Goal: Task Accomplishment & Management: Complete application form

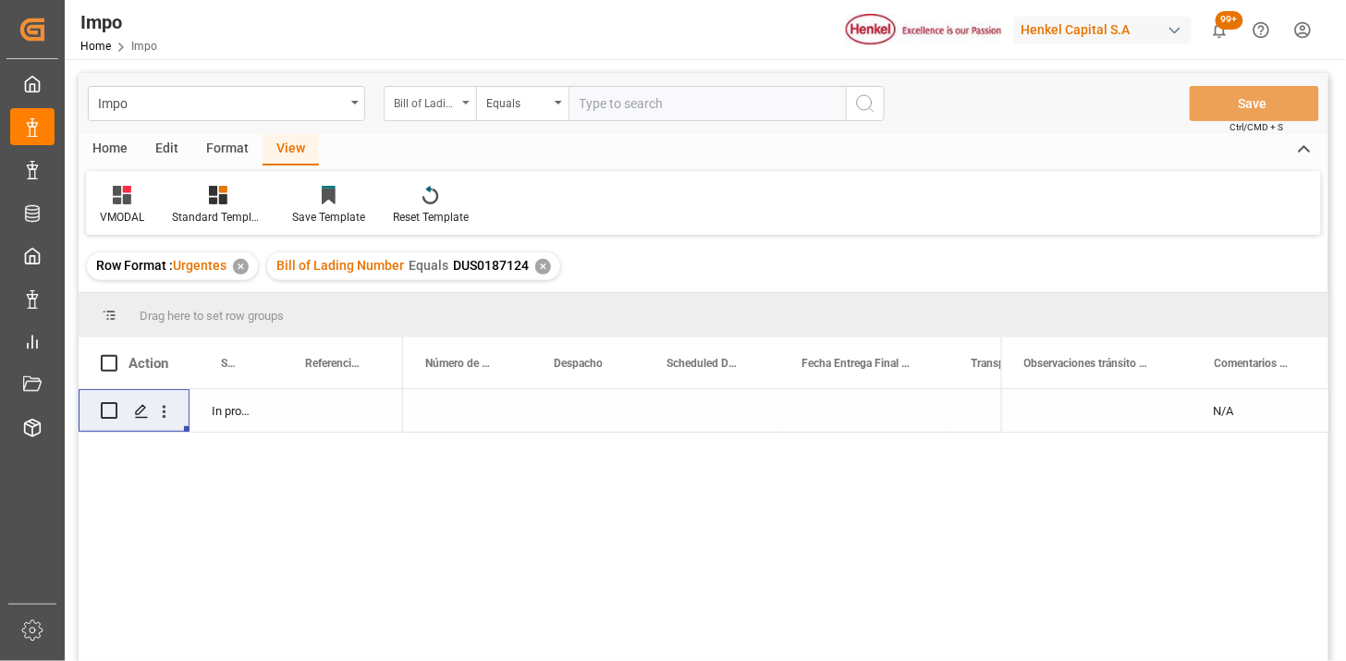
click at [447, 115] on div "Bill of Lading Number" at bounding box center [430, 103] width 92 height 35
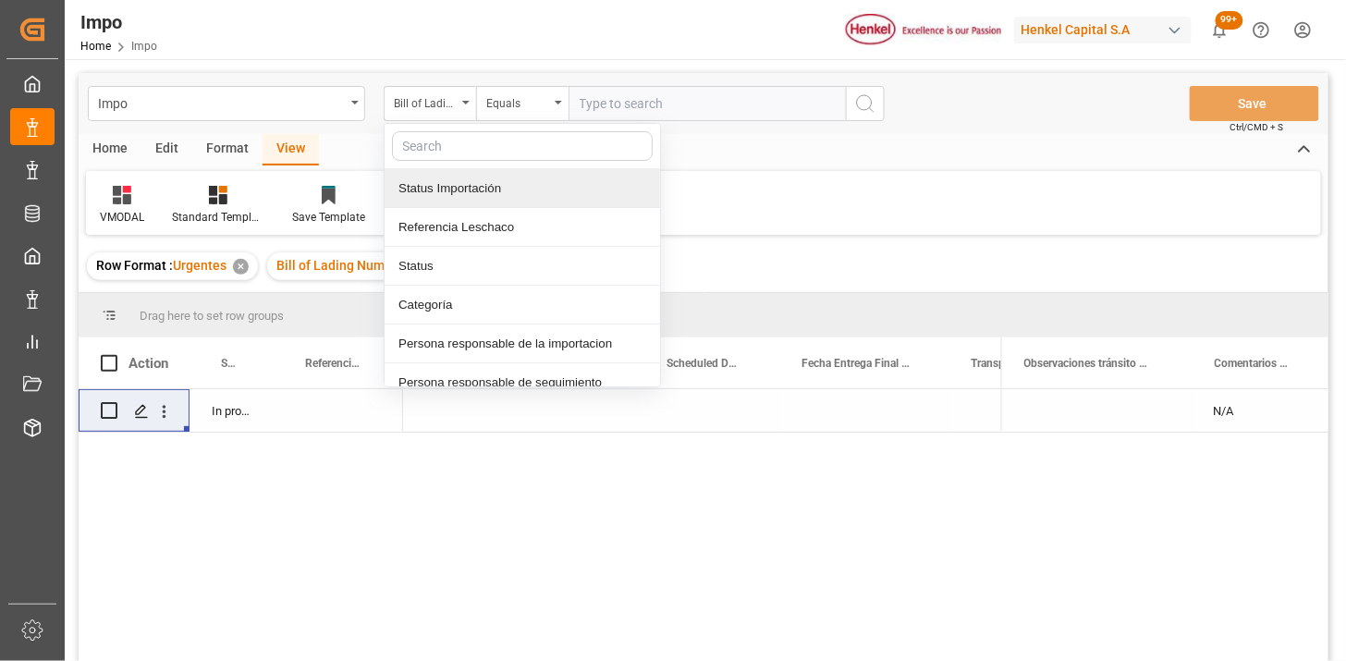
click at [459, 219] on div "Referencia Leschaco" at bounding box center [523, 227] width 276 height 39
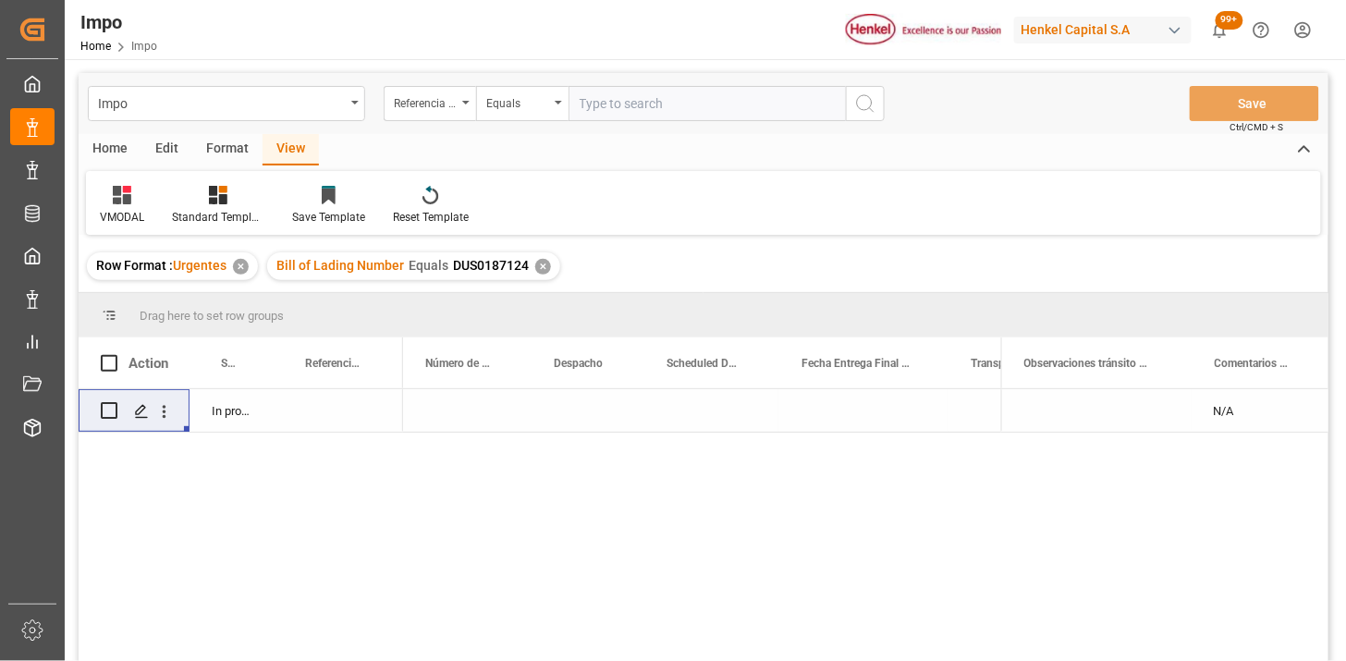
click at [620, 98] on input "text" at bounding box center [707, 103] width 277 height 35
paste input "250815080106"
type input "250815080106"
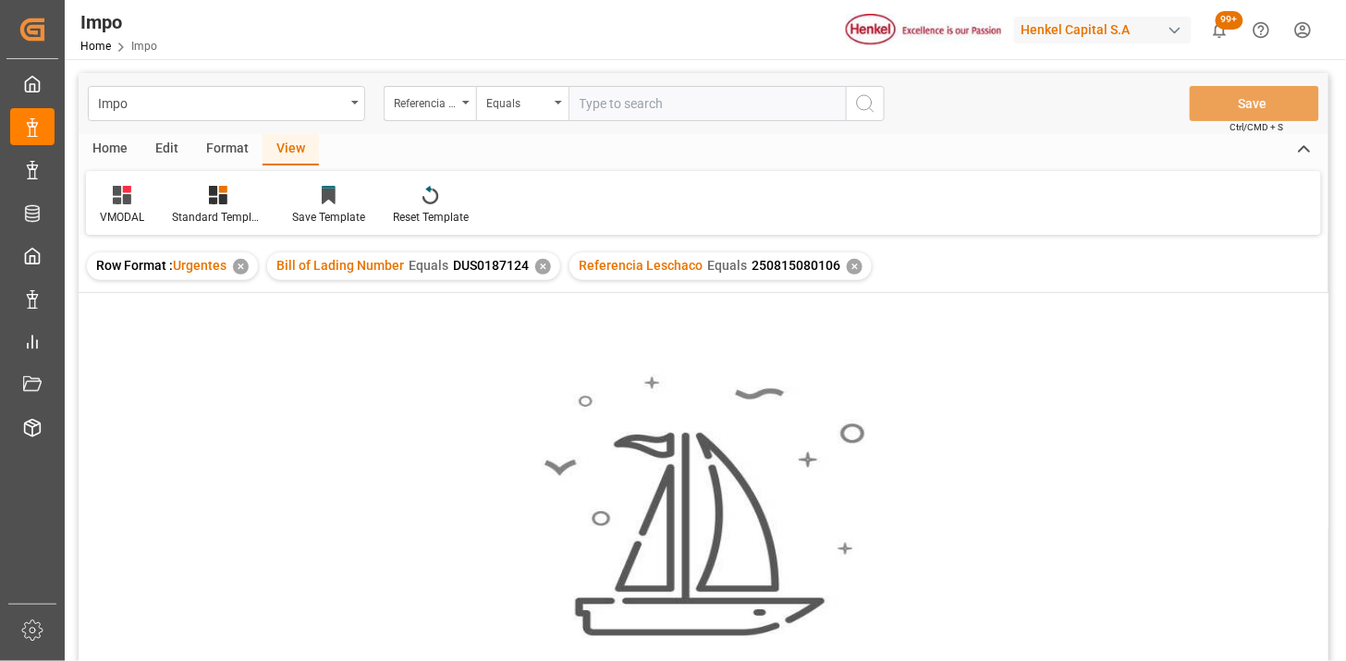
click at [544, 270] on div "✕" at bounding box center [543, 267] width 16 height 16
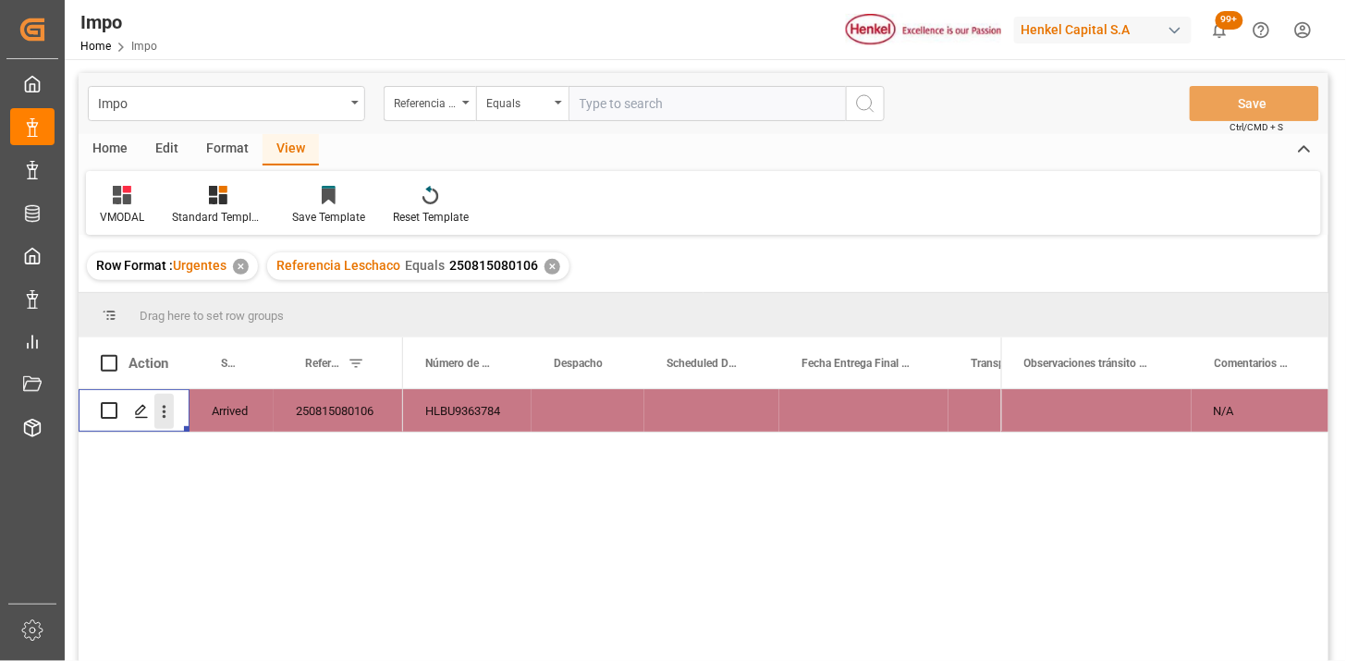
click at [164, 418] on icon "open menu" at bounding box center [163, 411] width 19 height 19
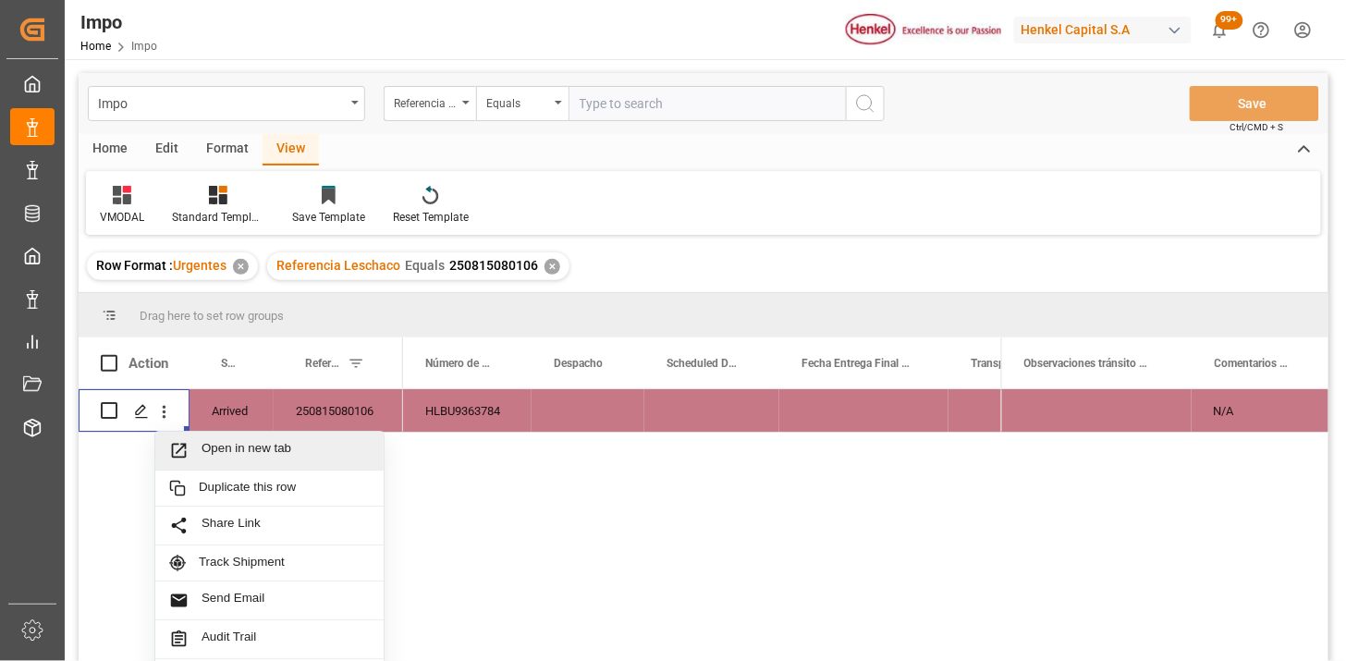
drag, startPoint x: 209, startPoint y: 447, endPoint x: 226, endPoint y: 454, distance: 17.9
click at [215, 447] on span "Open in new tab" at bounding box center [286, 450] width 168 height 19
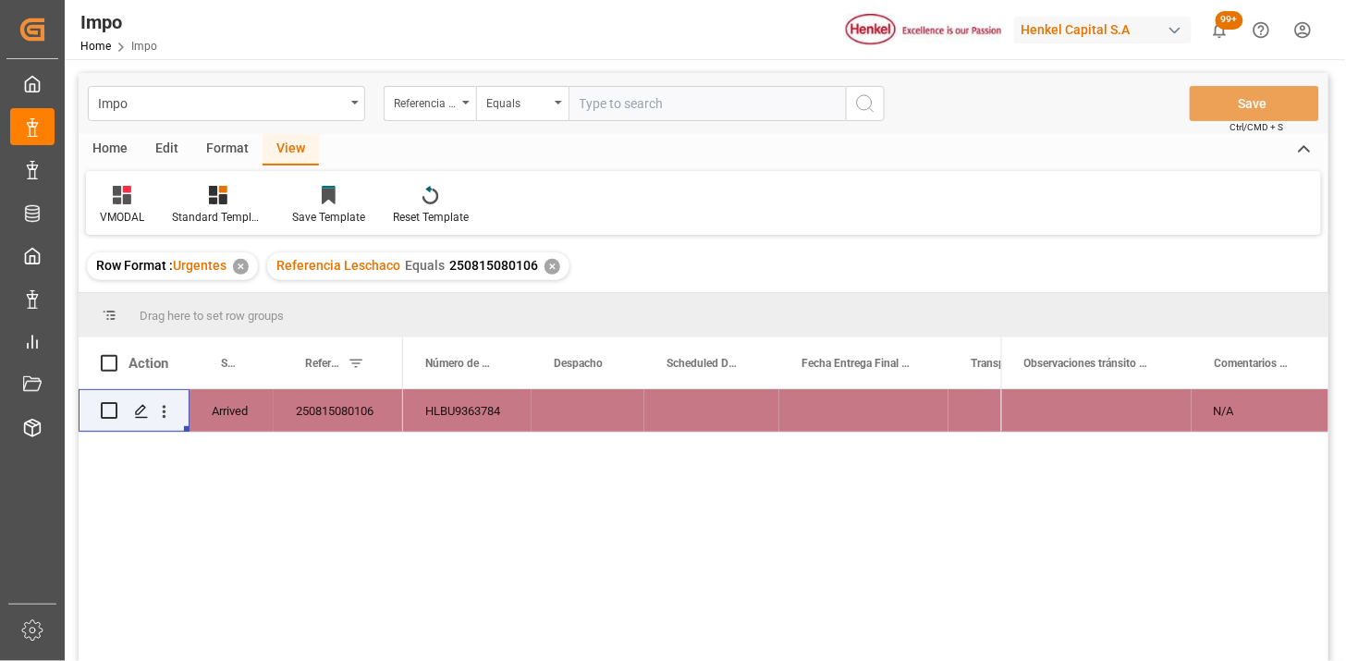
click at [613, 102] on input "text" at bounding box center [707, 103] width 277 height 35
paste input "250806900766"
type input "250806900766"
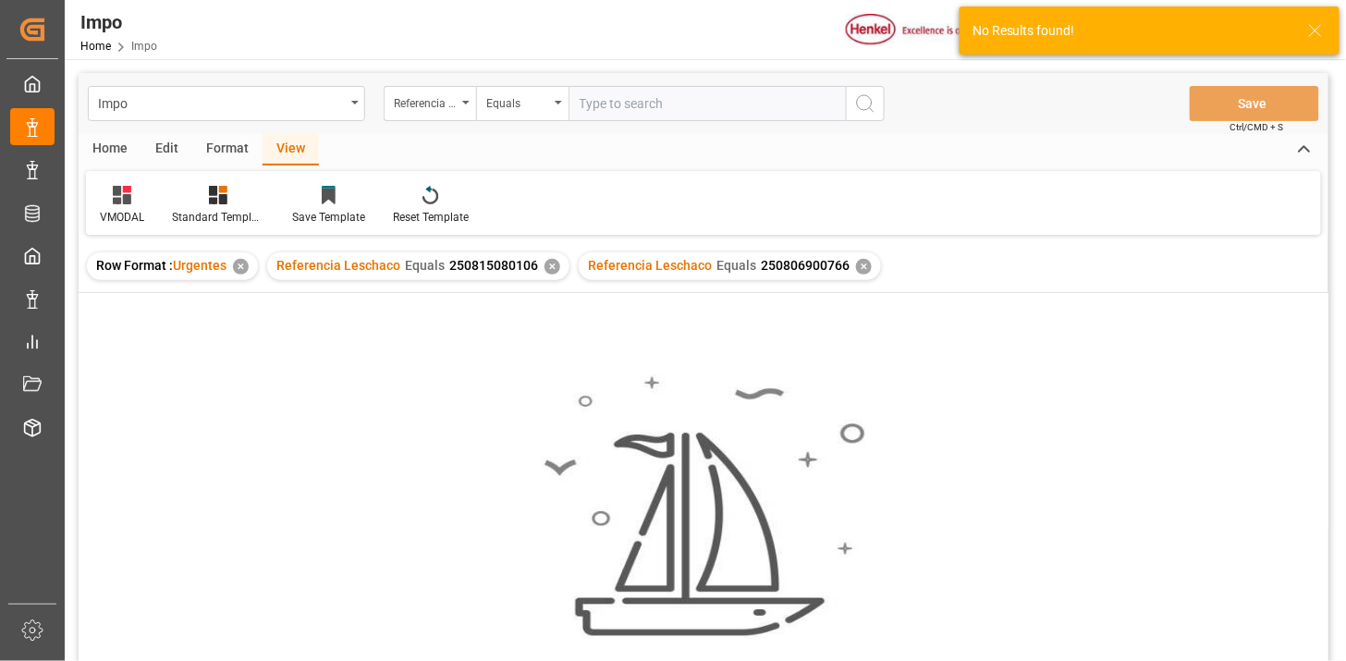
click at [547, 271] on div "✕" at bounding box center [553, 267] width 16 height 16
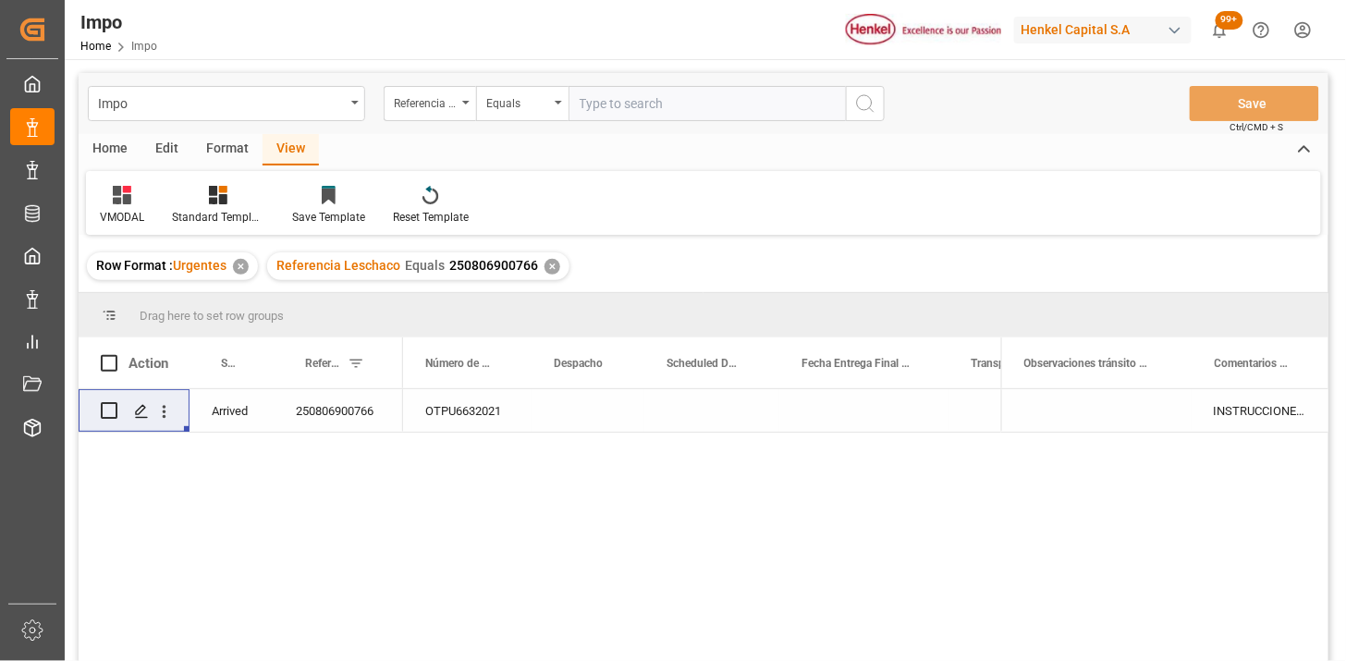
drag, startPoint x: 322, startPoint y: 423, endPoint x: 344, endPoint y: 414, distance: 24.0
click at [325, 422] on div "250806900766" at bounding box center [338, 410] width 129 height 43
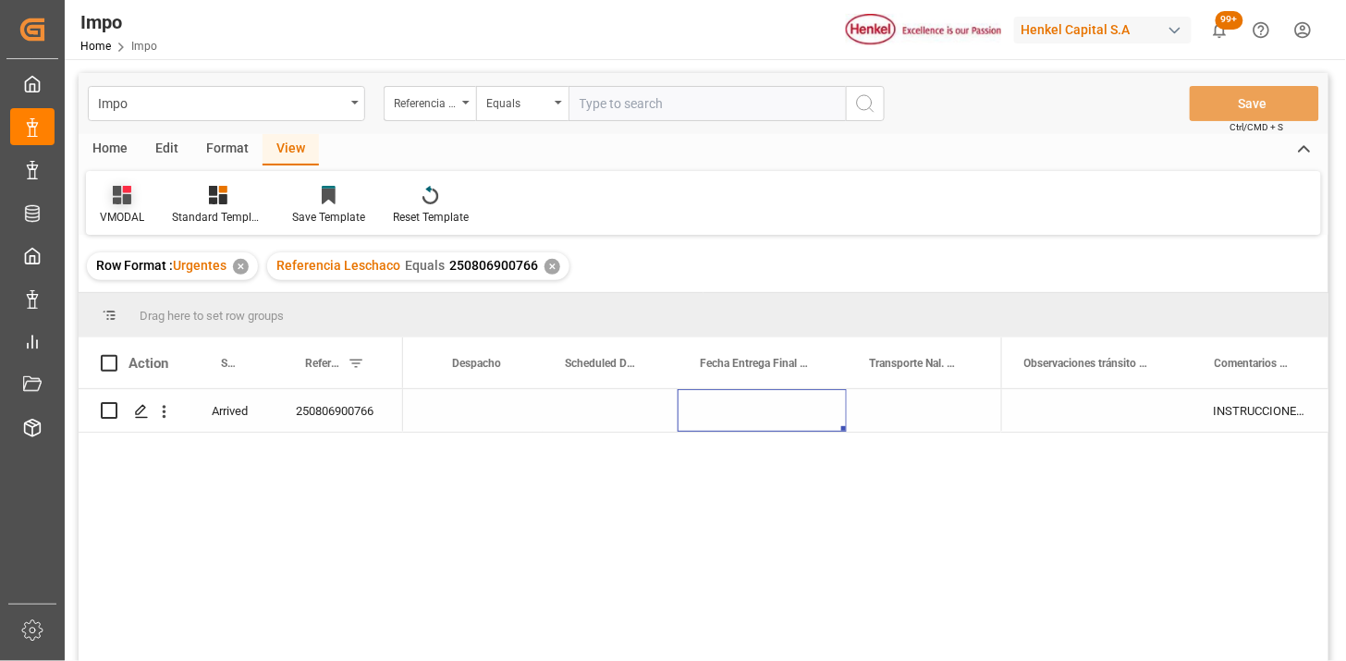
click at [120, 200] on icon at bounding box center [122, 195] width 18 height 18
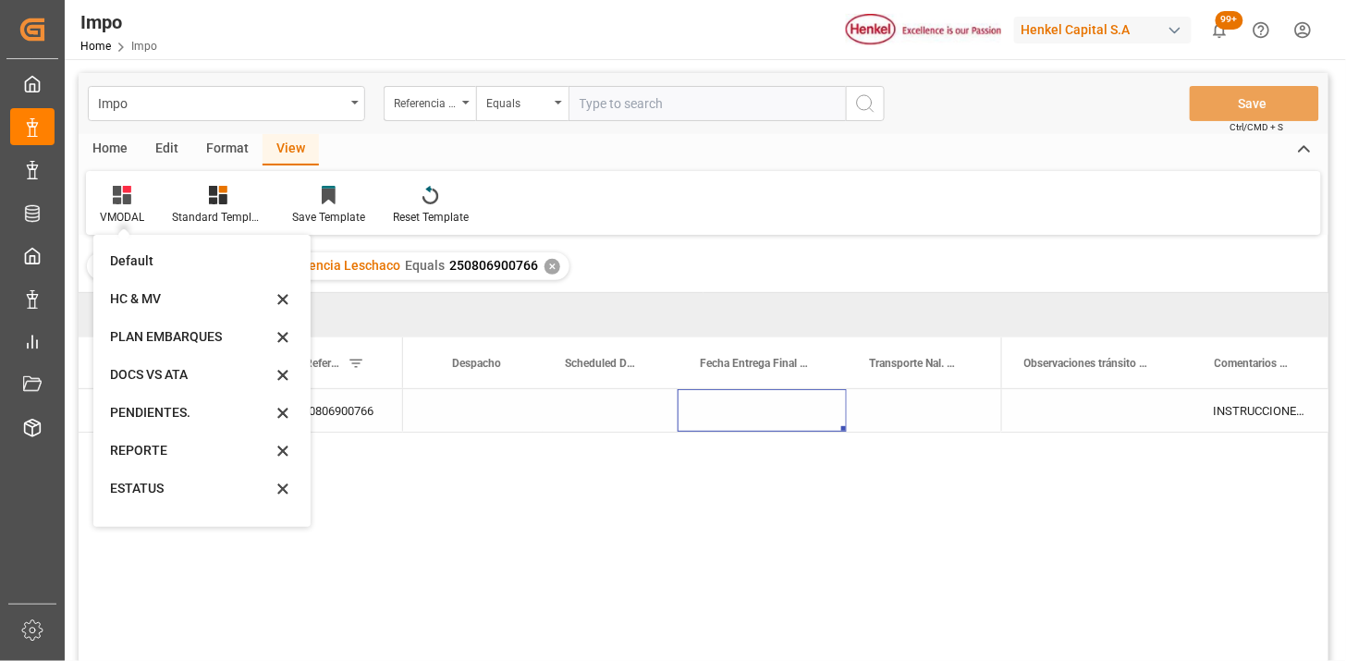
drag, startPoint x: 188, startPoint y: 451, endPoint x: 227, endPoint y: 440, distance: 40.4
click at [187, 451] on div "REPORTE" at bounding box center [191, 450] width 162 height 19
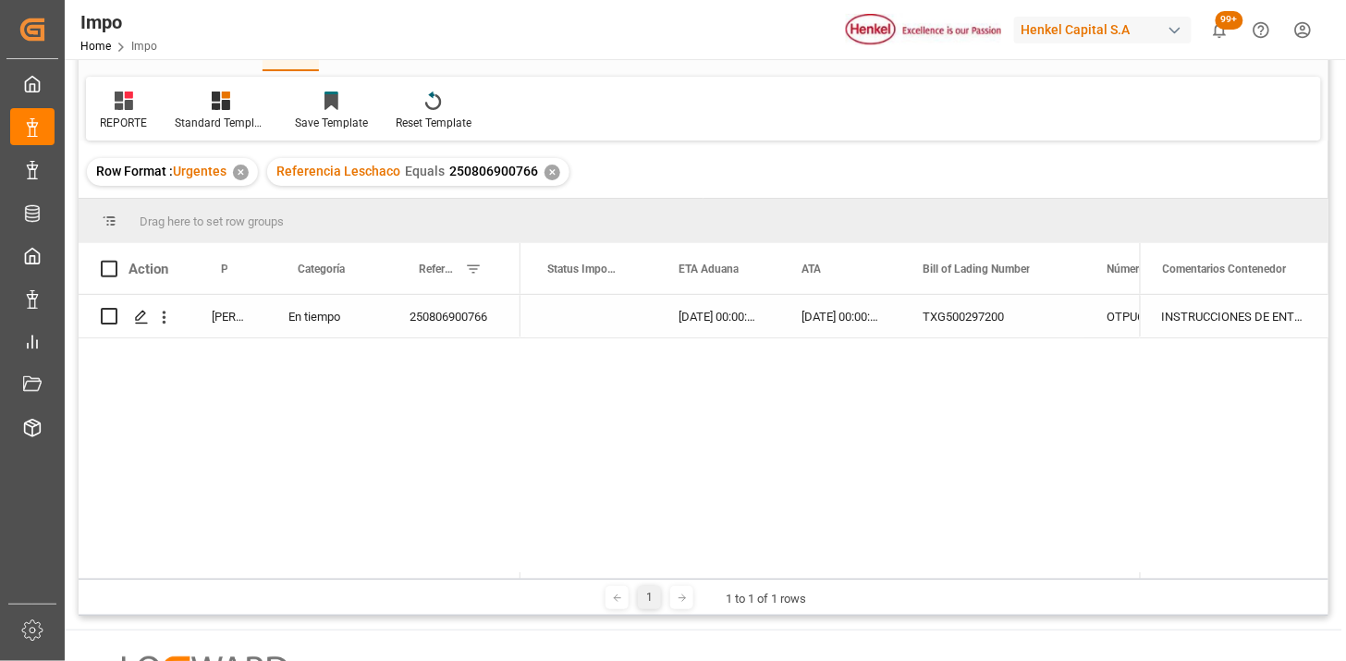
scroll to position [103, 0]
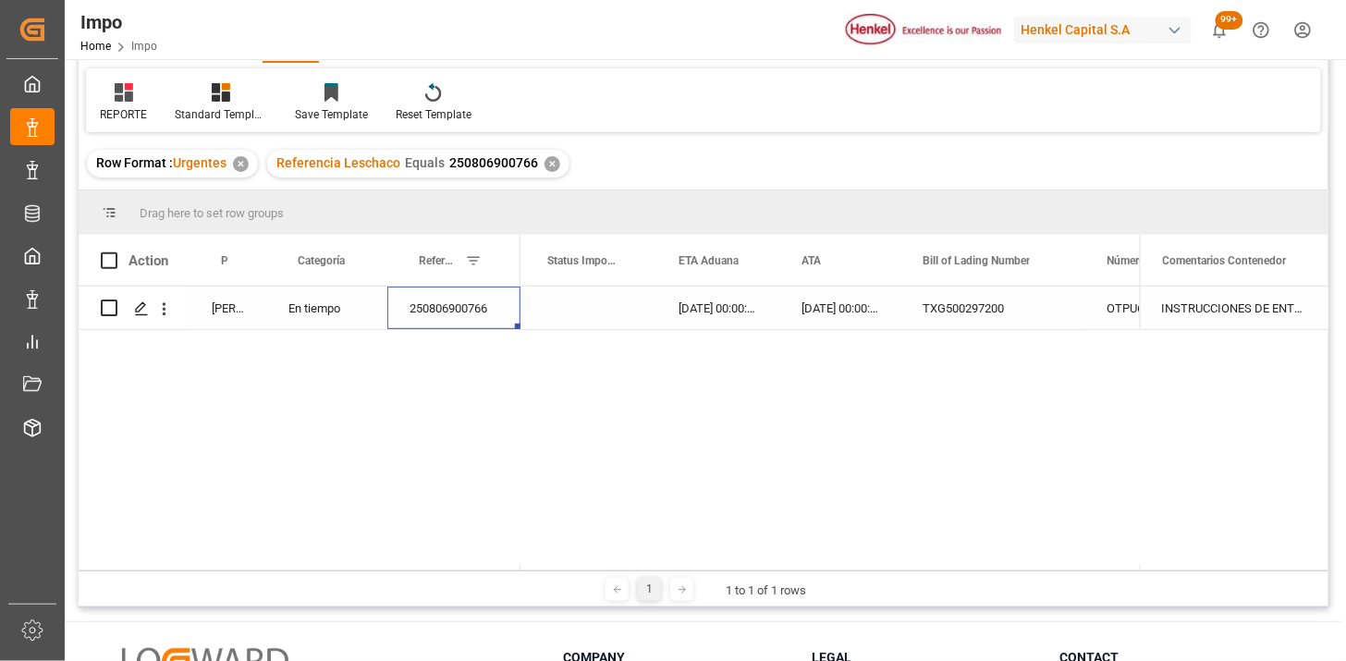
click at [438, 318] on div "250806900766" at bounding box center [453, 308] width 133 height 43
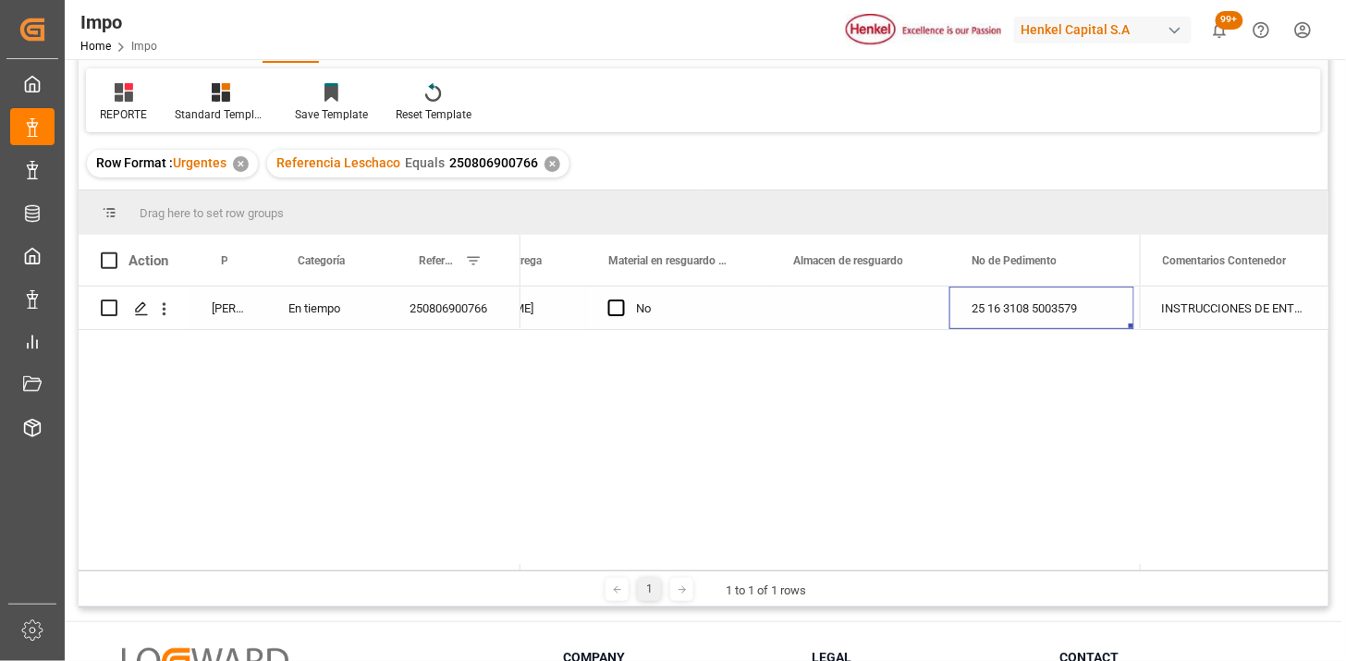
scroll to position [0, 0]
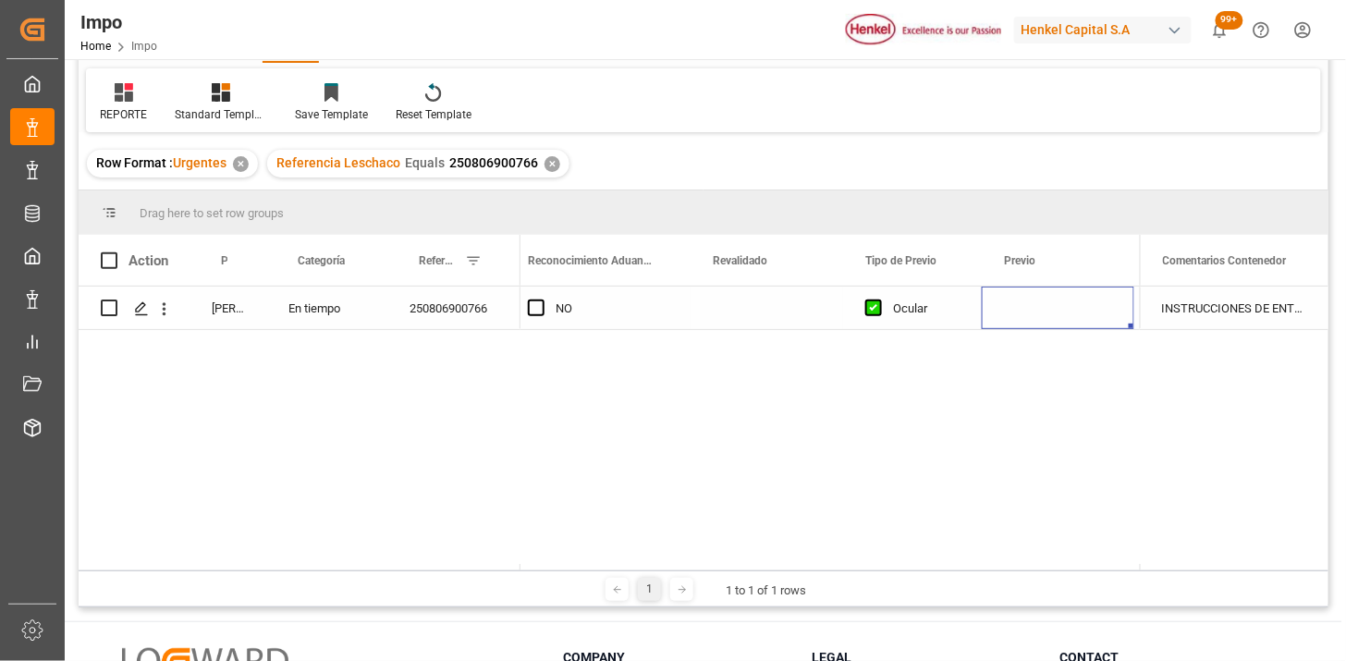
click at [741, 305] on div "Press SPACE to select this row." at bounding box center [767, 308] width 153 height 43
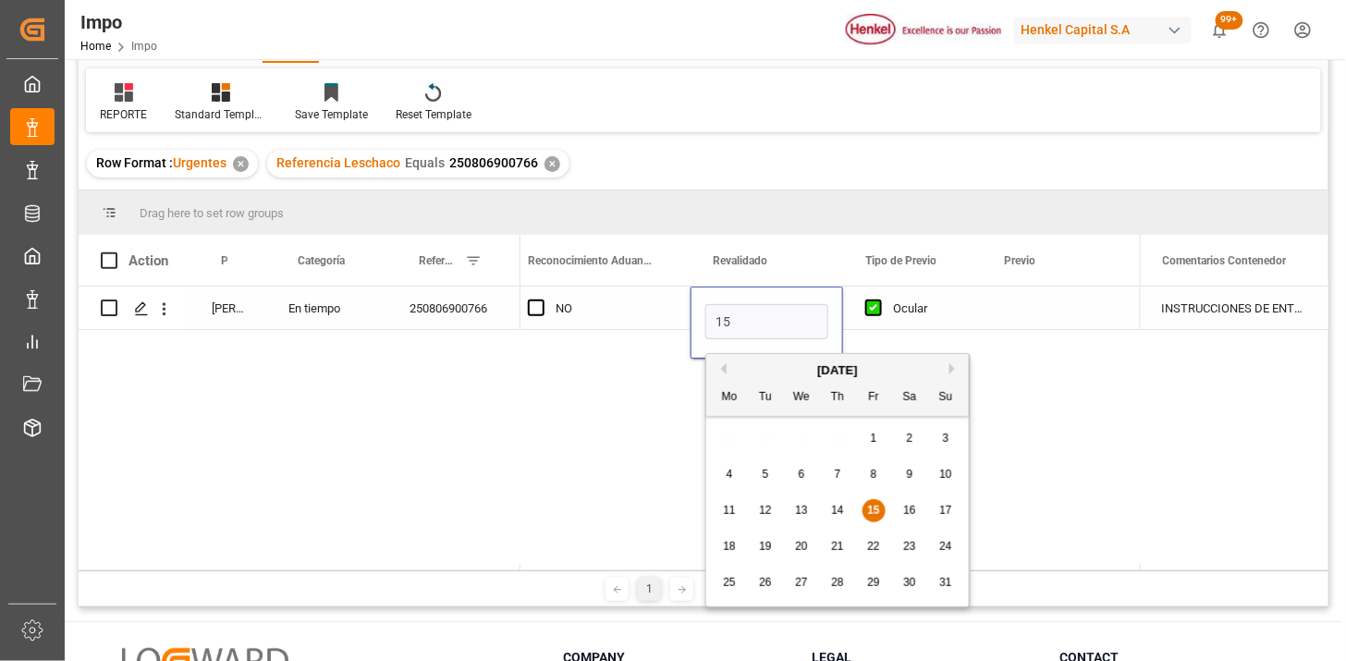
type input "[DATE]"
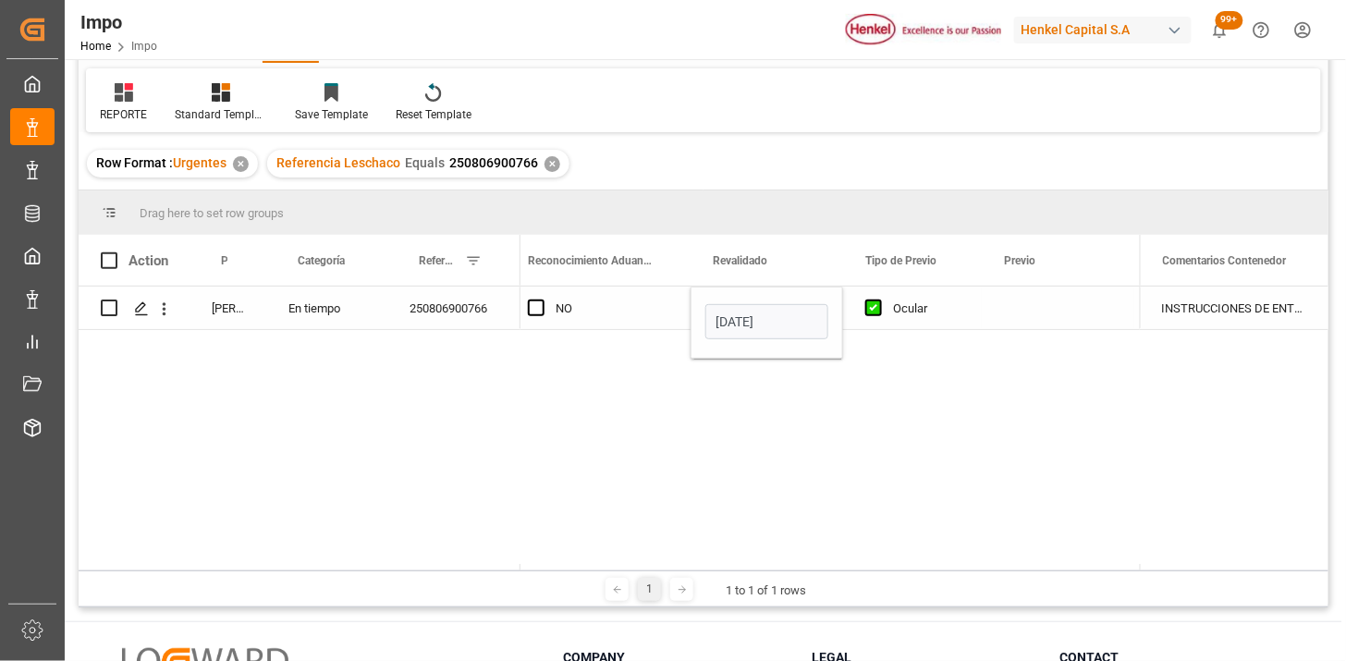
click at [621, 317] on div "NO" at bounding box center [612, 309] width 113 height 43
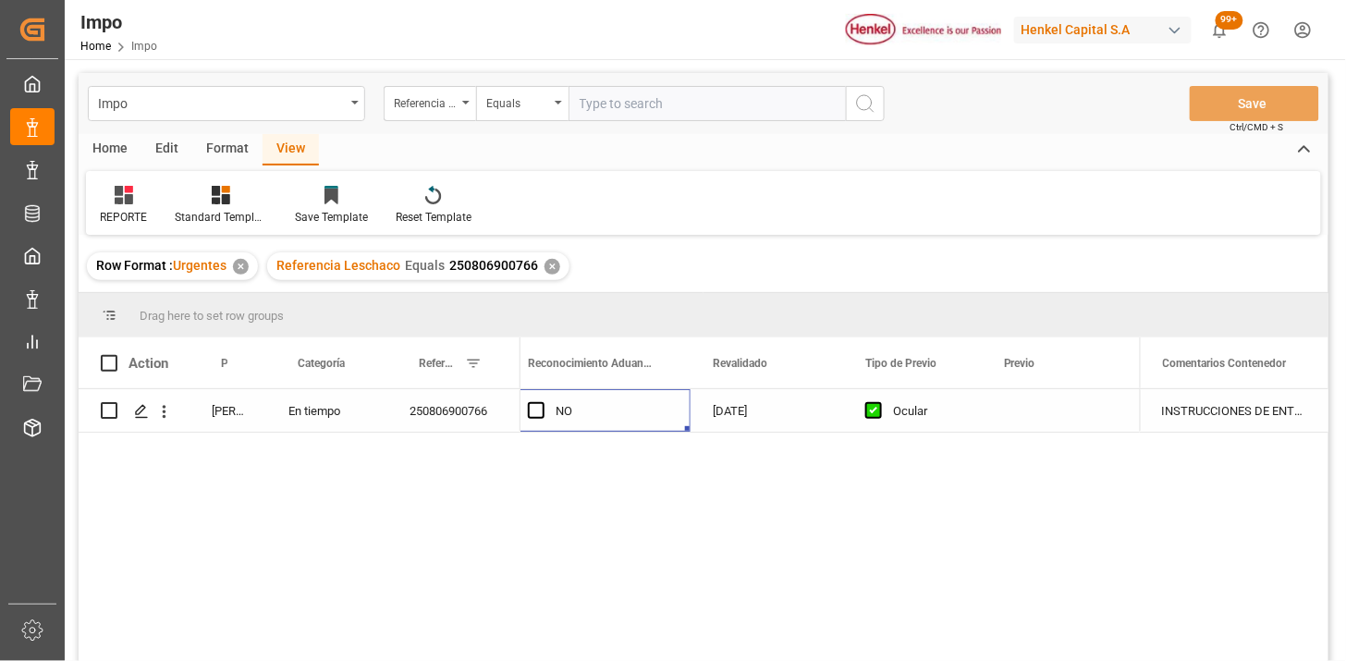
drag, startPoint x: 738, startPoint y: 104, endPoint x: 761, endPoint y: 104, distance: 23.1
click at [740, 102] on input "text" at bounding box center [707, 103] width 277 height 35
paste input "250806900768"
type input "250806900768"
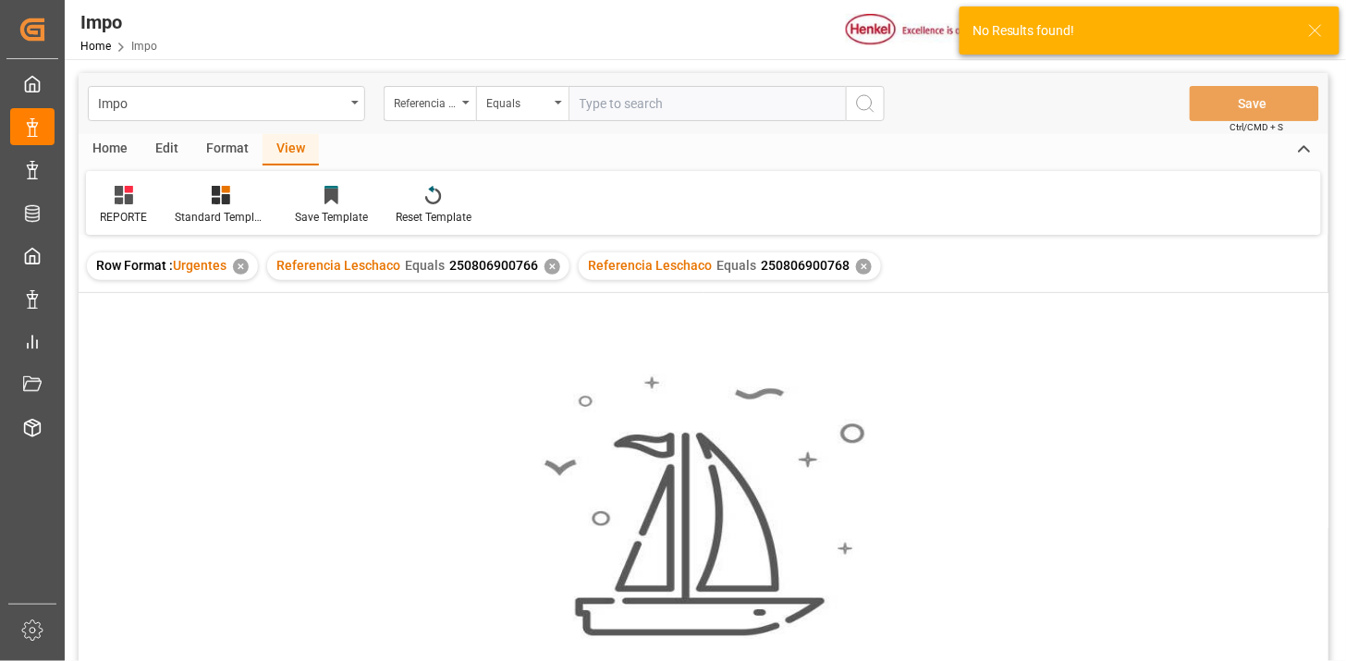
click at [548, 265] on div "✕" at bounding box center [553, 267] width 16 height 16
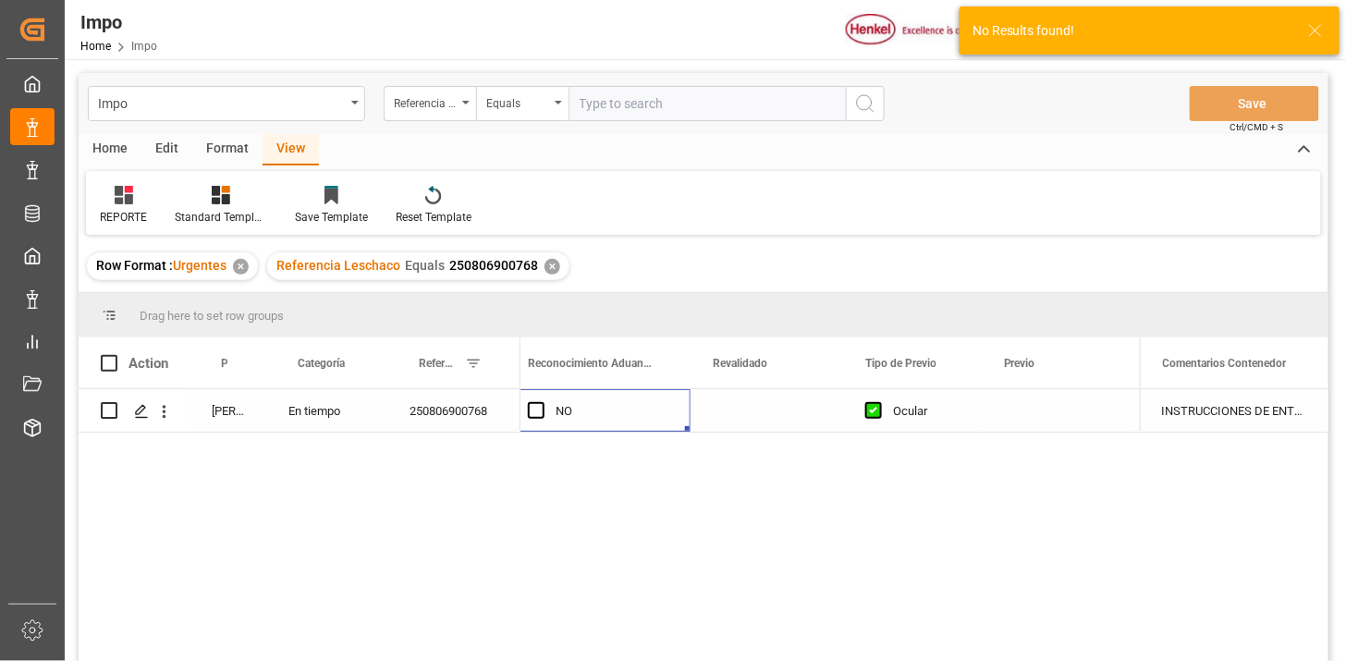
click at [760, 422] on div "Press SPACE to select this row." at bounding box center [767, 410] width 153 height 43
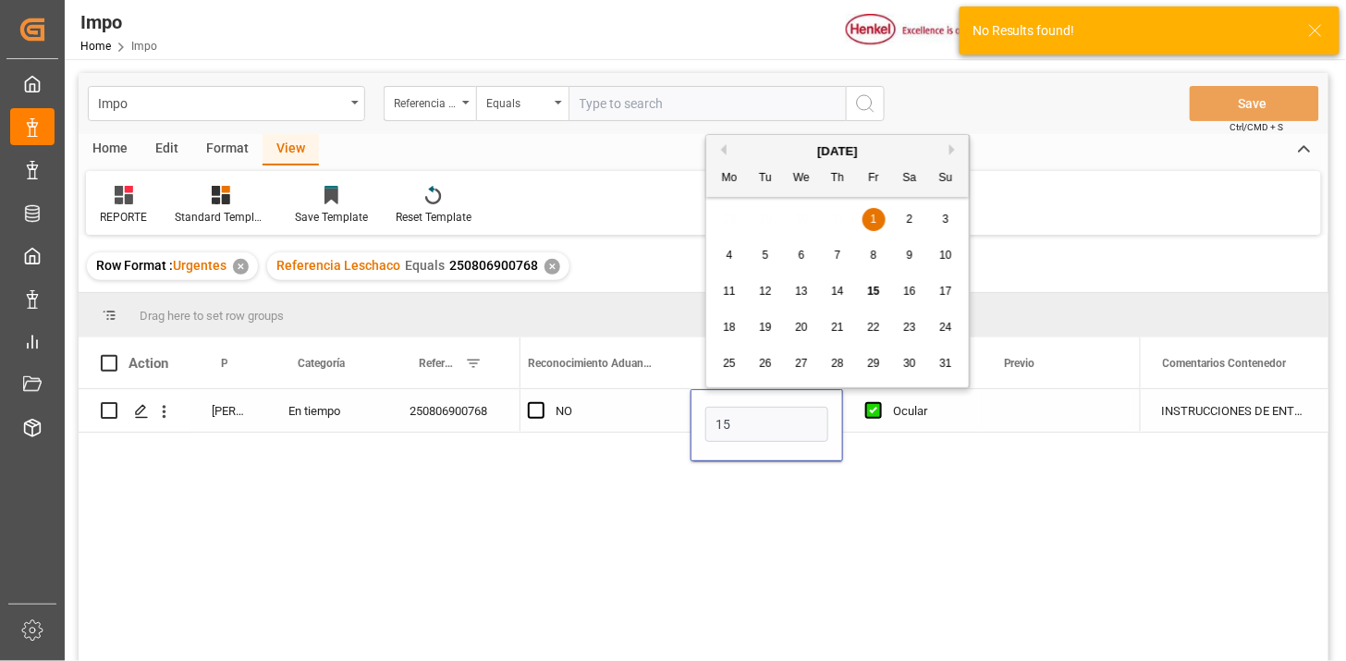
type input "[DATE]"
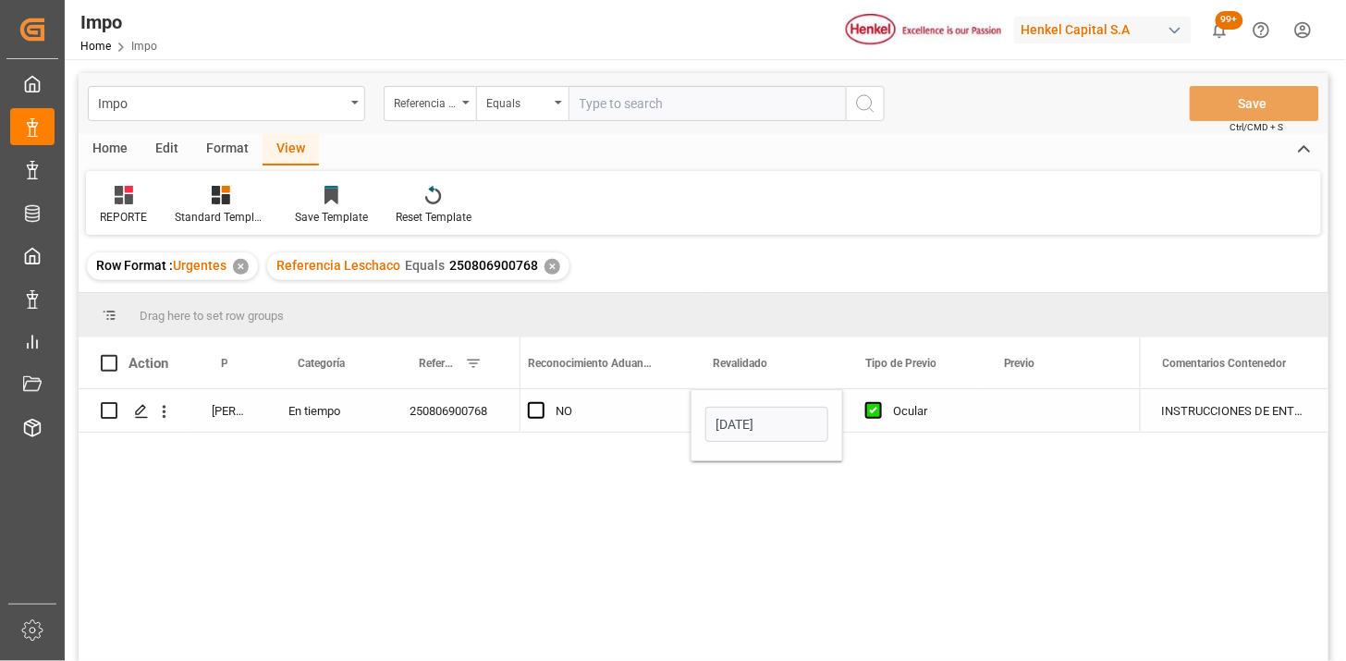
click at [625, 418] on div "NO" at bounding box center [612, 411] width 113 height 43
drag, startPoint x: 745, startPoint y: 117, endPoint x: 737, endPoint y: 104, distance: 16.2
click at [742, 116] on input "text" at bounding box center [707, 103] width 277 height 35
click at [737, 104] on input "text" at bounding box center [707, 103] width 277 height 35
paste input "250806900119"
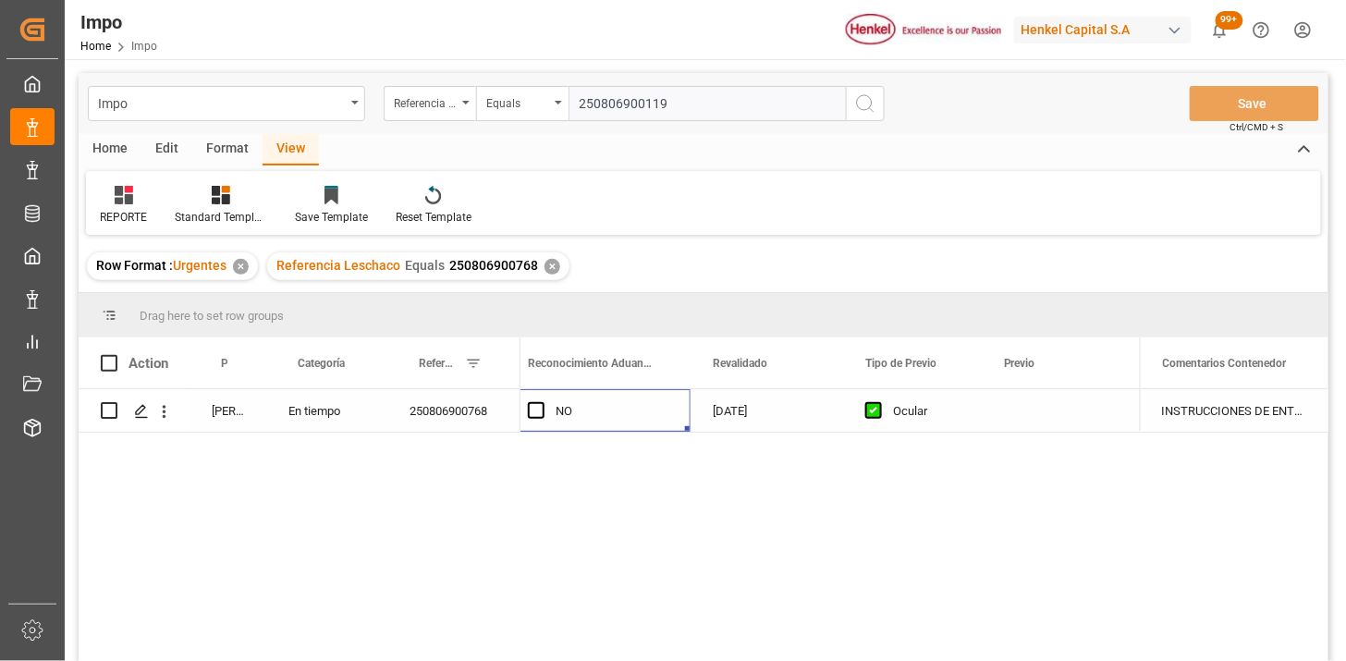
type input "250806900119"
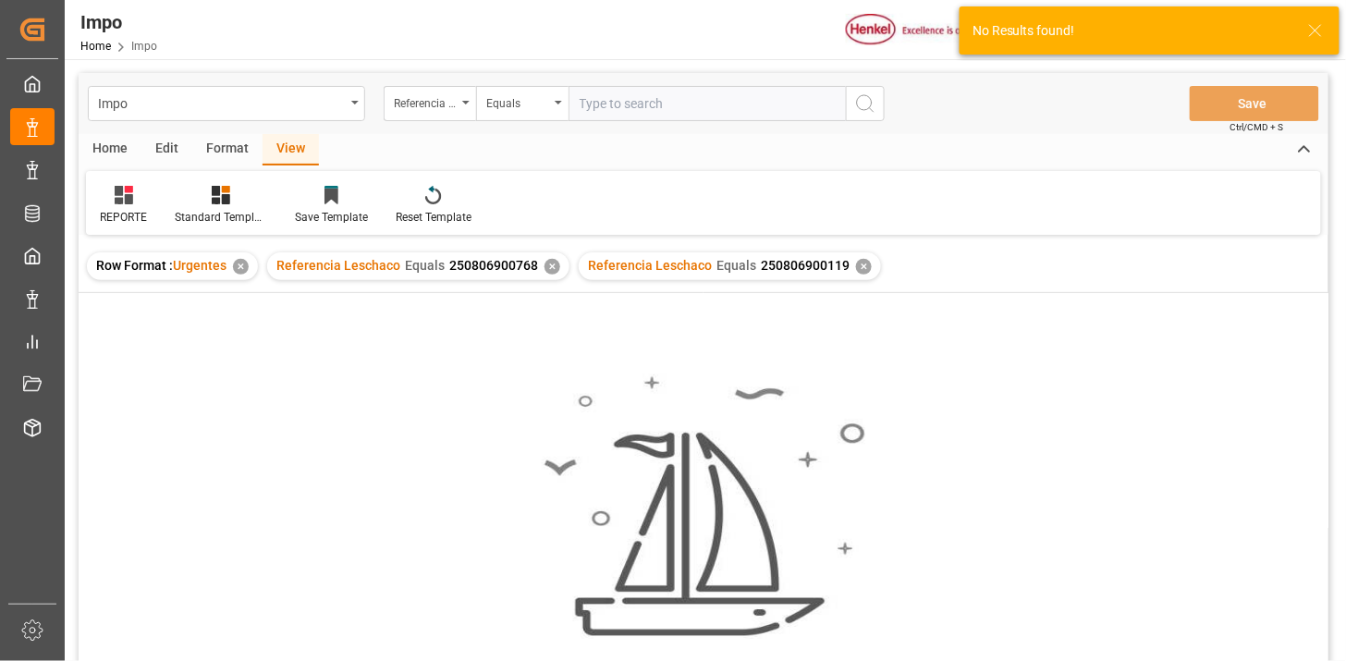
click at [552, 272] on div "✕" at bounding box center [553, 267] width 16 height 16
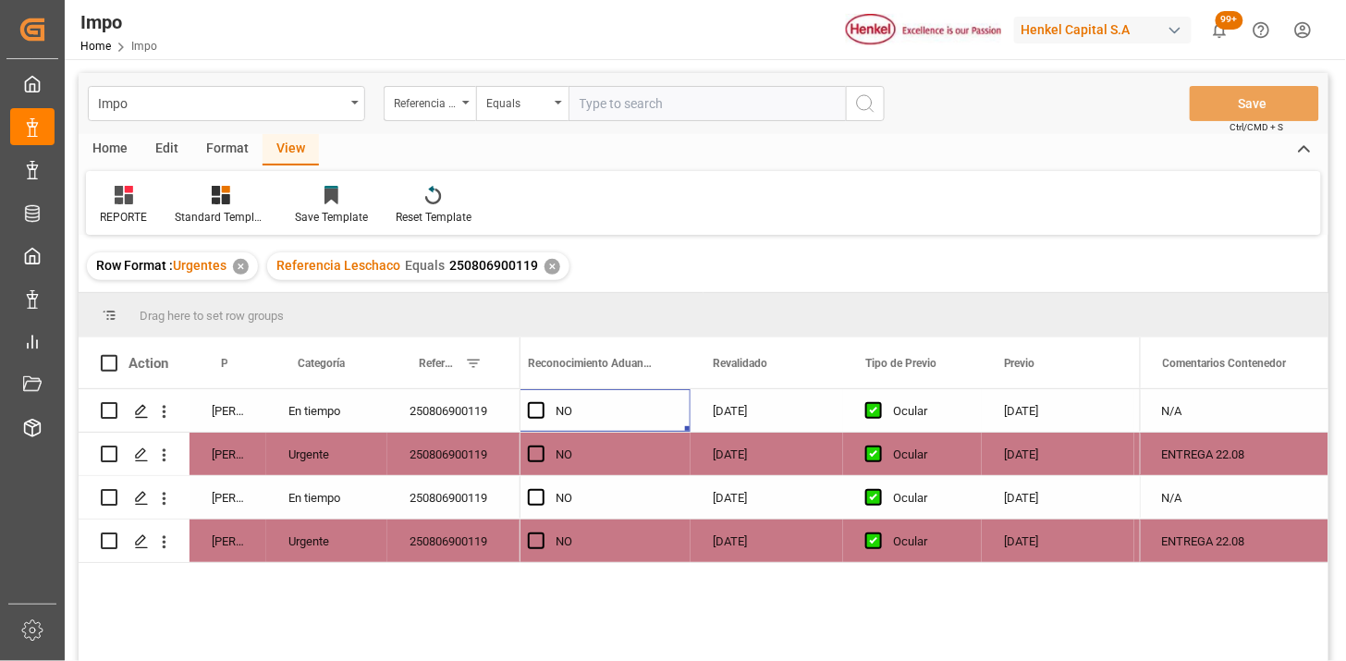
click at [653, 412] on div "NO" at bounding box center [612, 411] width 113 height 43
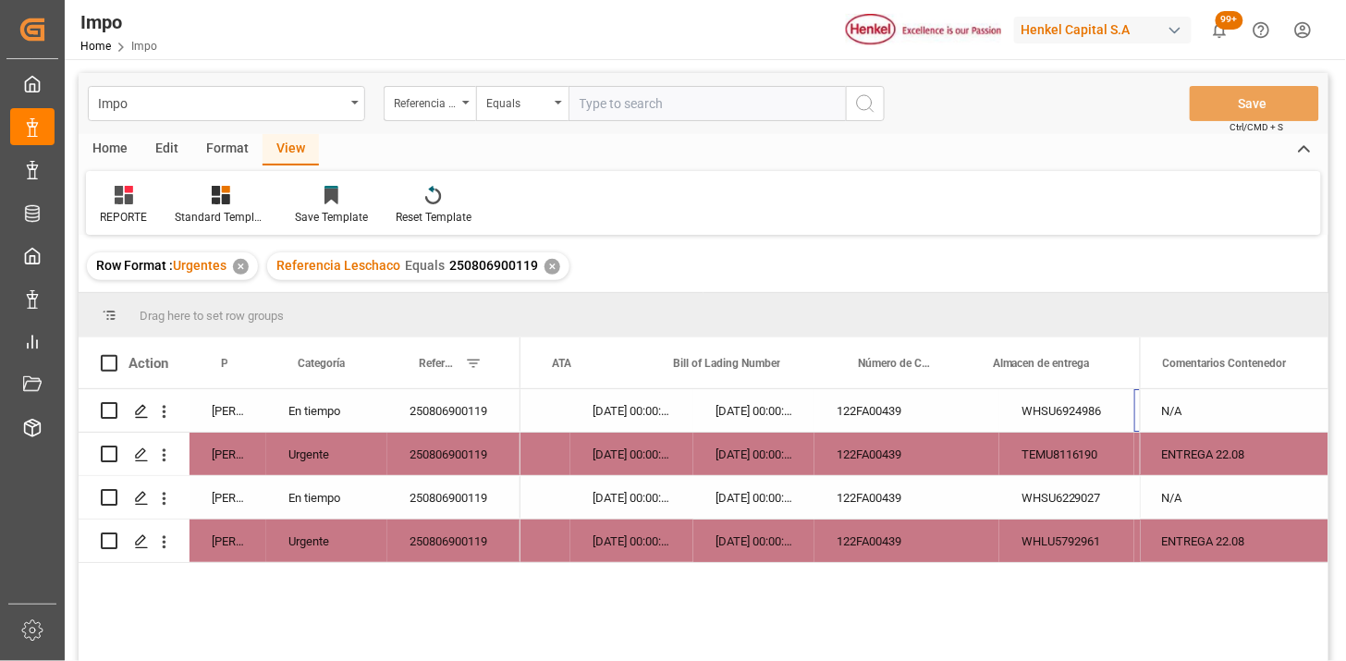
scroll to position [0, 351]
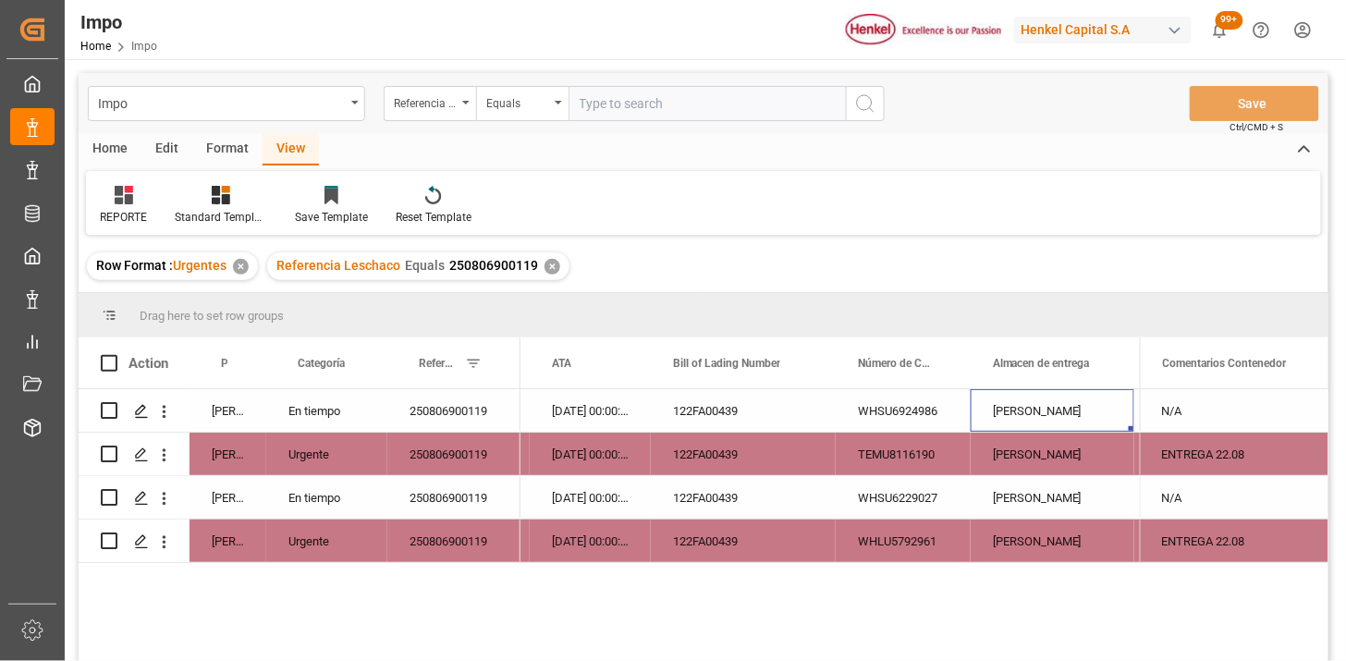
click at [940, 500] on div "WHSU6229027" at bounding box center [903, 497] width 135 height 43
click at [934, 457] on div "TEMU8116190" at bounding box center [903, 454] width 135 height 43
click at [163, 463] on icon "open menu" at bounding box center [163, 455] width 19 height 19
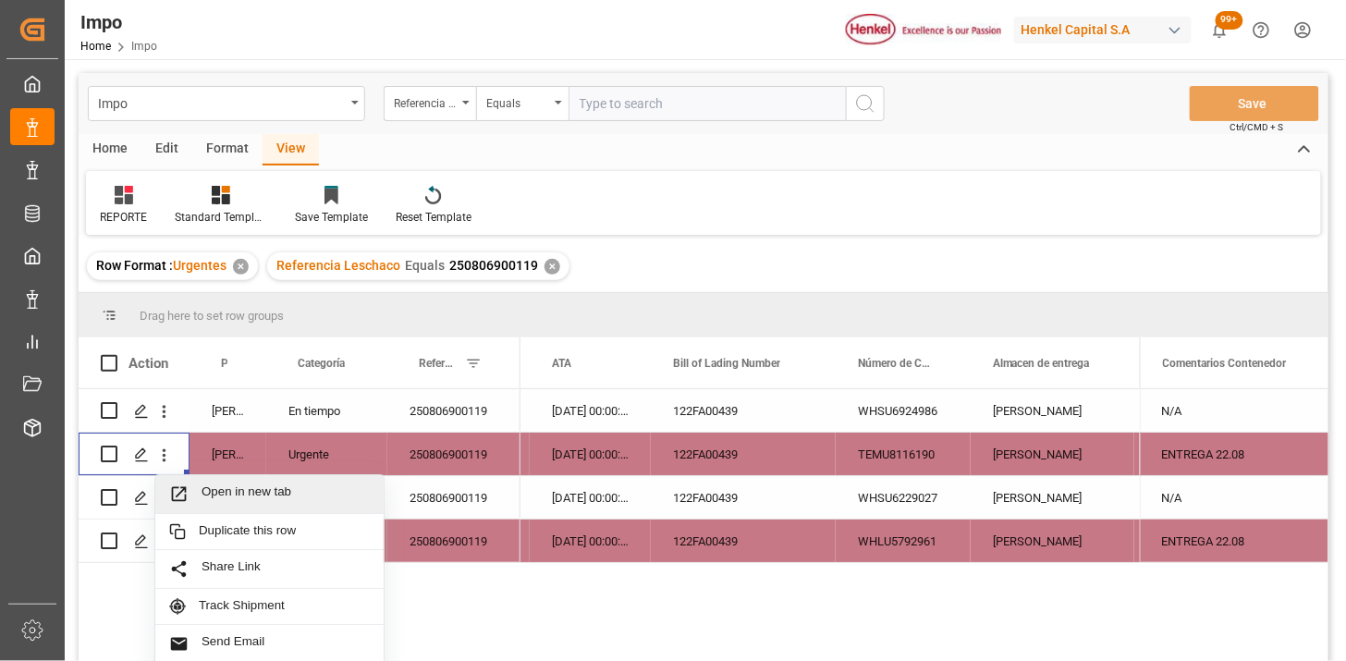
click at [220, 496] on span "Open in new tab" at bounding box center [286, 493] width 168 height 19
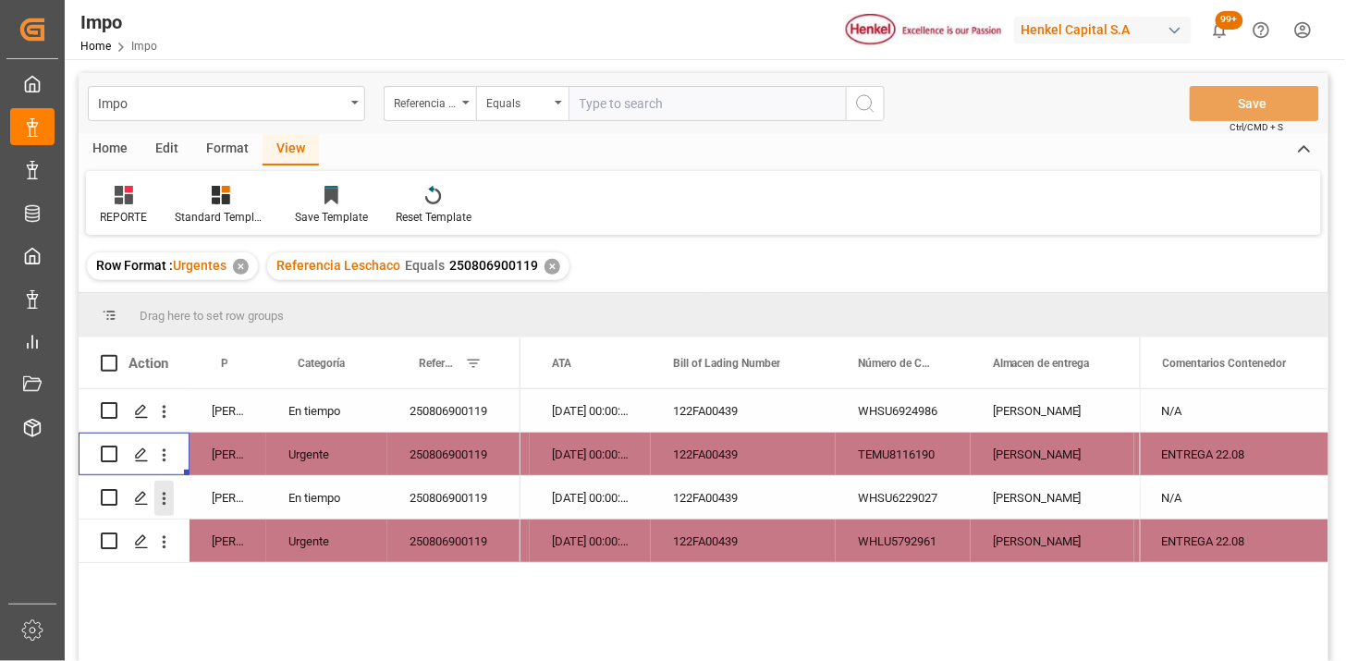
click at [166, 494] on icon "open menu" at bounding box center [163, 498] width 19 height 19
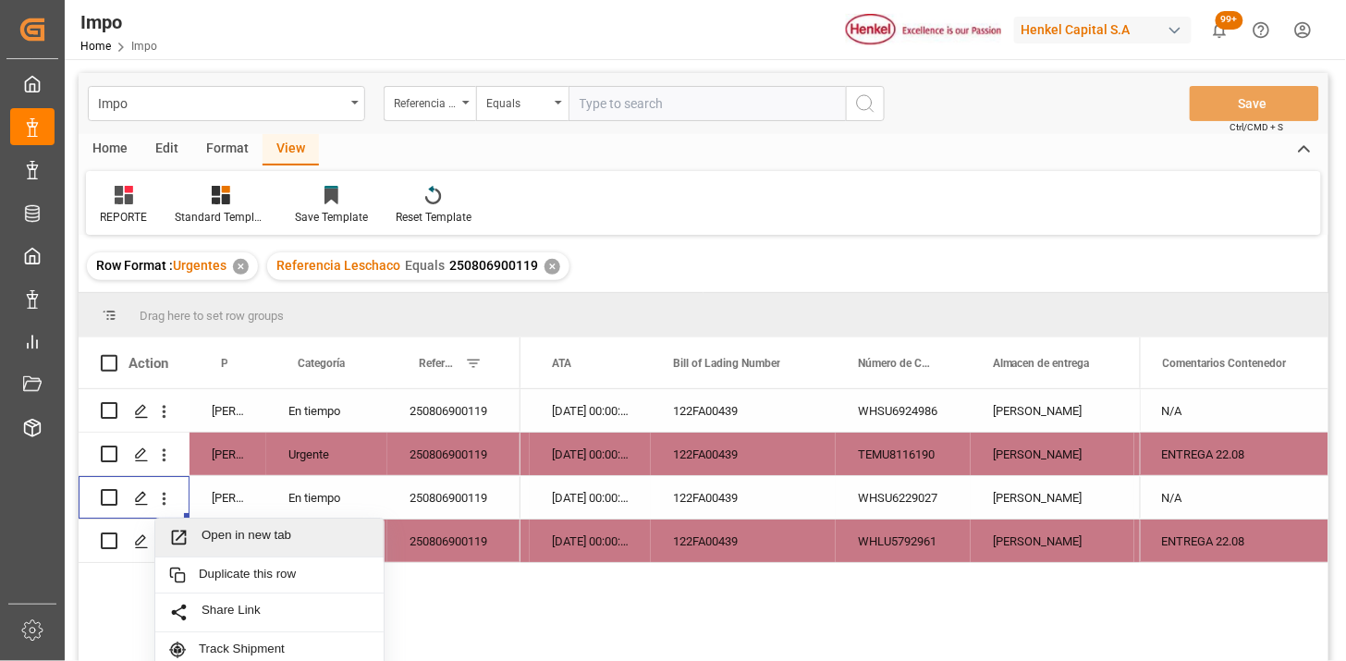
click at [246, 536] on span "Open in new tab" at bounding box center [286, 537] width 168 height 19
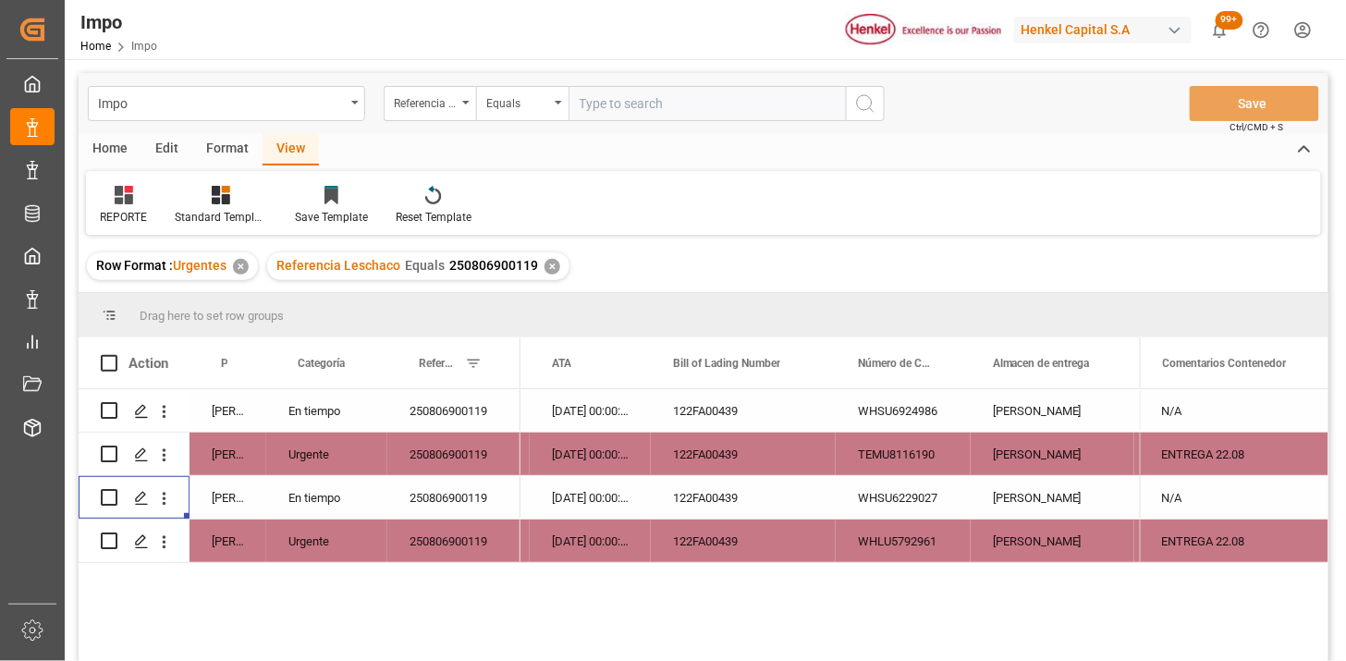
click at [915, 504] on div "WHSU6229027" at bounding box center [903, 497] width 135 height 43
click at [168, 503] on icon "open menu" at bounding box center [163, 498] width 19 height 19
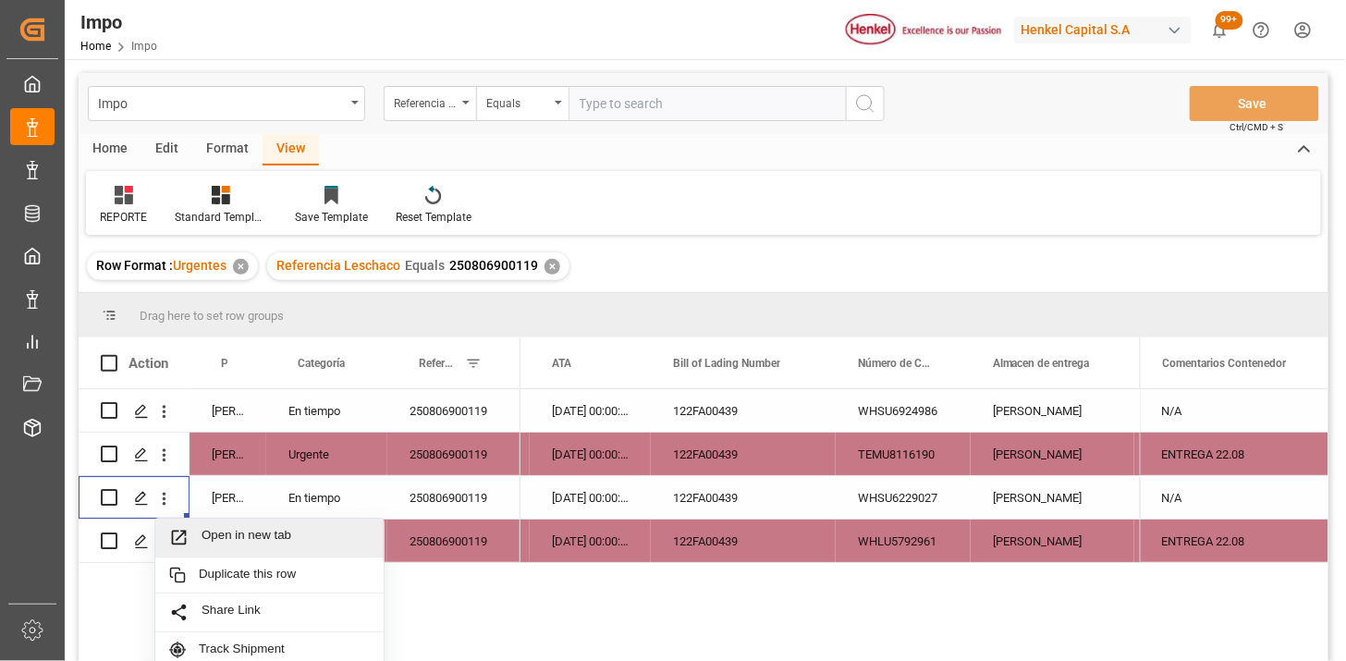
click at [210, 533] on span "Open in new tab" at bounding box center [286, 537] width 168 height 19
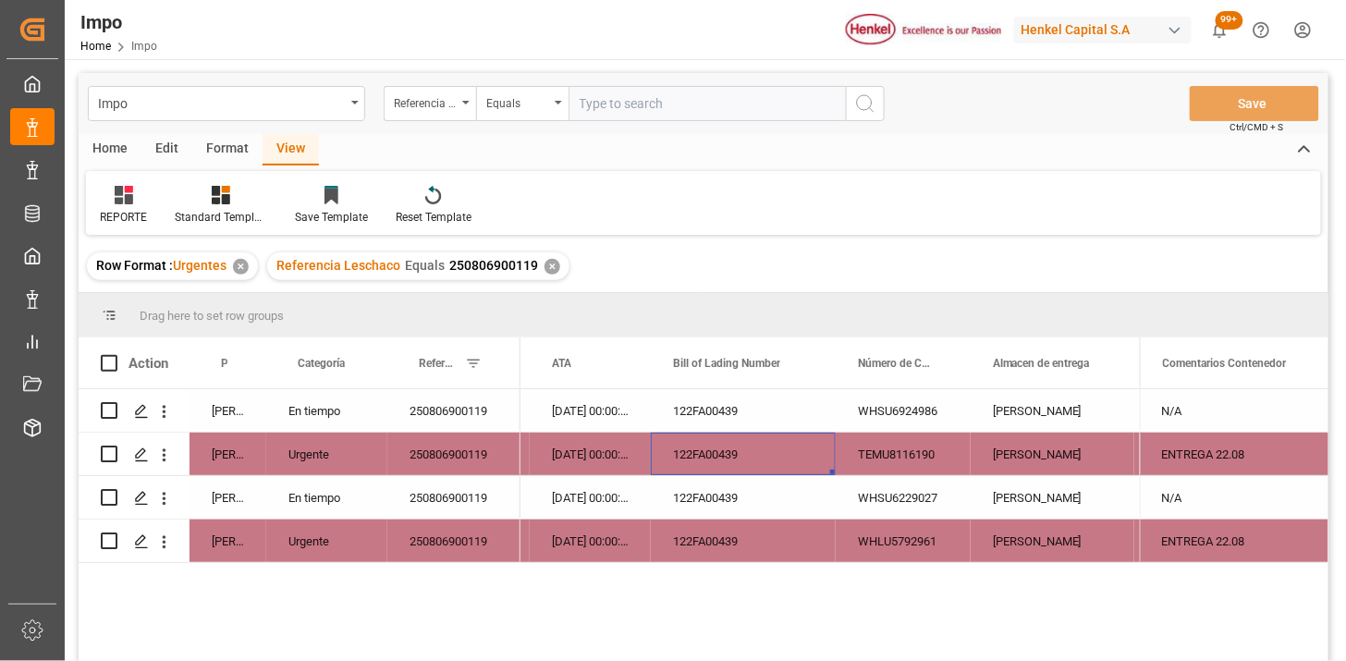
click at [809, 457] on div "122FA00439" at bounding box center [743, 454] width 185 height 43
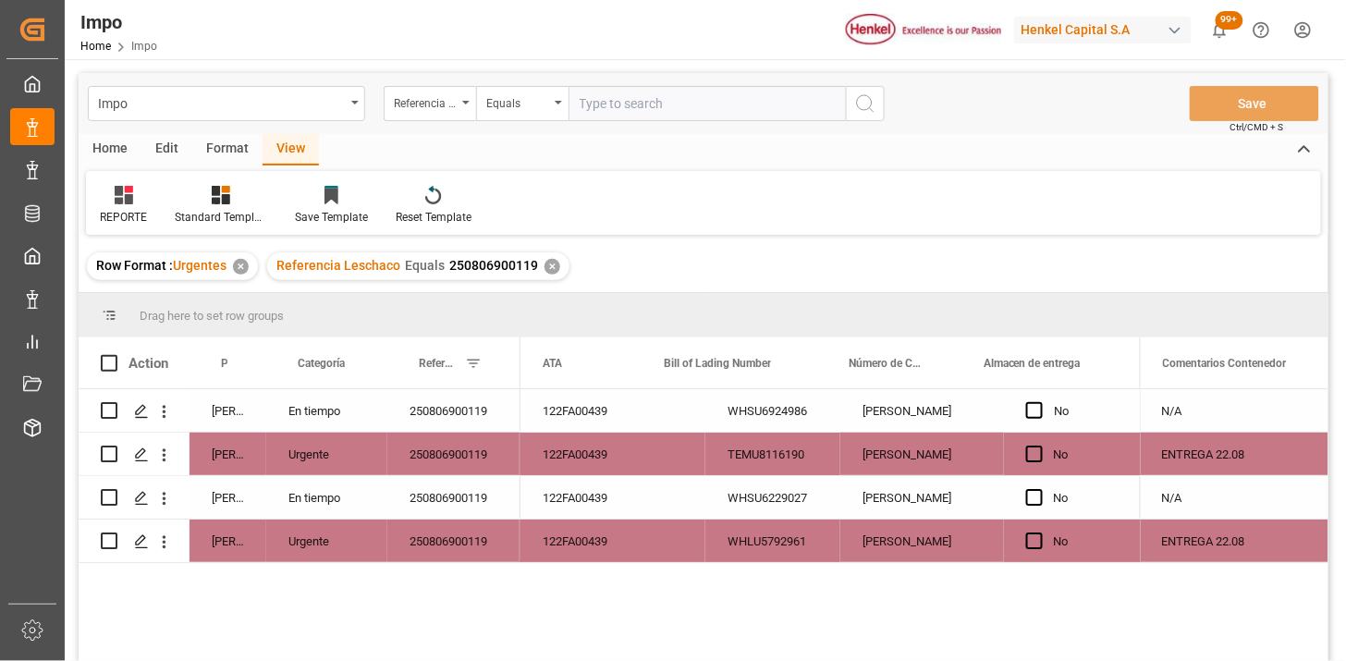
scroll to position [0, 361]
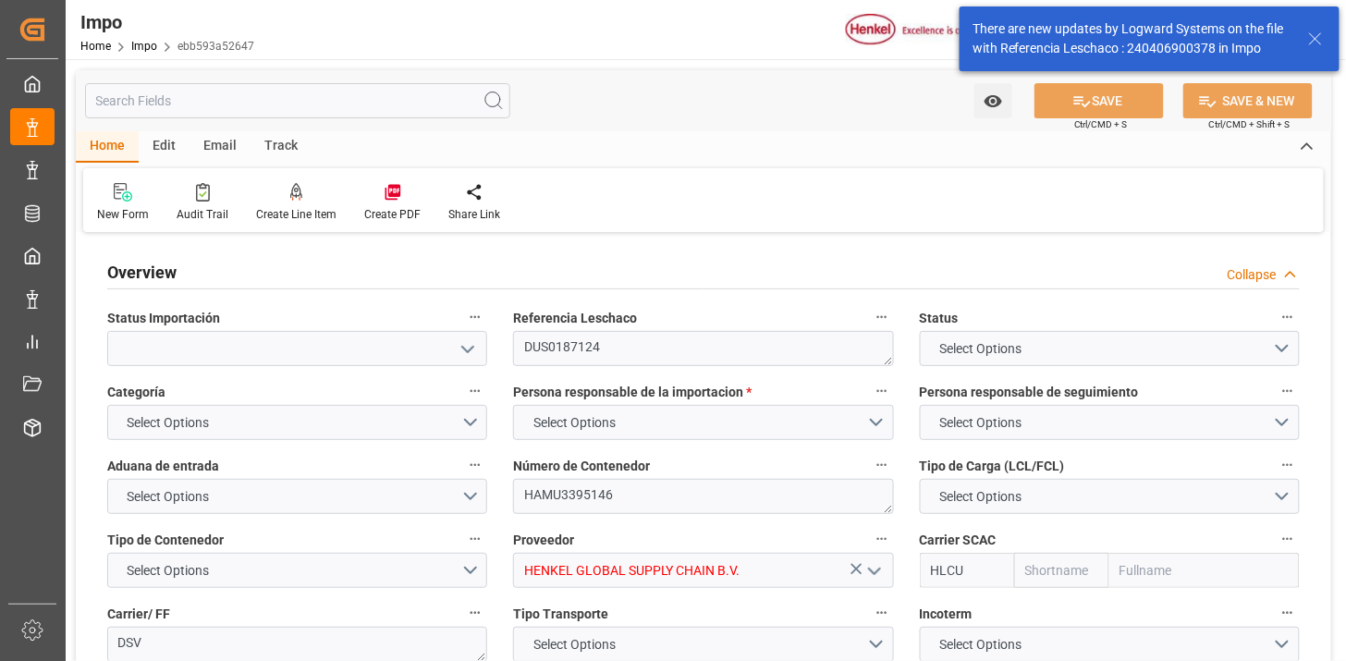
type input "Hapag Lloyd"
type input "Hapag Lloyd Aktiengesellschaft"
type input "6"
type input "40"
type input "20"
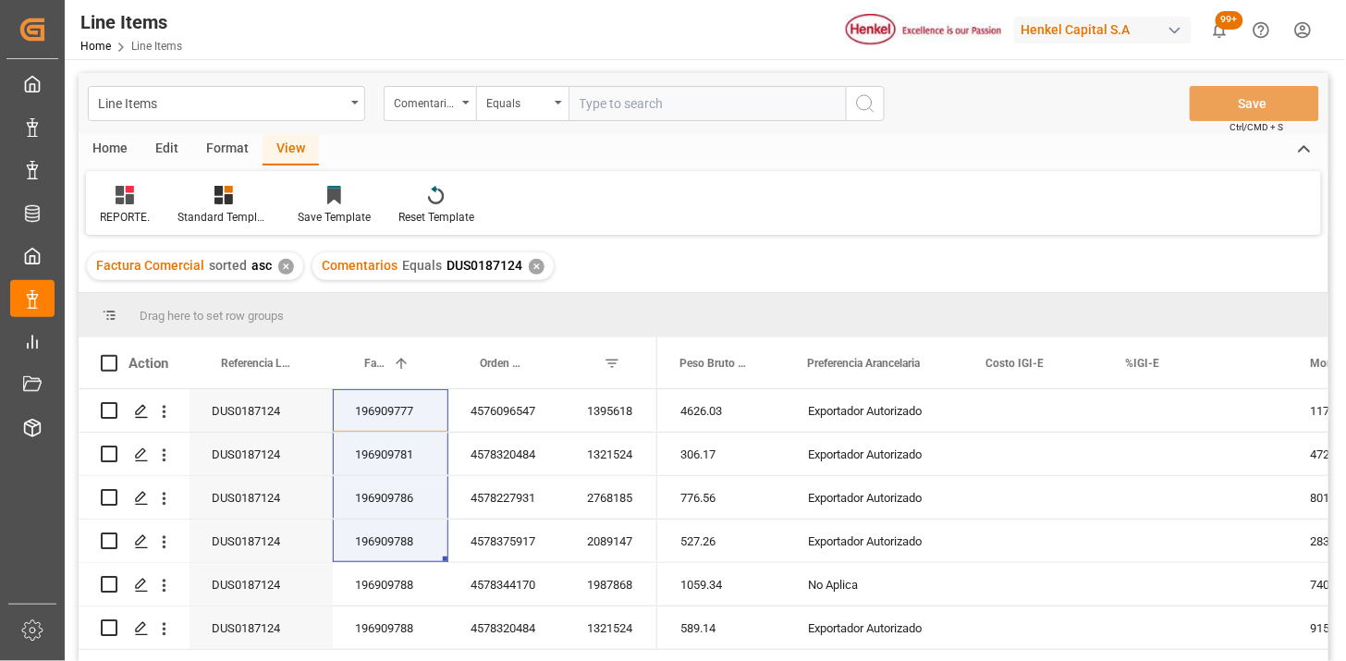
click at [627, 105] on input "text" at bounding box center [707, 103] width 277 height 35
paste input "DUS0187383"
type input "DUS0187383"
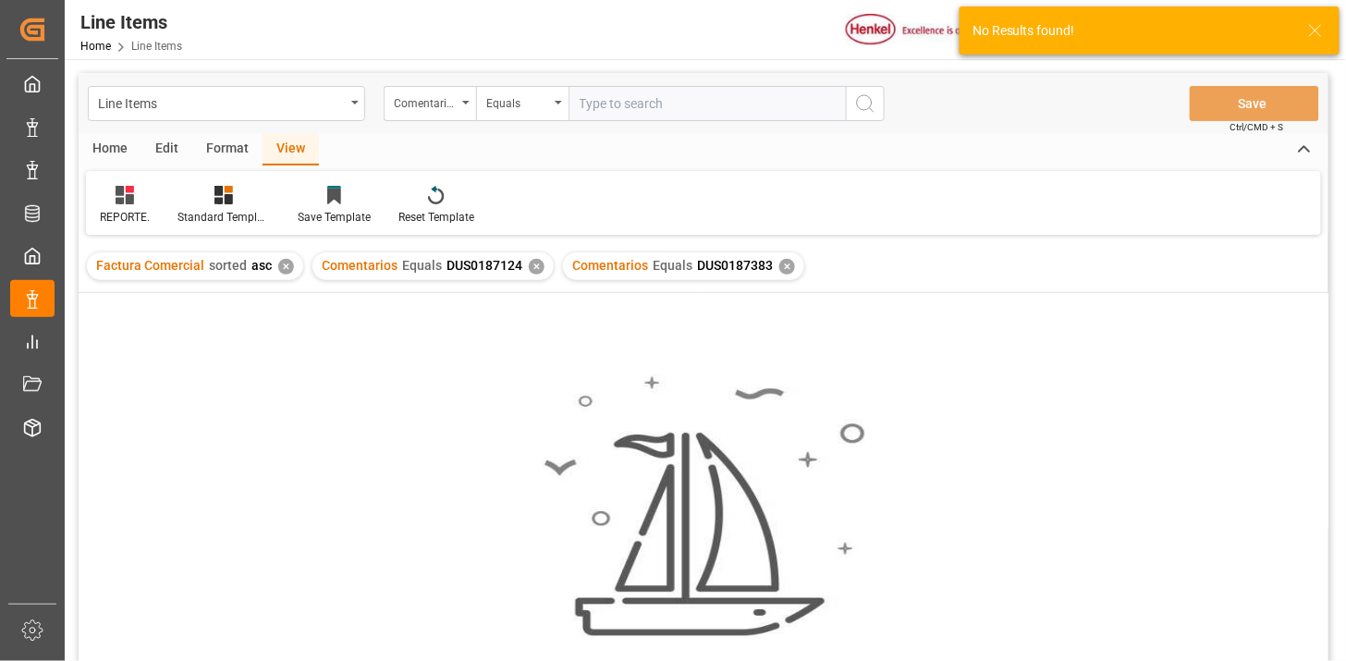
click at [529, 270] on div "✕" at bounding box center [537, 267] width 16 height 16
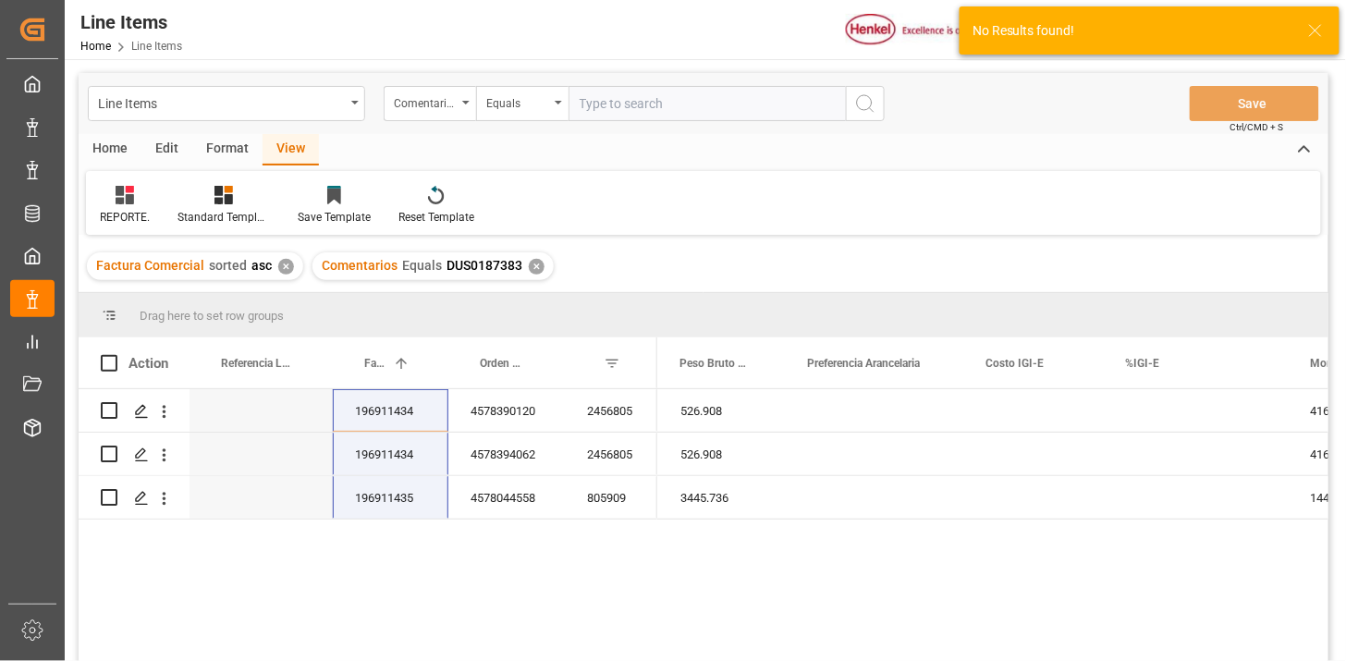
scroll to position [103, 0]
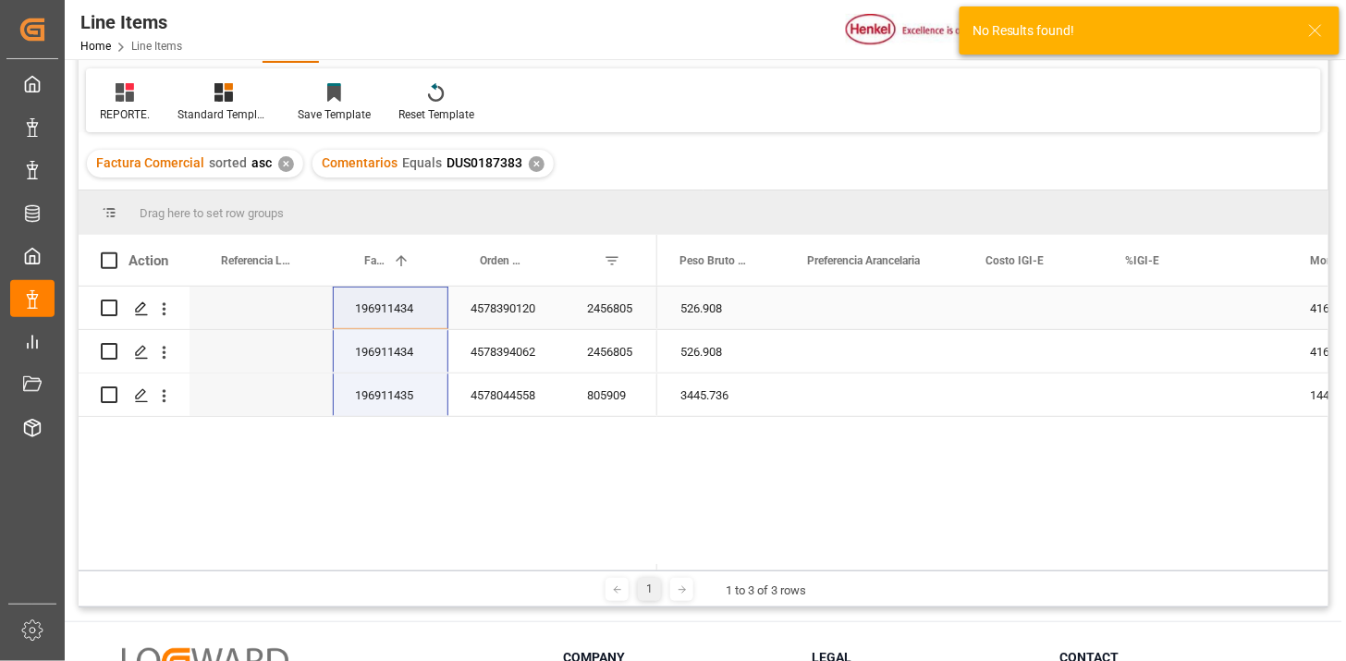
click at [382, 311] on div "196911434" at bounding box center [391, 308] width 116 height 43
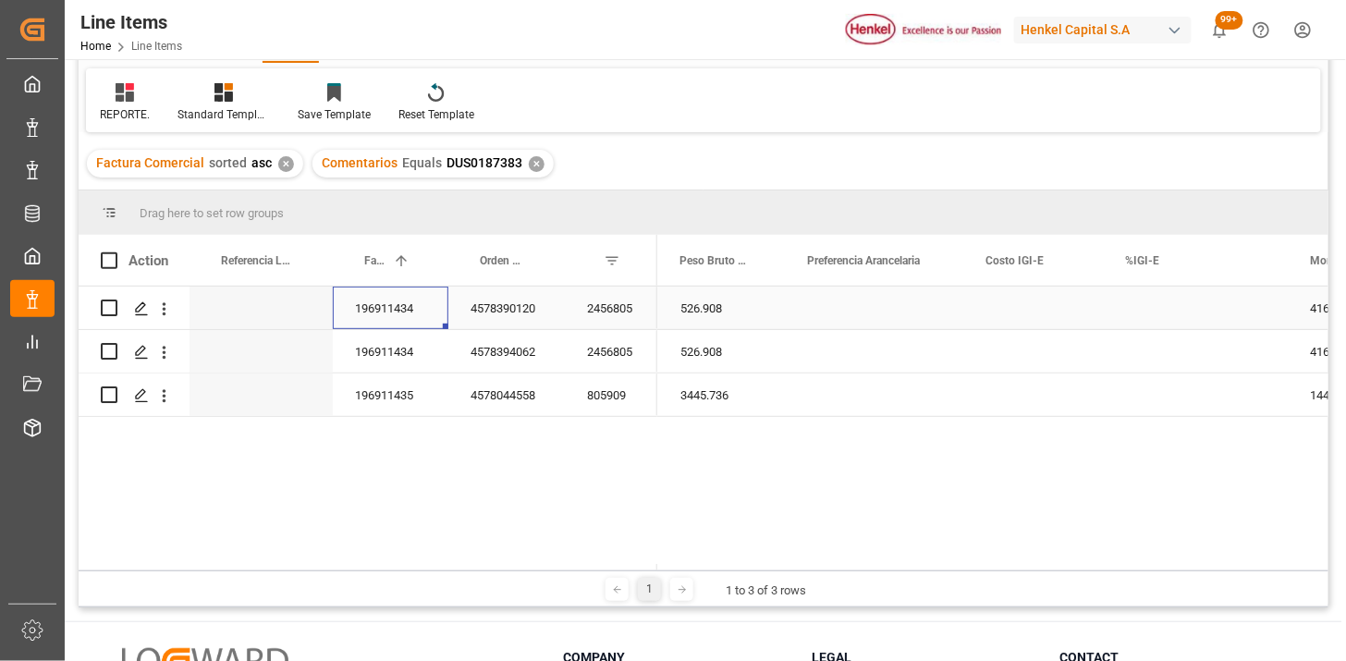
click at [871, 311] on div "Press SPACE to select this row." at bounding box center [875, 308] width 178 height 43
click at [874, 312] on div "Press SPACE to select this row." at bounding box center [875, 308] width 178 height 43
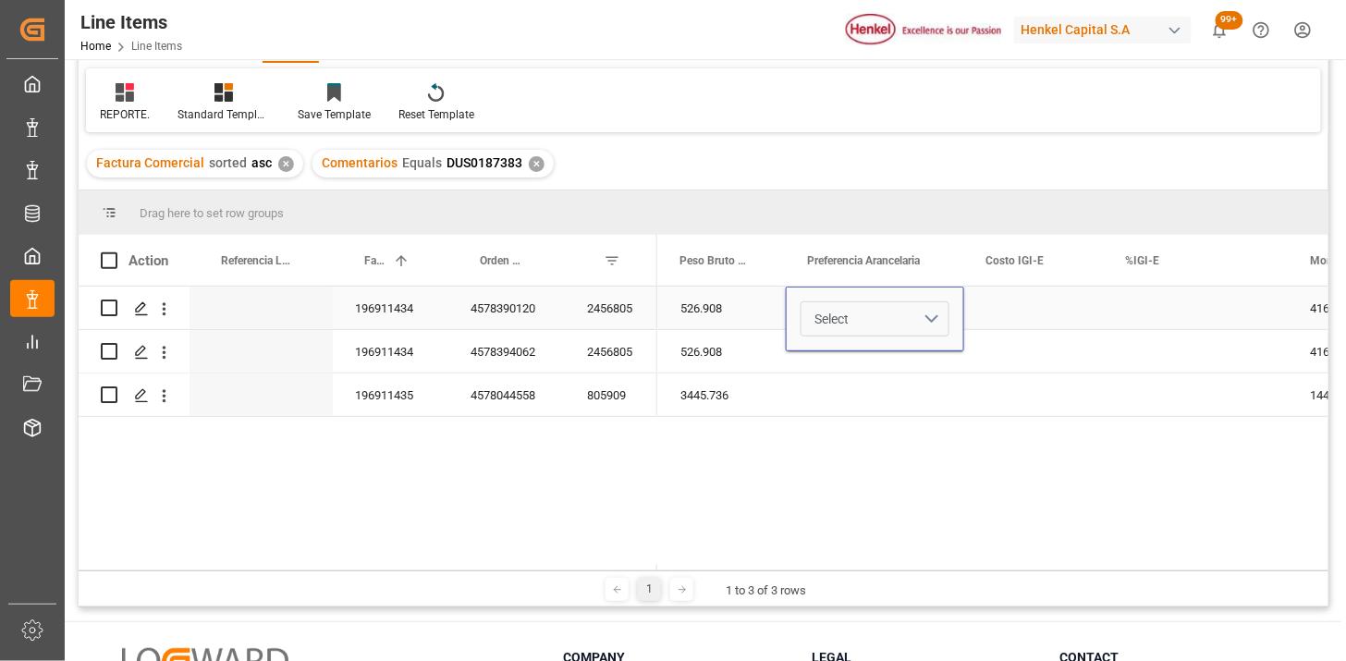
drag, startPoint x: 931, startPoint y: 314, endPoint x: 932, endPoint y: 334, distance: 19.4
click at [934, 315] on button "Select" at bounding box center [875, 318] width 149 height 35
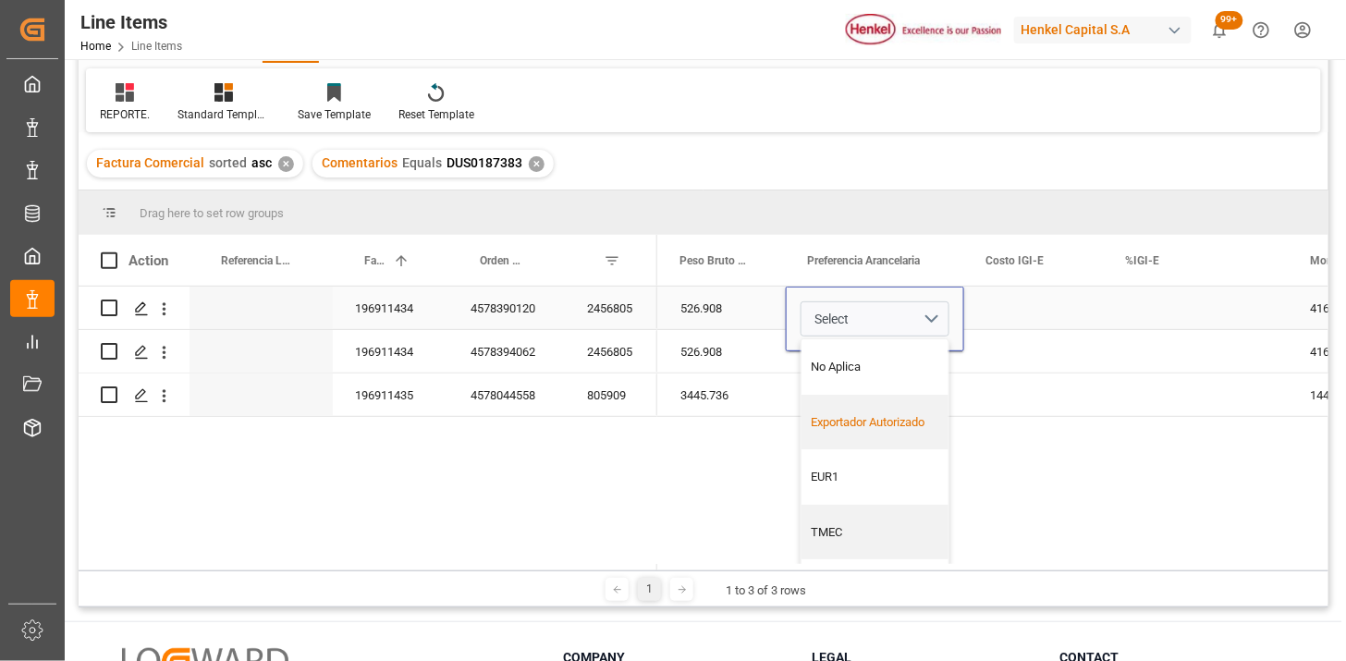
click at [881, 413] on div "Exportador Autorizado" at bounding box center [876, 422] width 128 height 18
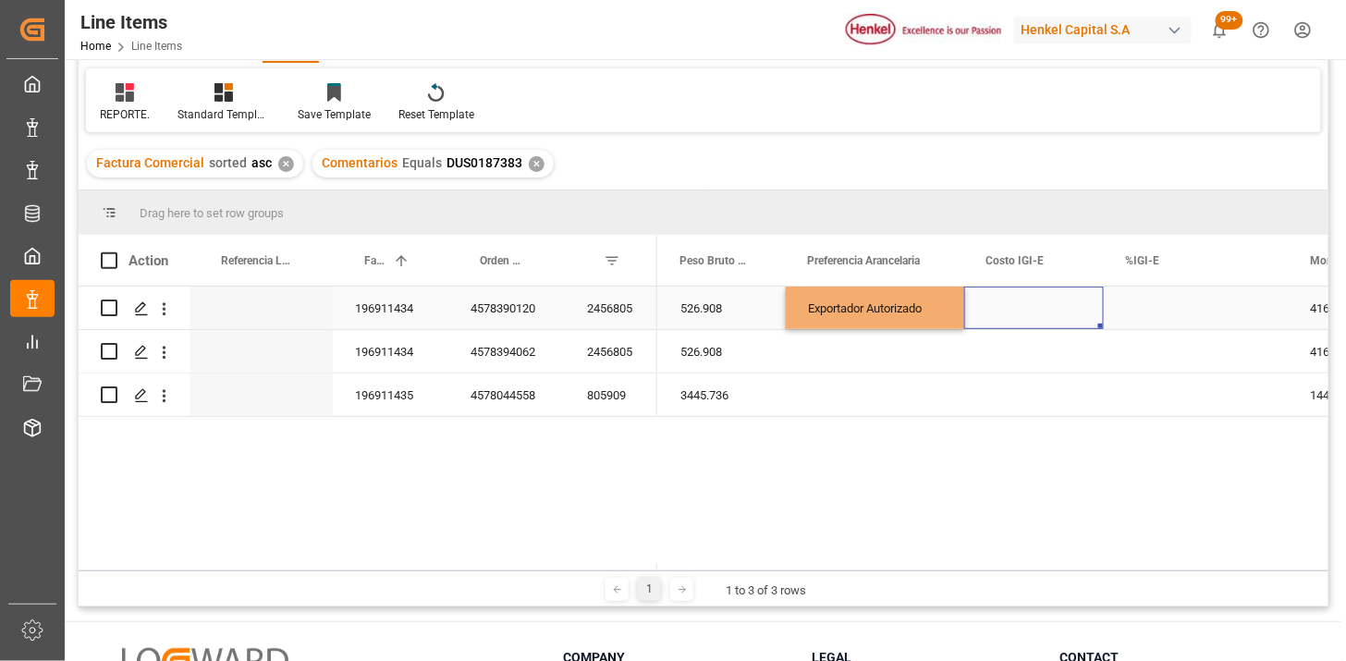
click at [1026, 308] on div "Press SPACE to select this row." at bounding box center [1034, 308] width 140 height 43
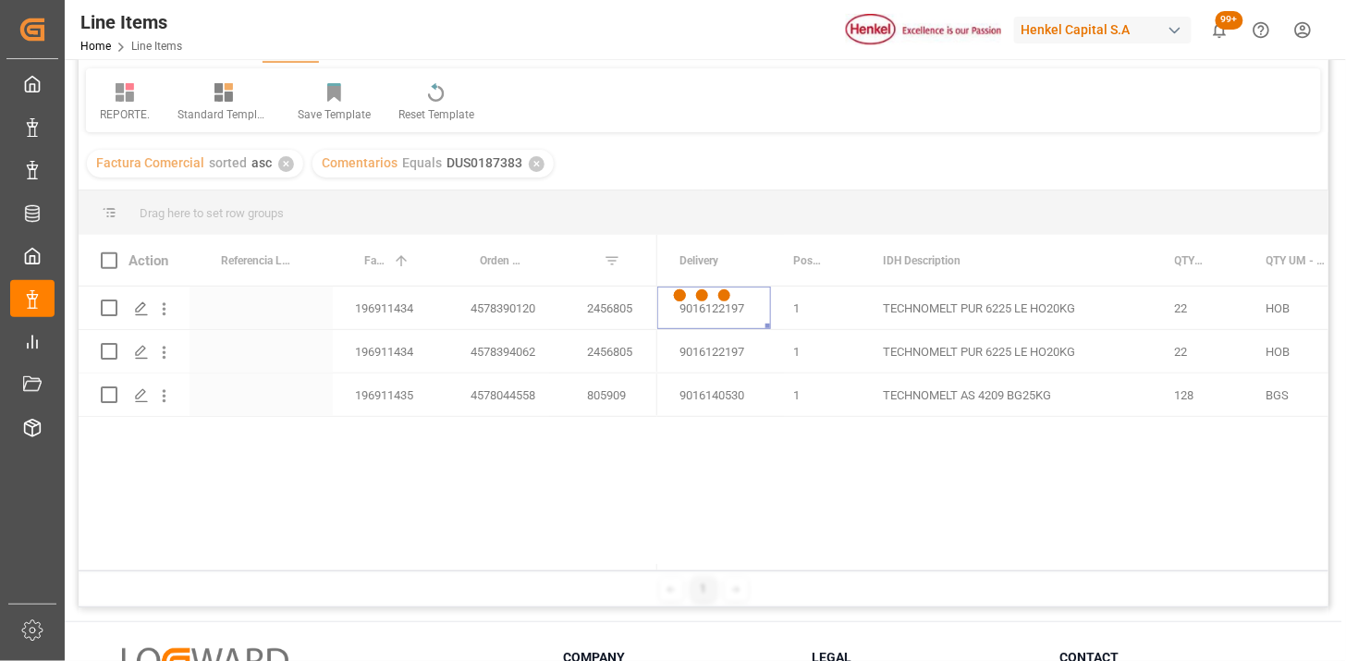
scroll to position [0, 0]
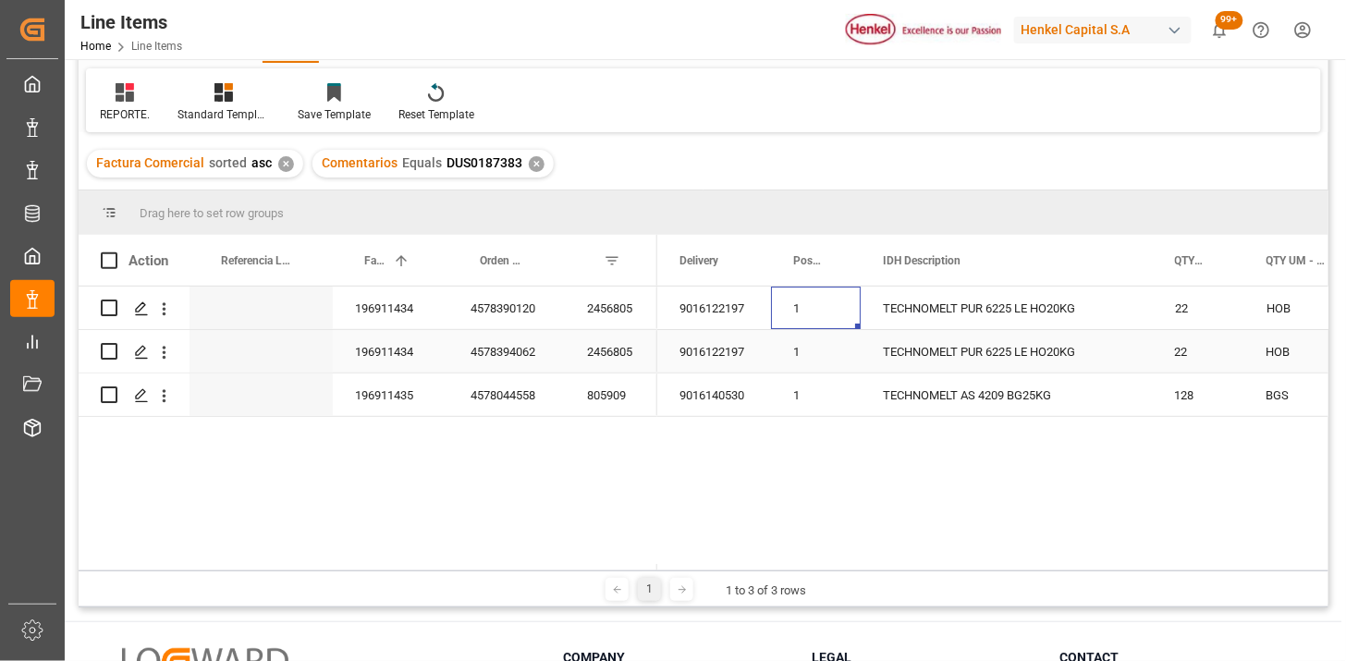
click at [623, 333] on div "2456805" at bounding box center [611, 351] width 92 height 43
click at [626, 311] on div "2456805" at bounding box center [611, 308] width 92 height 43
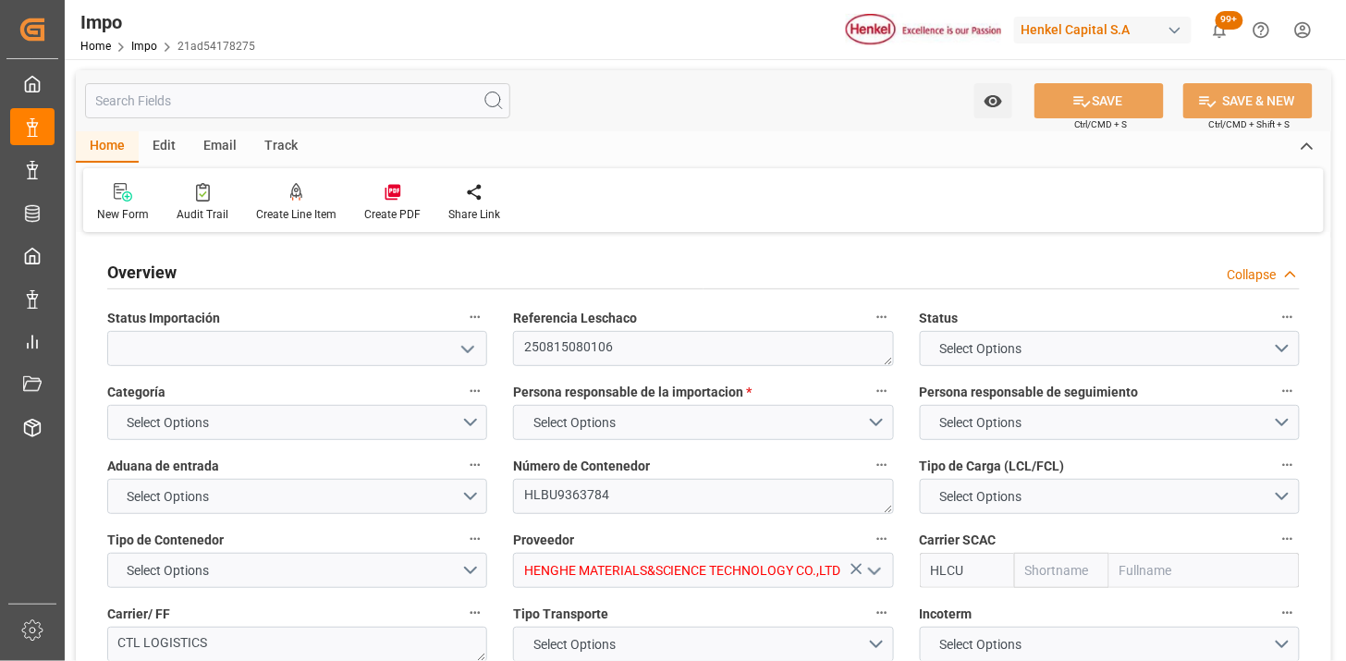
type input "Hapag Lloyd"
type input "Hapag Lloyd Aktiengesellschaft"
type input "1"
type input "10"
type input "5"
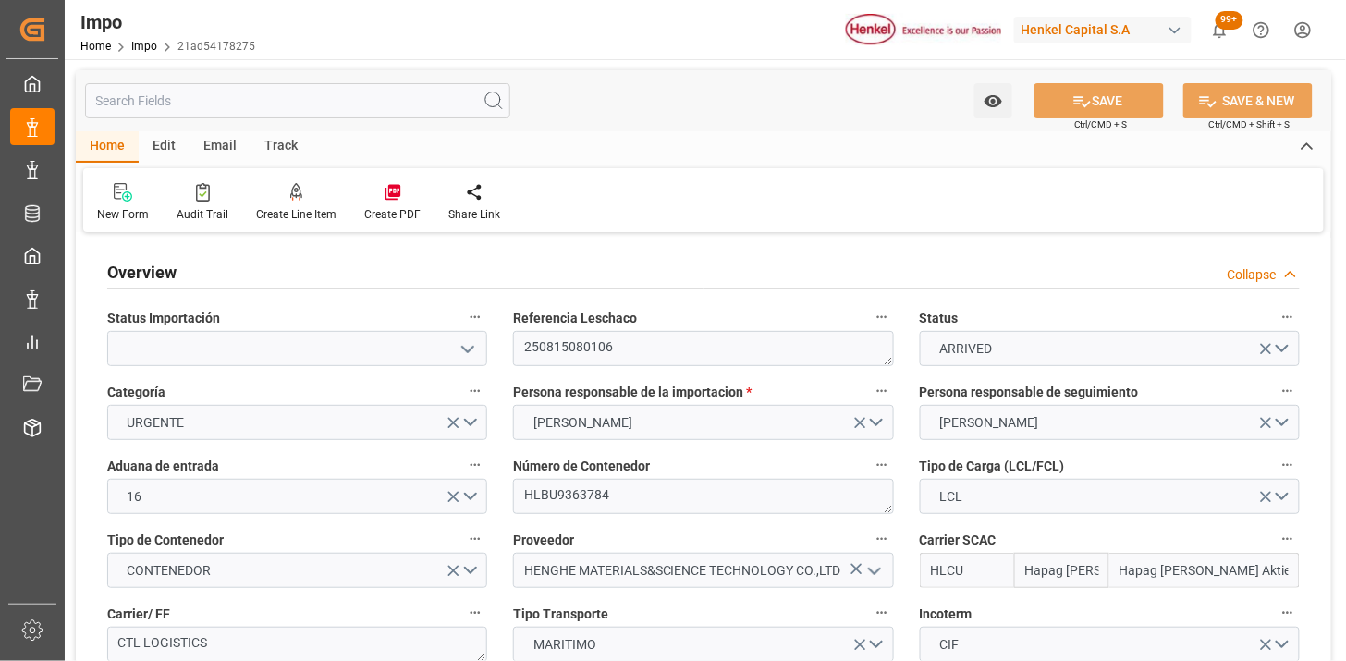
type input "01-08-2025"
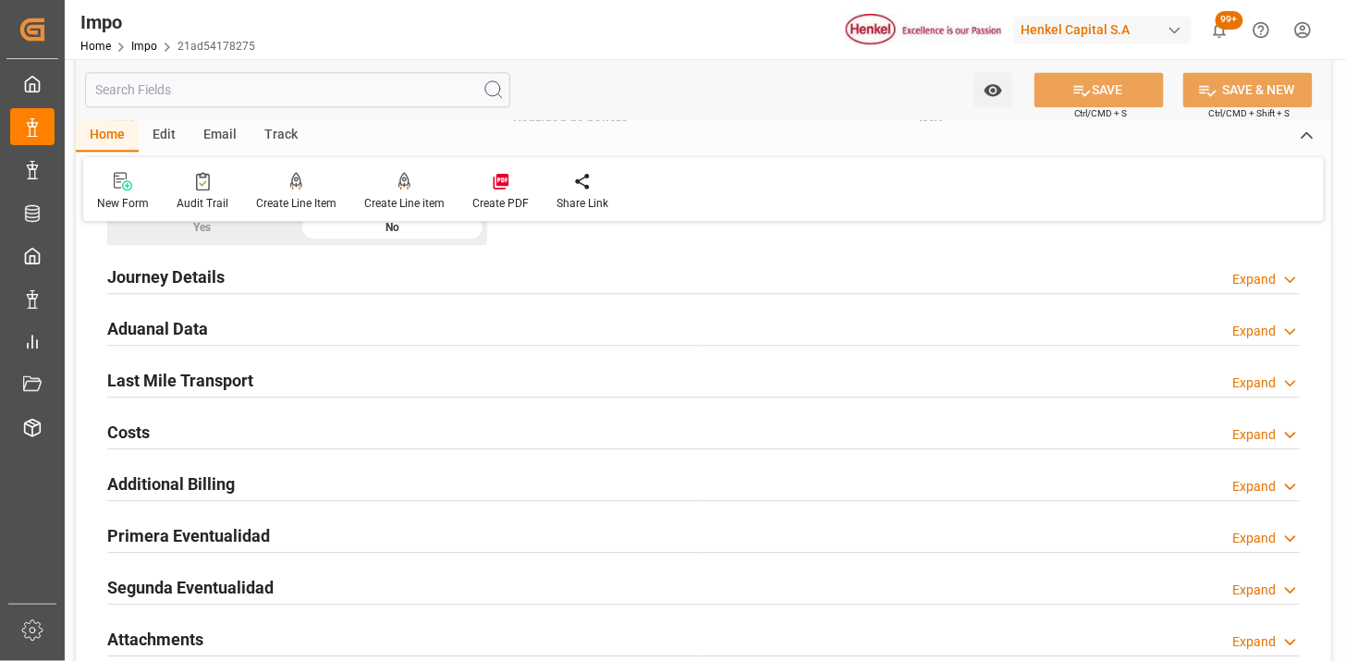
scroll to position [1335, 0]
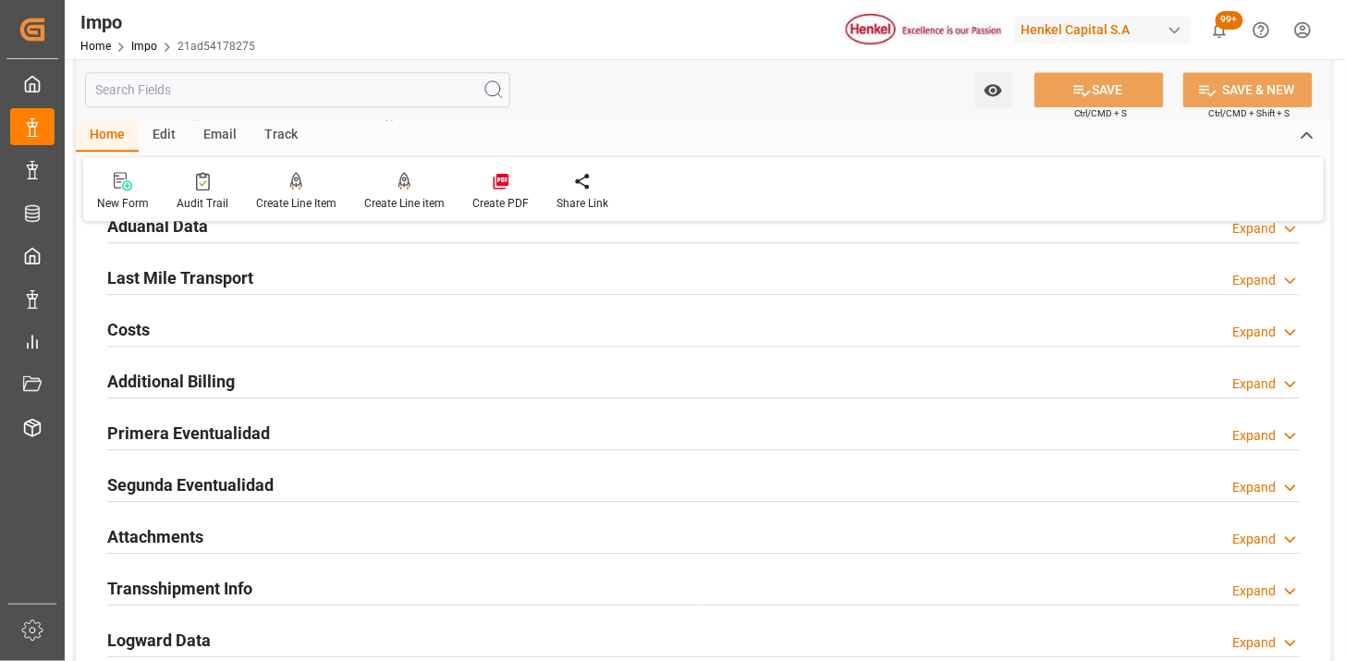
drag, startPoint x: 327, startPoint y: 429, endPoint x: 463, endPoint y: 357, distance: 153.8
click at [327, 430] on div "Primera Eventualidad Expand" at bounding box center [703, 431] width 1193 height 35
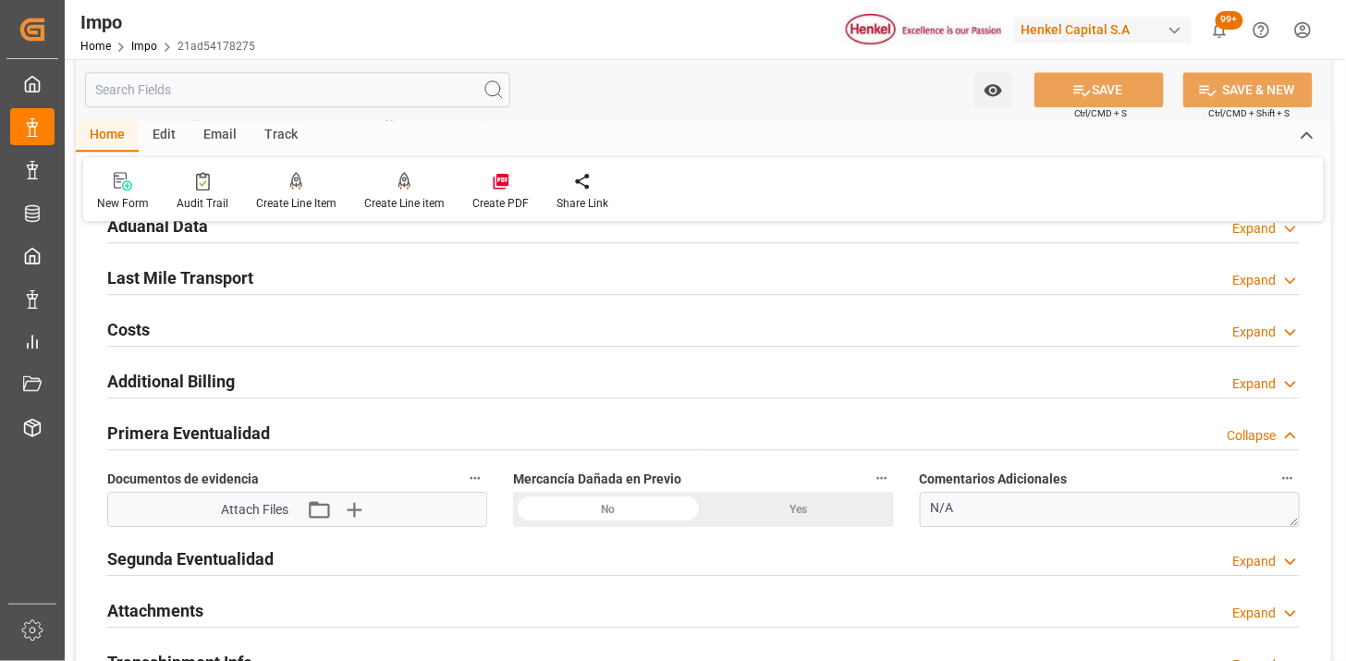
scroll to position [1438, 0]
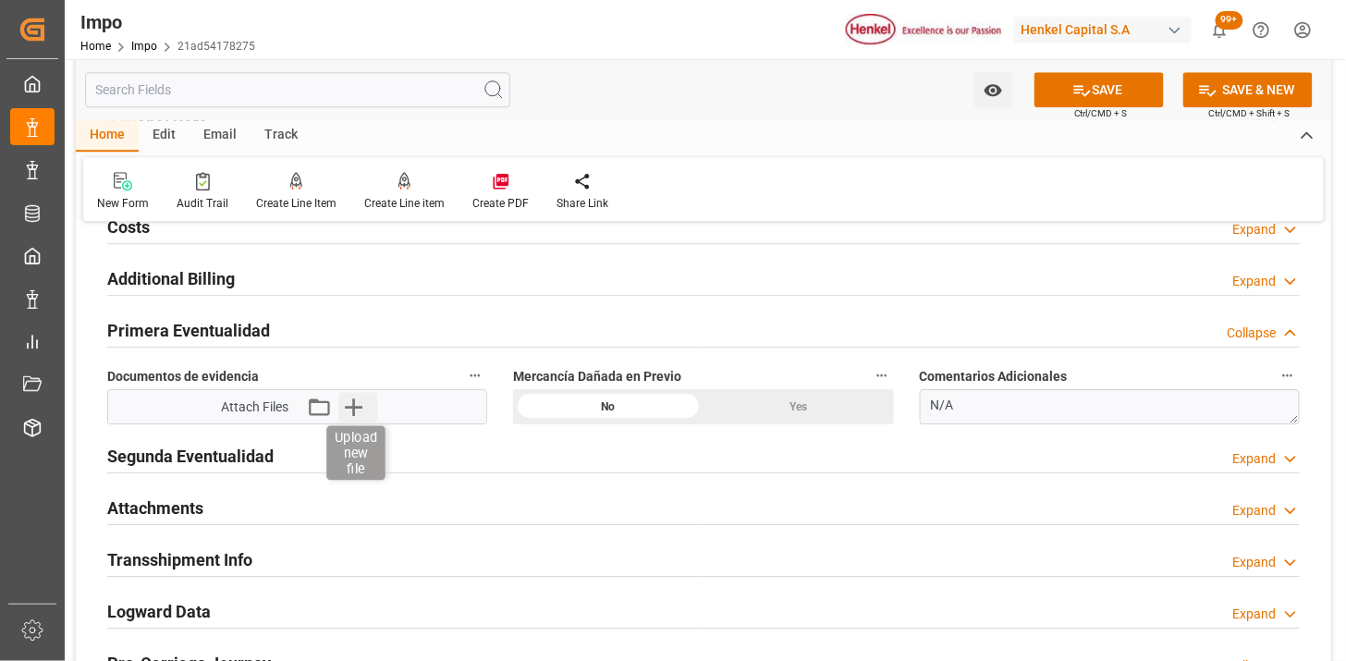
click at [356, 416] on icon "button" at bounding box center [353, 407] width 30 height 30
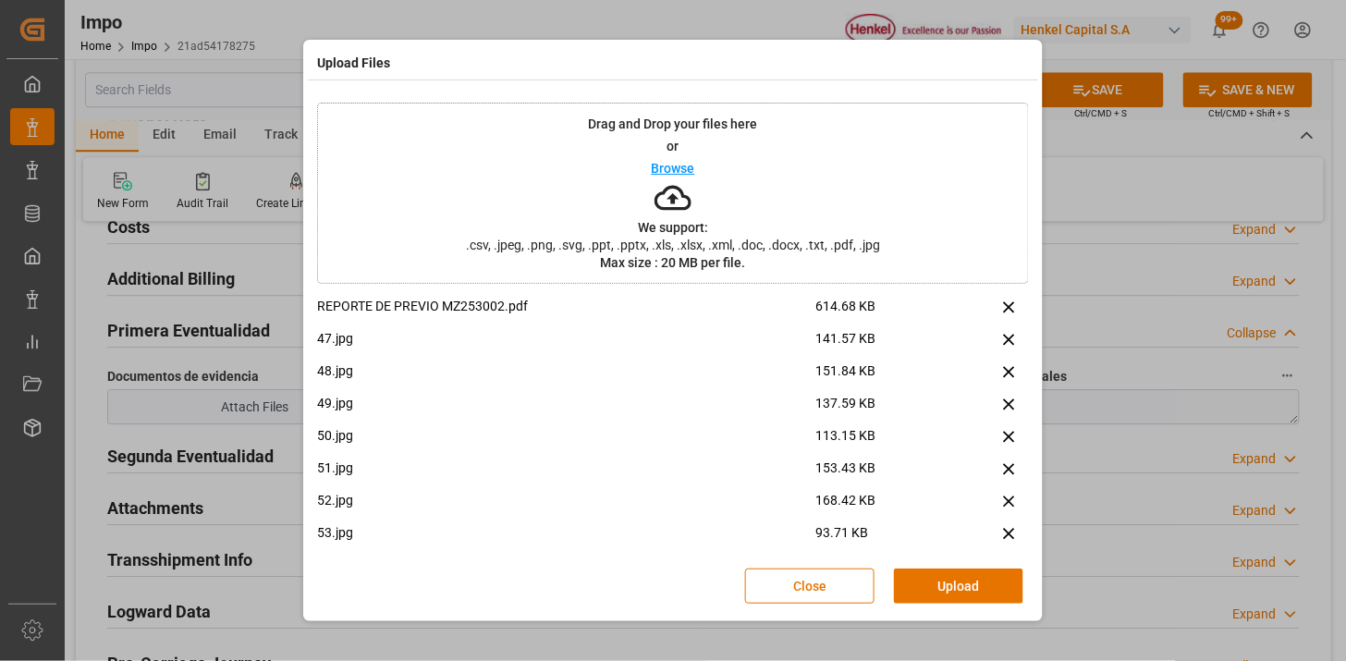
drag, startPoint x: 932, startPoint y: 590, endPoint x: 375, endPoint y: 484, distance: 566.4
click at [929, 592] on button "Upload" at bounding box center [958, 586] width 129 height 35
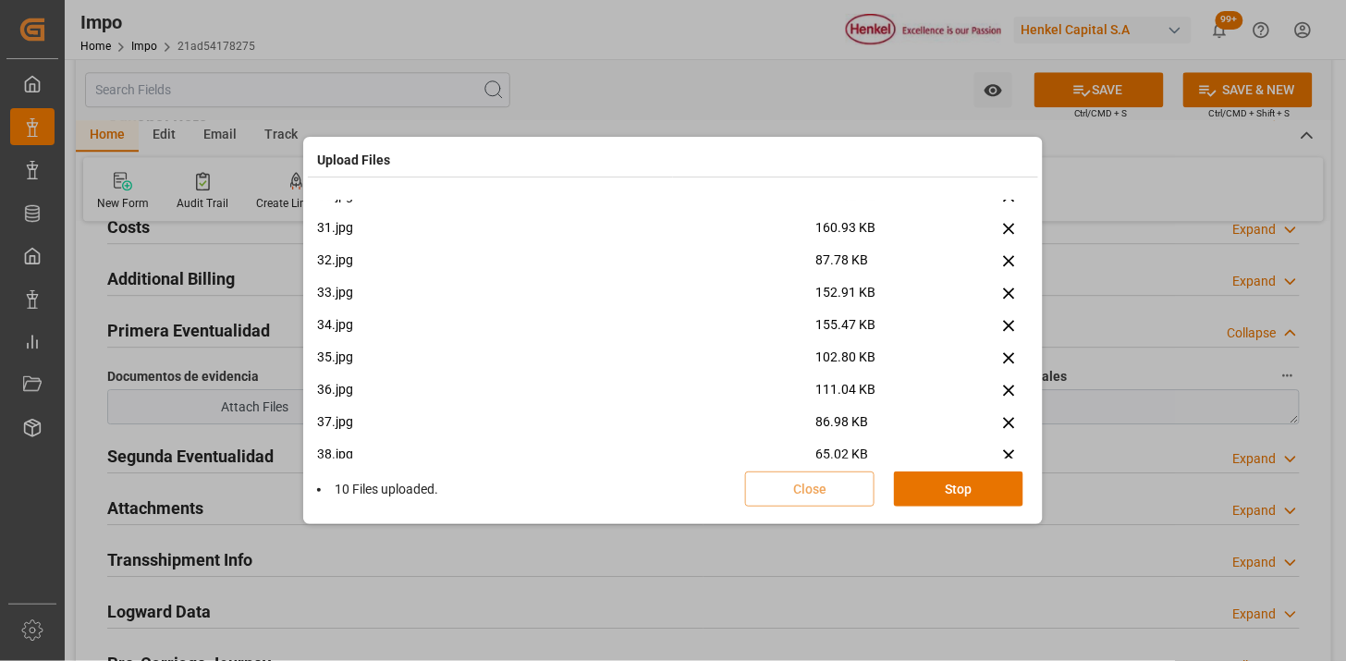
scroll to position [1726, 0]
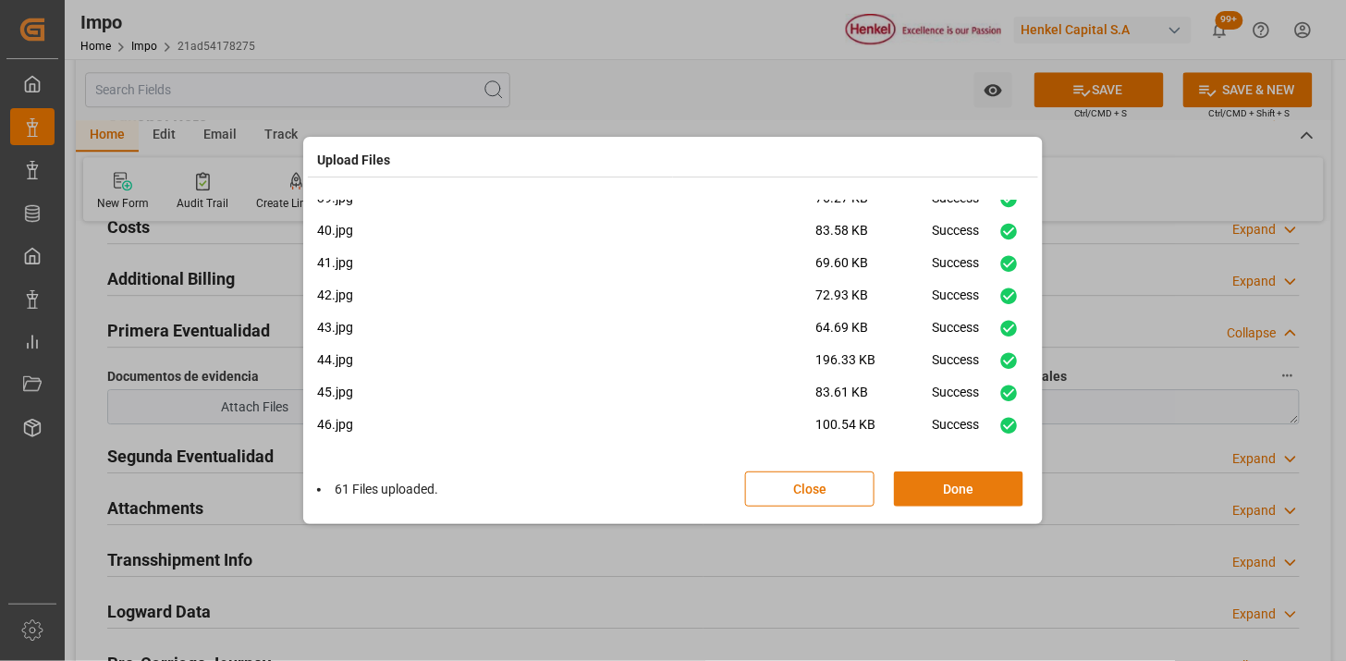
click at [984, 486] on button "Done" at bounding box center [958, 488] width 129 height 35
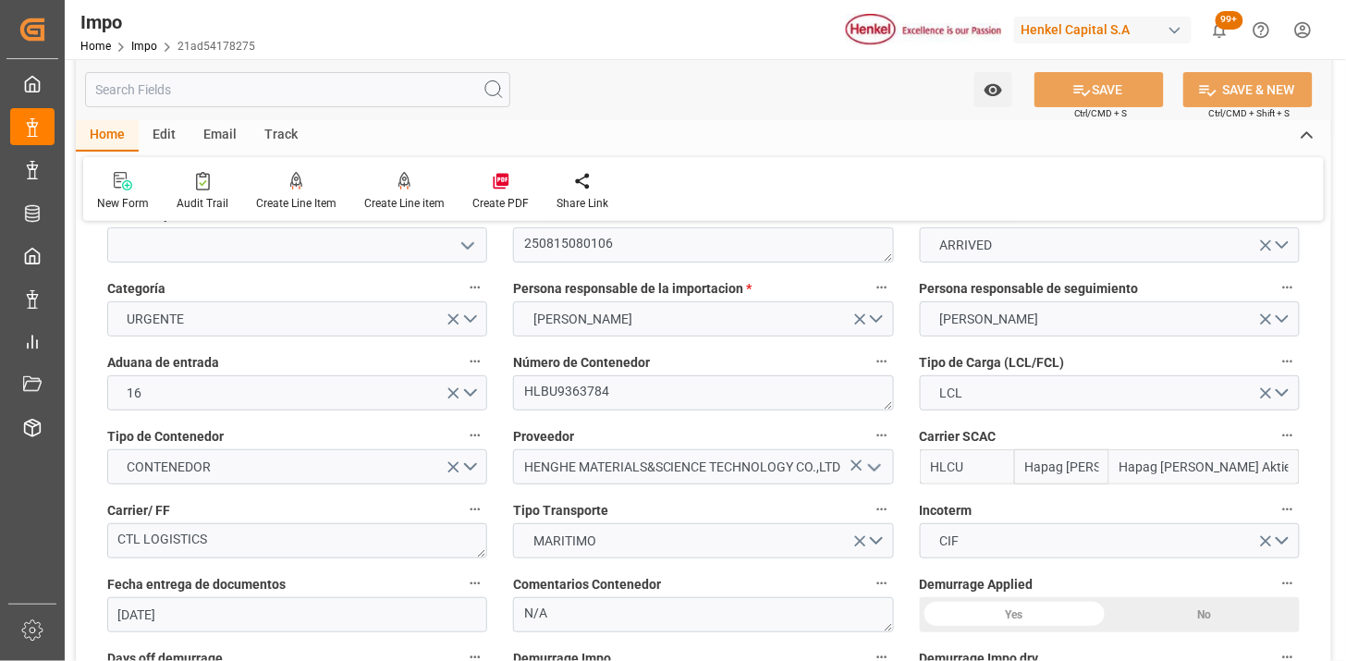
scroll to position [103, 0]
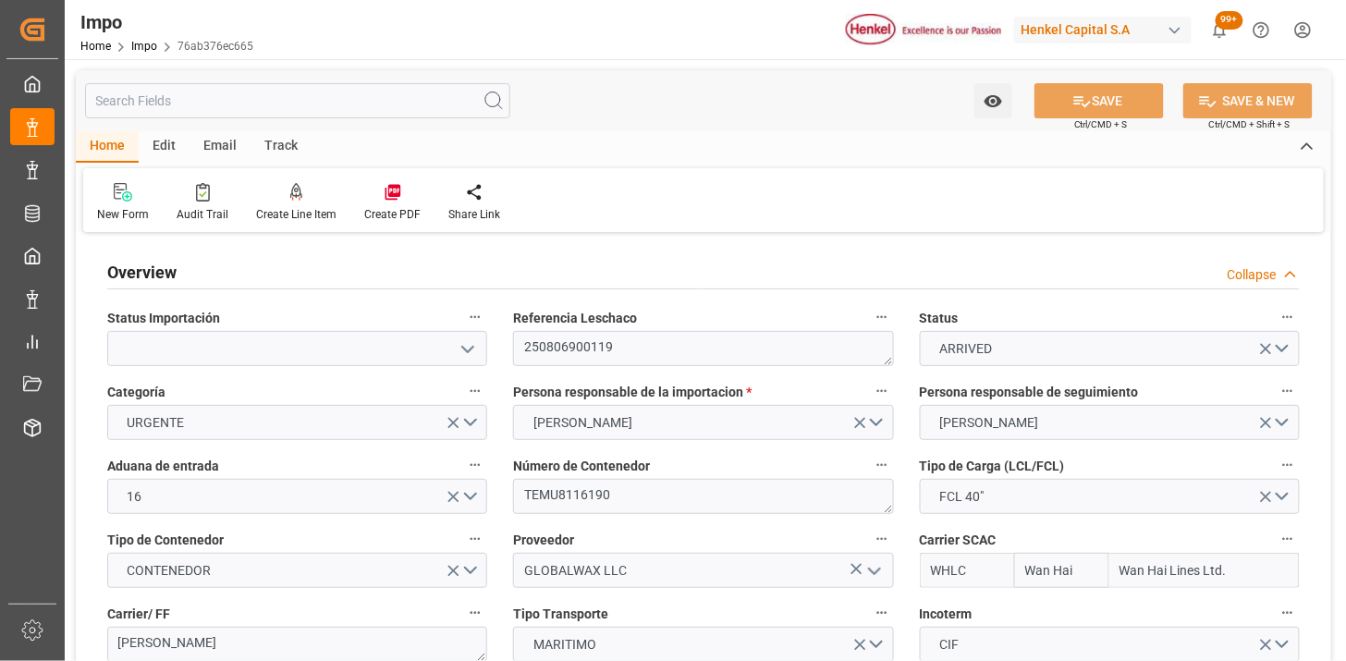
type input "Wan Hai"
type input "Wan Hai Lines Ltd."
type input "1"
type input "46.81"
type input "31"
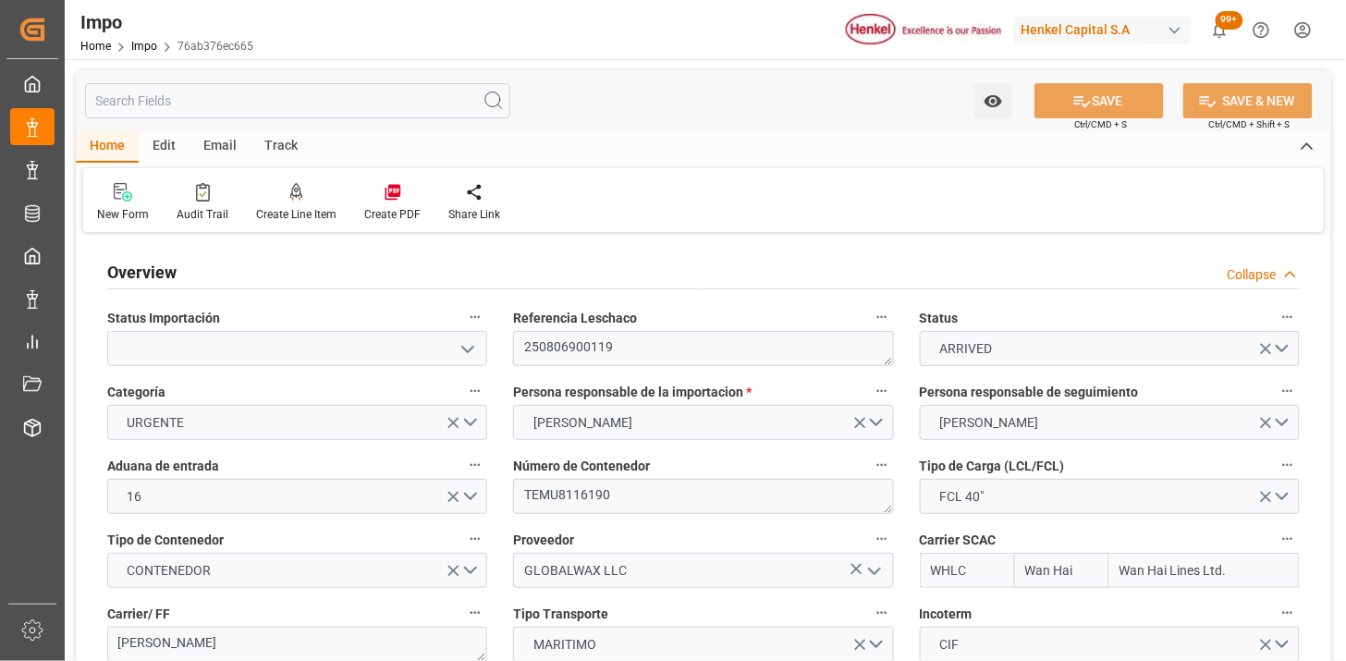
type input "9850836"
type input "[DATE]"
type input "[DATE] 15:11"
type input "[DATE] 16:00"
type input "[DATE] 09:00"
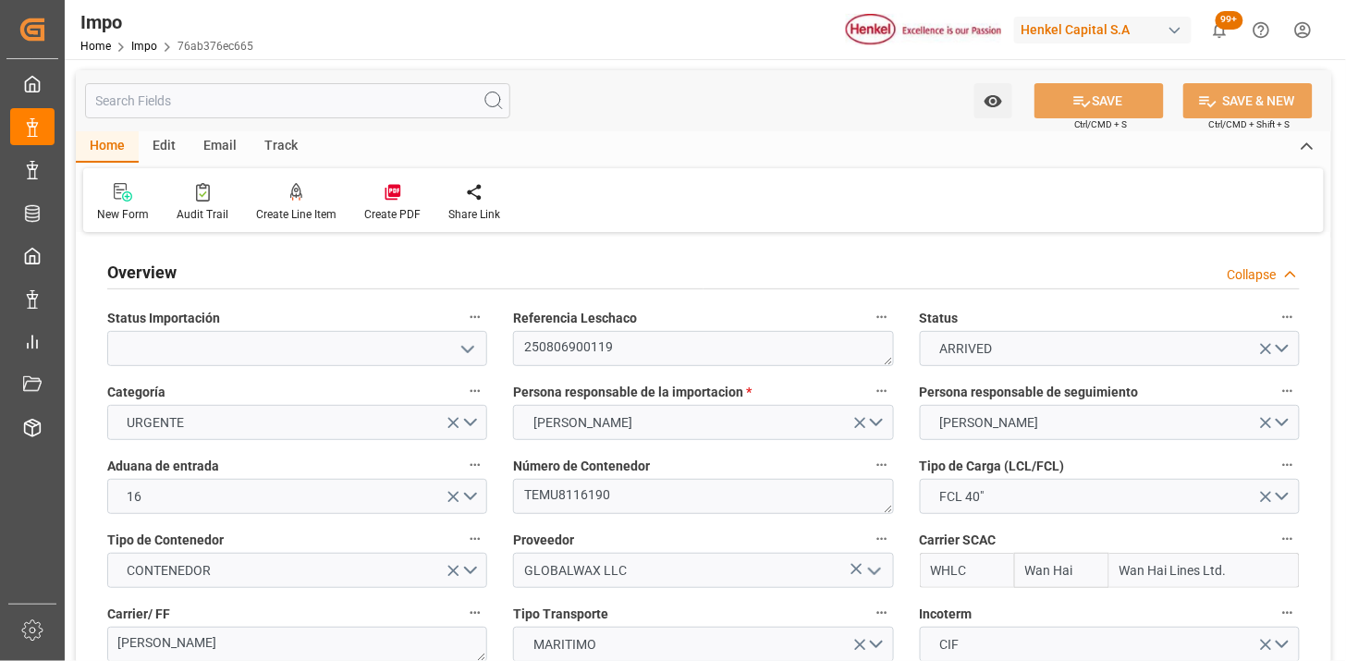
type input "[DATE] 09:50"
type input "[DATE] 23:34"
type input "[DATE] 00:52"
type input "[DATE] 06:38"
type input "[DATE] 12:43"
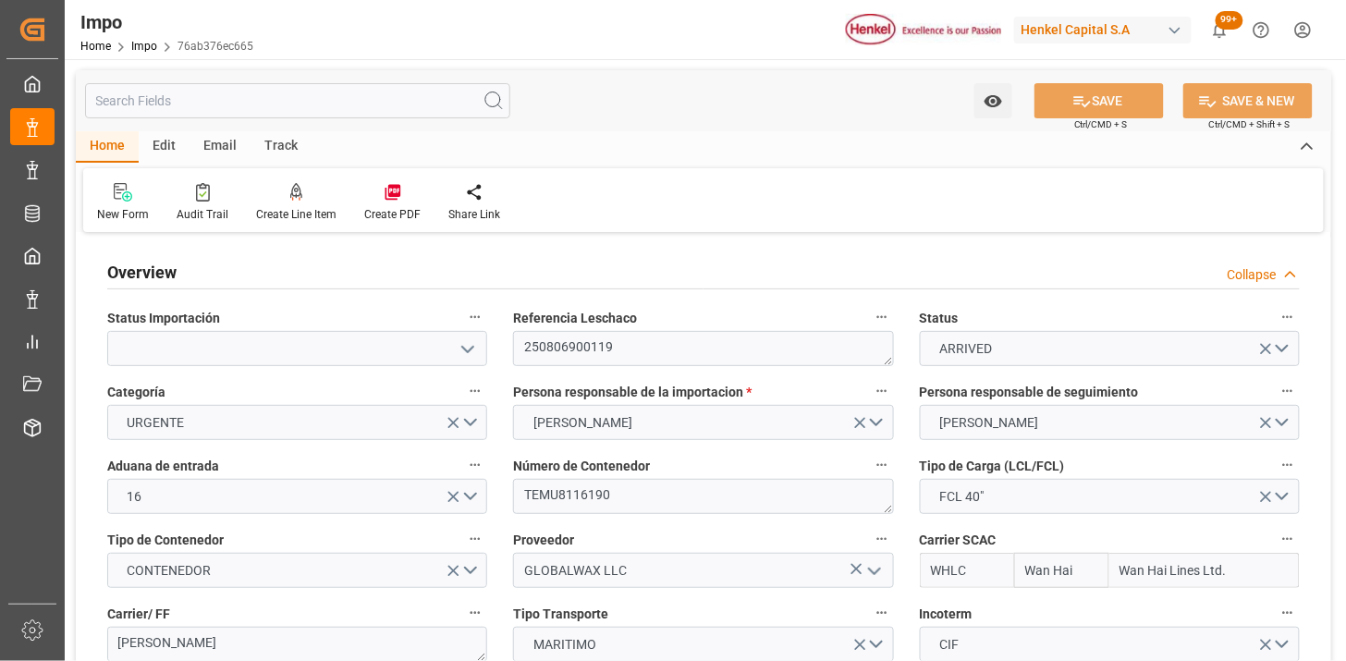
type input "[DATE] 00:00"
type input "[DATE] 08:29"
type input "[DATE] 07:43"
type input "[DATE] 20:22"
type input "[DATE] 00:18"
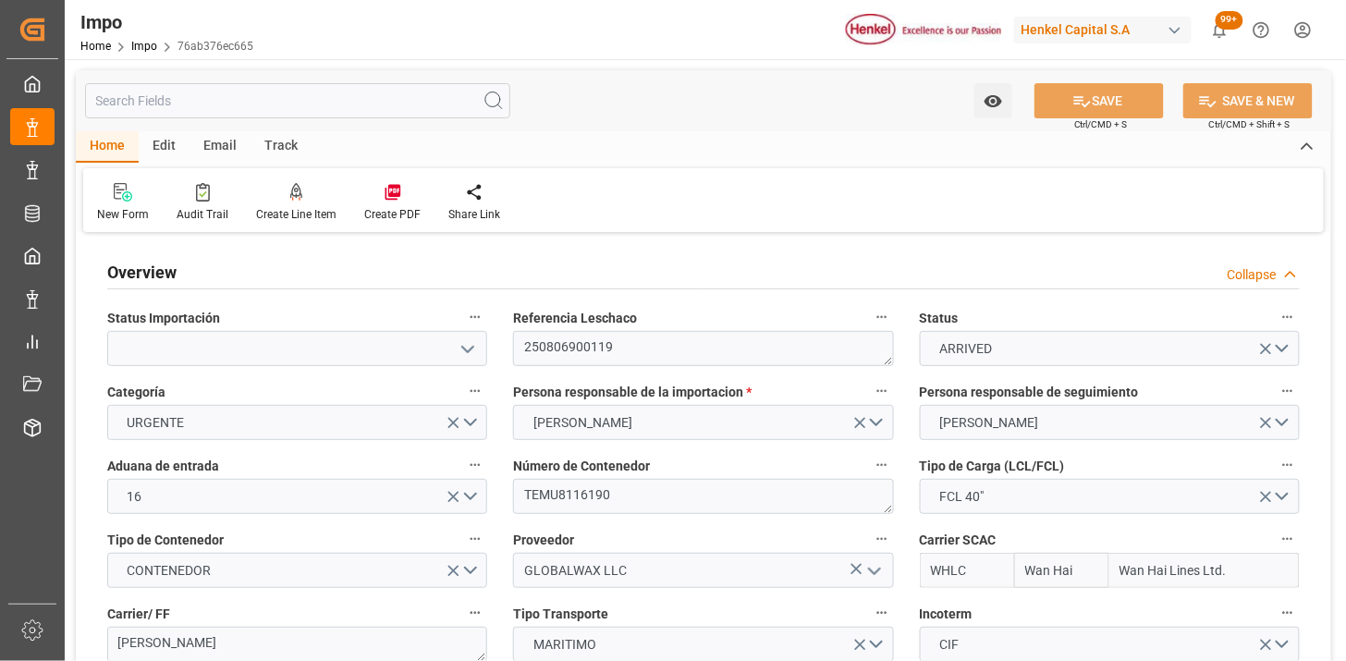
type input "[DATE] 00:28"
type input "[DATE] 00:20"
type input "[DATE] 00:00"
type input "[DATE] 21:49"
type input "[DATE] 15:29"
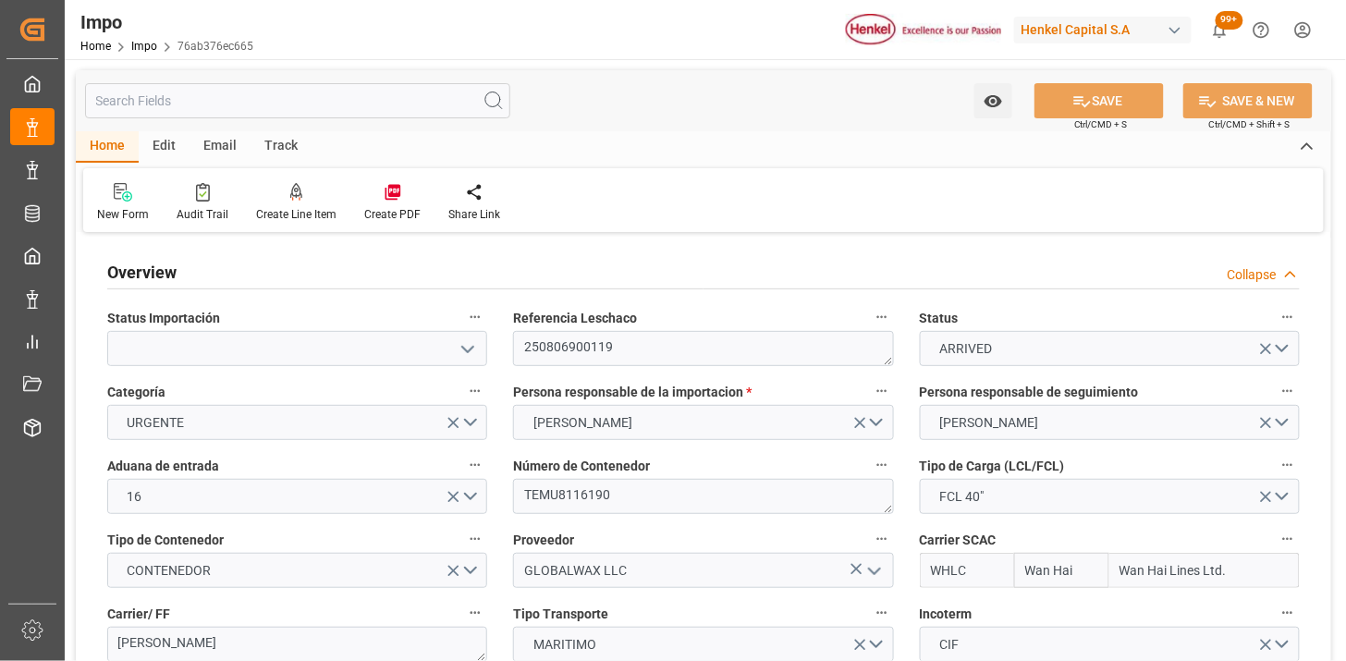
type input "[DATE] 05:51"
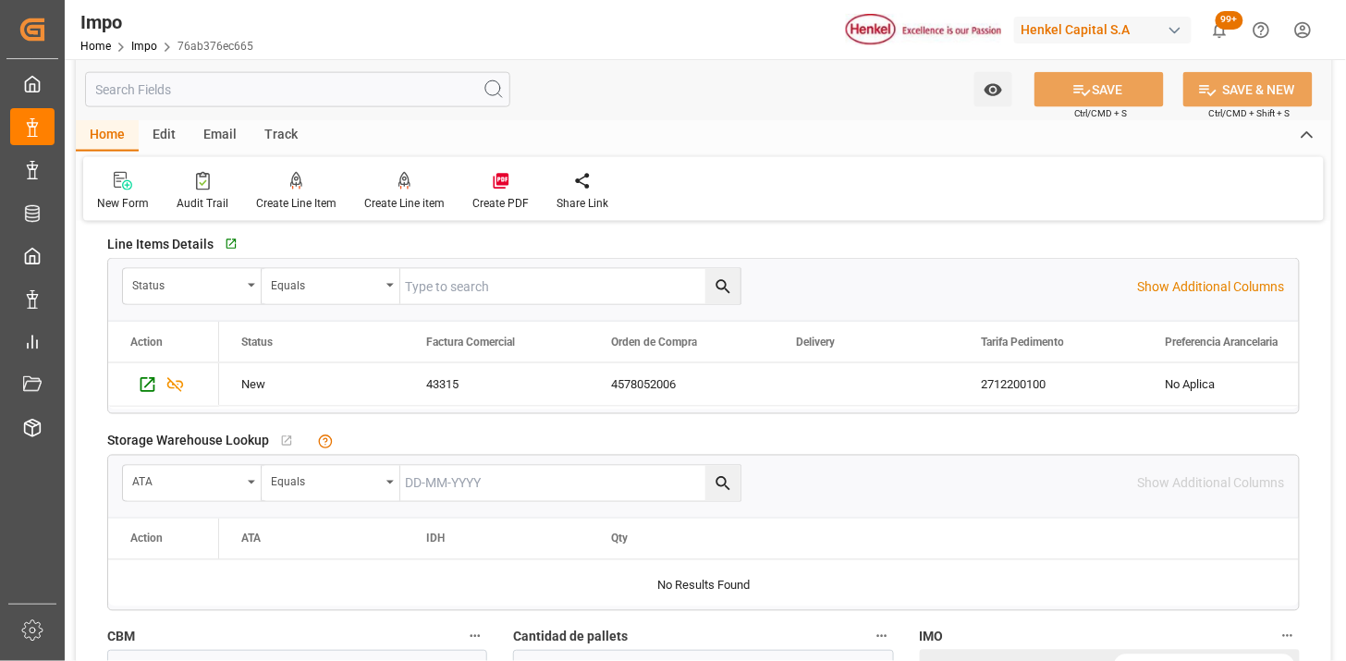
scroll to position [1335, 0]
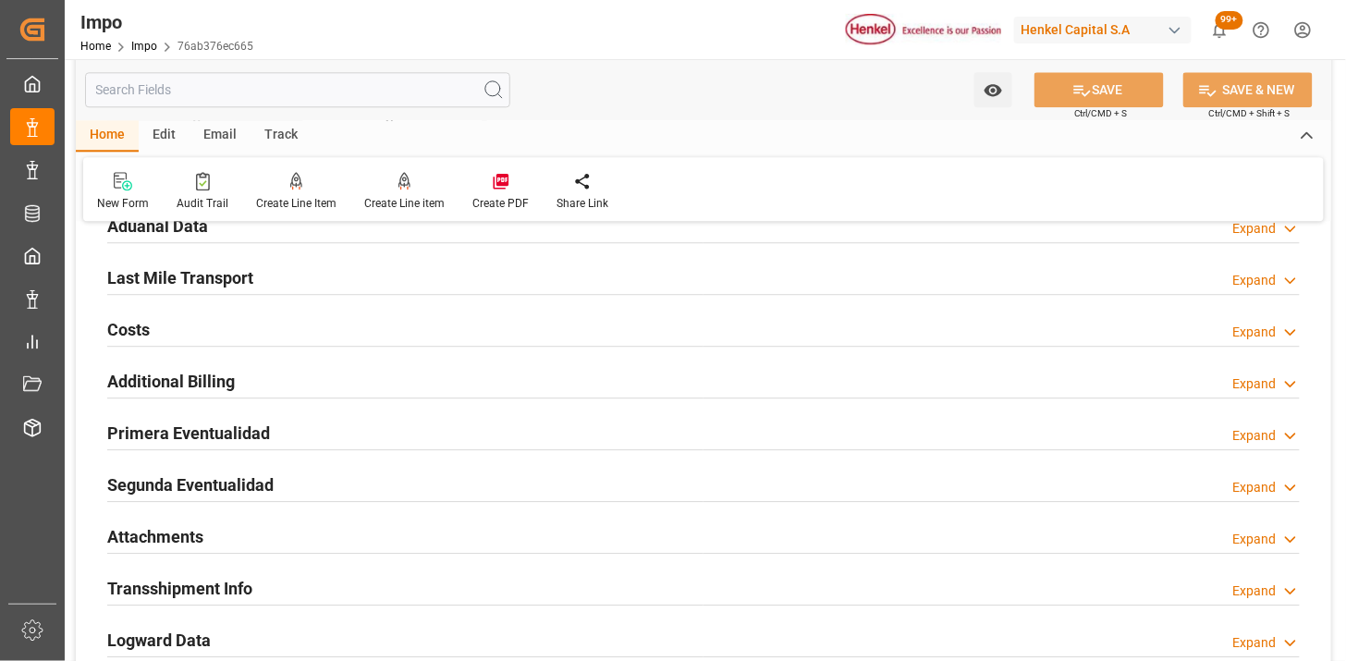
click at [467, 436] on div "Primera Eventualidad Expand" at bounding box center [703, 431] width 1193 height 35
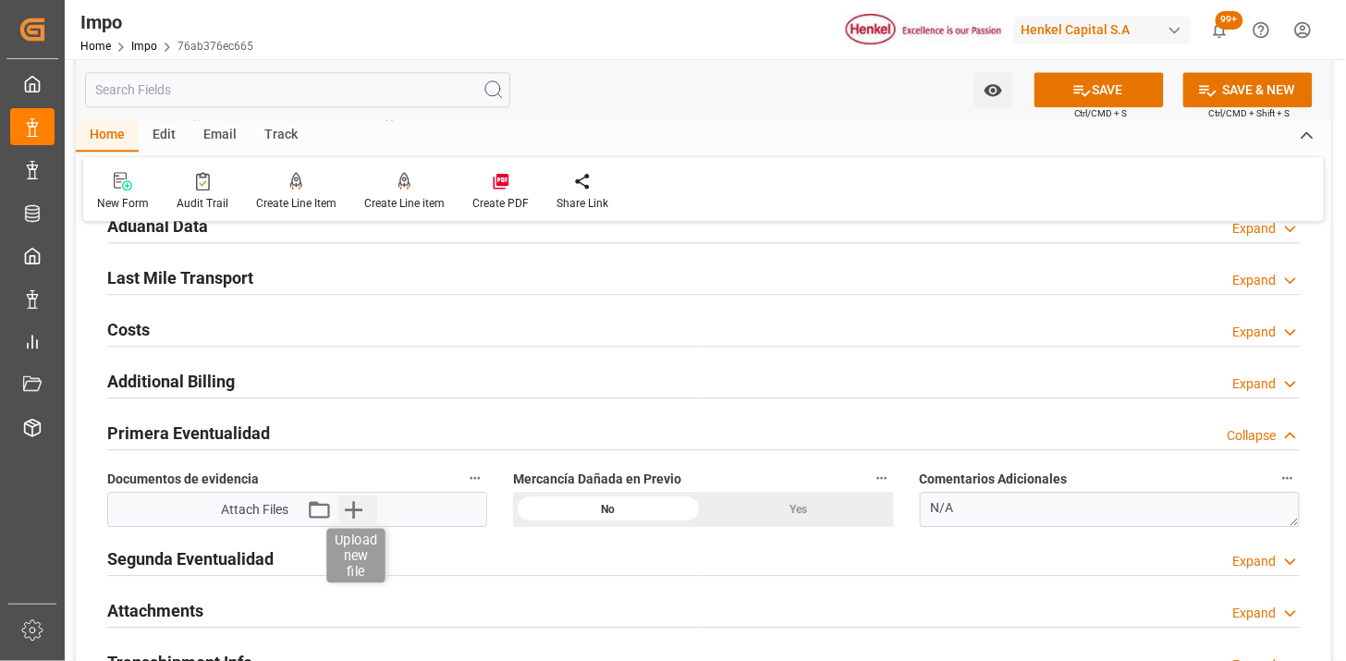
click at [354, 508] on icon "button" at bounding box center [354, 510] width 18 height 18
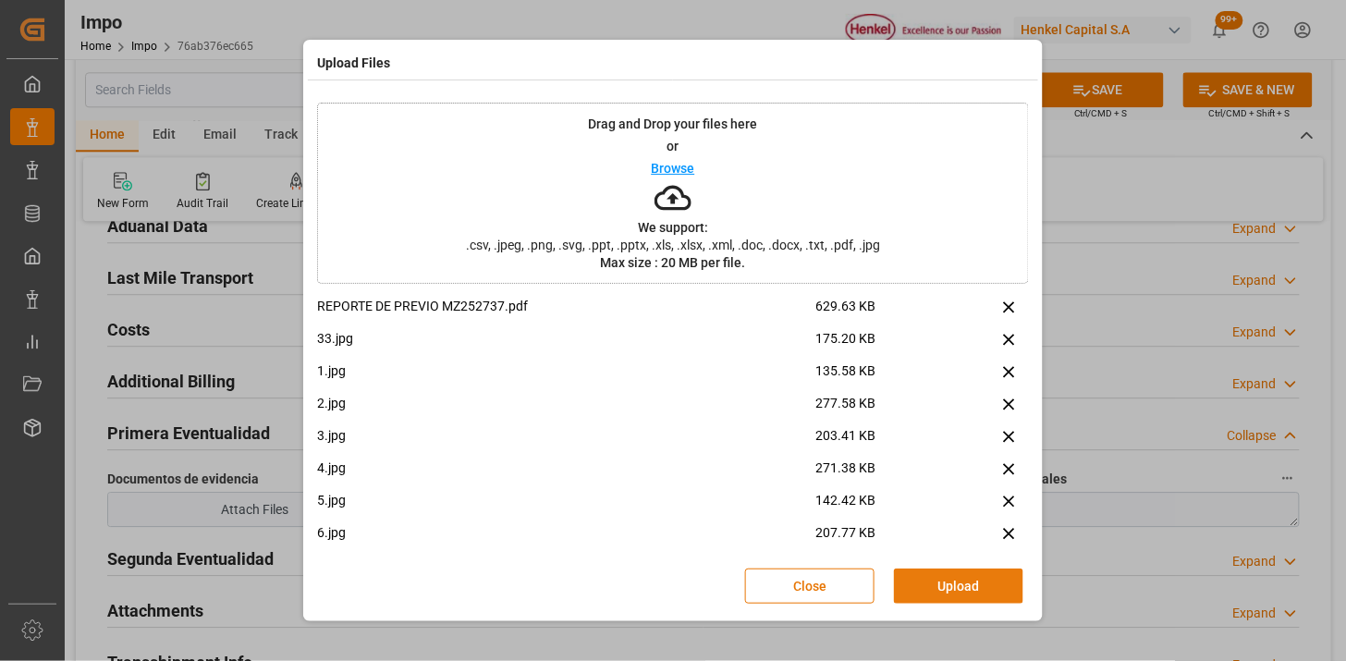
click at [982, 585] on button "Upload" at bounding box center [958, 586] width 129 height 35
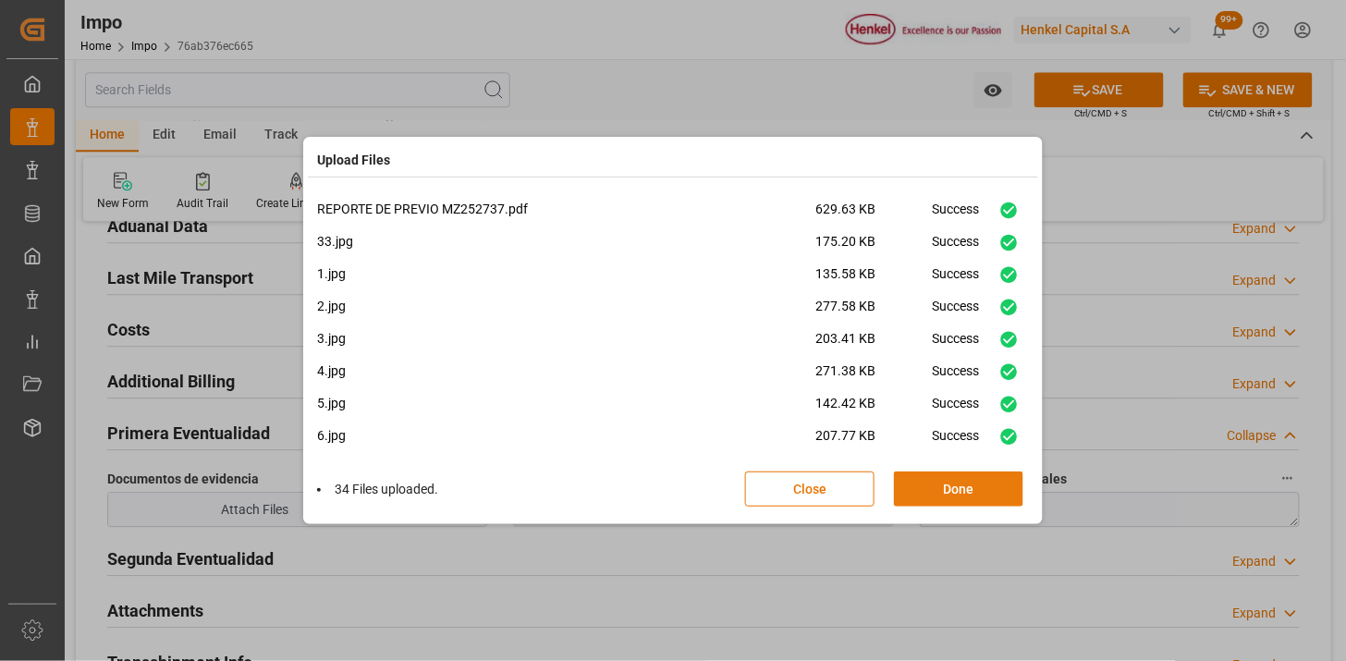
click at [940, 495] on button "Done" at bounding box center [958, 488] width 129 height 35
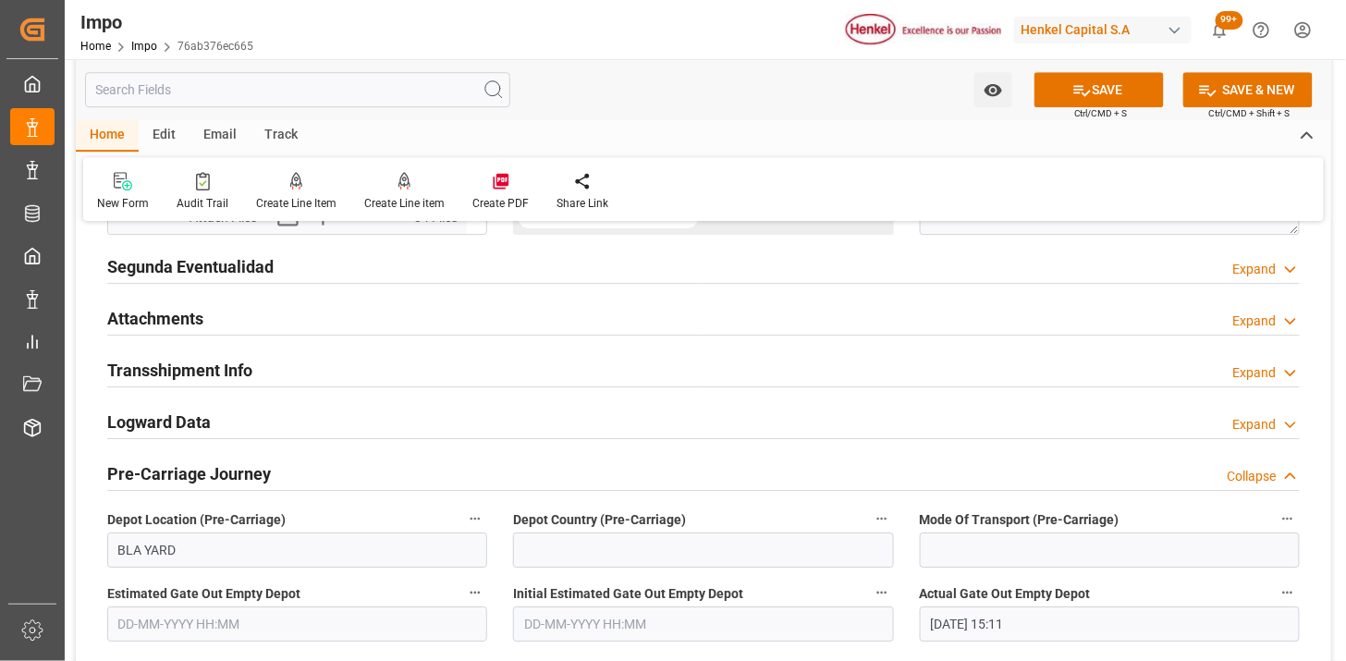
scroll to position [1643, 0]
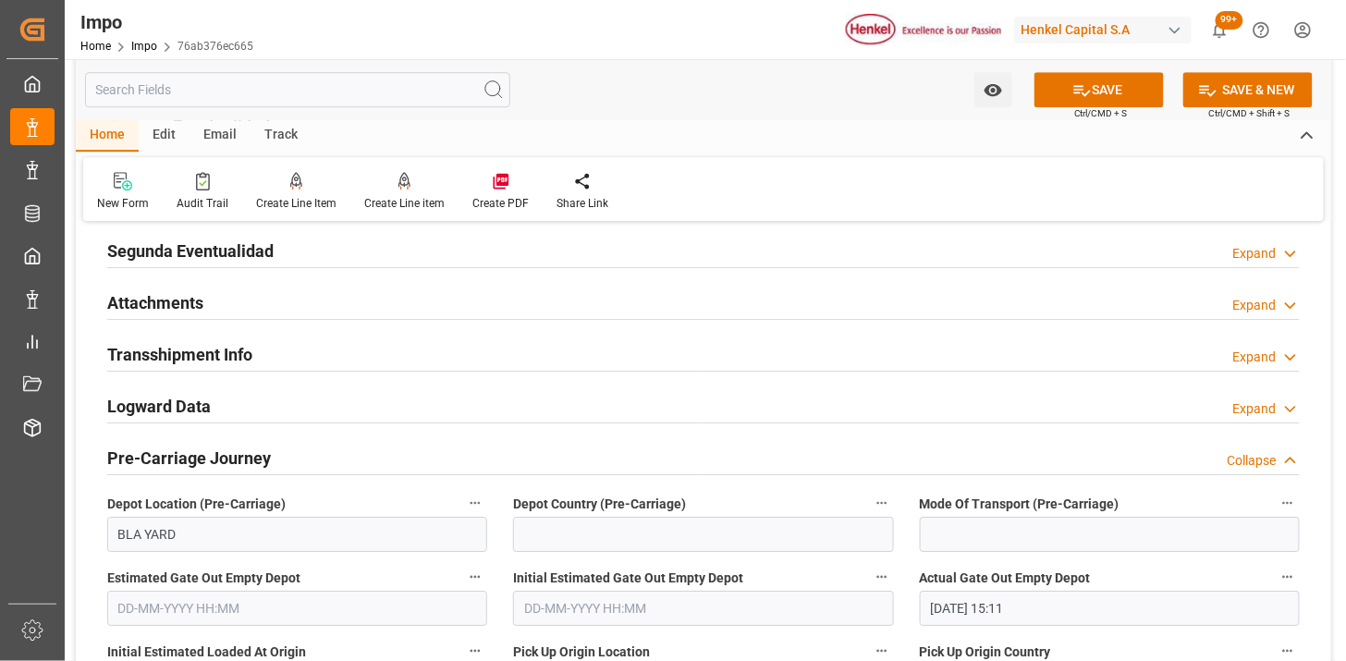
click at [373, 282] on div "Attachments Expand" at bounding box center [703, 303] width 1218 height 52
click at [398, 302] on div "Attachments Expand" at bounding box center [703, 301] width 1193 height 35
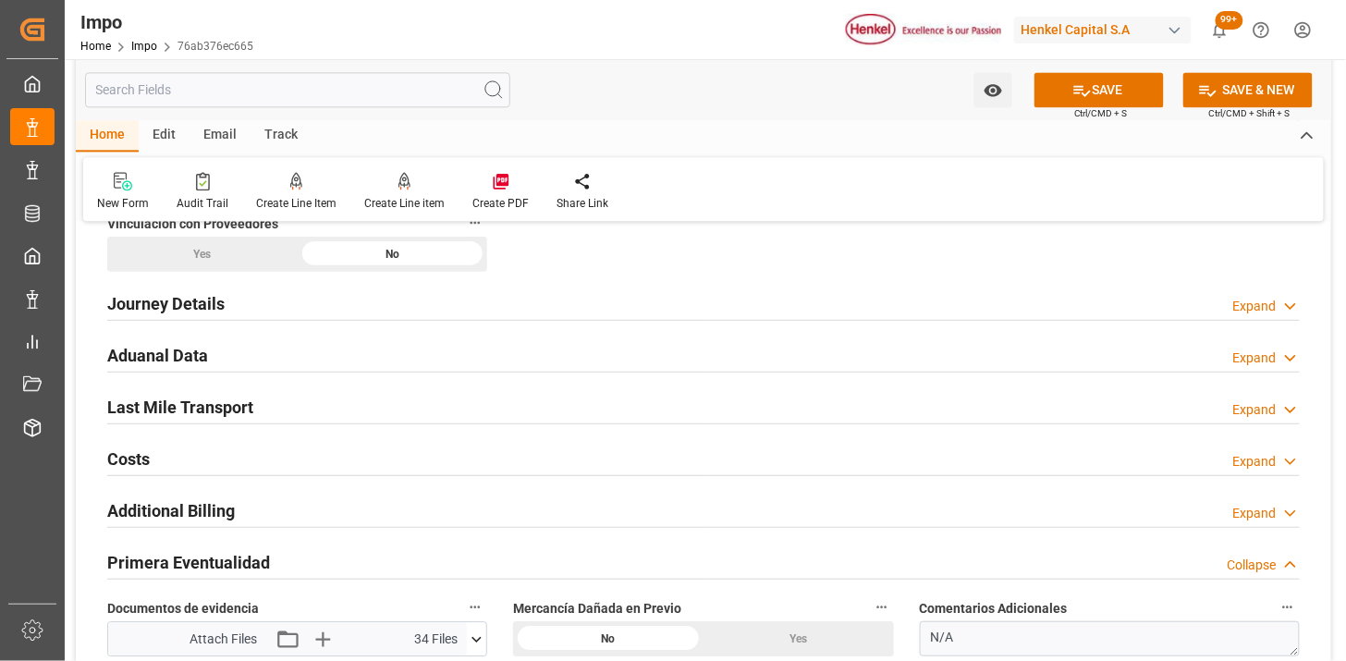
scroll to position [1232, 0]
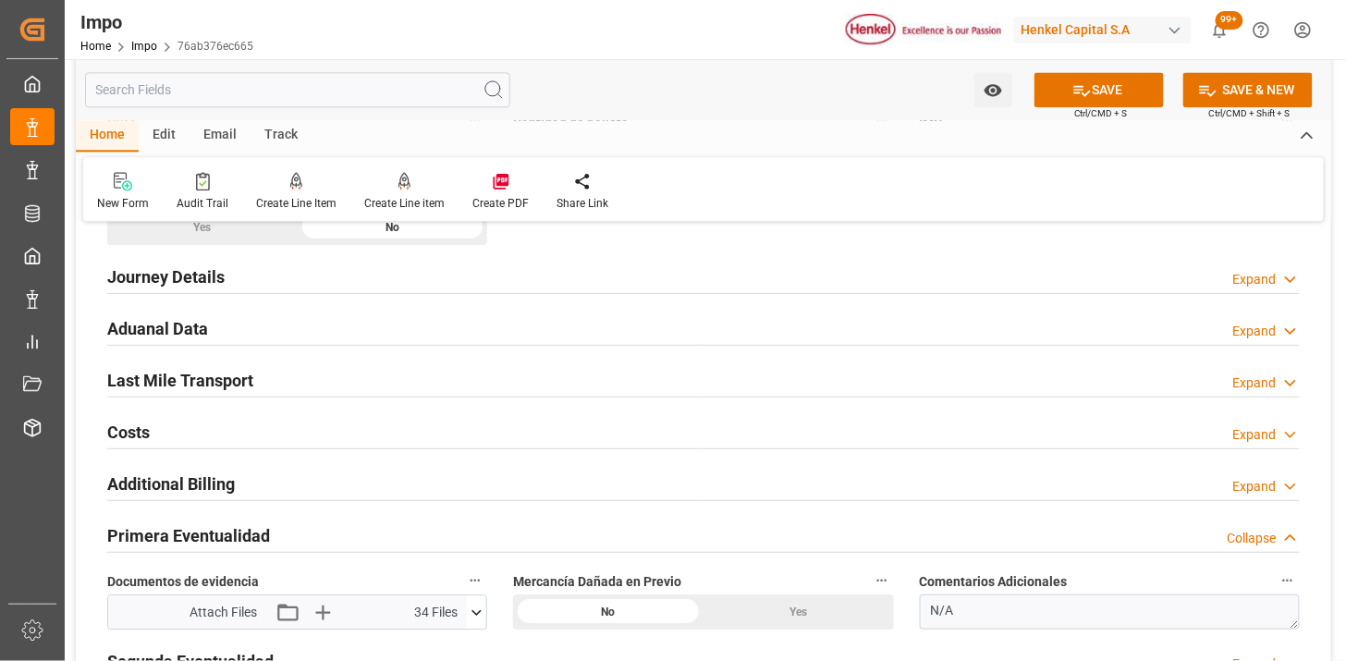
click at [372, 345] on div "Aduanal Data Expand" at bounding box center [703, 329] width 1218 height 52
click at [382, 329] on div "Aduanal Data Expand" at bounding box center [703, 327] width 1193 height 35
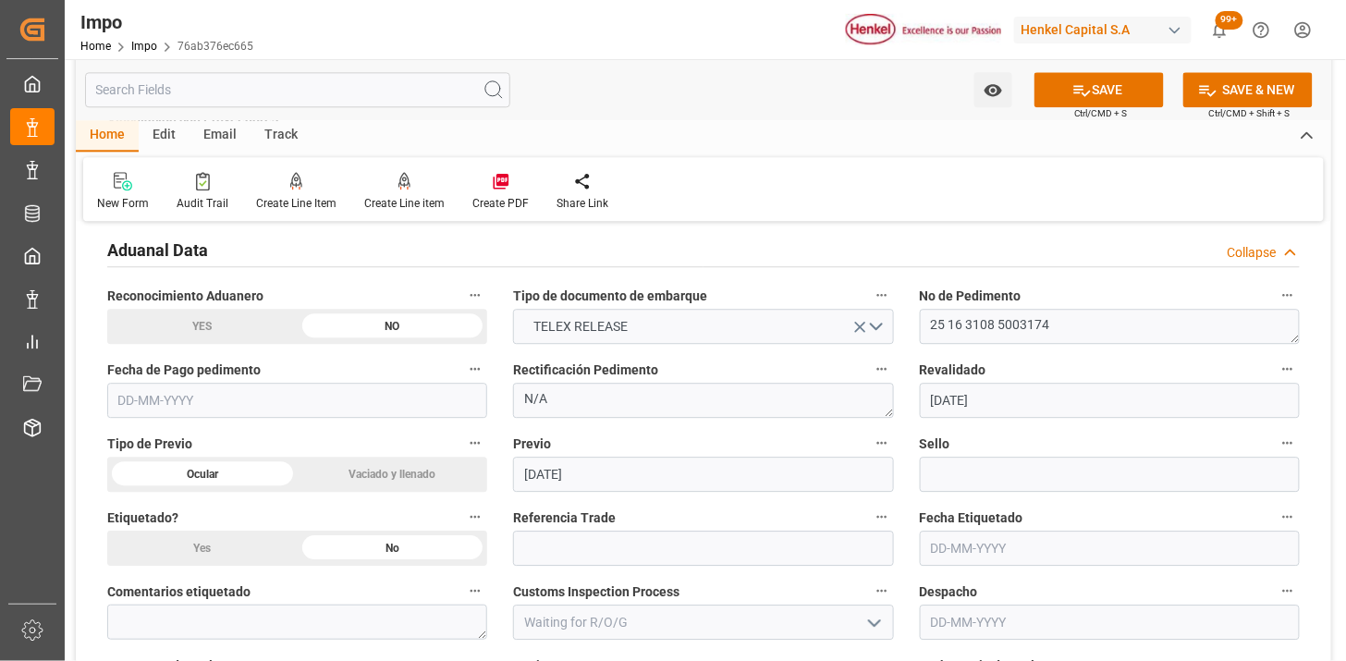
scroll to position [1335, 0]
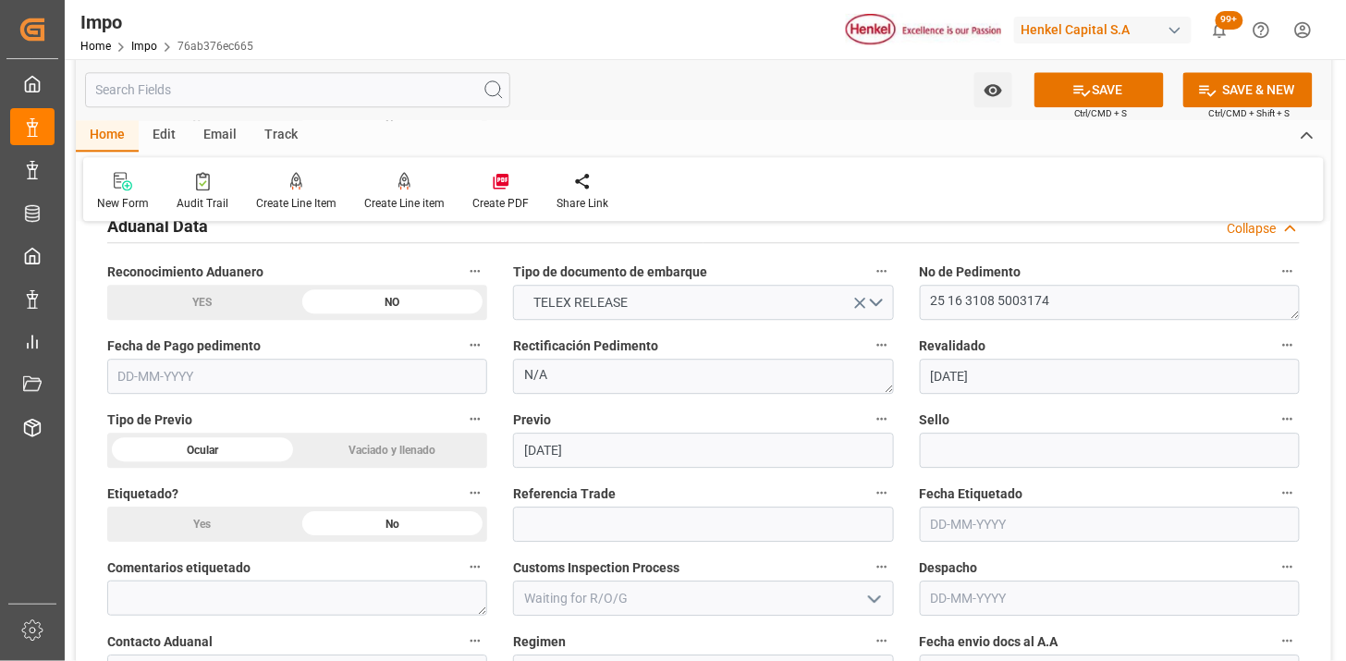
click at [288, 370] on input "text" at bounding box center [297, 376] width 380 height 35
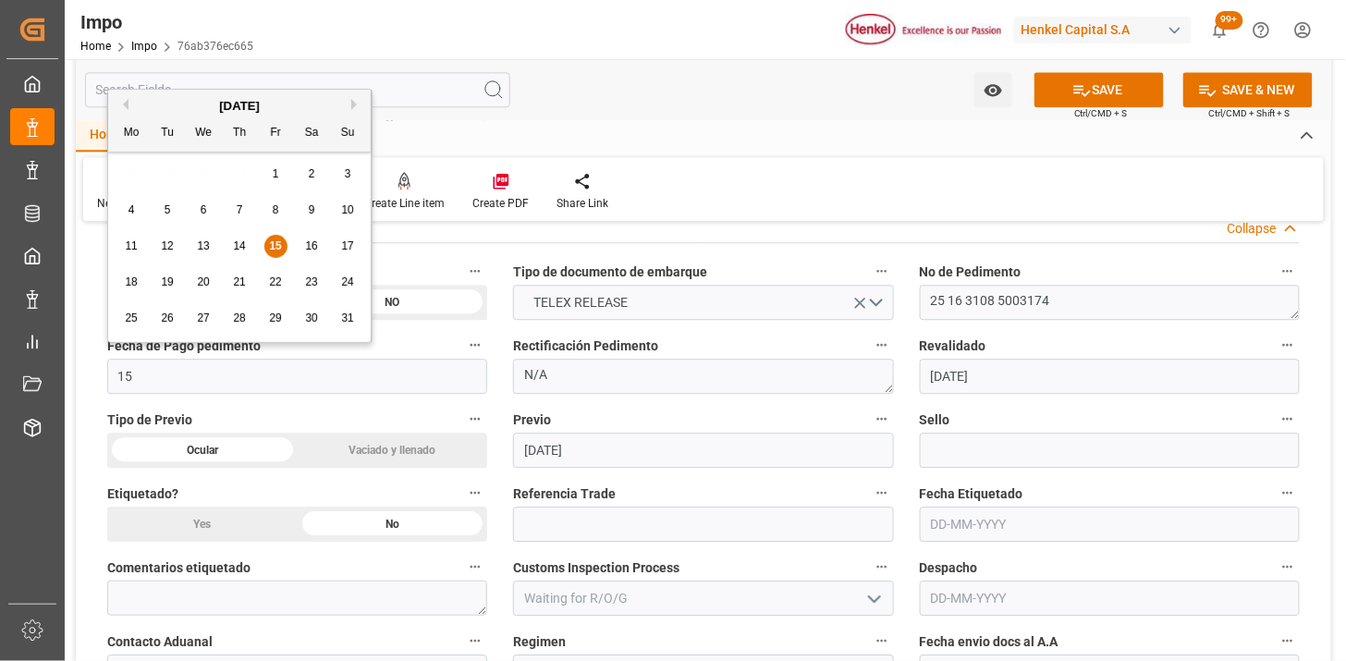
type input "[DATE]"
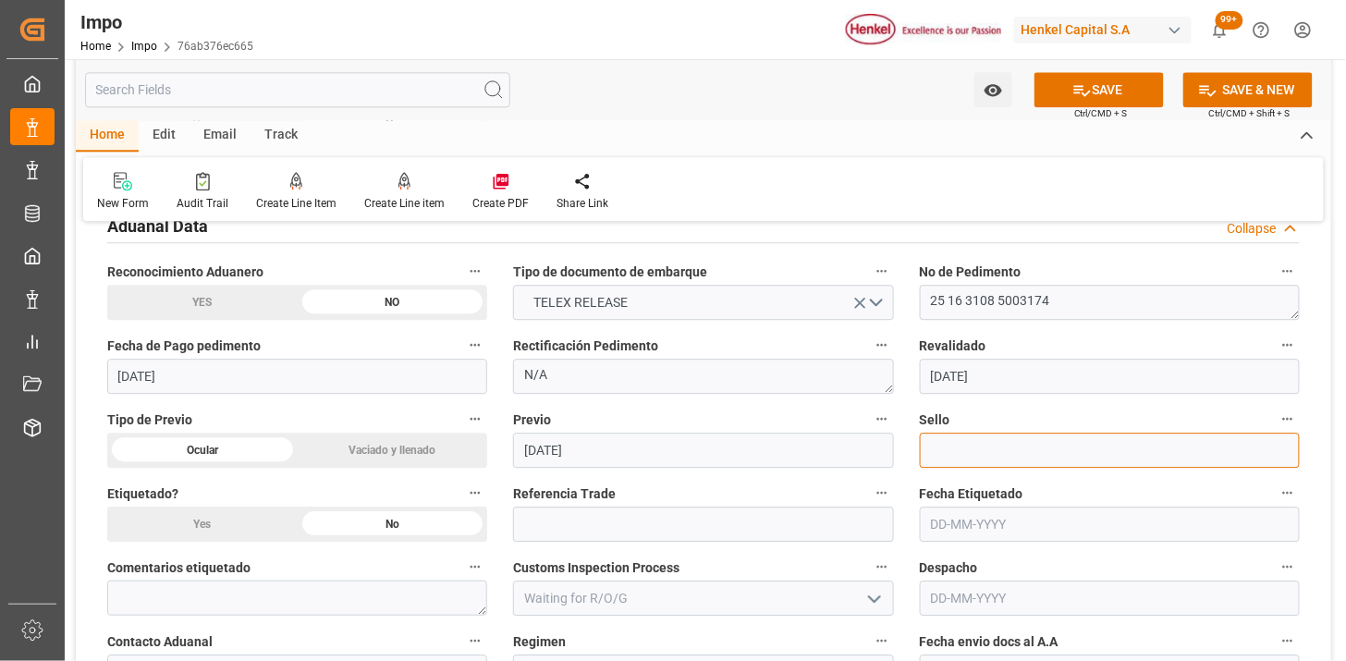
click at [1010, 454] on input at bounding box center [1110, 450] width 380 height 35
paste input "CEM23-3547891"
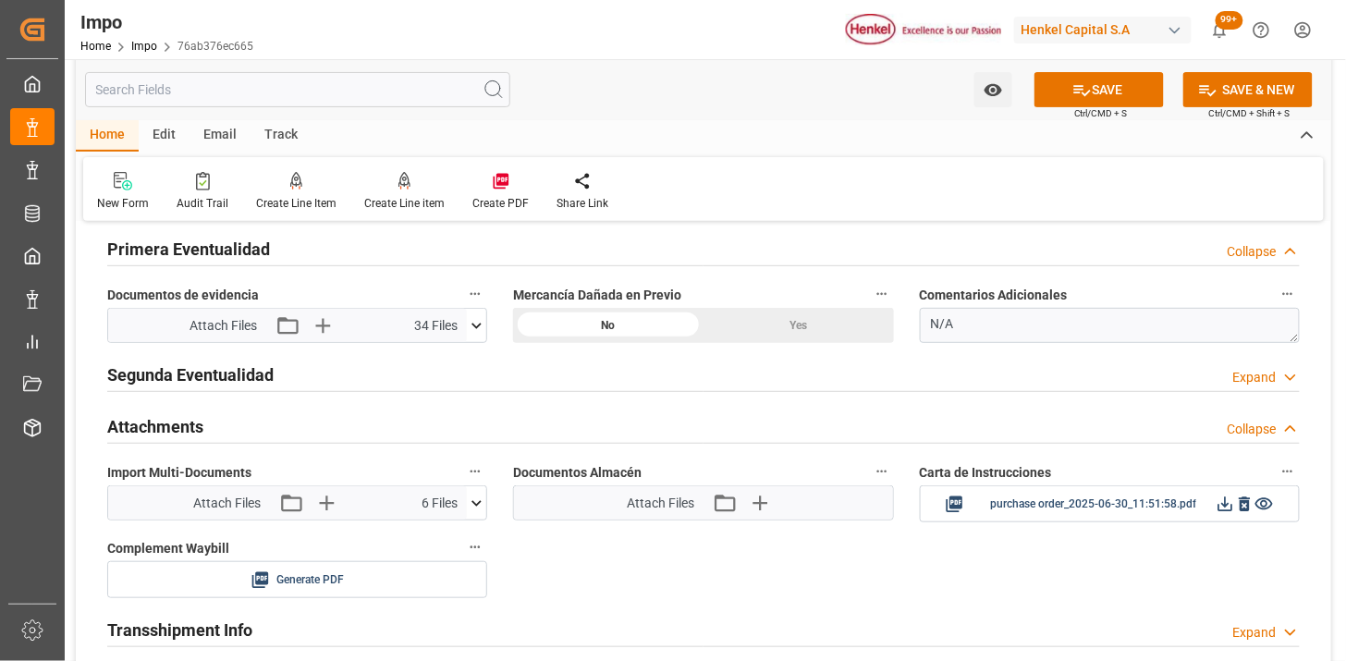
scroll to position [2157, 0]
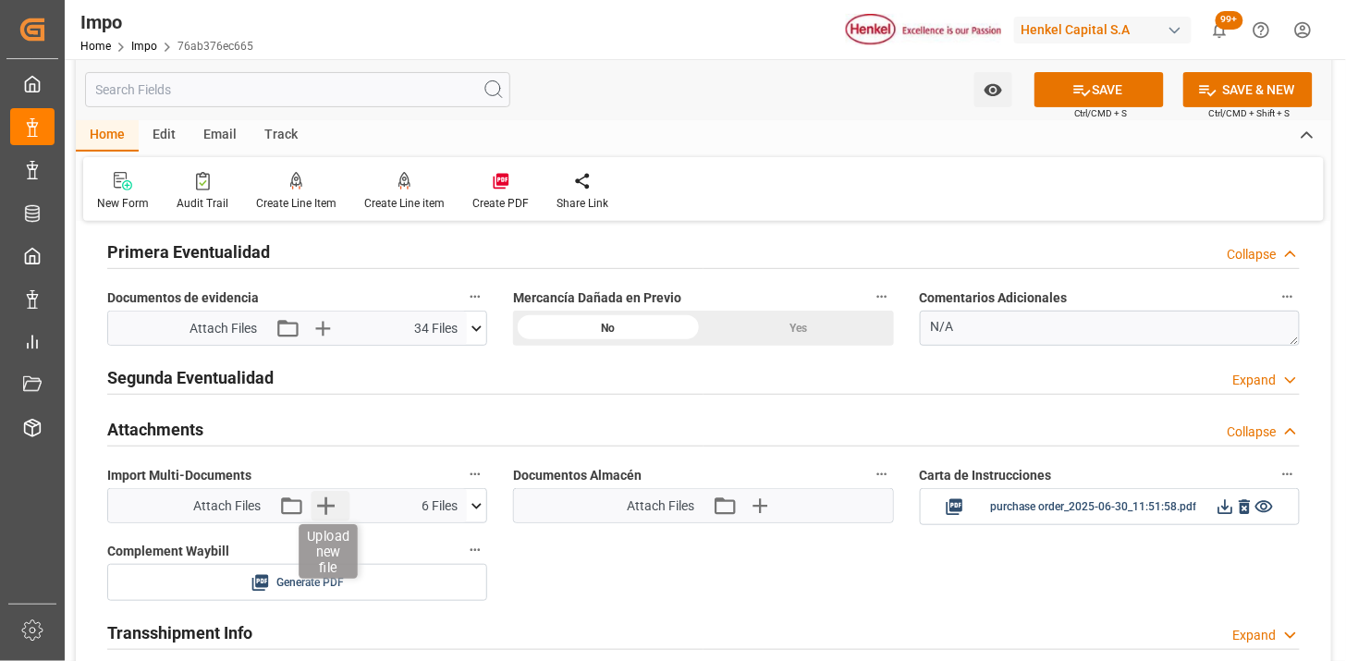
type input "CEM23-3547891"
click at [330, 511] on icon "button" at bounding box center [326, 506] width 30 height 30
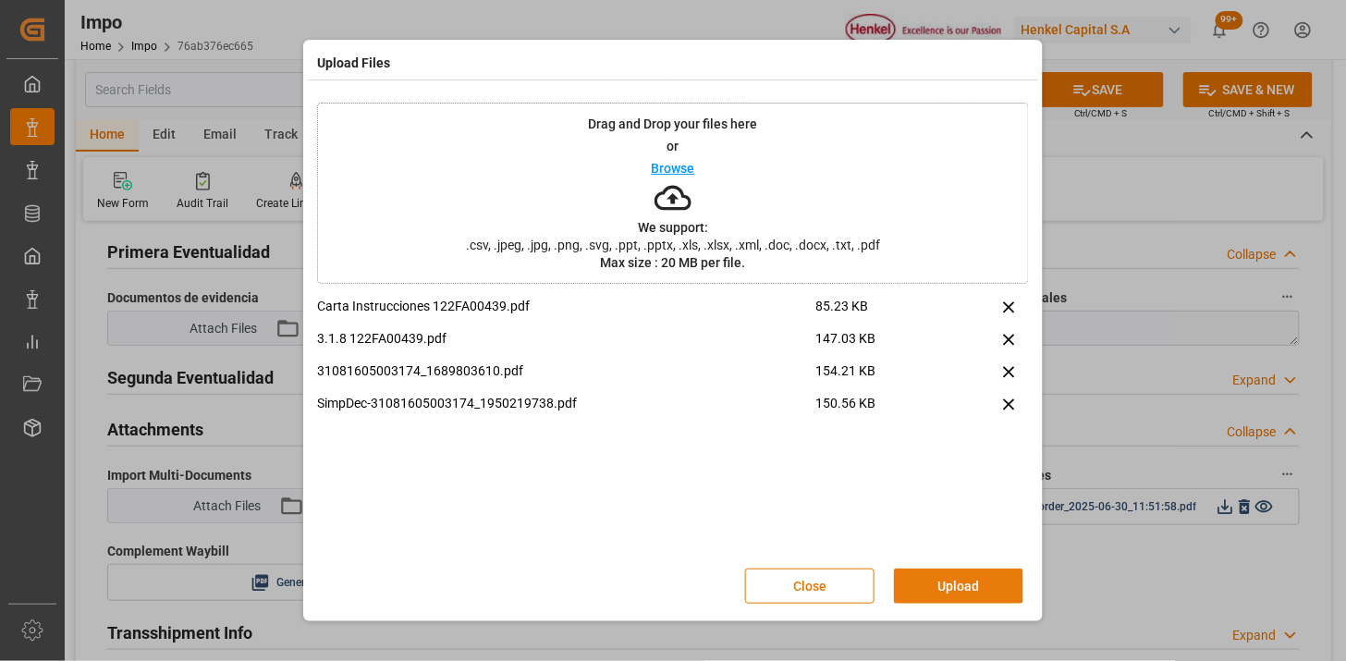
click at [949, 575] on button "Upload" at bounding box center [958, 586] width 129 height 35
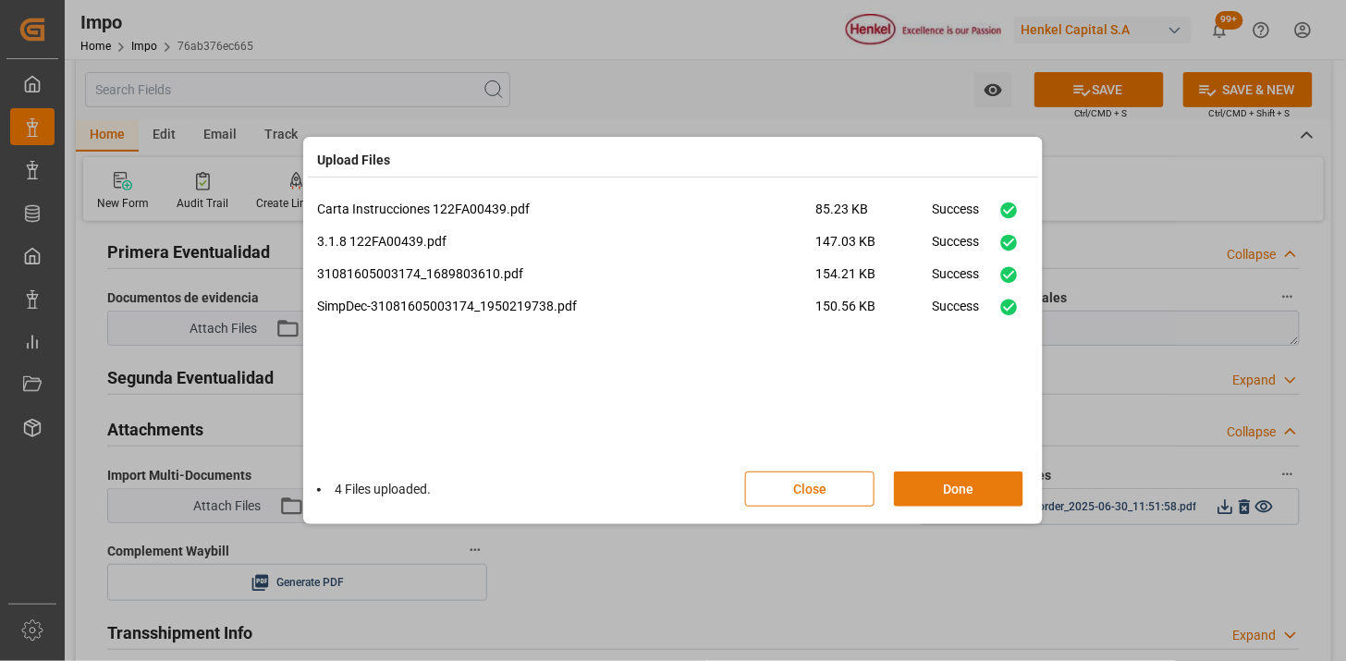
click at [964, 479] on button "Done" at bounding box center [958, 488] width 129 height 35
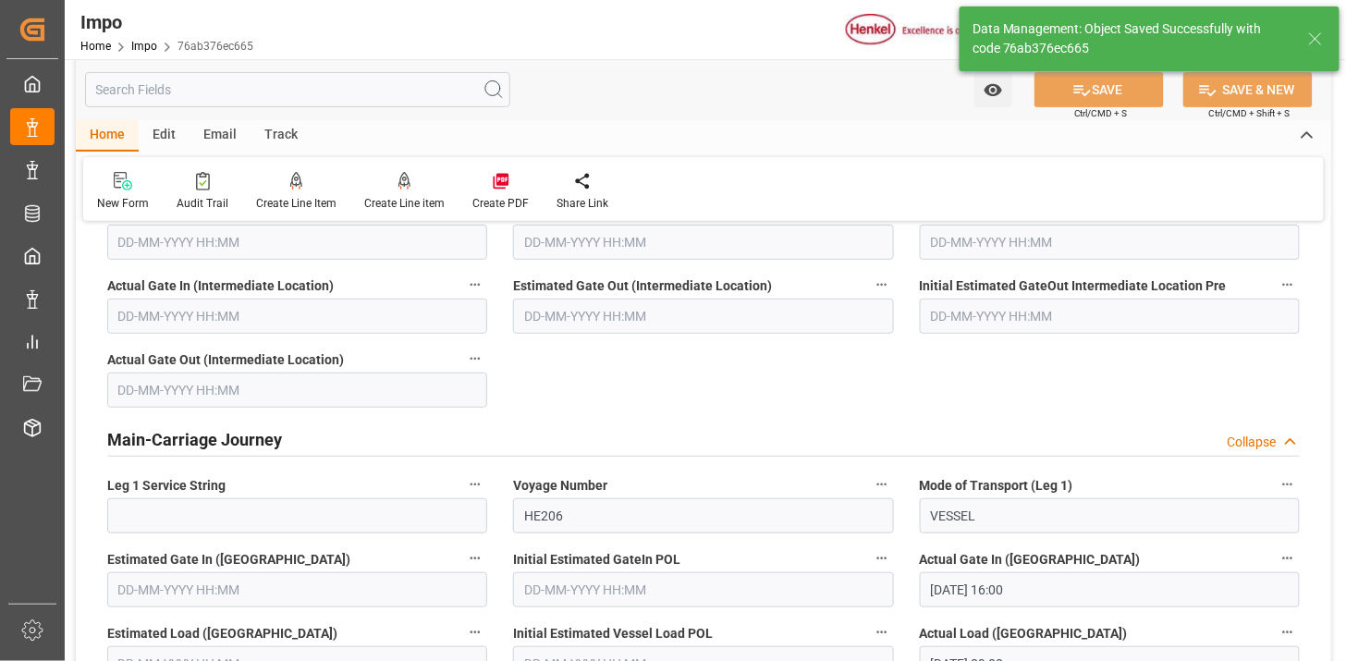
scroll to position [1516, 0]
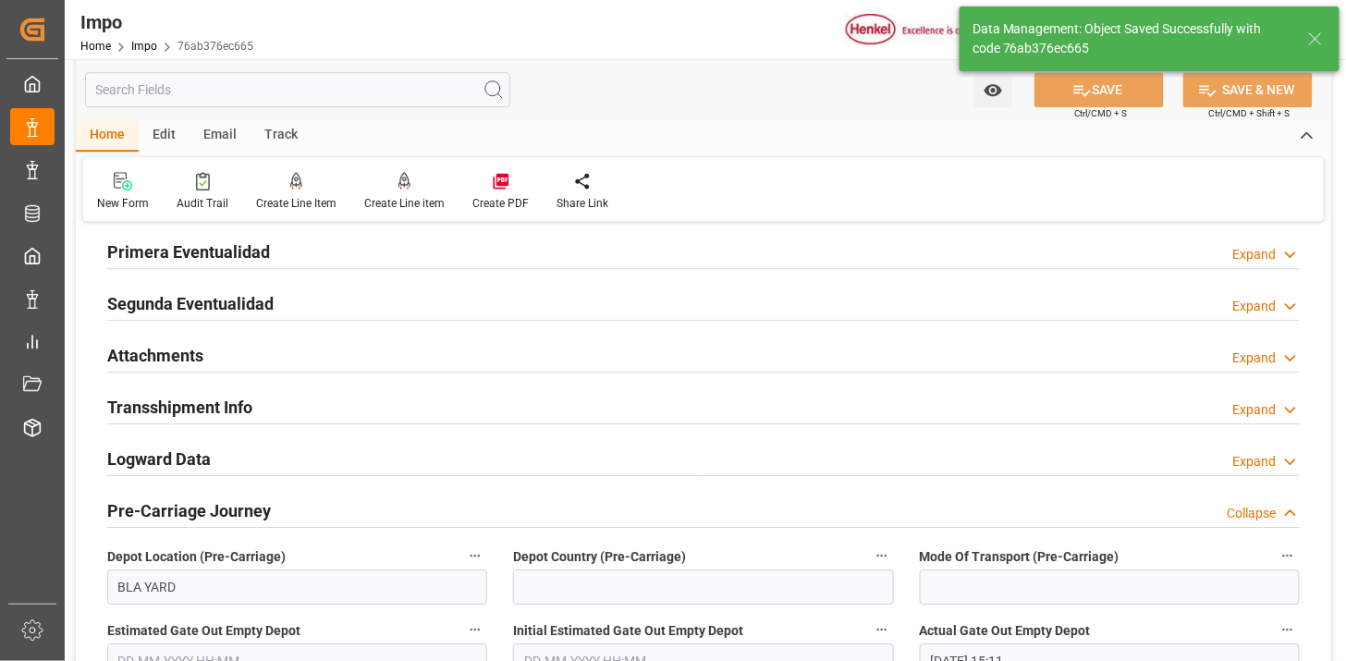
click at [280, 349] on div "Attachments Expand" at bounding box center [703, 354] width 1193 height 35
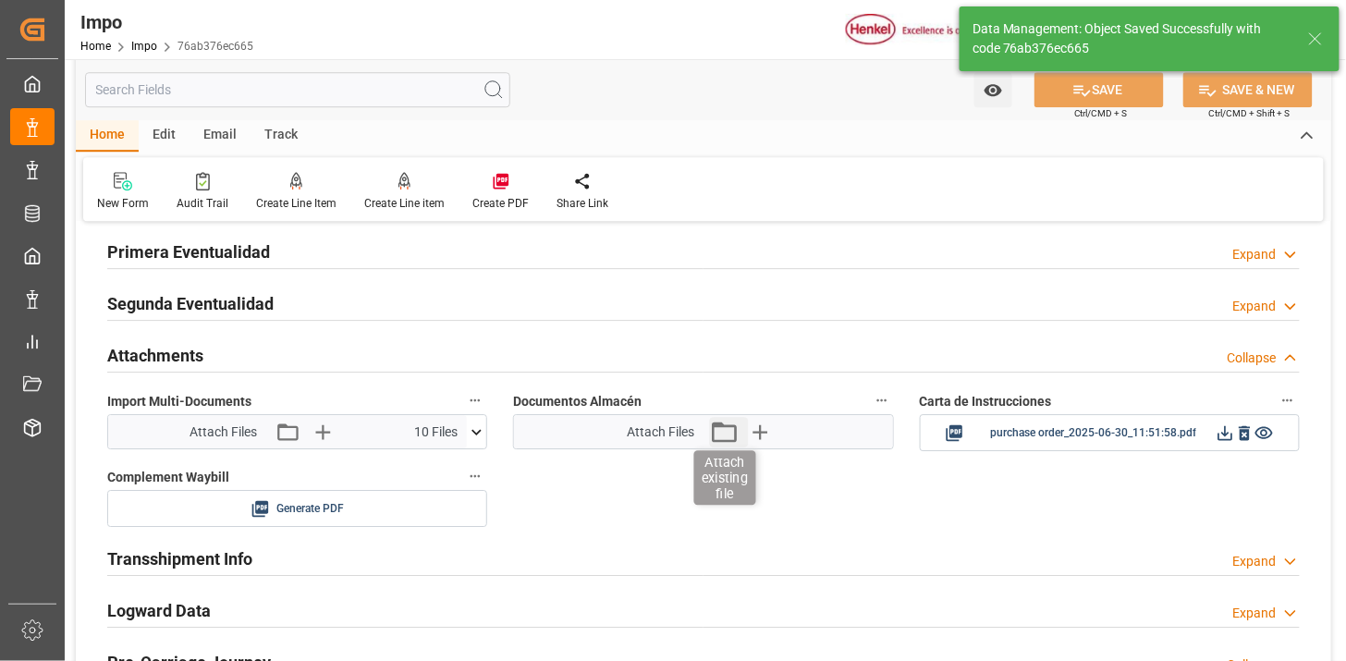
click at [723, 435] on icon "button" at bounding box center [724, 432] width 30 height 30
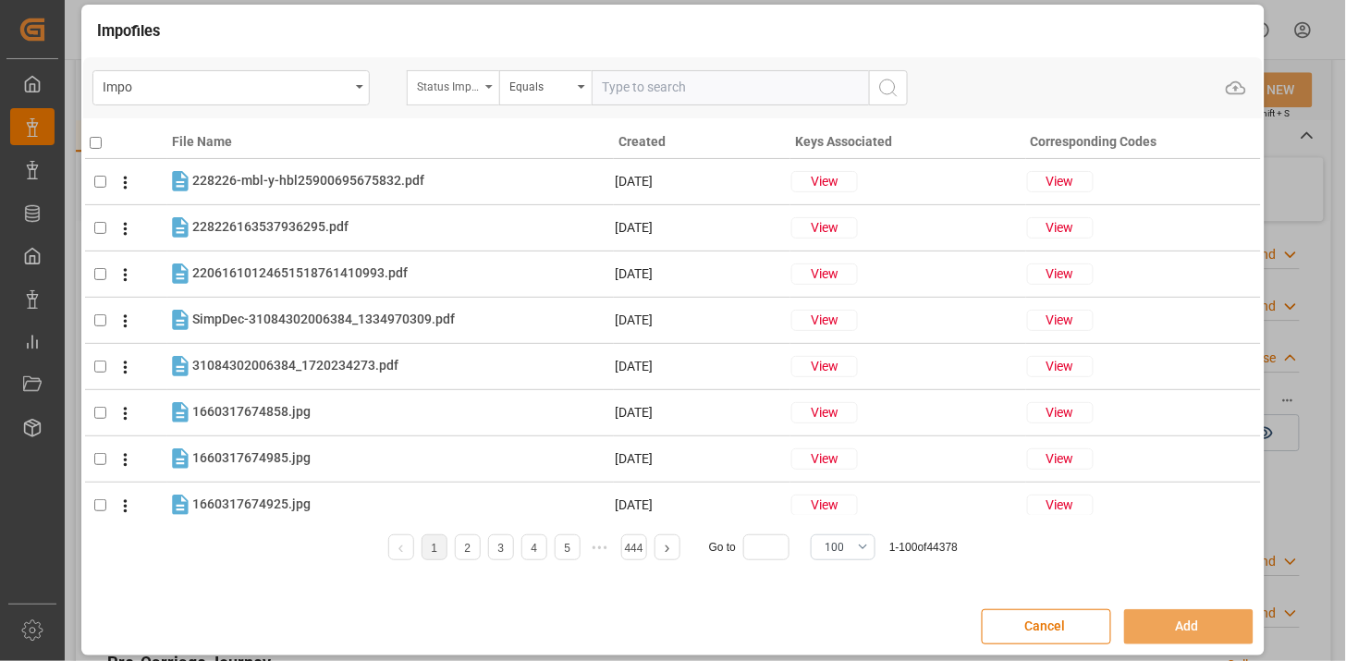
click at [458, 95] on div "Status Importación" at bounding box center [453, 87] width 92 height 35
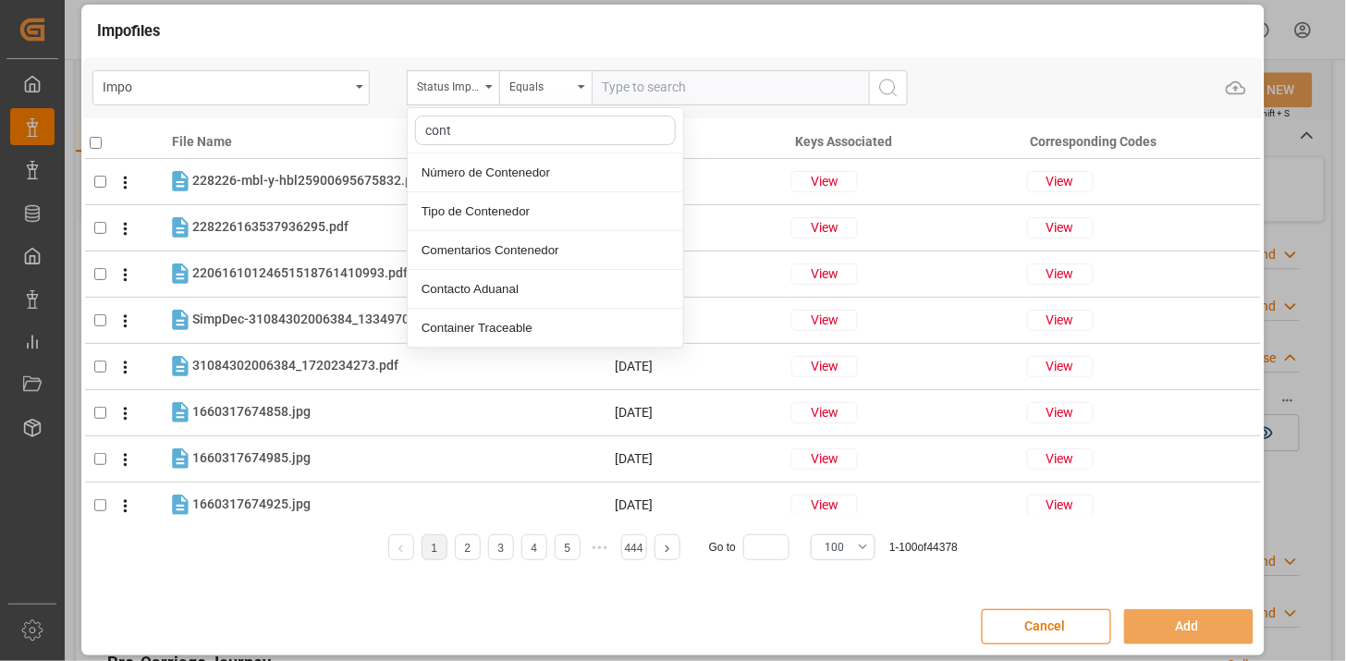
type input "conte"
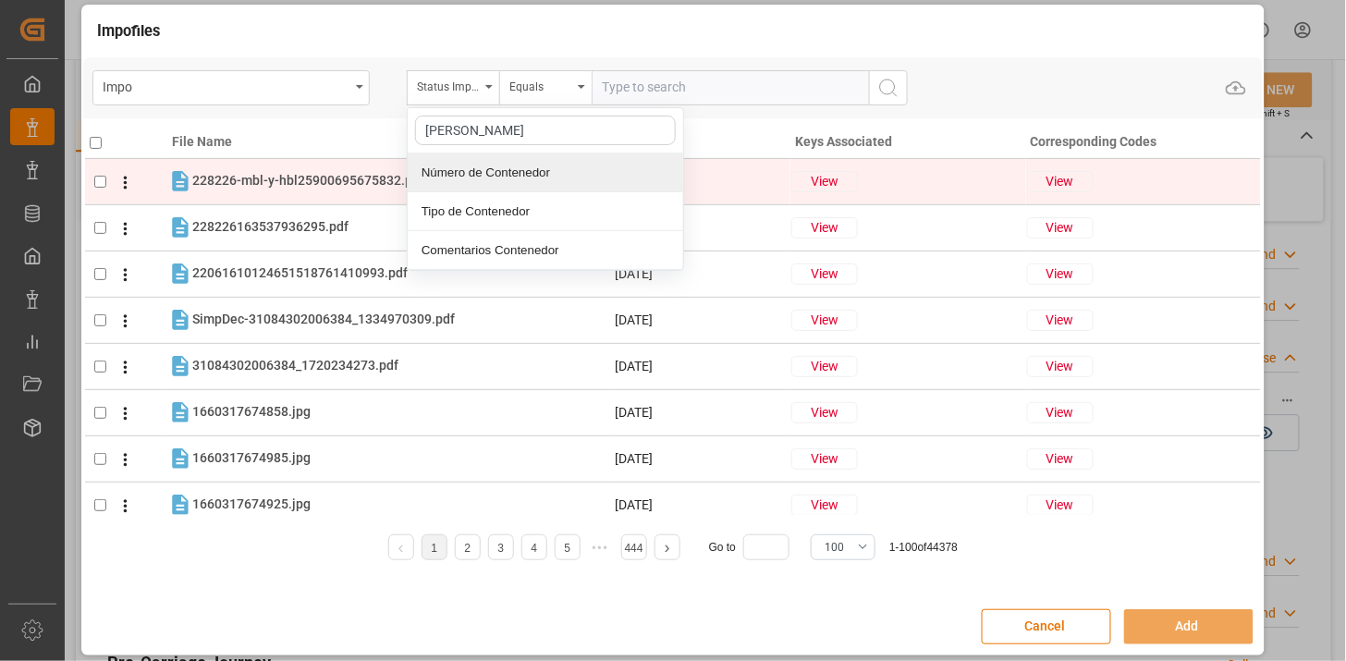
click at [588, 180] on div "Número de Contenedor" at bounding box center [546, 172] width 276 height 39
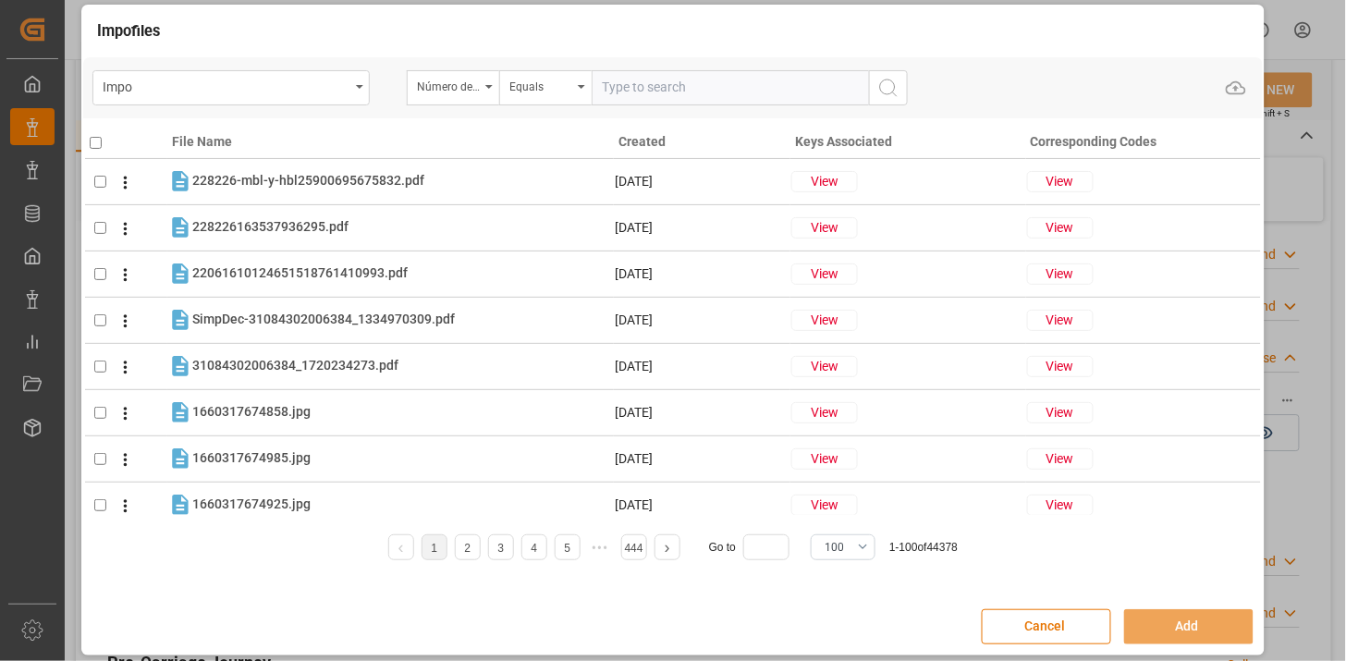
drag, startPoint x: 663, startPoint y: 98, endPoint x: 809, endPoint y: 135, distance: 150.7
click at [664, 97] on input "text" at bounding box center [730, 87] width 277 height 35
paste input "• TEMU8116190"
type input "• TEMU8116190"
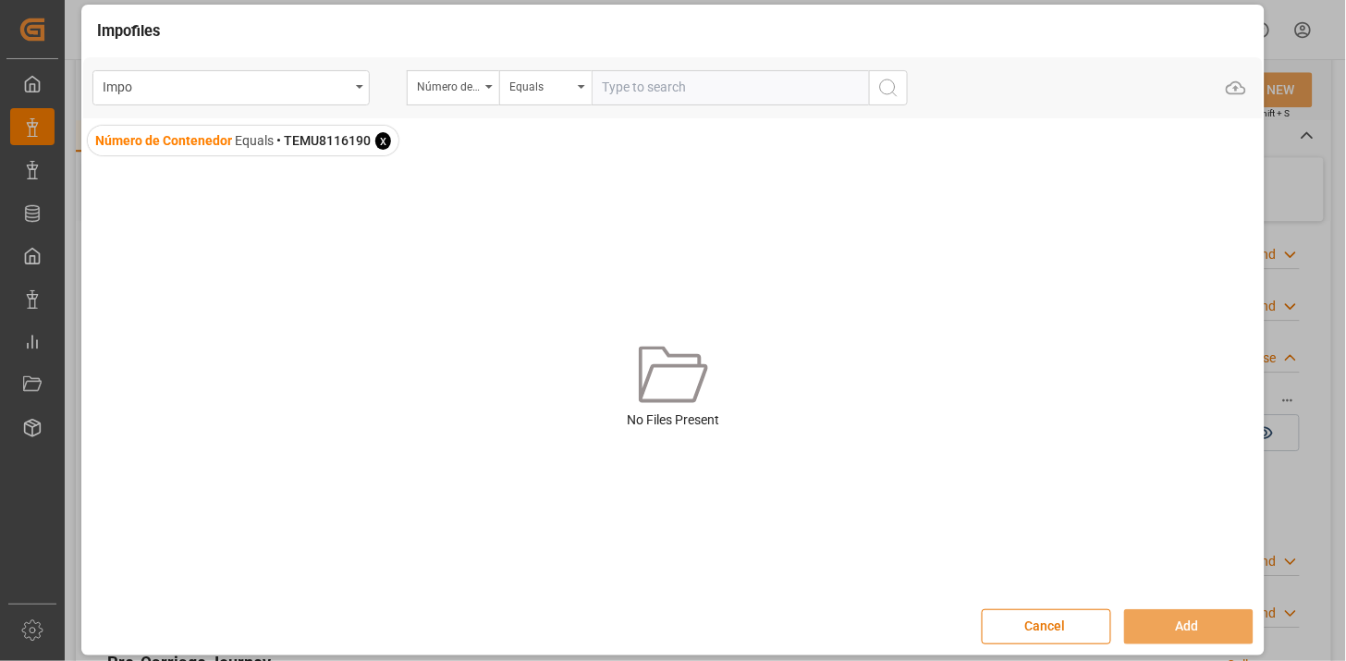
click at [733, 76] on input "text" at bounding box center [730, 87] width 277 height 35
paste input "• TEMU8116190"
type input "TEMU8116190"
click at [380, 142] on span "x" at bounding box center [383, 141] width 16 height 18
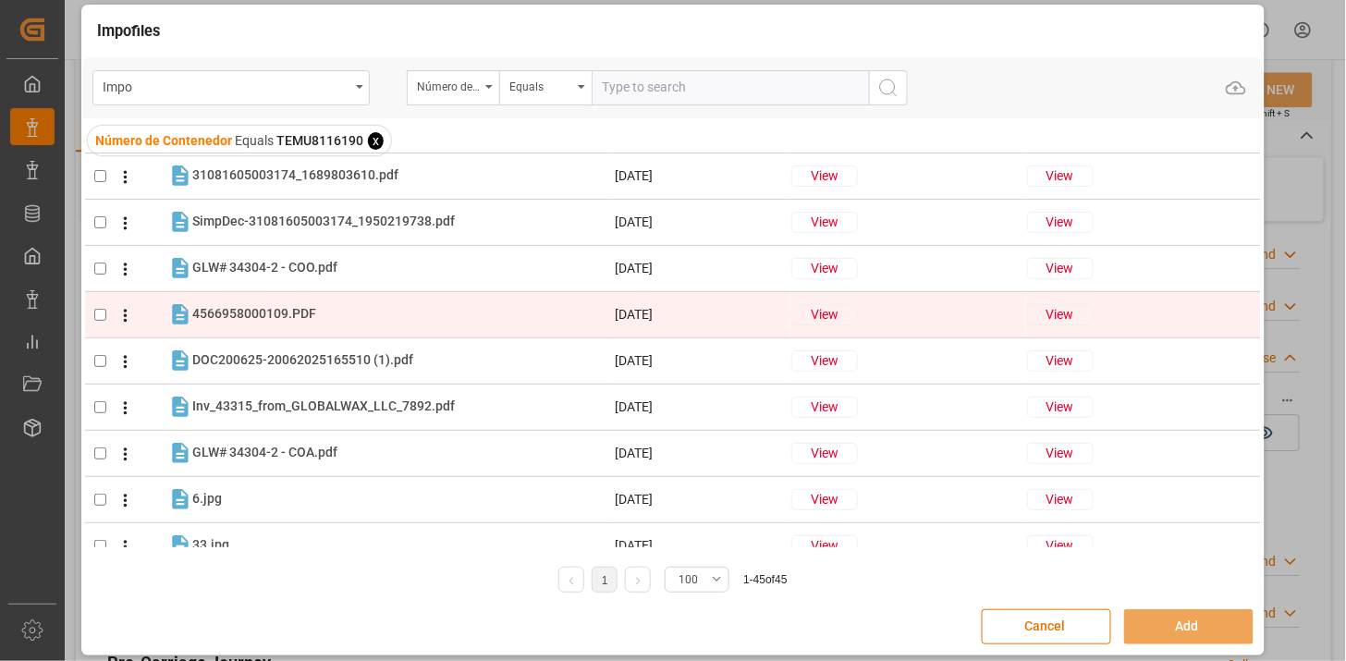
scroll to position [205, 0]
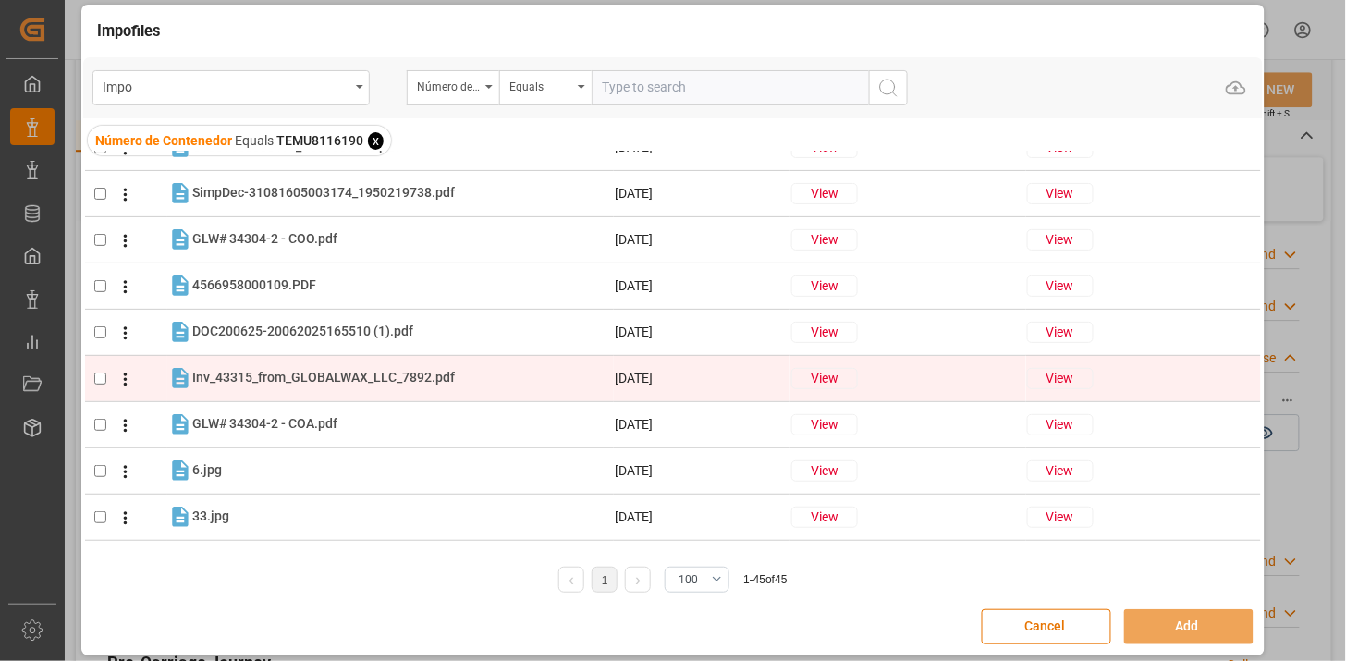
click at [408, 385] on div "Inv_43315_from_GLOBALWAX_LLC_7892.pdf Inv_43315_from_GLOBALWAX_LLC_7892.pdf" at bounding box center [323, 377] width 263 height 19
checkbox input "true"
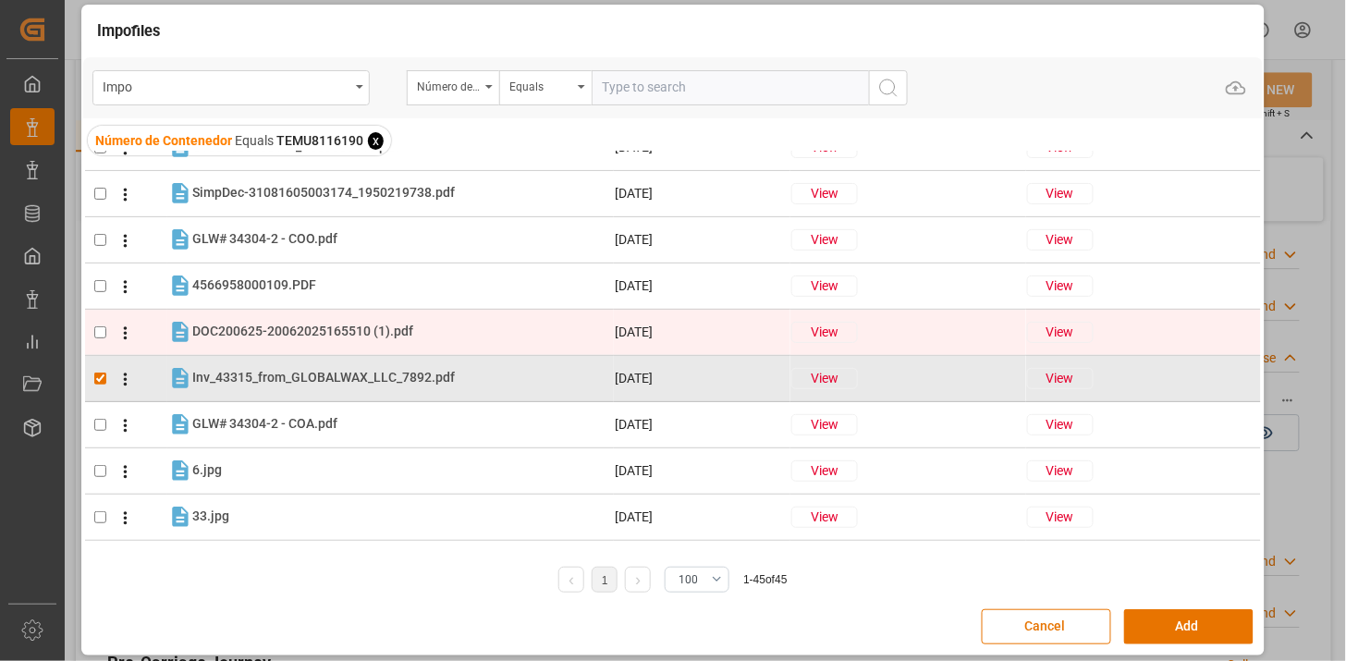
click at [126, 337] on icon at bounding box center [126, 332] width 4 height 13
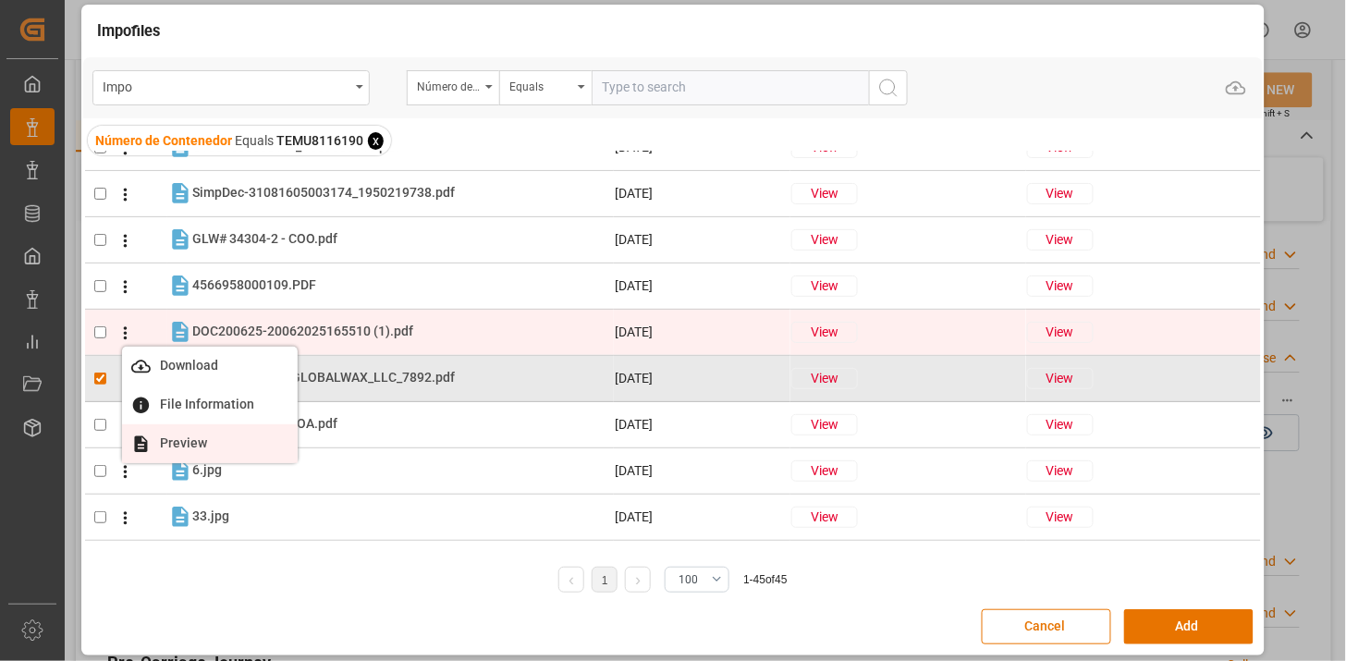
drag, startPoint x: 174, startPoint y: 432, endPoint x: 235, endPoint y: 454, distance: 64.9
click at [174, 433] on li "Preview" at bounding box center [210, 443] width 176 height 39
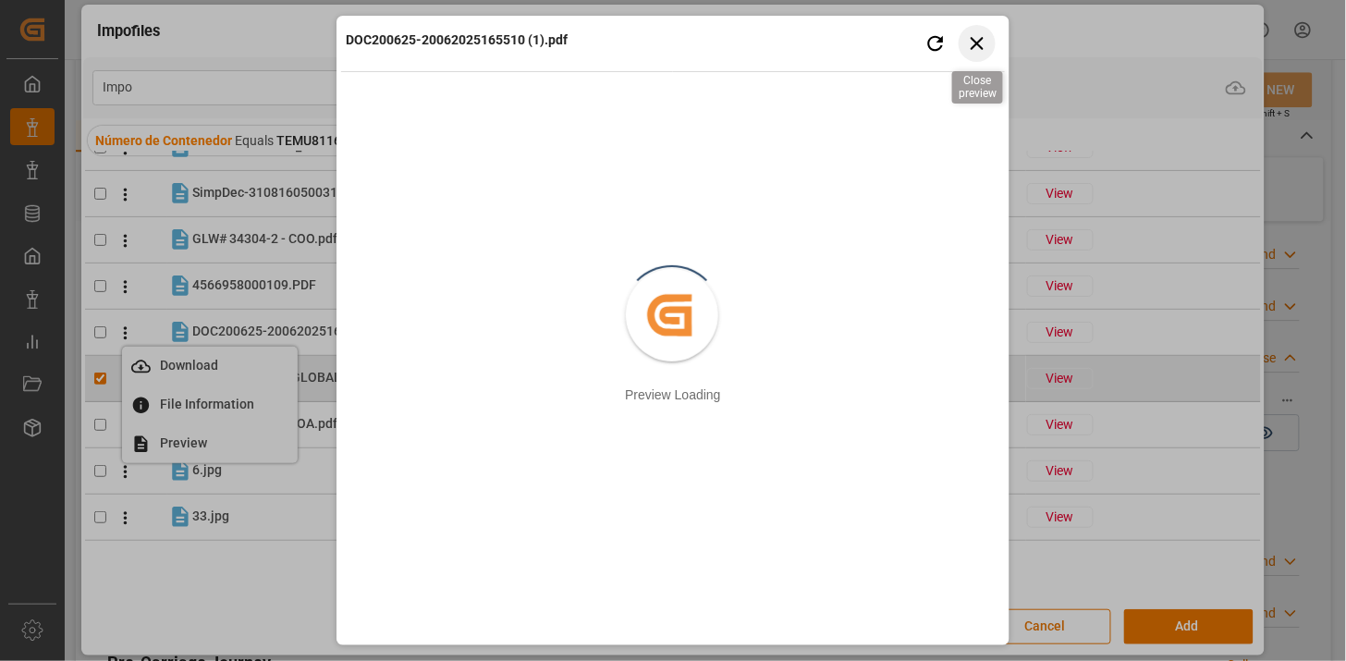
click at [977, 43] on icon "button" at bounding box center [977, 43] width 13 height 13
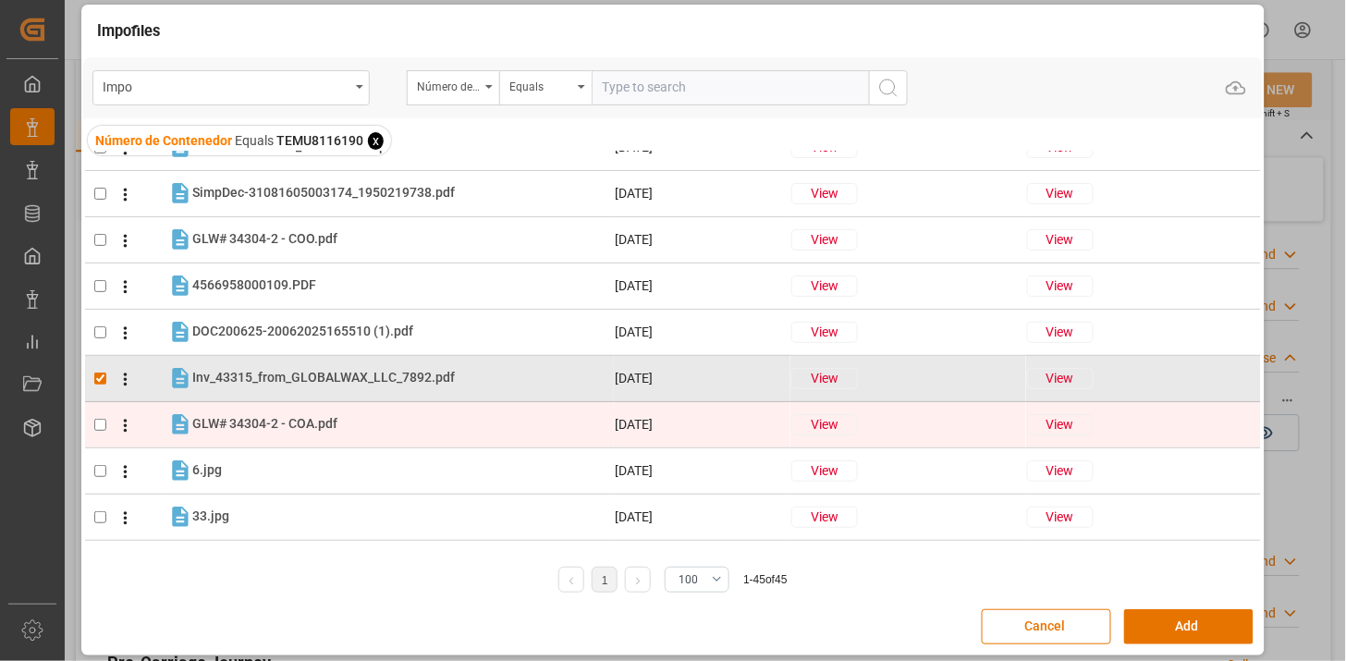
scroll to position [0, 0]
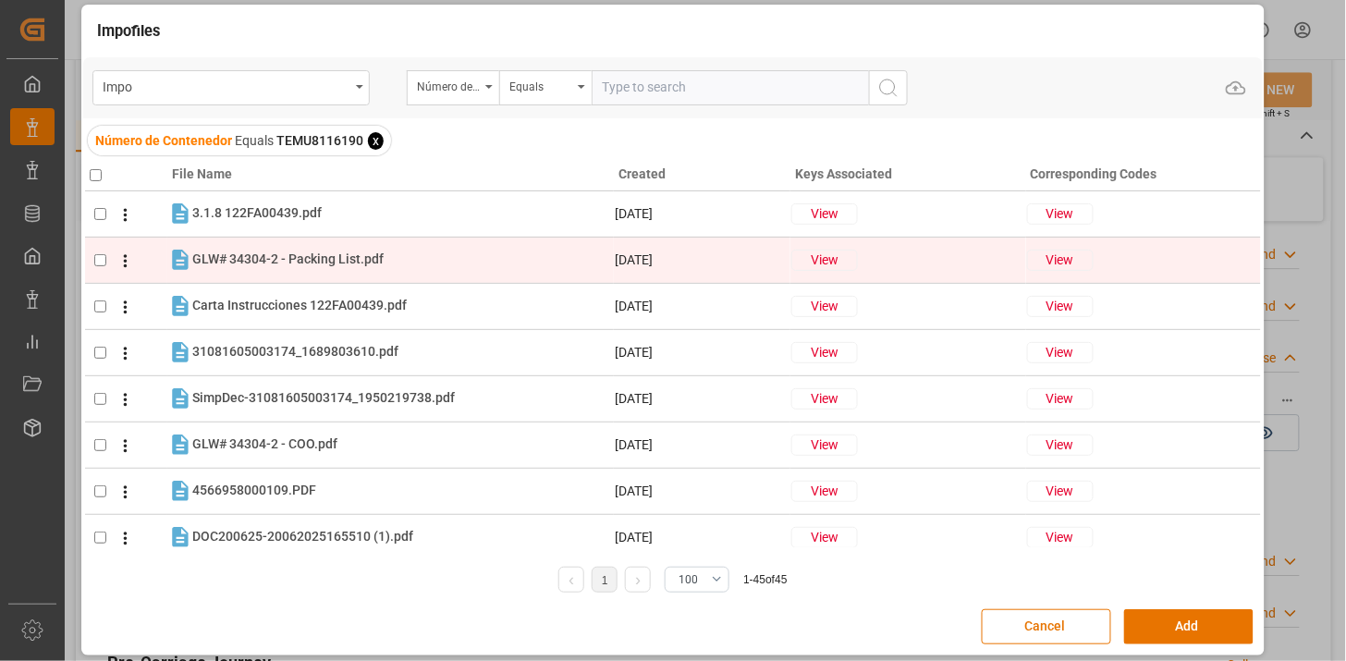
click at [97, 261] on input "checkbox" at bounding box center [100, 260] width 12 height 12
checkbox input "true"
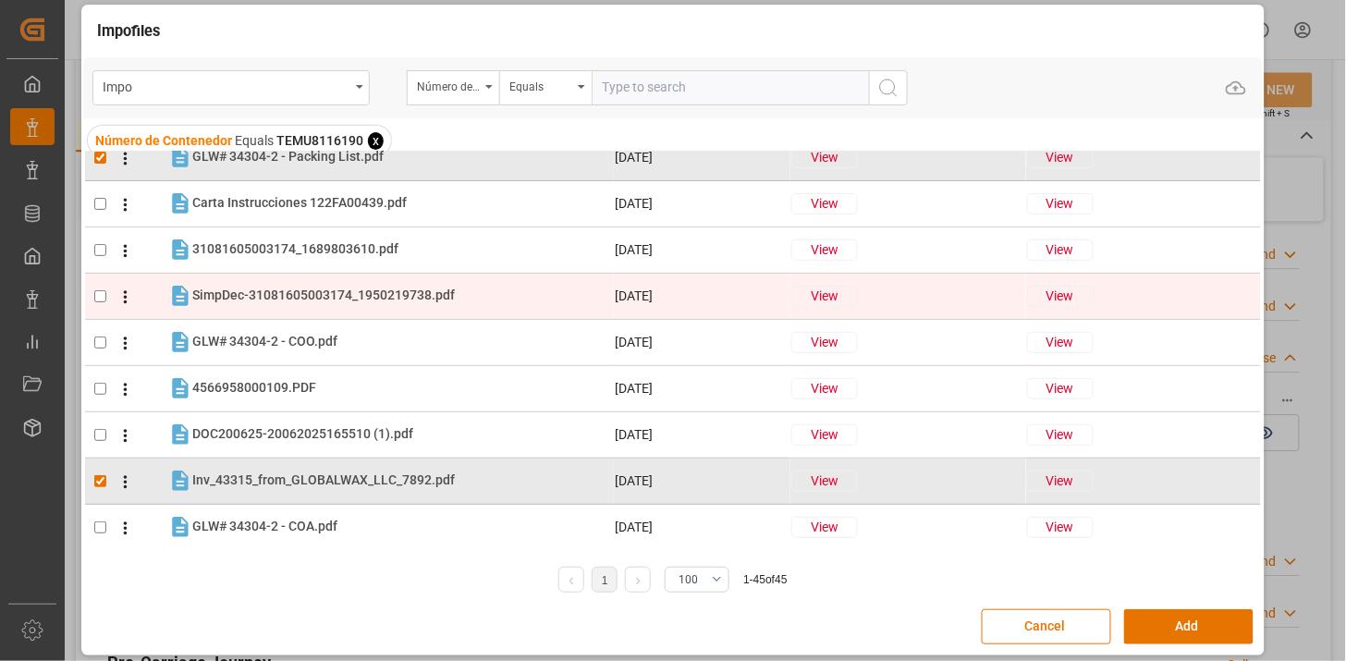
scroll to position [205, 0]
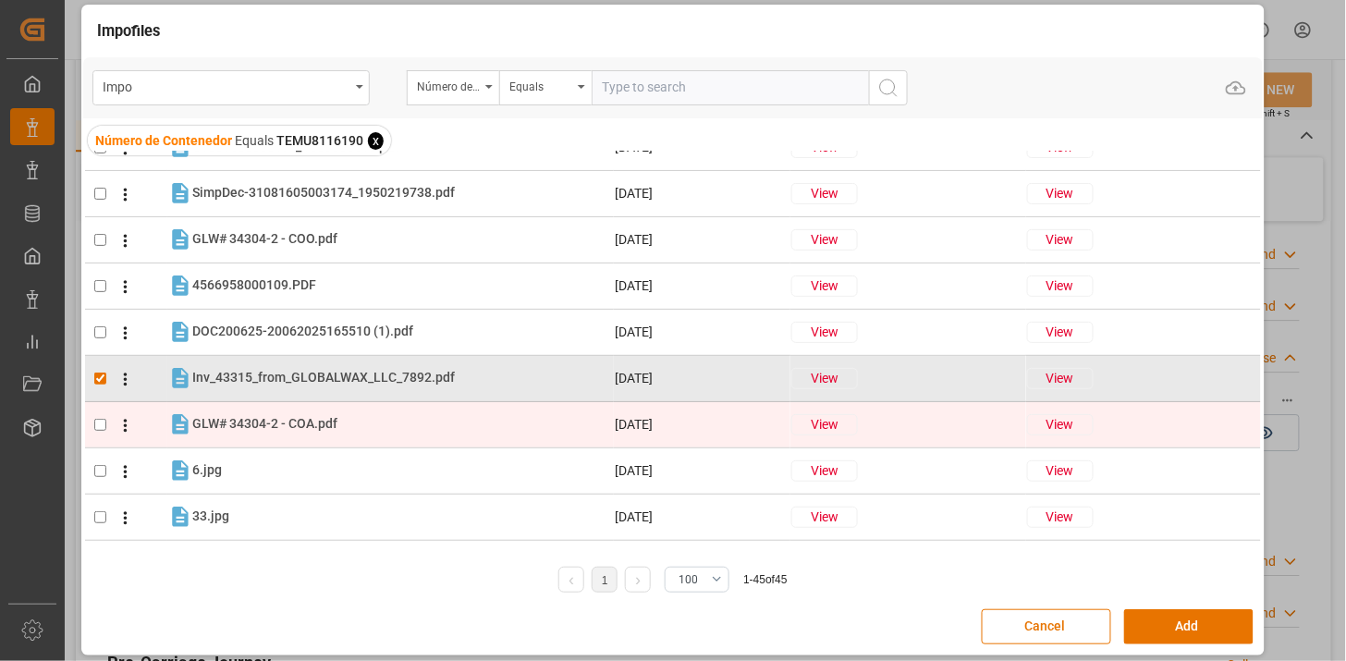
click at [102, 427] on input "checkbox" at bounding box center [100, 425] width 12 height 12
checkbox input "true"
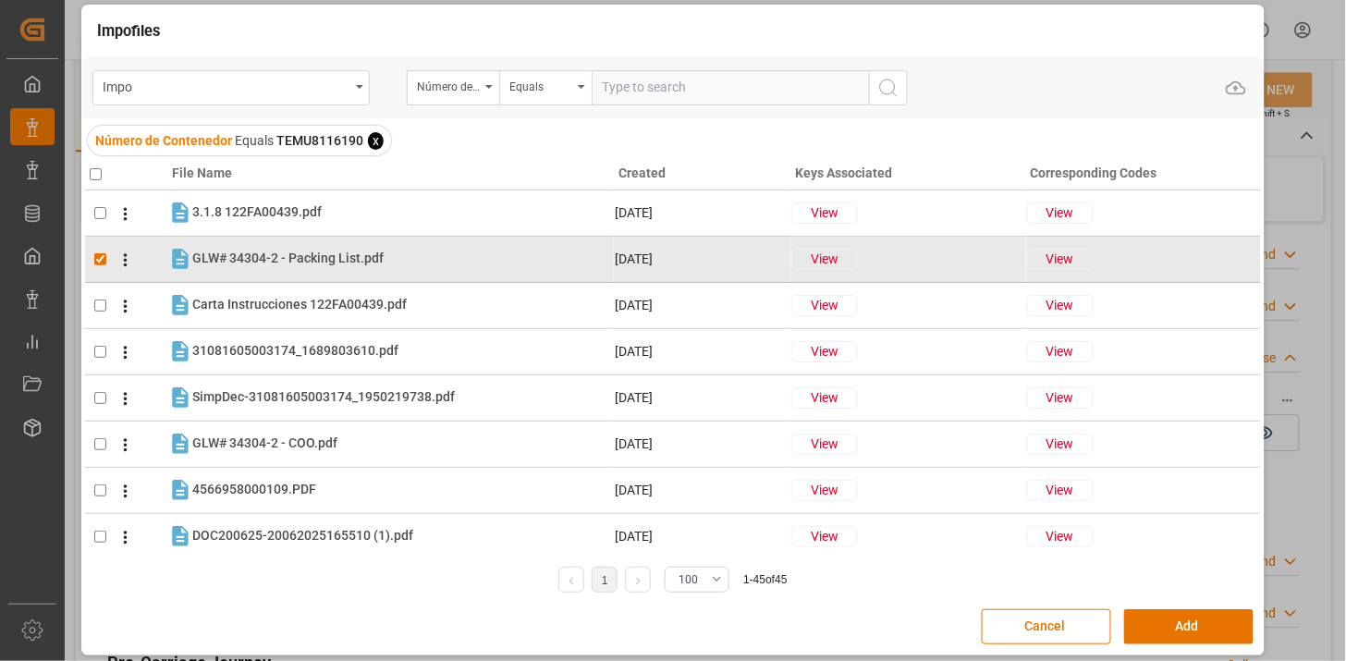
scroll to position [0, 0]
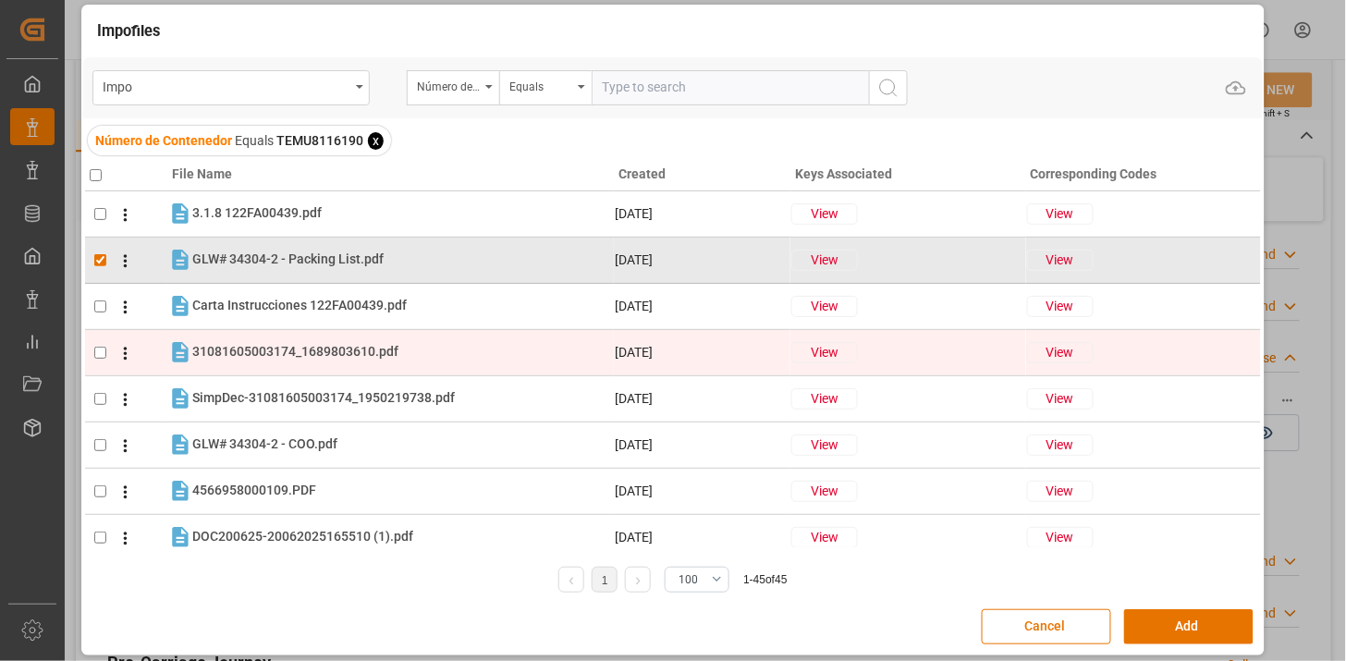
click at [300, 371] on tr "31081605003174_1689803610.pdf 31081605003174_1689803610.pdf 15-08-2025 View View" at bounding box center [673, 352] width 1176 height 46
checkbox input "true"
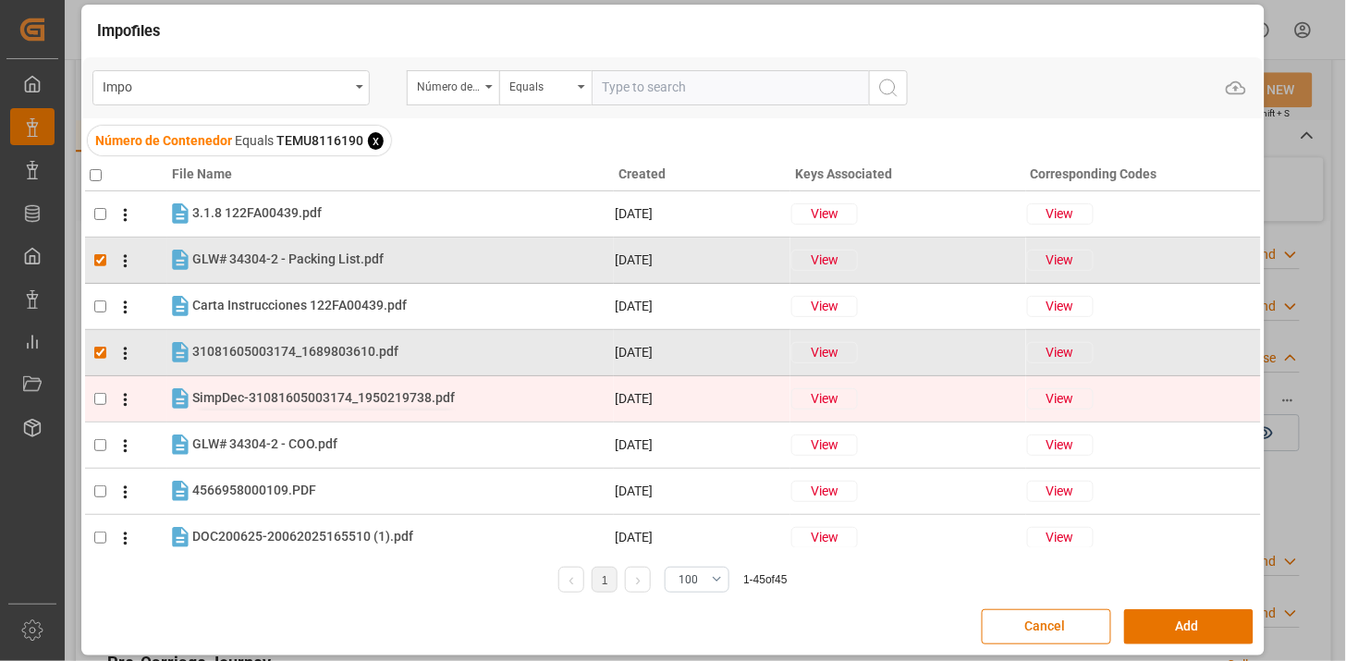
click at [302, 392] on span "SimpDec-31081605003174_1950219738.pdf" at bounding box center [323, 397] width 263 height 15
checkbox input "true"
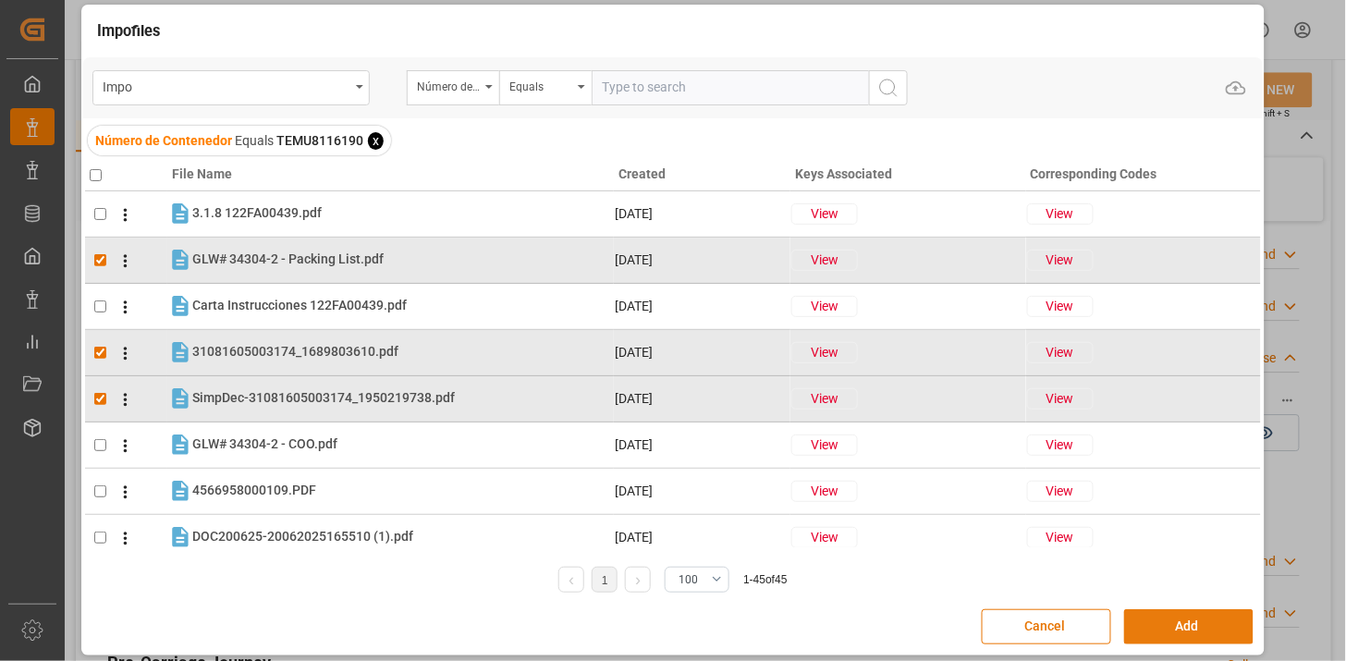
click at [1161, 629] on button "Add" at bounding box center [1188, 626] width 129 height 35
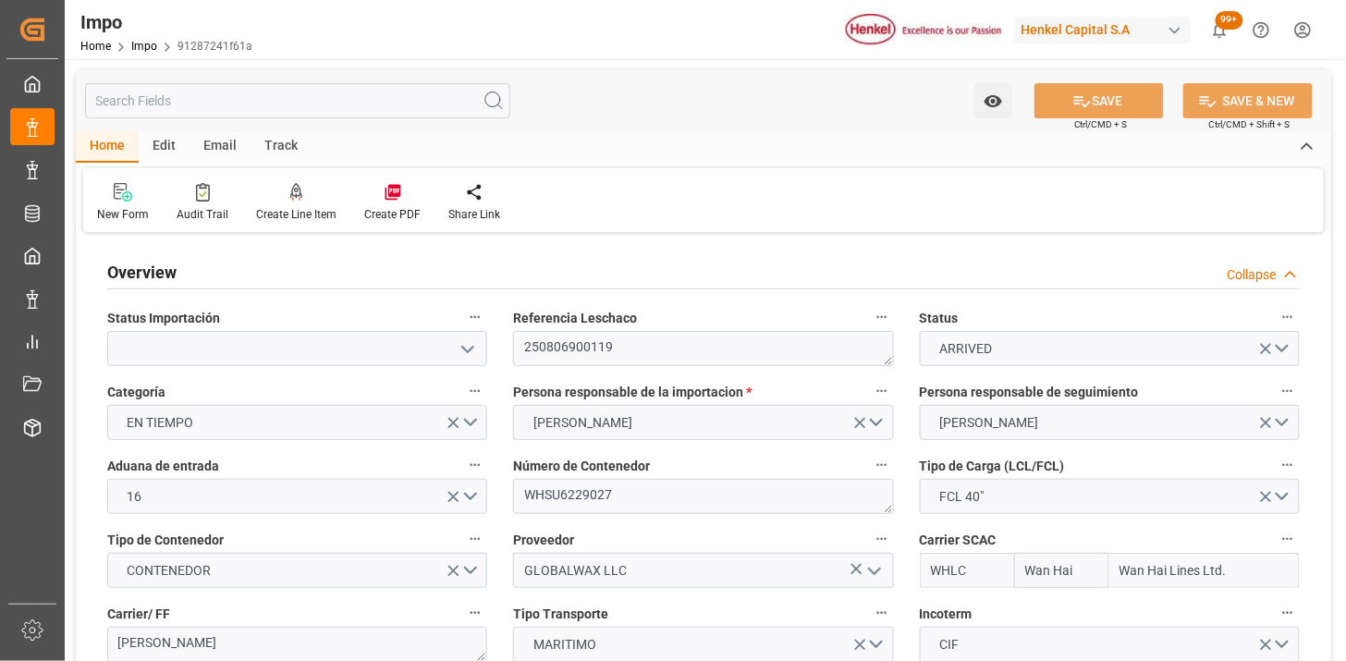
type input "Wan Hai"
type input "Wan Hai Lines Ltd."
type input "1"
type input "46.81"
type input "31"
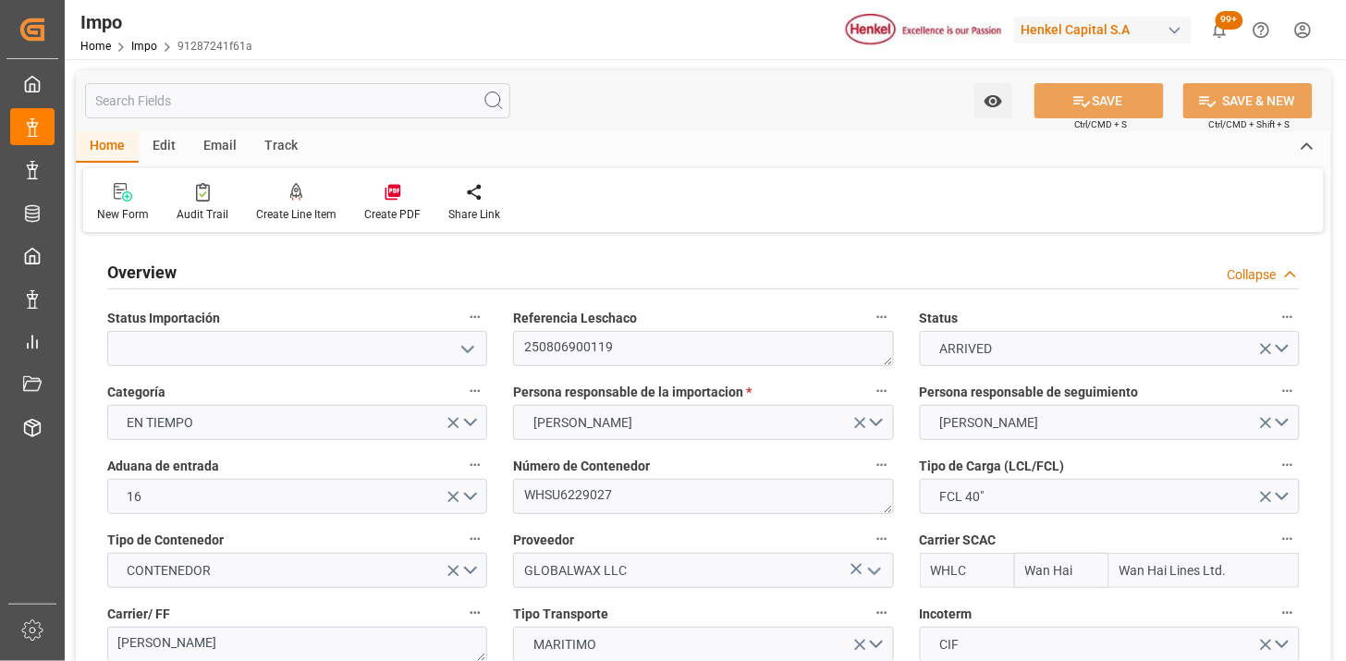
type input "9850836"
type input "[DATE]"
type input "[DATE] 15:38"
type input "[DATE] 16:00"
type input "[DATE] 09:00"
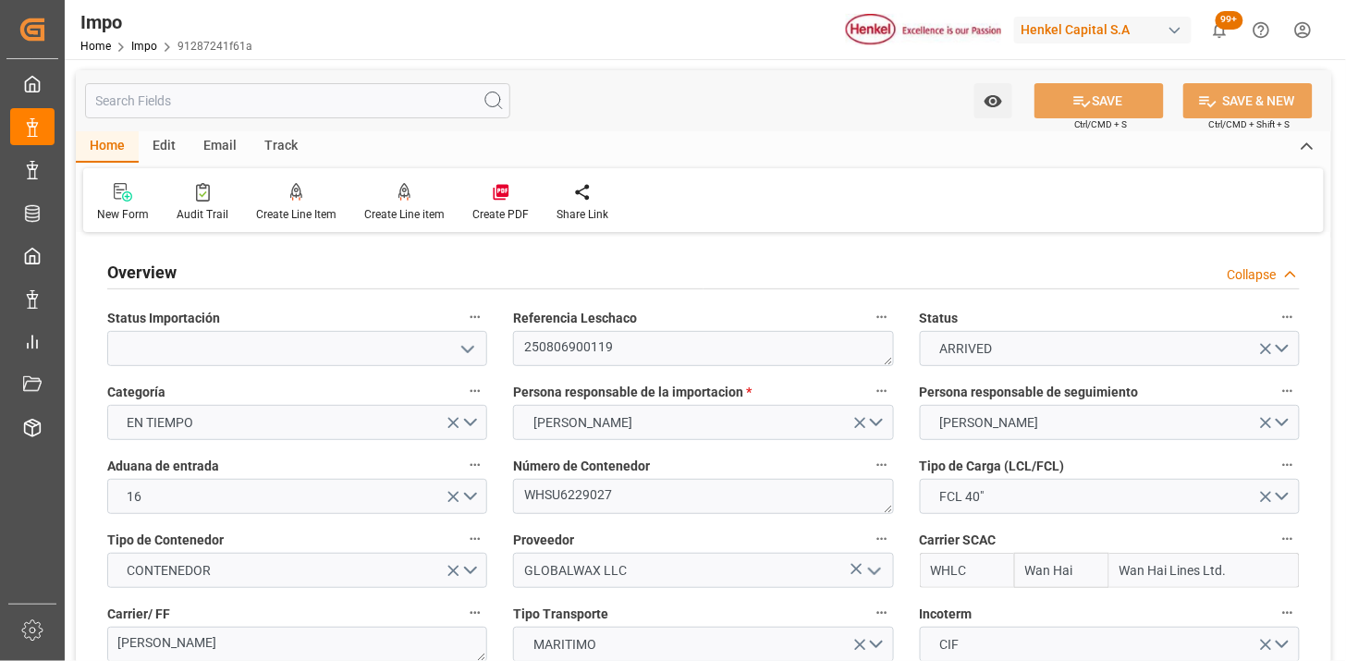
type input "[DATE] 09:50"
type input "[DATE] 23:34"
type input "[DATE] 01:05"
type input "[DATE] 06:43"
type input "[DATE] 12:43"
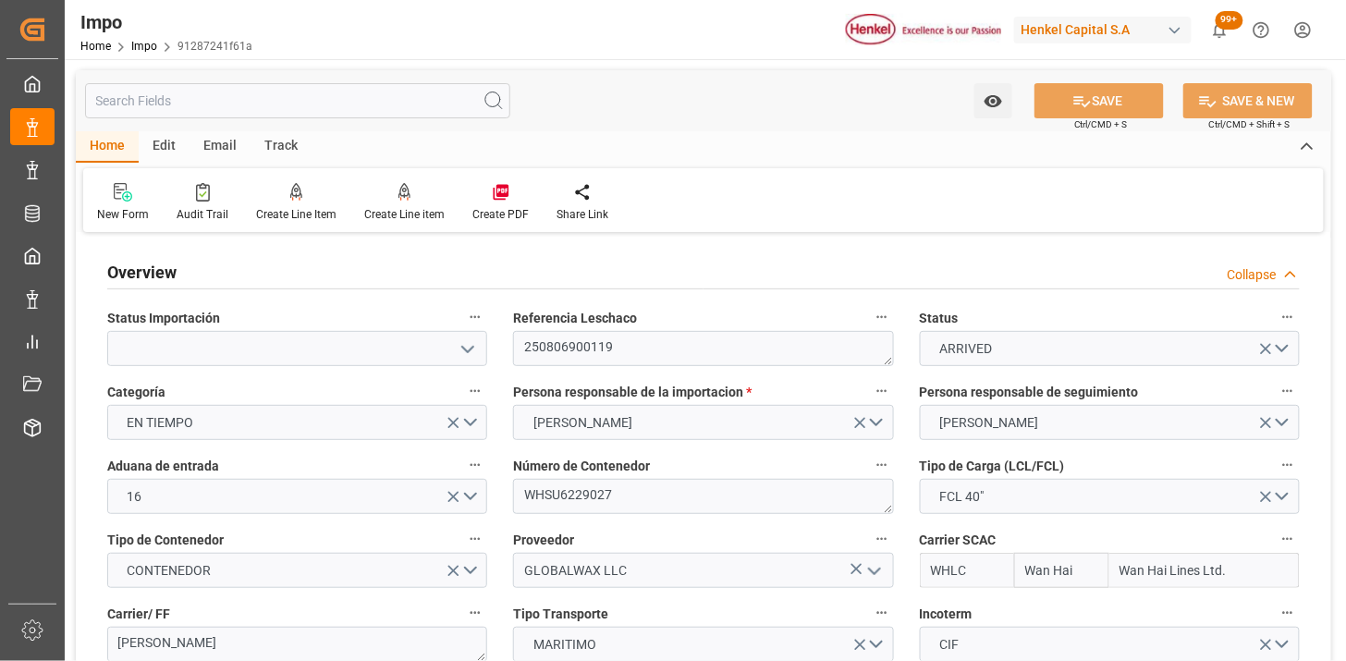
type input "[DATE] 00:00"
type input "[DATE] 08:29"
type input "[DATE] 07:43"
type input "[DATE] 19:54"
type input "[DATE] 00:24"
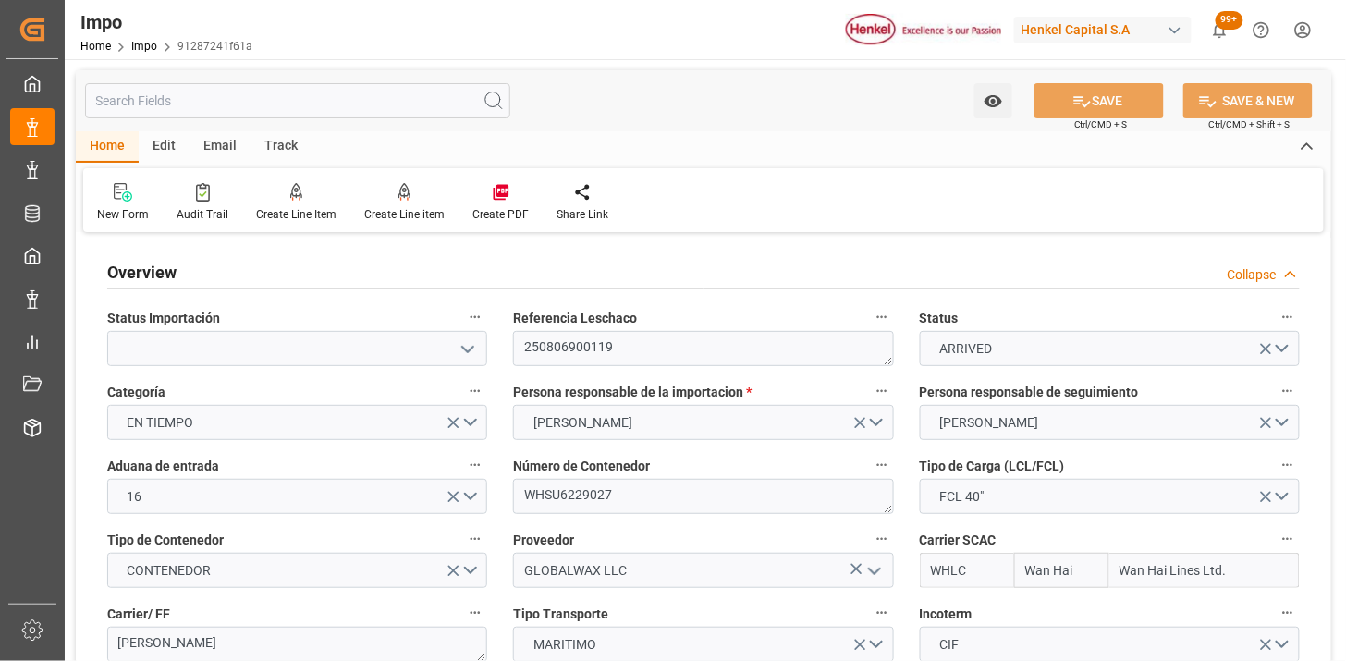
type input "[DATE] 00:28"
type input "[DATE] 00:20"
type input "[DATE] 00:00"
type input "[DATE] 21:49"
type input "[DATE] 15:29"
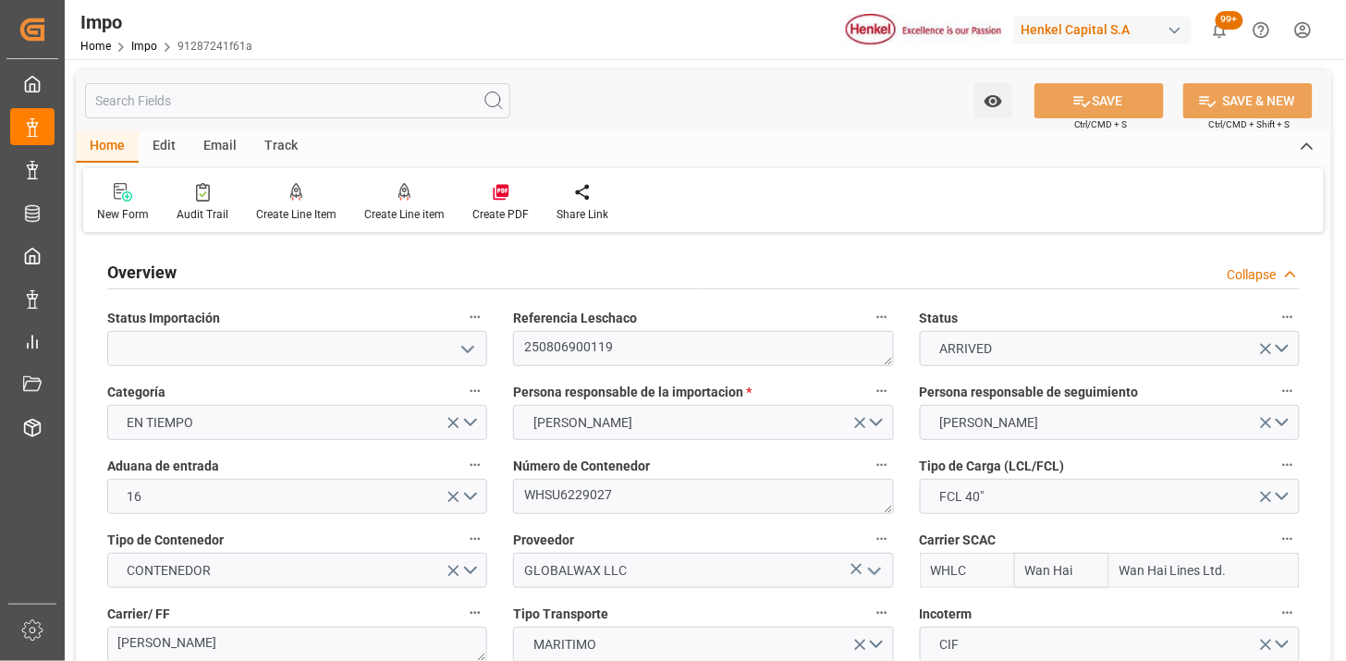
type input "[DATE] 04:28"
type input "Wan Hai"
type input "Wan Hai Lines Ltd."
type input "1"
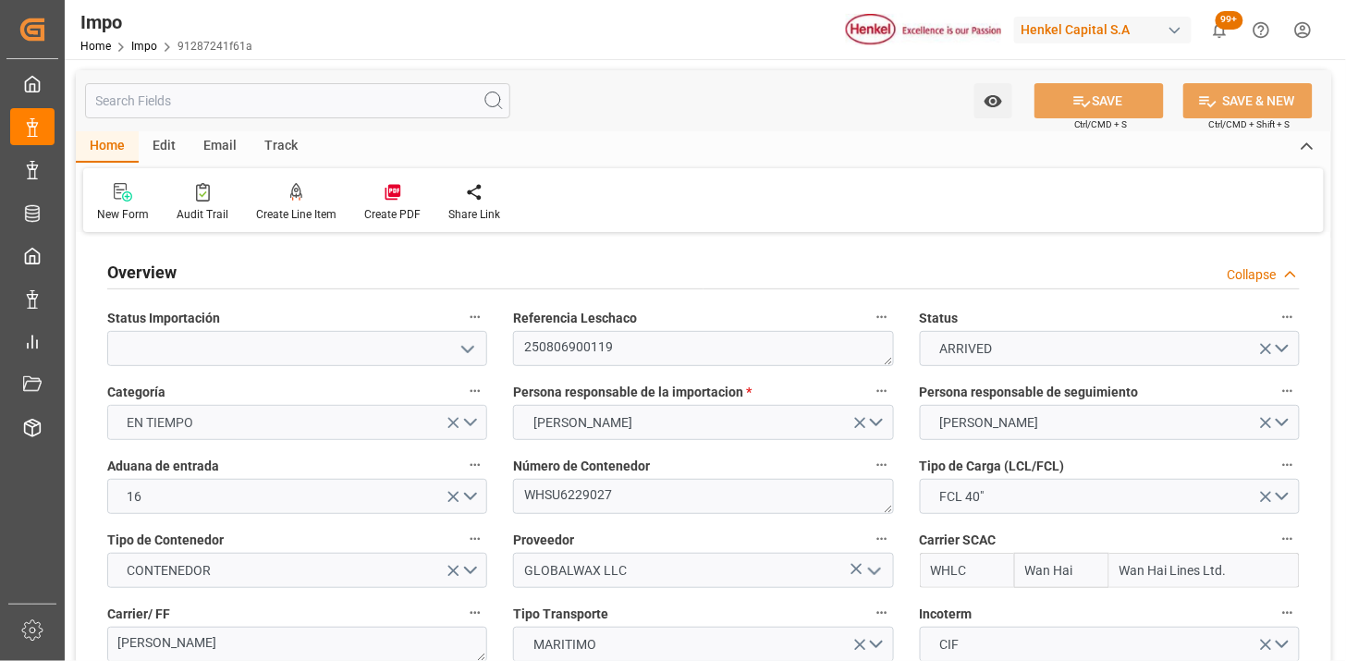
type input "46.81"
type input "31"
type input "9850836"
type input "[DATE]"
type input "[DATE] 15:38"
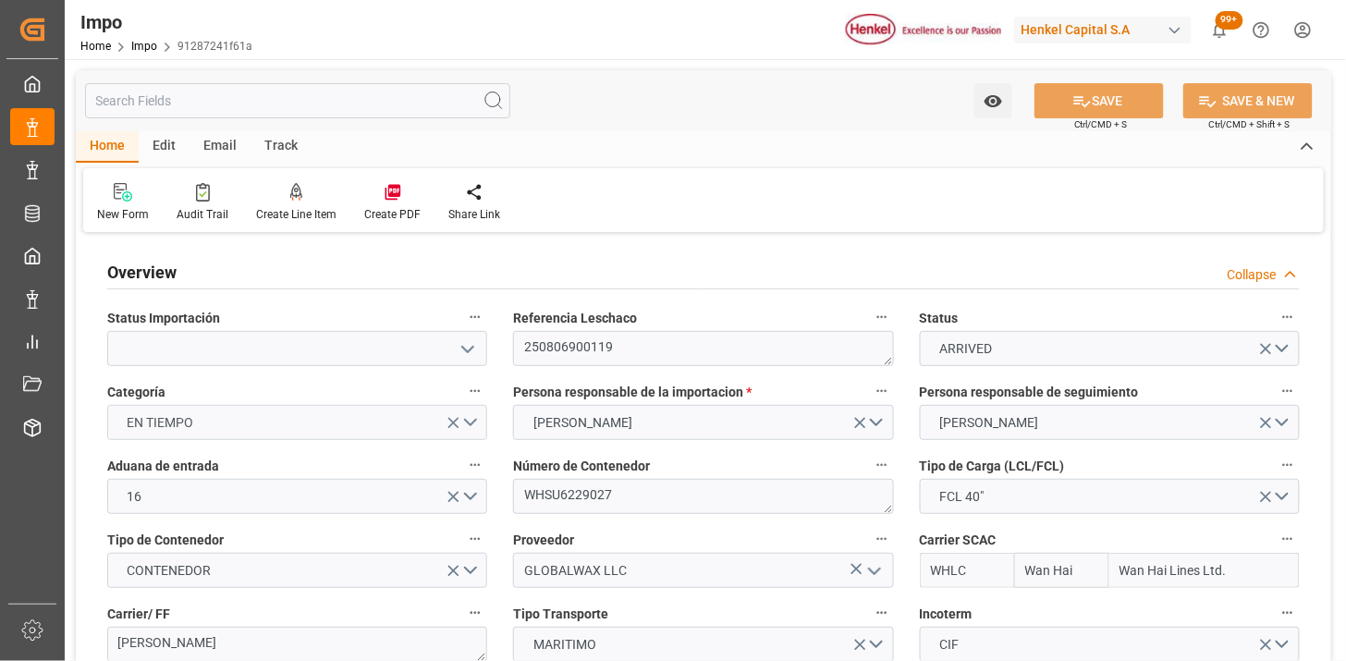
type input "[DATE] 16:00"
type input "[DATE] 09:00"
type input "[DATE] 09:50"
type input "[DATE] 23:34"
type input "[DATE] 01:05"
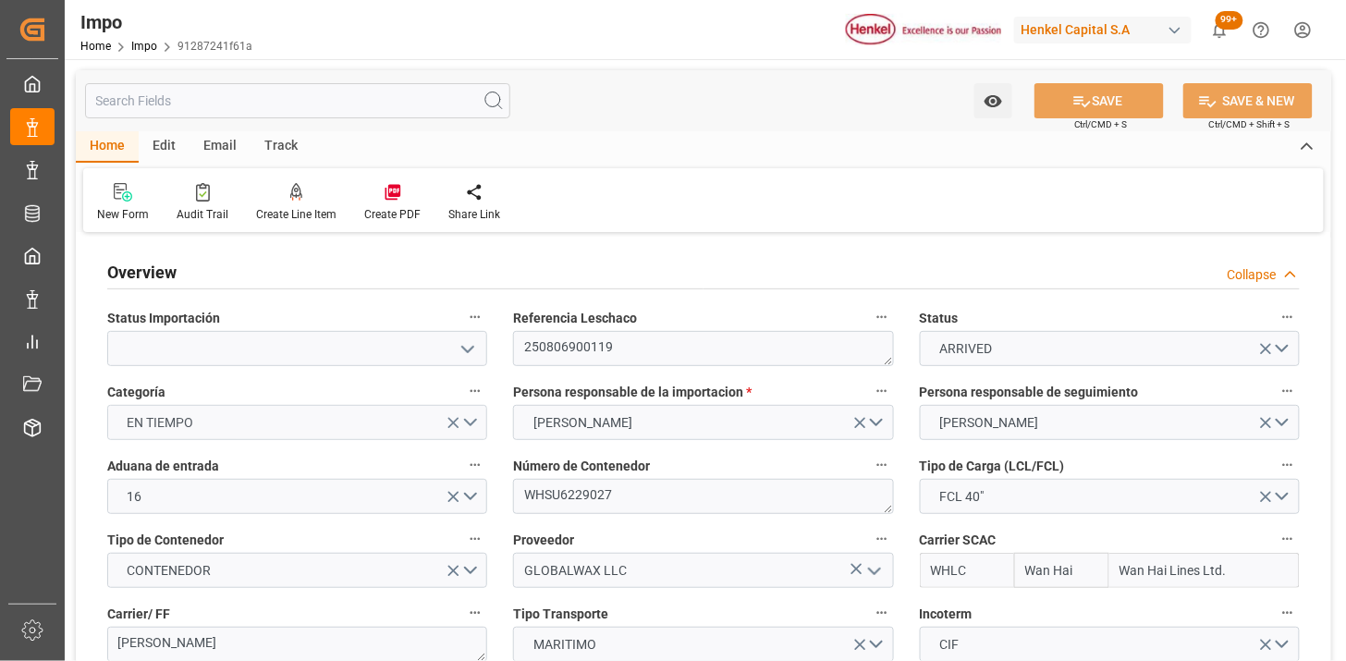
type input "[DATE] 06:43"
type input "[DATE] 12:43"
type input "[DATE] 00:00"
type input "[DATE] 08:29"
type input "[DATE] 07:43"
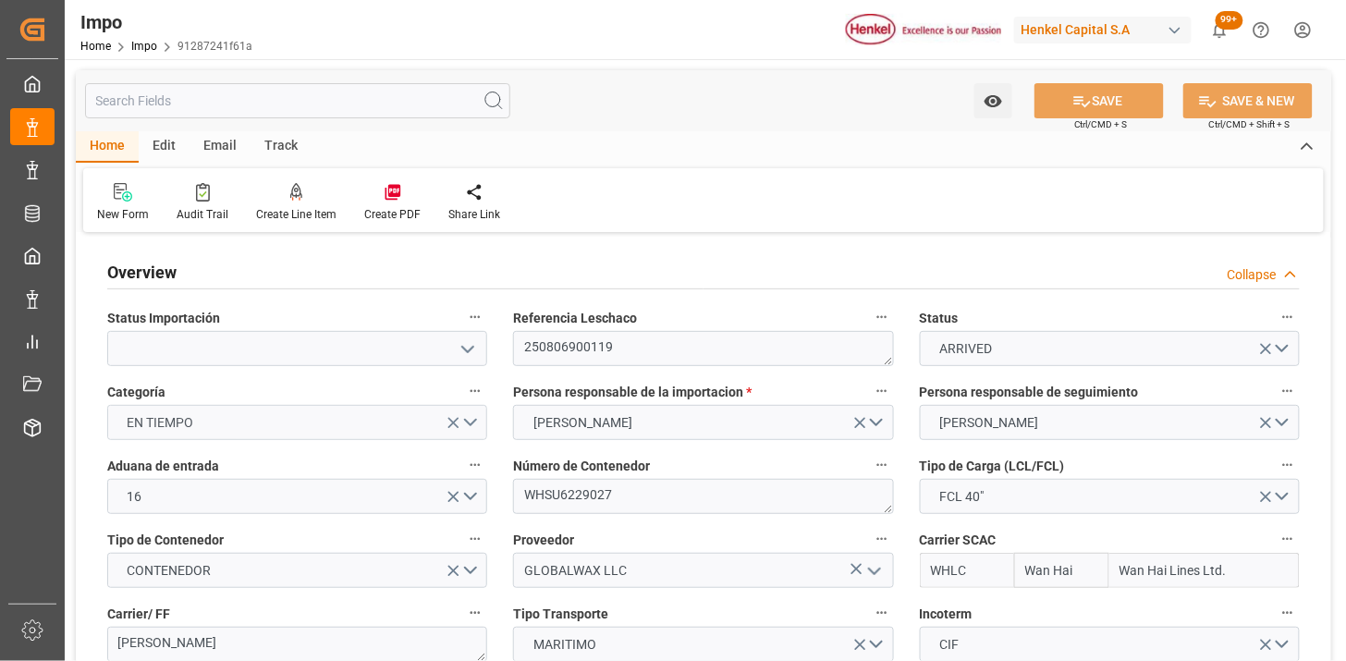
type input "06-07-2025 19:54"
type input "18-07-2025 00:24"
type input "17-07-2025 00:28"
type input "19-07-2025 00:20"
type input "12-08-2025 00:00"
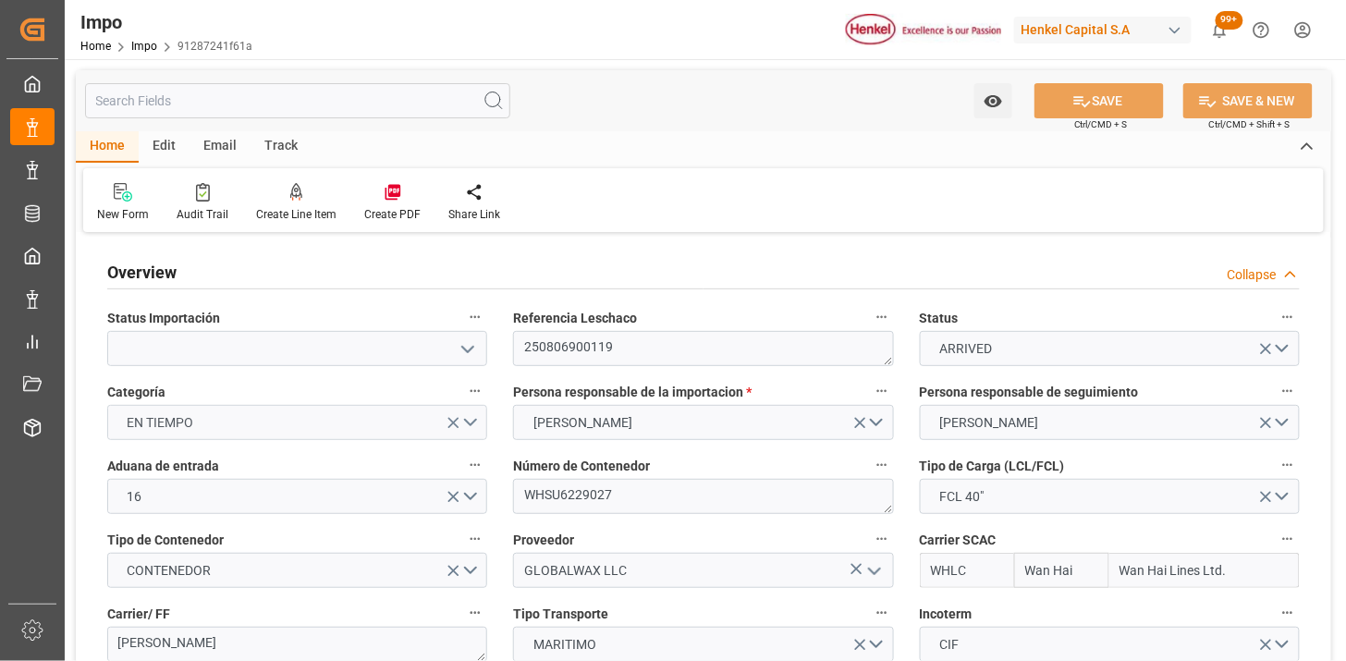
type input "12-08-2025 21:49"
type input "13-08-2025 15:29"
type input "13-08-2025 04:28"
type input "17-08-2025 04:28"
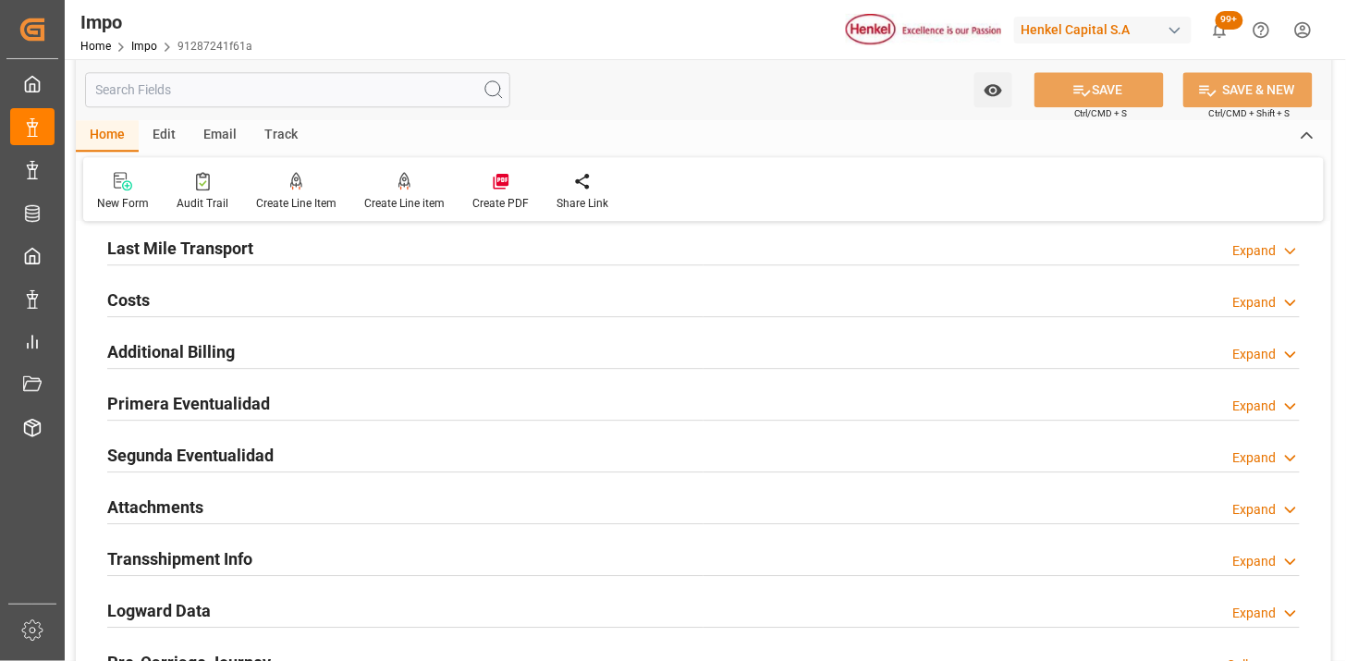
scroll to position [1438, 0]
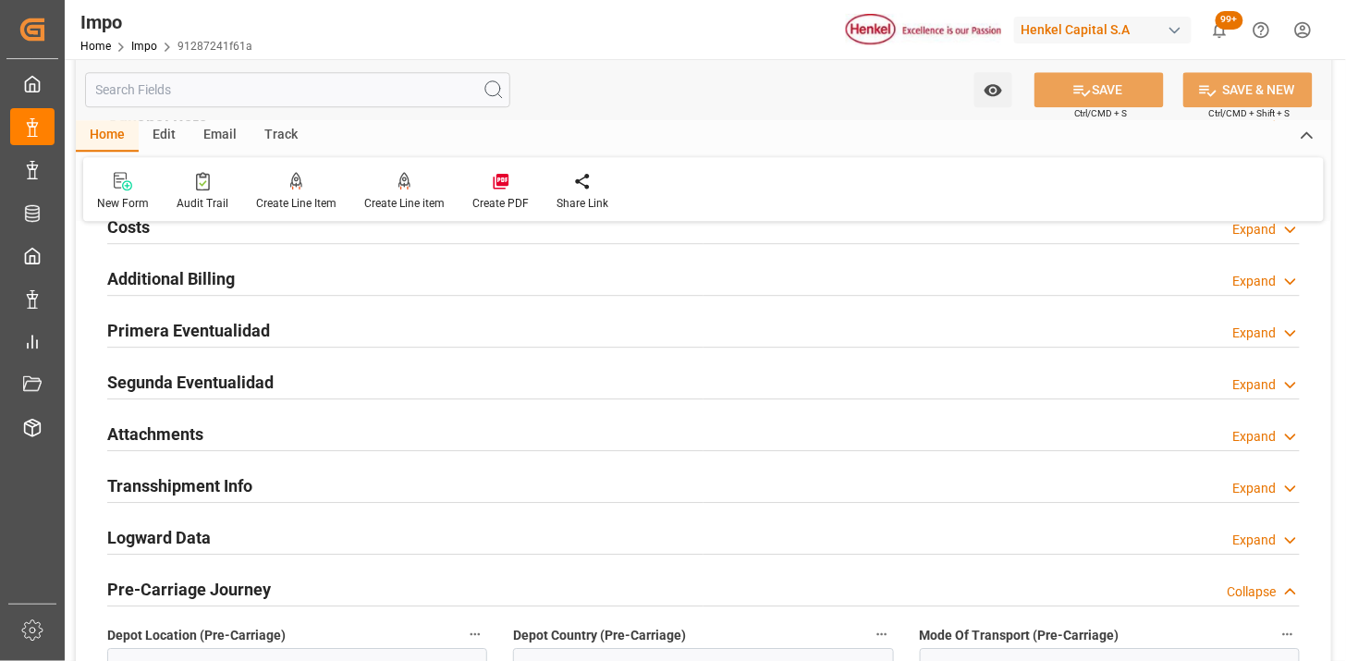
click at [403, 329] on div "Primera Eventualidad Expand" at bounding box center [703, 329] width 1193 height 35
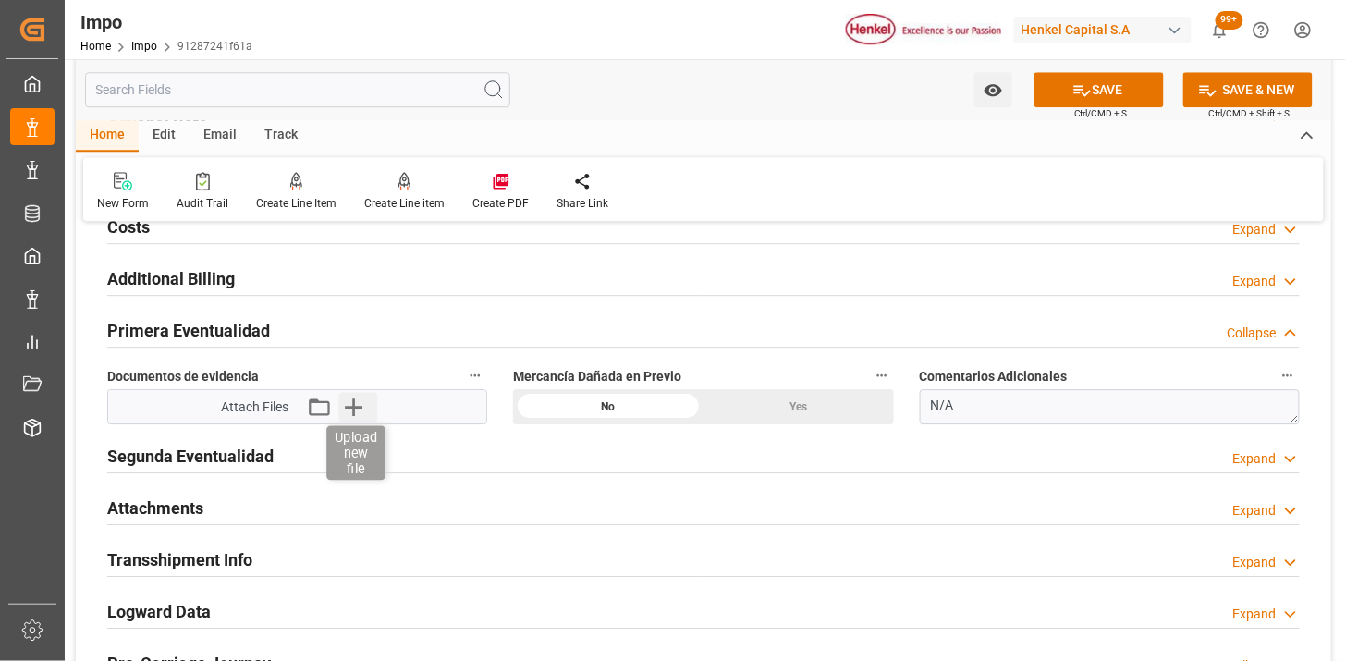
click at [358, 403] on icon "button" at bounding box center [353, 407] width 30 height 30
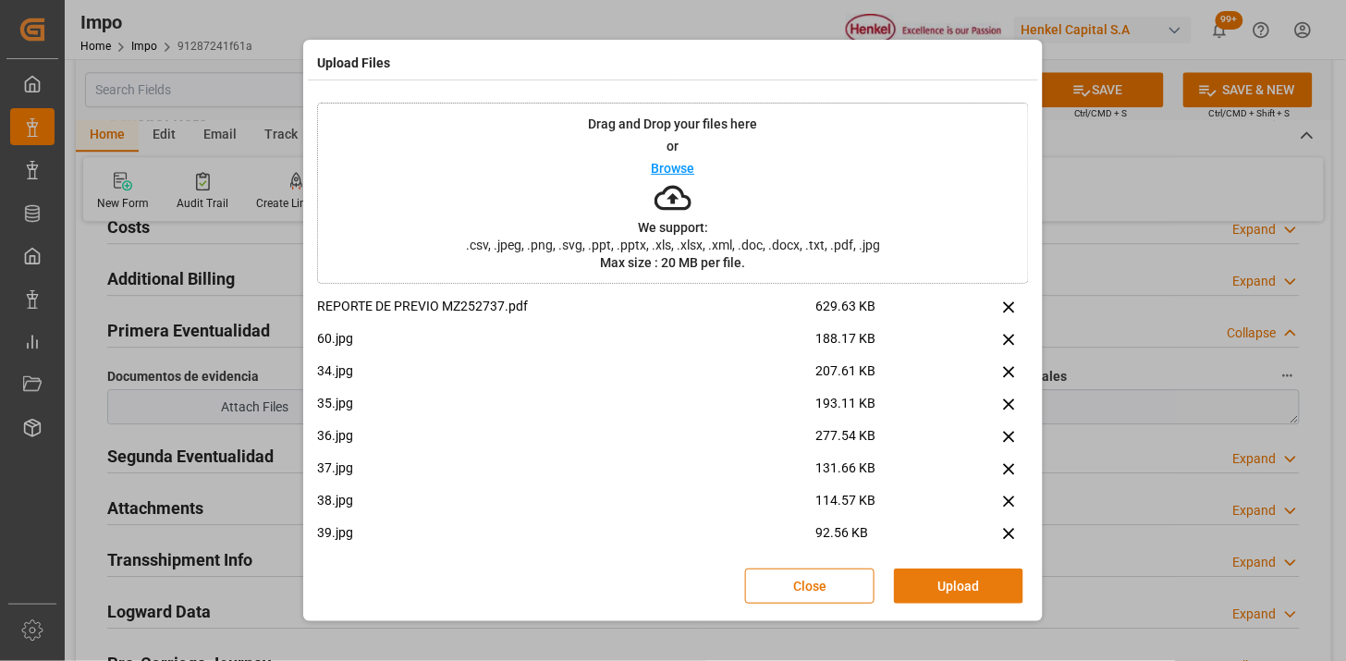
click at [937, 588] on button "Upload" at bounding box center [958, 586] width 129 height 35
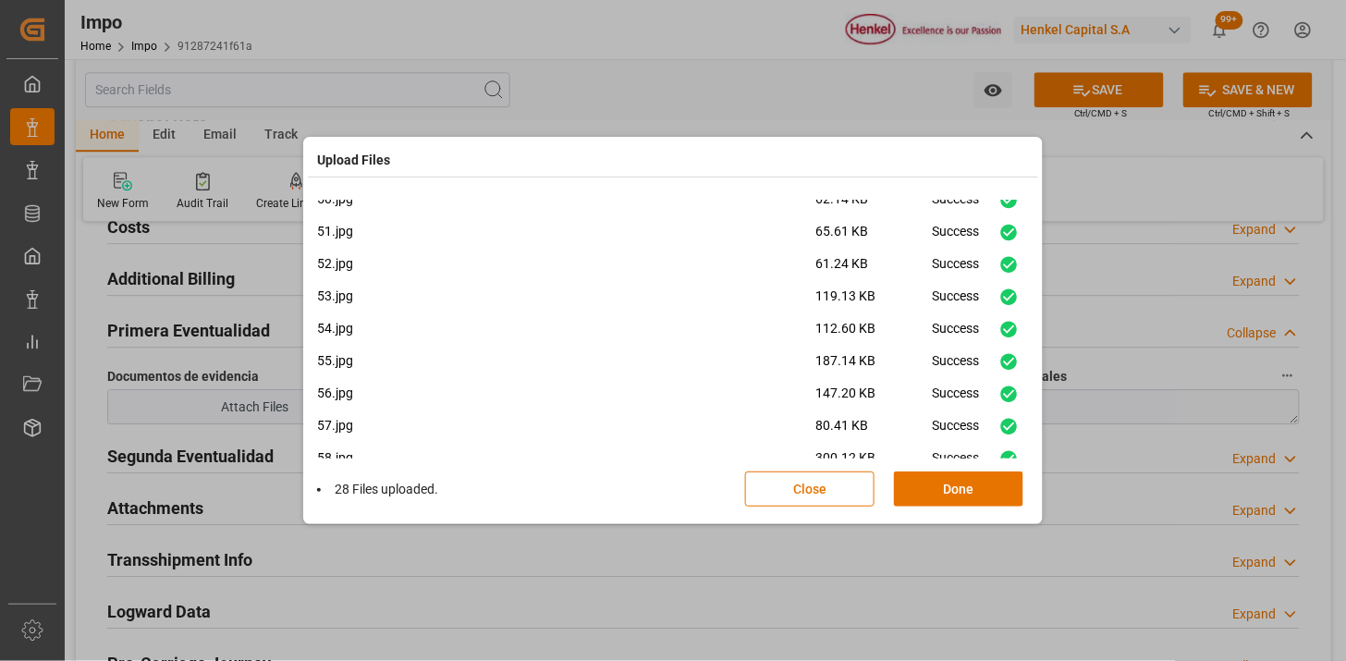
scroll to position [659, 0]
click at [943, 483] on button "Done" at bounding box center [958, 488] width 129 height 35
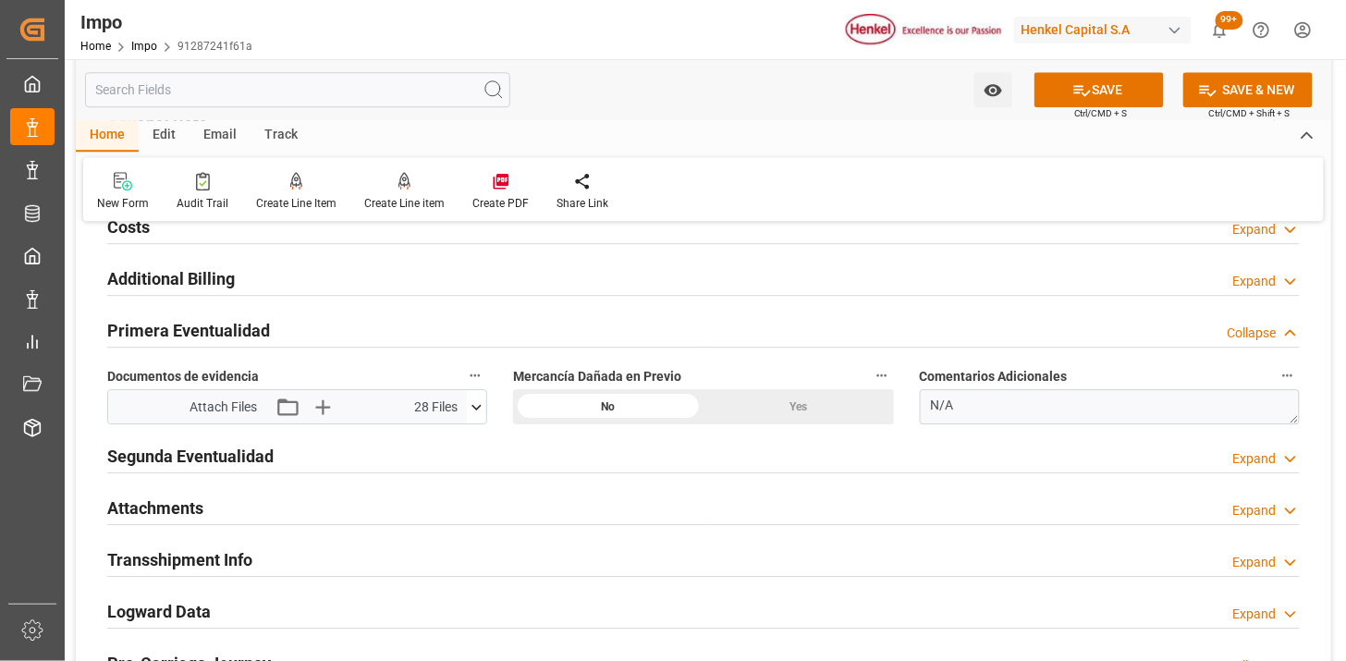
scroll to position [1540, 0]
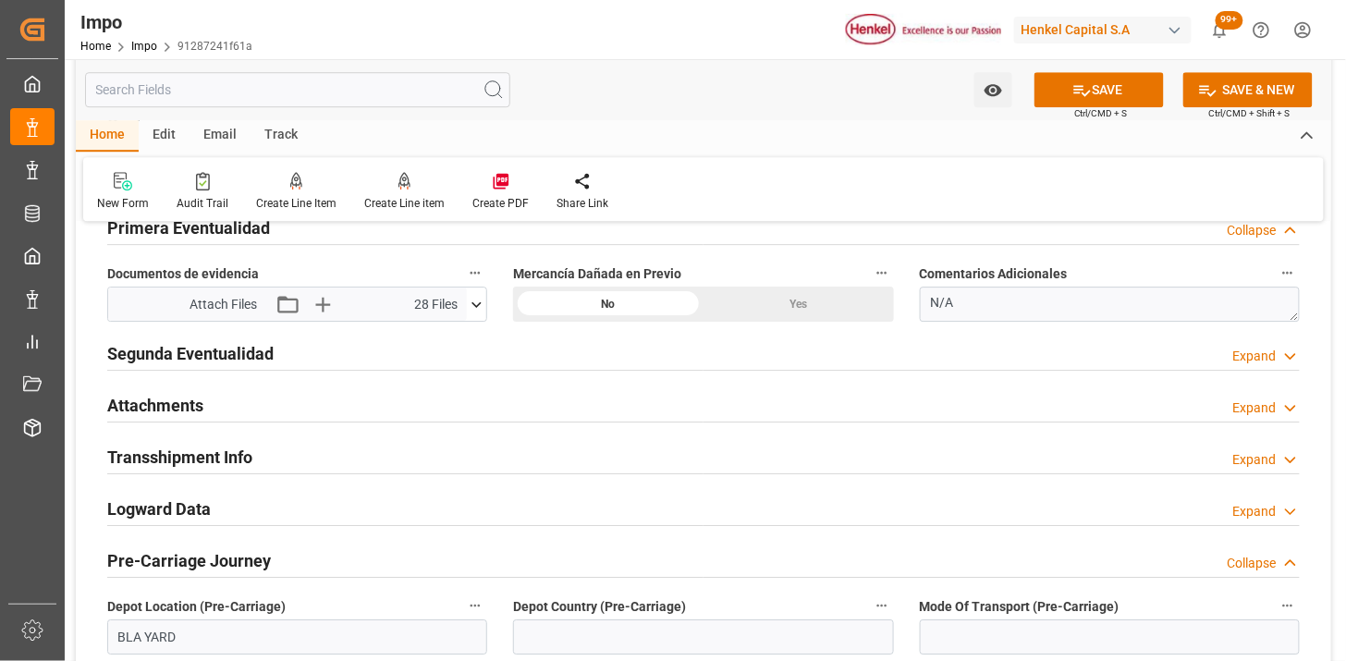
click at [475, 300] on icon at bounding box center [476, 304] width 19 height 19
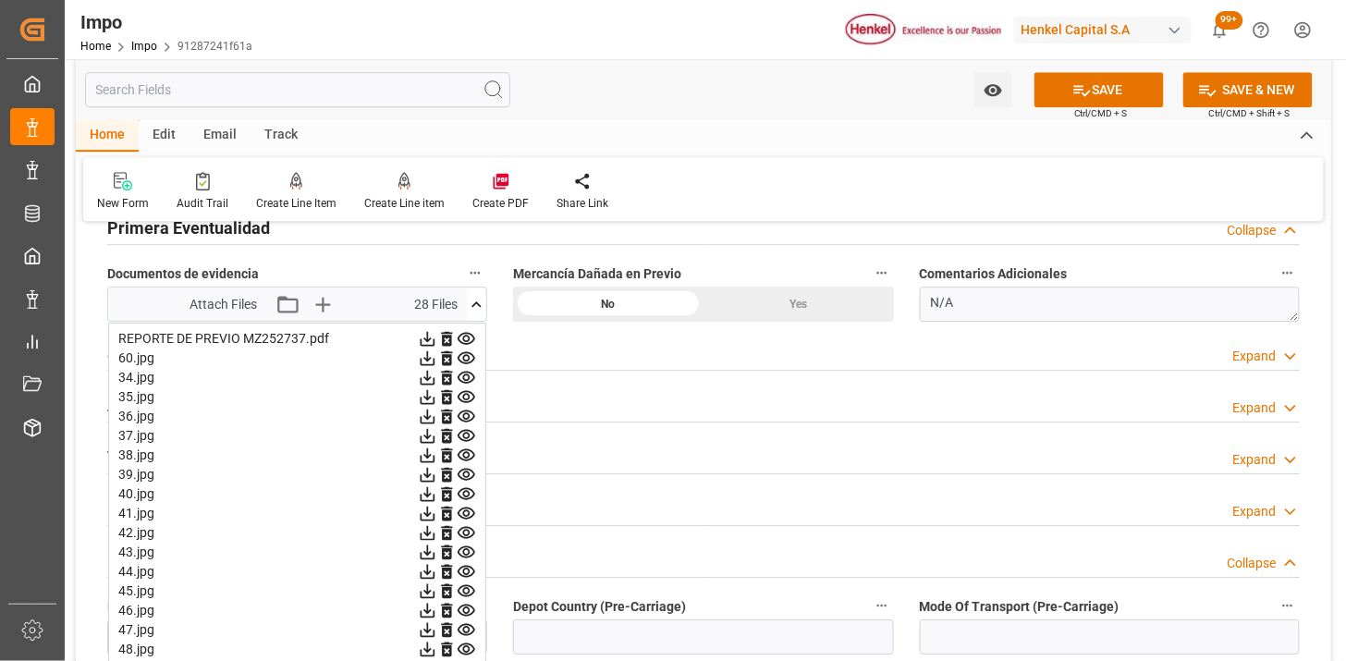
click at [475, 300] on icon at bounding box center [476, 304] width 19 height 19
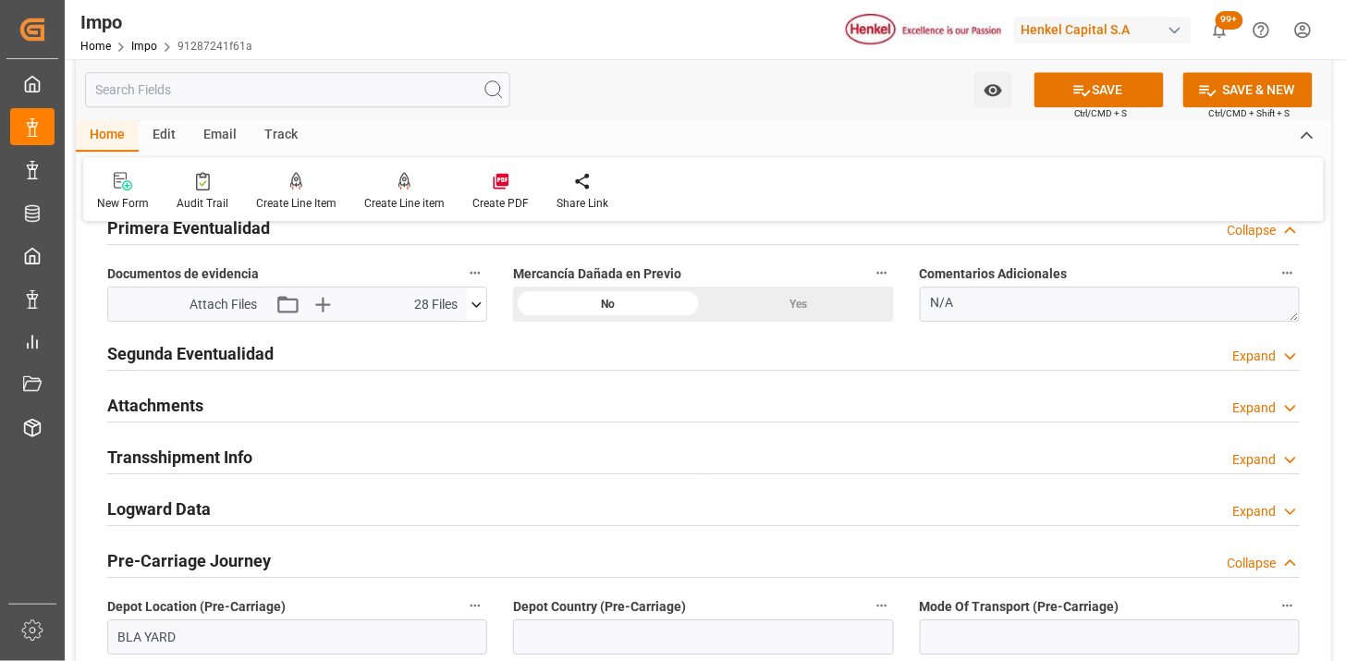
click at [188, 412] on h2 "Attachments" at bounding box center [155, 405] width 96 height 25
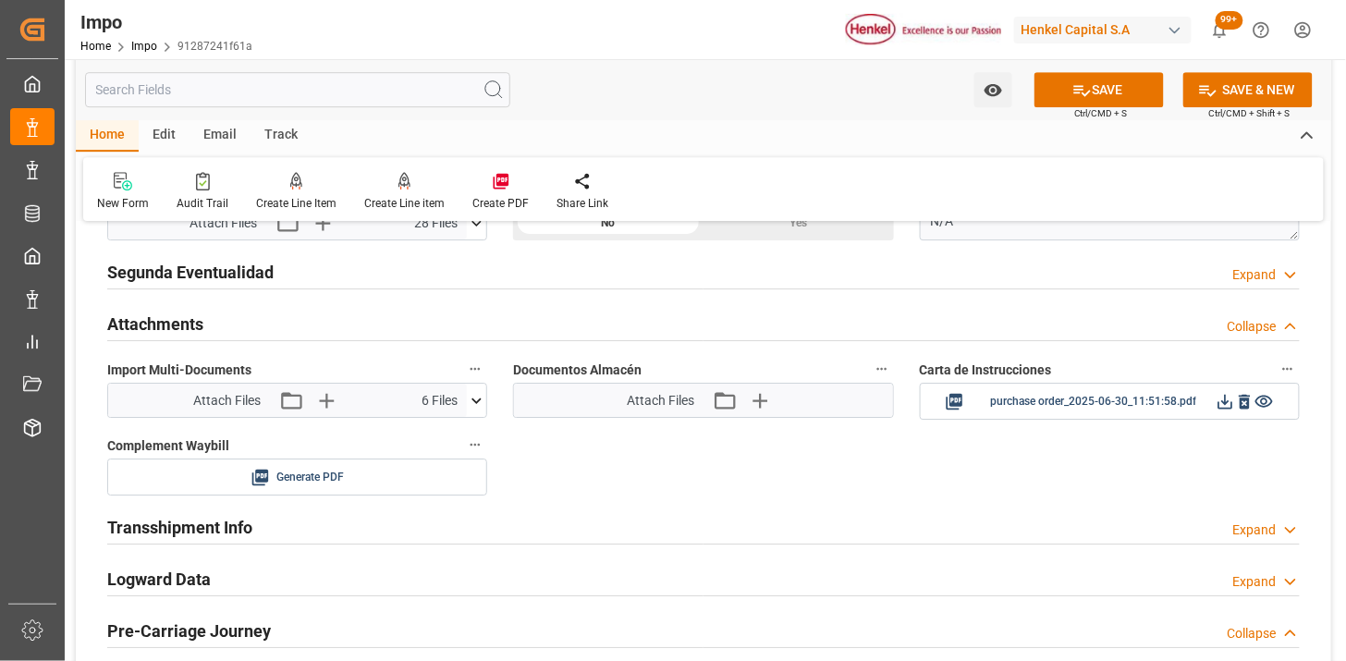
scroll to position [1643, 0]
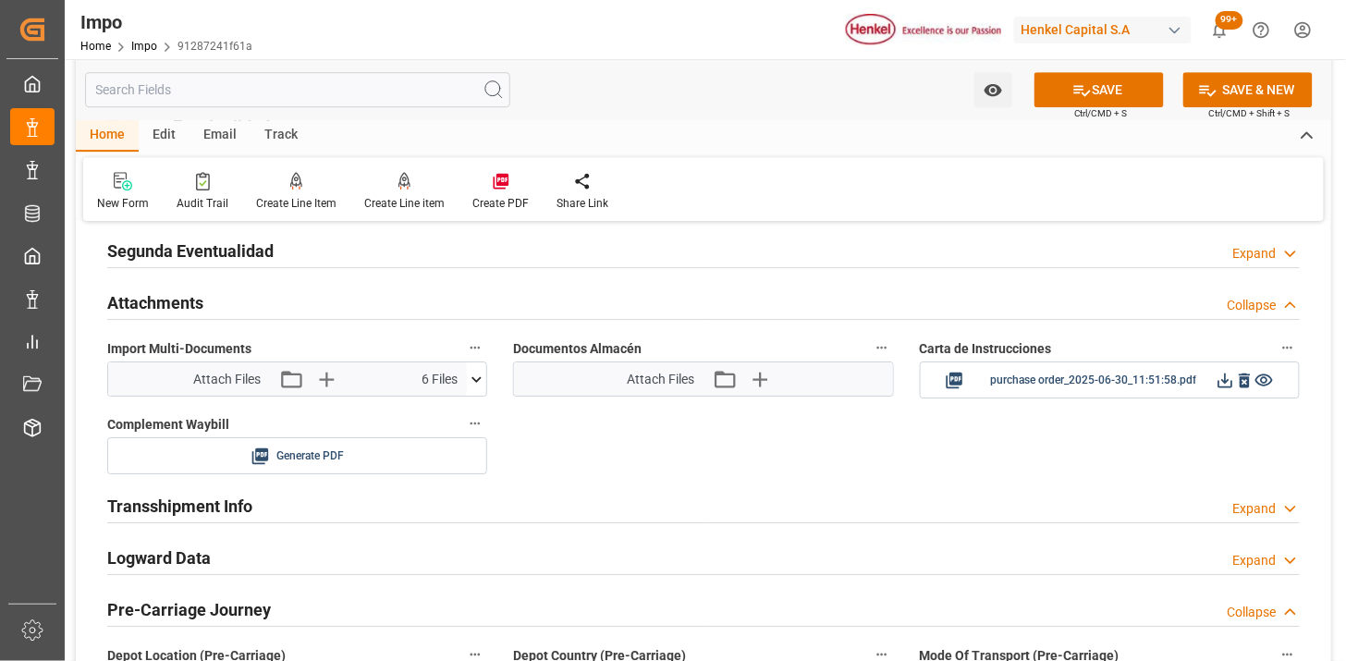
click at [483, 386] on icon at bounding box center [476, 379] width 19 height 19
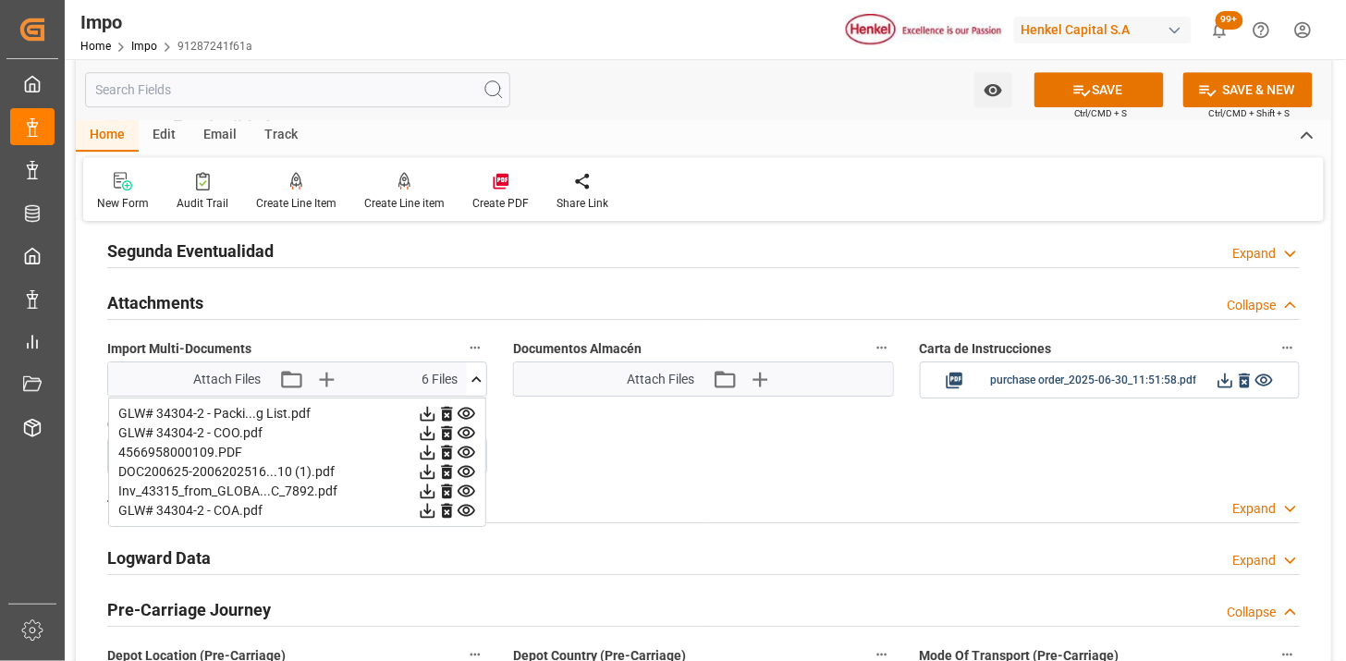
click at [483, 386] on icon at bounding box center [476, 379] width 19 height 19
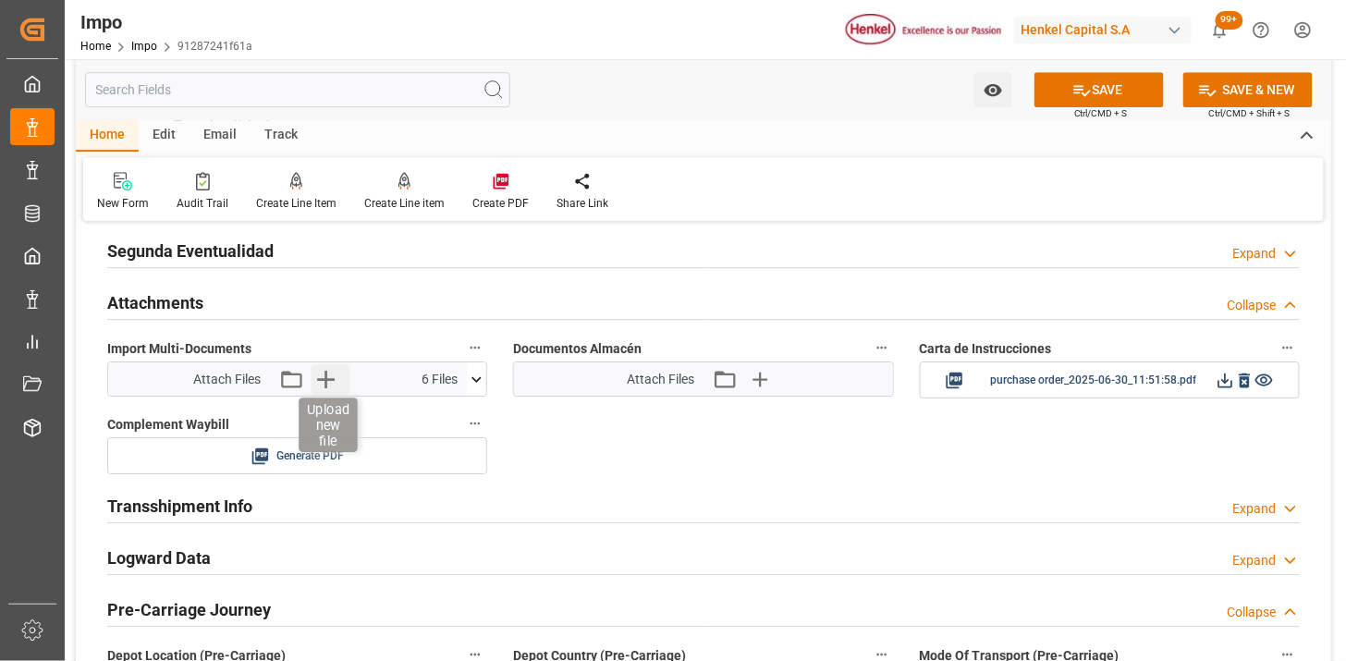
click at [333, 382] on icon "button" at bounding box center [326, 379] width 30 height 30
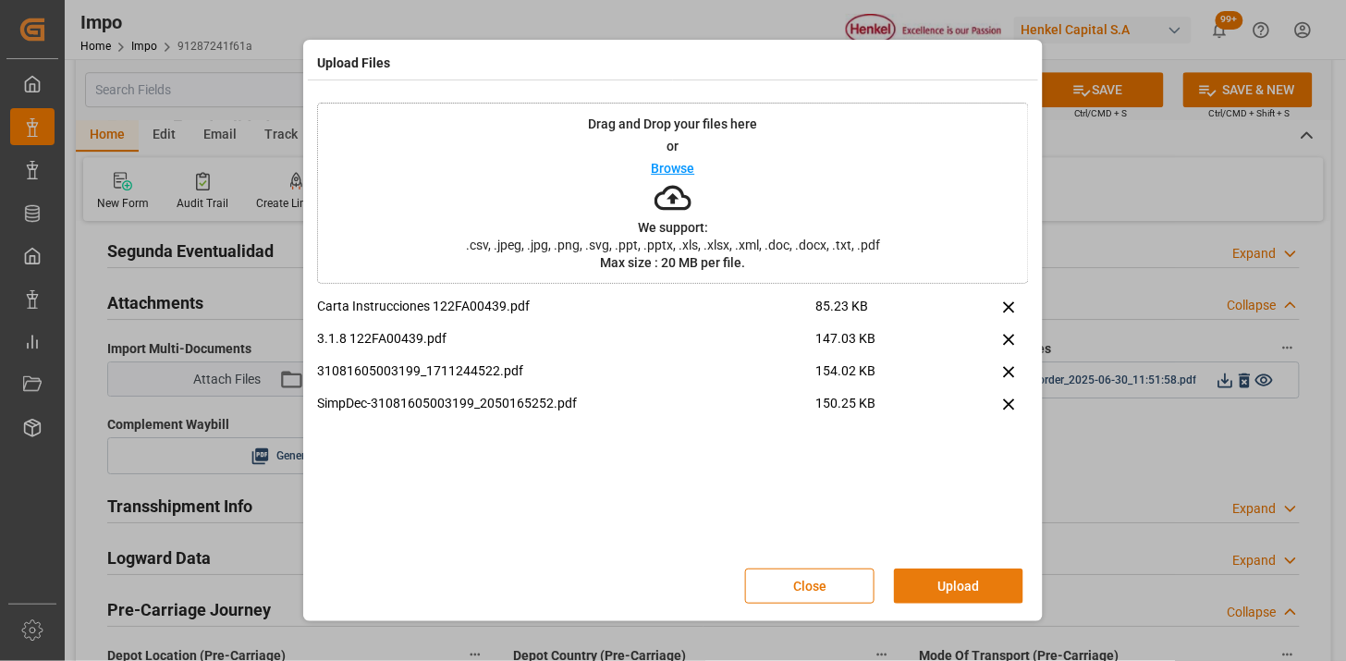
click at [922, 578] on button "Upload" at bounding box center [958, 586] width 129 height 35
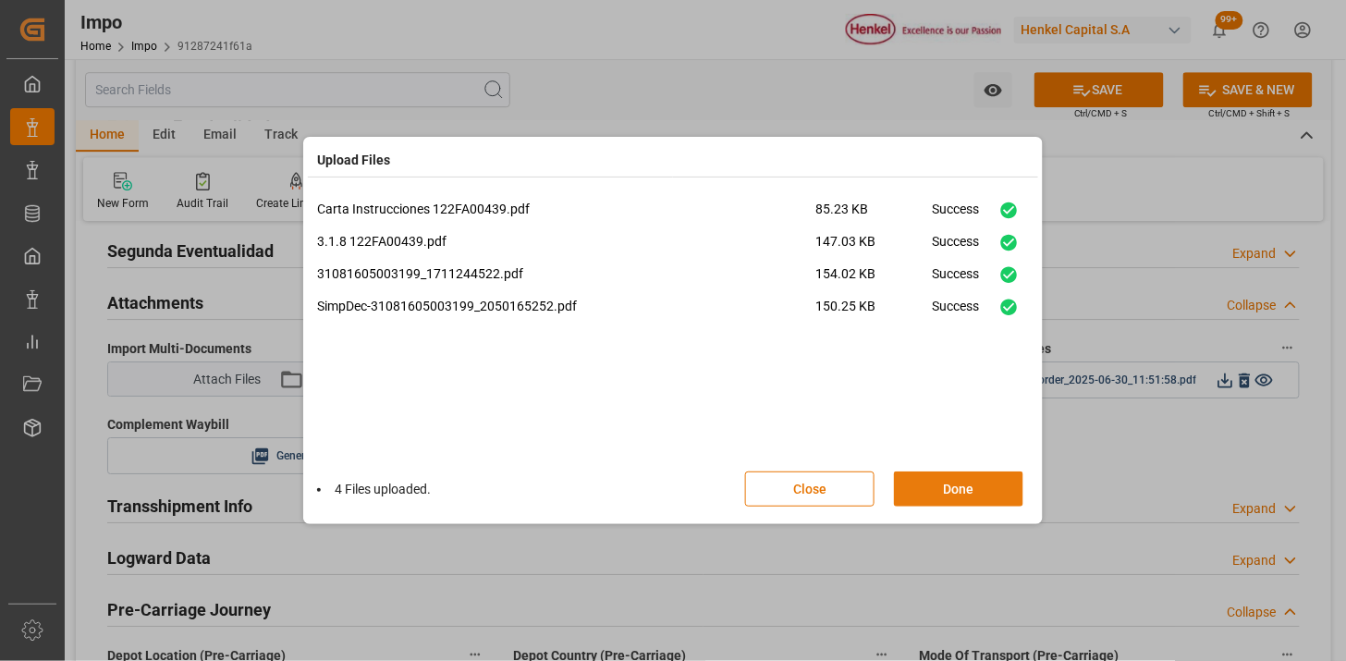
click at [937, 497] on button "Done" at bounding box center [958, 488] width 129 height 35
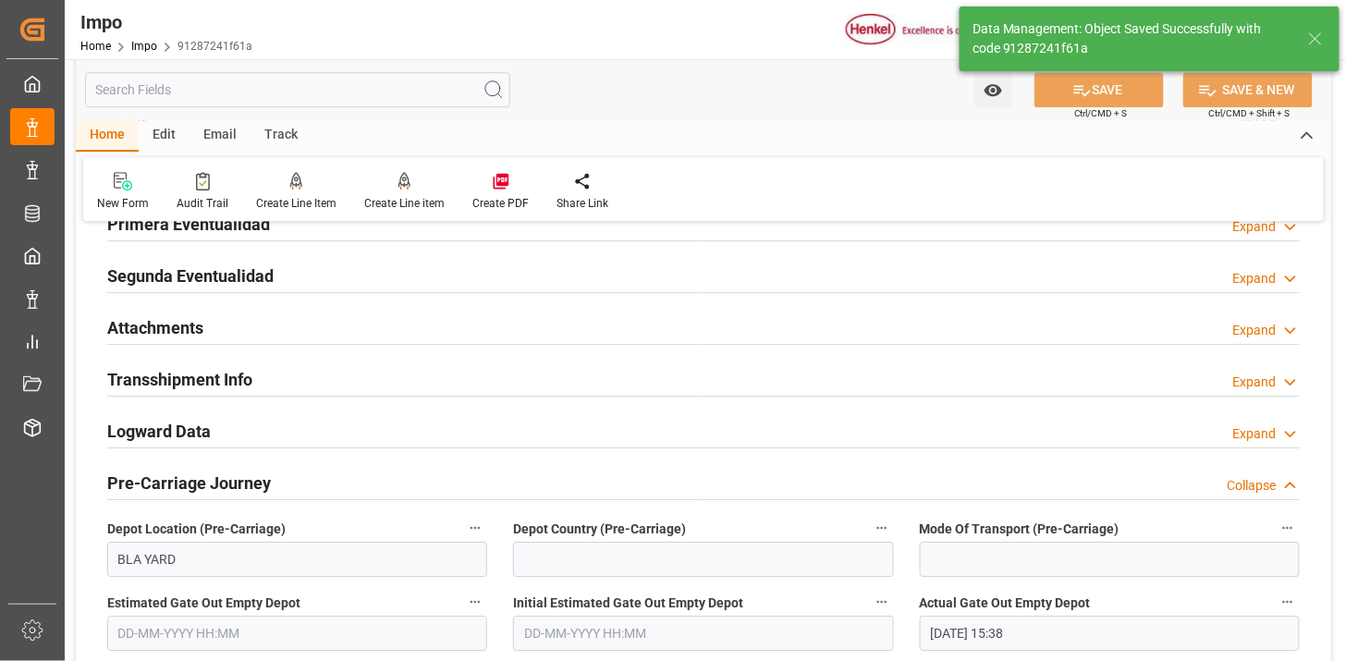
scroll to position [1540, 0]
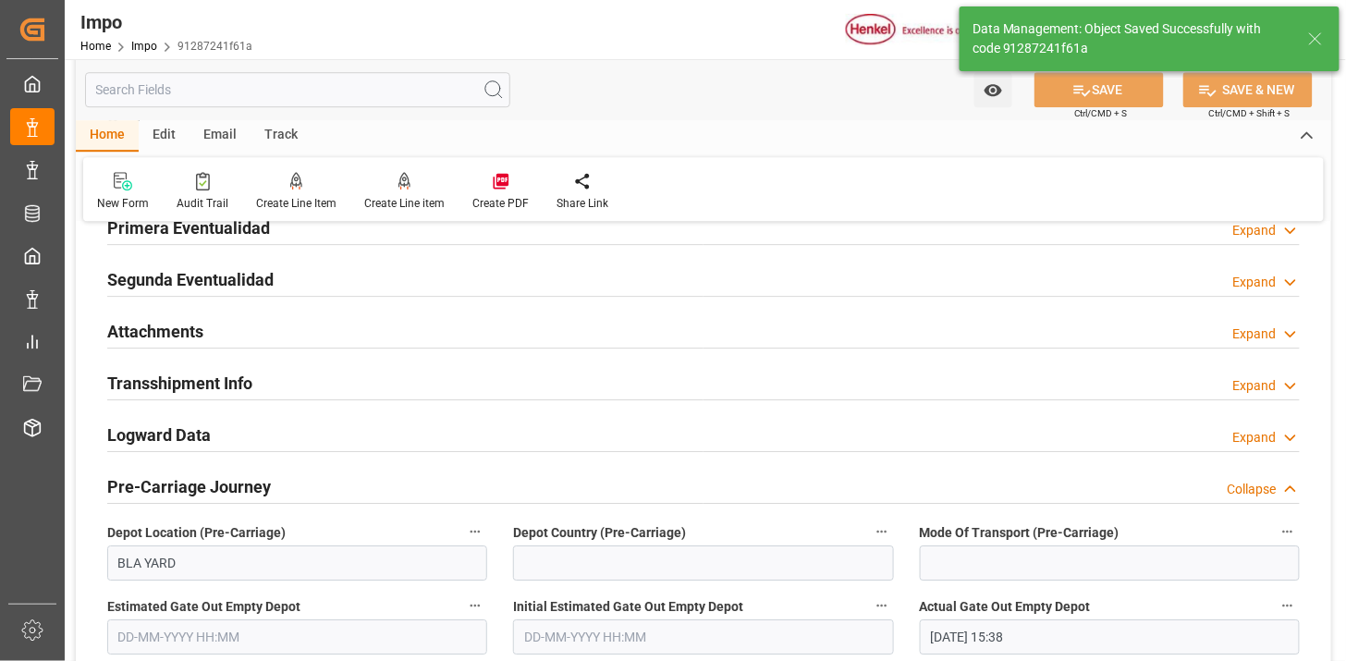
click at [362, 333] on div "Attachments Expand" at bounding box center [703, 329] width 1193 height 35
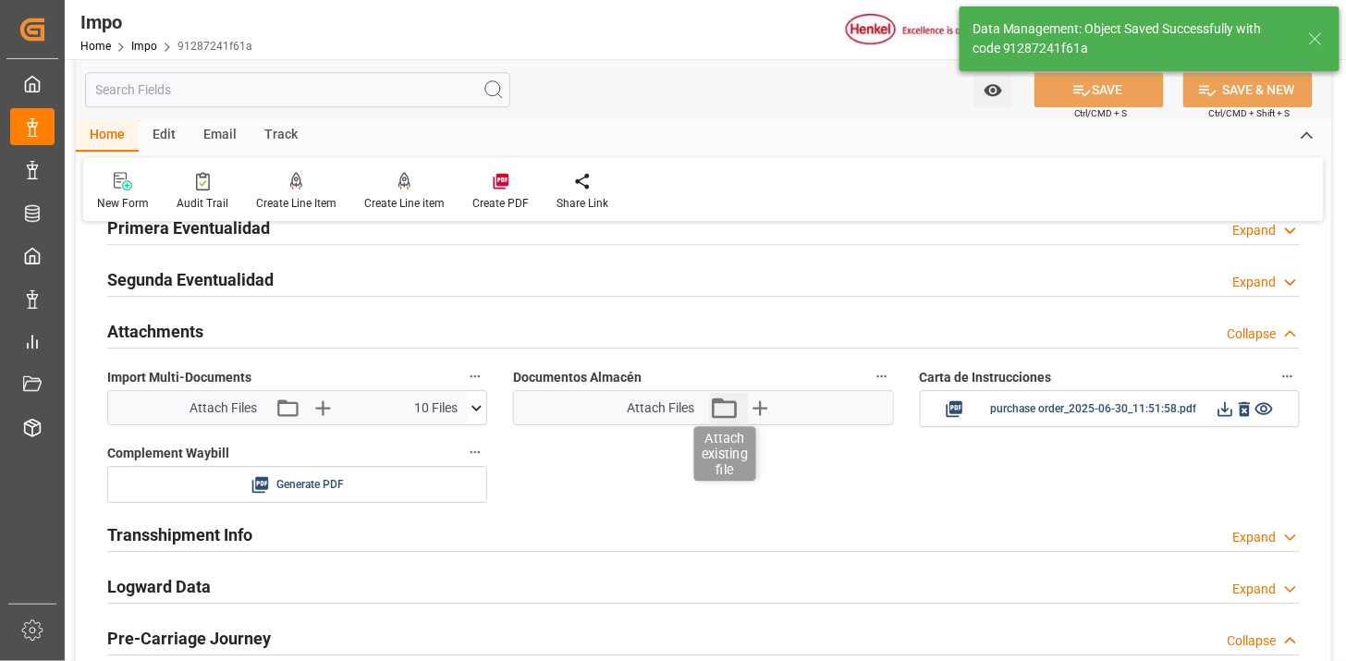
click at [733, 416] on icon "button" at bounding box center [724, 408] width 25 height 20
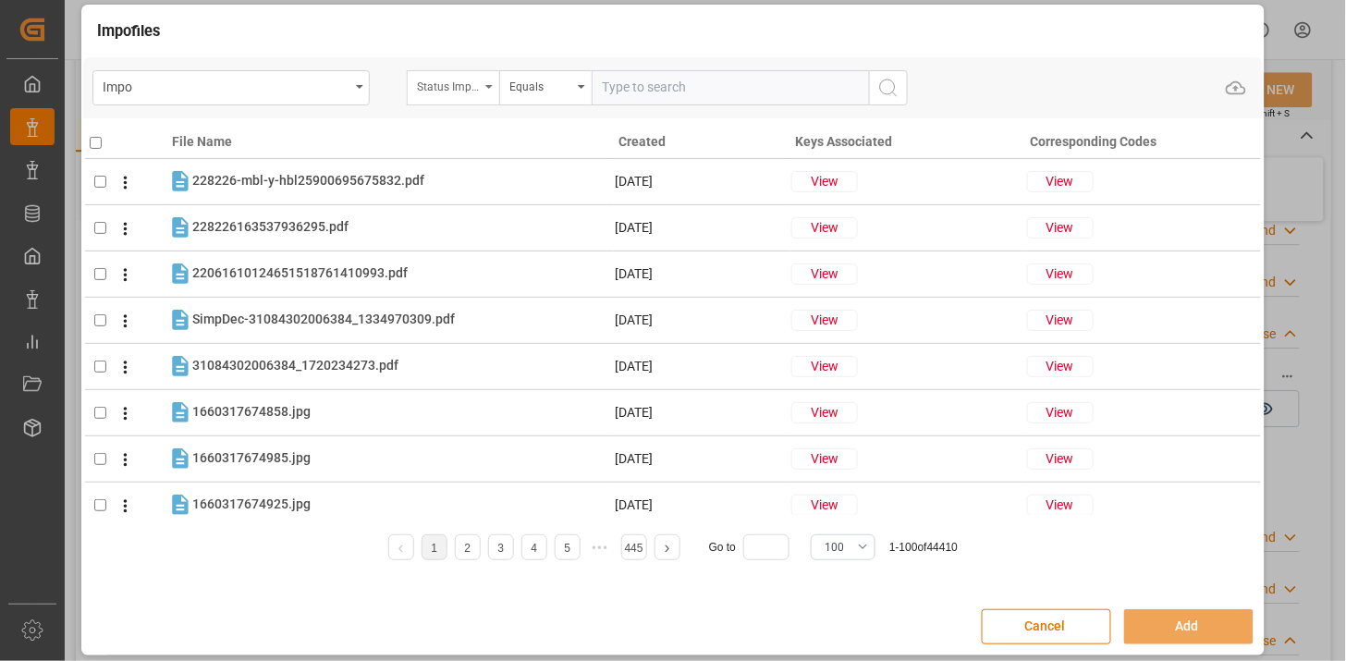
click at [467, 90] on div "Status Importación" at bounding box center [448, 84] width 63 height 21
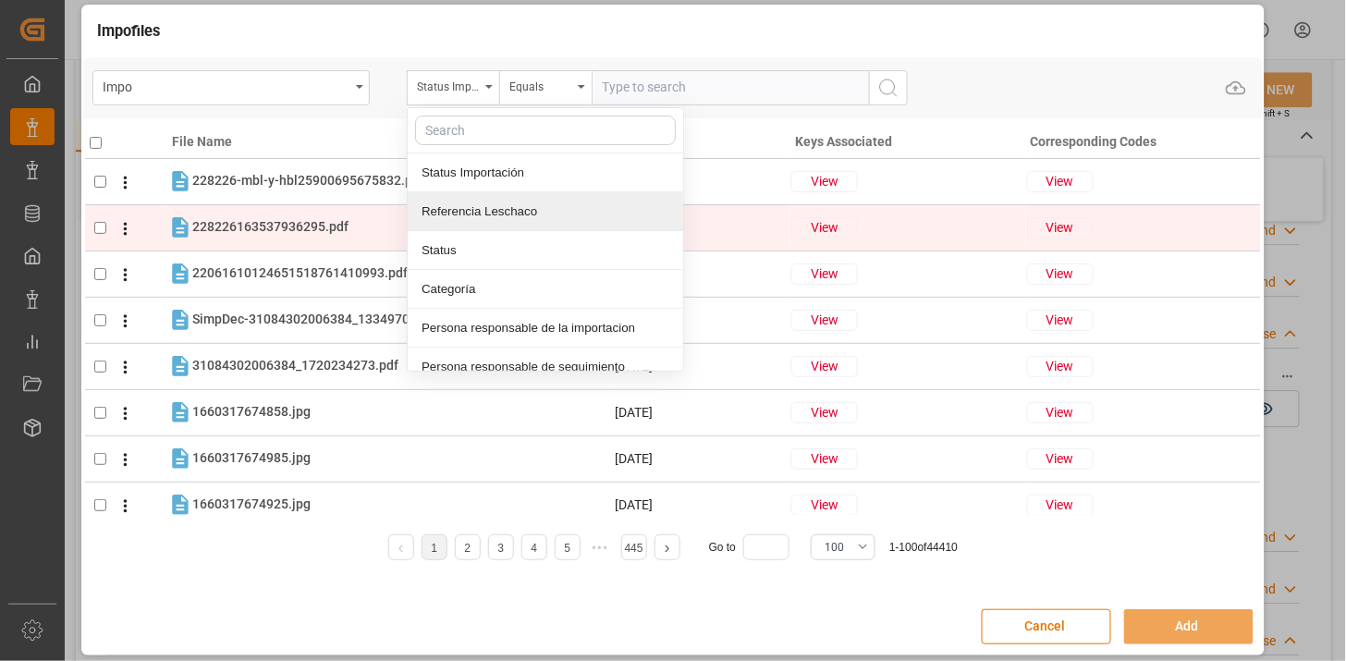
drag, startPoint x: 496, startPoint y: 213, endPoint x: 522, endPoint y: 207, distance: 26.5
click at [496, 214] on div "Referencia Leschaco" at bounding box center [546, 211] width 276 height 39
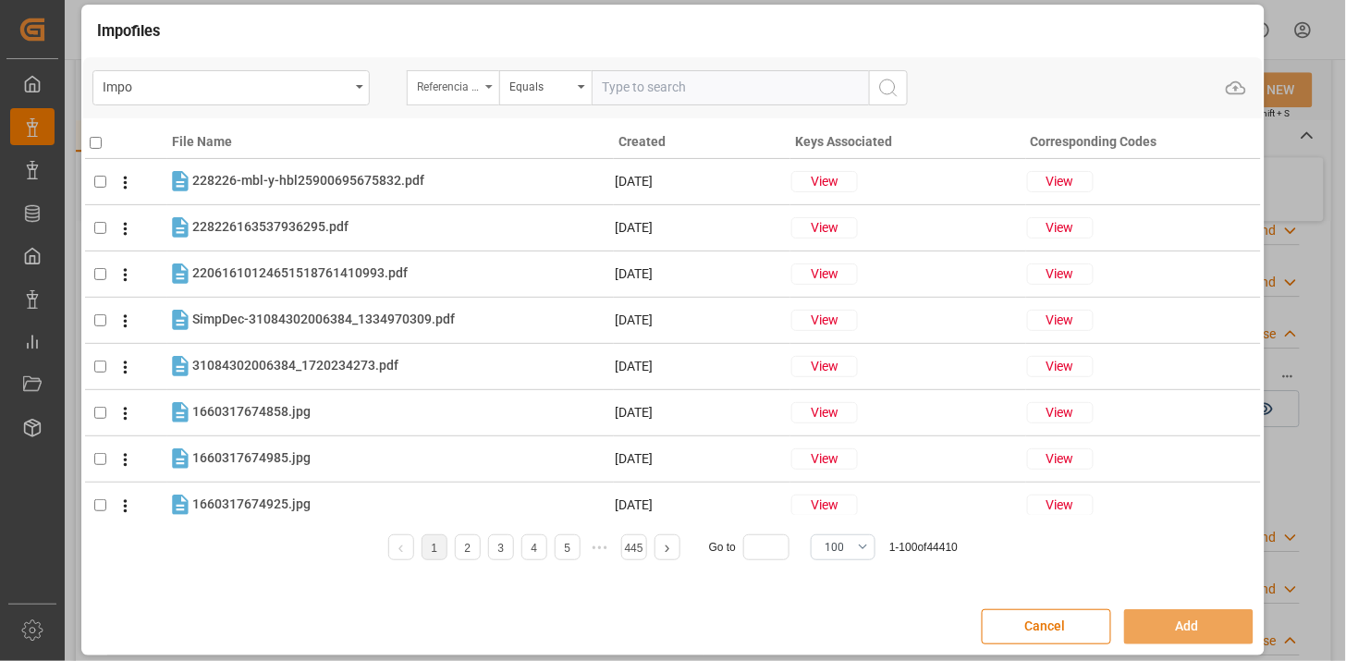
click at [459, 80] on div "Referencia Leschaco" at bounding box center [448, 84] width 63 height 21
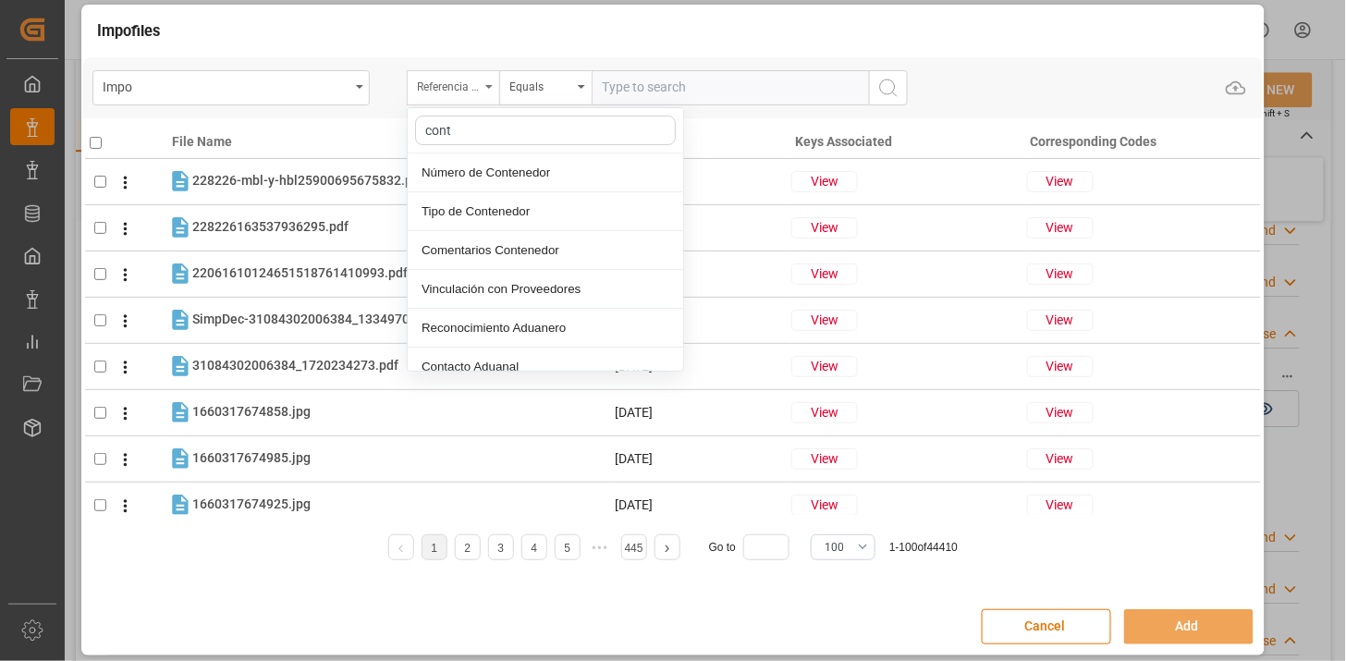
type input "conte"
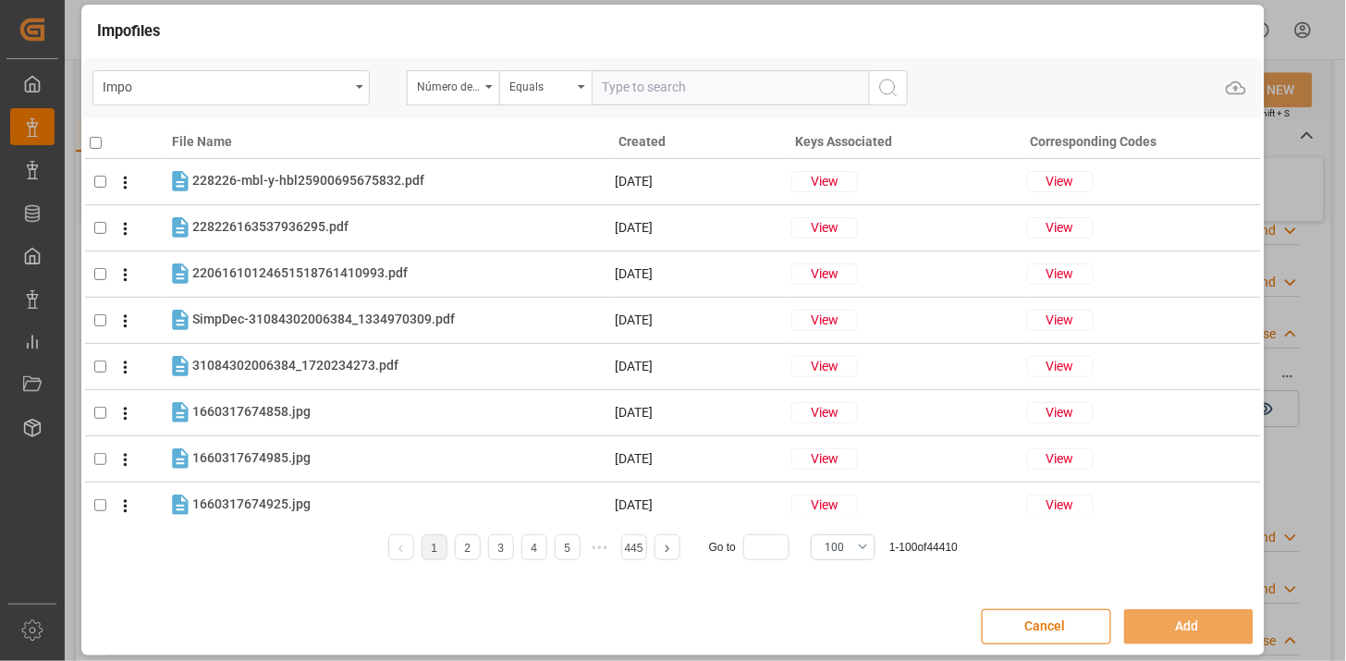
click at [670, 85] on input "text" at bounding box center [730, 87] width 277 height 35
paste input "WHSU6229027"
type input "WHSU6229027"
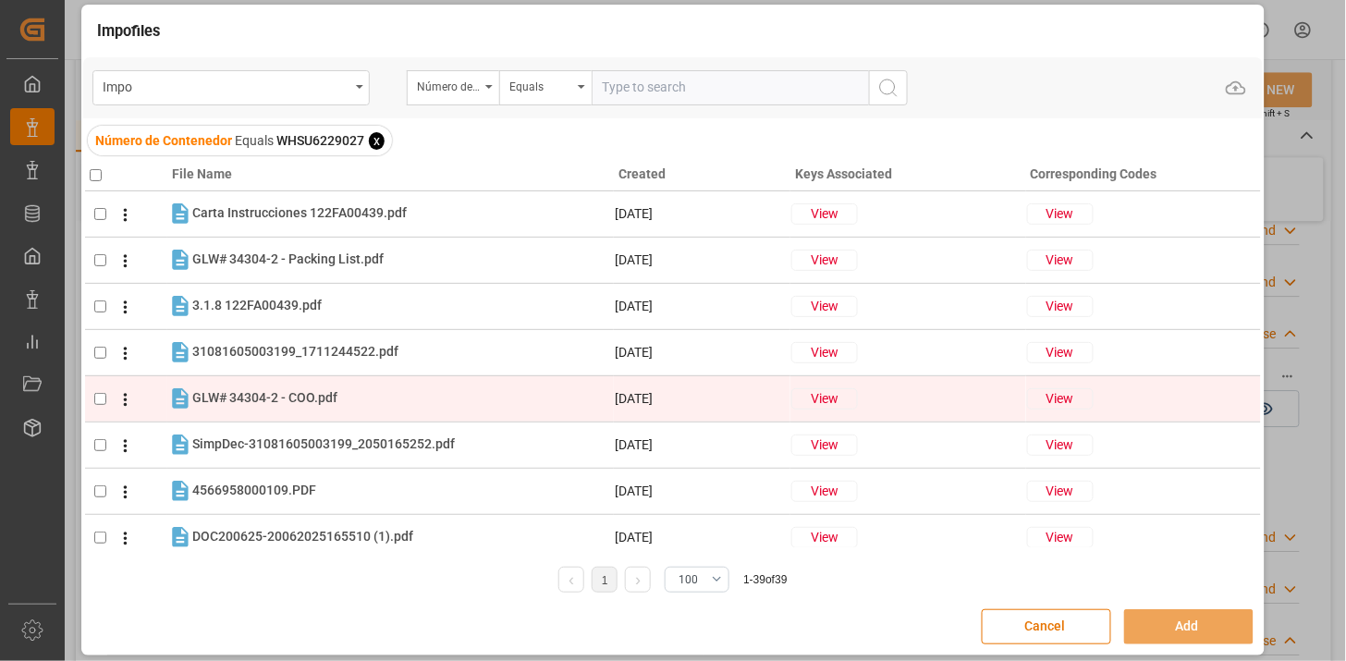
scroll to position [103, 0]
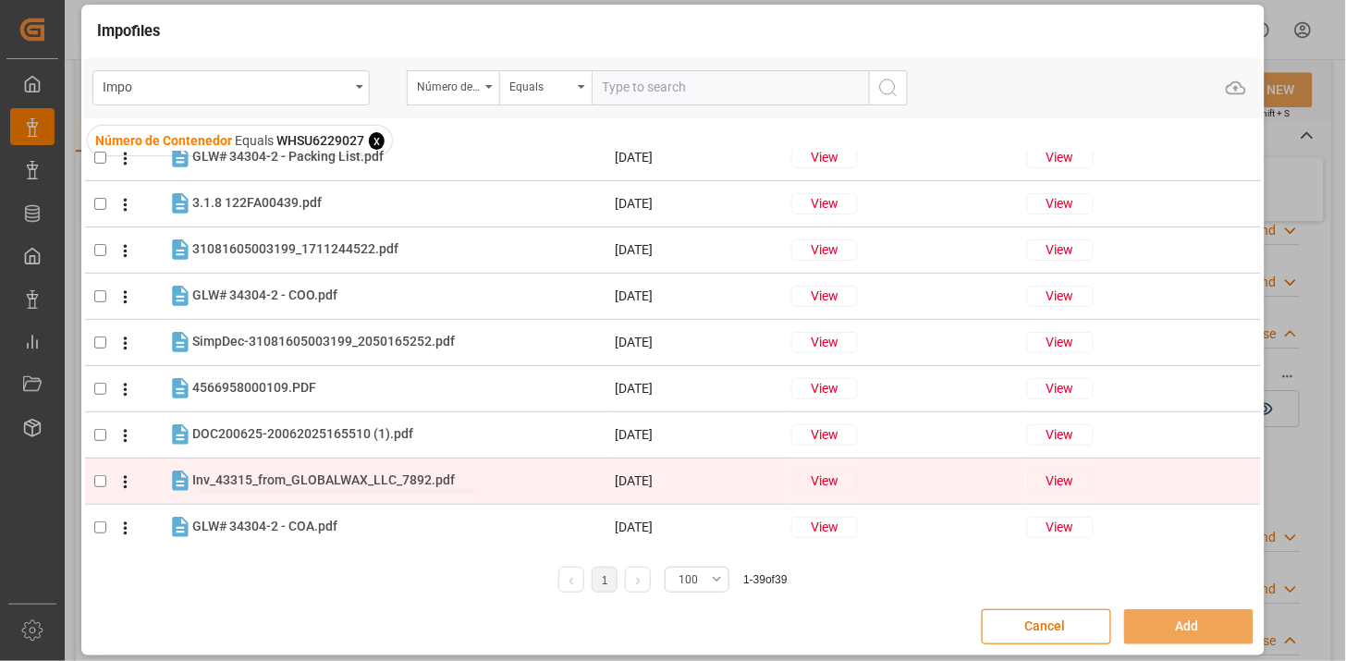
click at [363, 476] on span "Inv_43315_from_GLOBALWAX_LLC_7892.pdf" at bounding box center [323, 479] width 263 height 15
checkbox input "true"
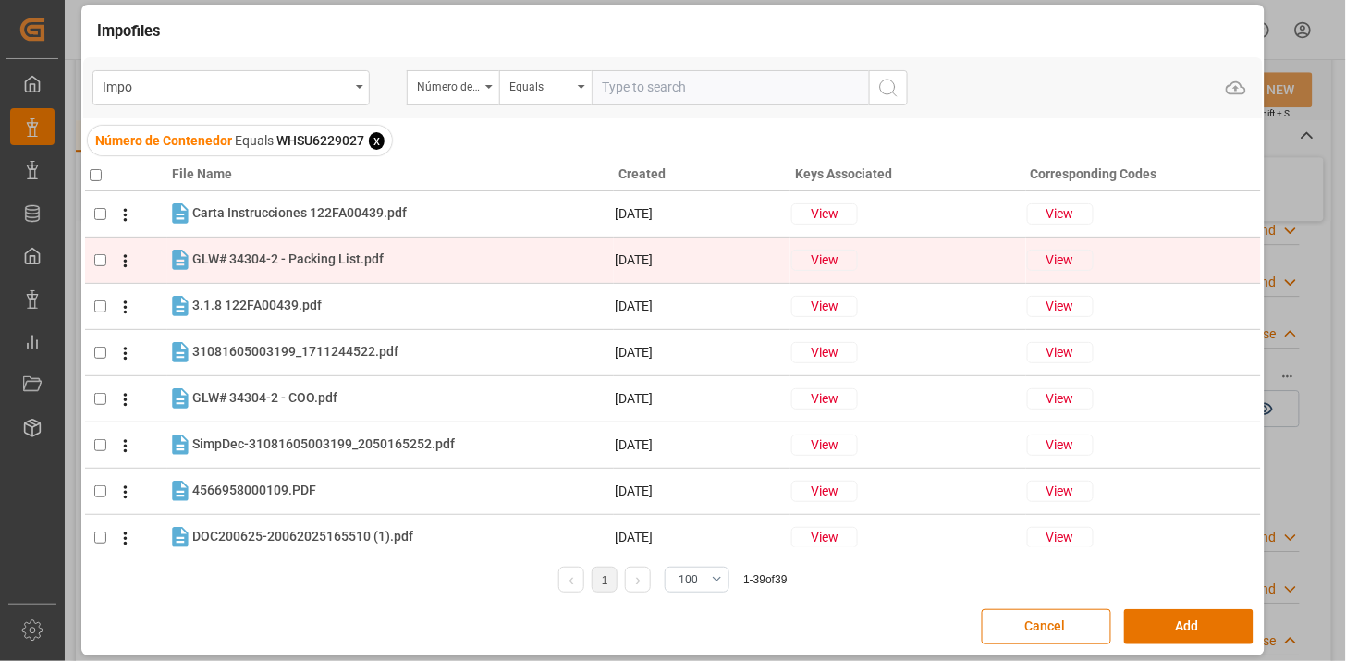
click at [321, 248] on div "GLW# 34304-2 - Packing List.pdf GLW# 34304-2 - Packing List.pdf" at bounding box center [402, 260] width 421 height 24
checkbox input "true"
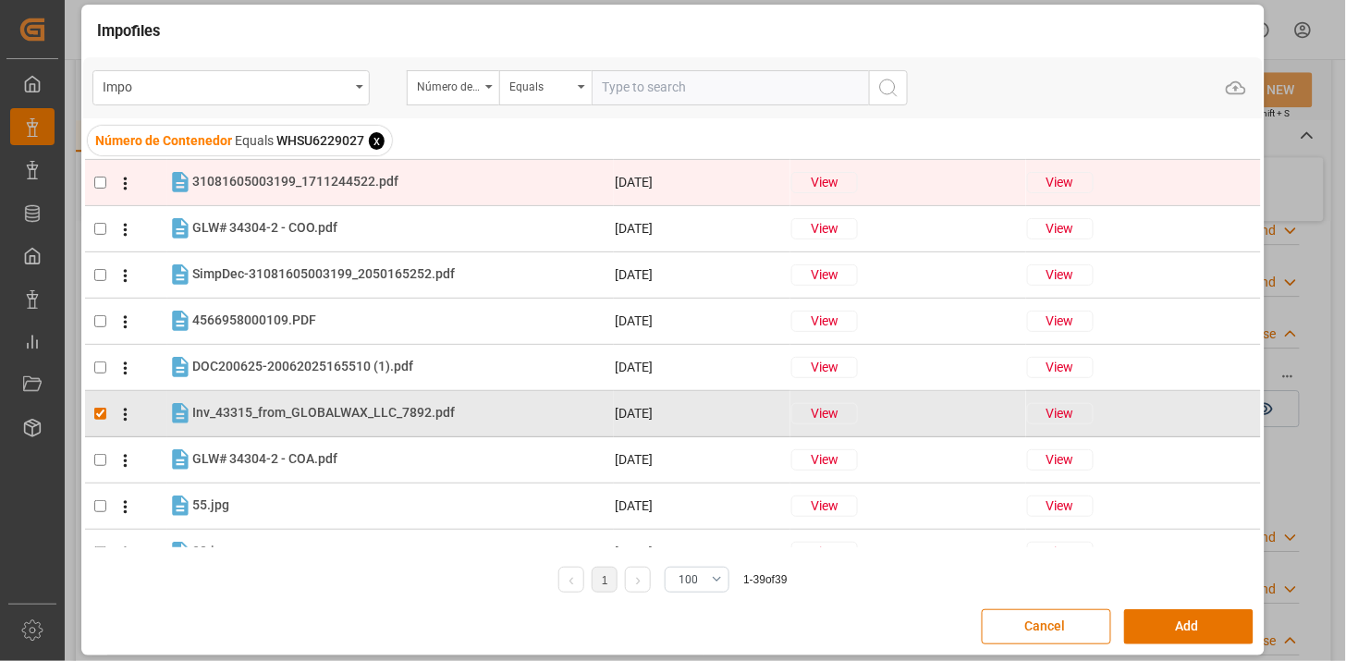
scroll to position [205, 0]
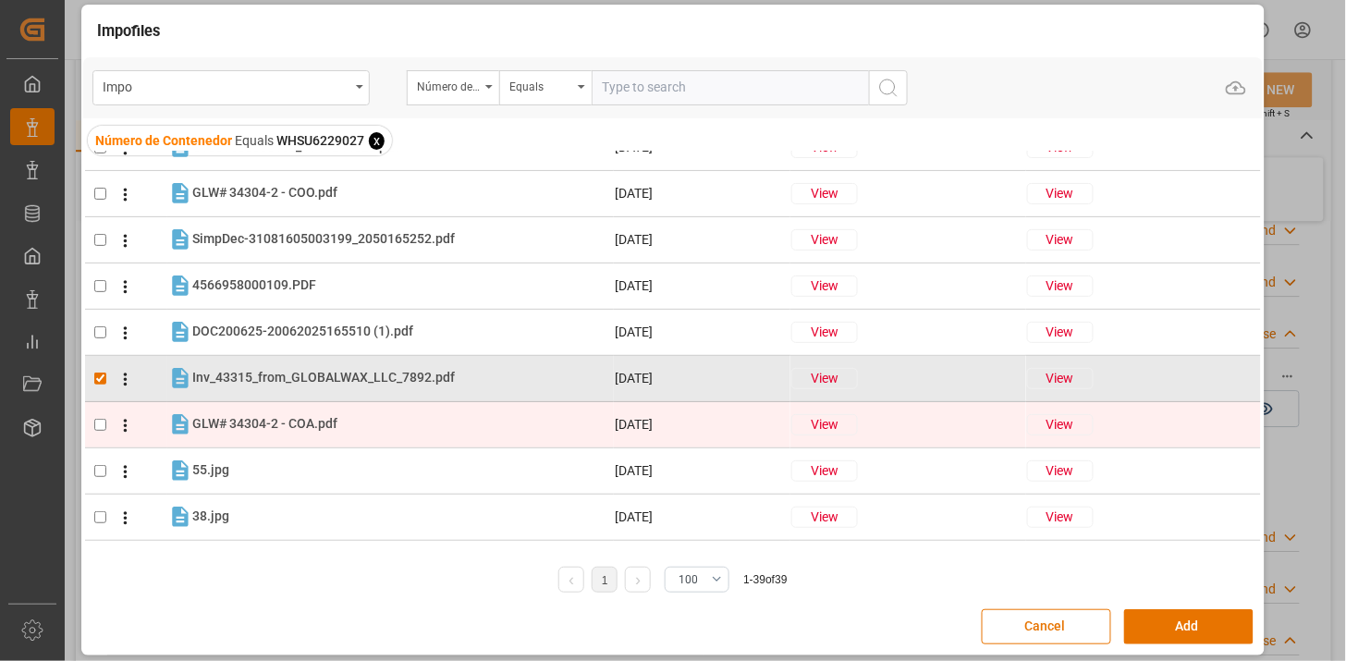
click at [351, 411] on td "GLW# 34304-2 - COA.pdf GLW# 34304-2 - COA.pdf" at bounding box center [390, 424] width 447 height 26
checkbox input "true"
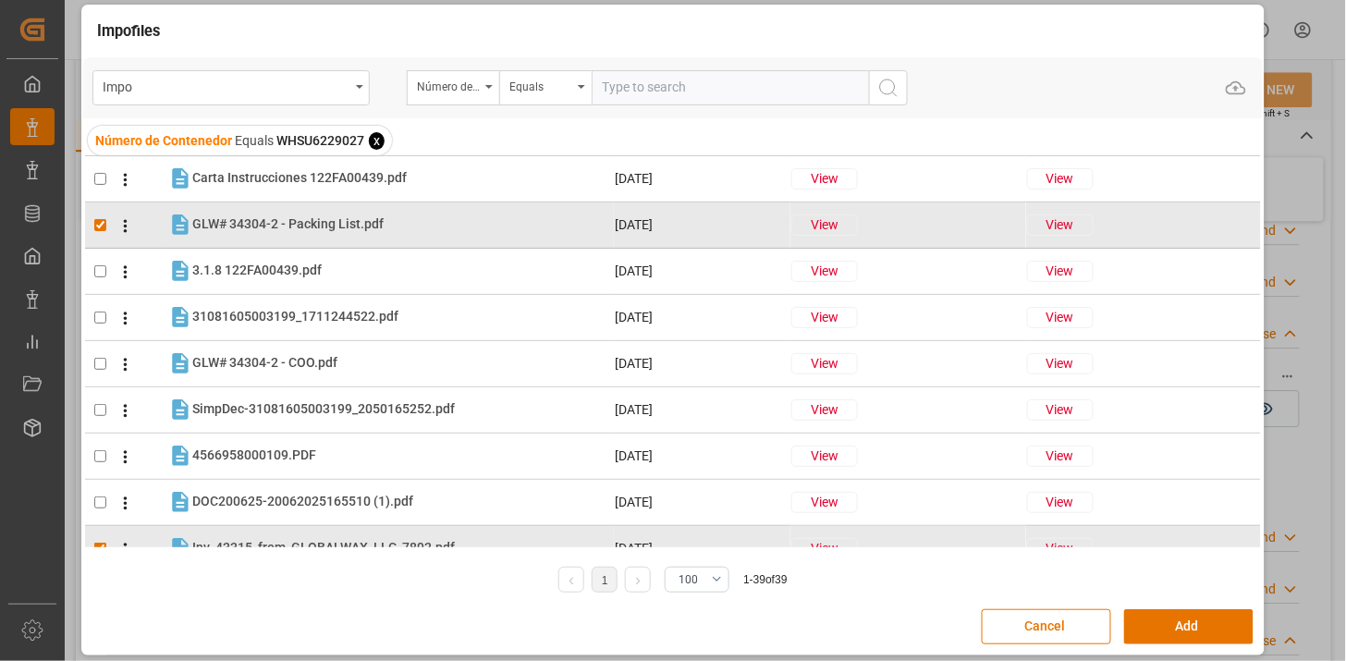
scroll to position [0, 0]
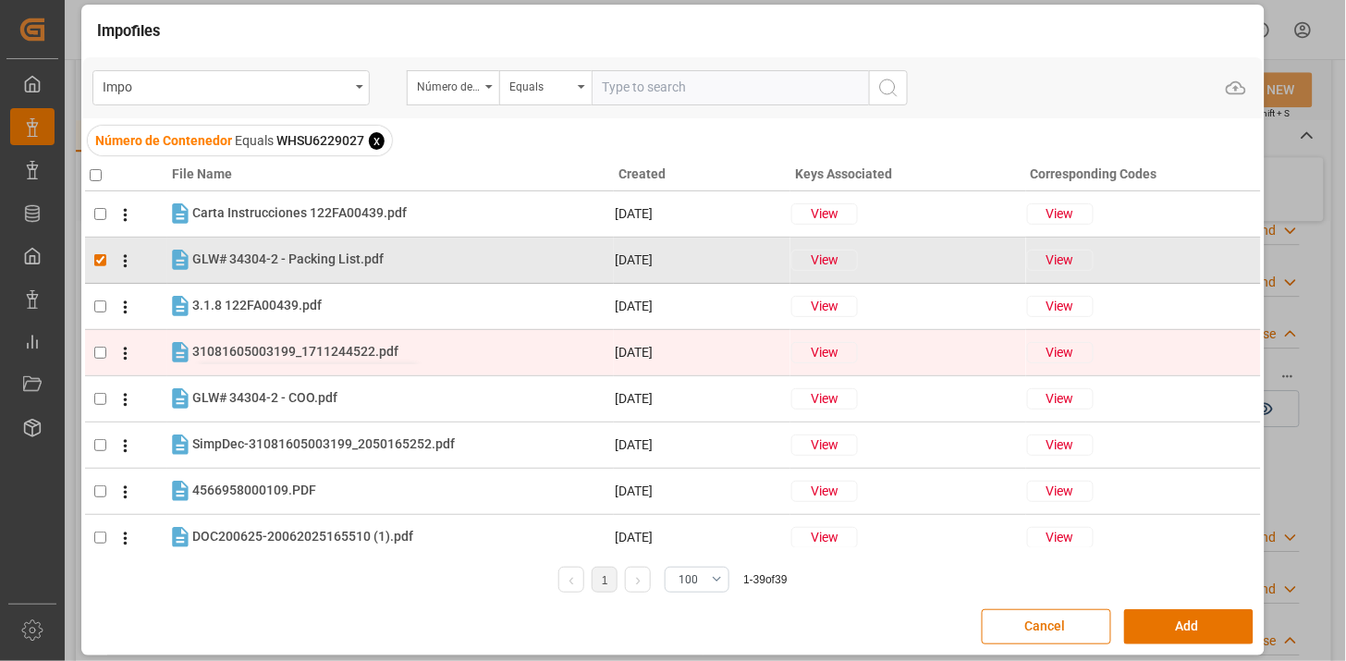
click at [325, 353] on span "31081605003199_1711244522.pdf" at bounding box center [295, 351] width 206 height 15
checkbox input "true"
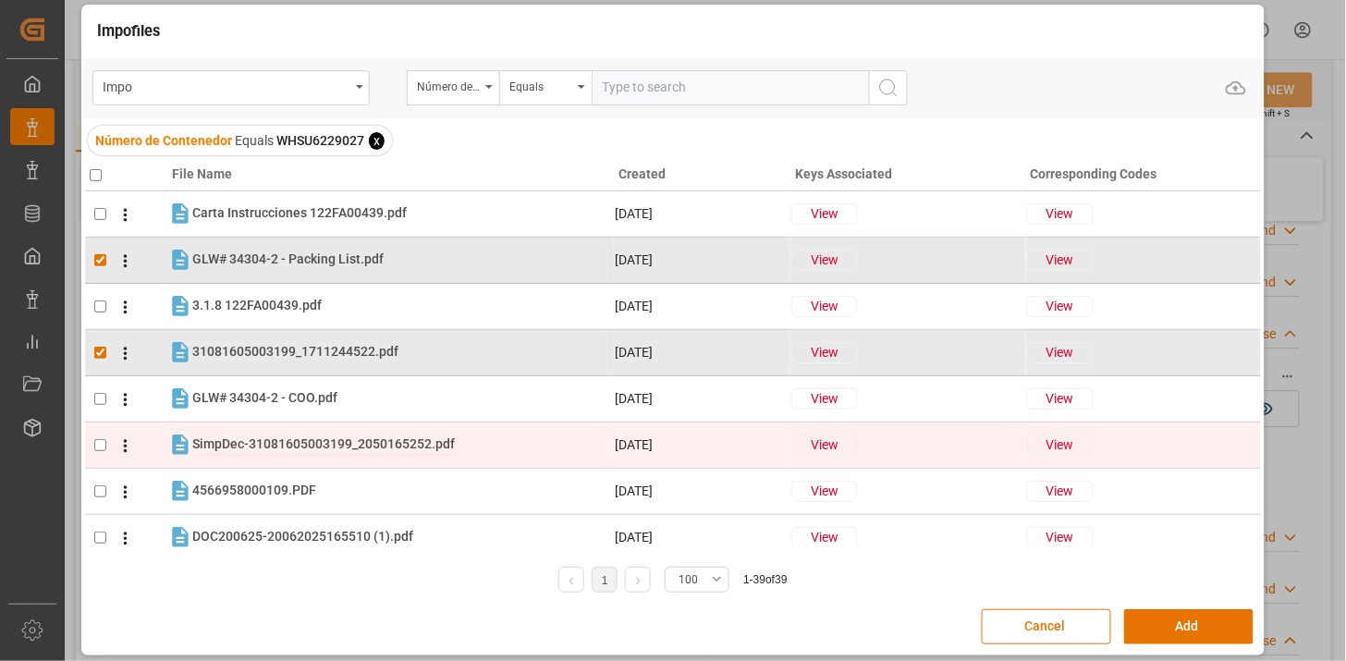
click at [325, 446] on span "SimpDec-31081605003199_2050165252.pdf" at bounding box center [323, 443] width 263 height 15
checkbox input "true"
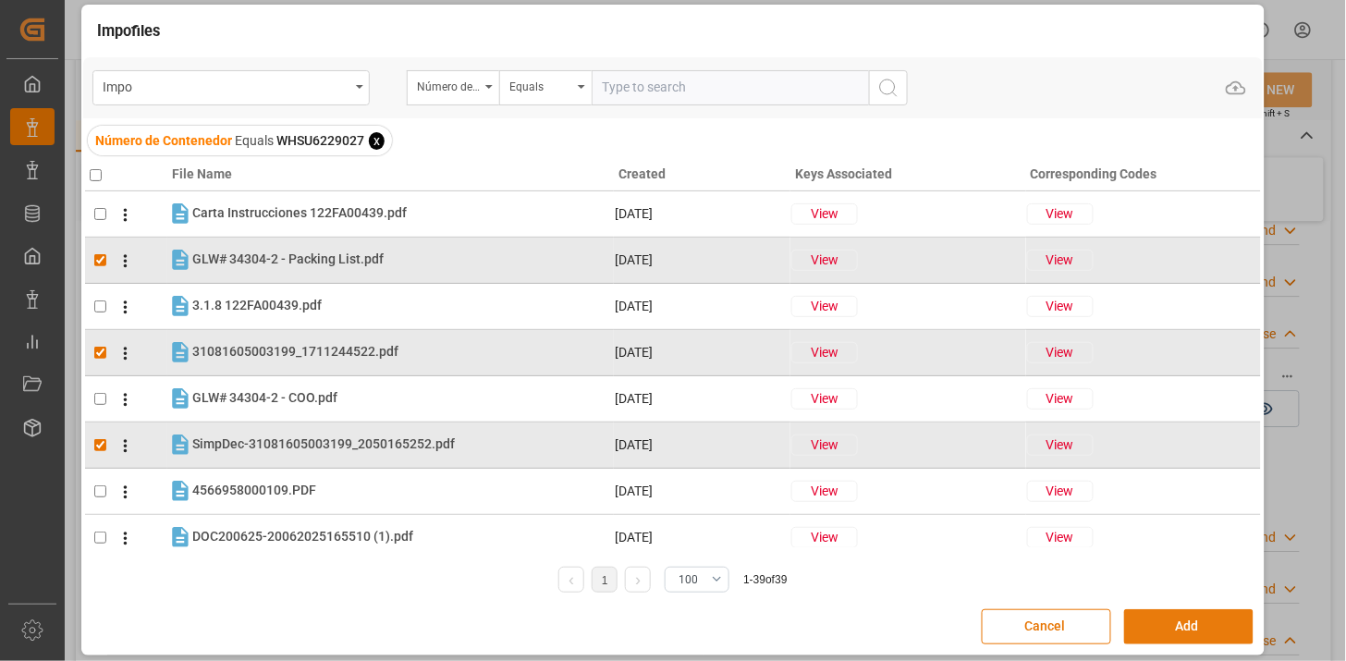
click at [1145, 635] on button "Add" at bounding box center [1188, 626] width 129 height 35
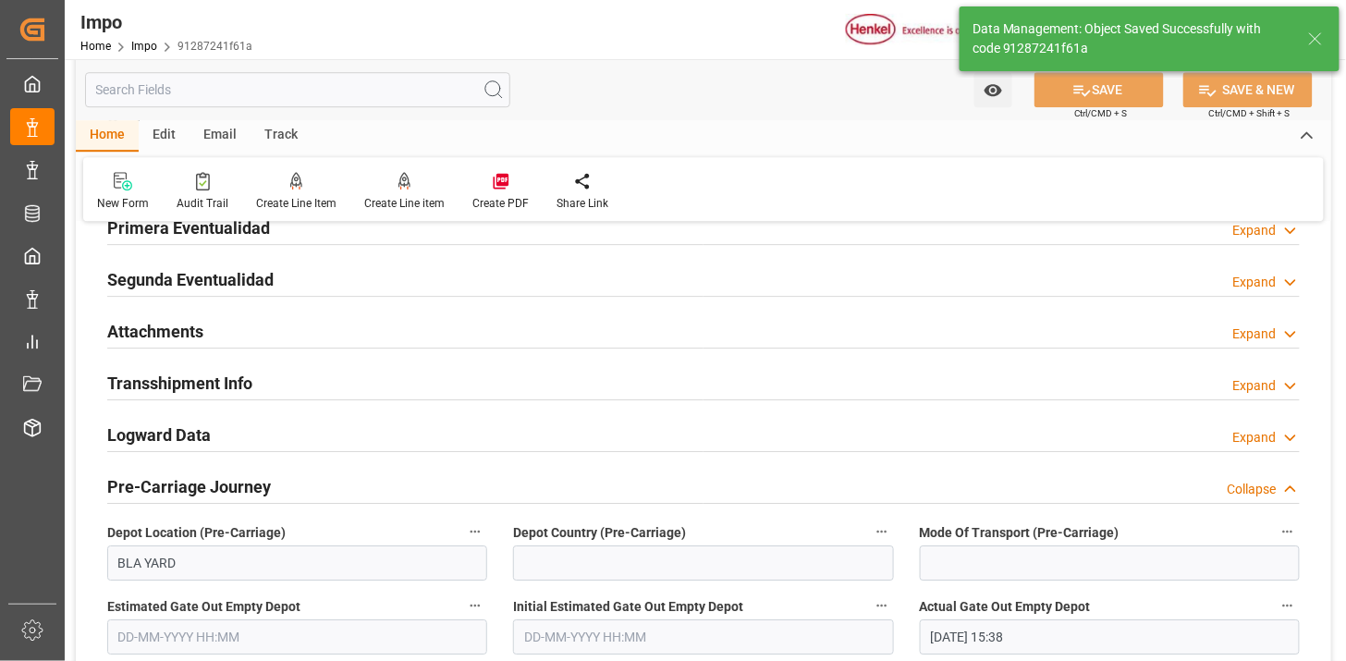
click at [453, 335] on div "Attachments Expand" at bounding box center [703, 329] width 1193 height 35
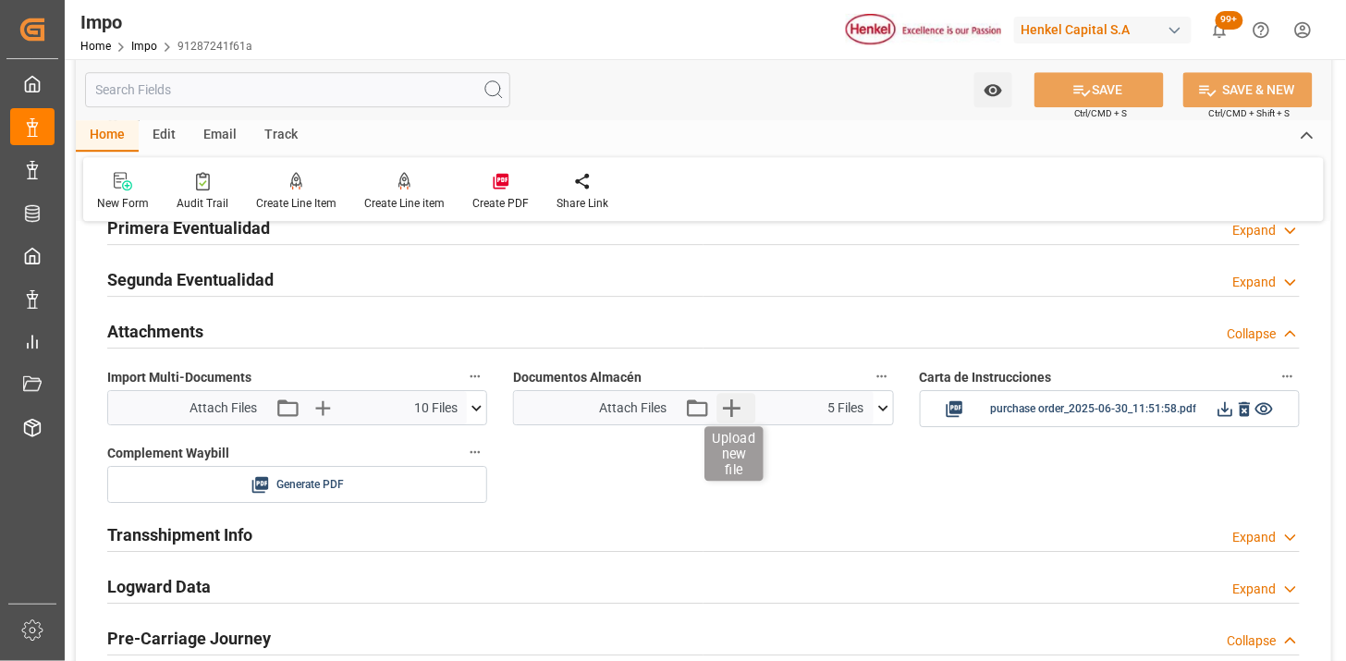
click at [737, 408] on icon "button" at bounding box center [732, 408] width 18 height 18
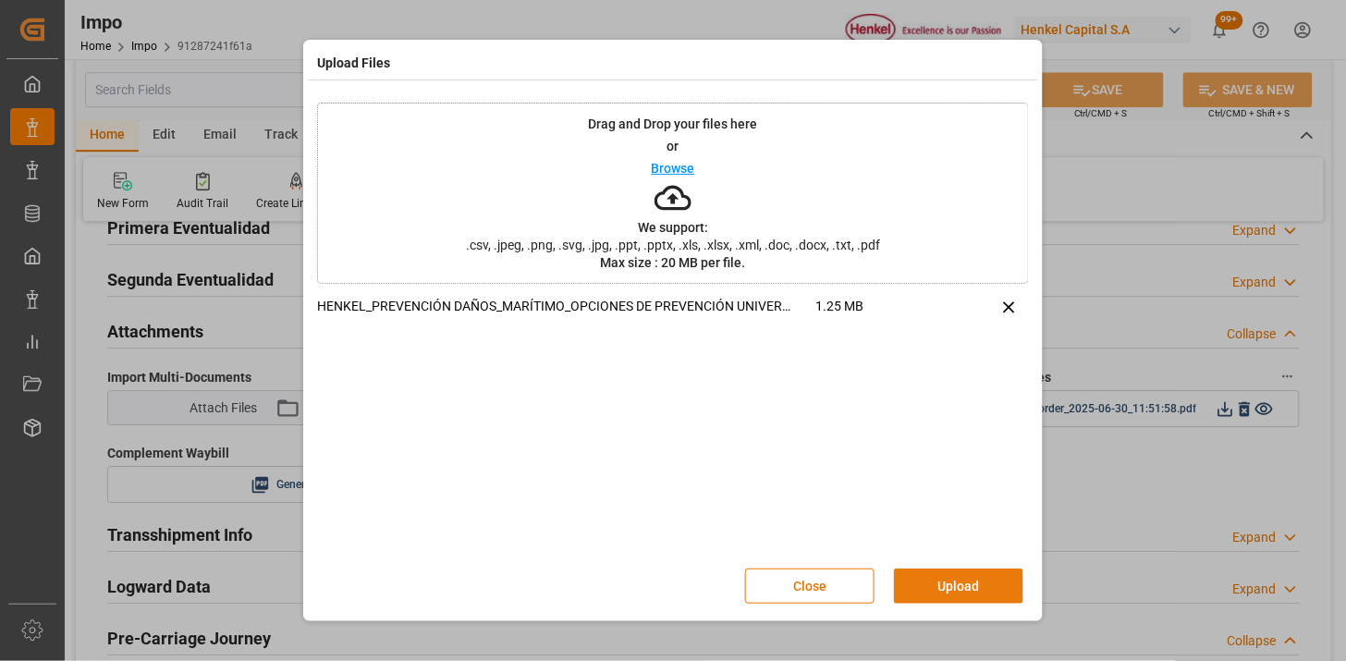
click at [967, 576] on button "Upload" at bounding box center [958, 586] width 129 height 35
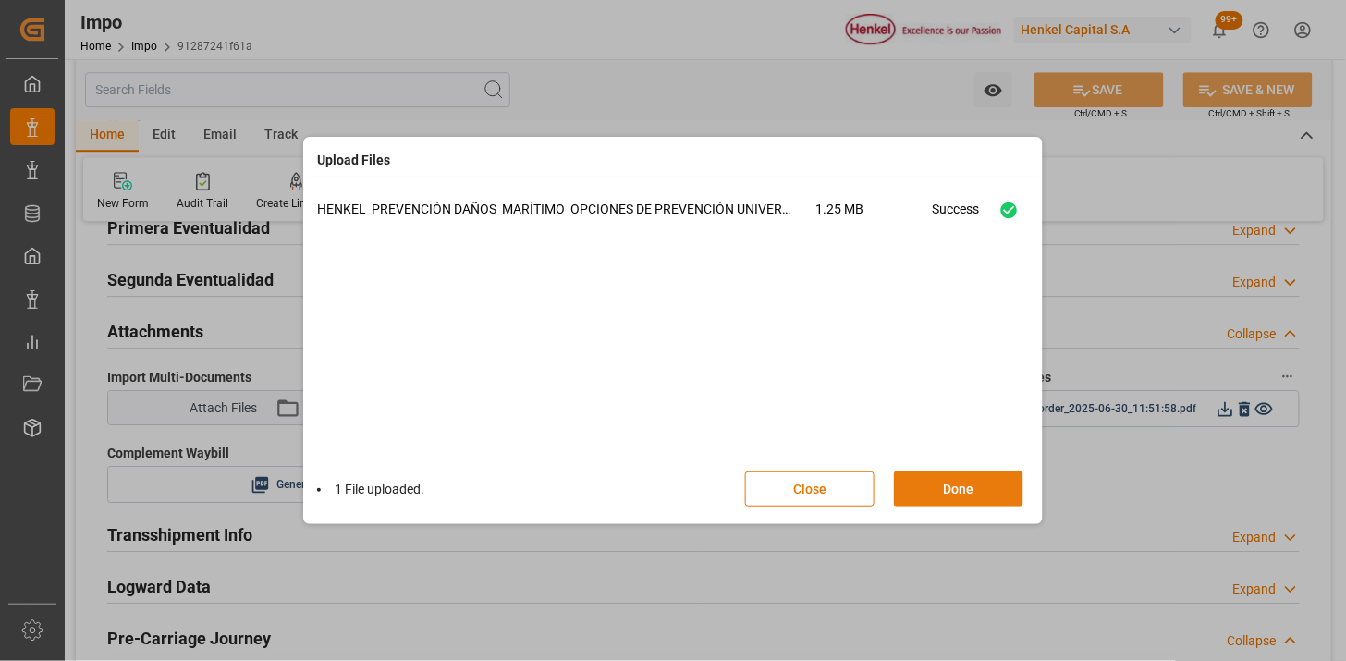
click at [965, 502] on button "Done" at bounding box center [958, 488] width 129 height 35
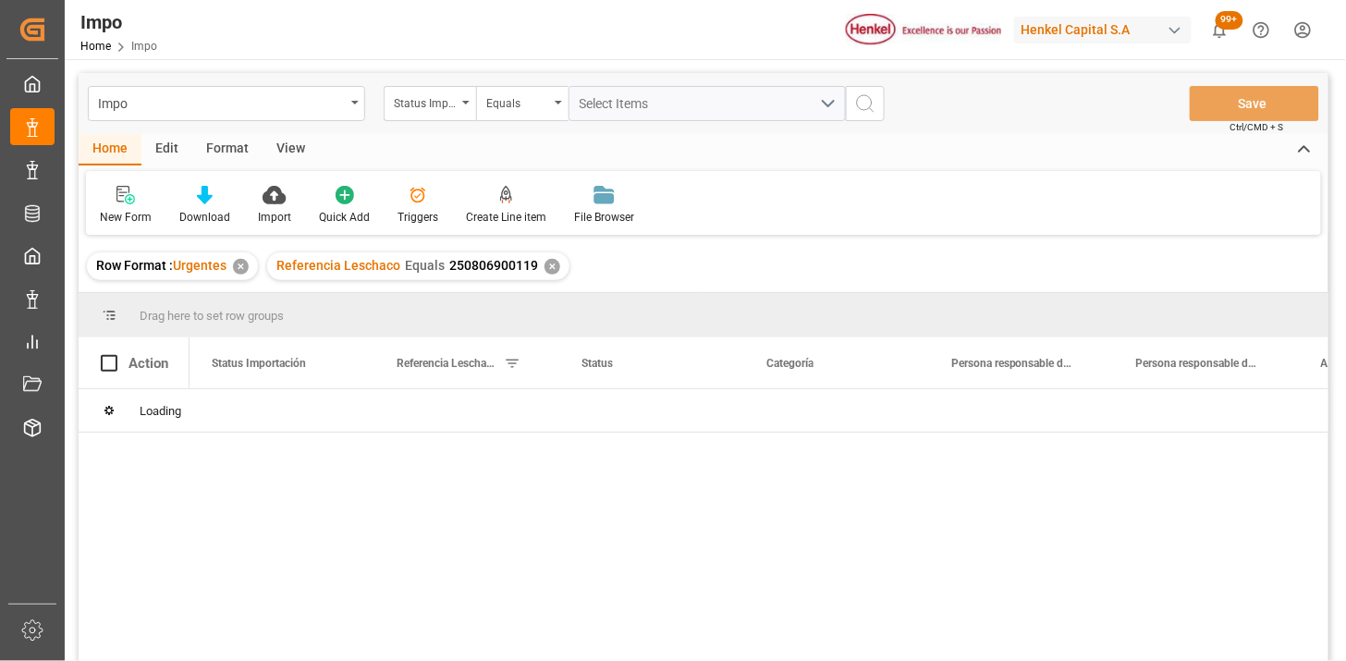
click at [297, 152] on div "View" at bounding box center [291, 149] width 56 height 31
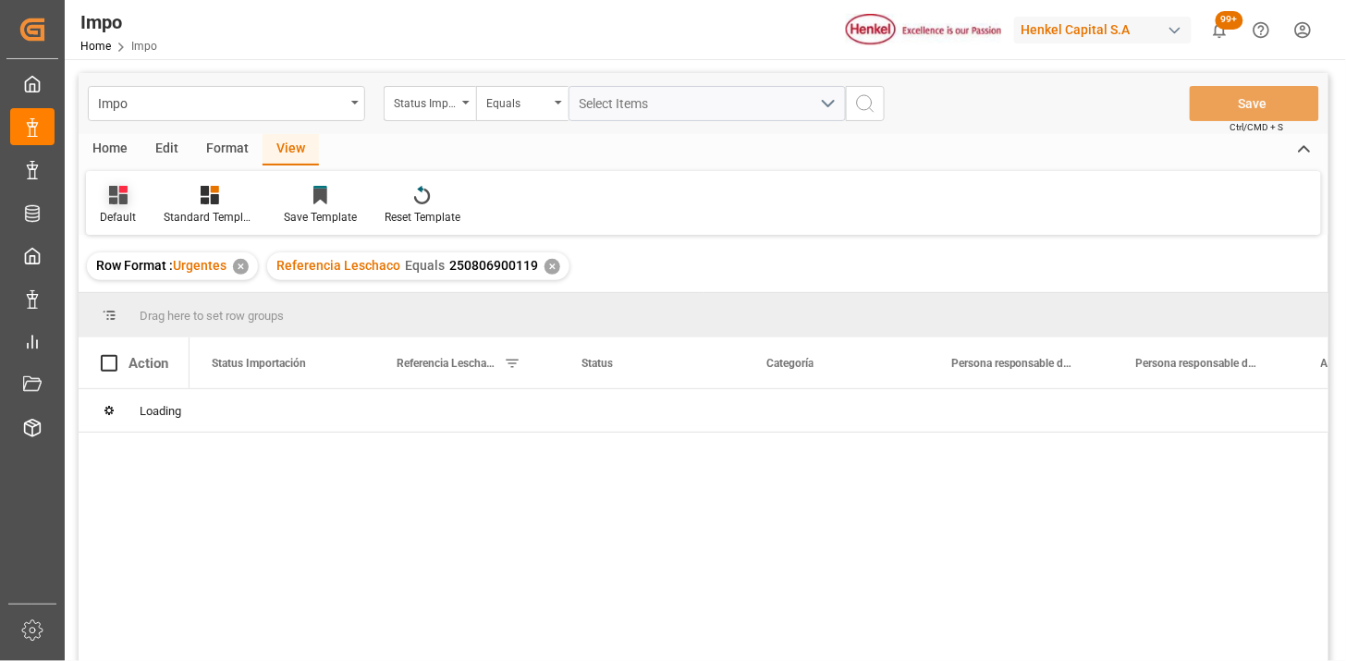
click at [111, 195] on icon at bounding box center [118, 195] width 18 height 18
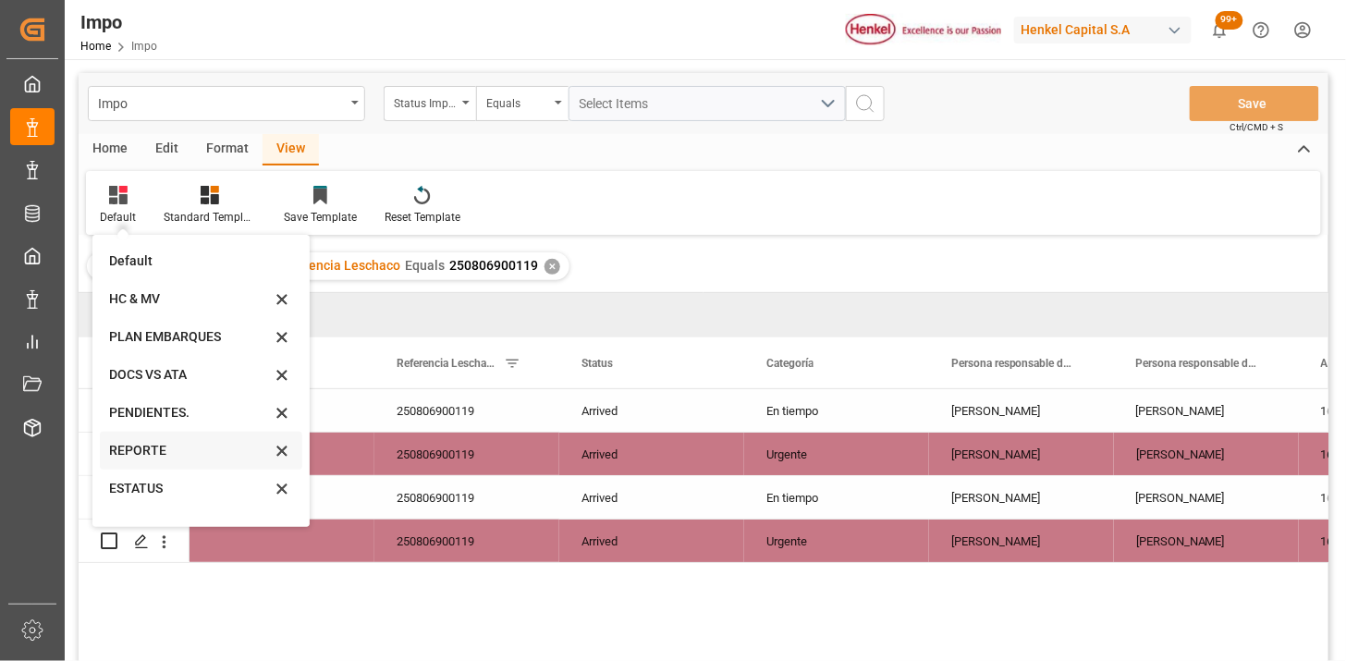
click at [178, 444] on div "REPORTE" at bounding box center [190, 450] width 162 height 19
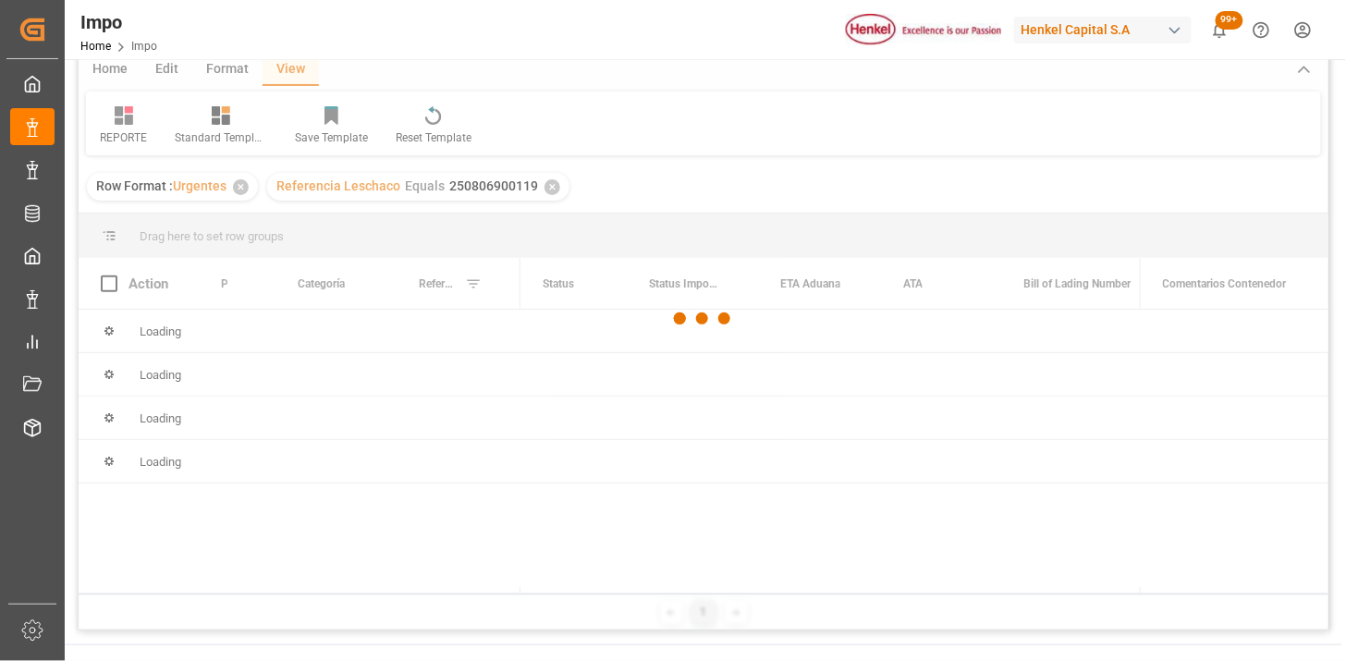
scroll to position [103, 0]
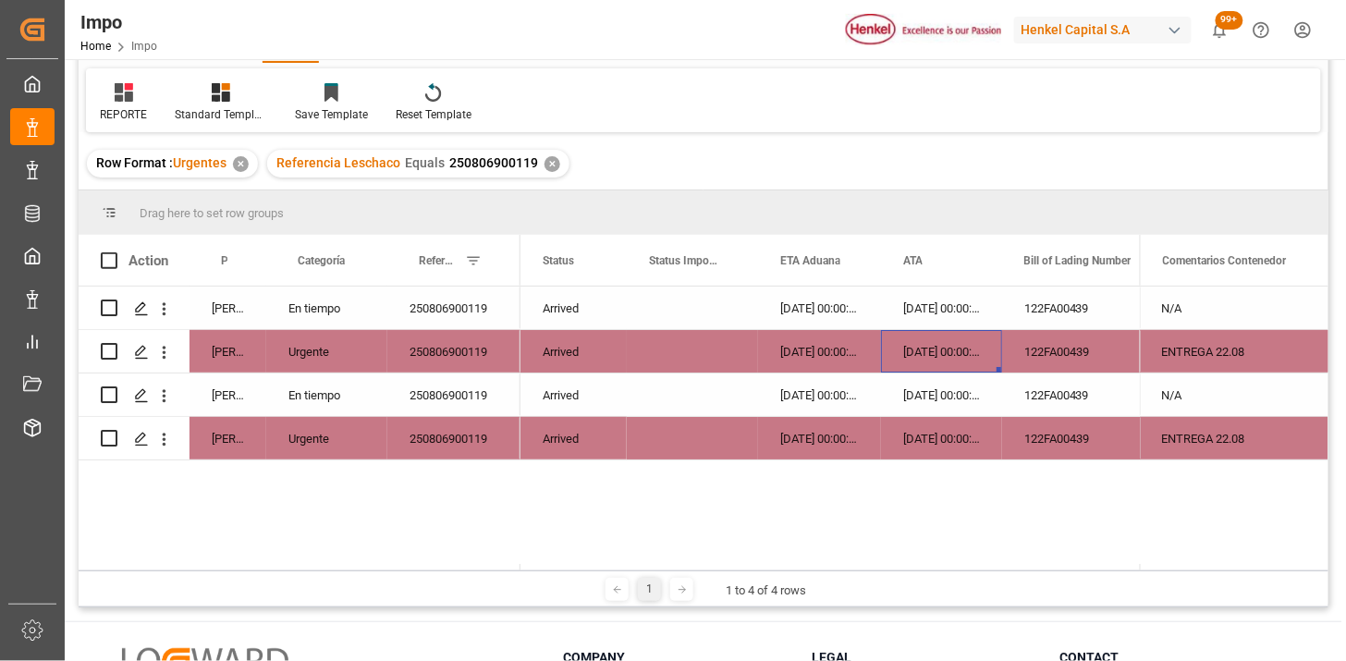
click at [955, 349] on div "[DATE] 00:00:00" at bounding box center [941, 351] width 121 height 43
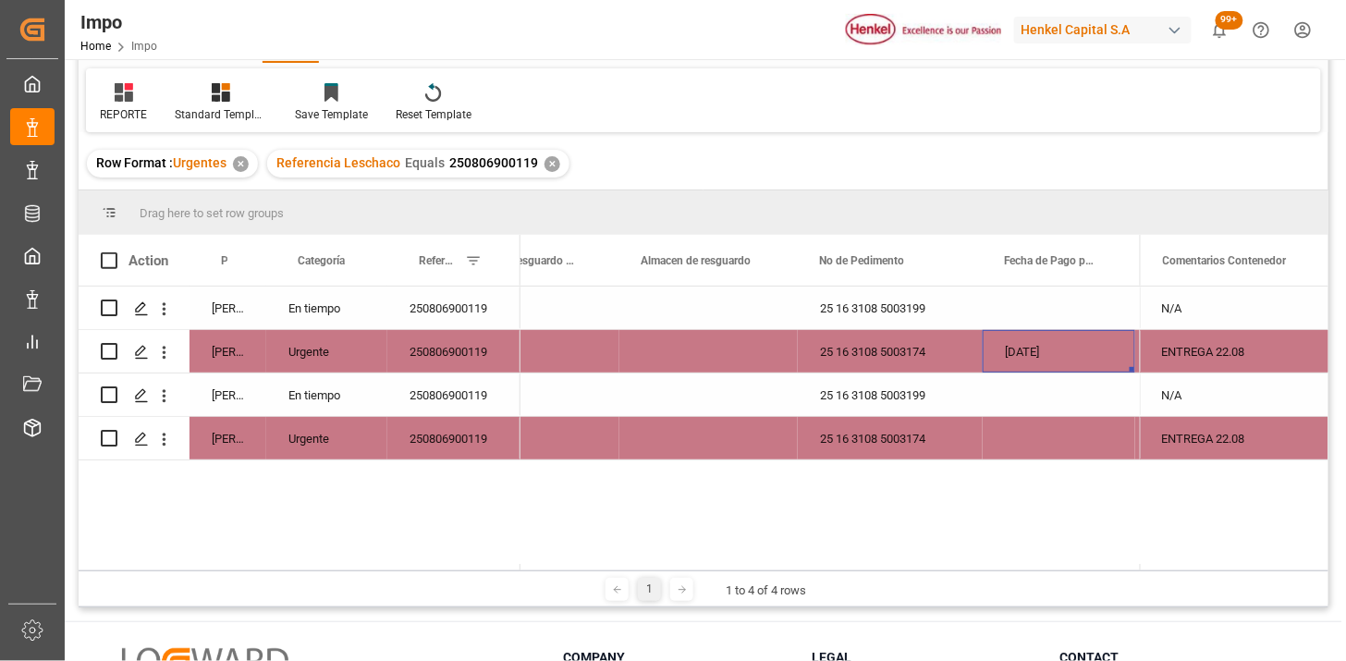
scroll to position [0, 1051]
click at [1047, 353] on div "[DATE]" at bounding box center [1059, 351] width 153 height 43
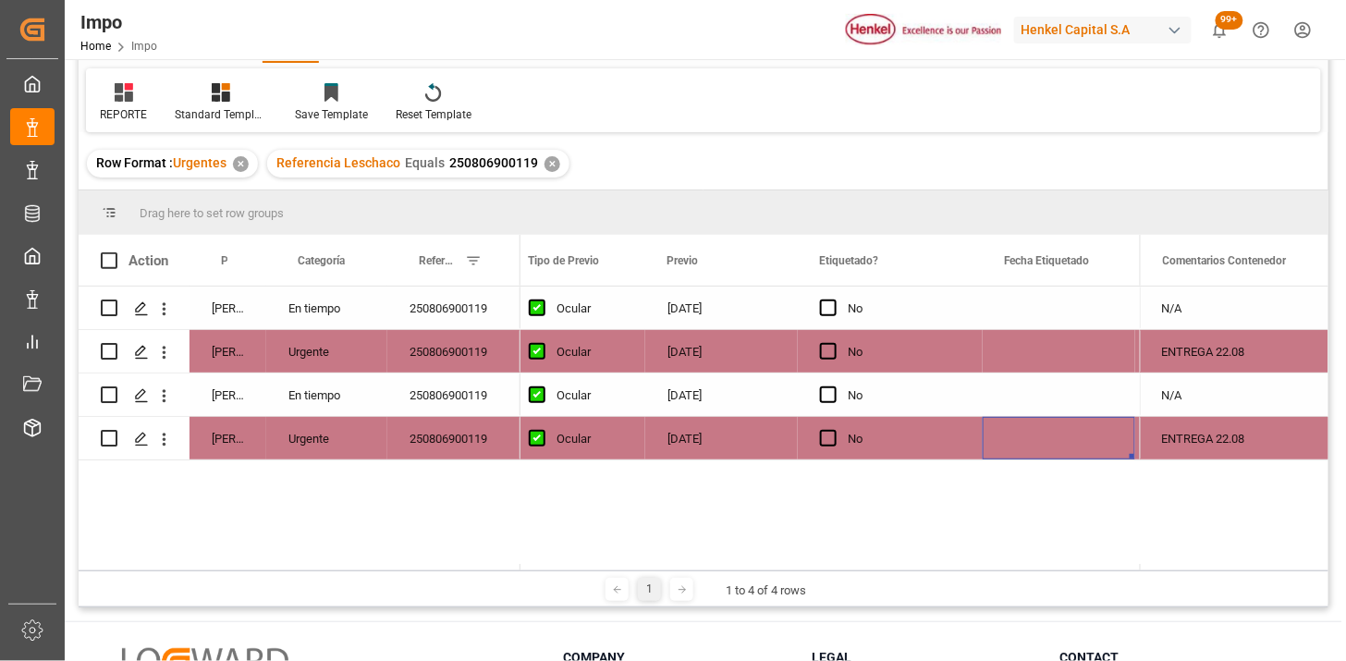
scroll to position [0, 0]
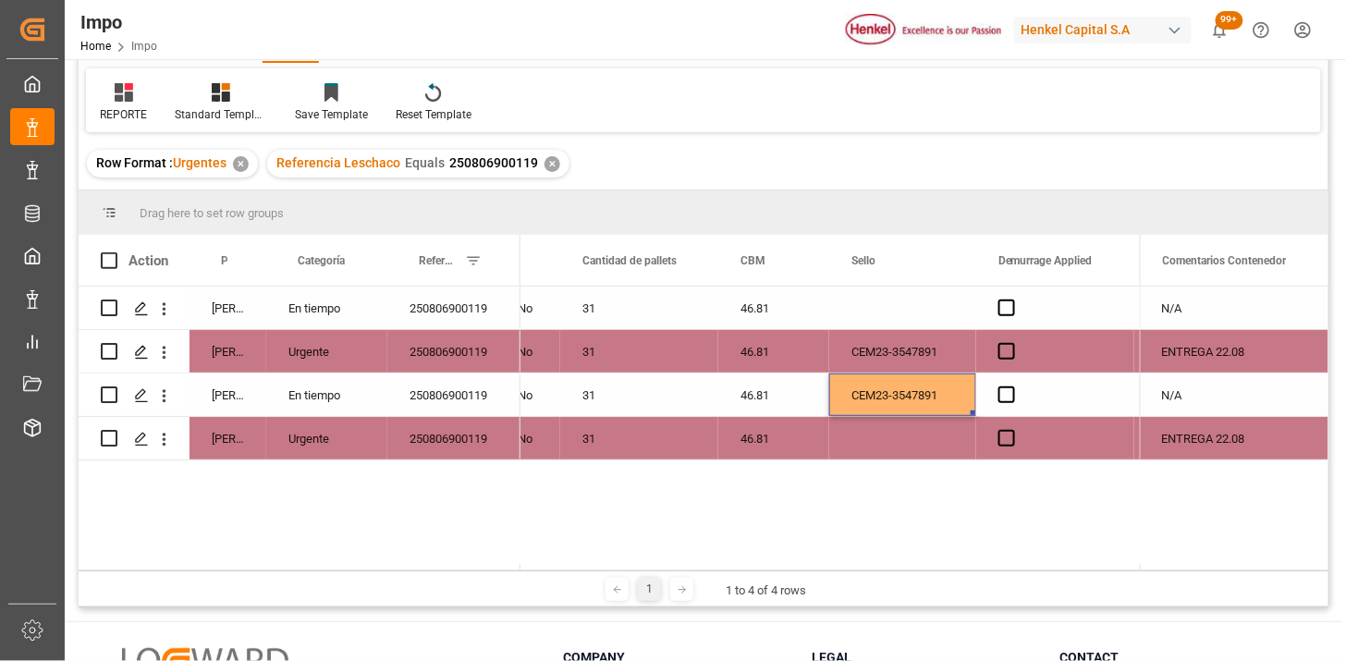
click at [956, 401] on div "CEM23-3547891" at bounding box center [902, 394] width 147 height 43
click at [956, 401] on input "CEM23-3547891" at bounding box center [902, 405] width 117 height 35
type input "CEM23-3547892"
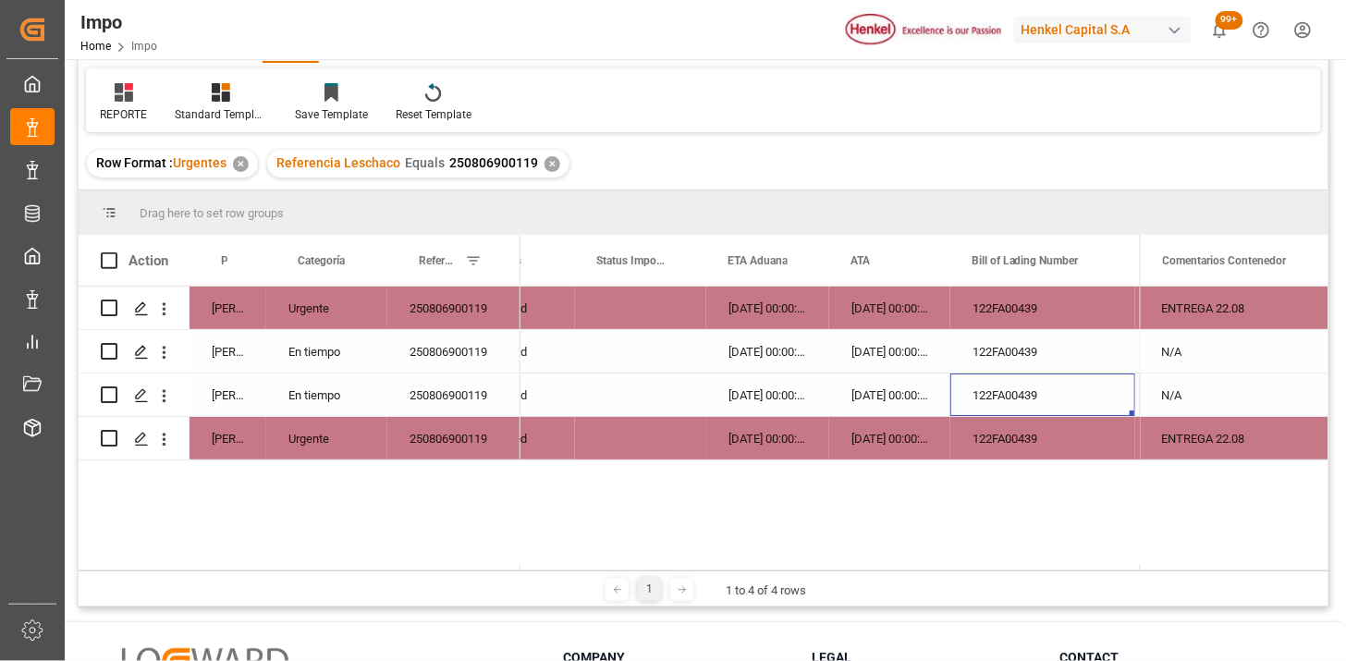
click at [633, 319] on div "Press SPACE to select this row." at bounding box center [640, 308] width 131 height 43
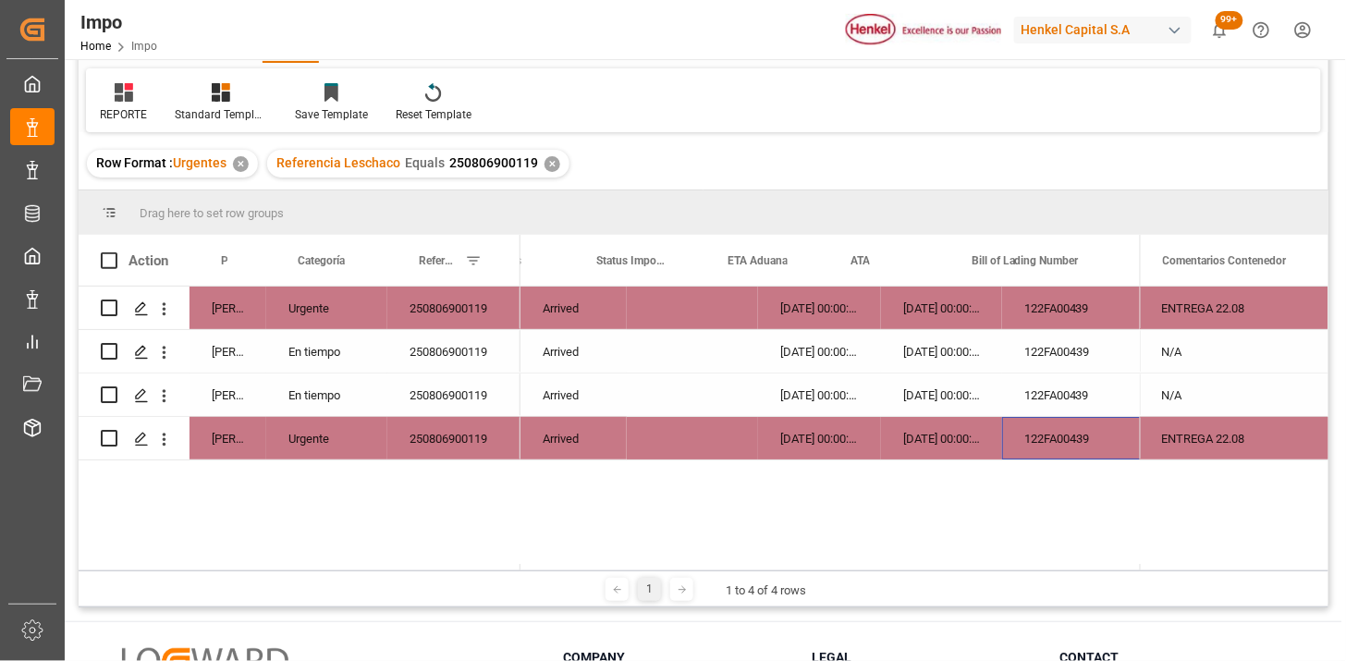
scroll to position [0, 52]
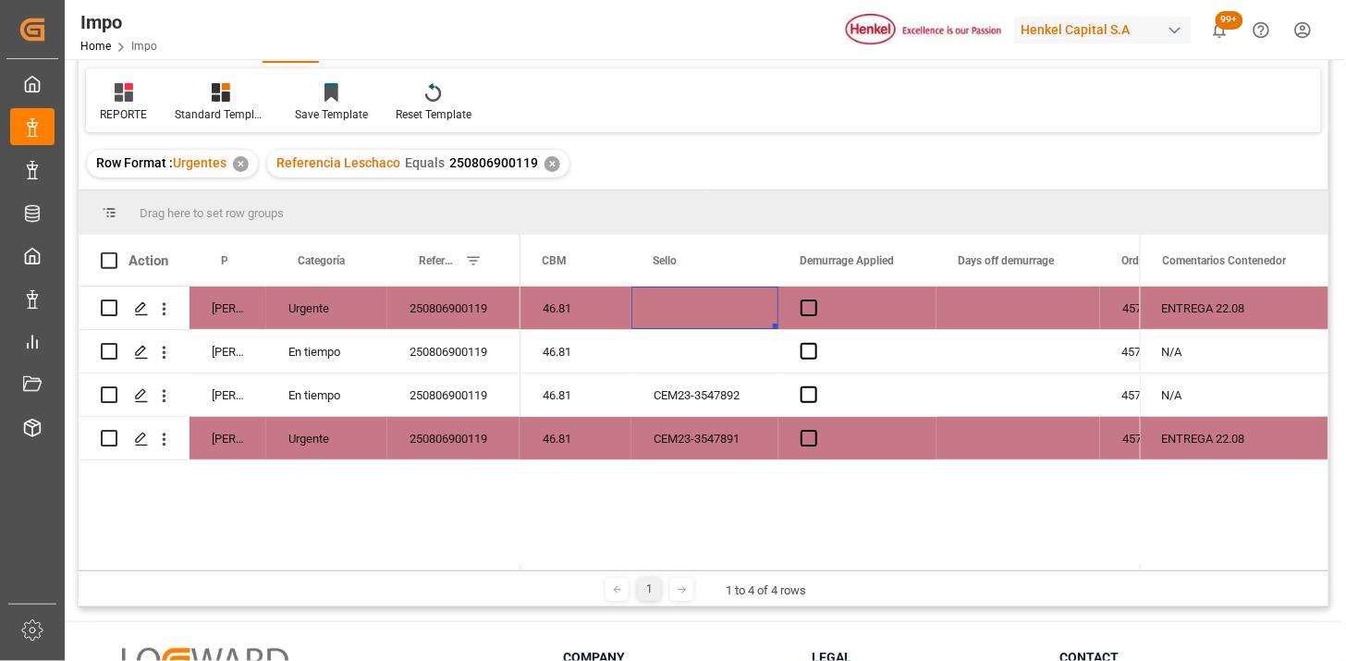
click at [686, 312] on div "Press SPACE to select this row." at bounding box center [704, 308] width 147 height 43
click at [686, 312] on input "Press SPACE to select this row." at bounding box center [704, 318] width 117 height 35
type input "WHAC0"
click at [581, 310] on div "46.81" at bounding box center [575, 308] width 111 height 43
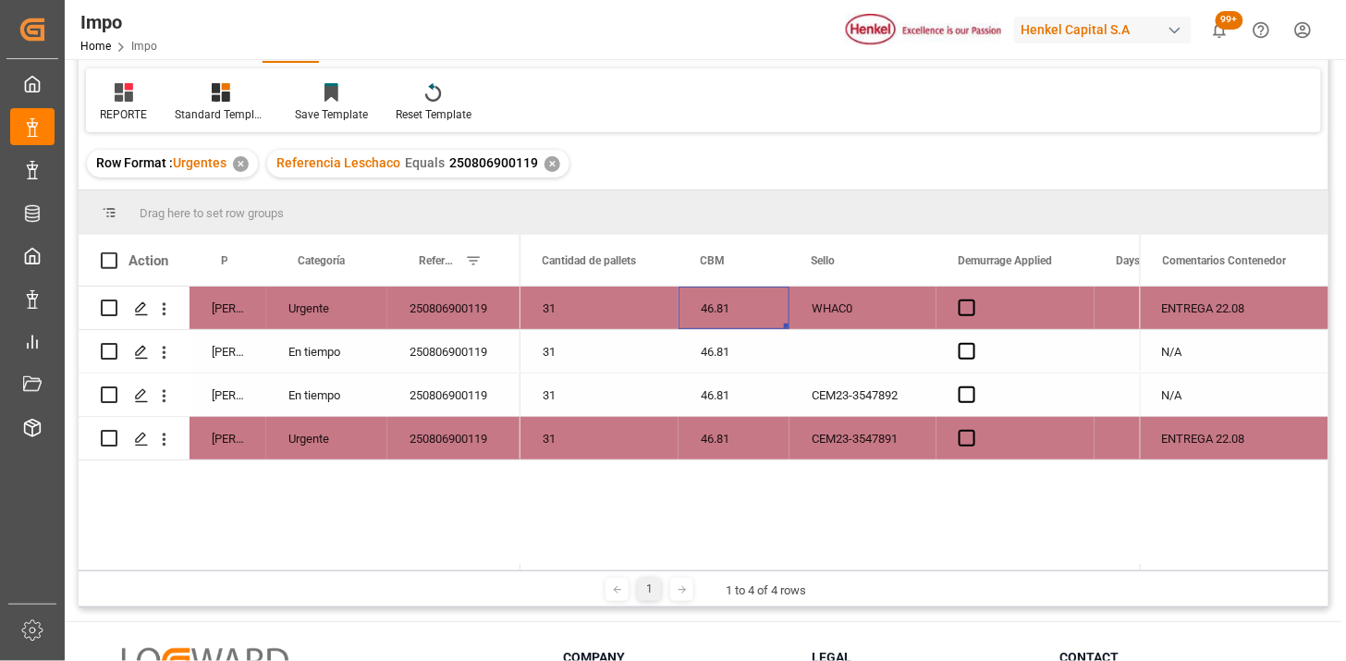
click at [856, 321] on div "WHAC0" at bounding box center [863, 308] width 147 height 43
click at [856, 320] on div "WHAC0" at bounding box center [863, 308] width 147 height 43
click at [869, 325] on input "WHAC0" at bounding box center [862, 318] width 117 height 35
type input "WHAC078502"
click at [894, 403] on div "CEM23-3547892" at bounding box center [863, 394] width 147 height 43
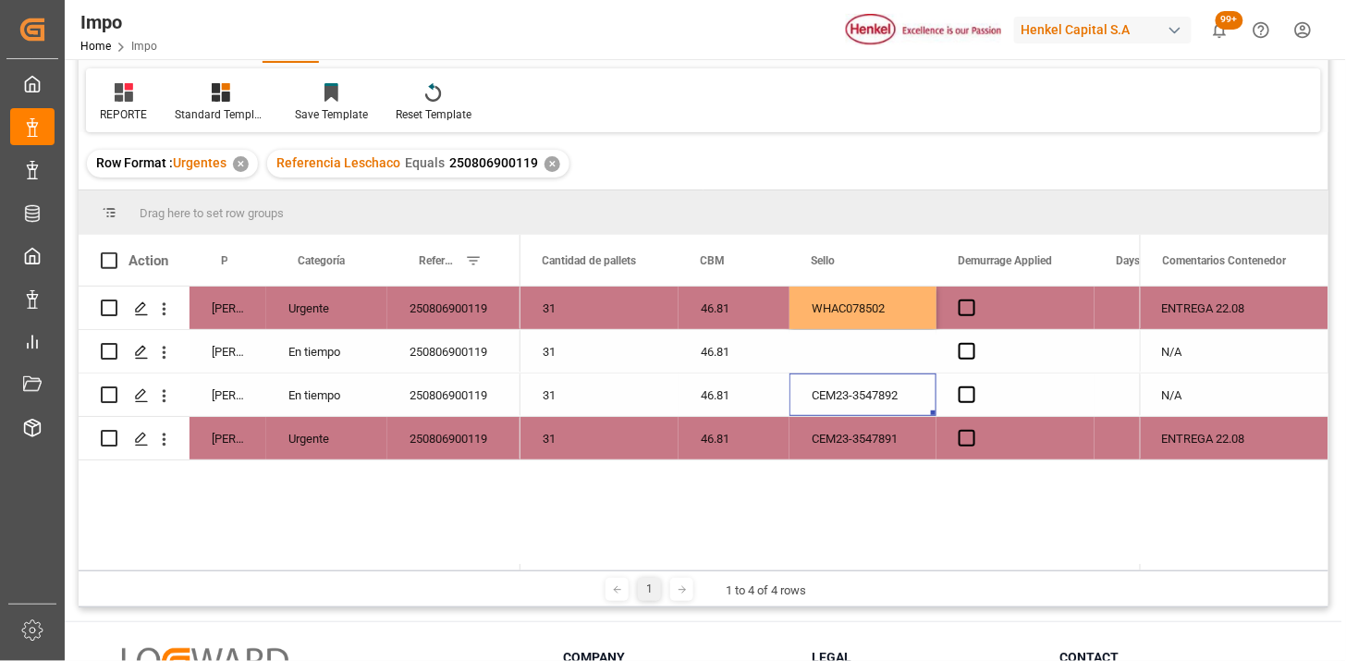
click at [894, 403] on div "CEM23-3547892" at bounding box center [863, 394] width 147 height 43
click at [894, 403] on input "CEM23-3547892" at bounding box center [862, 405] width 117 height 35
click at [749, 399] on div "46.81" at bounding box center [734, 394] width 111 height 43
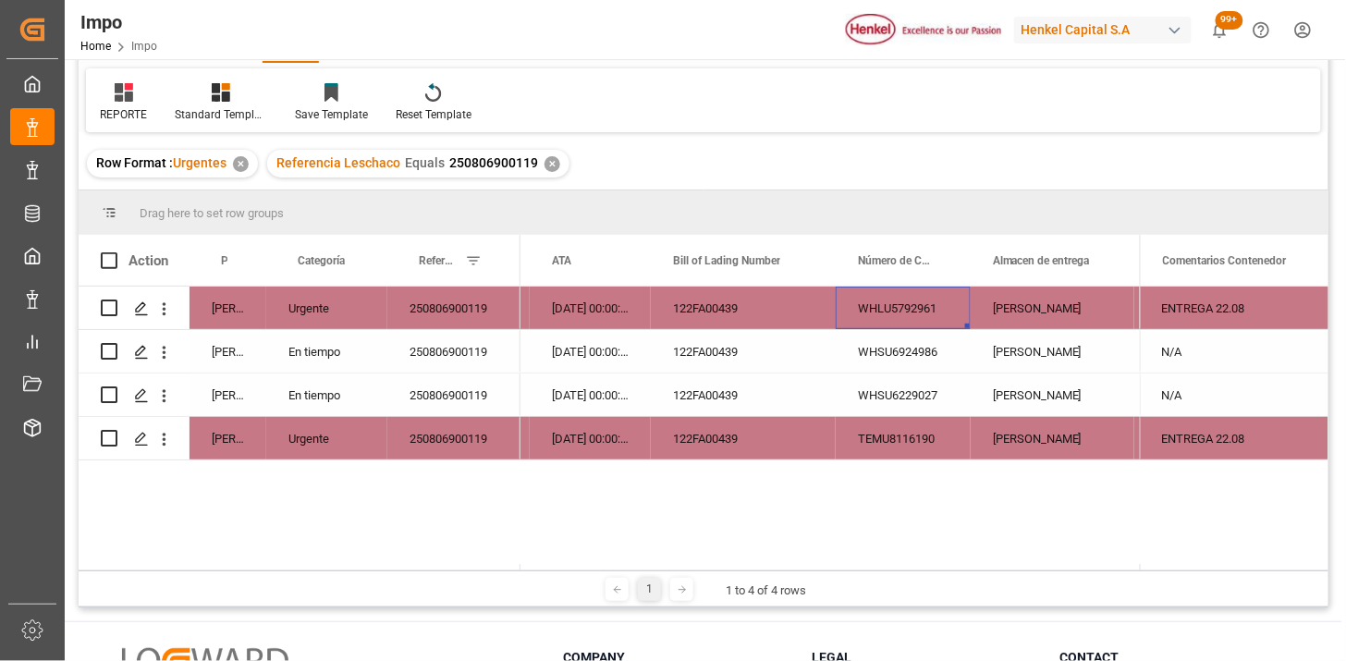
click at [170, 310] on icon "open menu" at bounding box center [163, 309] width 19 height 19
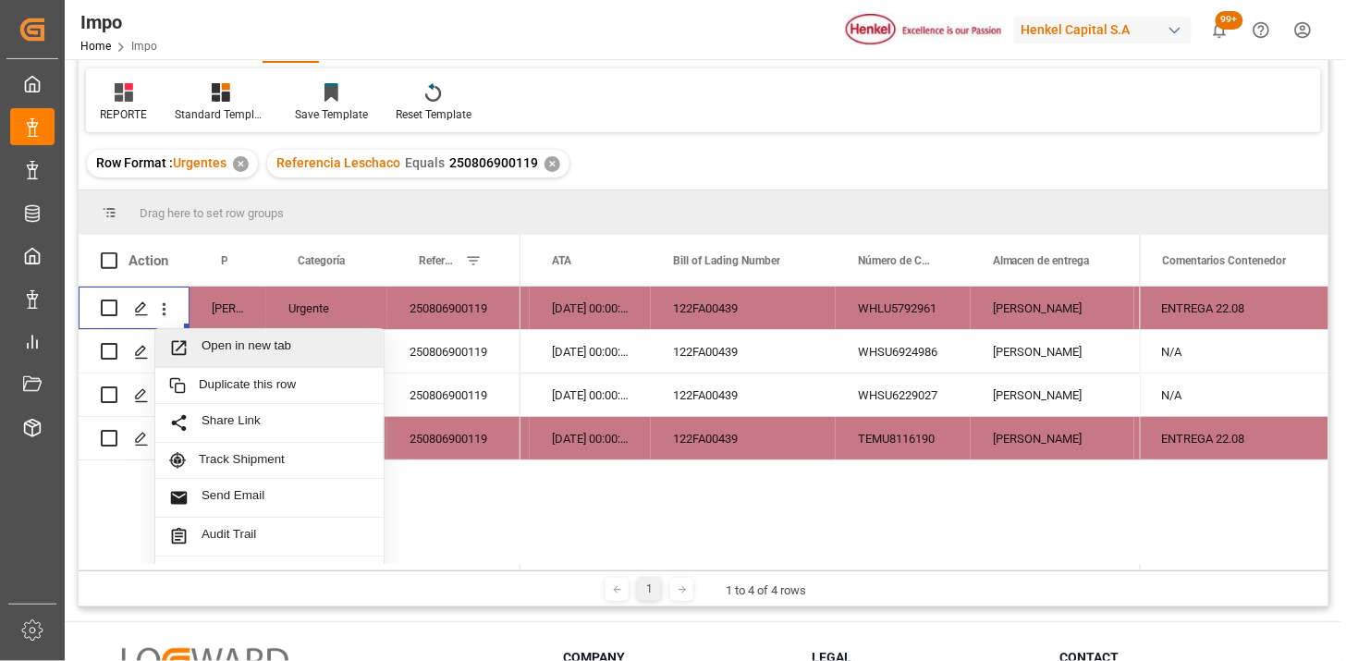
click at [241, 353] on span "Open in new tab" at bounding box center [286, 347] width 168 height 19
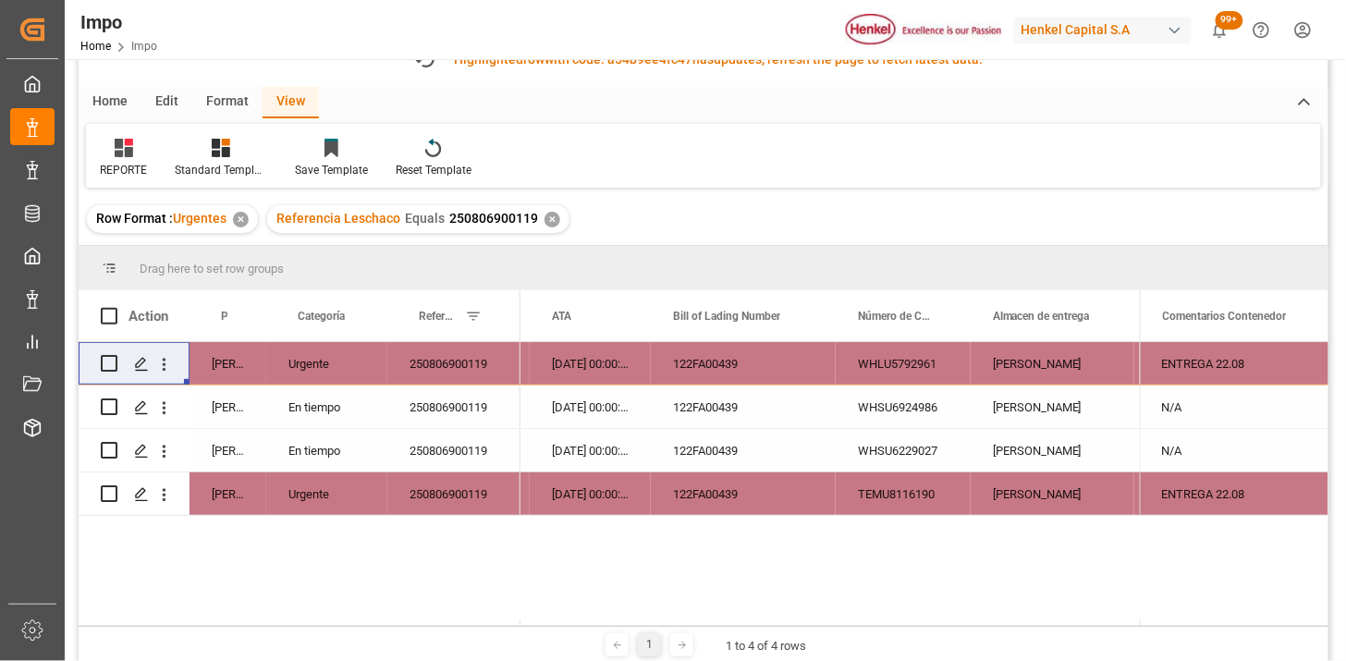
scroll to position [158, 0]
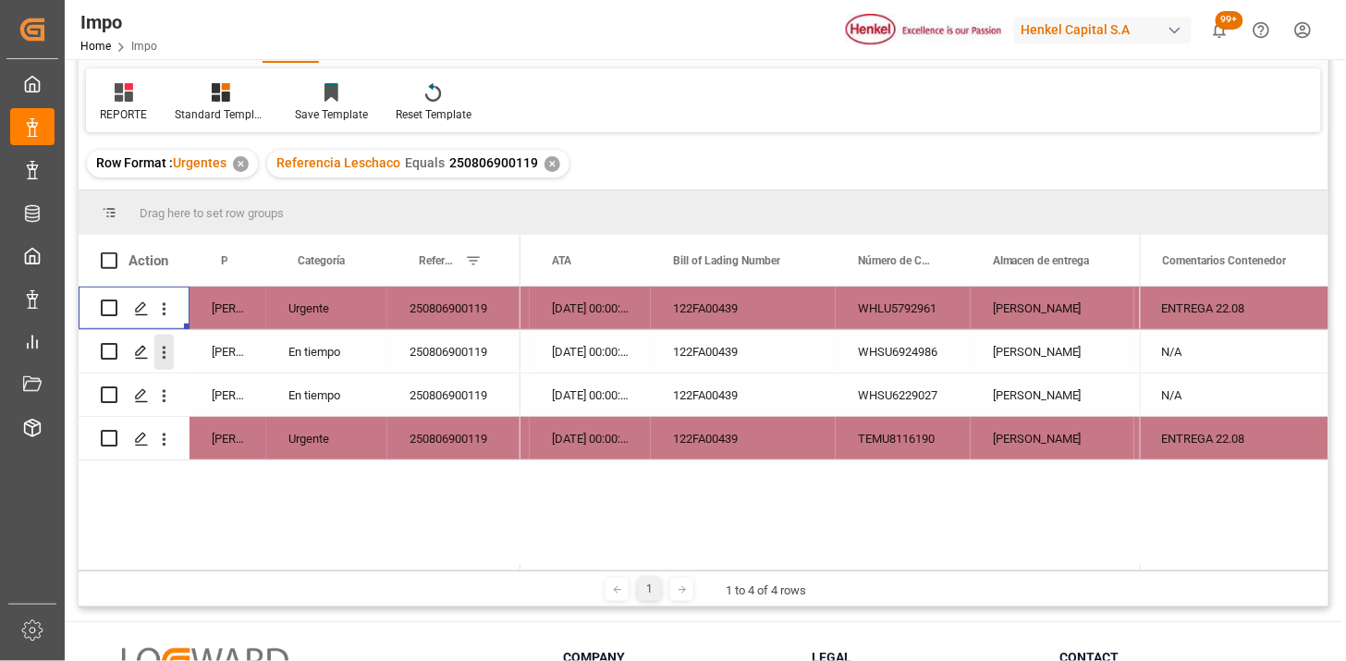
click at [171, 352] on icon "open menu" at bounding box center [163, 352] width 19 height 19
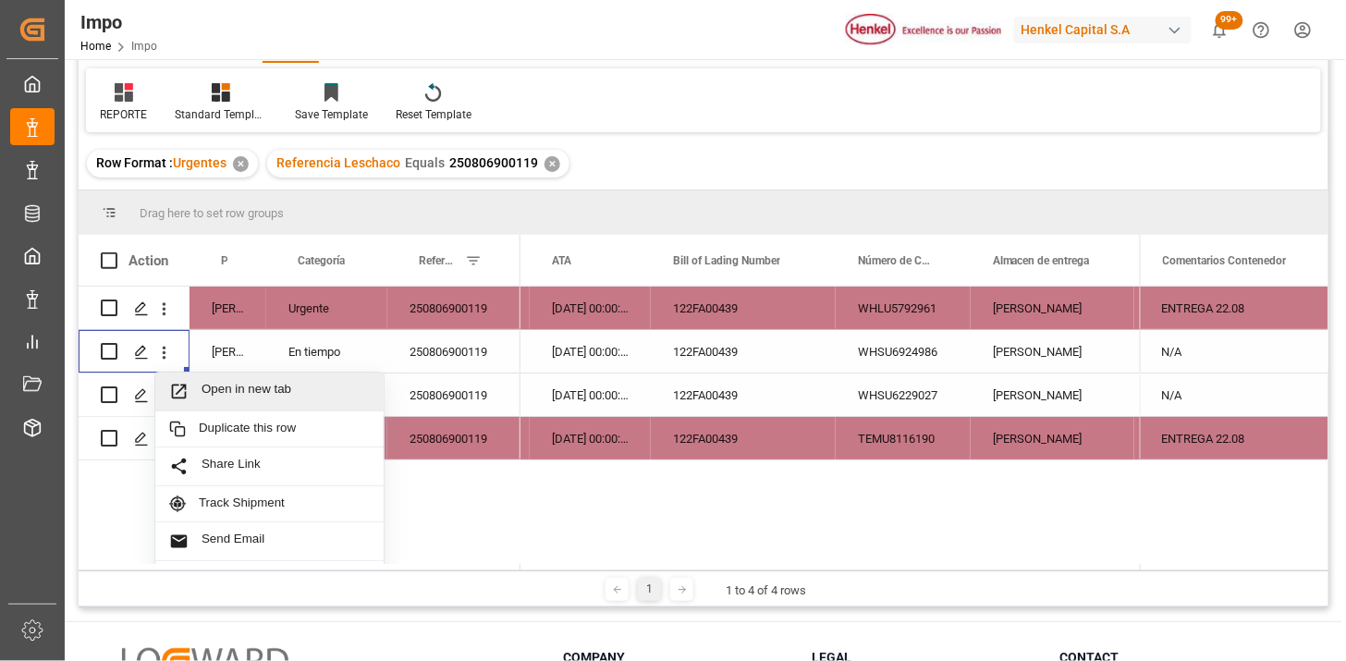
drag, startPoint x: 223, startPoint y: 389, endPoint x: 233, endPoint y: 391, distance: 10.3
click at [225, 389] on span "Open in new tab" at bounding box center [286, 391] width 168 height 19
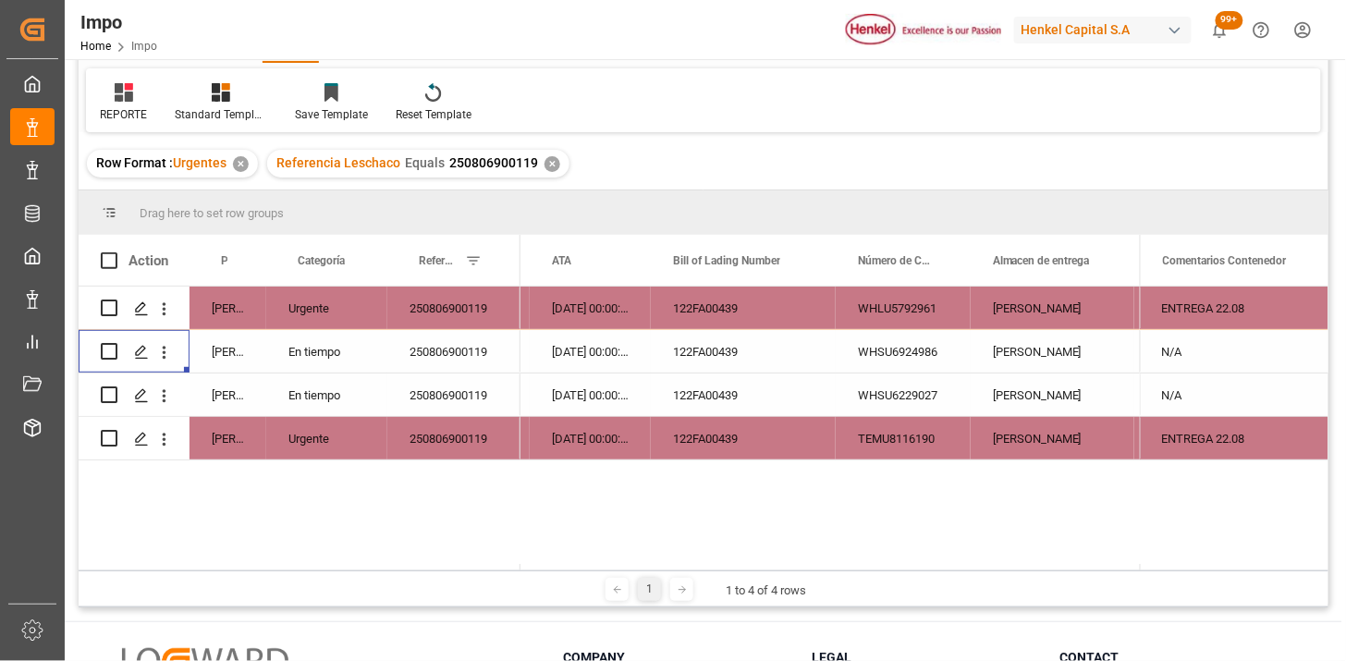
click at [919, 398] on div "WHSU6229027" at bounding box center [903, 394] width 135 height 43
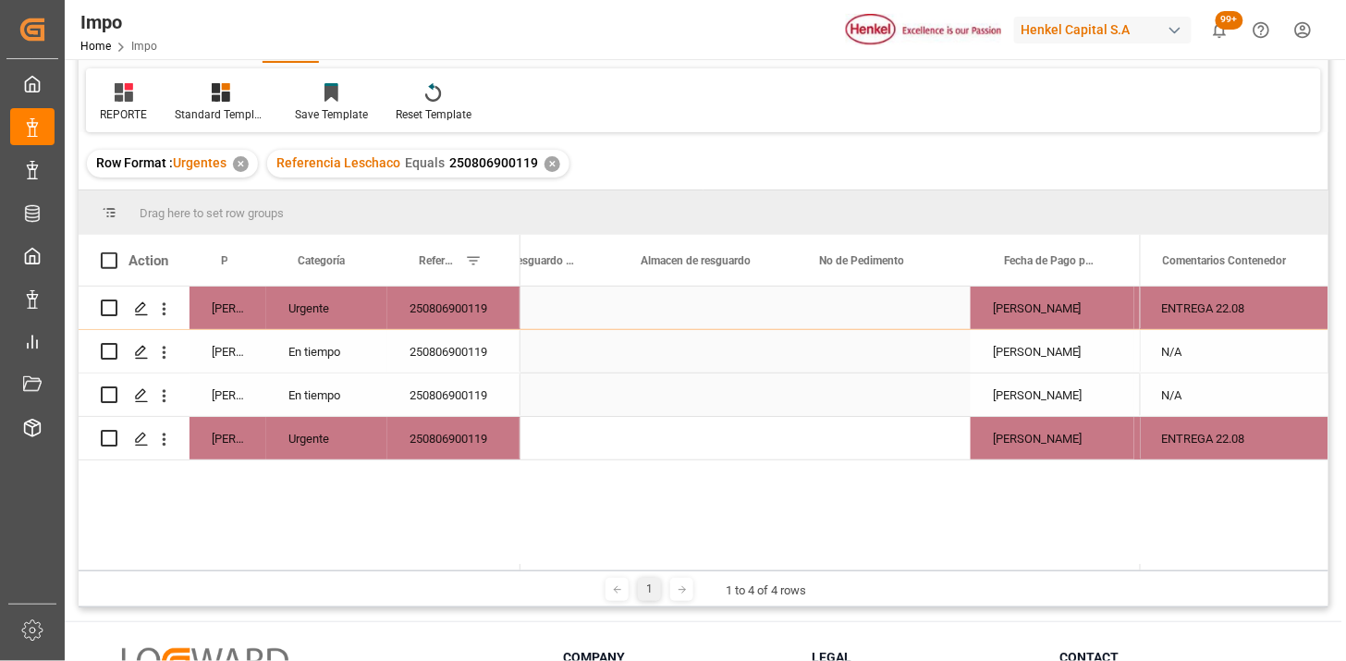
scroll to position [0, 1051]
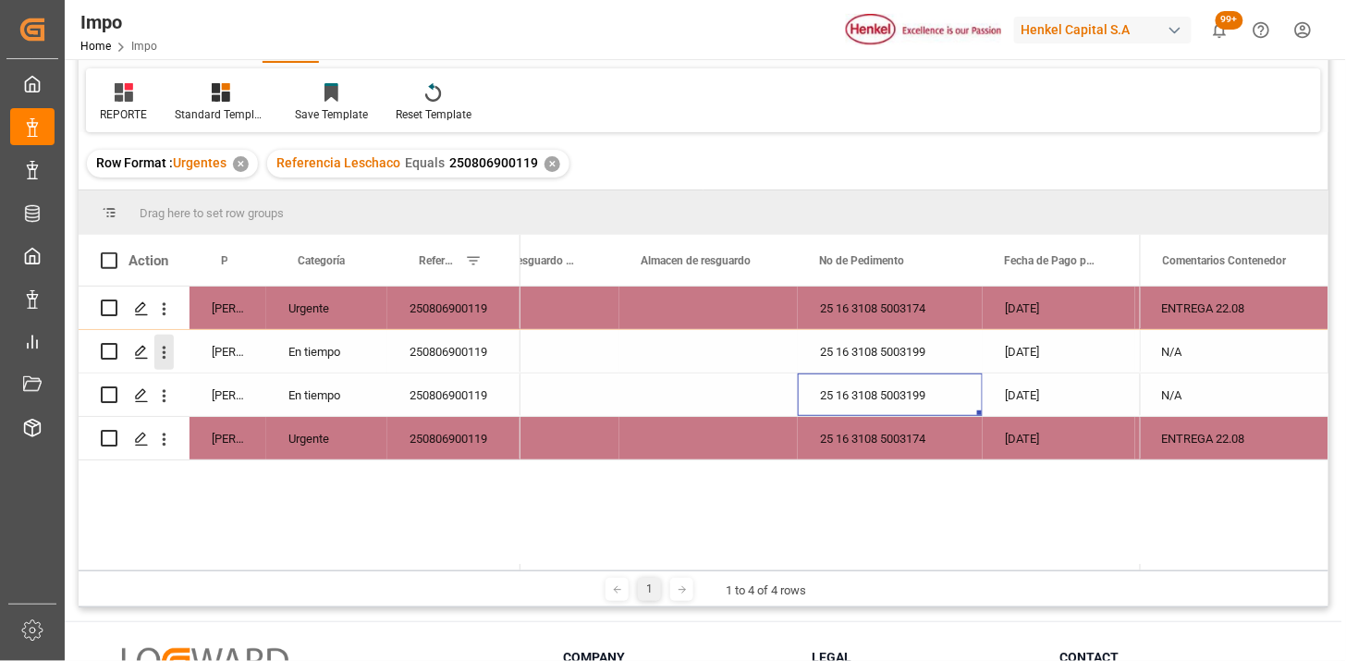
click at [163, 343] on icon "open menu" at bounding box center [163, 352] width 19 height 19
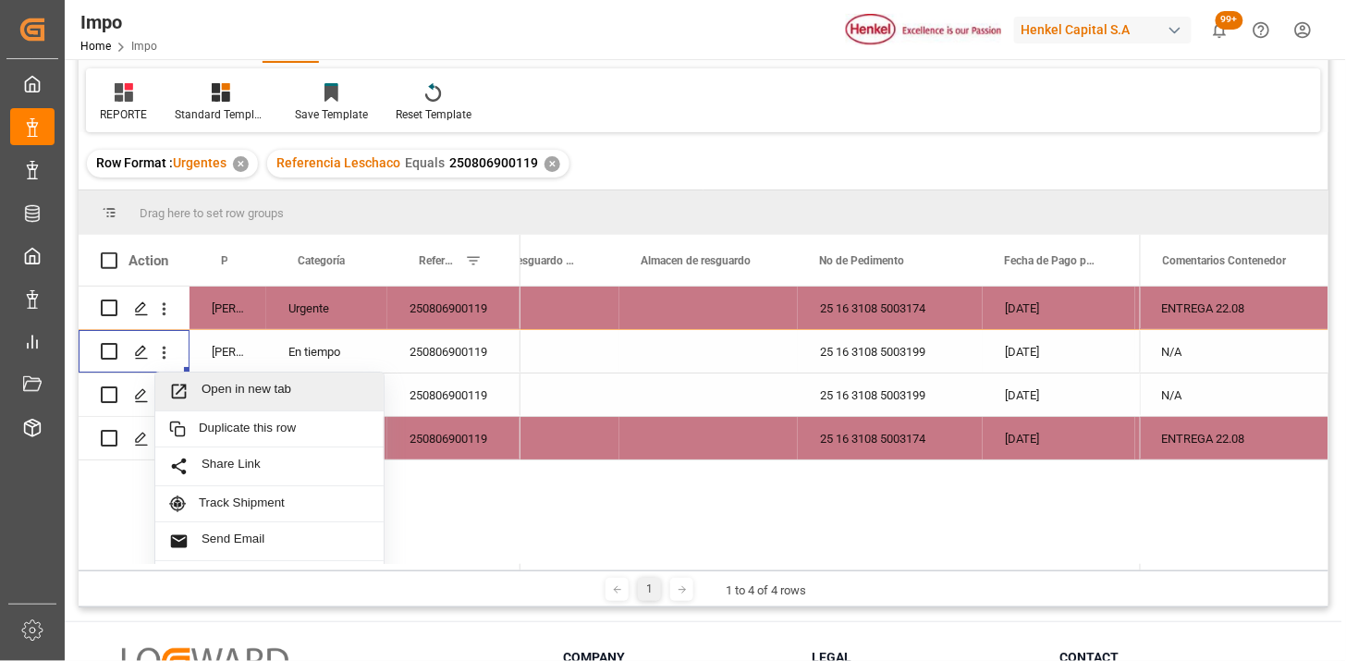
click at [215, 385] on span "Open in new tab" at bounding box center [286, 391] width 168 height 19
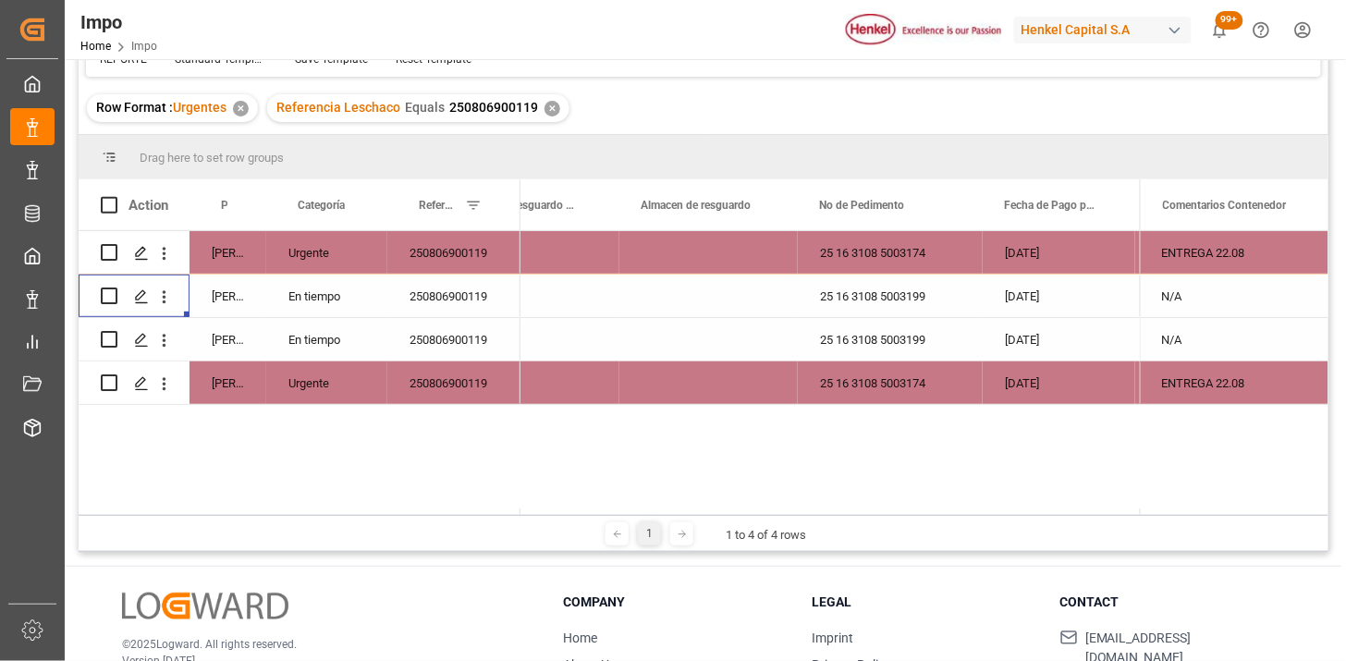
scroll to position [103, 0]
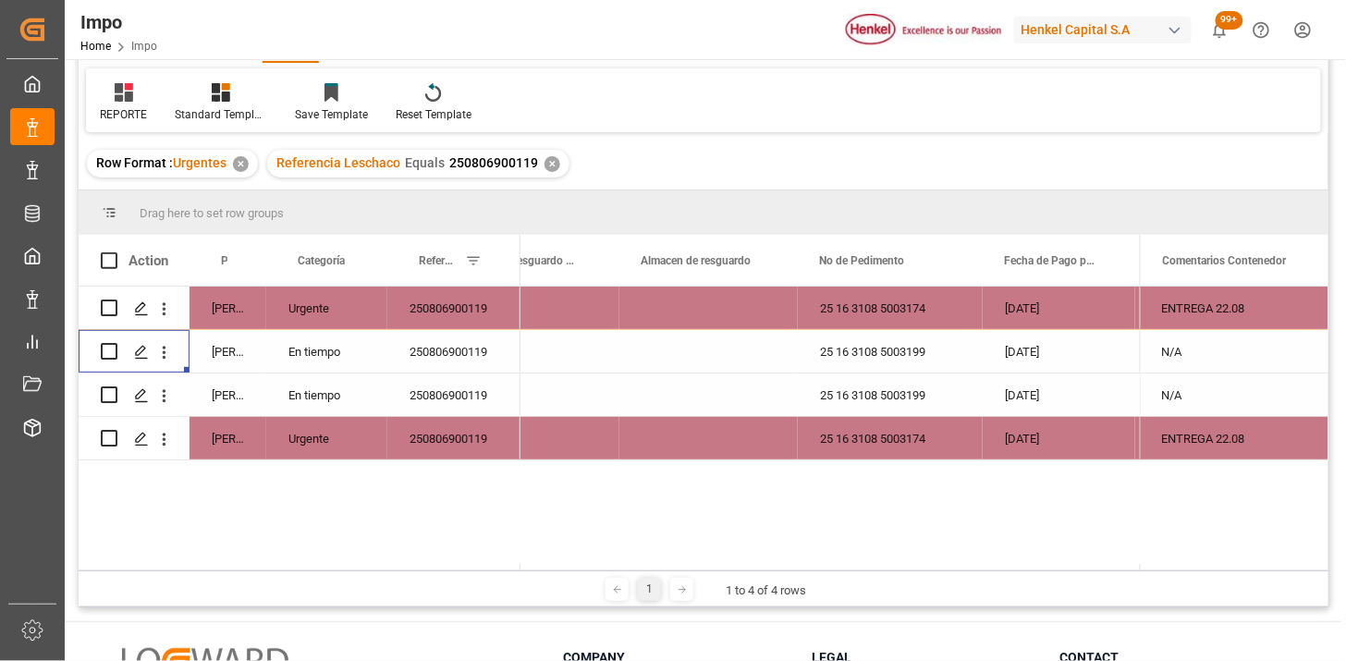
click at [884, 312] on div "25 16 3108 5003174" at bounding box center [890, 308] width 185 height 43
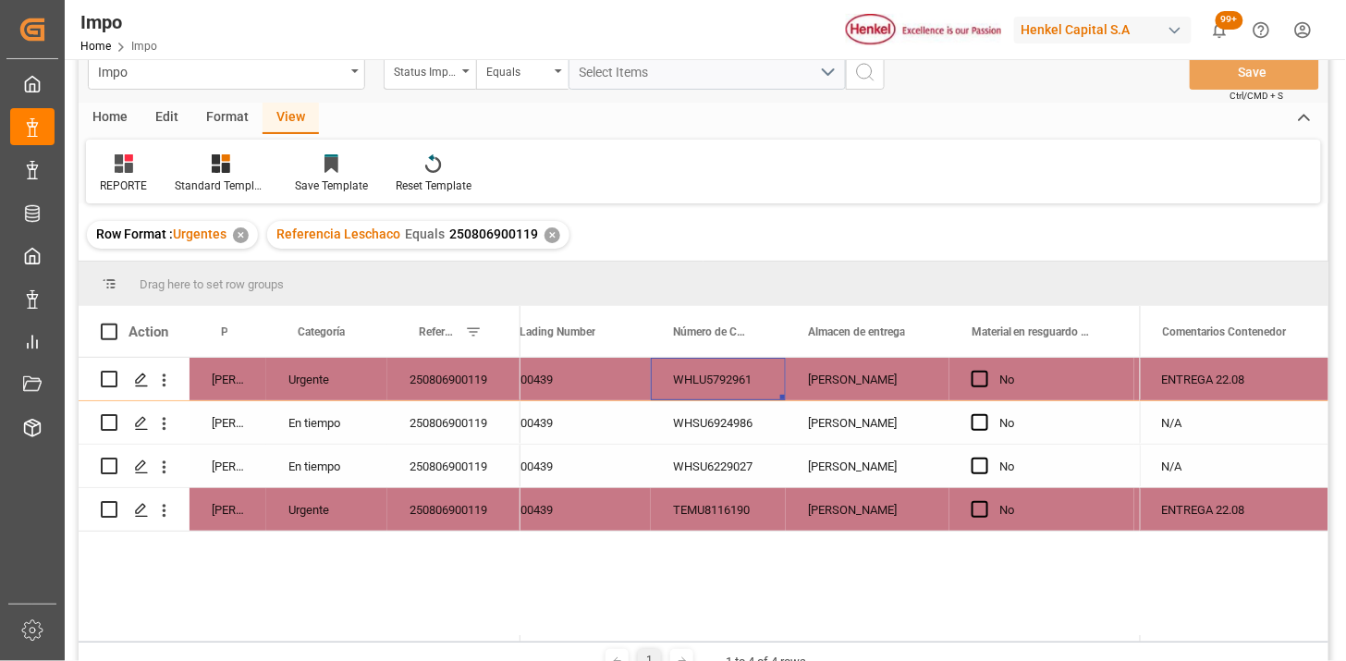
scroll to position [0, 0]
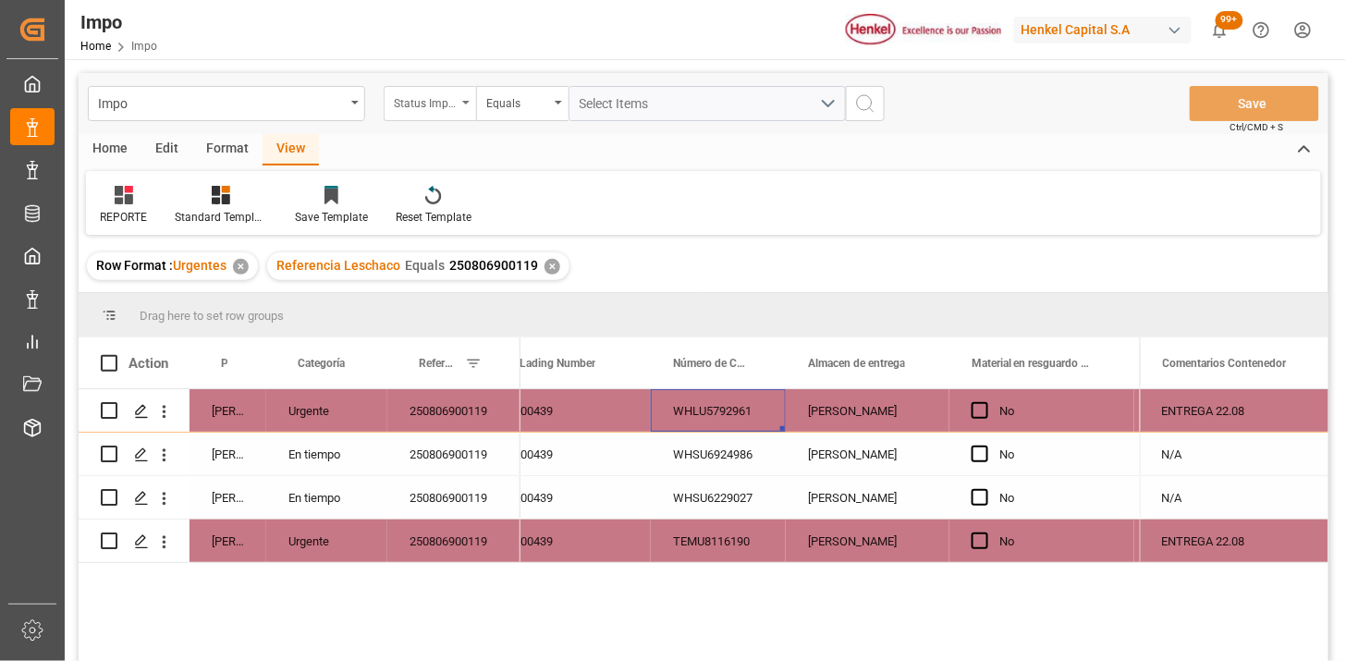
click at [459, 104] on div "Status Importación" at bounding box center [430, 103] width 92 height 35
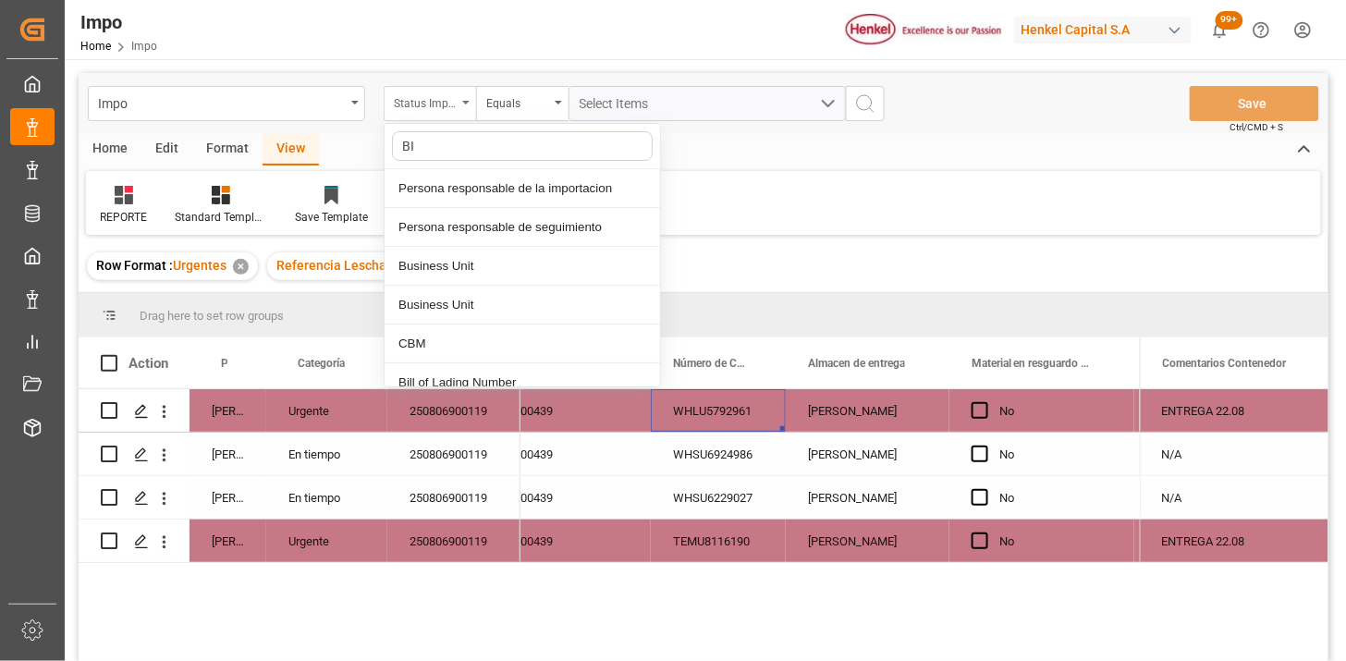
type input "BIL"
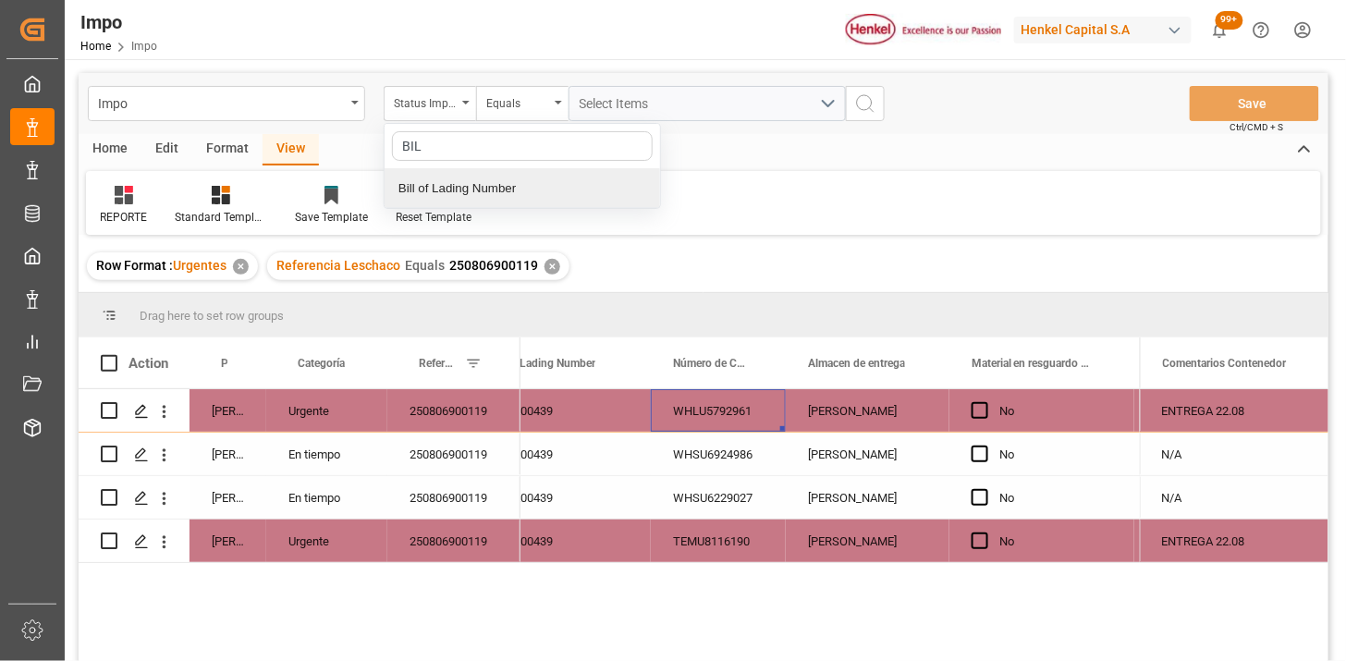
drag, startPoint x: 523, startPoint y: 202, endPoint x: 598, endPoint y: 137, distance: 99.0
click at [525, 200] on div "Bill of Lading Number" at bounding box center [523, 188] width 276 height 39
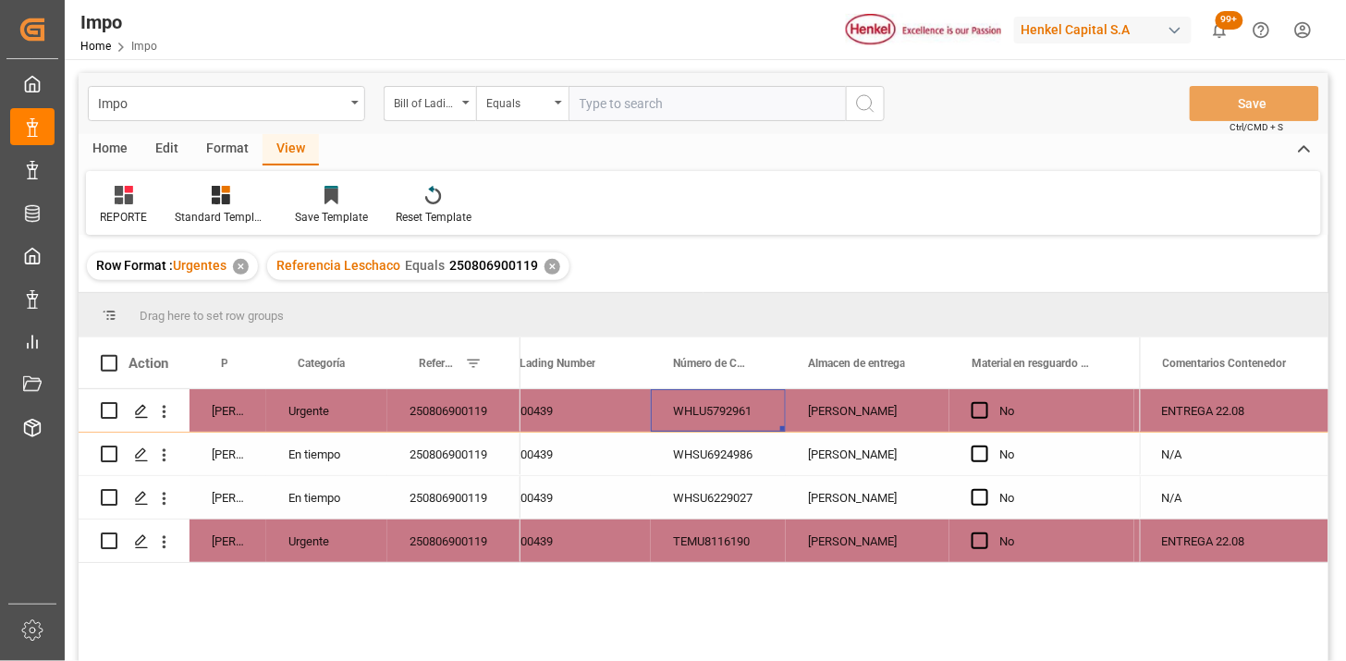
click at [619, 115] on input "text" at bounding box center [707, 103] width 277 height 35
type input "DUS0187383"
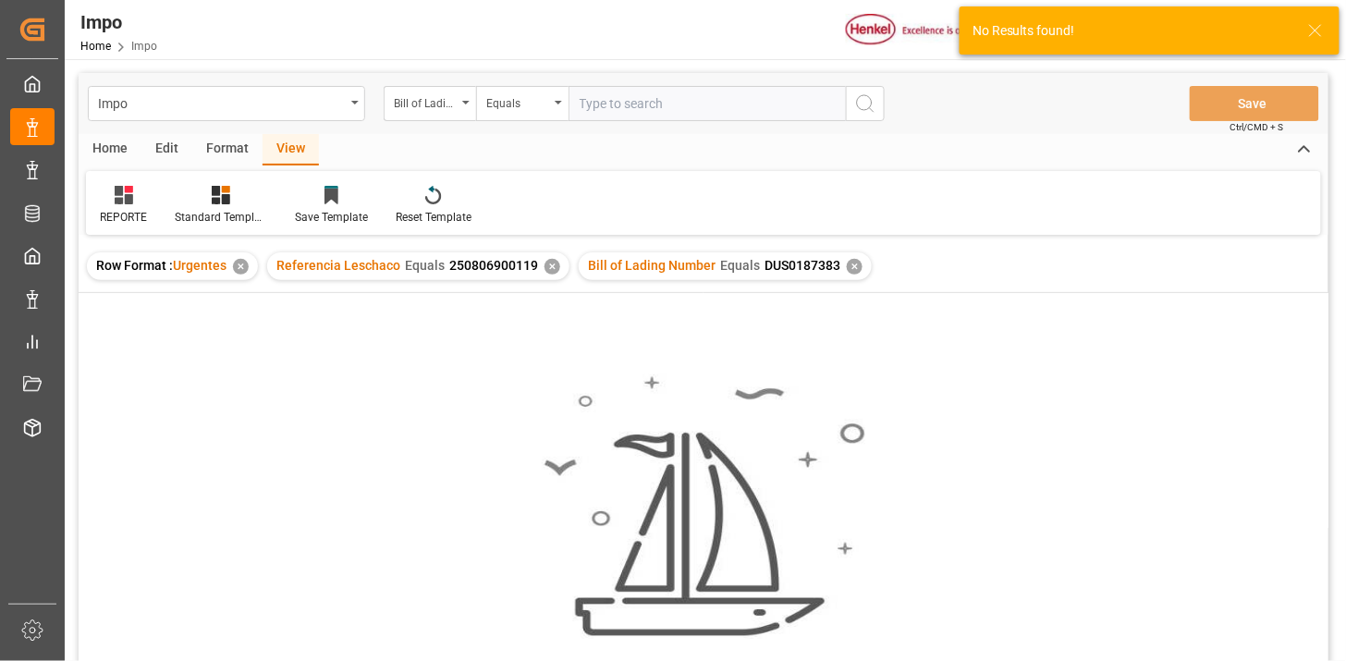
click at [547, 261] on div "✕" at bounding box center [553, 267] width 16 height 16
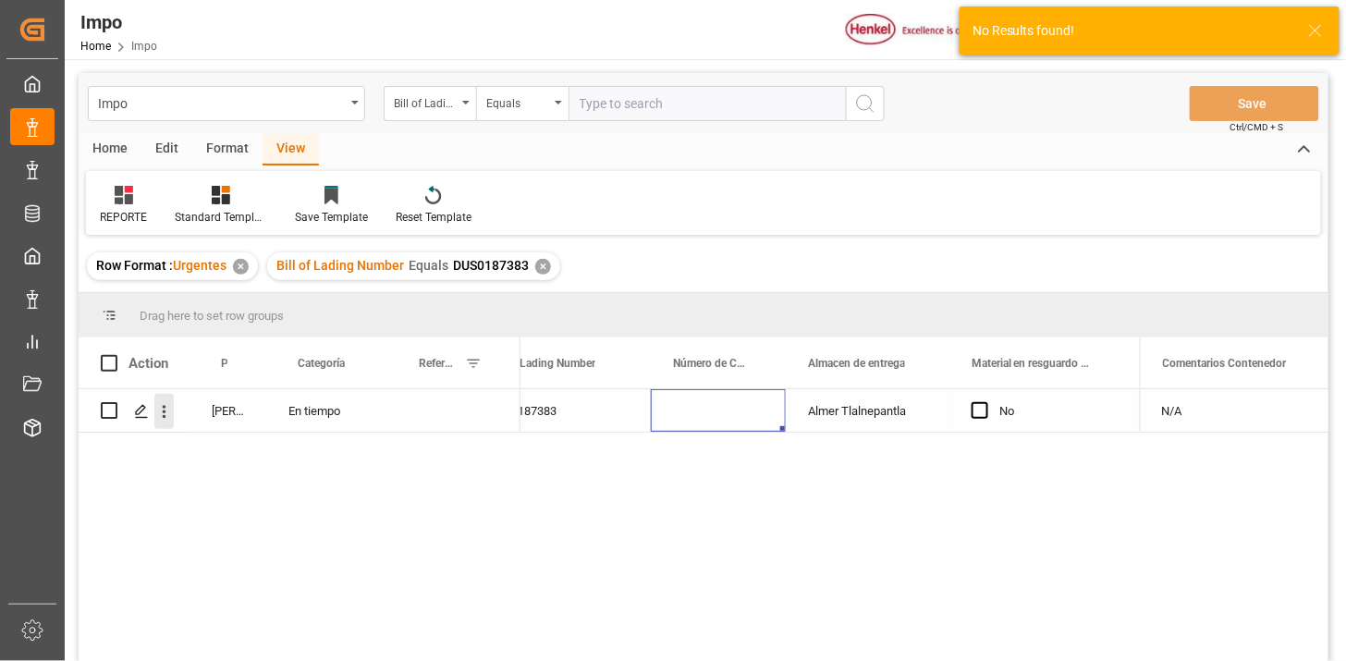
click at [167, 412] on icon "open menu" at bounding box center [163, 411] width 19 height 19
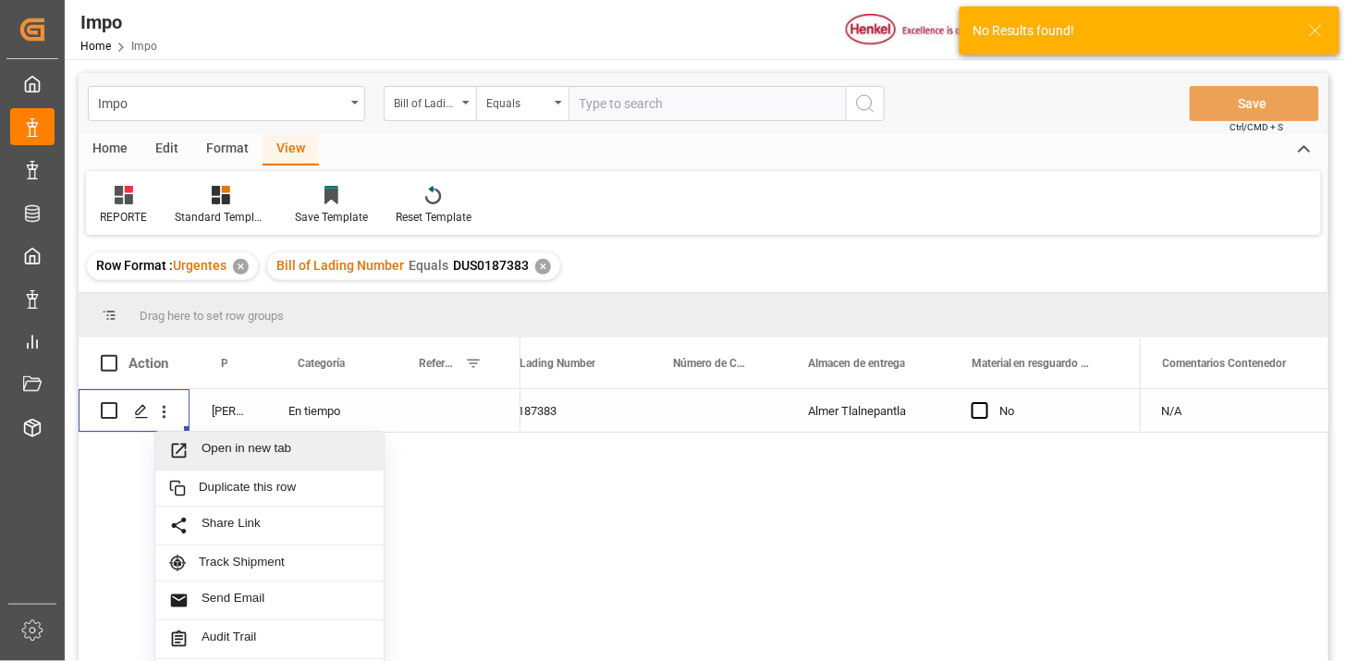
click at [227, 446] on span "Open in new tab" at bounding box center [286, 450] width 168 height 19
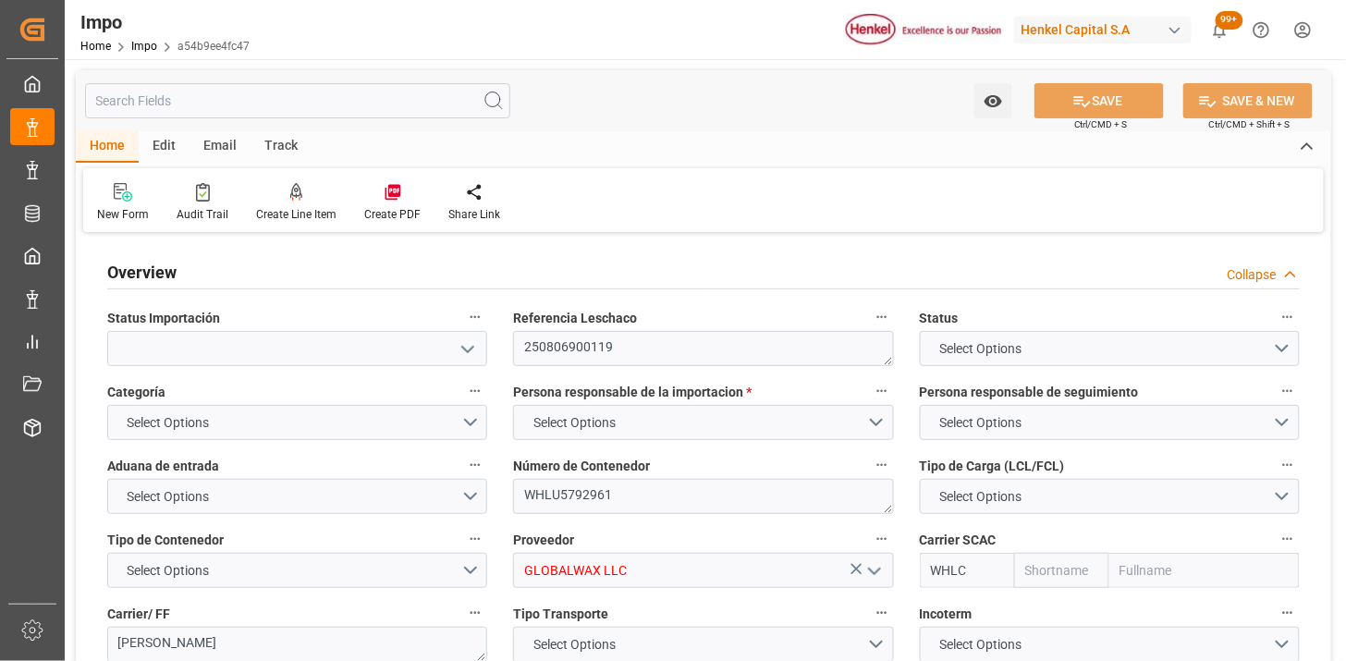
type textarea "250806900119"
type textarea "WHLU5792961"
type input "GLOBALWAX LLC"
type input "WHLC"
type textarea "[PERSON_NAME]"
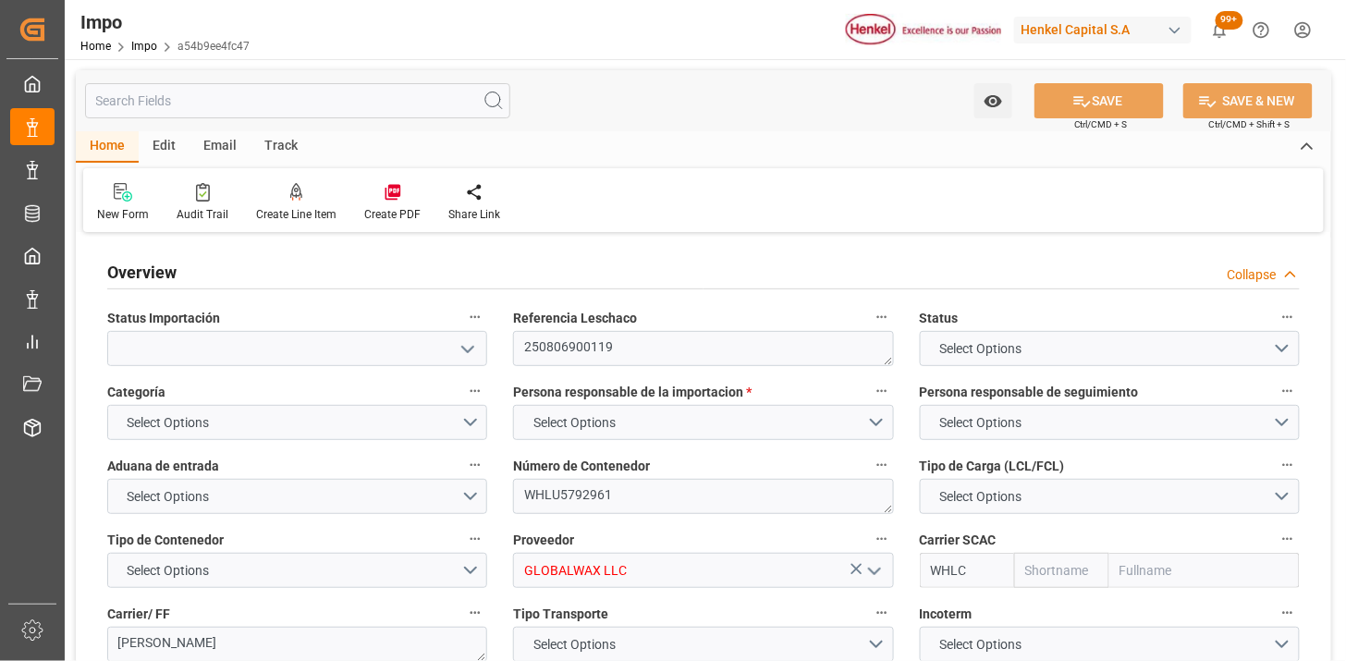
type textarea "ENTREGA 22.08"
type input "AA"
type textarea "AA"
type input "BLA YARD"
type input "HE206"
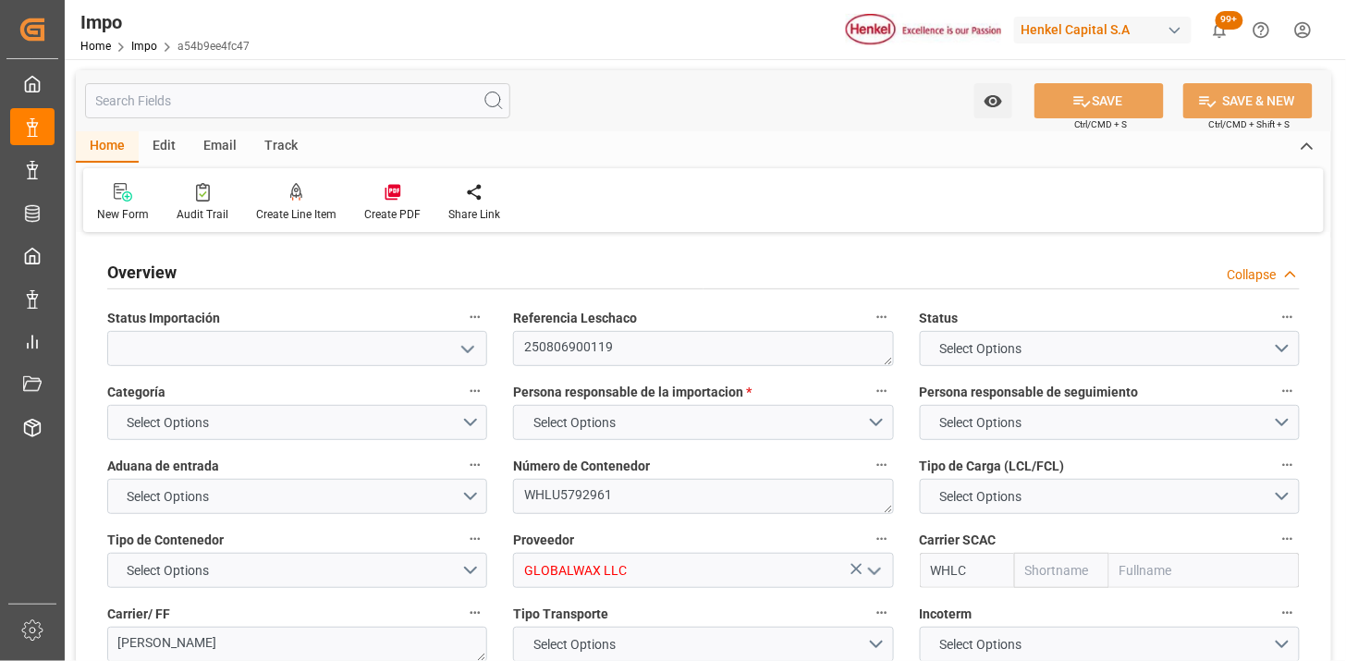
type input "VESSEL"
type input "EVER FASHION"
type input "TRUCK"
type input "Wan Hai"
type input "Wan Hai Lines Ltd."
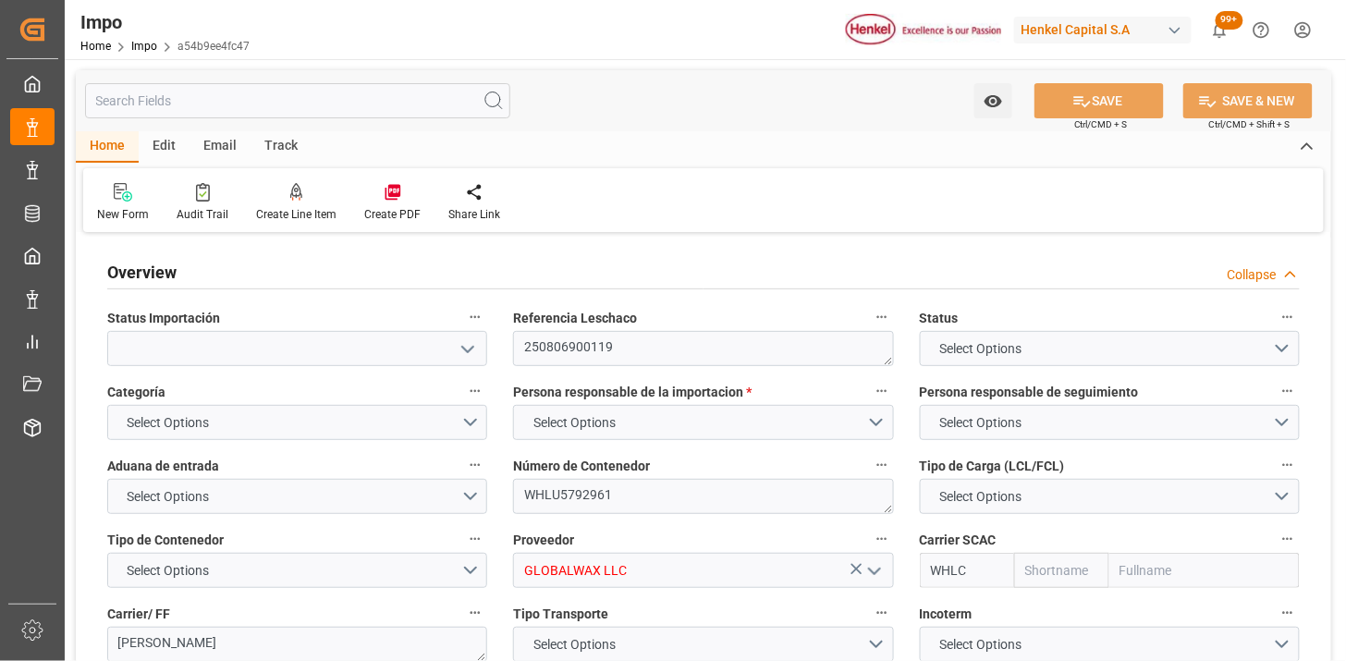
type input "1"
type input "46.81"
type input "31"
type input "9850836"
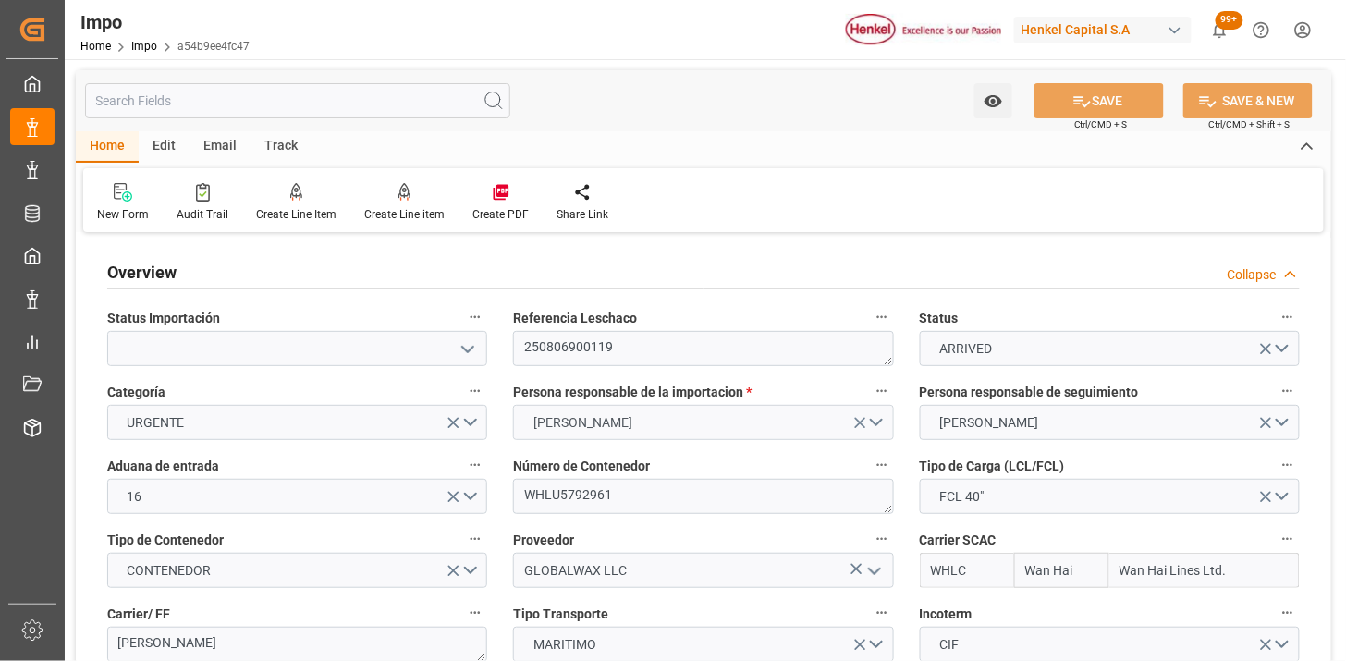
type input "[DATE]"
type input "[DATE] 15:53"
type input "[DATE] 16:00"
type input "[DATE] 09:00"
type input "[DATE] 09:50"
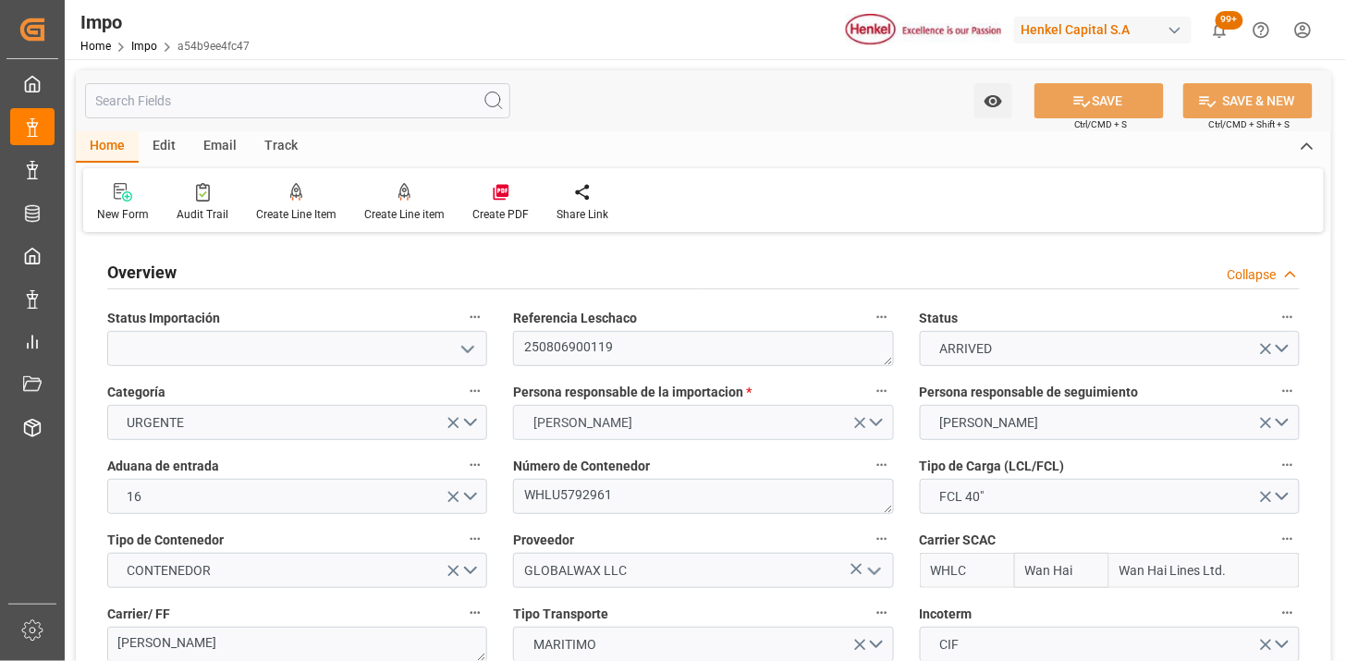
type input "[DATE] 23:34"
type input "[DATE] 00:58"
type input "[DATE] 06:15"
type input "[DATE] 12:43"
type input "[DATE] 00:00"
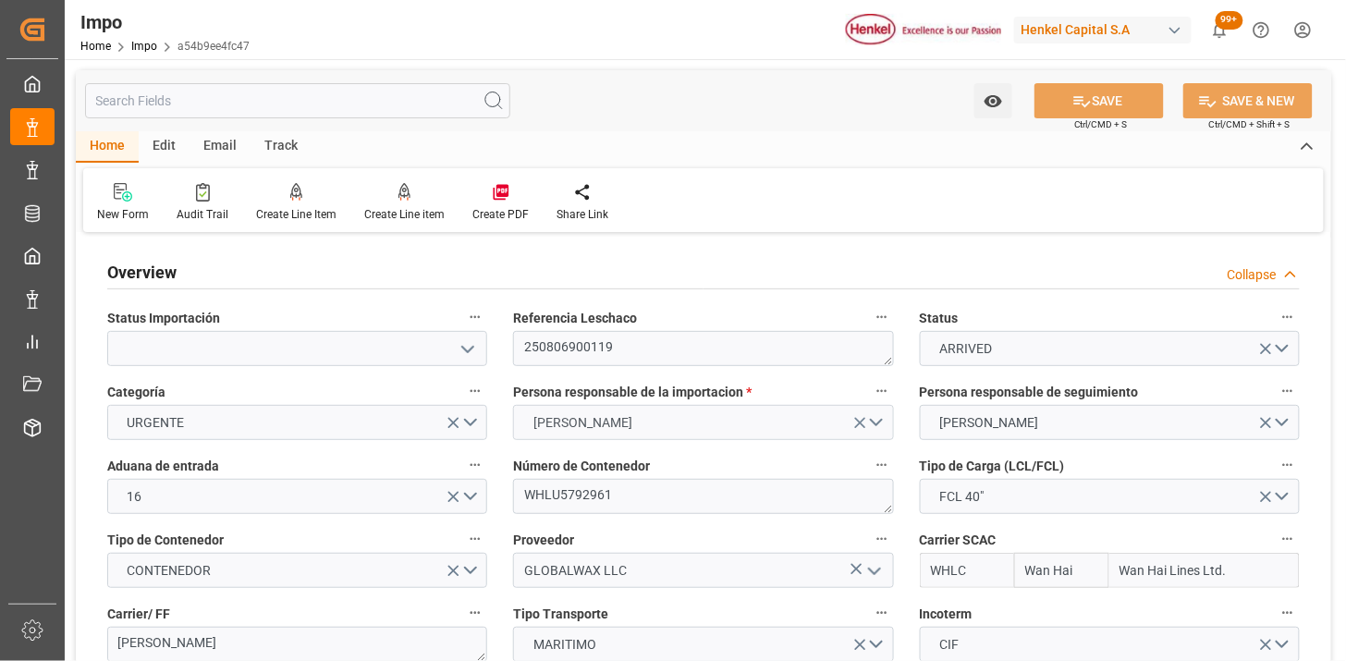
type input "[DATE] 08:29"
type input "[DATE] 23:14"
type input "[DATE] 12:12"
type input "[DATE] 00:11"
type input "[DATE] 00:28"
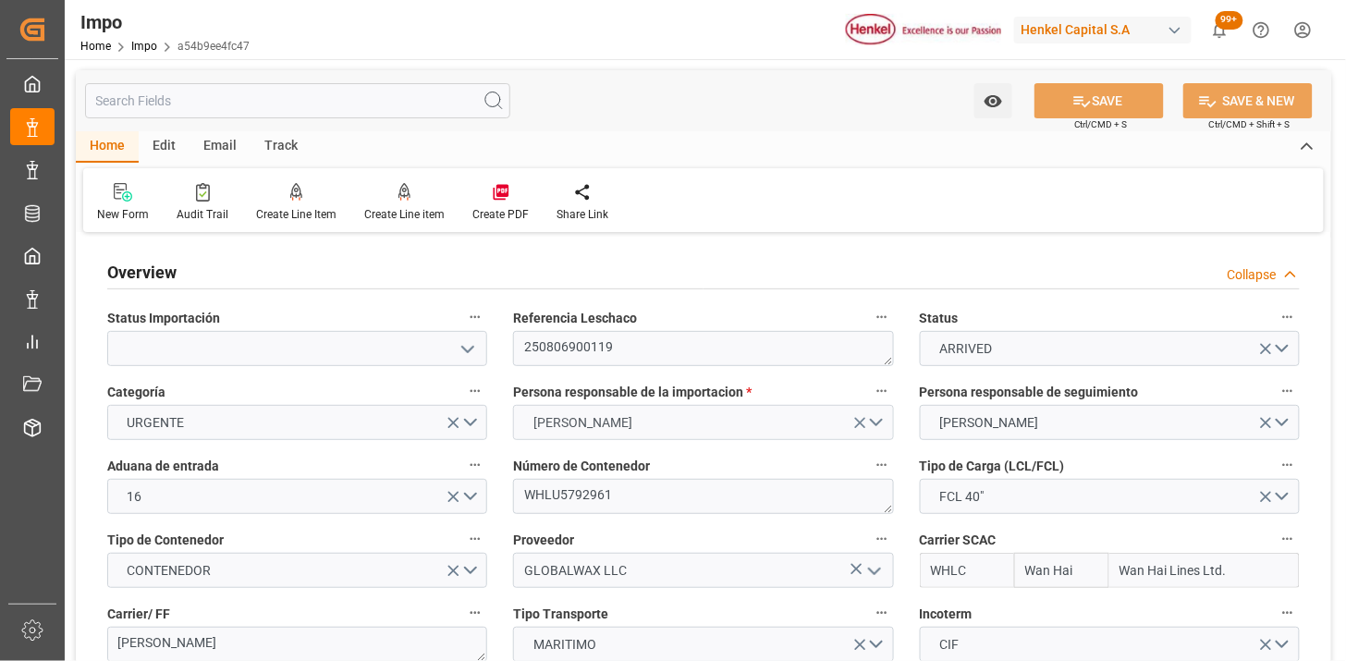
type input "[DATE] 00:20"
type input "[DATE] 00:00"
type input "[DATE] 21:49"
type input "[DATE] 15:29"
type input "[DATE] 06:17"
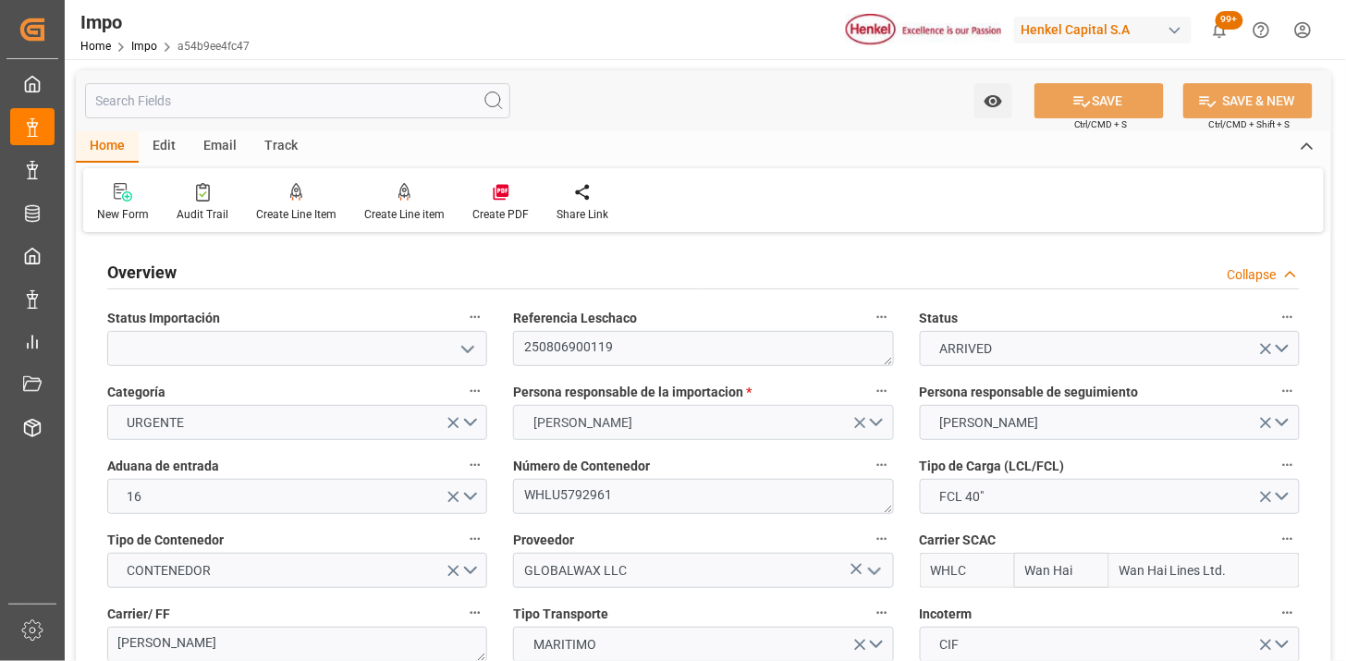
type input "[DATE] 06:17"
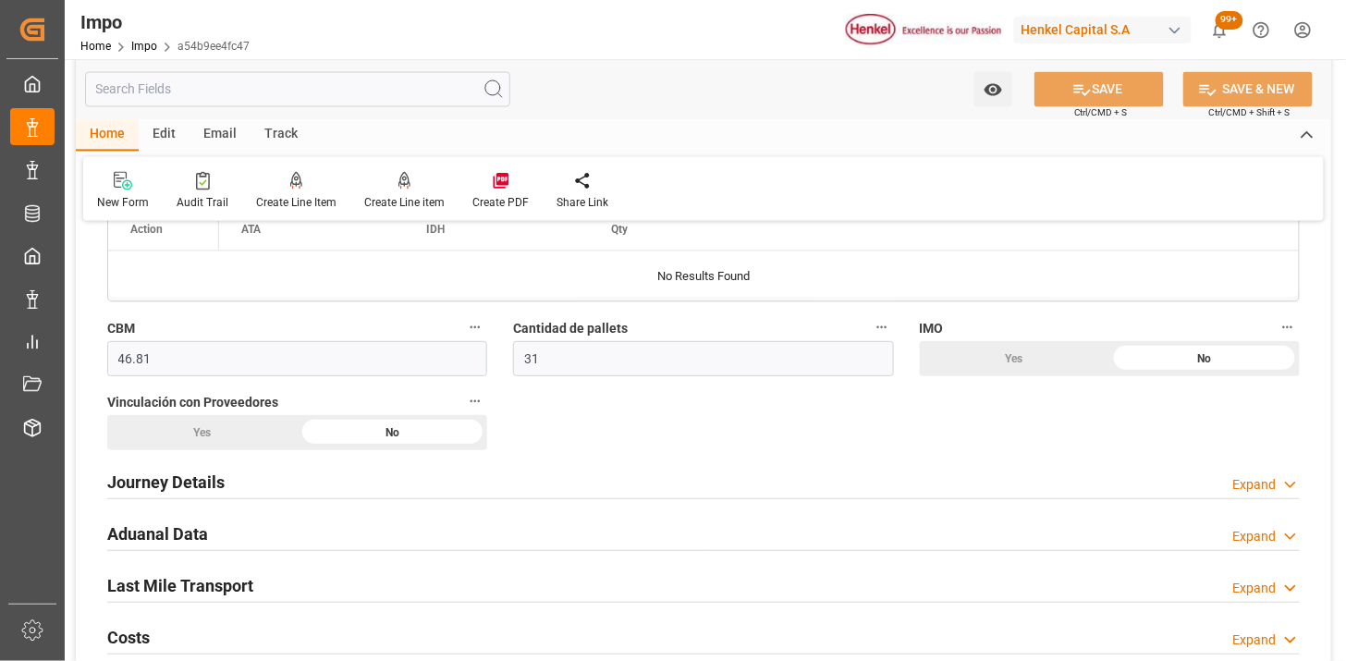
scroll to position [1130, 0]
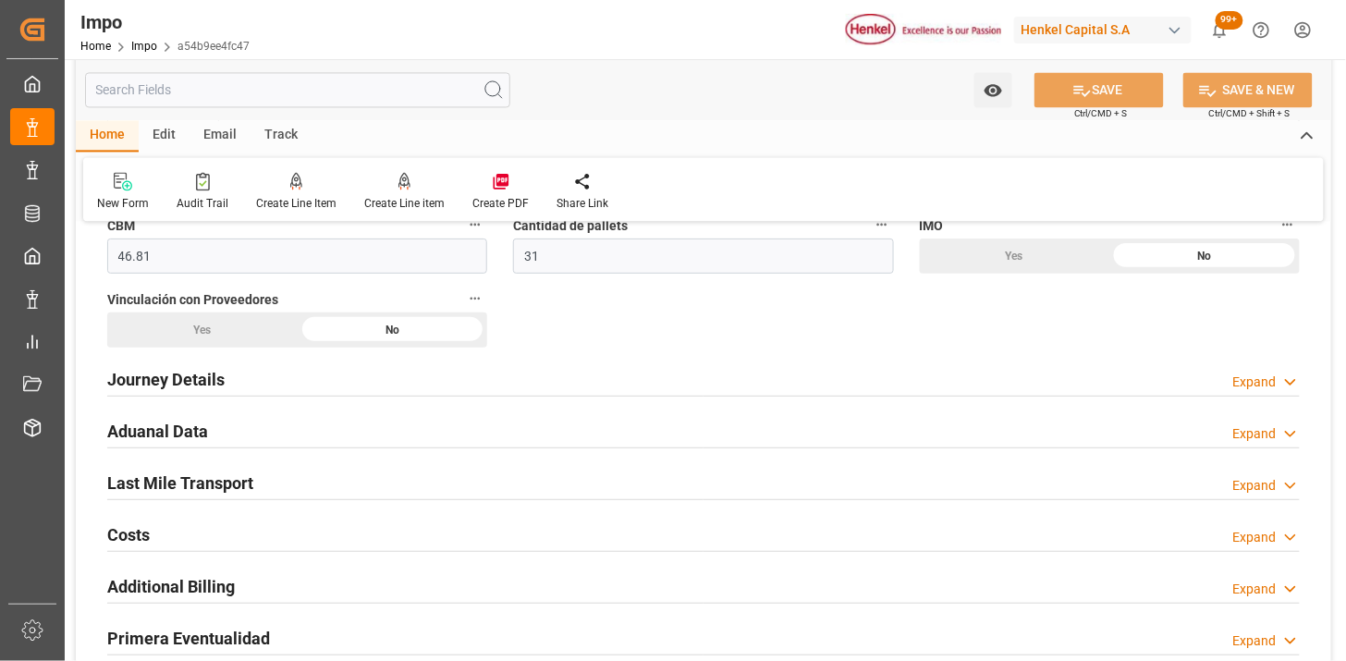
click at [481, 431] on div "Aduanal Data Expand" at bounding box center [703, 429] width 1193 height 35
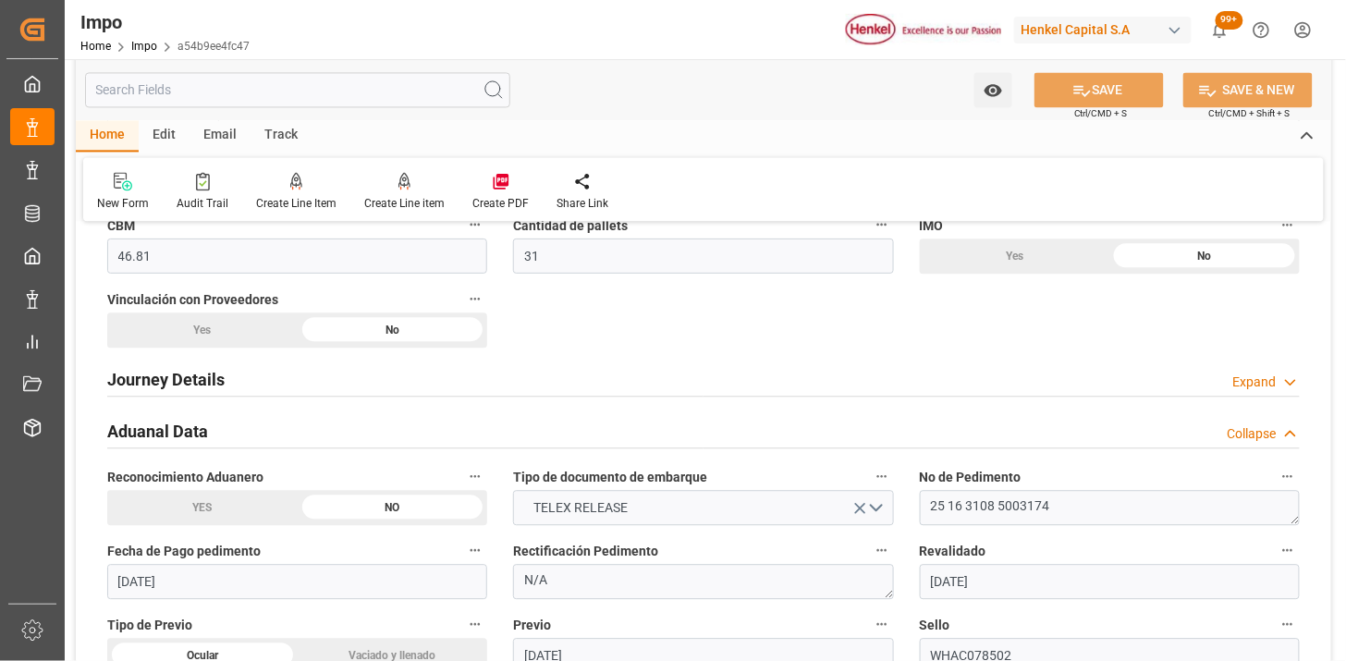
click at [481, 431] on div "Aduanal Data Collapse" at bounding box center [703, 429] width 1193 height 35
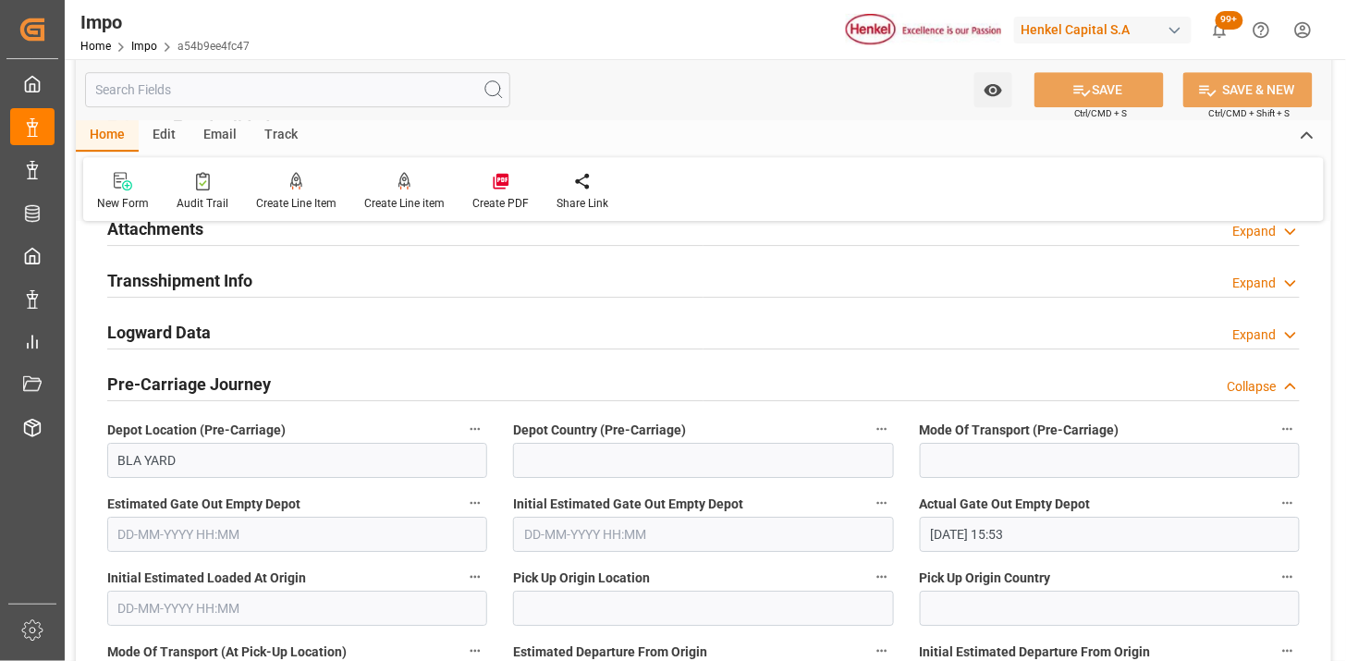
scroll to position [1540, 0]
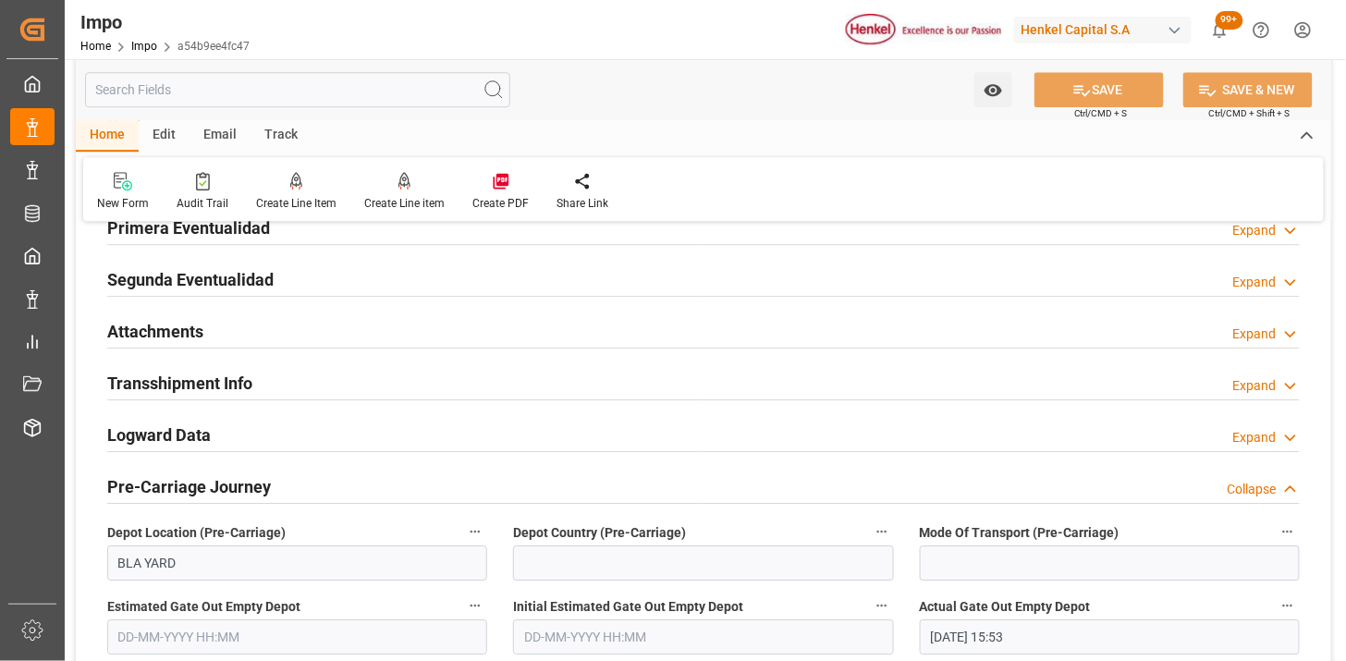
drag, startPoint x: 322, startPoint y: 322, endPoint x: 447, endPoint y: 405, distance: 150.8
click at [321, 322] on div "Attachments Expand" at bounding box center [703, 329] width 1193 height 35
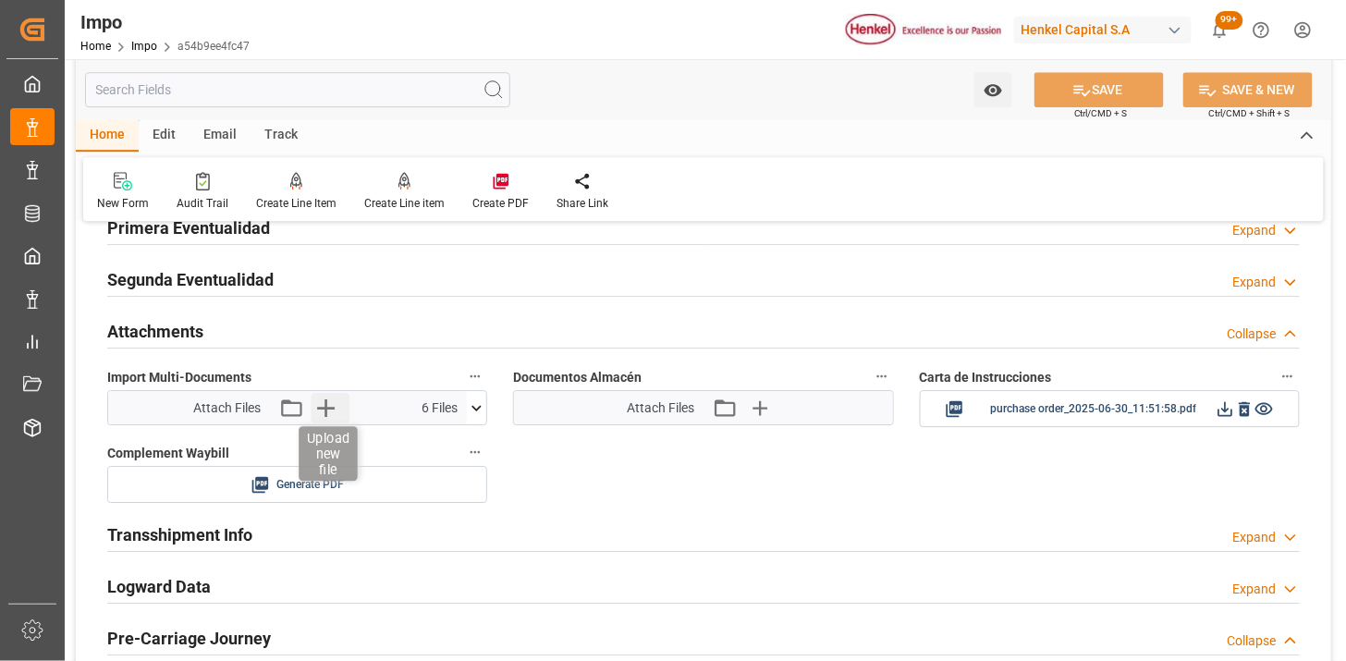
click at [324, 402] on icon "button" at bounding box center [326, 408] width 30 height 30
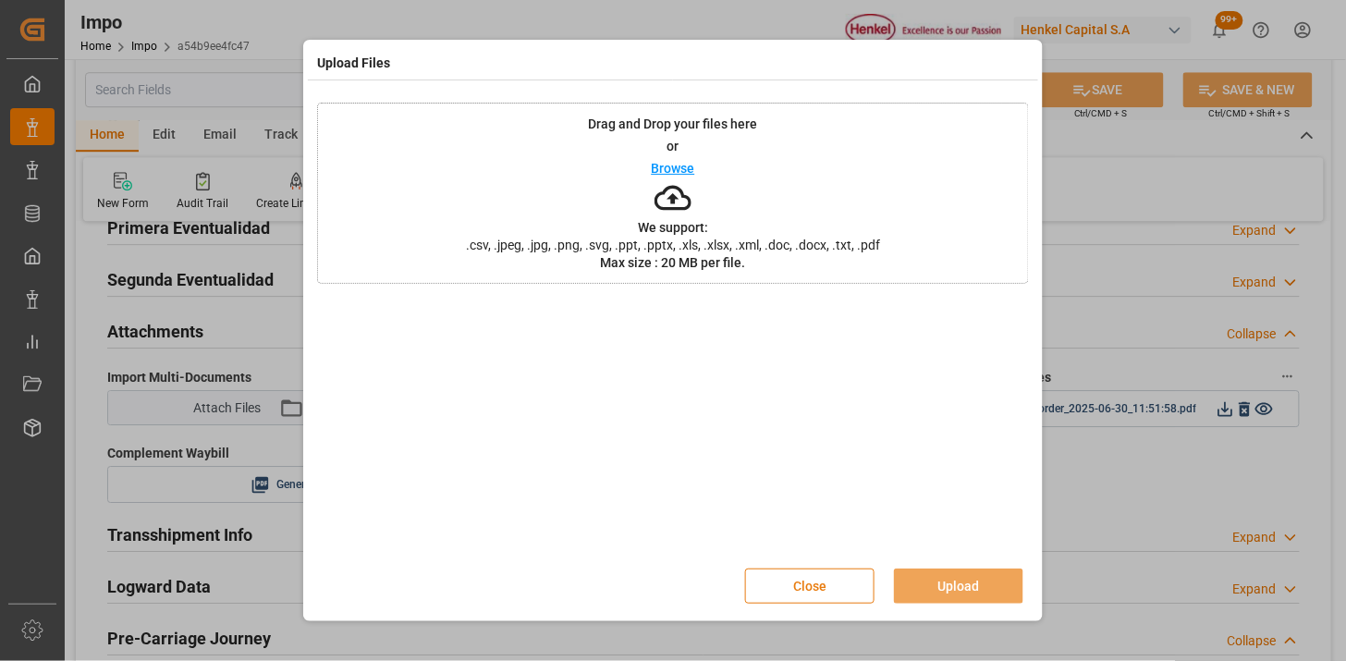
click at [808, 580] on button "Close" at bounding box center [809, 586] width 129 height 35
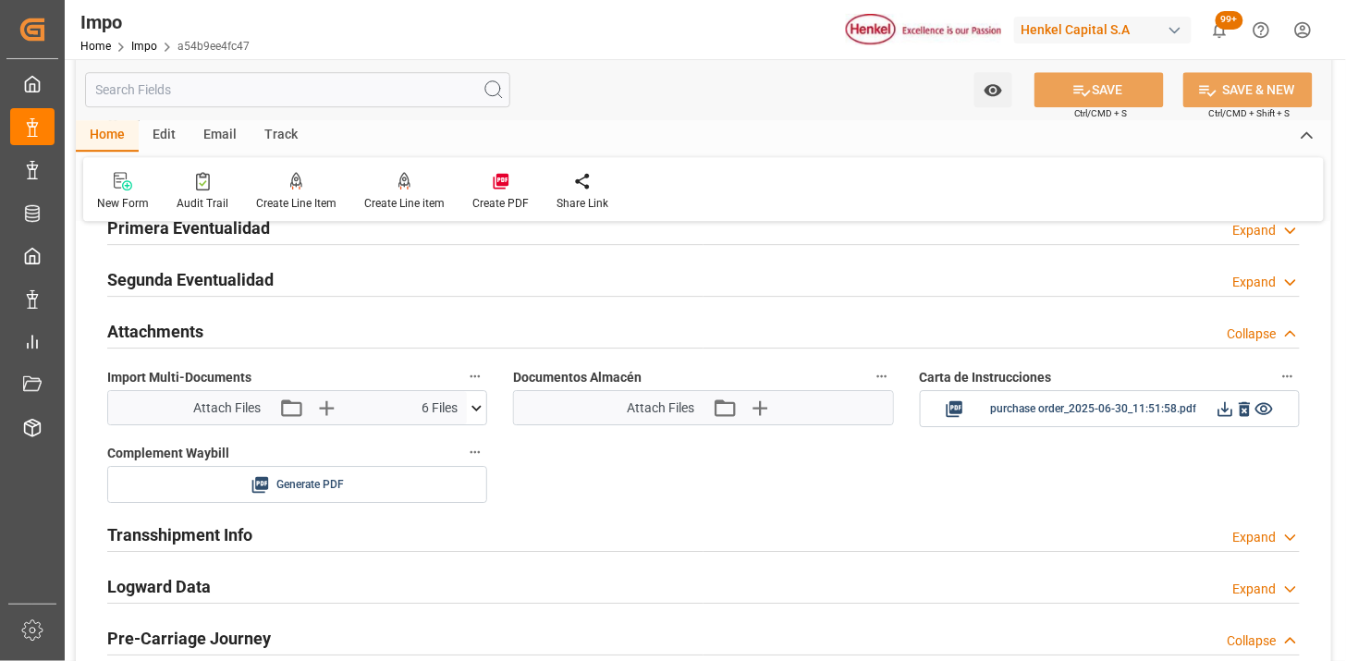
drag, startPoint x: 272, startPoint y: 394, endPoint x: 316, endPoint y: 427, distance: 55.5
click at [279, 400] on div "Attach Files Attach existing file Upload new file 6 Files" at bounding box center [287, 407] width 359 height 33
click at [285, 410] on icon "button" at bounding box center [291, 408] width 30 height 30
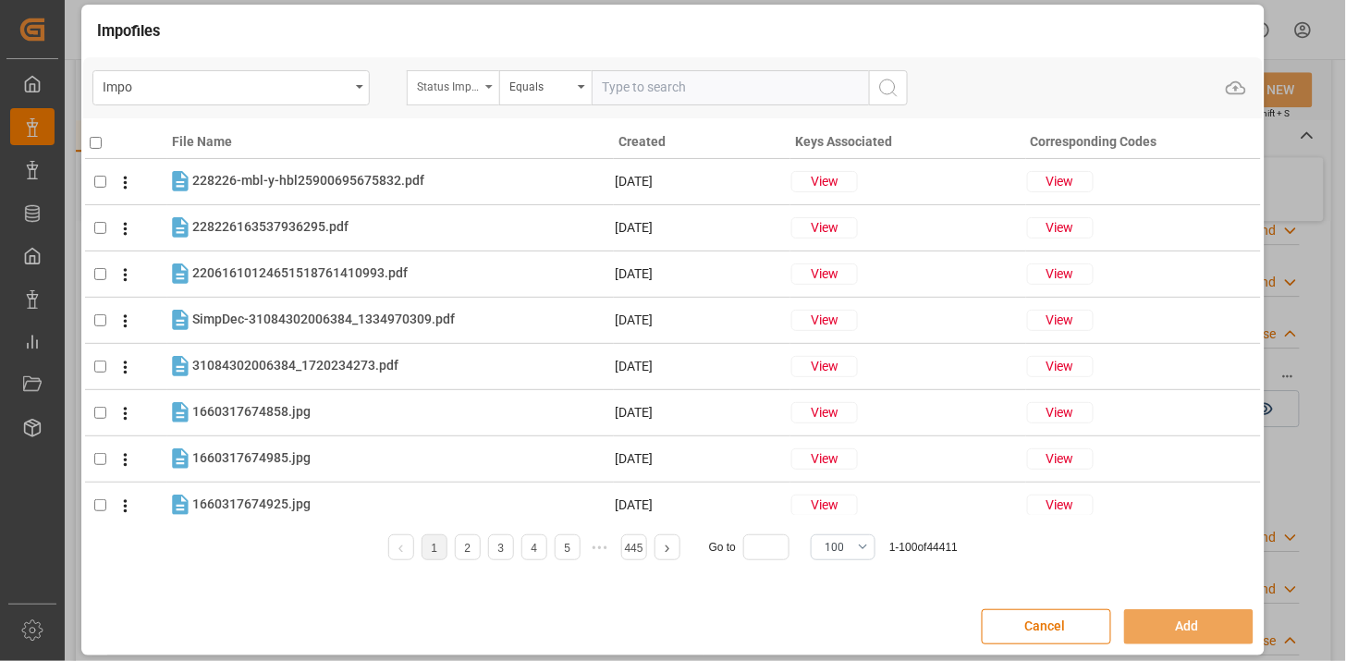
click at [456, 95] on div "Status Importación" at bounding box center [453, 87] width 92 height 35
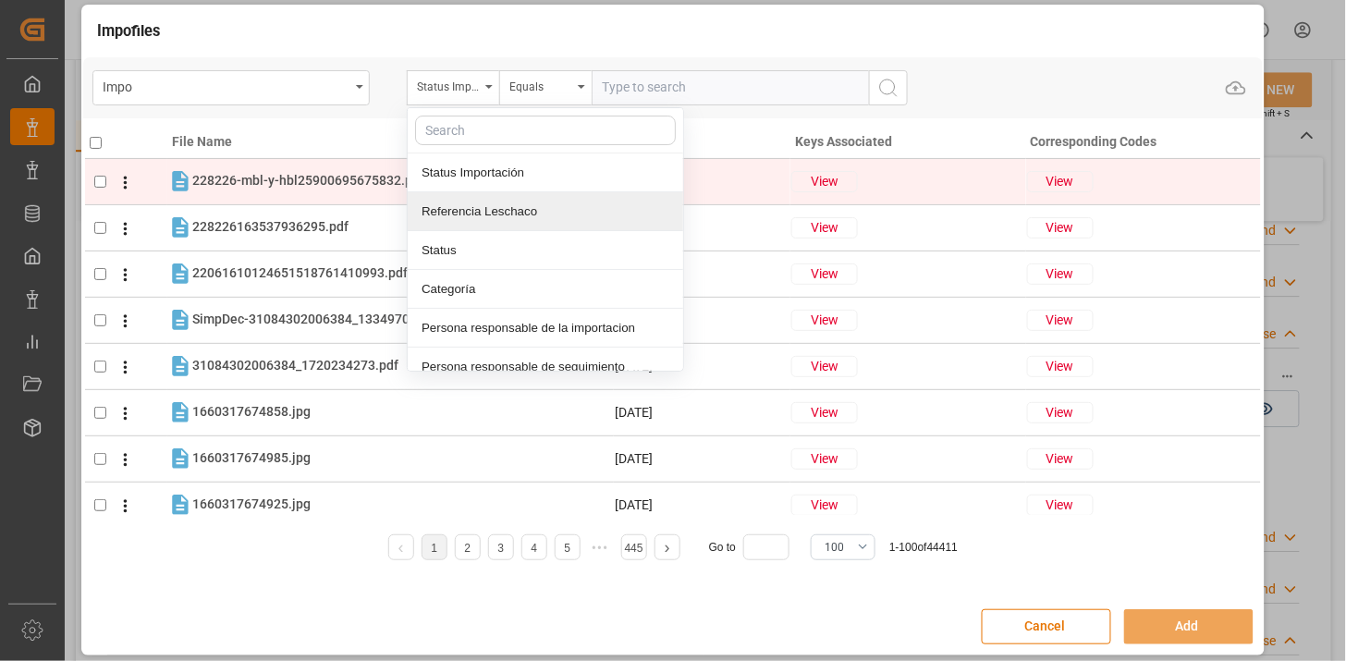
click at [486, 205] on div "Referencia Leschaco" at bounding box center [546, 211] width 276 height 39
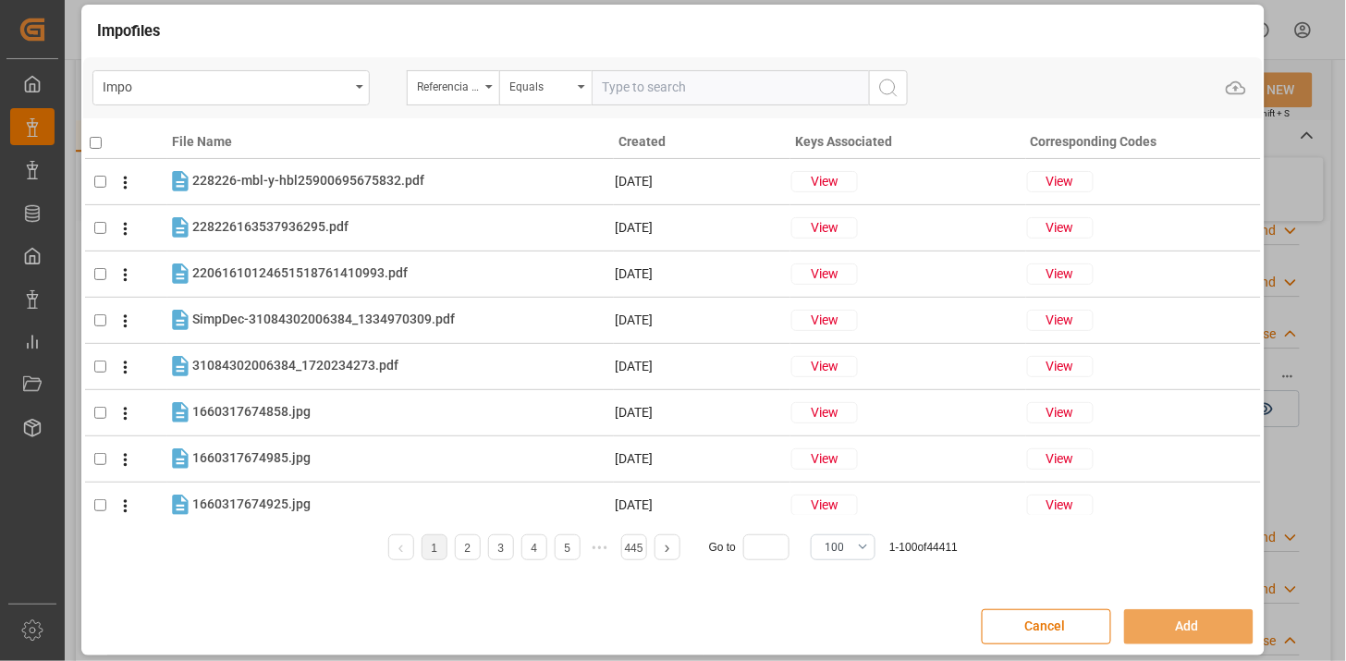
click at [644, 88] on input "text" at bounding box center [730, 87] width 277 height 35
paste input "250806900119"
type input "250806900119"
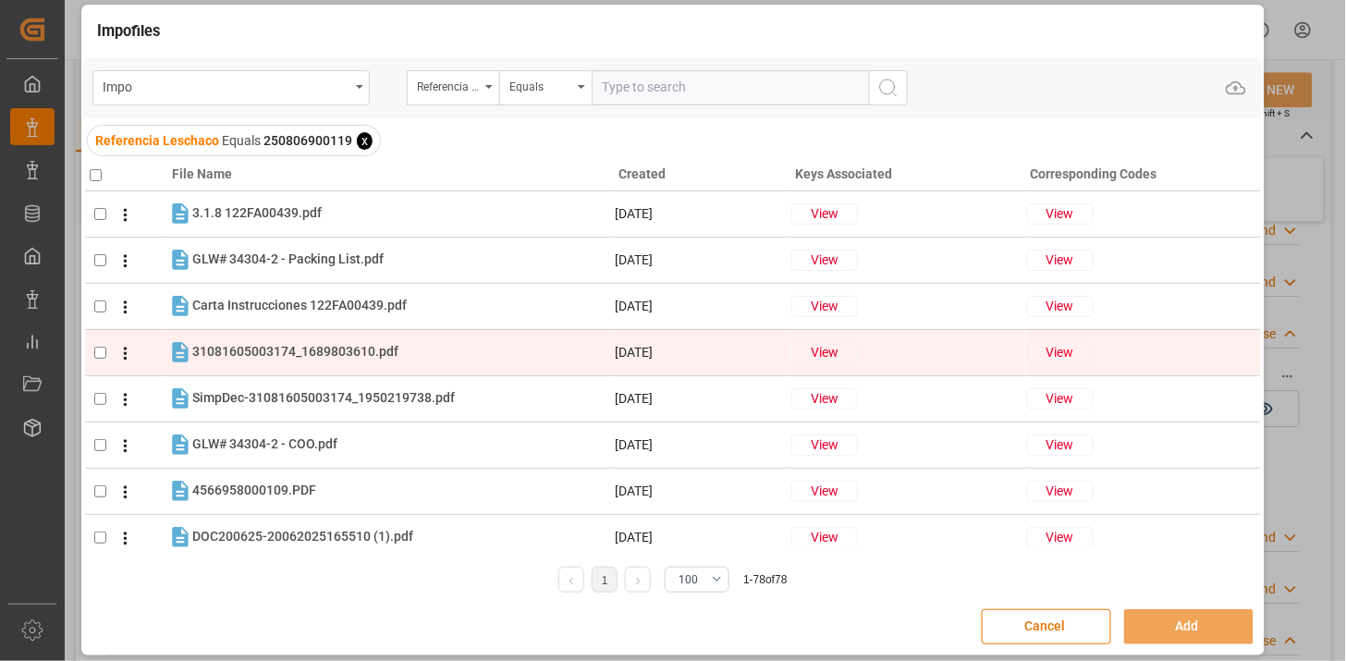
click at [422, 355] on div "31081605003174_1689803610.pdf 31081605003174_1689803610.pdf" at bounding box center [402, 352] width 421 height 24
checkbox input "true"
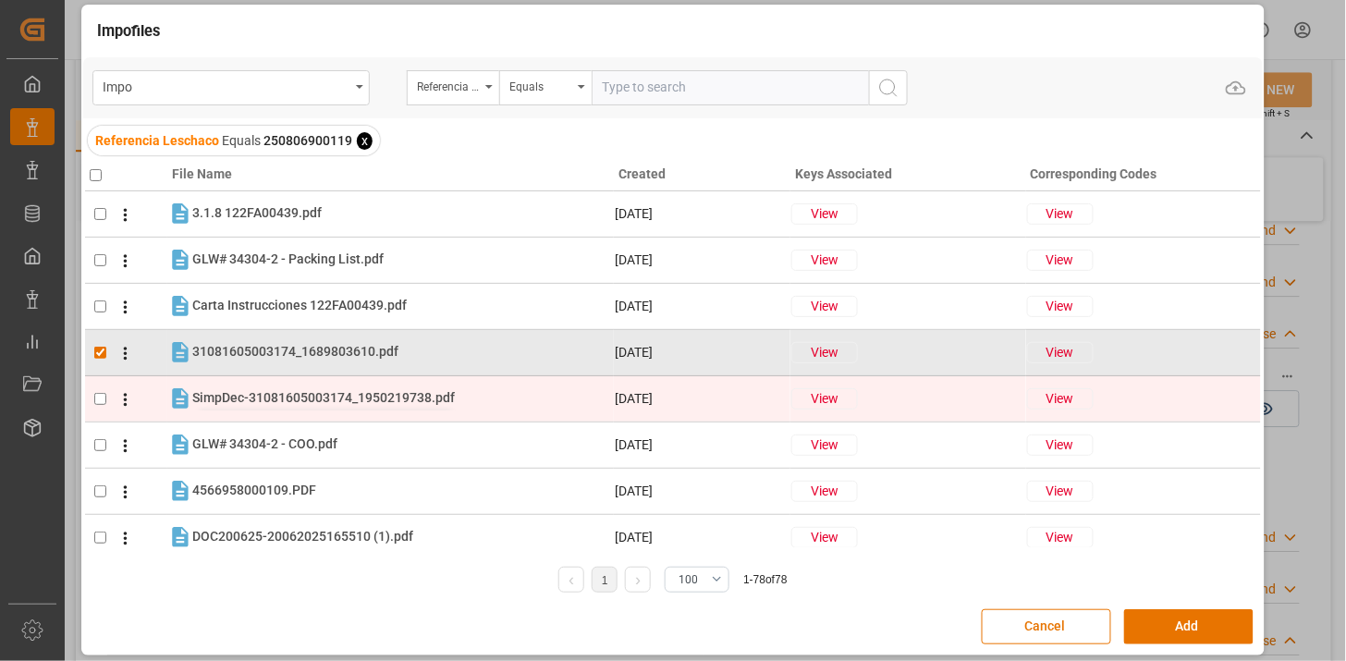
click at [405, 396] on span "SimpDec-31081605003174_1950219738.pdf" at bounding box center [323, 397] width 263 height 15
checkbox input "true"
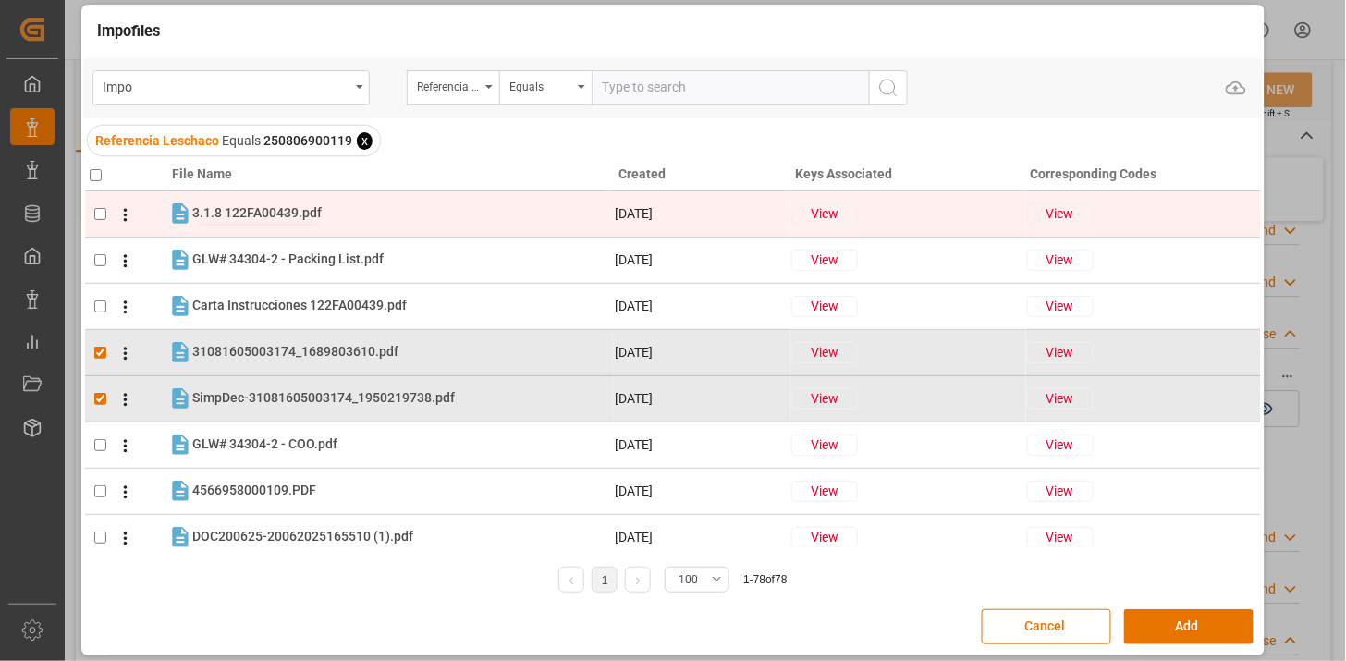
click at [302, 213] on span "3.1.8 122FA00439.pdf" at bounding box center [256, 212] width 129 height 15
checkbox input "true"
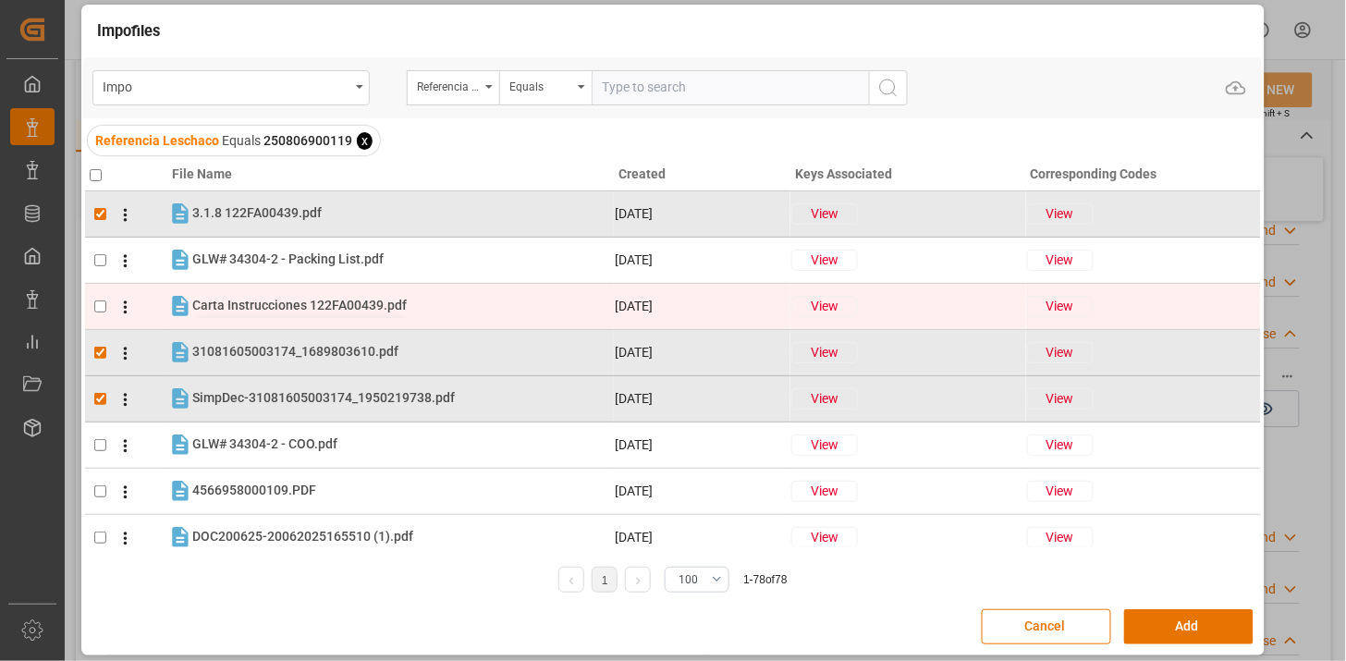
click at [402, 303] on span "Carta Instrucciones 122FA00439.pdf" at bounding box center [299, 305] width 214 height 15
checkbox input "true"
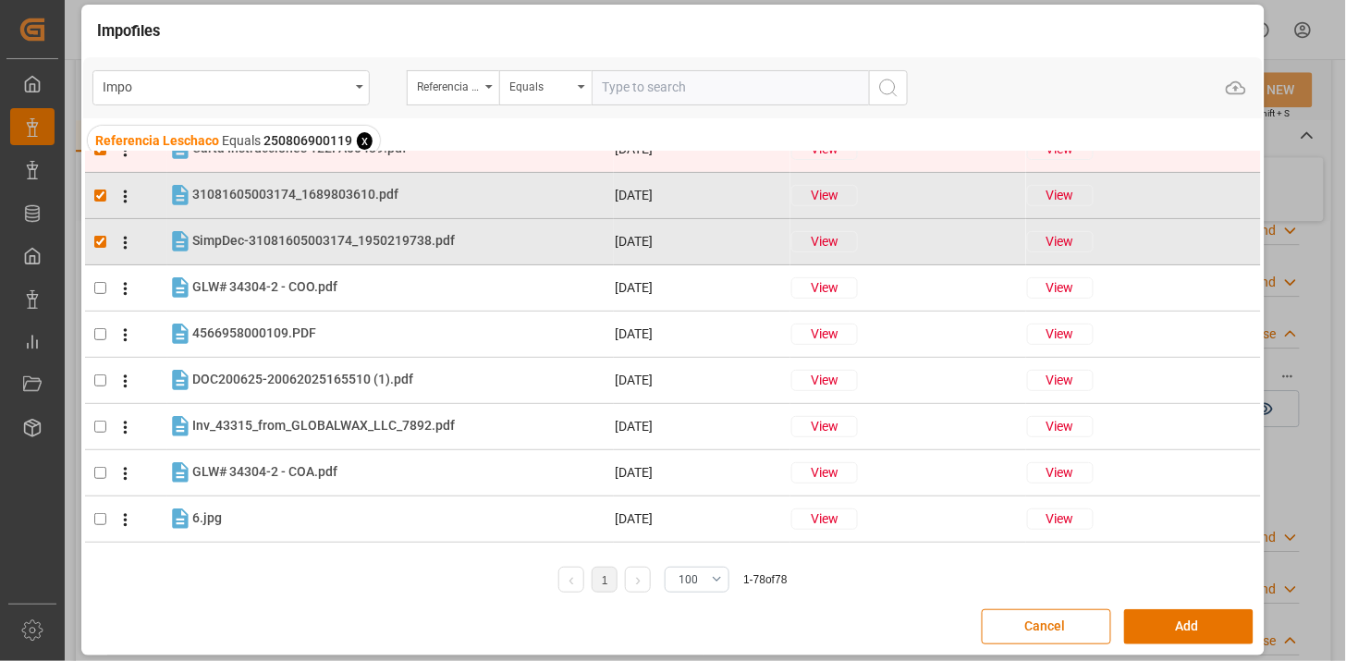
scroll to position [205, 0]
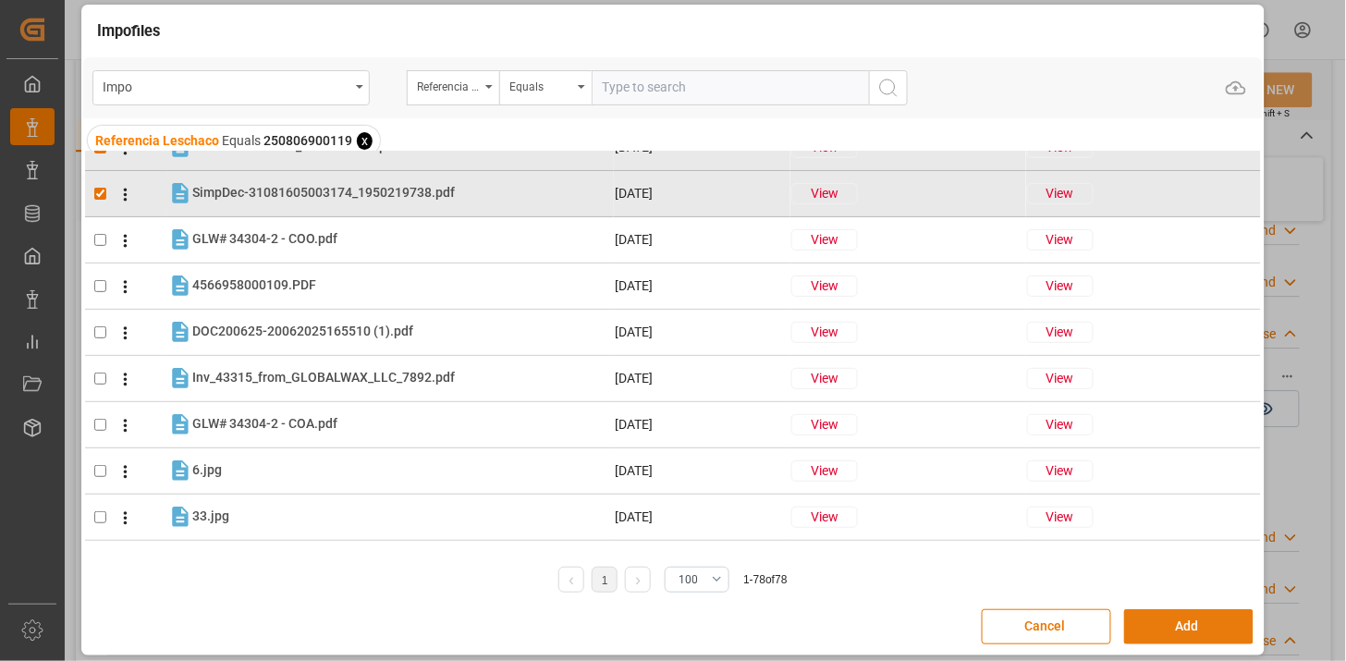
click at [1186, 635] on button "Add" at bounding box center [1188, 626] width 129 height 35
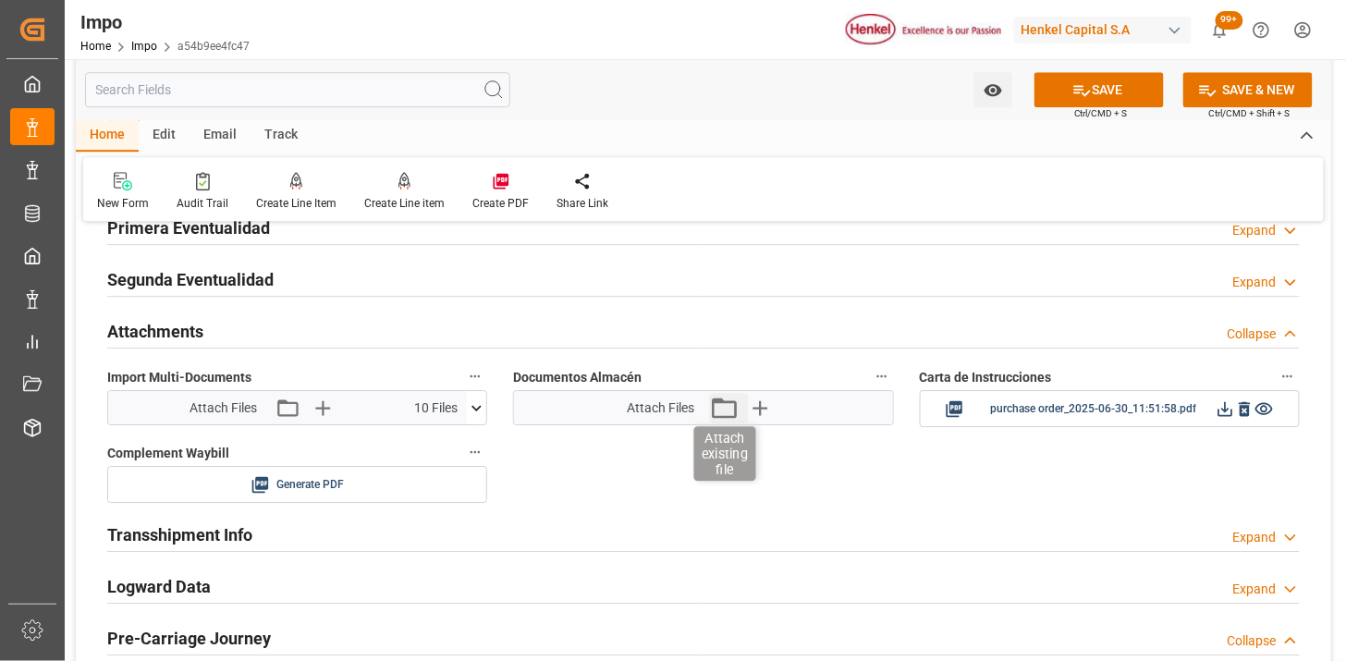
click at [719, 408] on icon "button" at bounding box center [724, 408] width 30 height 30
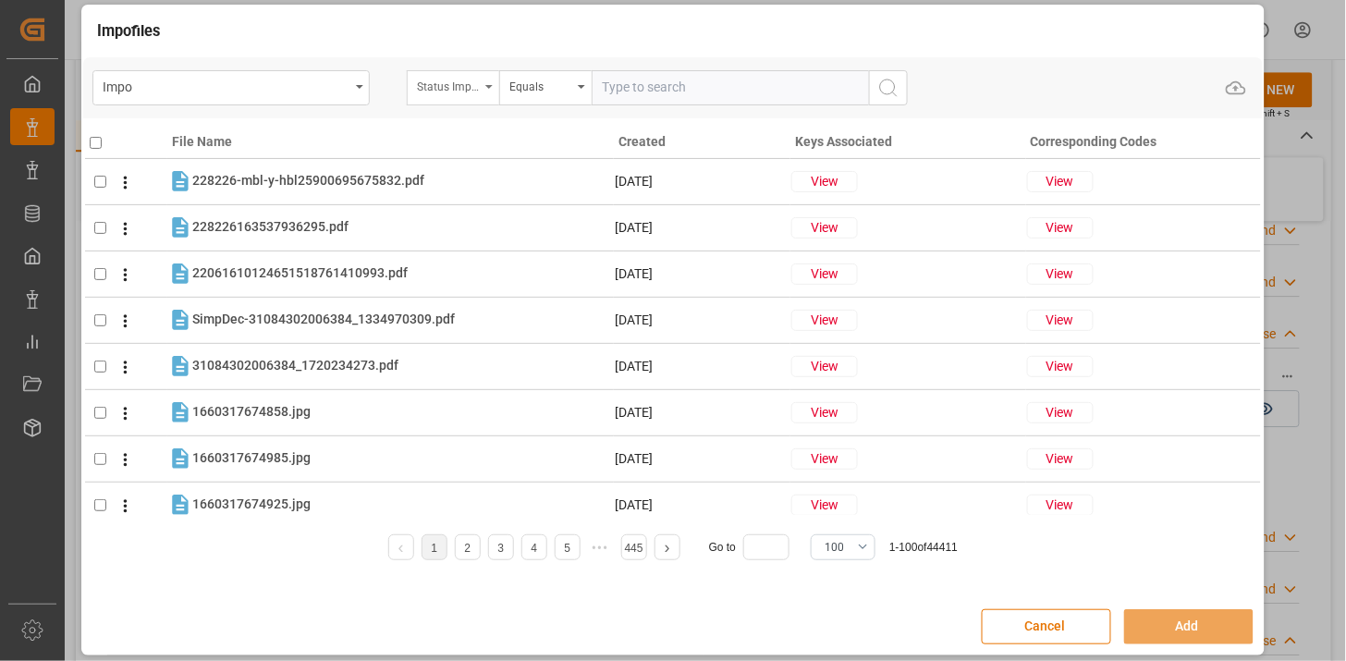
click at [463, 95] on div "Status Importación" at bounding box center [453, 87] width 92 height 35
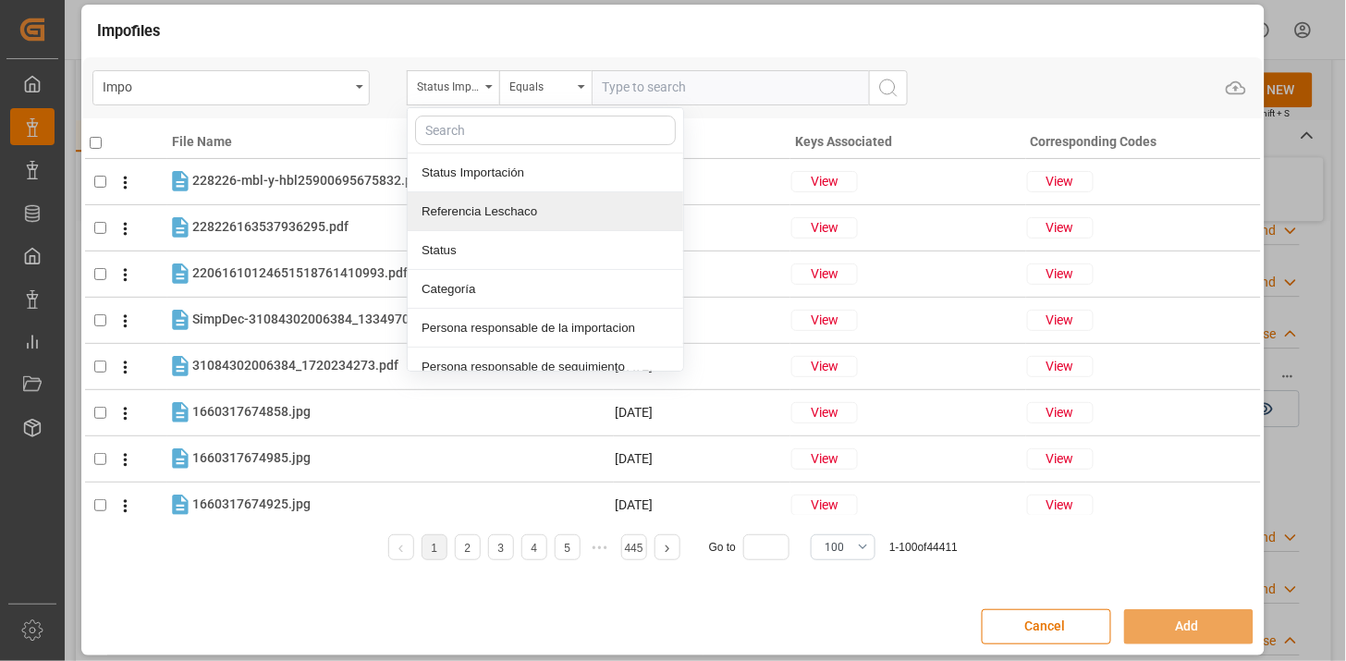
click at [503, 208] on div "Referencia Leschaco" at bounding box center [546, 211] width 276 height 39
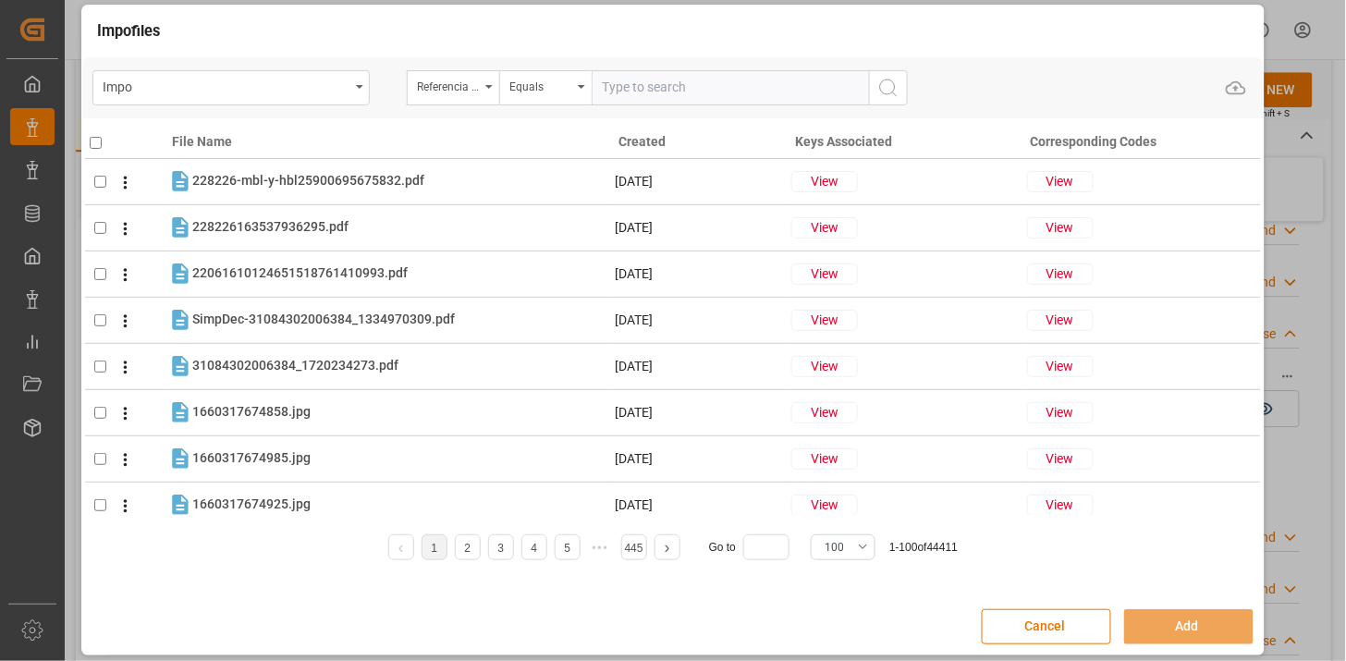
click at [630, 79] on input "text" at bounding box center [730, 87] width 277 height 35
paste input "250806900119"
type input "250806900119"
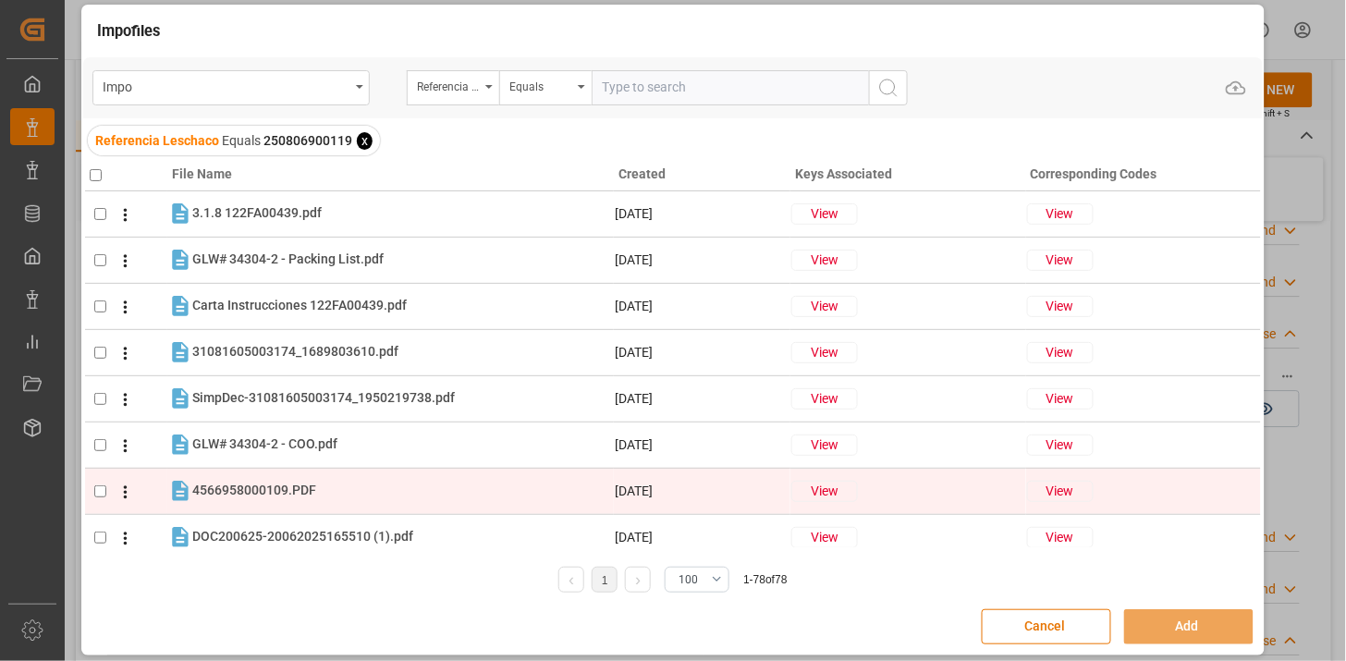
scroll to position [103, 0]
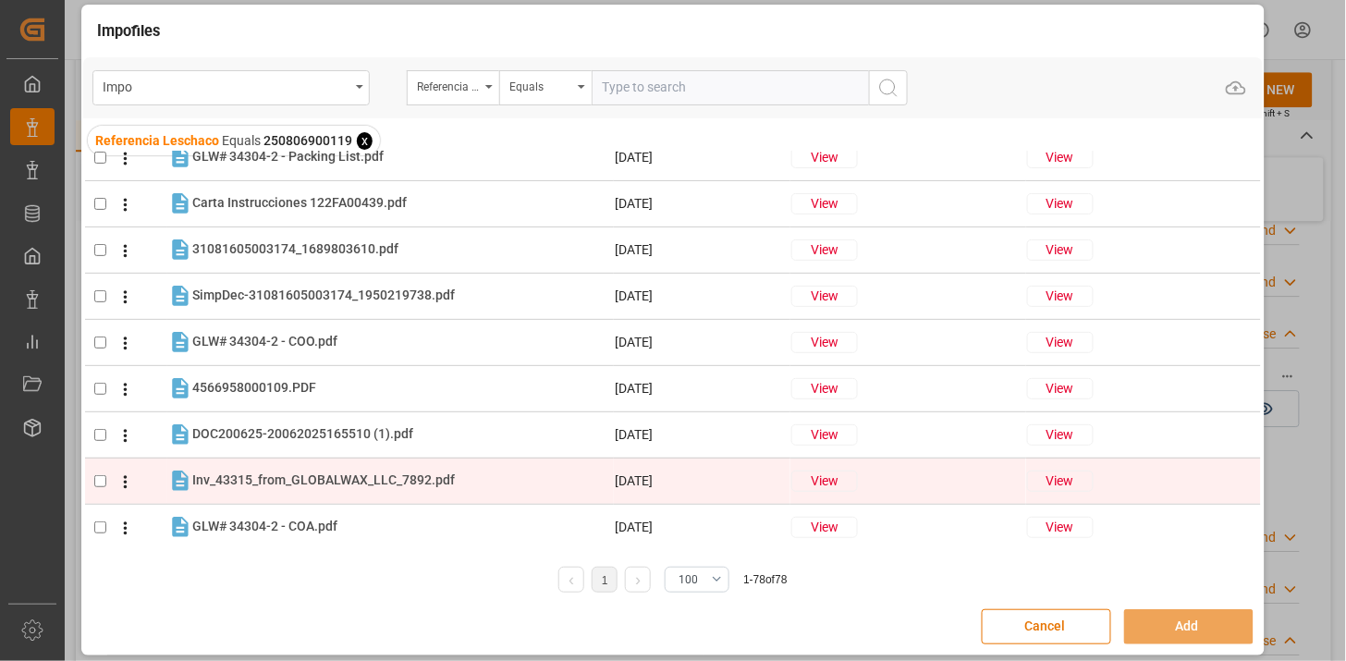
click at [361, 494] on tr "Inv_43315_from_GLOBALWAX_LLC_7892.pdf Inv_43315_from_GLOBALWAX_LLC_7892.pdf [DA…" at bounding box center [673, 481] width 1176 height 46
checkbox input "true"
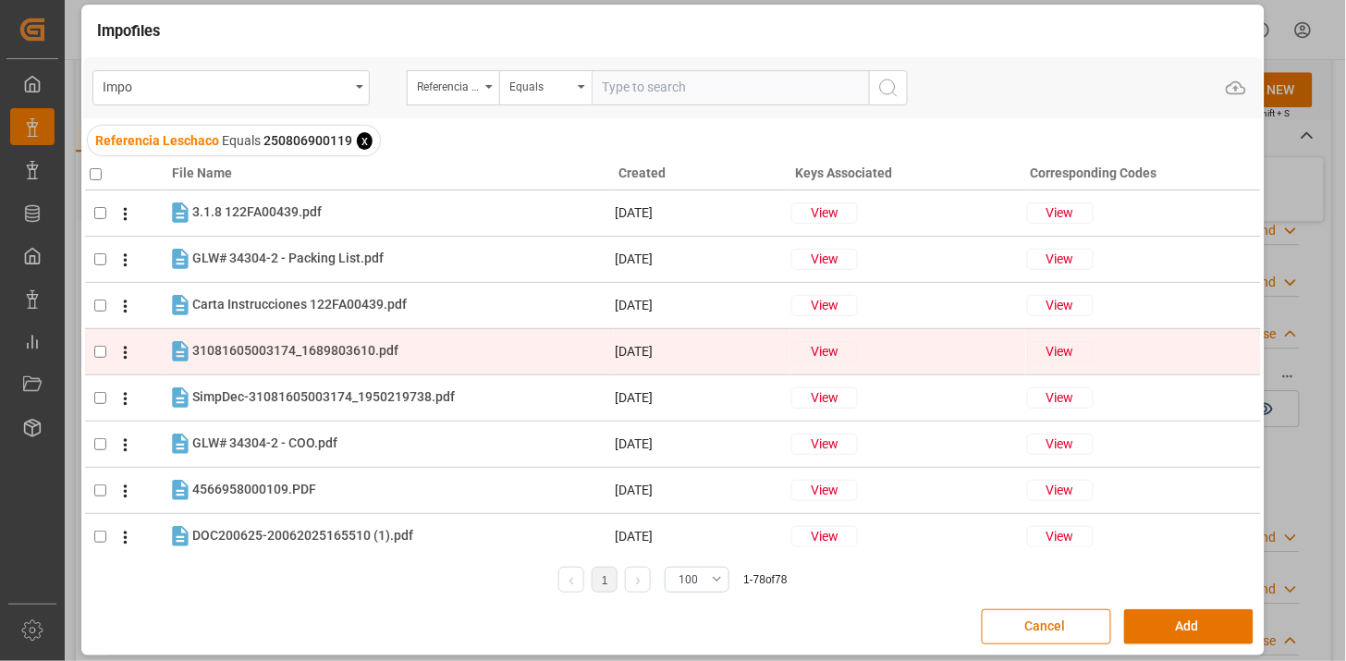
scroll to position [0, 0]
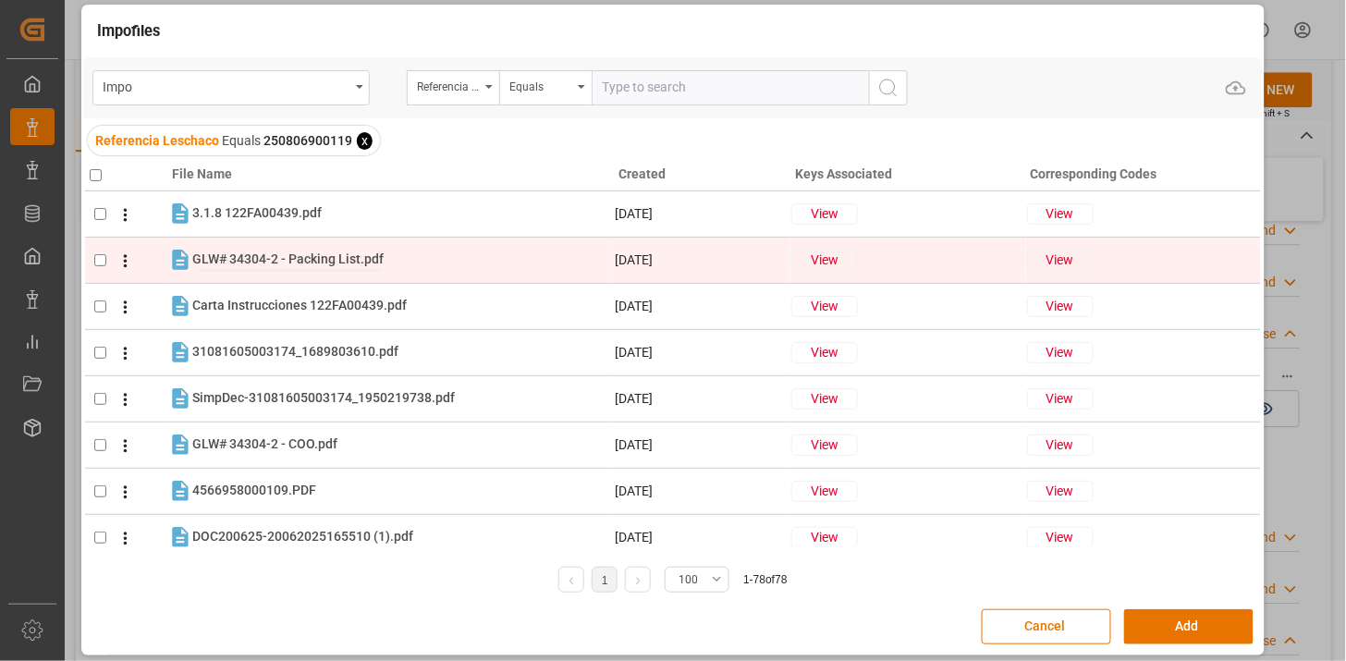
click at [300, 261] on span "GLW# 34304-2 - Packing List.pdf" at bounding box center [287, 258] width 191 height 15
checkbox input "true"
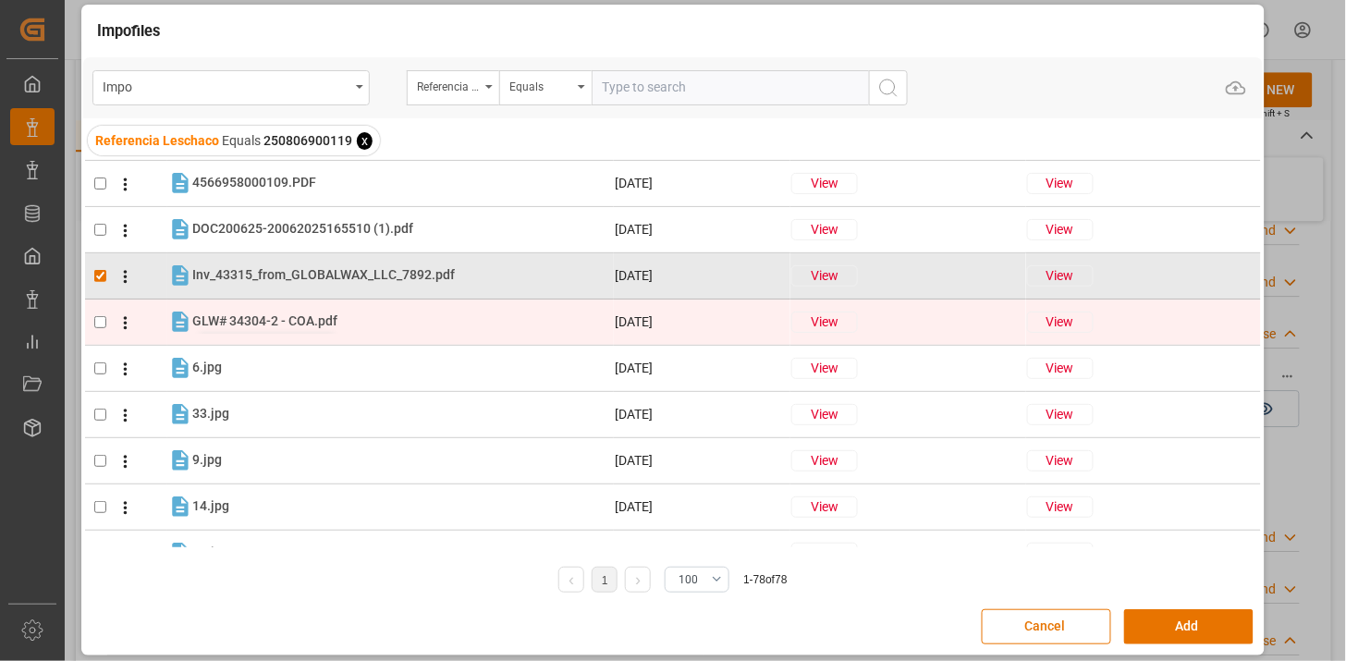
click at [306, 325] on span "GLW# 34304-2 - COA.pdf" at bounding box center [264, 320] width 145 height 15
checkbox input "true"
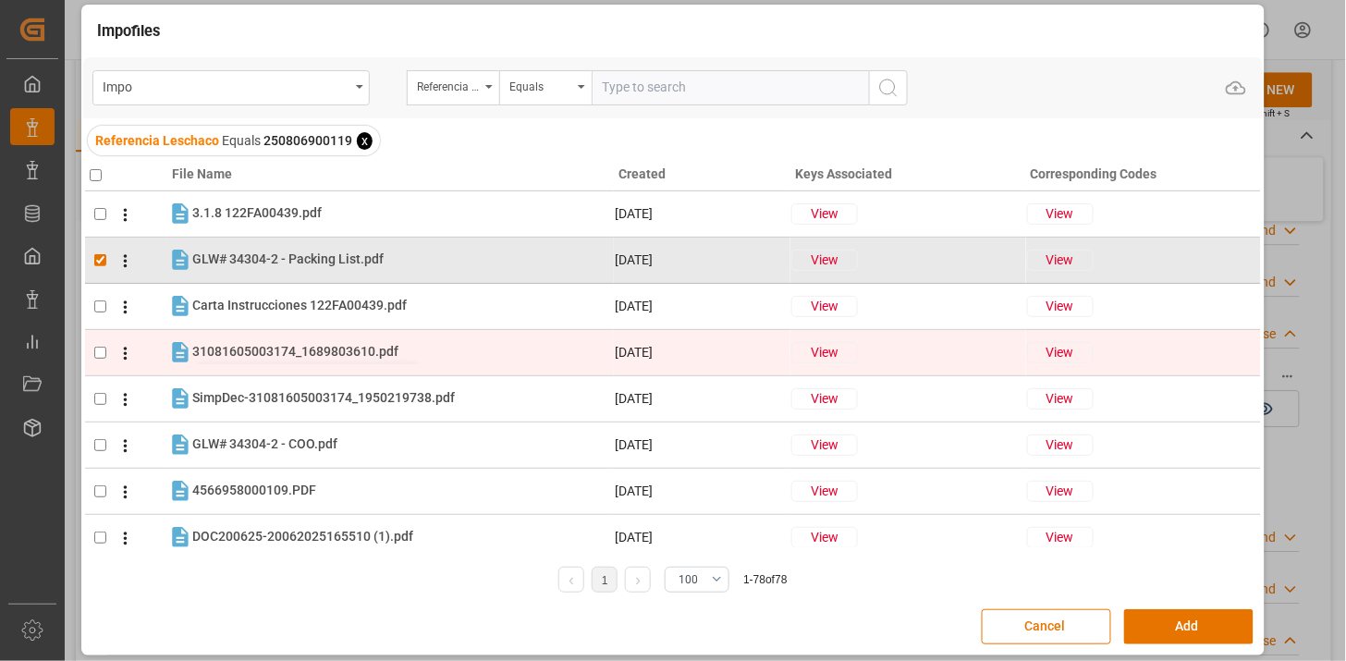
click at [335, 351] on span "31081605003174_1689803610.pdf" at bounding box center [295, 351] width 206 height 15
checkbox input "true"
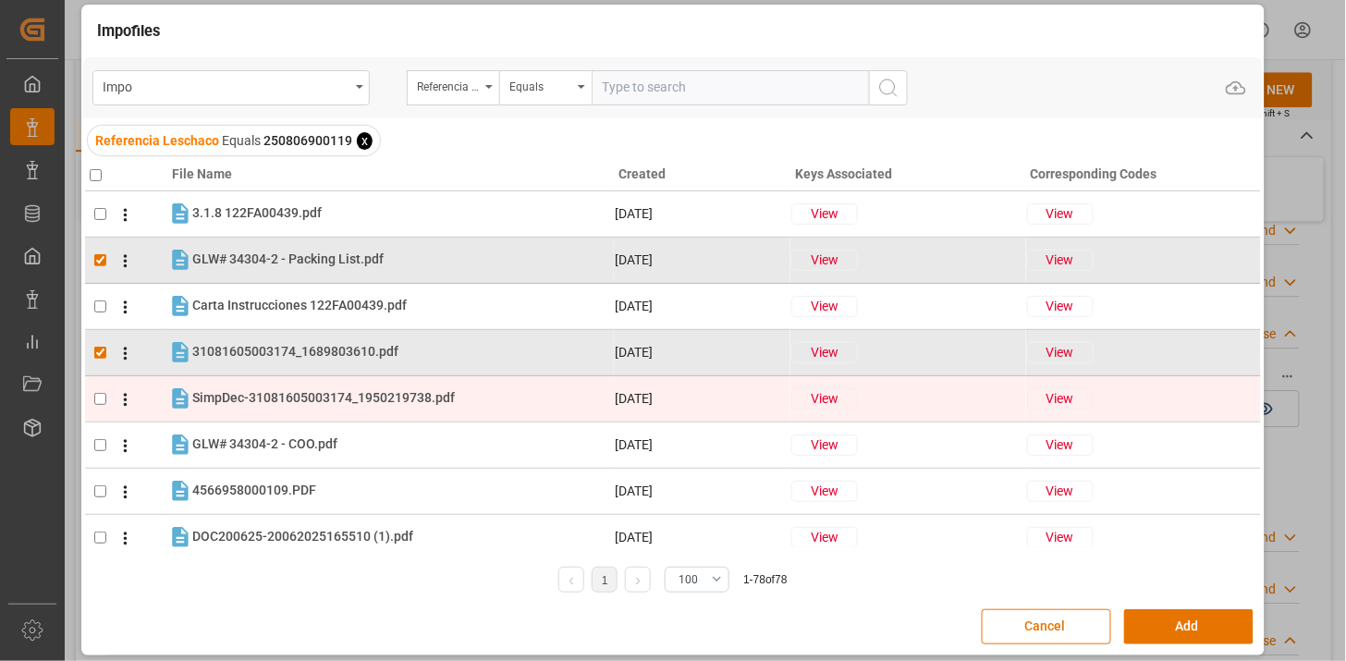
click at [330, 388] on div "SimpDec-31081605003174_1950219738.pdf SimpDec-31081605003174_1950219738.pdf" at bounding box center [323, 397] width 263 height 19
checkbox input "true"
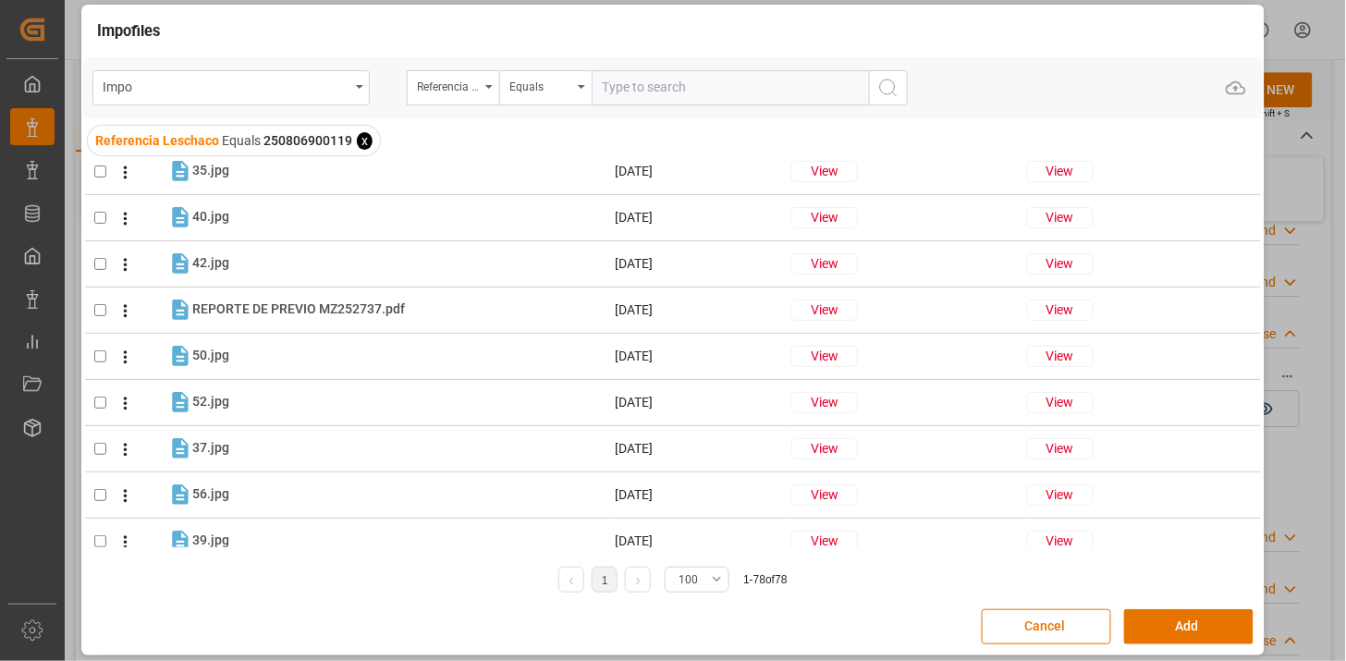
scroll to position [3249, 0]
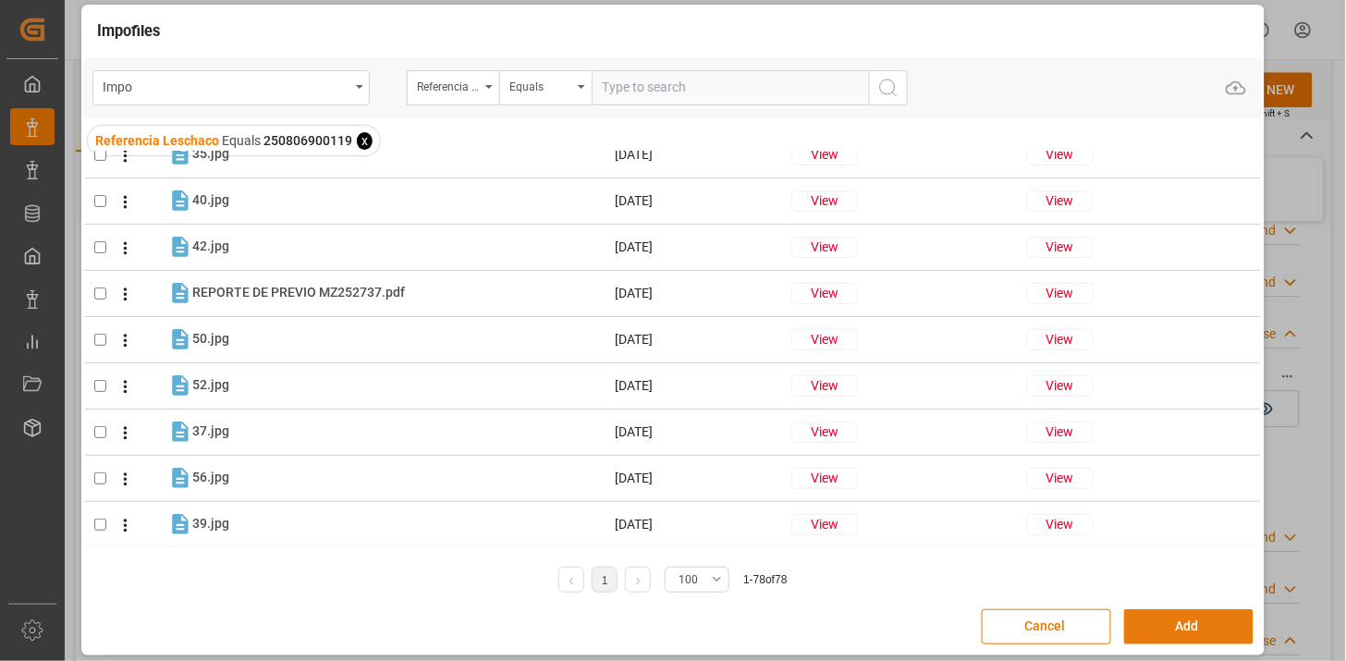
click at [1157, 618] on button "Add" at bounding box center [1188, 626] width 129 height 35
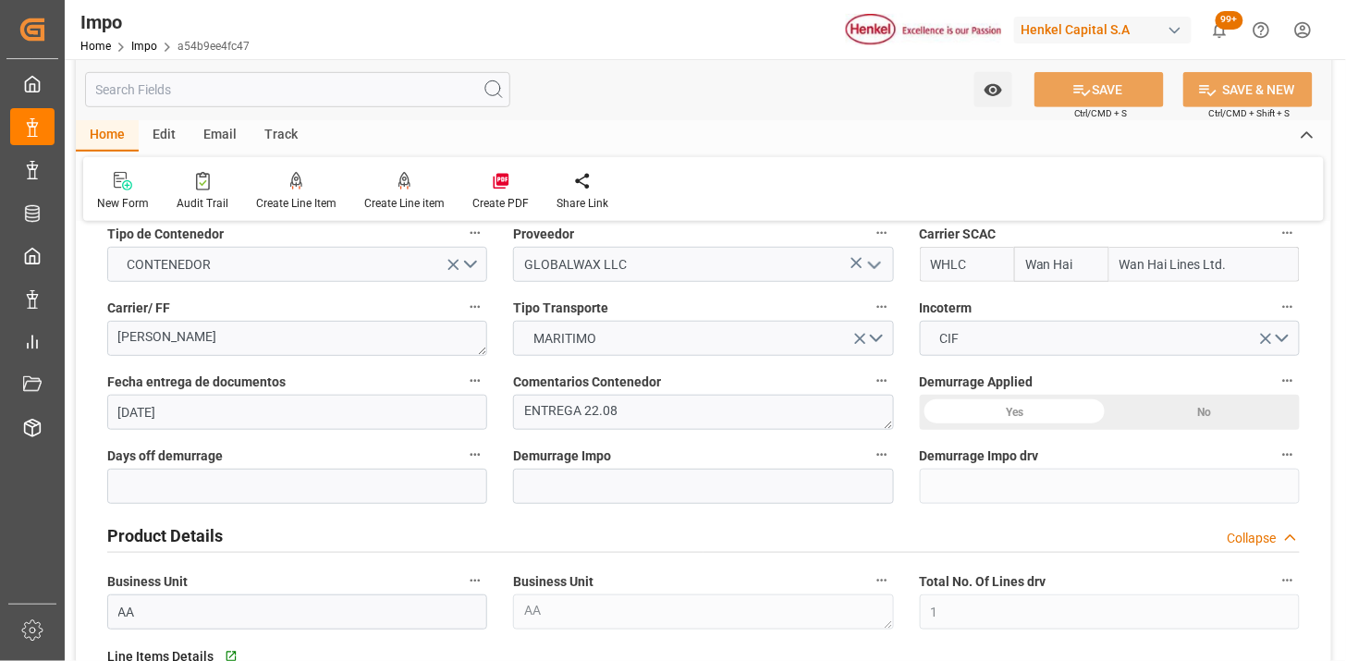
scroll to position [308, 0]
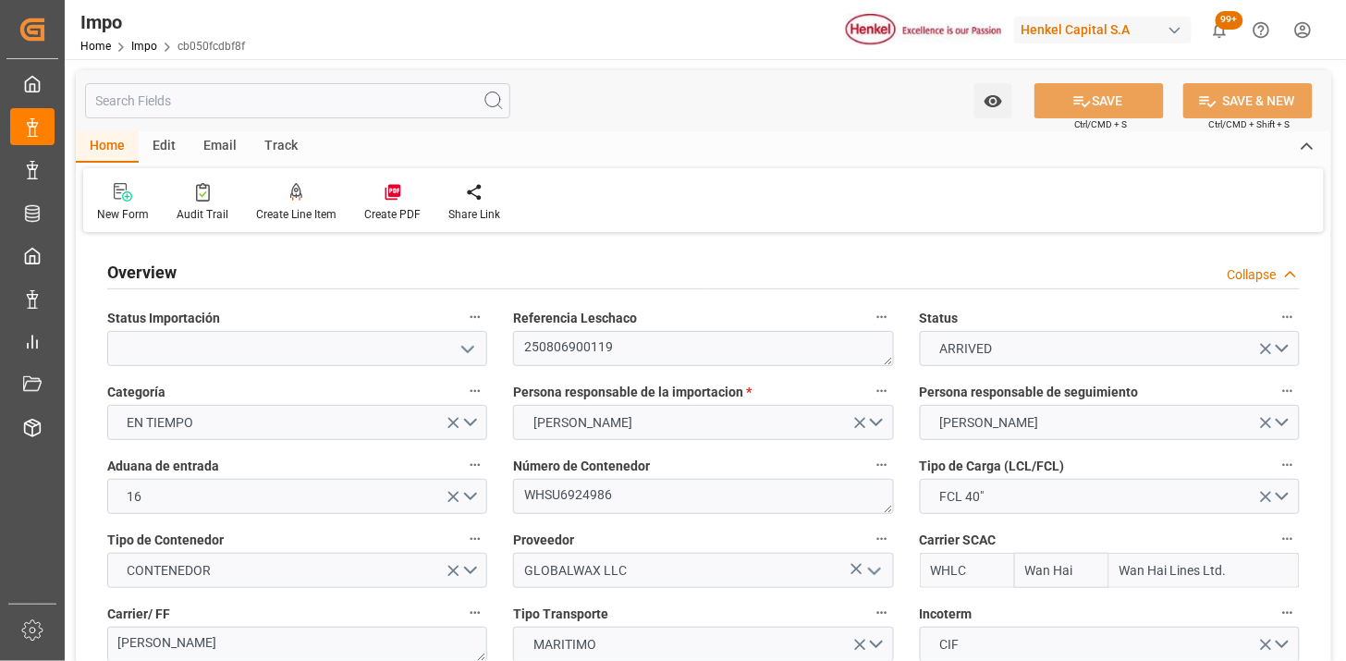
type input "Wan Hai"
type input "Wan Hai Lines Ltd."
type input "1"
type input "46.81"
type input "31"
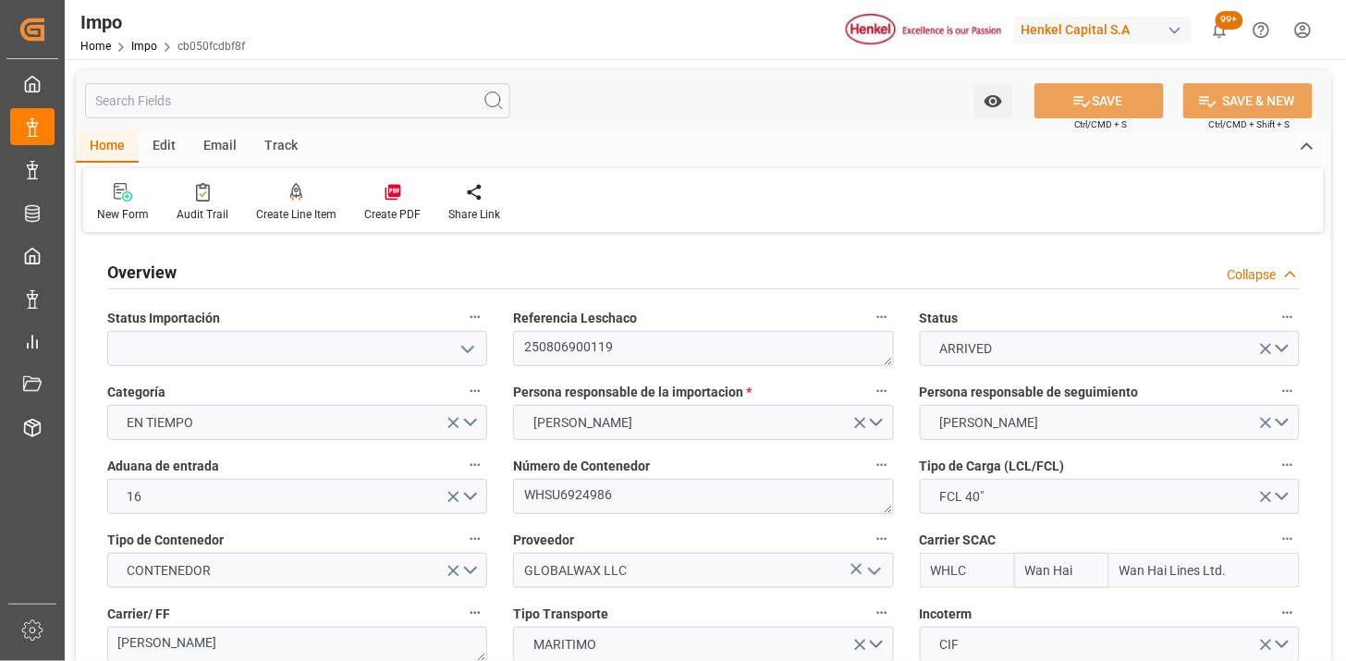
type input "9850836"
type input "[DATE]"
type input "[DATE] 15:33"
type input "[DATE] 16:00"
type input "[DATE] 09:00"
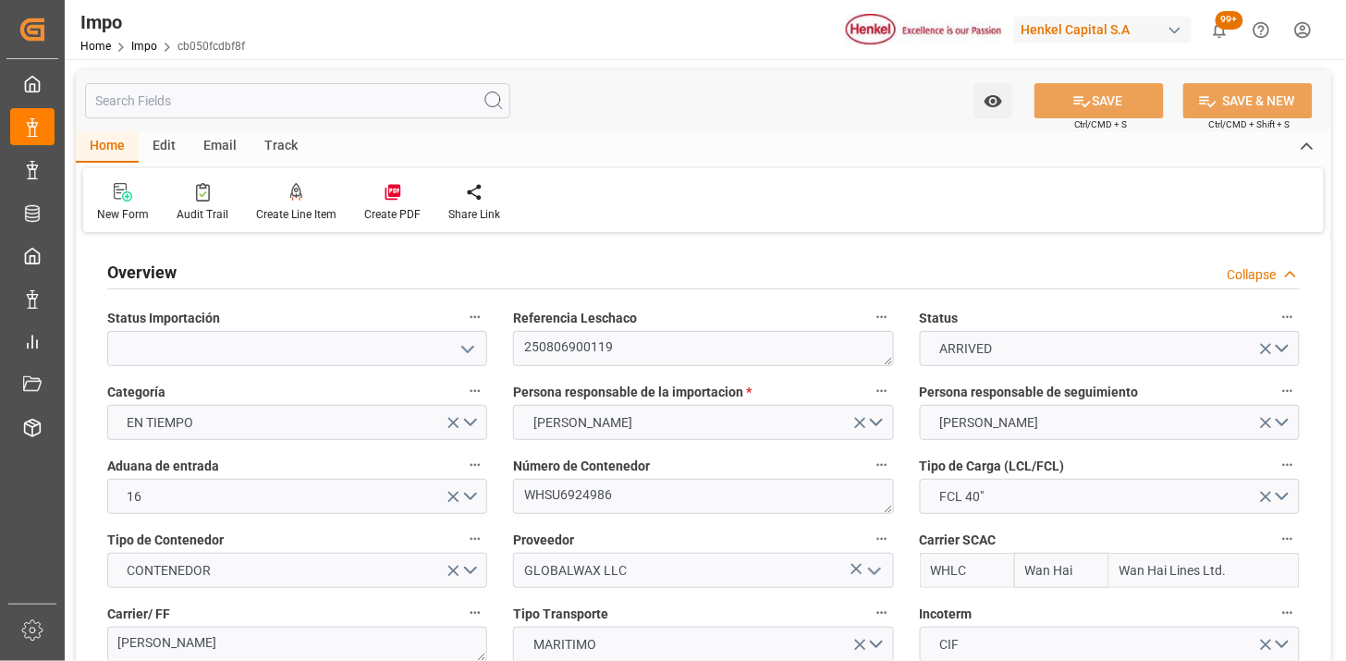
type input "[DATE] 09:50"
type input "[DATE] 23:34"
type input "[DATE] 00:54"
type input "[DATE] 02:25"
type input "[DATE] 12:43"
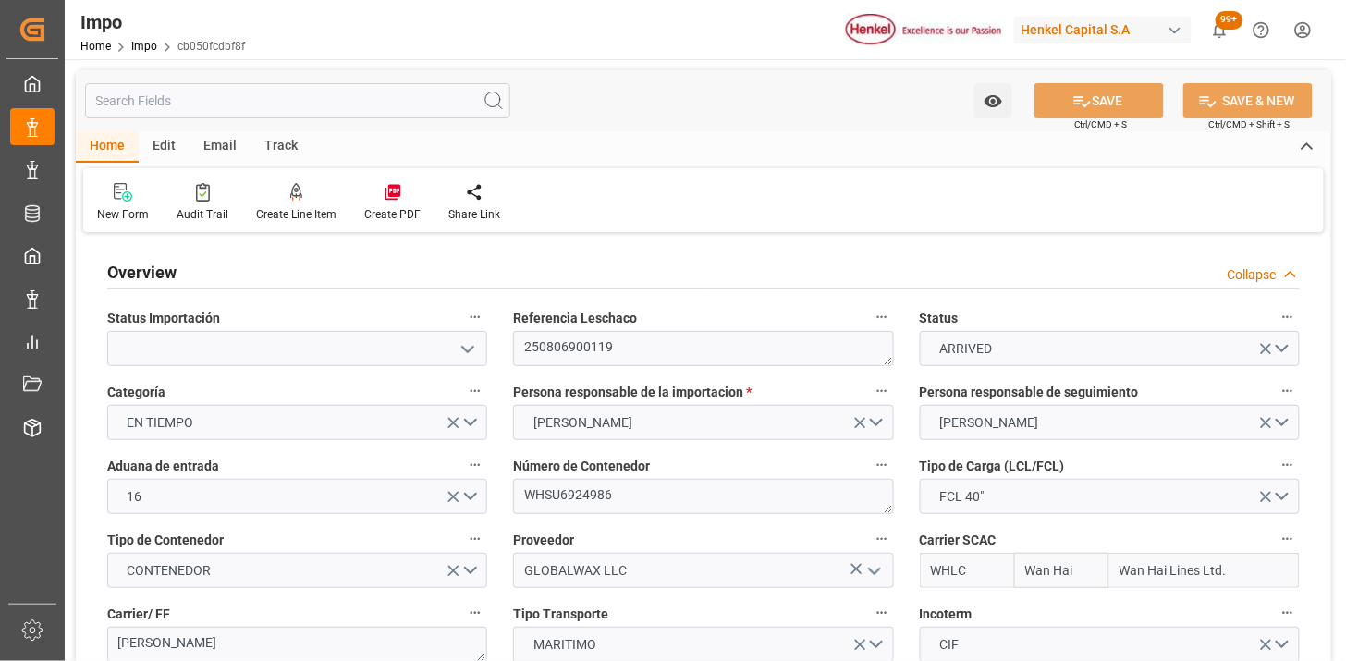
type input "[DATE] 00:00"
type input "[DATE] 08:29"
type input "[DATE] 07:43"
type input "[DATE] 20:19"
type input "[DATE] 00:20"
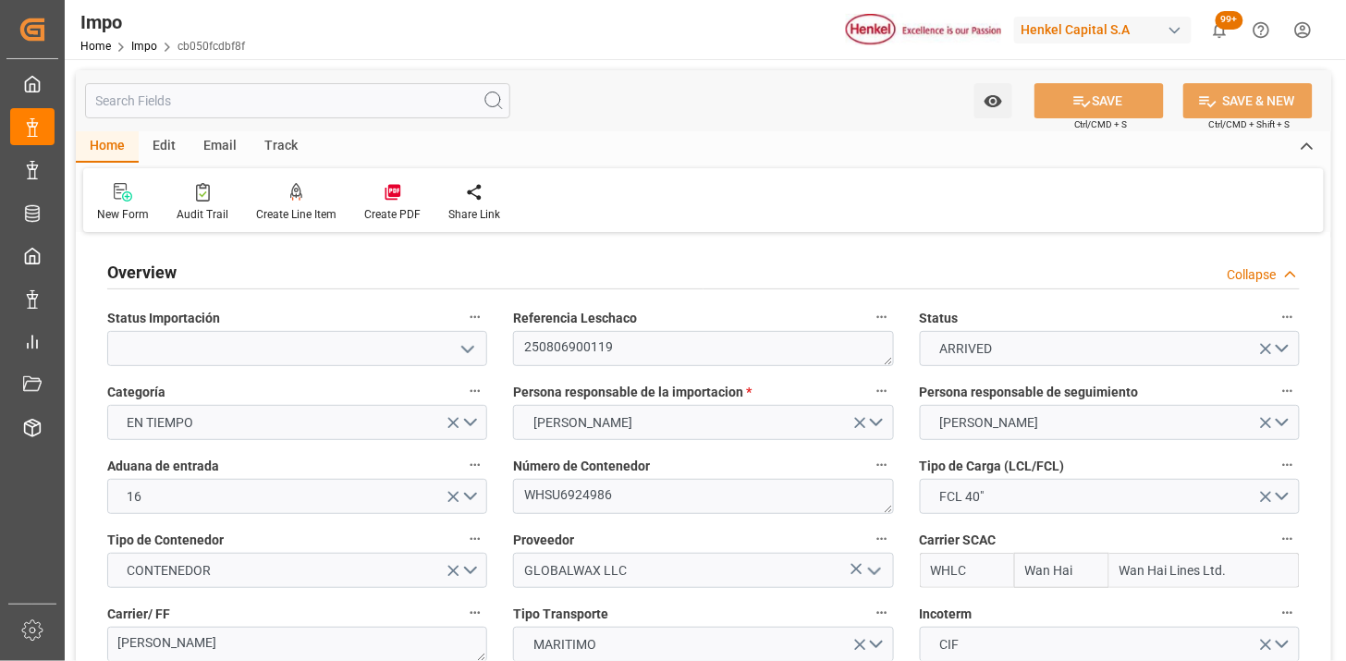
type input "[DATE] 00:28"
type input "[DATE] 00:20"
type input "[DATE] 00:00"
type input "[DATE] 21:49"
type input "[DATE] 15:29"
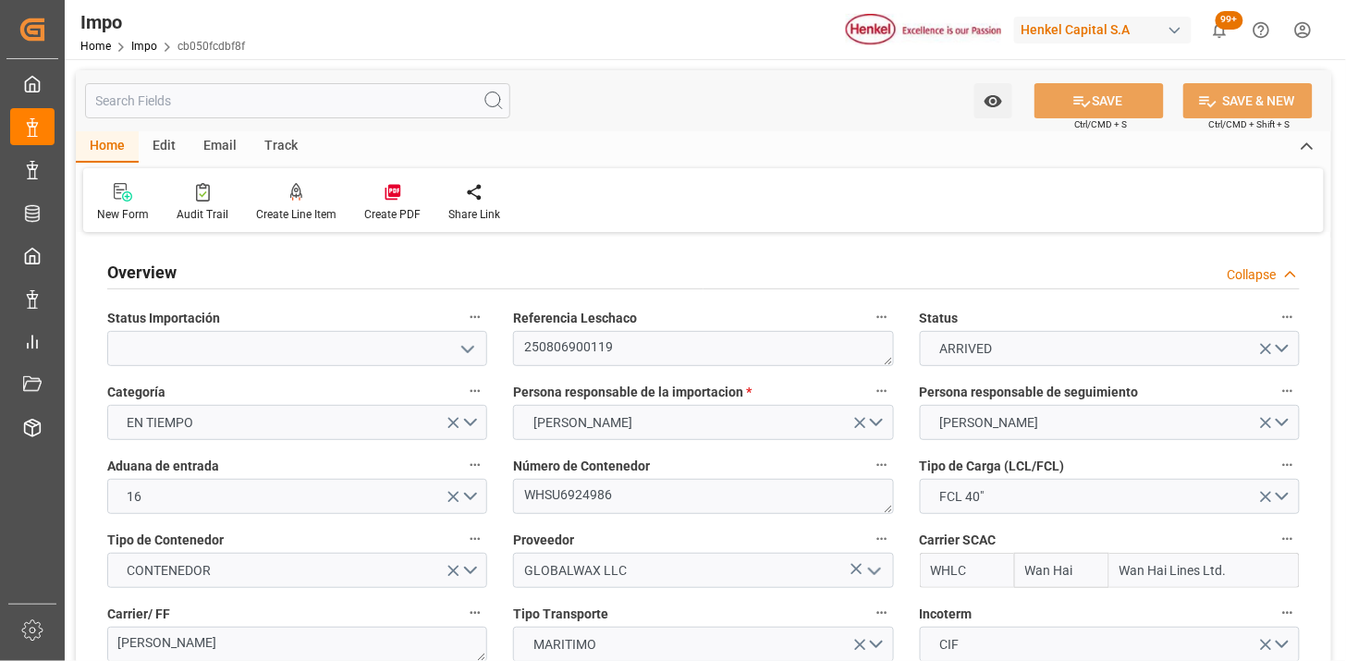
type input "[DATE] 05:47"
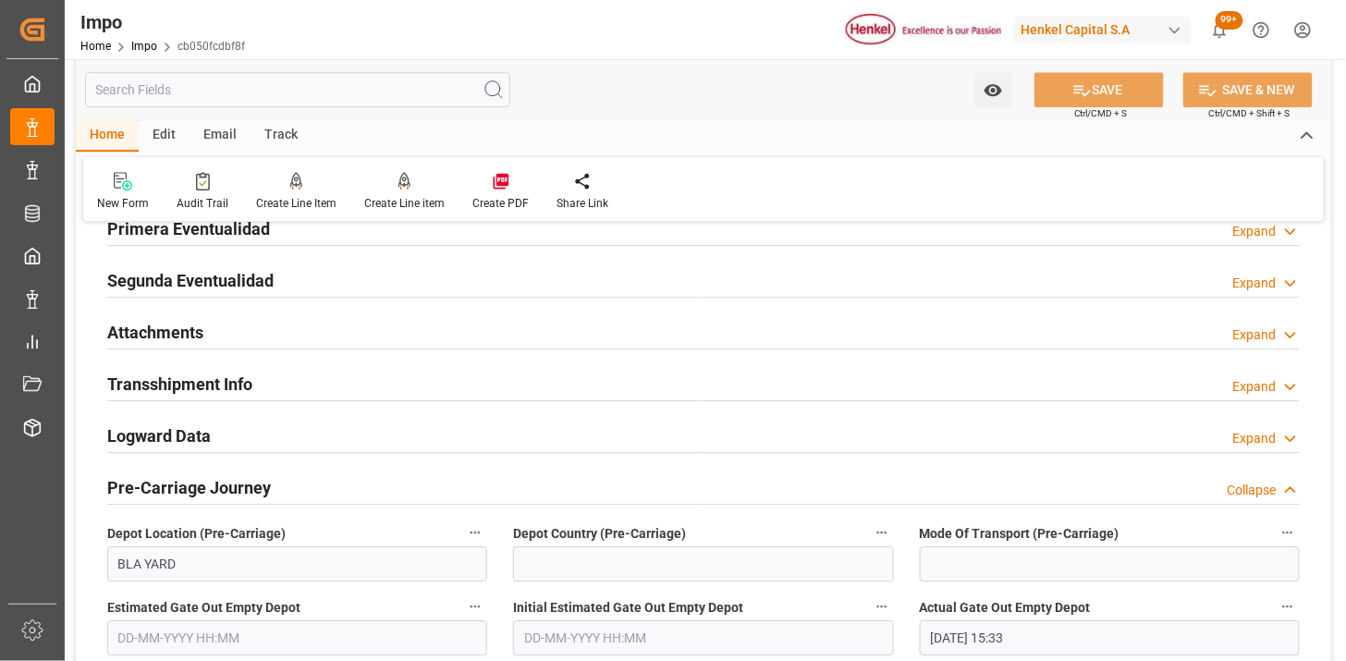
scroll to position [1540, 0]
click at [383, 336] on div "Attachments Expand" at bounding box center [703, 329] width 1193 height 35
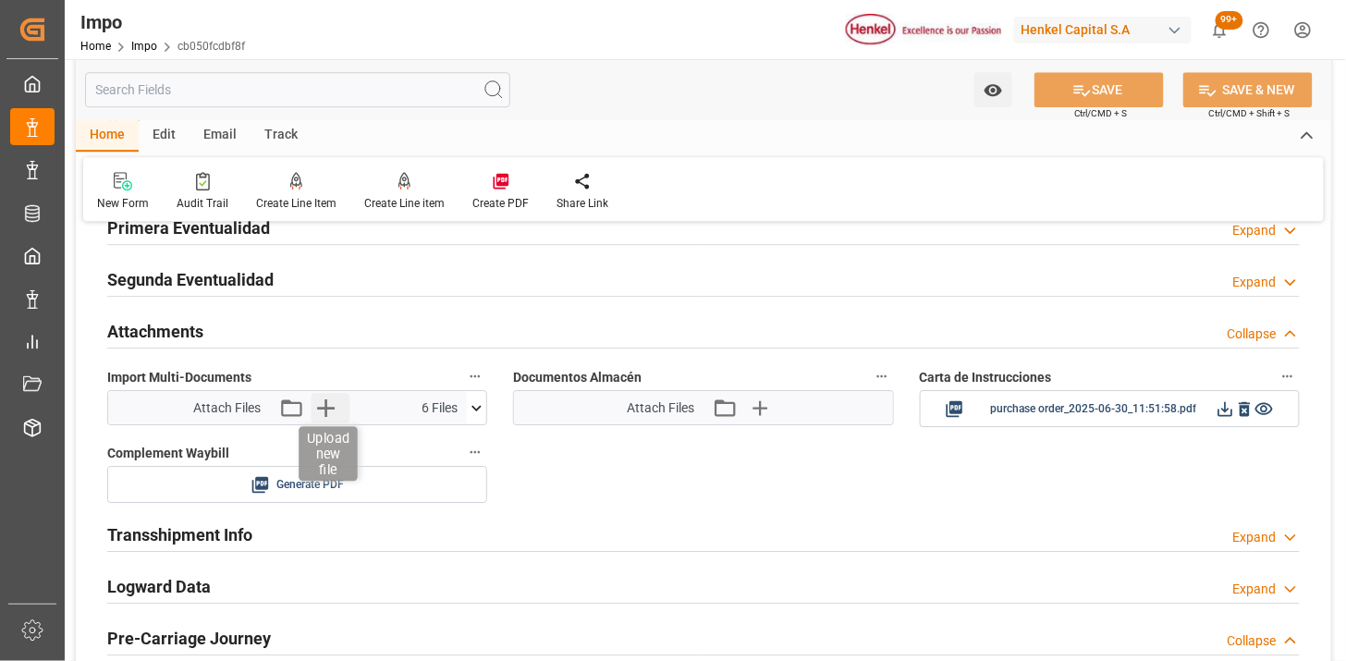
click at [325, 410] on icon "button" at bounding box center [326, 408] width 18 height 18
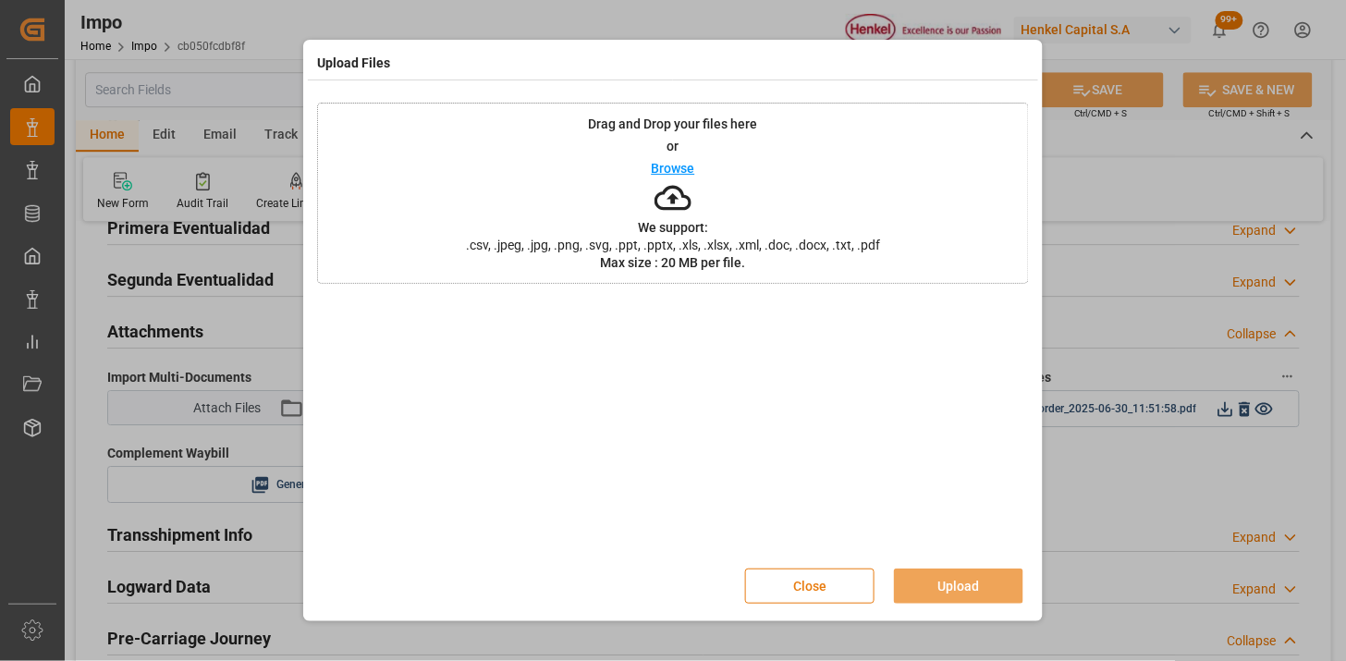
click at [805, 586] on button "Close" at bounding box center [809, 586] width 129 height 35
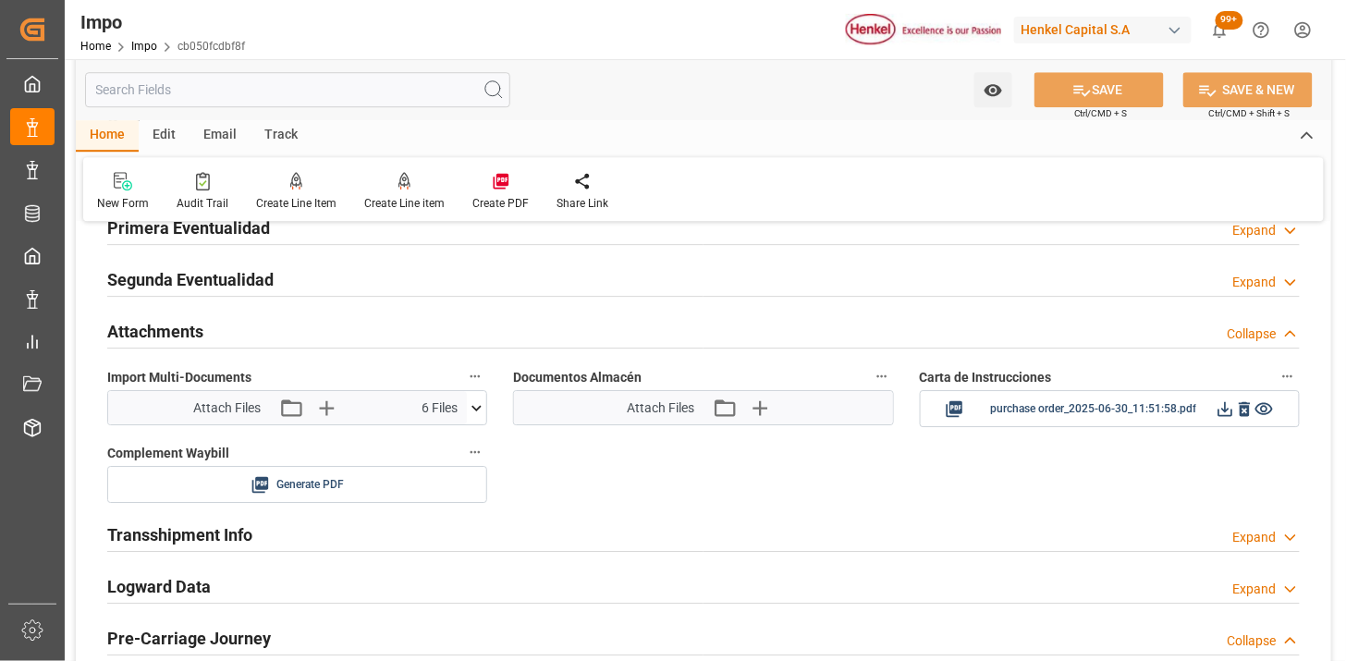
click at [474, 405] on icon at bounding box center [476, 407] width 19 height 19
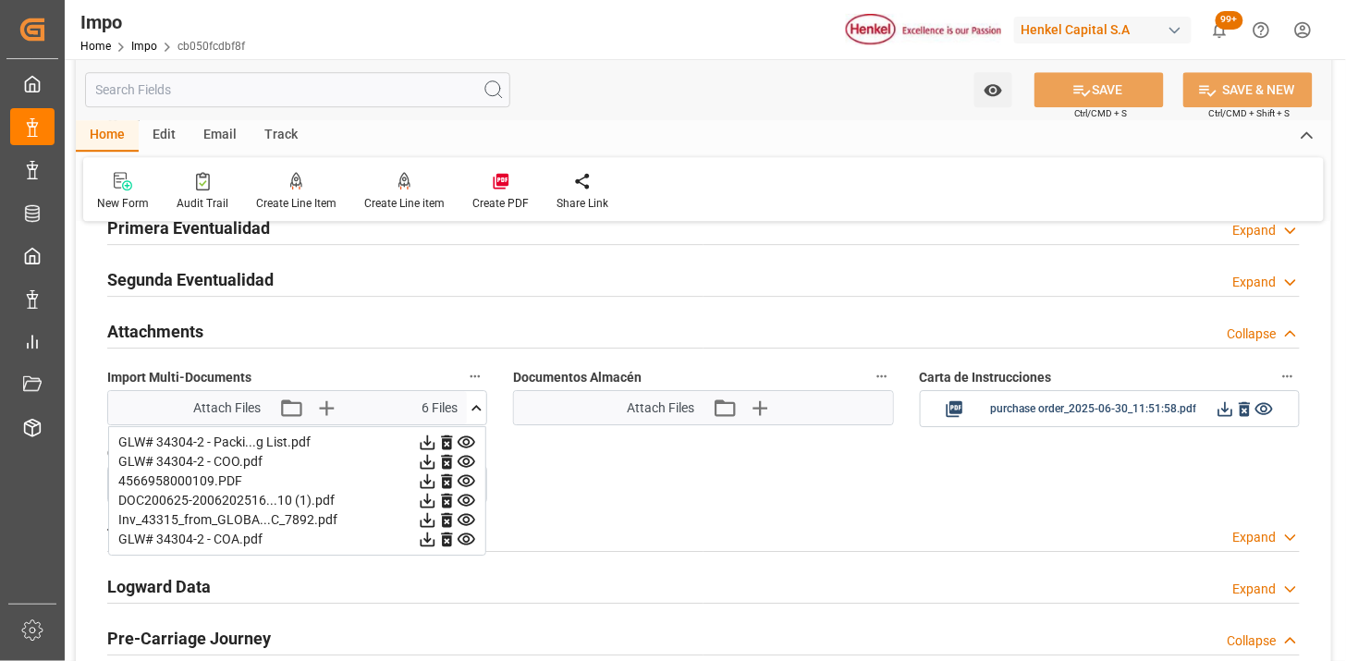
click at [474, 404] on icon at bounding box center [476, 407] width 19 height 19
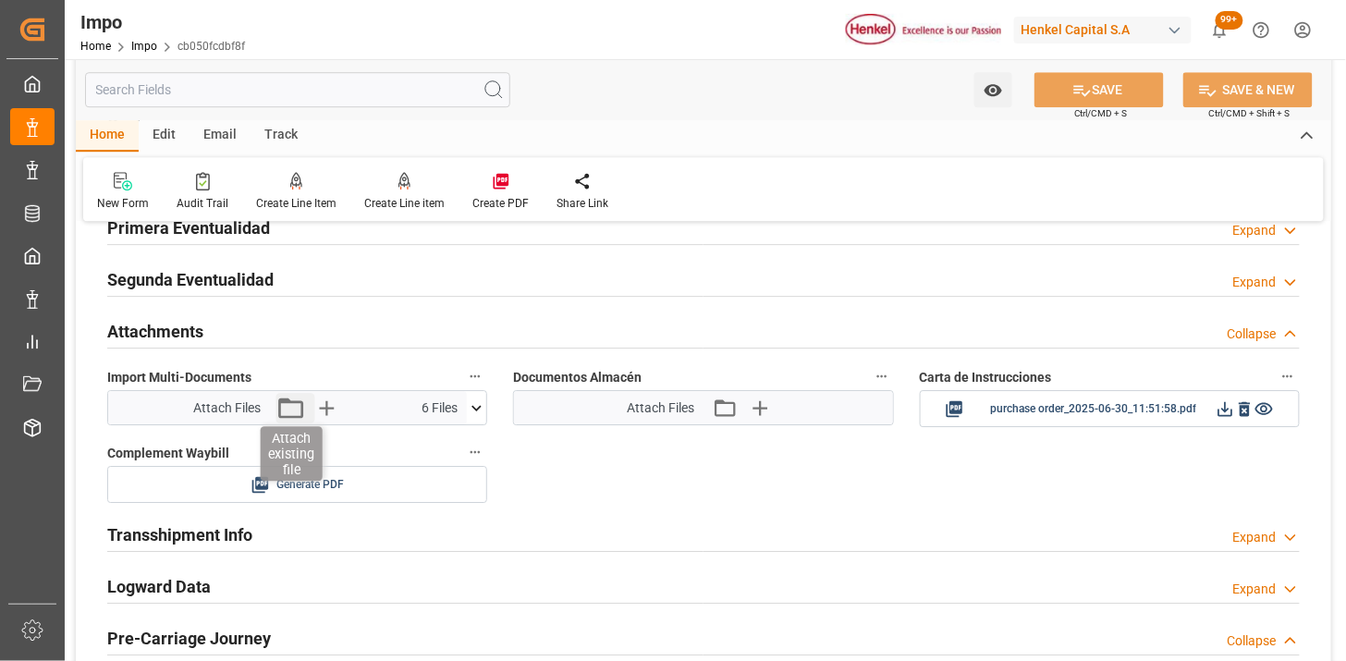
click at [288, 404] on icon "button" at bounding box center [291, 408] width 30 height 30
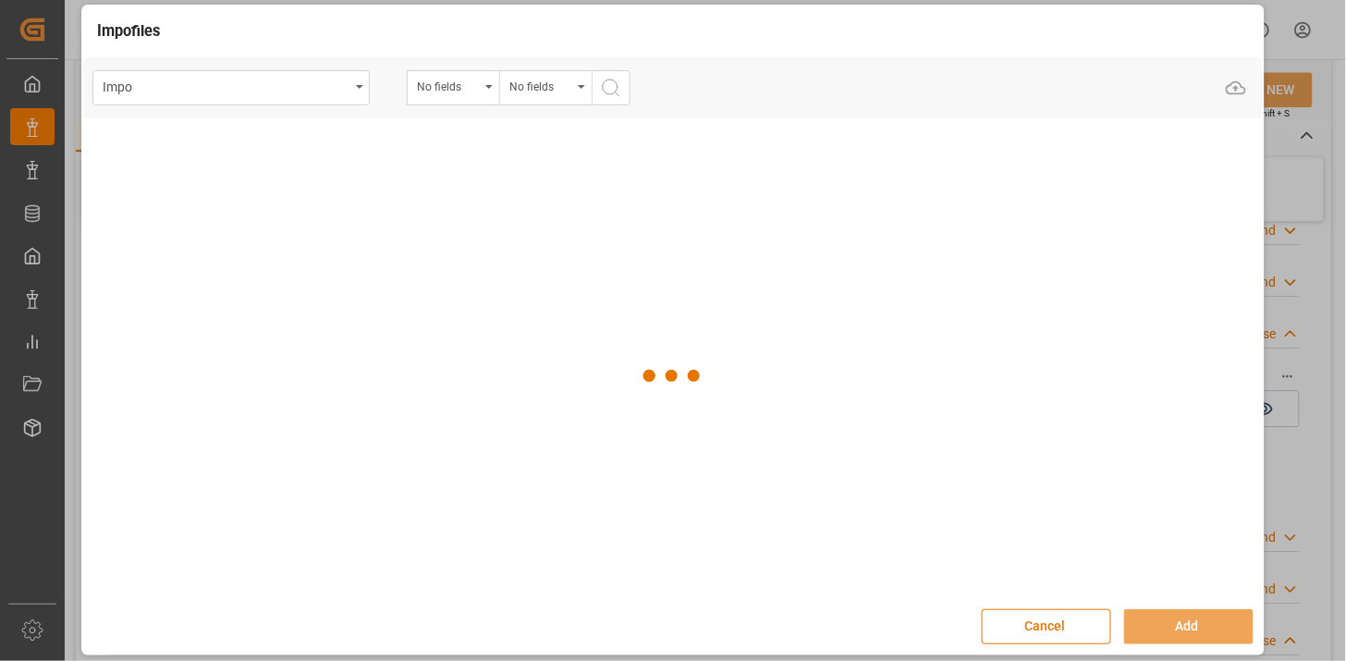
click at [466, 92] on div "No fields" at bounding box center [448, 84] width 63 height 21
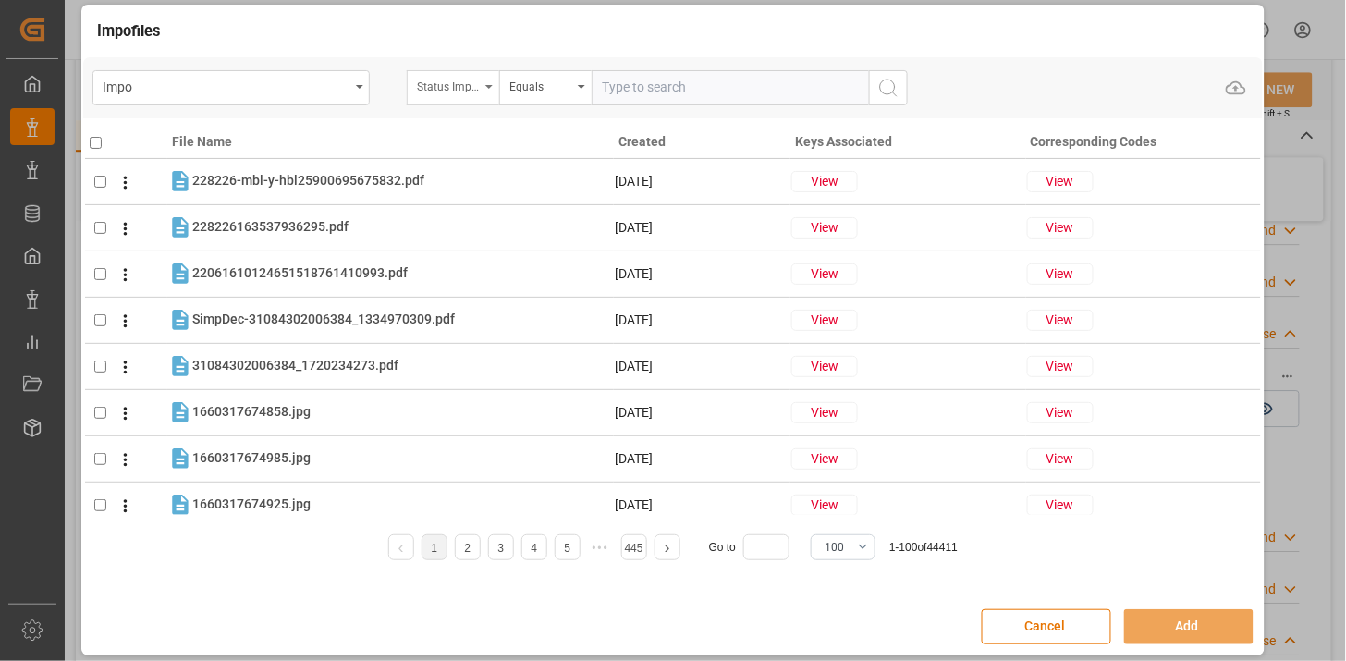
click at [465, 96] on div "Status Importación" at bounding box center [453, 87] width 92 height 35
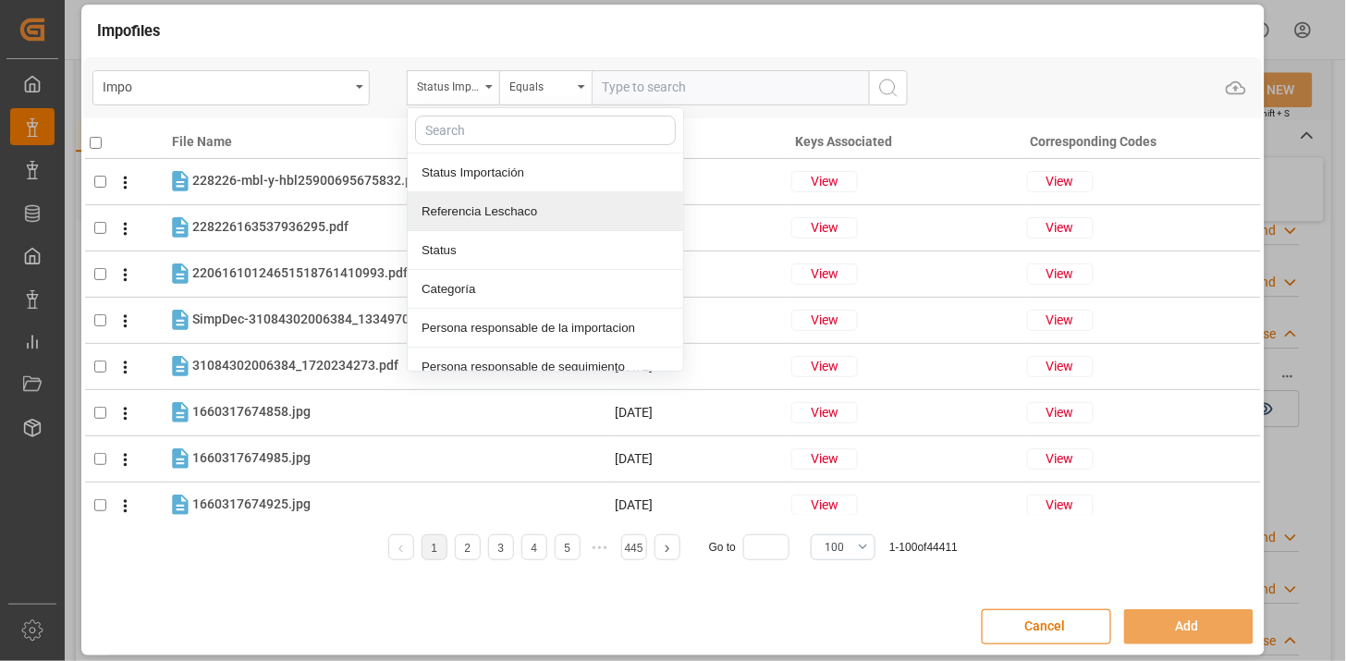
click at [483, 201] on div "Referencia Leschaco" at bounding box center [546, 211] width 276 height 39
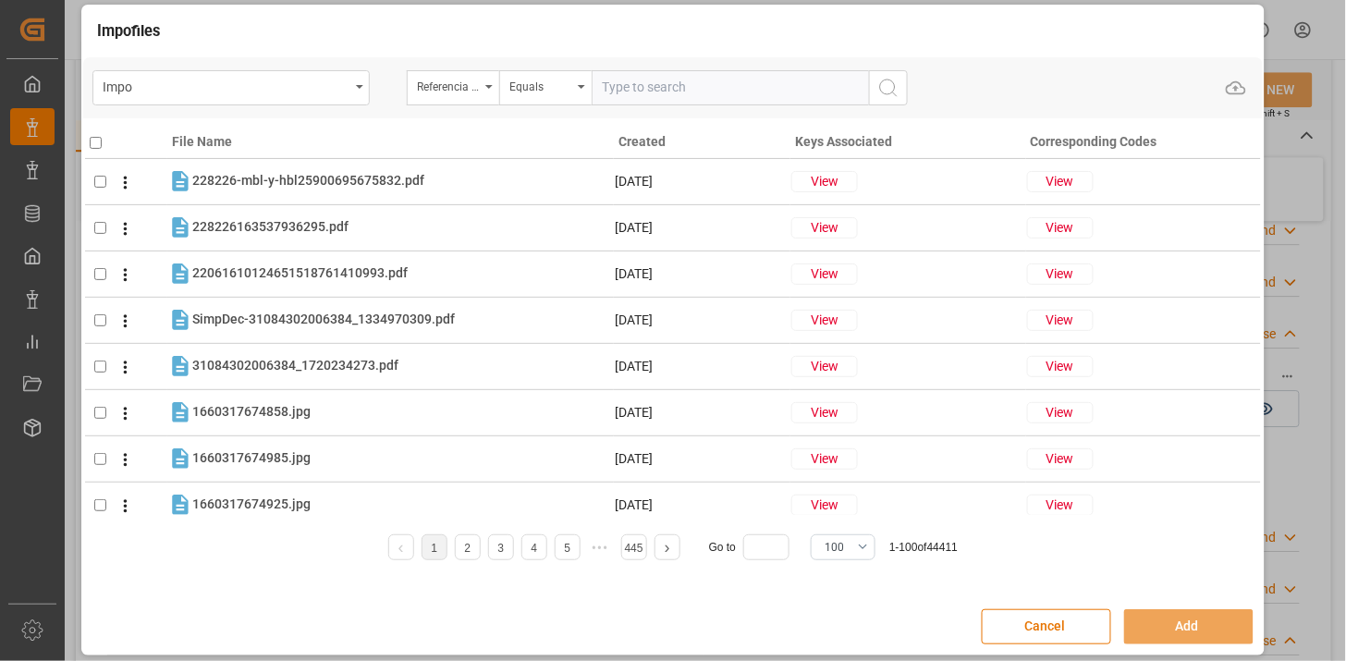
click at [643, 97] on input "text" at bounding box center [730, 87] width 277 height 35
paste input "250806900119"
type input "250806900119"
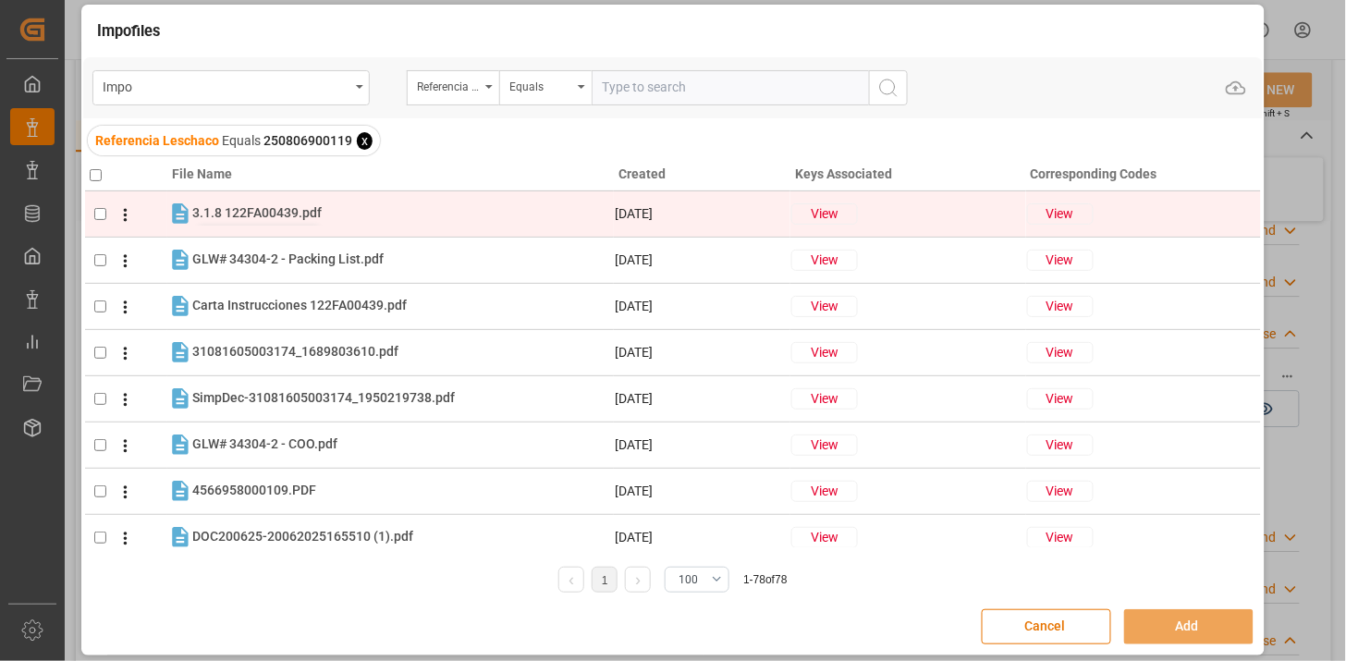
click at [308, 216] on span "3.1.8 122FA00439.pdf" at bounding box center [256, 212] width 129 height 15
checkbox input "true"
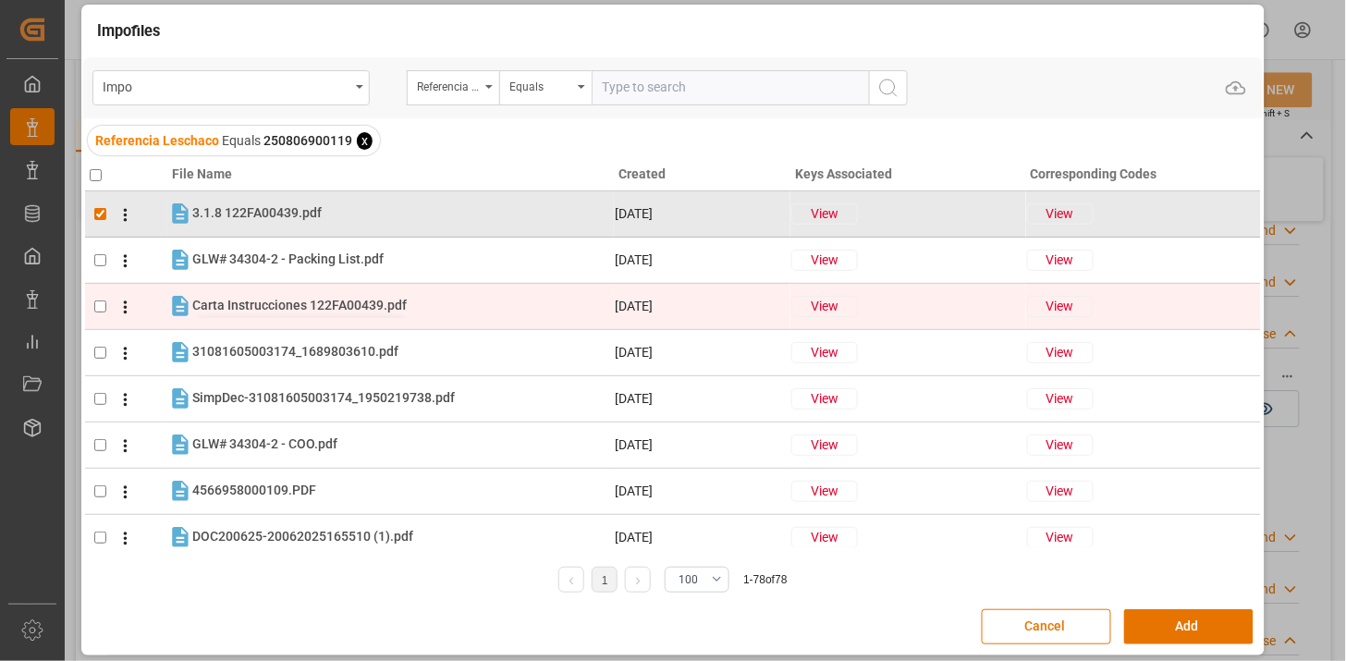
click at [320, 301] on span "Carta Instrucciones 122FA00439.pdf" at bounding box center [299, 305] width 214 height 15
checkbox input "true"
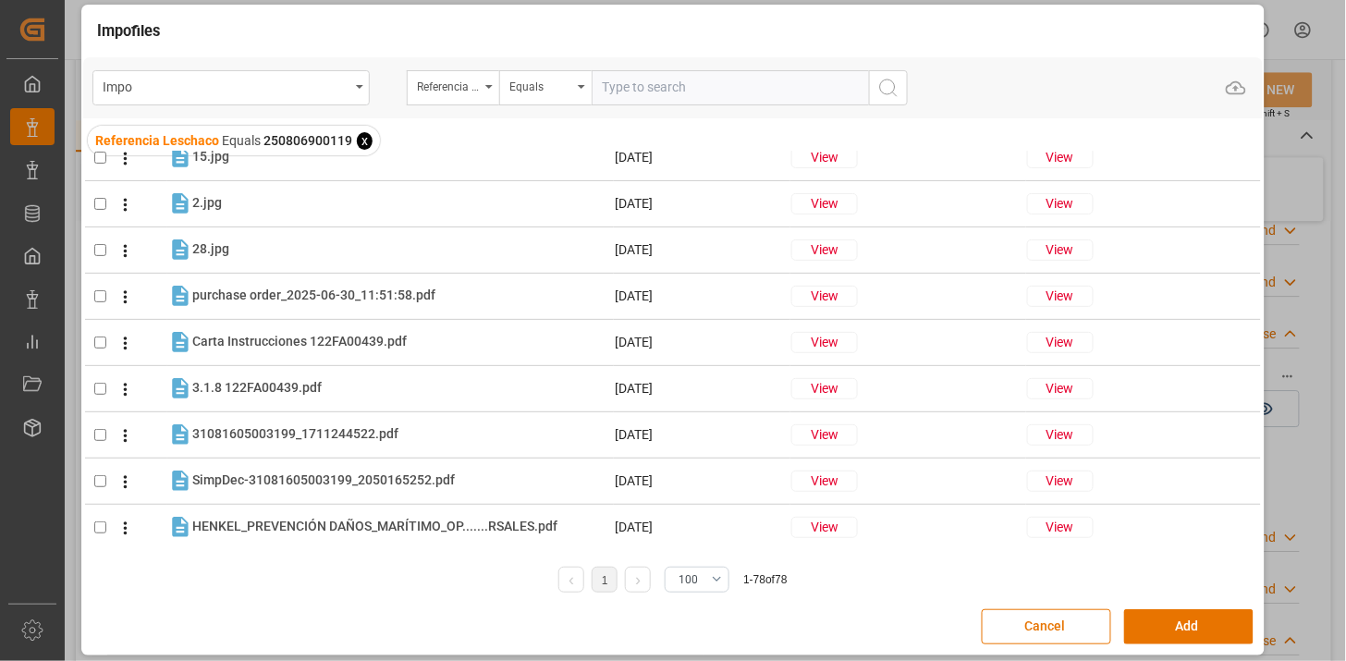
scroll to position [2054, 0]
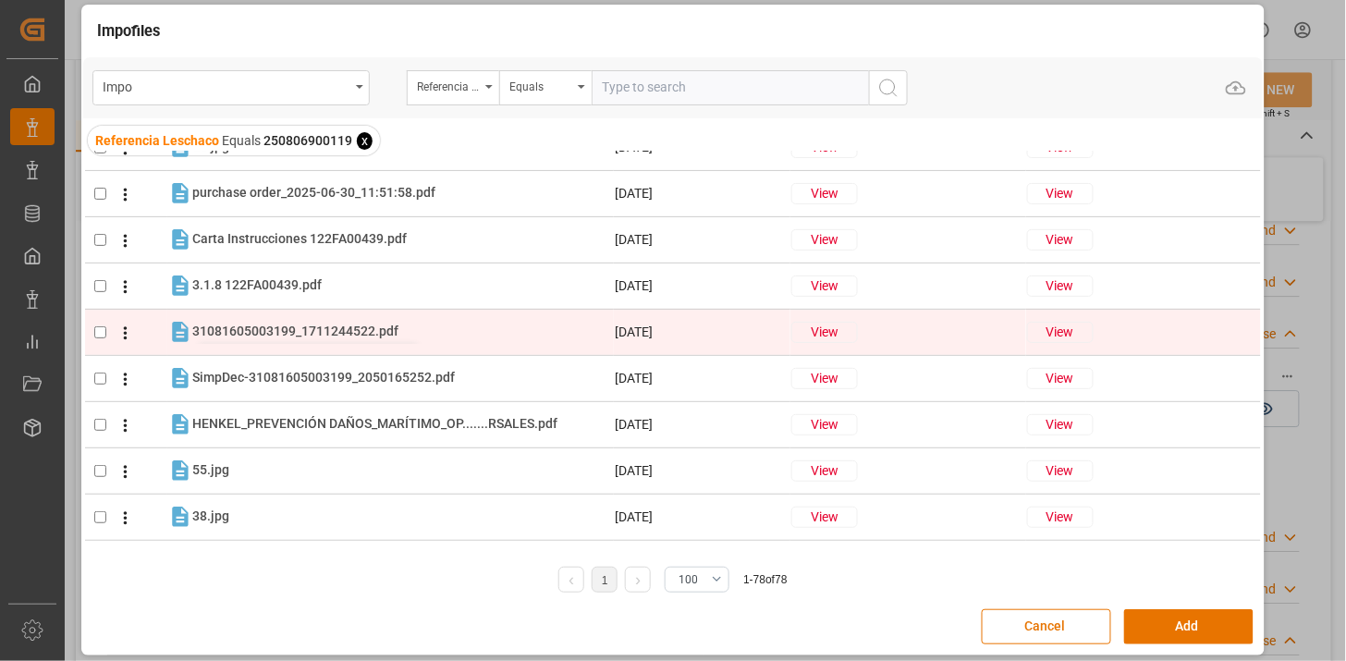
click at [381, 336] on span "31081605003199_1711244522.pdf" at bounding box center [295, 331] width 206 height 15
checkbox input "true"
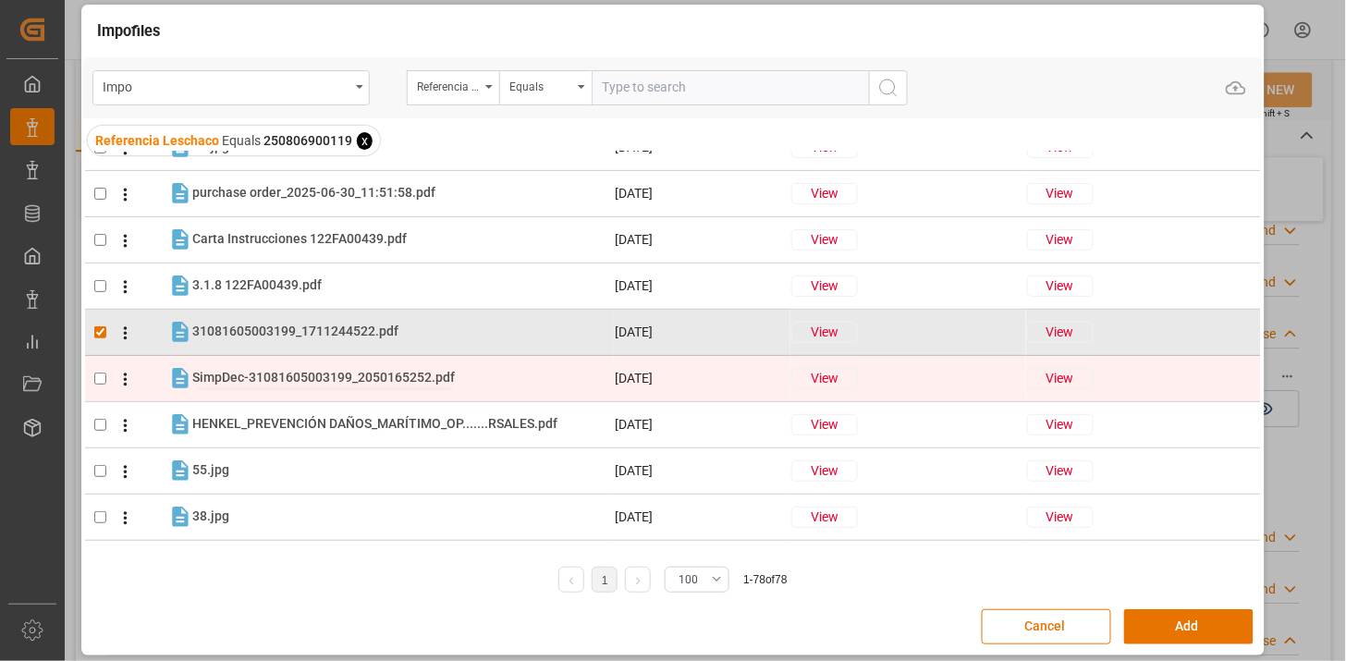
click at [379, 372] on span "SimpDec-31081605003199_2050165252.pdf" at bounding box center [323, 377] width 263 height 15
checkbox input "true"
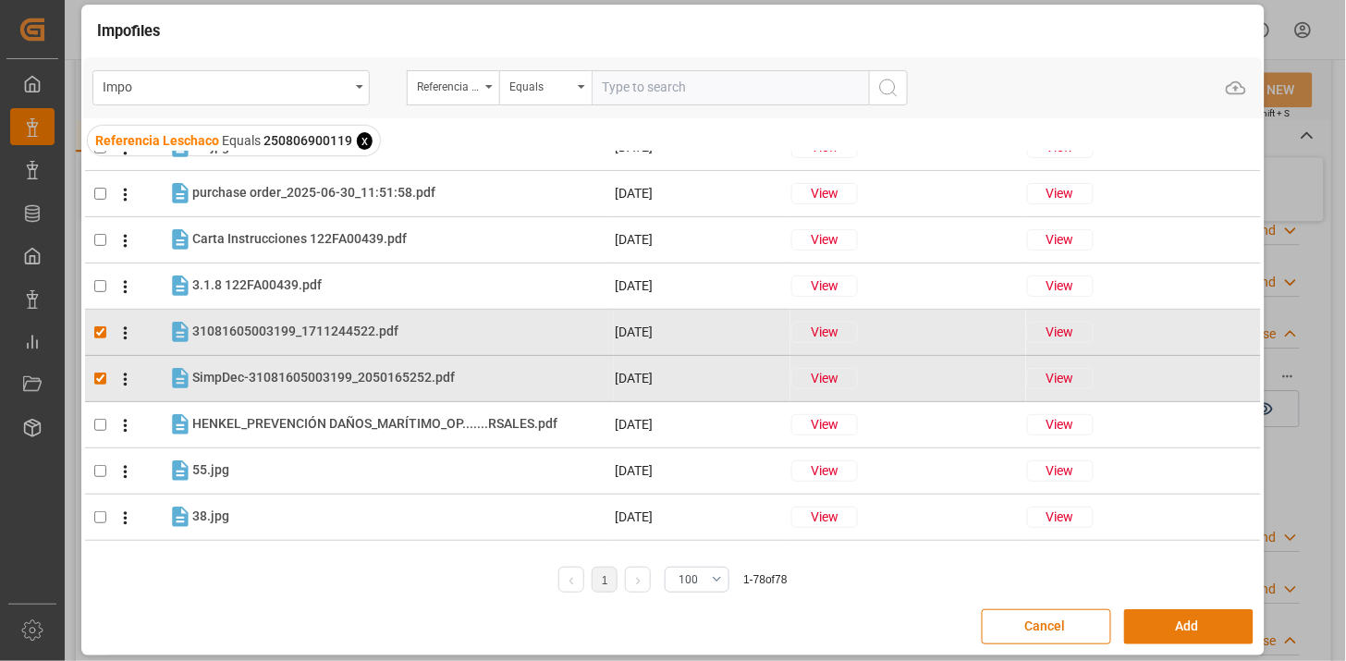
click at [1186, 630] on button "Add" at bounding box center [1188, 626] width 129 height 35
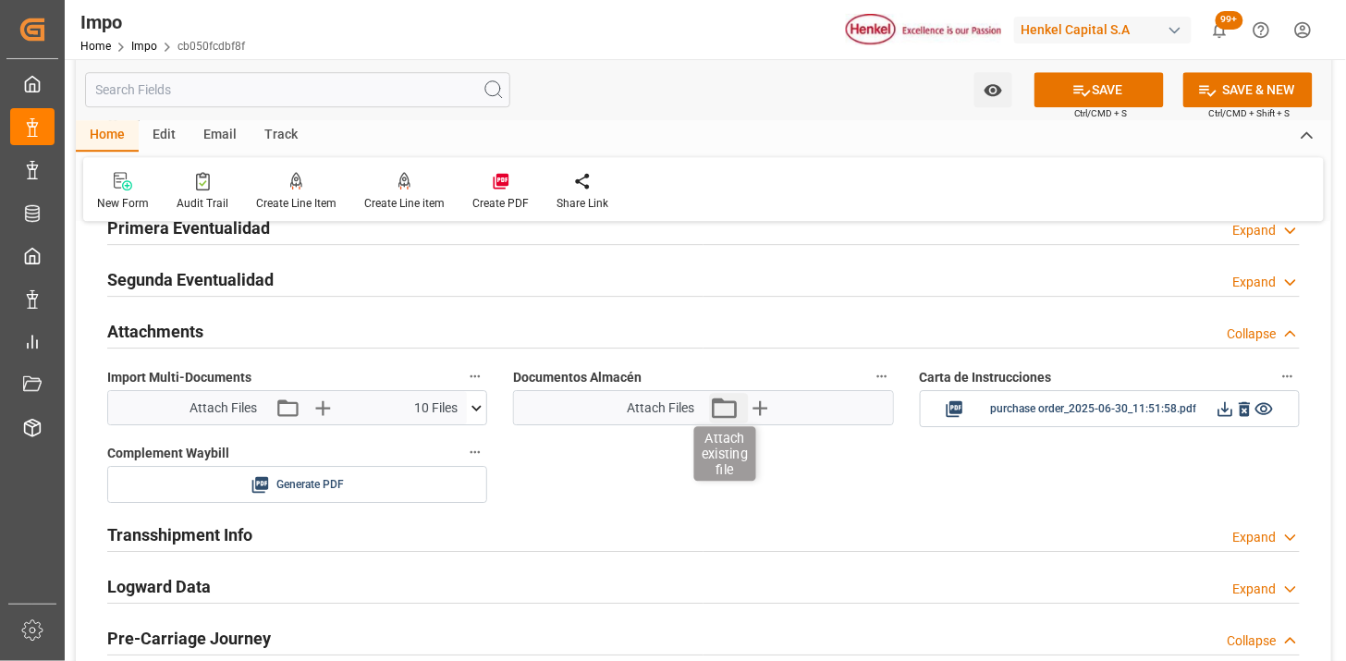
click at [734, 408] on icon "button" at bounding box center [724, 408] width 30 height 30
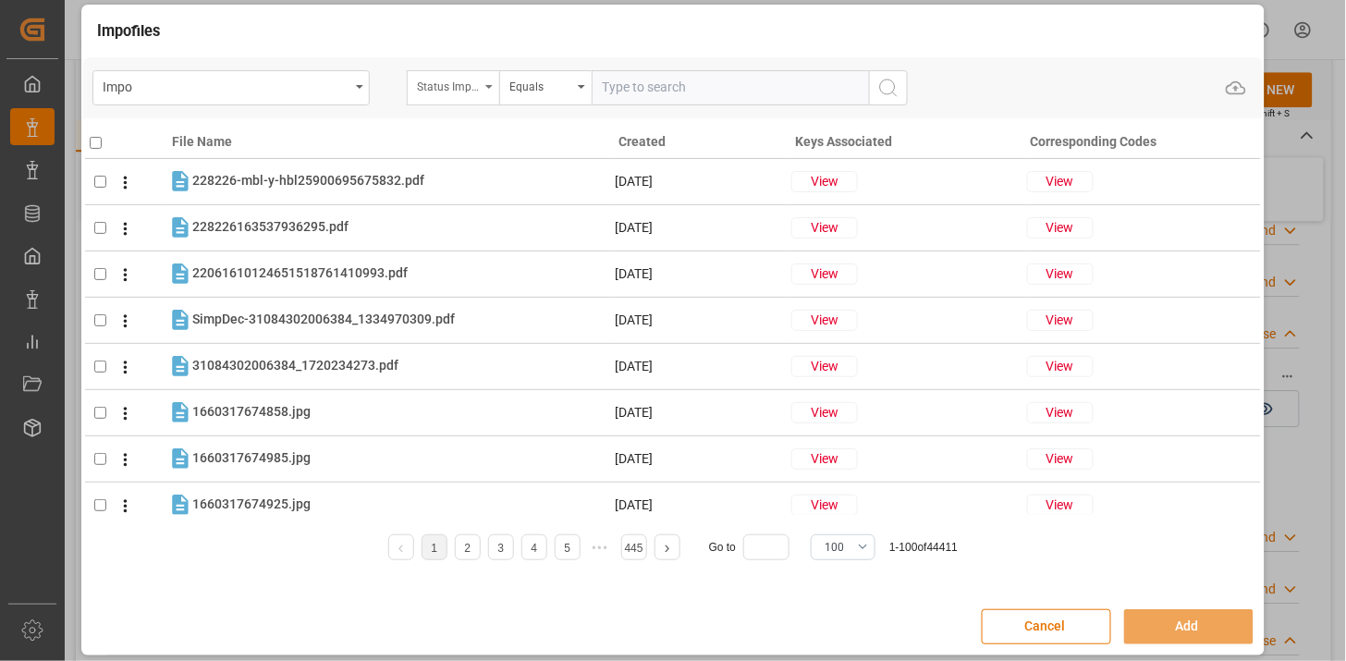
click at [479, 99] on div "Status Importación" at bounding box center [453, 87] width 92 height 35
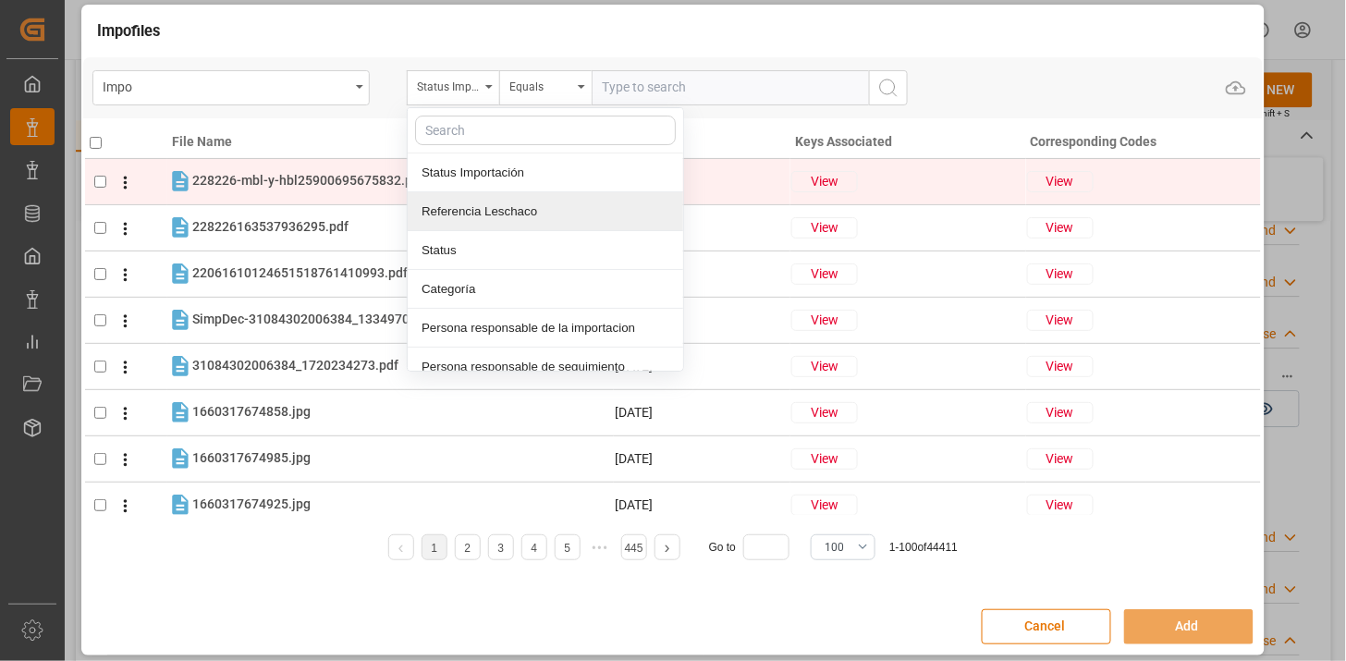
drag, startPoint x: 530, startPoint y: 210, endPoint x: 621, endPoint y: 169, distance: 100.2
click at [536, 210] on div "Referencia Leschaco" at bounding box center [546, 211] width 276 height 39
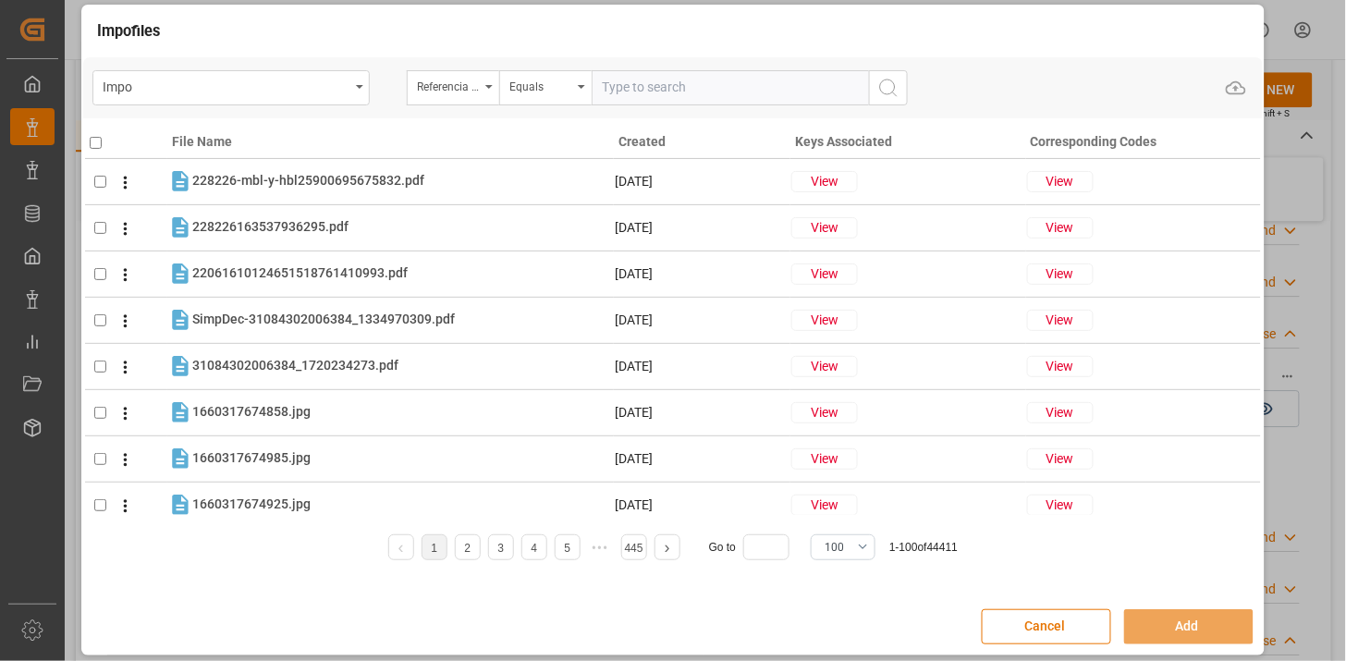
click at [651, 104] on input "text" at bounding box center [730, 87] width 277 height 35
paste input "250806900119"
type input "250806900119"
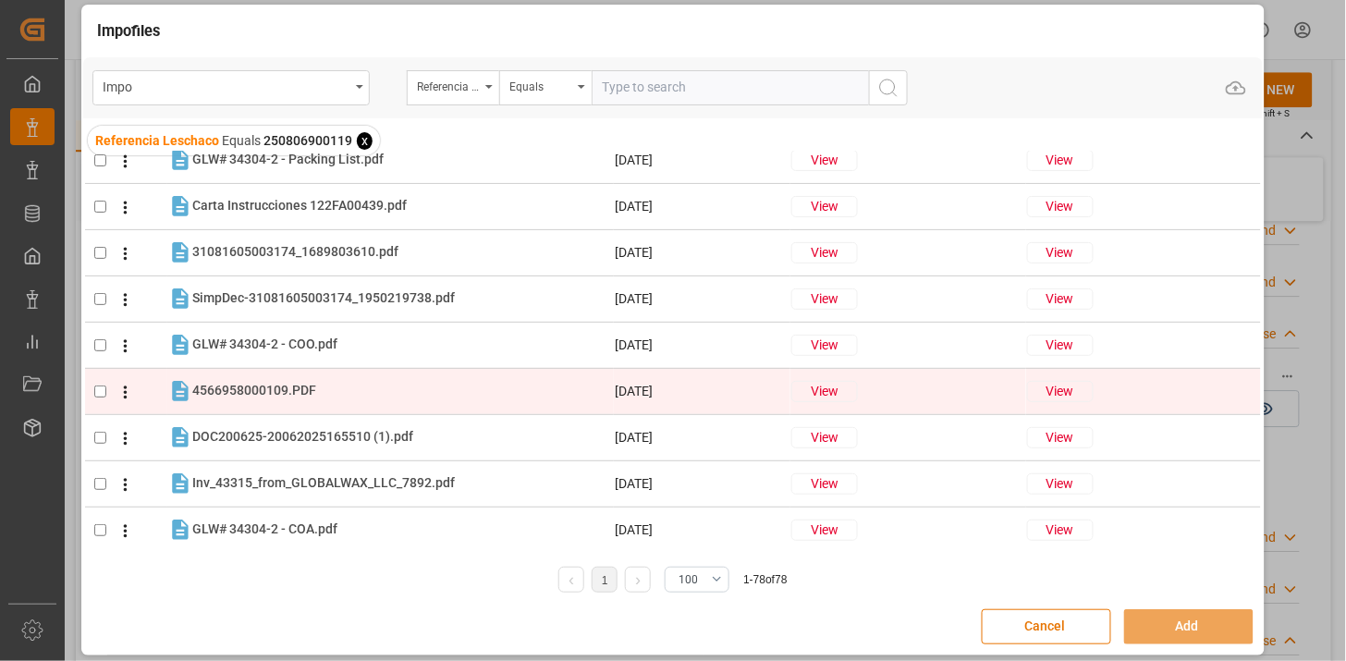
scroll to position [103, 0]
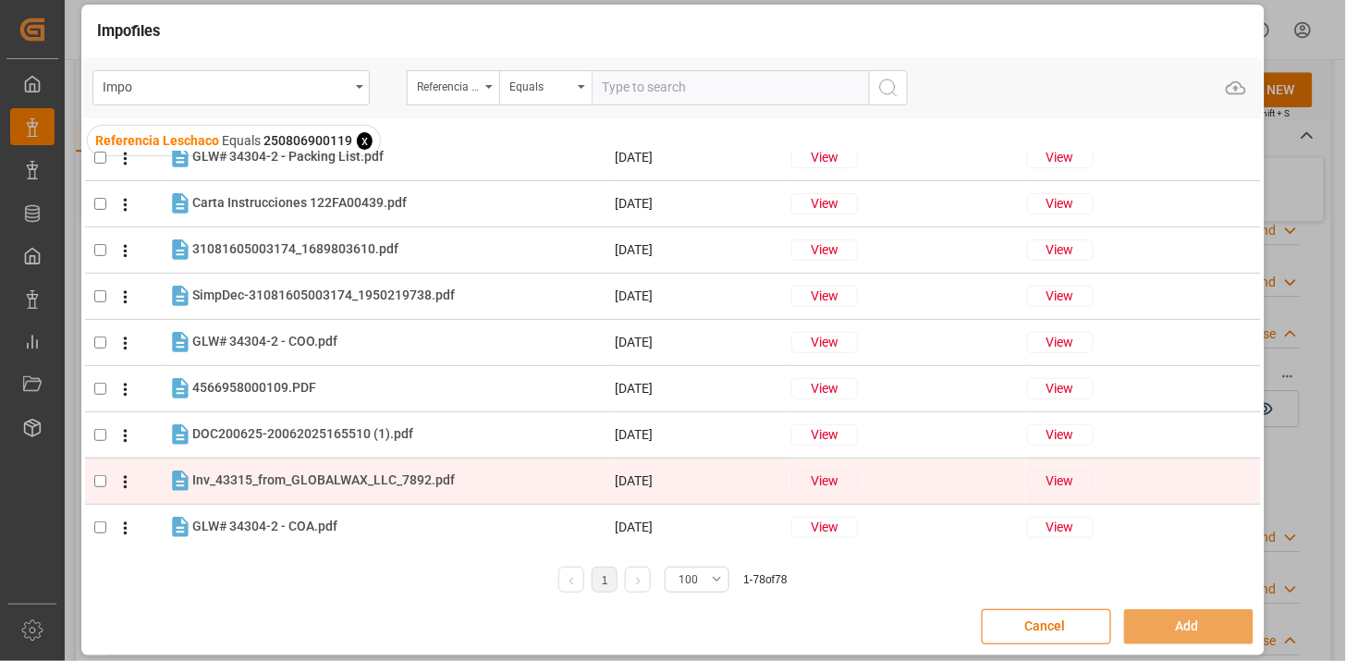
click at [384, 487] on div "Inv_43315_from_GLOBALWAX_LLC_7892.pdf Inv_43315_from_GLOBALWAX_LLC_7892.pdf" at bounding box center [323, 480] width 263 height 19
checkbox input "true"
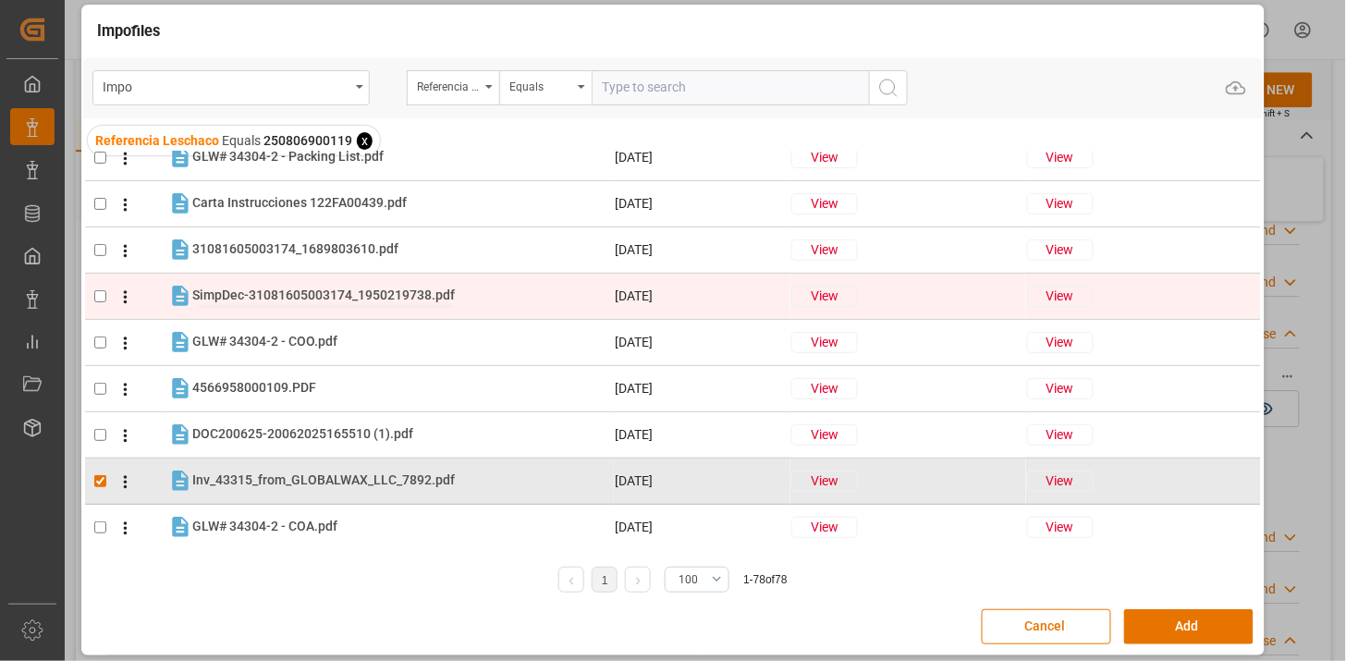
scroll to position [0, 0]
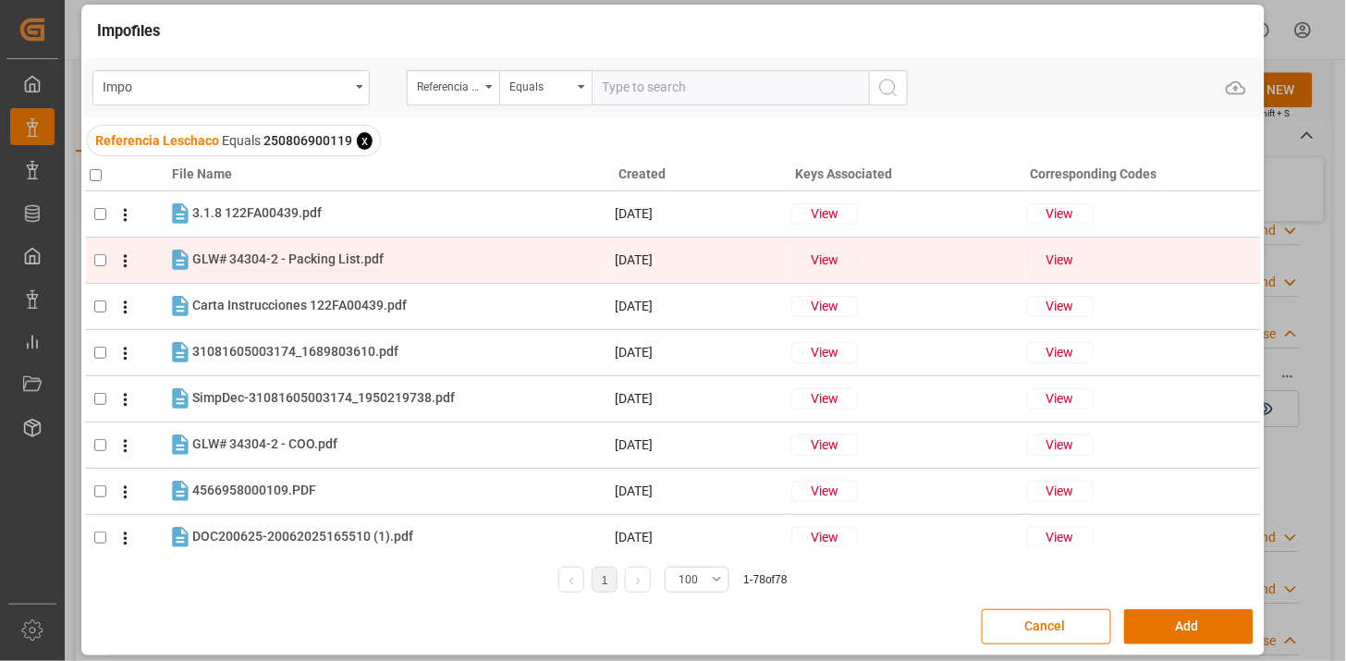
click at [358, 260] on span "GLW# 34304-2 - Packing List.pdf" at bounding box center [287, 258] width 191 height 15
checkbox input "true"
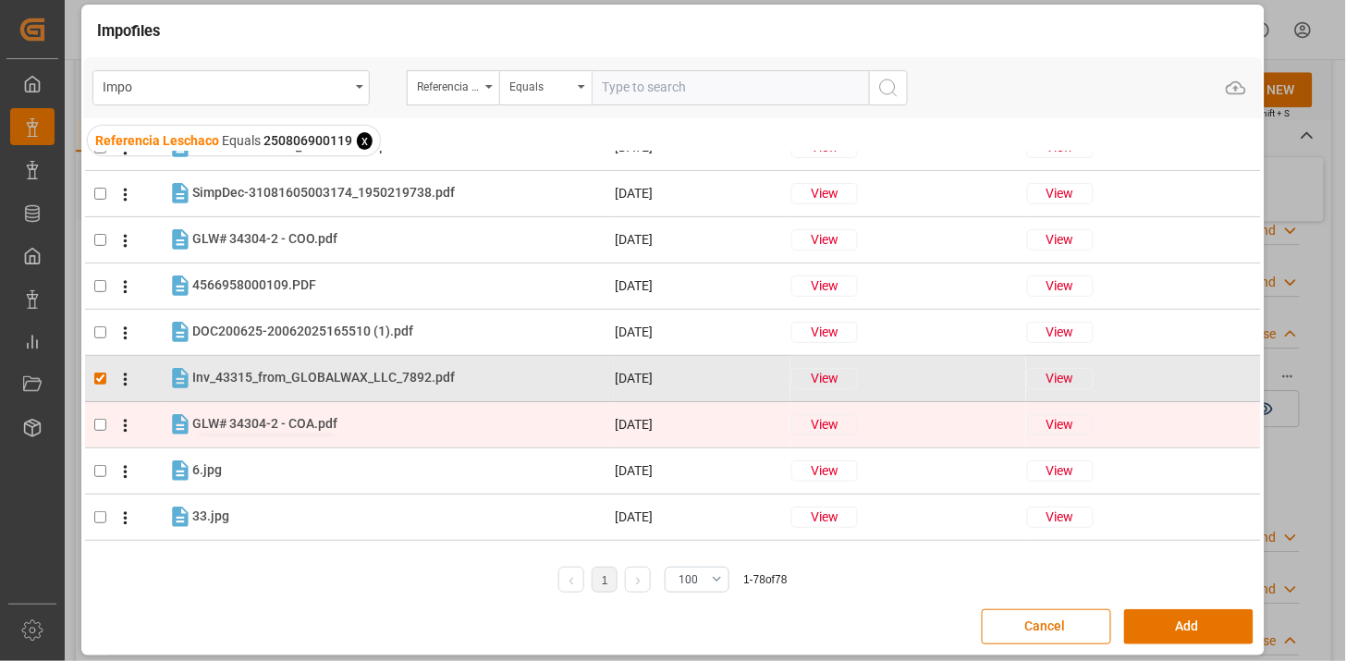
click at [334, 429] on div "GLW# 34304-2 - COA.pdf GLW# 34304-2 - COA.pdf" at bounding box center [264, 423] width 145 height 19
checkbox input "true"
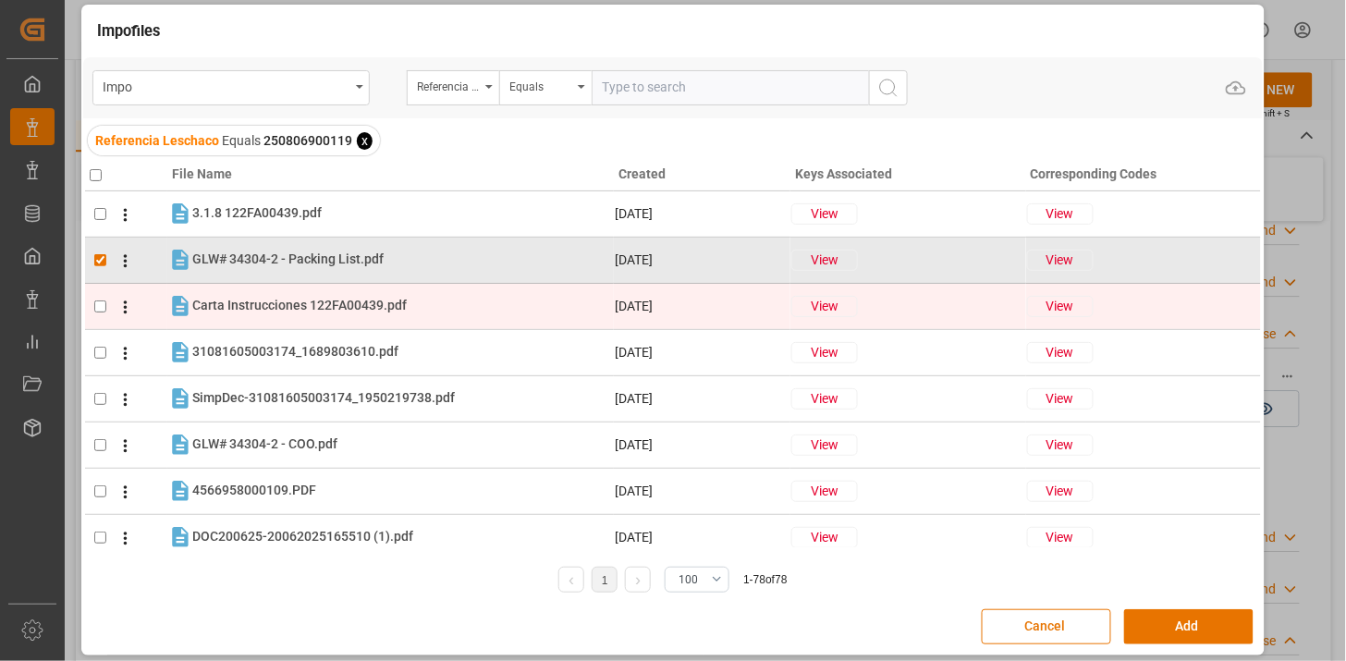
click at [297, 319] on tr "Carta Instrucciones 122FA00439.pdf Carta Instrucciones 122FA00439.pdf 15-08-202…" at bounding box center [673, 306] width 1176 height 46
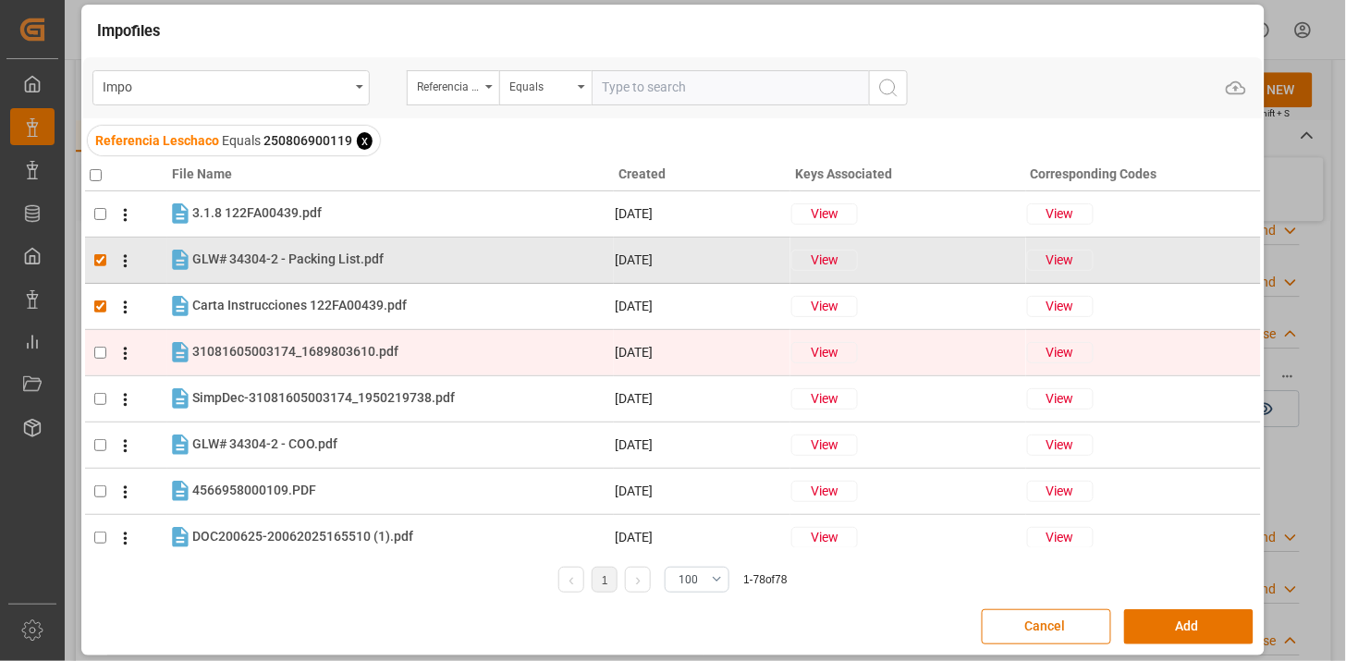
checkbox input "true"
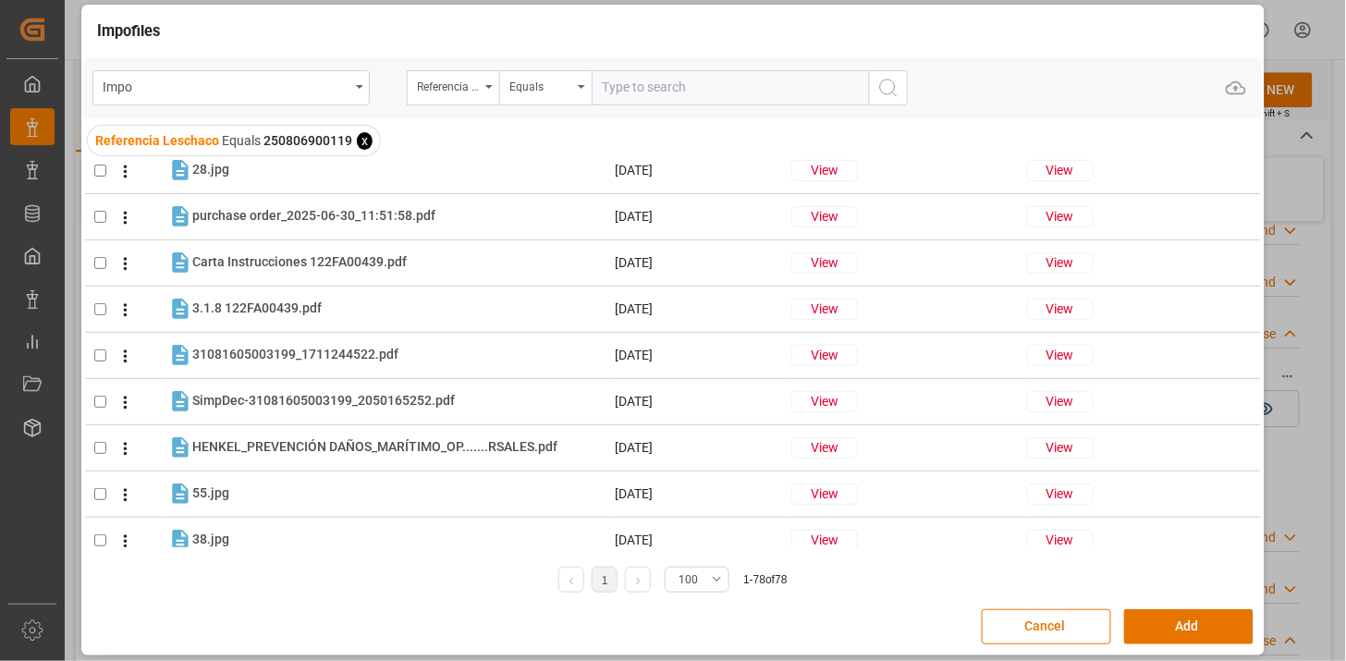
scroll to position [2054, 0]
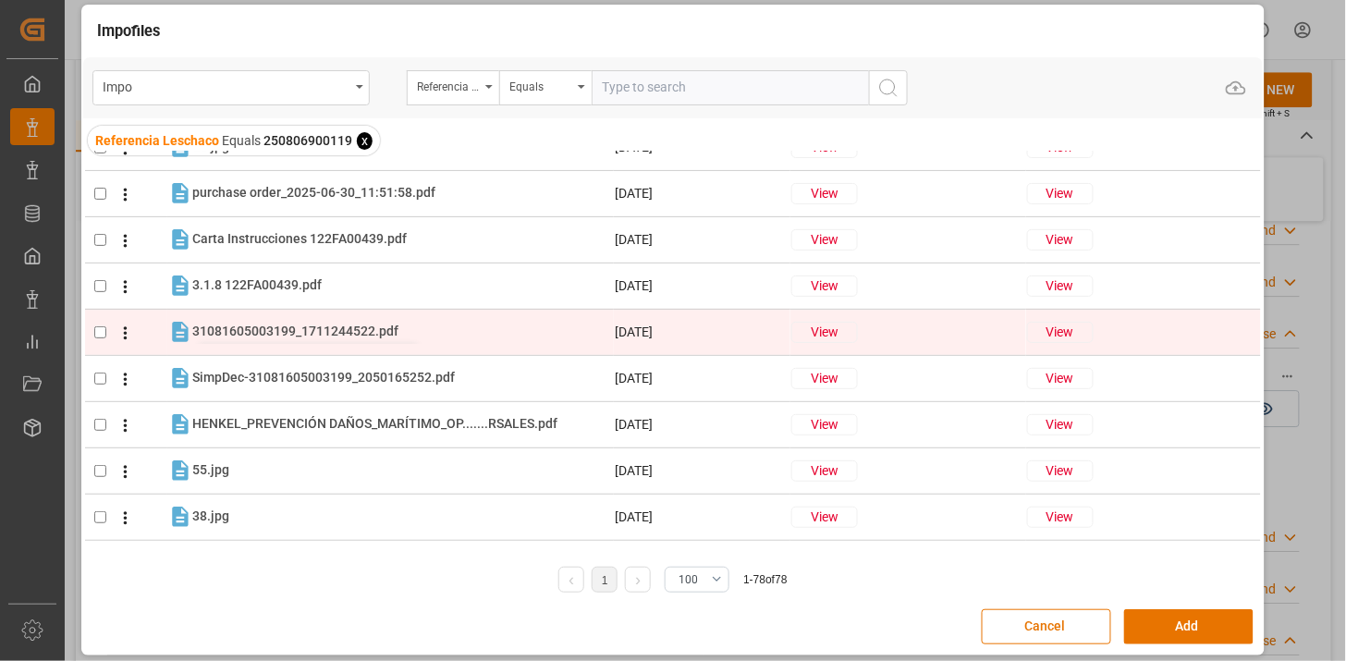
click at [311, 335] on span "31081605003199_1711244522.pdf" at bounding box center [295, 331] width 206 height 15
checkbox input "true"
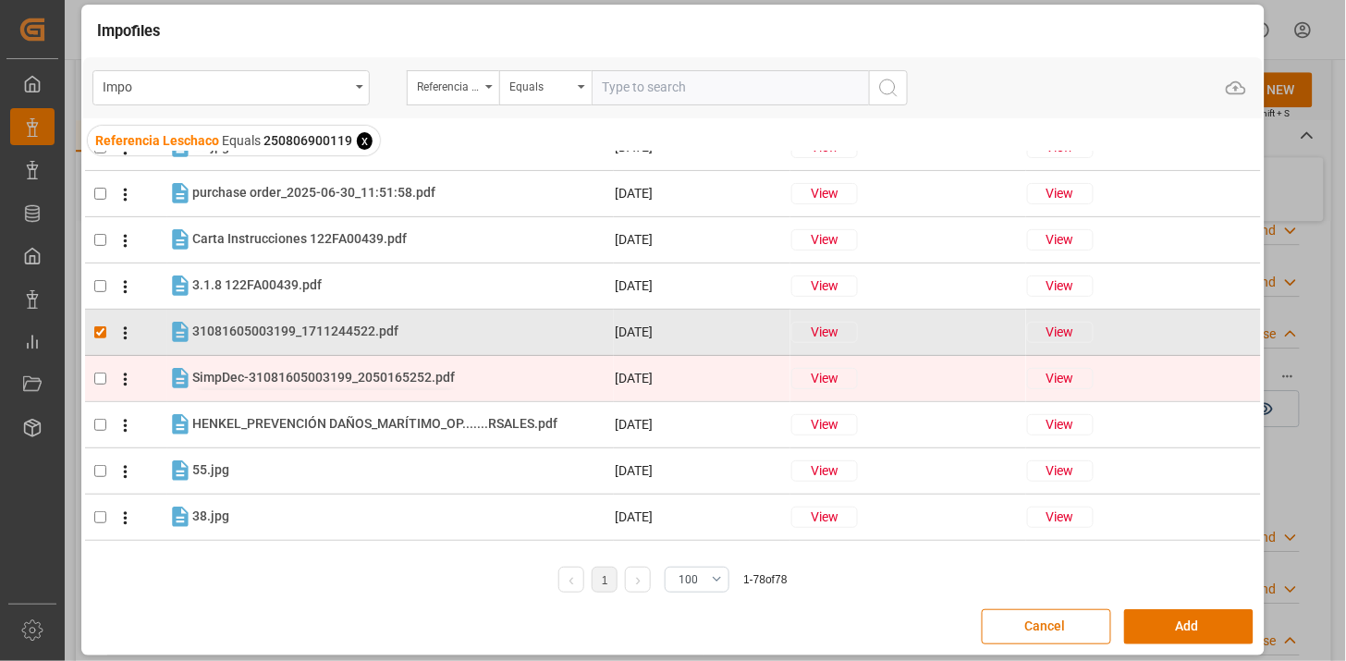
drag, startPoint x: 309, startPoint y: 361, endPoint x: 309, endPoint y: 381, distance: 20.3
click at [309, 361] on tr "SimpDec-31081605003199_2050165252.pdf SimpDec-31081605003199_2050165252.pdf 15-…" at bounding box center [673, 378] width 1176 height 46
checkbox input "true"
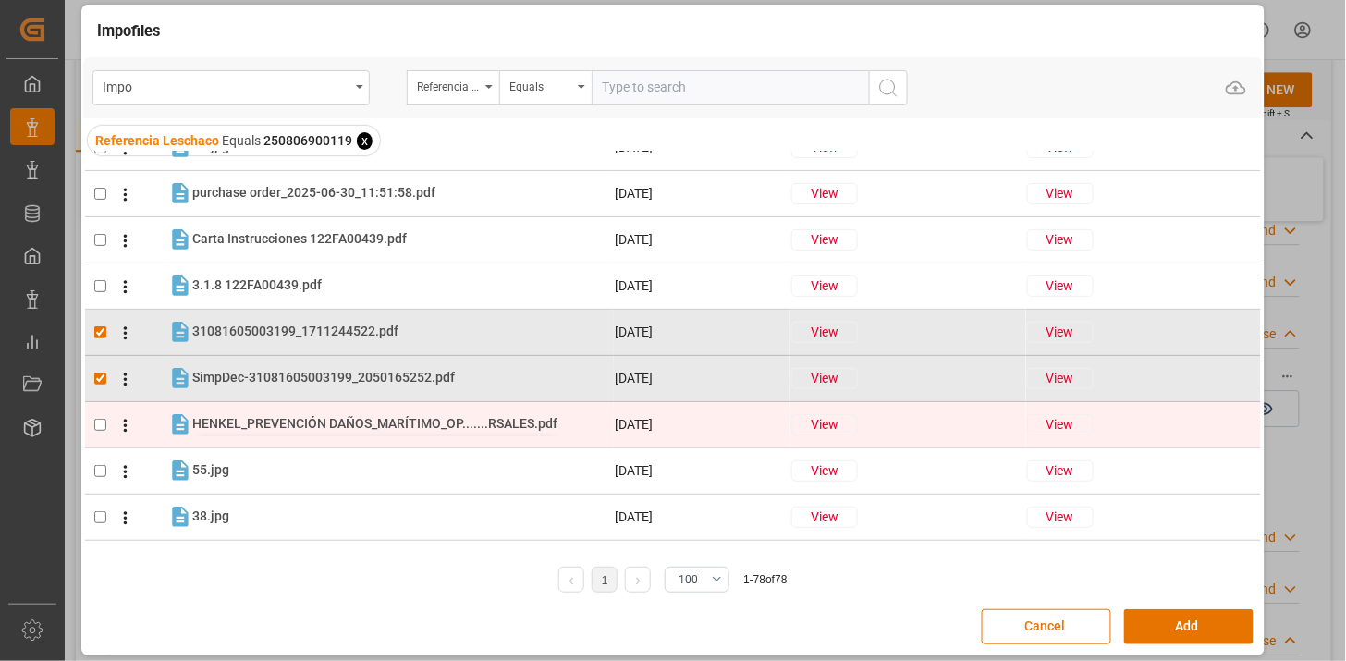
click at [309, 427] on span "HENKEL_PREVENCIÓN DAÑOS_MARÍTIMO_OP.......RSALES.pdf" at bounding box center [374, 423] width 365 height 15
checkbox input "true"
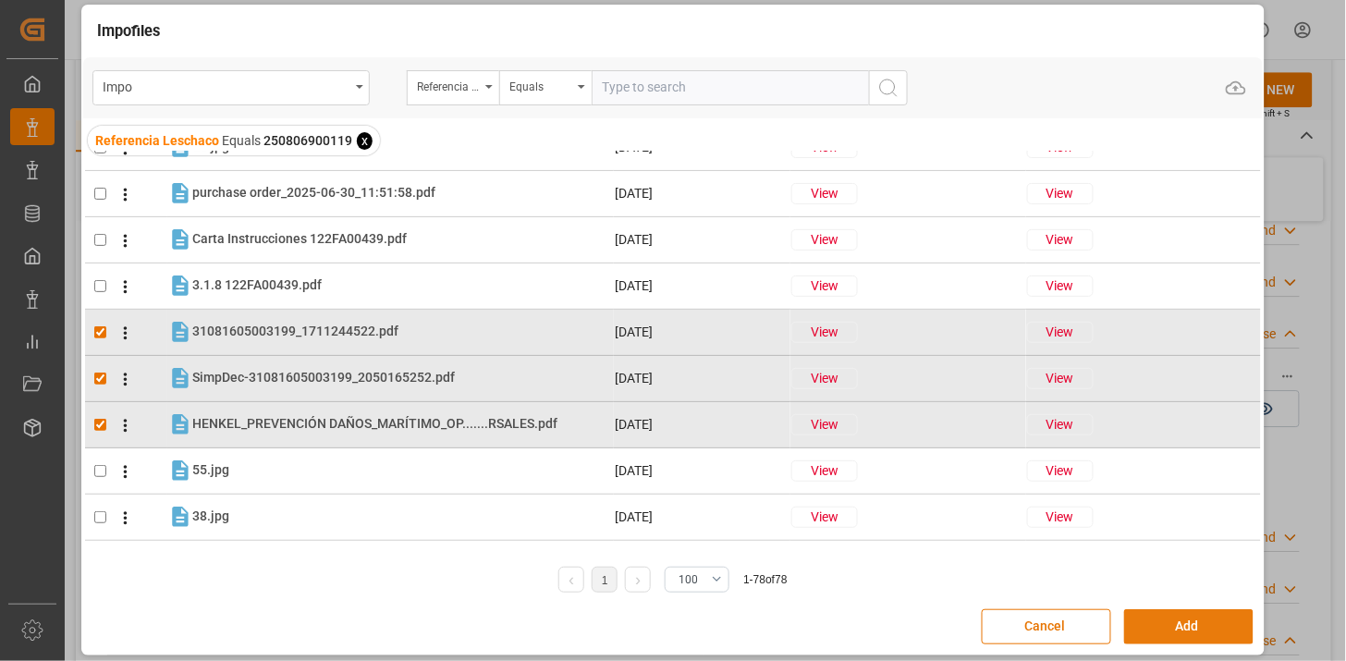
click at [1186, 631] on button "Add" at bounding box center [1188, 626] width 129 height 35
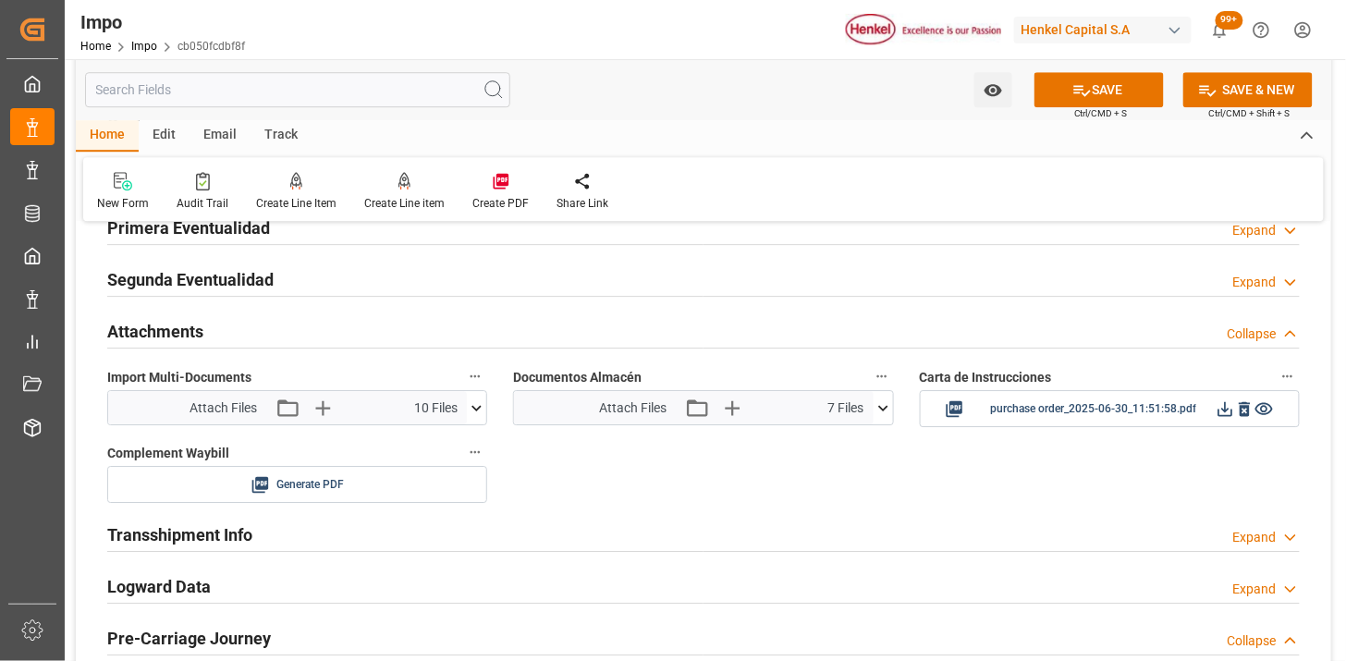
click at [884, 418] on button at bounding box center [883, 407] width 19 height 33
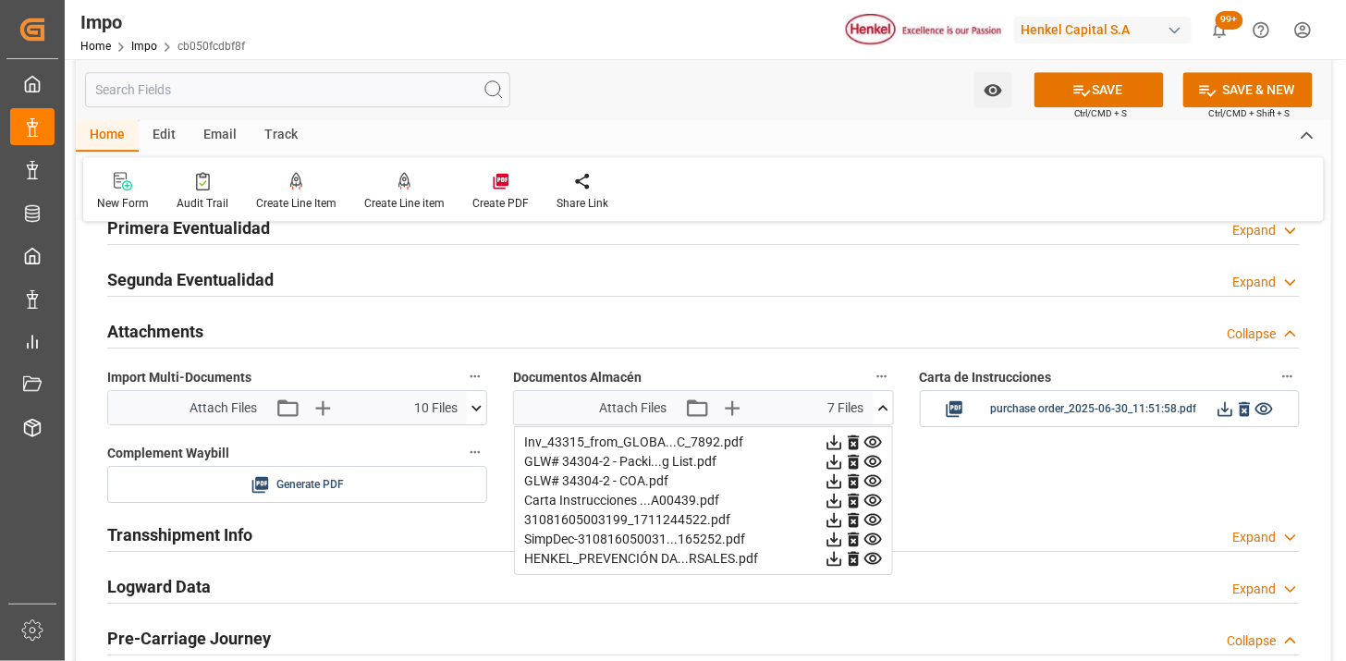
click at [886, 411] on icon at bounding box center [883, 407] width 19 height 19
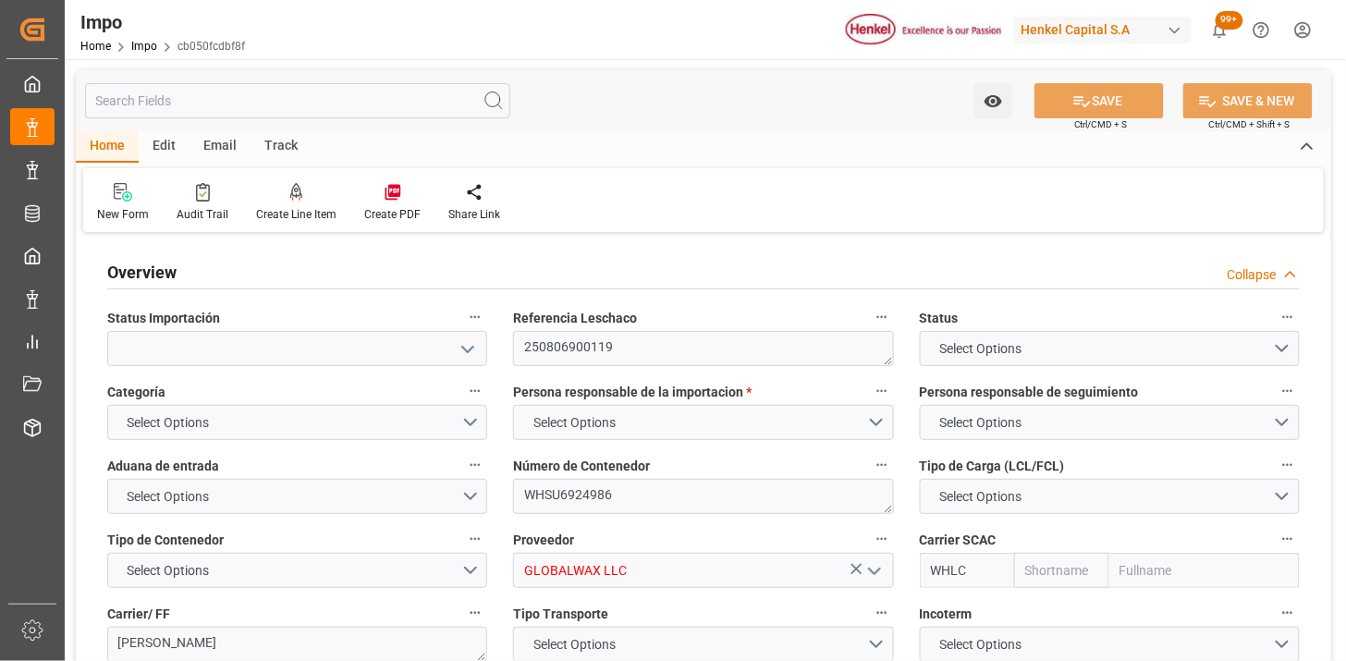
type input "Wan Hai"
type input "Wan Hai Lines Ltd."
type input "1"
type input "46.81"
type input "31"
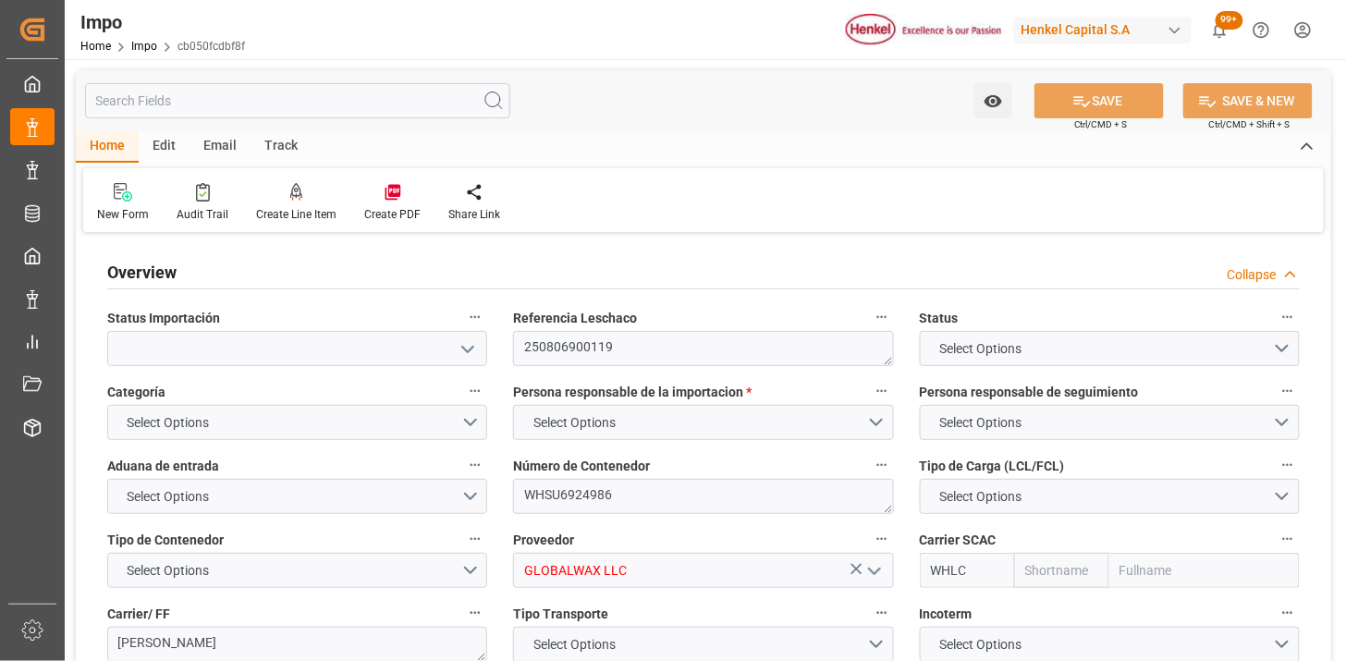
type input "9850836"
type input "[DATE]"
type input "[DATE] 15:33"
type input "[DATE] 16:00"
type input "[DATE] 09:00"
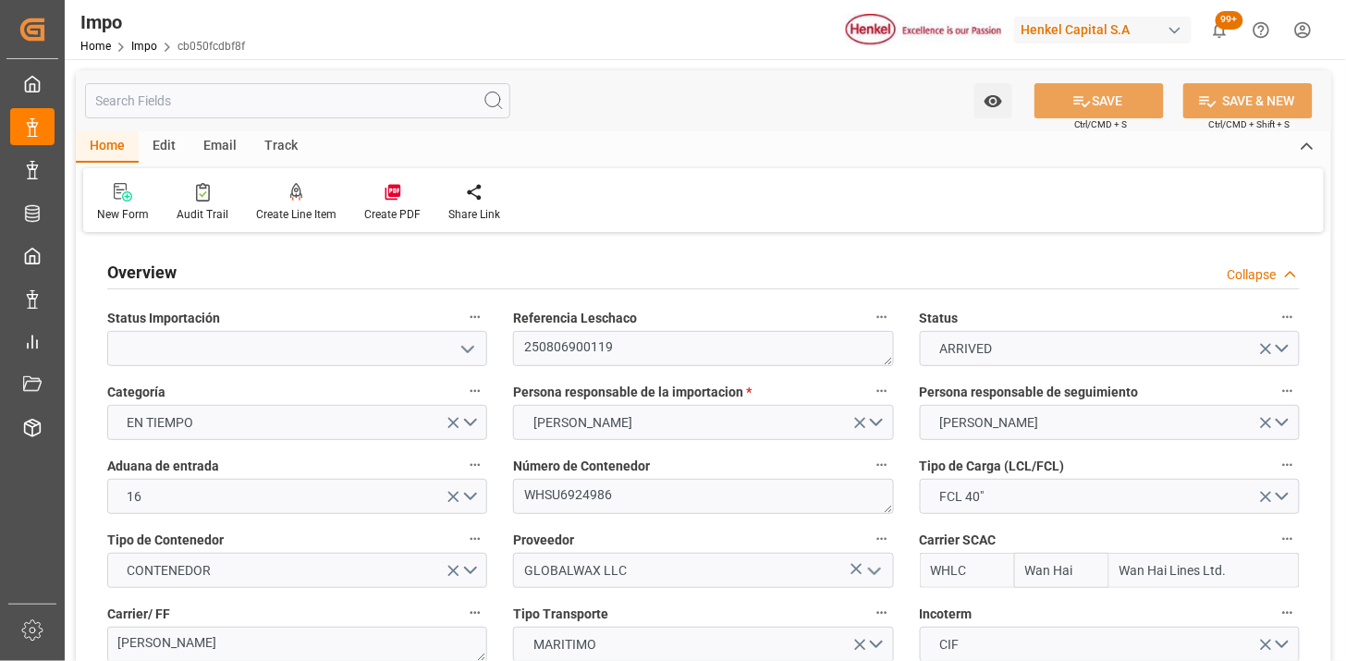
type input "[DATE] 09:50"
type input "[DATE] 23:34"
type input "[DATE] 00:54"
type input "[DATE] 02:25"
type input "[DATE] 12:43"
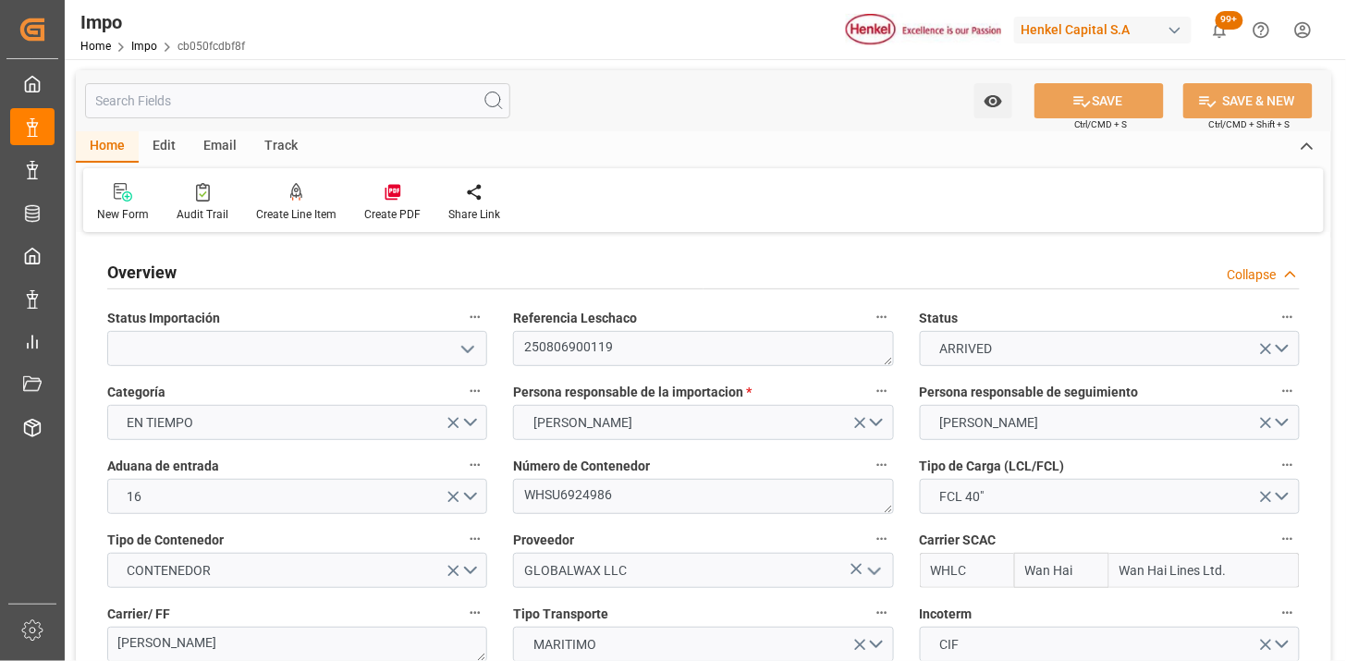
type input "[DATE] 00:00"
type input "[DATE] 08:29"
type input "[DATE] 07:43"
type input "[DATE] 20:19"
type input "[DATE] 00:20"
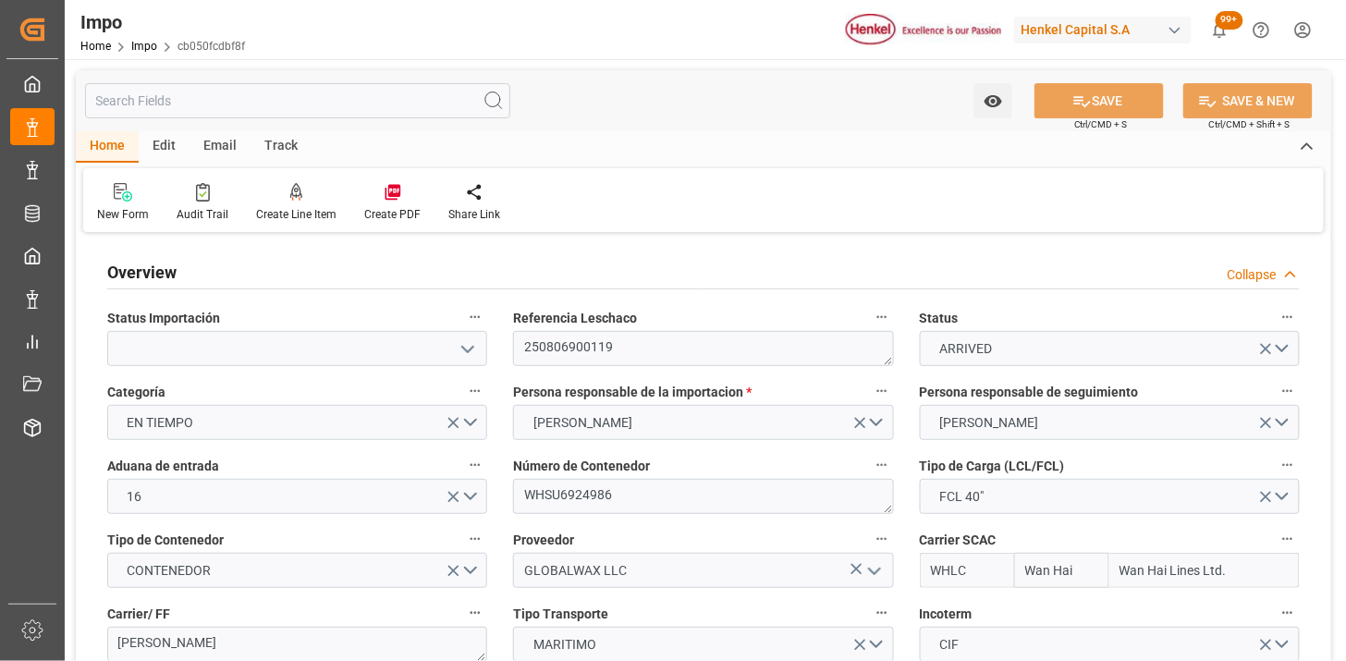
type input "[DATE] 00:28"
type input "[DATE] 00:20"
type input "[DATE] 00:00"
type input "[DATE] 21:49"
type input "[DATE] 15:29"
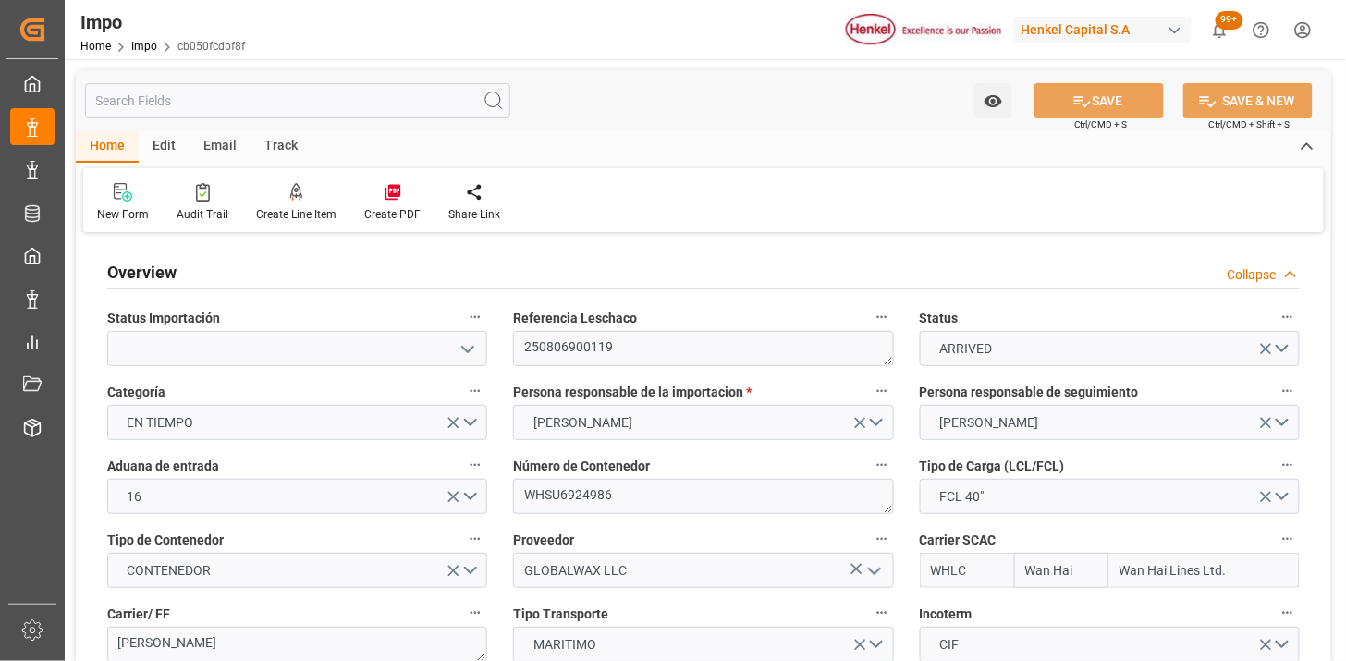
type input "[DATE] 05:47"
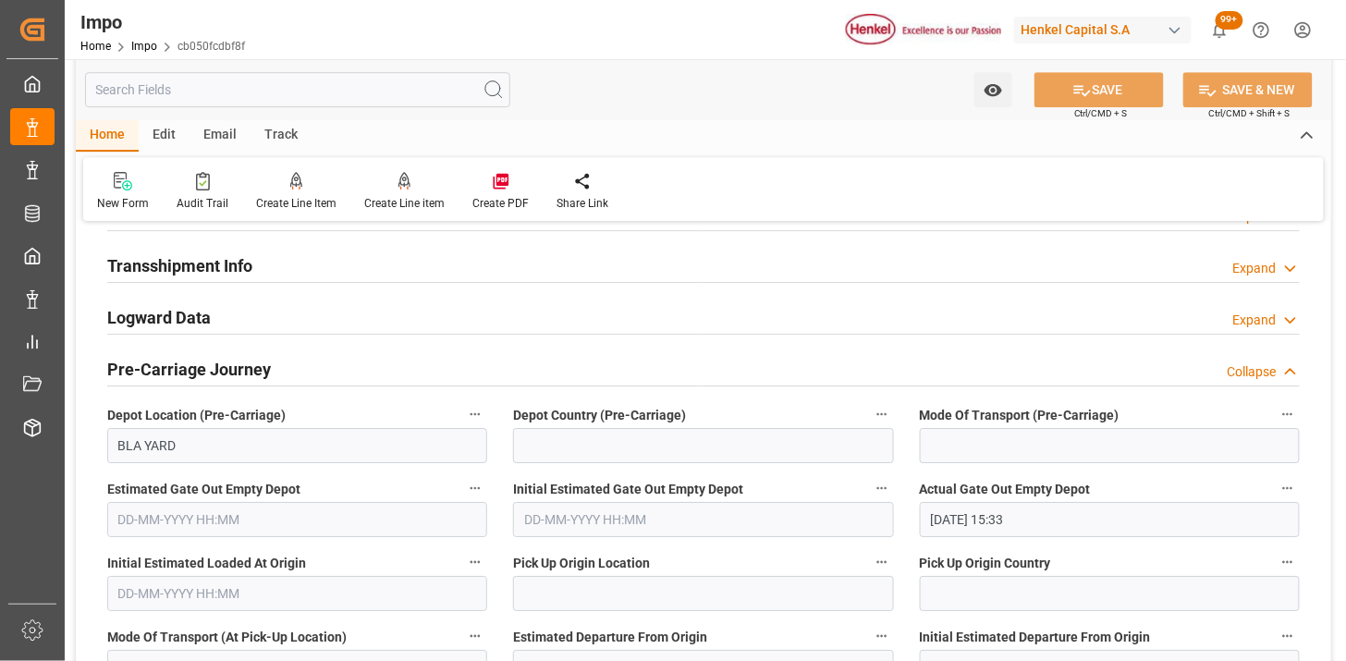
scroll to position [1540, 0]
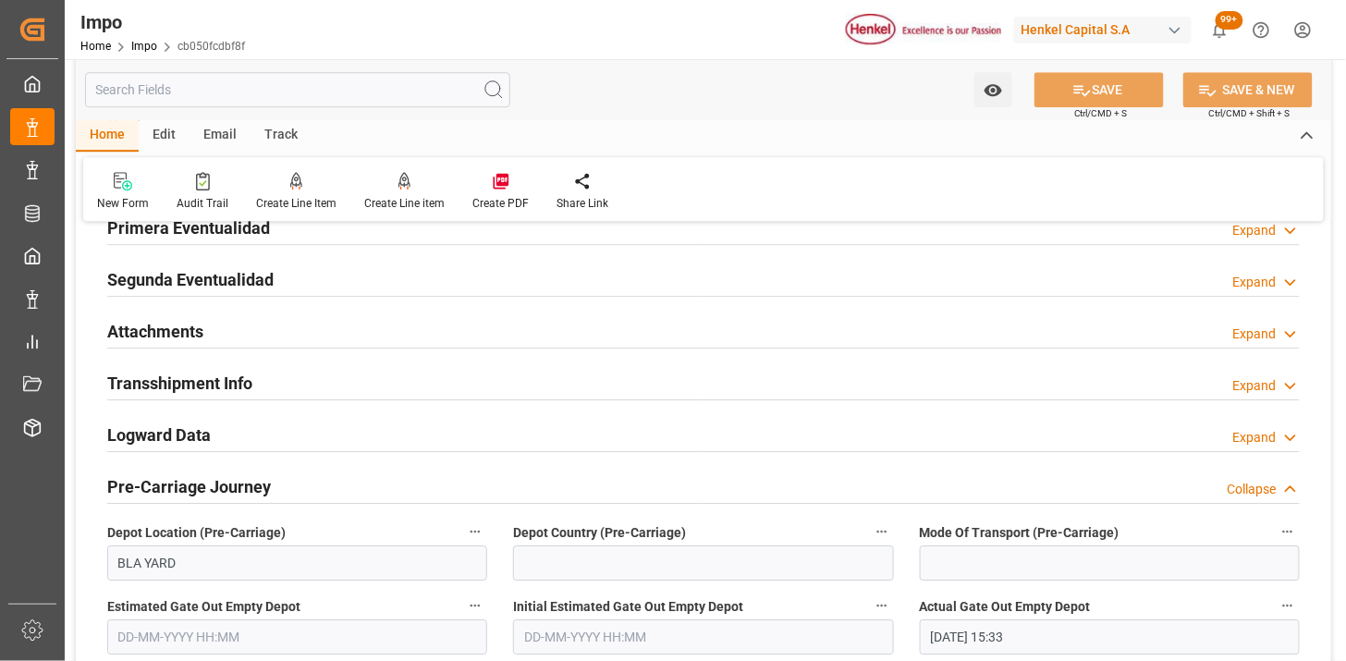
click at [447, 333] on div "Attachments Expand" at bounding box center [703, 329] width 1193 height 35
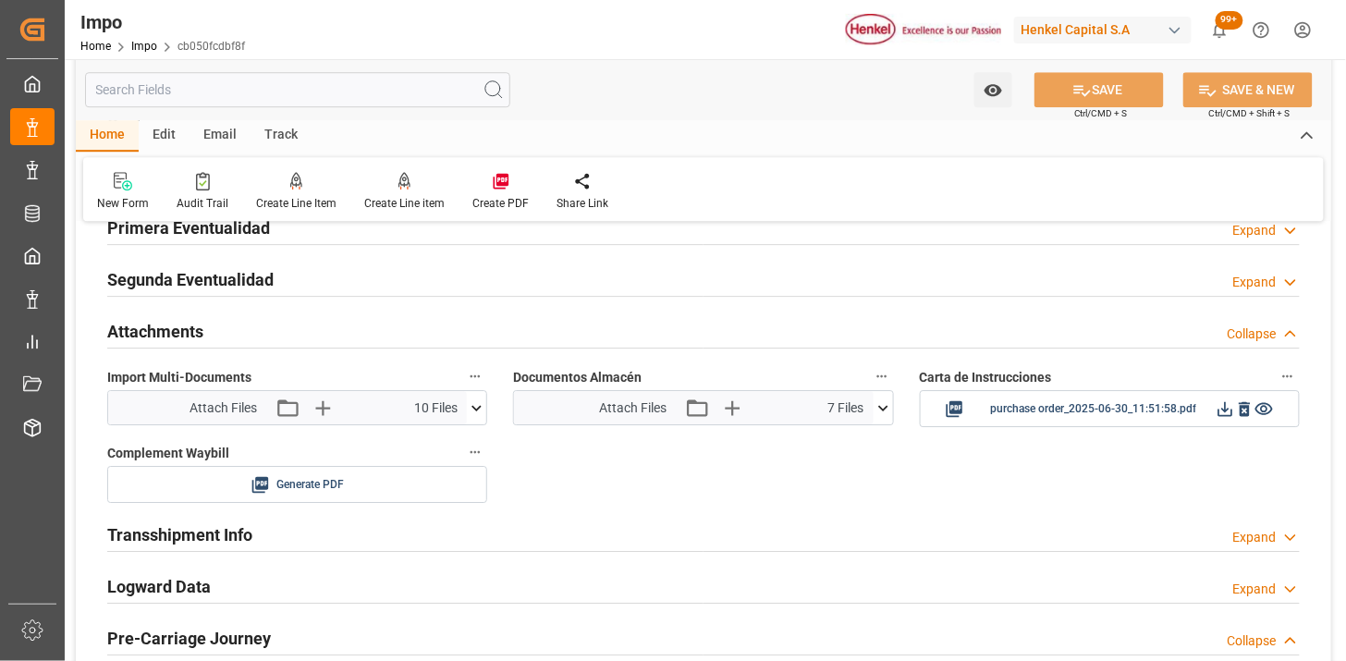
click at [879, 410] on icon at bounding box center [883, 407] width 19 height 19
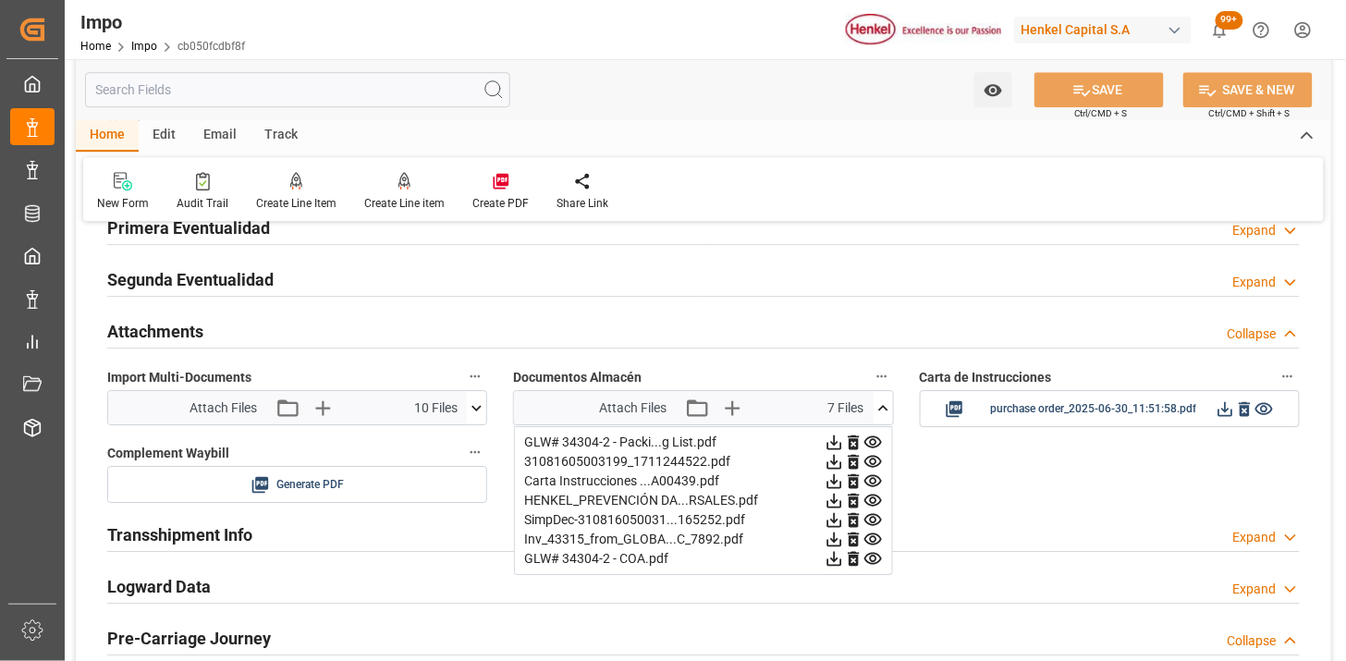
click at [880, 410] on icon at bounding box center [883, 408] width 10 height 6
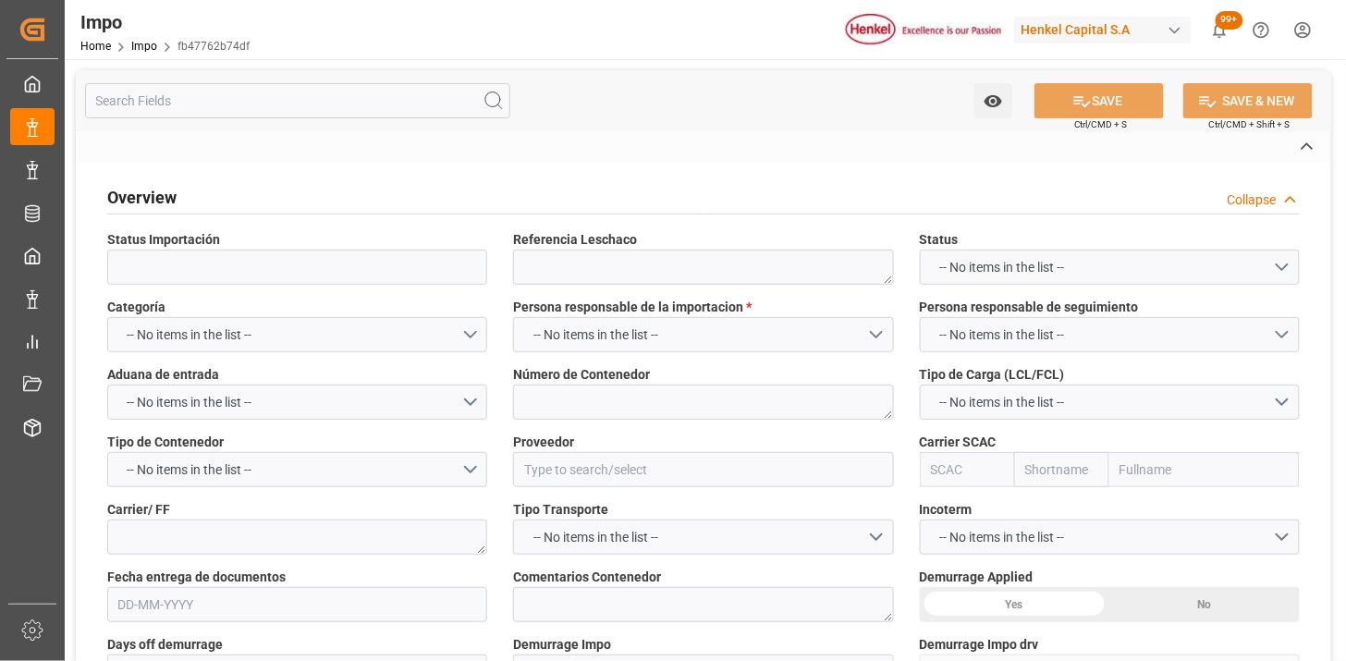
type textarea "N/A"
type input "AA"
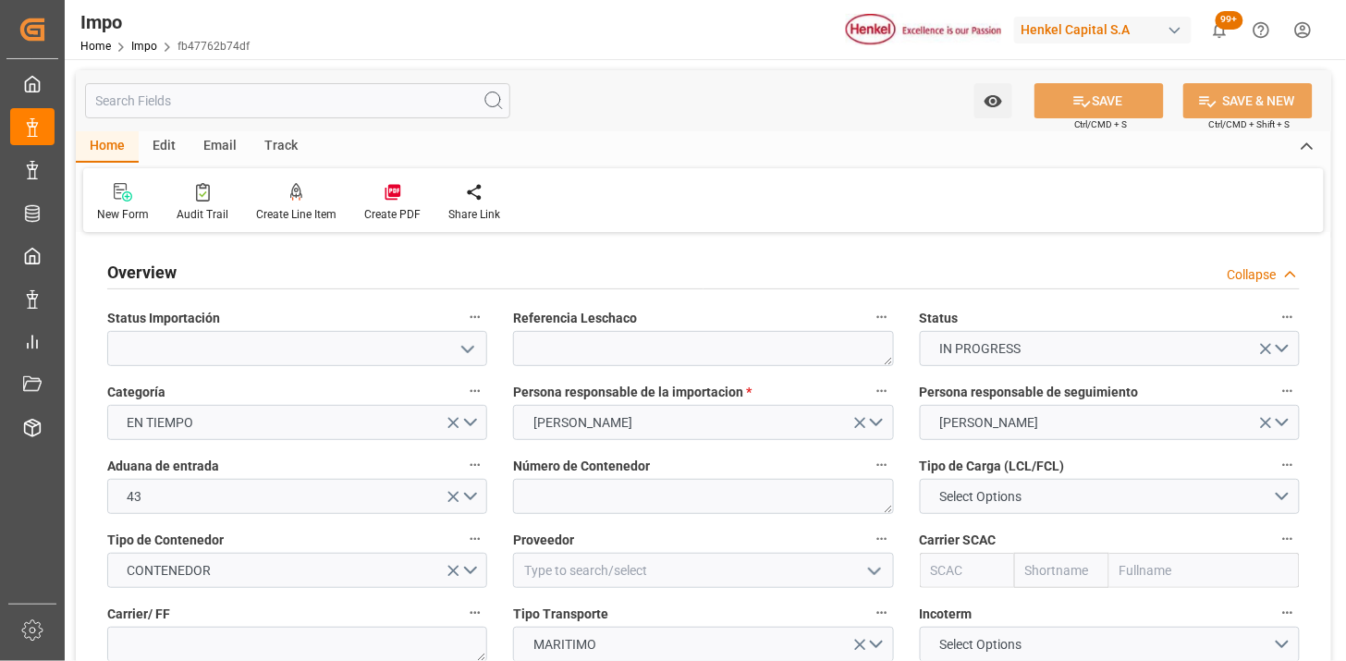
type input "[DATE]"
click at [636, 355] on textarea at bounding box center [703, 348] width 380 height 35
paste textarea "DUS0187383"
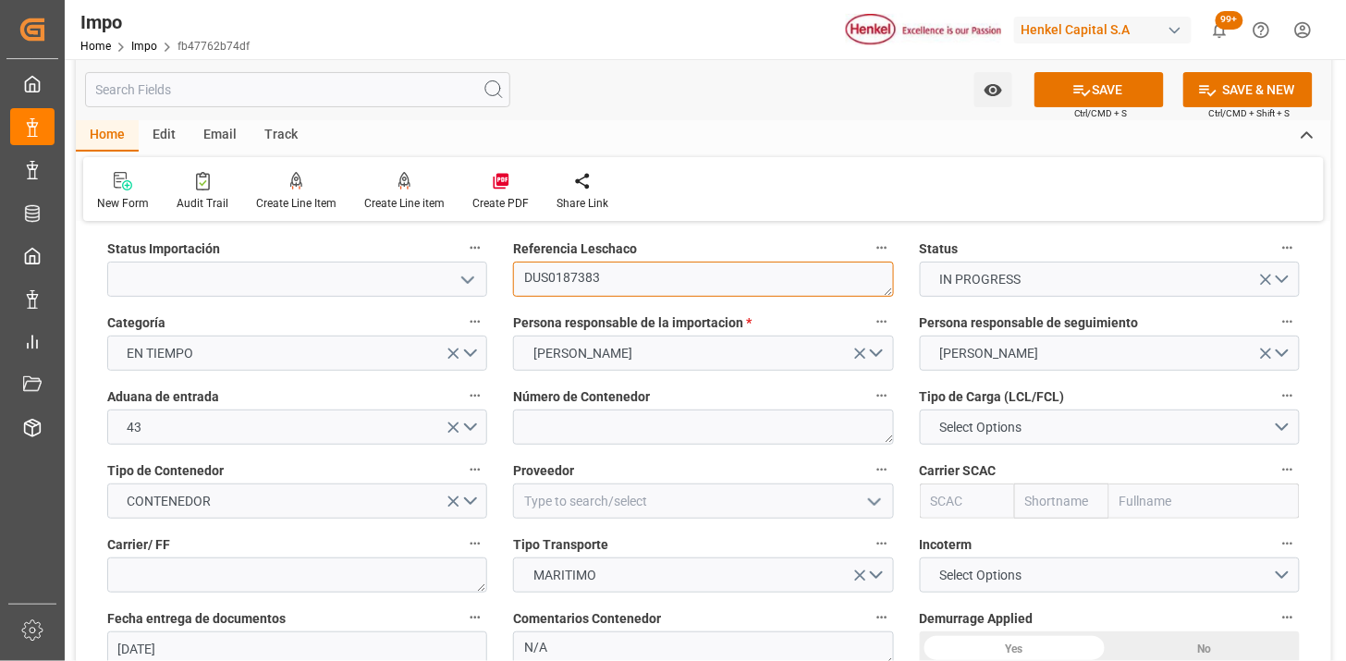
scroll to position [103, 0]
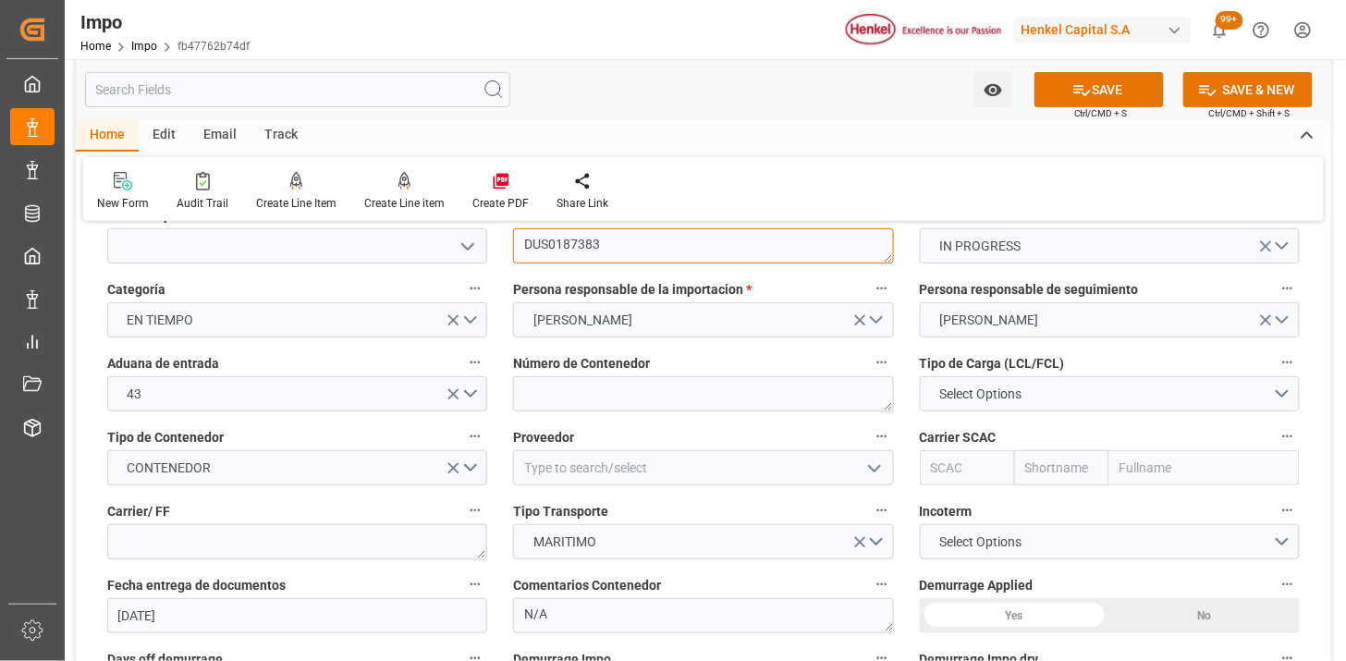
type textarea "DUS0187383"
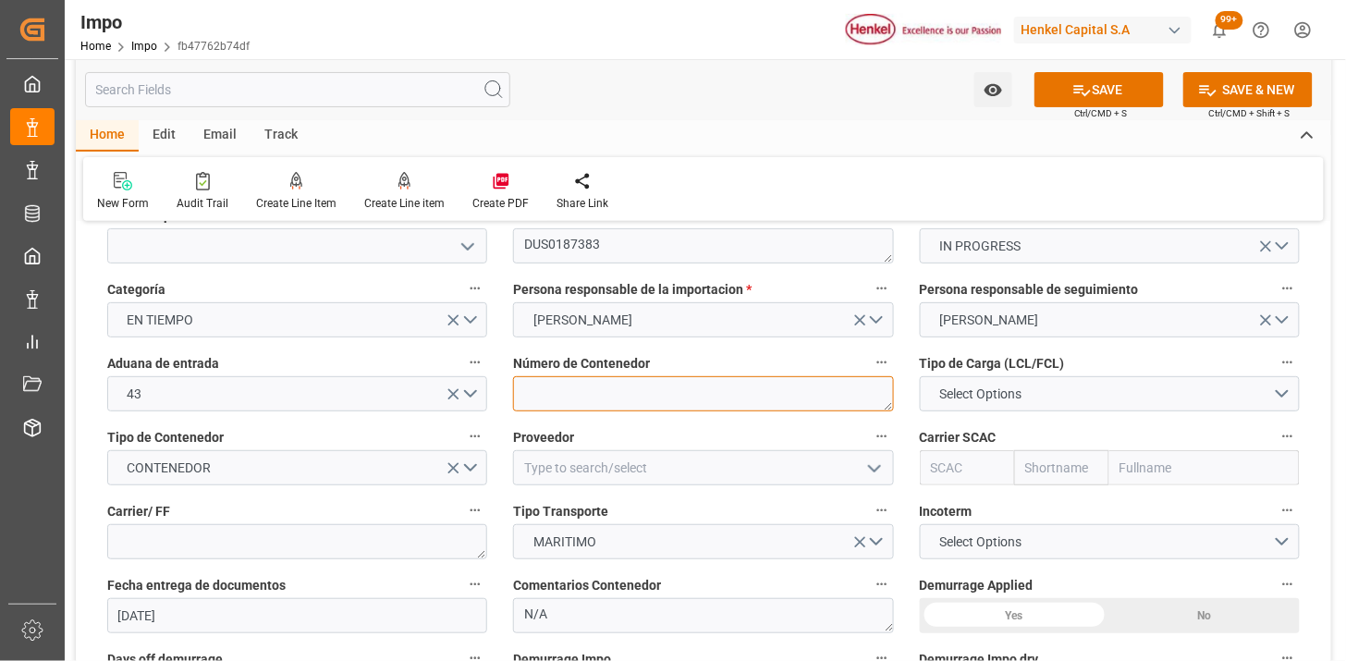
click at [575, 402] on textarea at bounding box center [703, 393] width 380 height 35
drag, startPoint x: 560, startPoint y: 373, endPoint x: 568, endPoint y: 380, distance: 9.8
click at [561, 375] on div "Número de Contenedor" at bounding box center [703, 381] width 406 height 74
click at [569, 392] on textarea at bounding box center [703, 393] width 380 height 35
paste textarea "BEAU2199178"
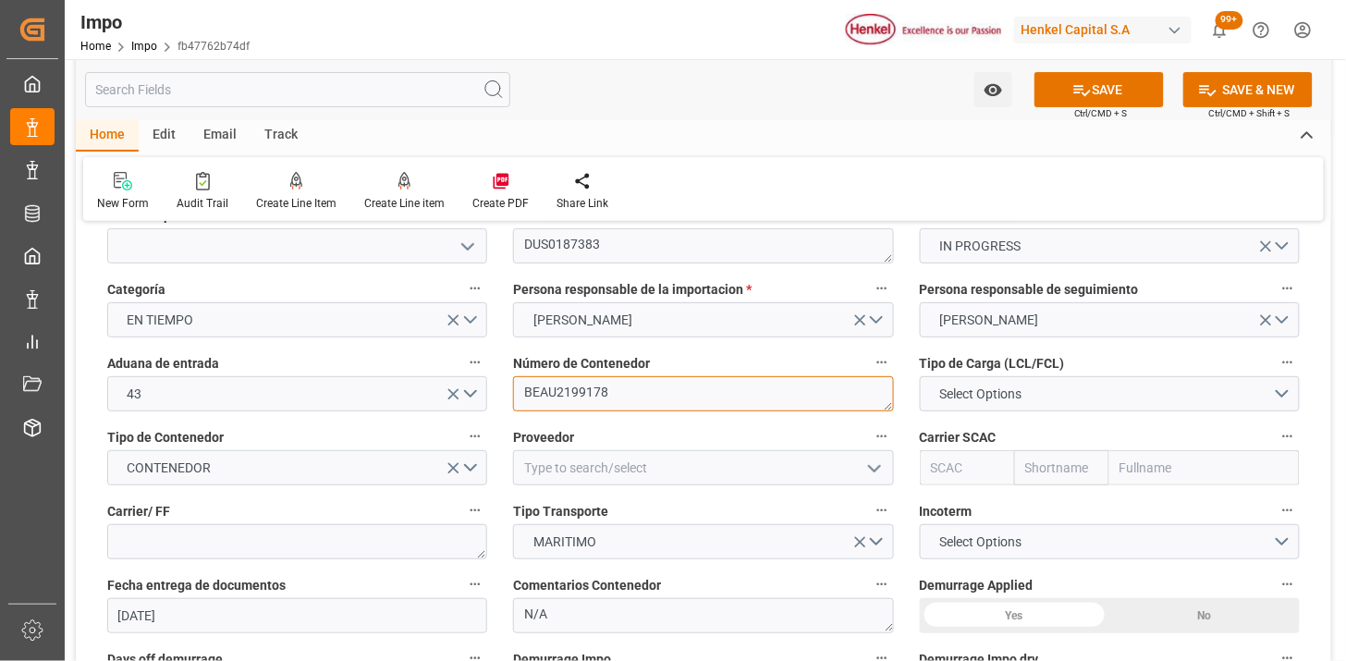
type textarea "BEAU2199178"
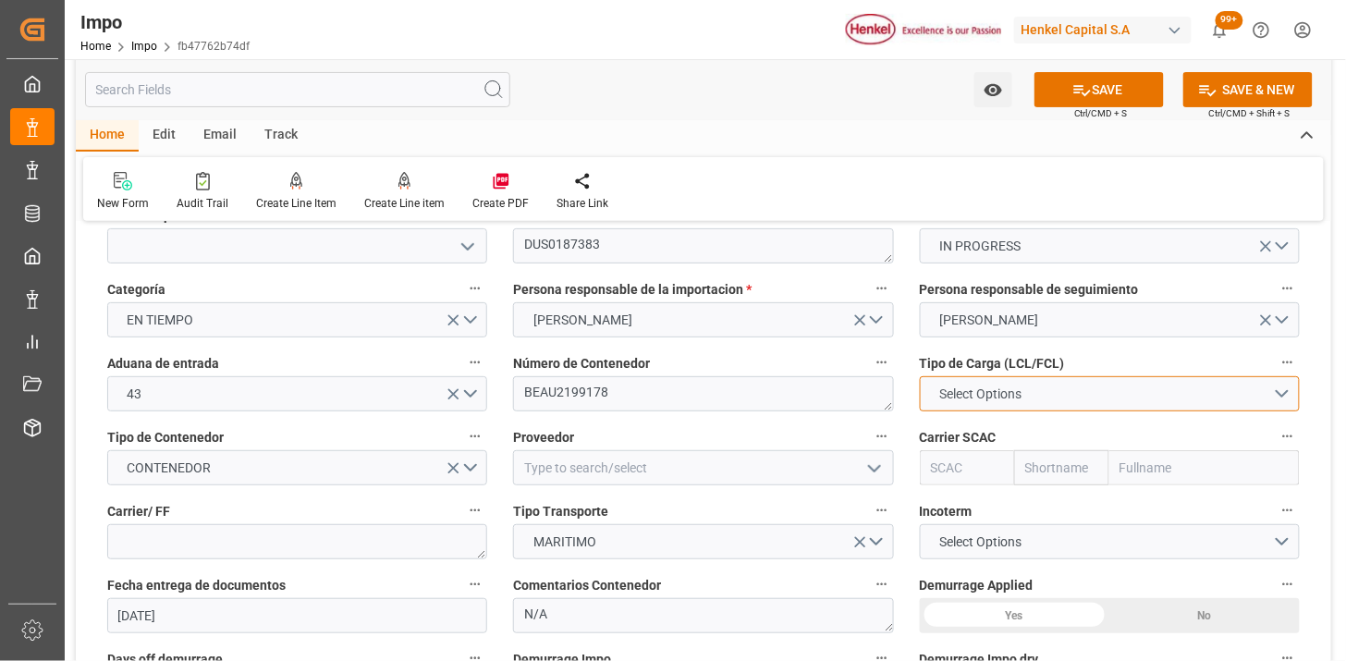
click at [1010, 399] on span "Select Options" at bounding box center [980, 394] width 101 height 19
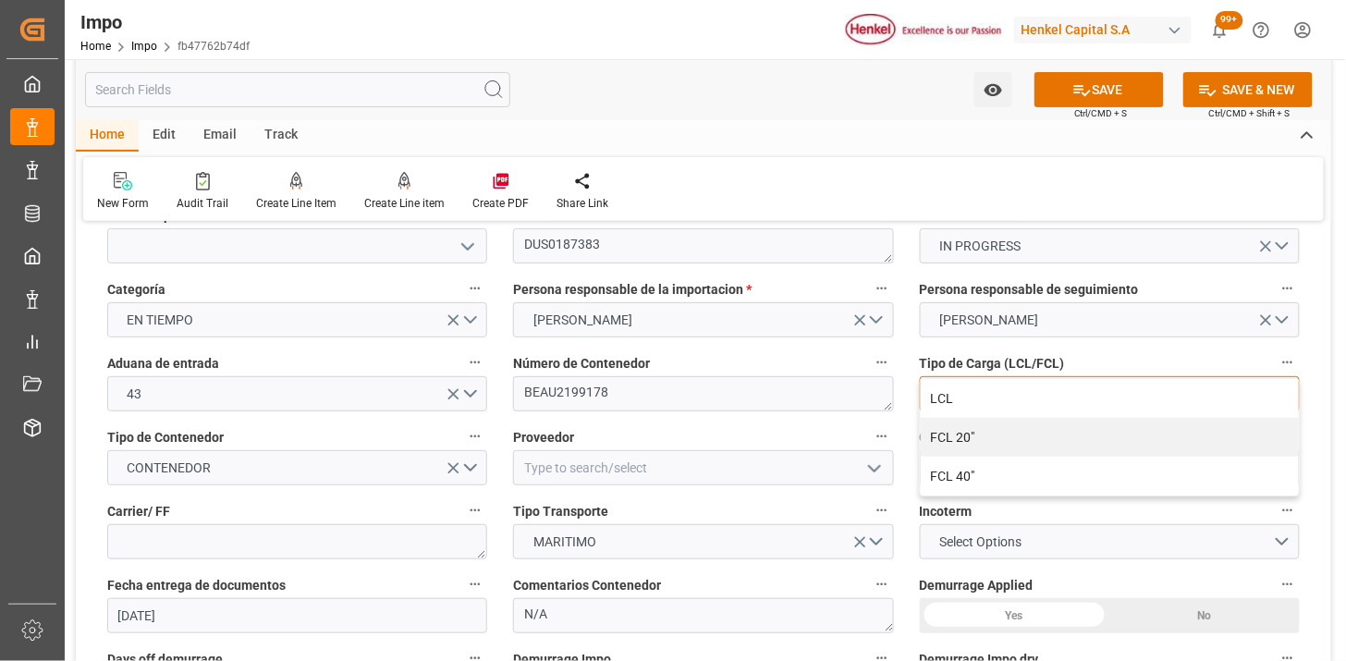
click at [998, 439] on div "FCL 20"" at bounding box center [1110, 437] width 378 height 39
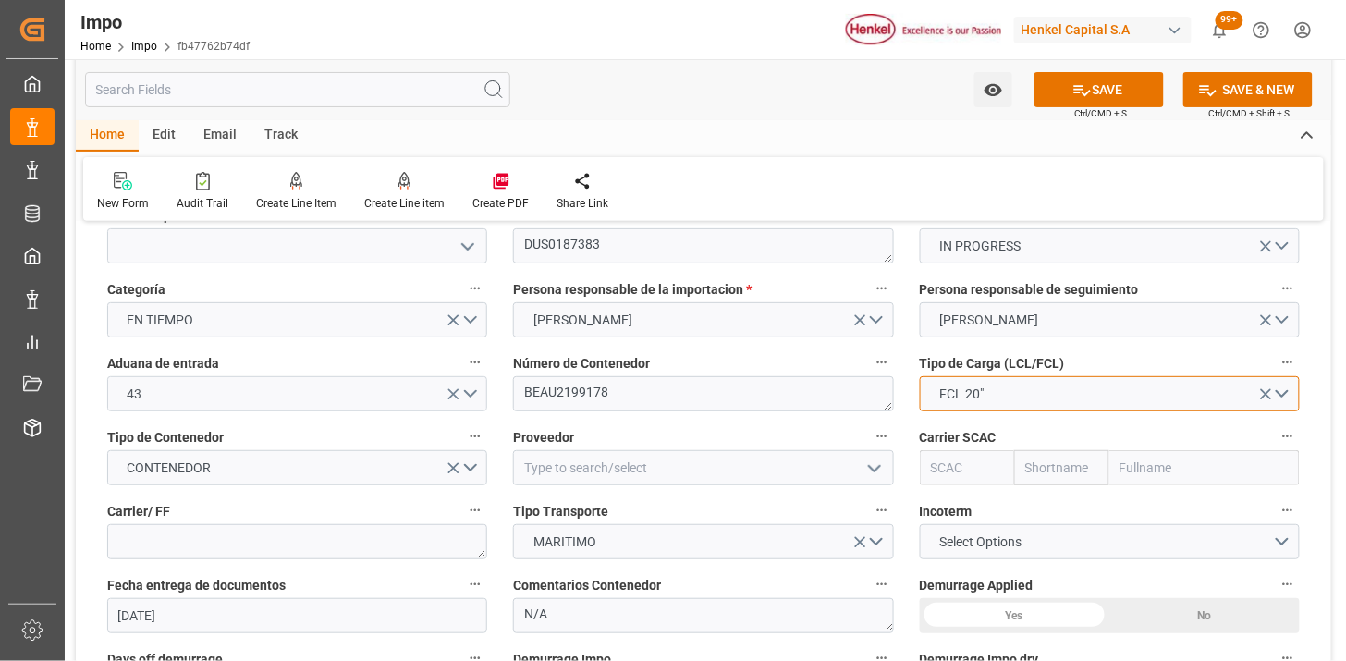
scroll to position [205, 0]
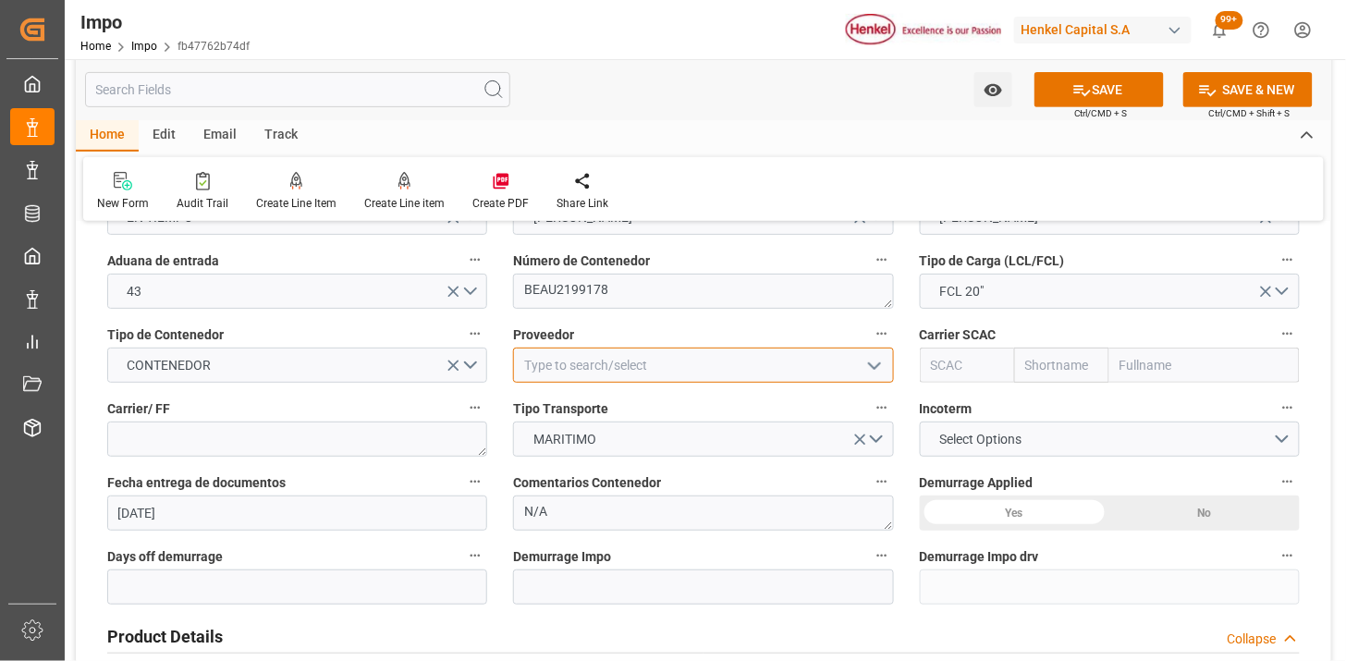
click at [587, 348] on input at bounding box center [703, 365] width 380 height 35
type input "HENKEL GLOBAL SUPPLY CHAIN B.V."
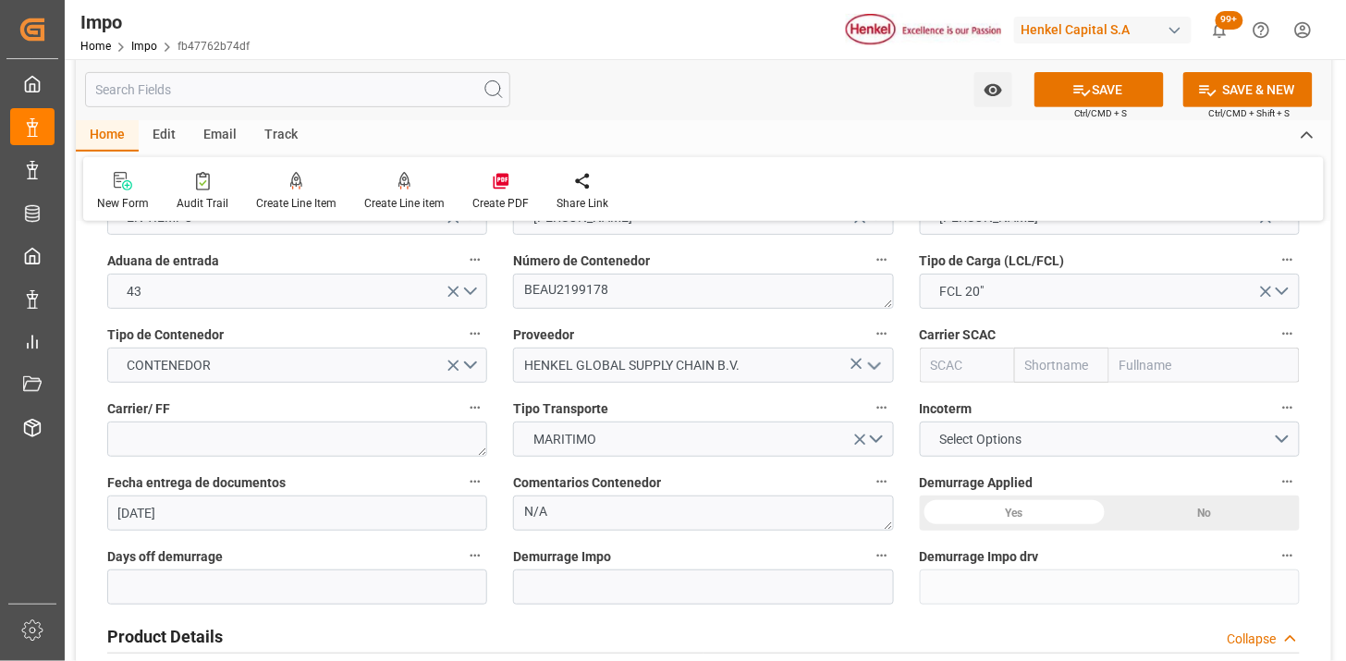
click at [925, 363] on input "text" at bounding box center [967, 365] width 95 height 35
type input "D"
type input "HLCU"
type input "Hapag [PERSON_NAME]"
type input "Hapag [PERSON_NAME] Aktiengesellschaft"
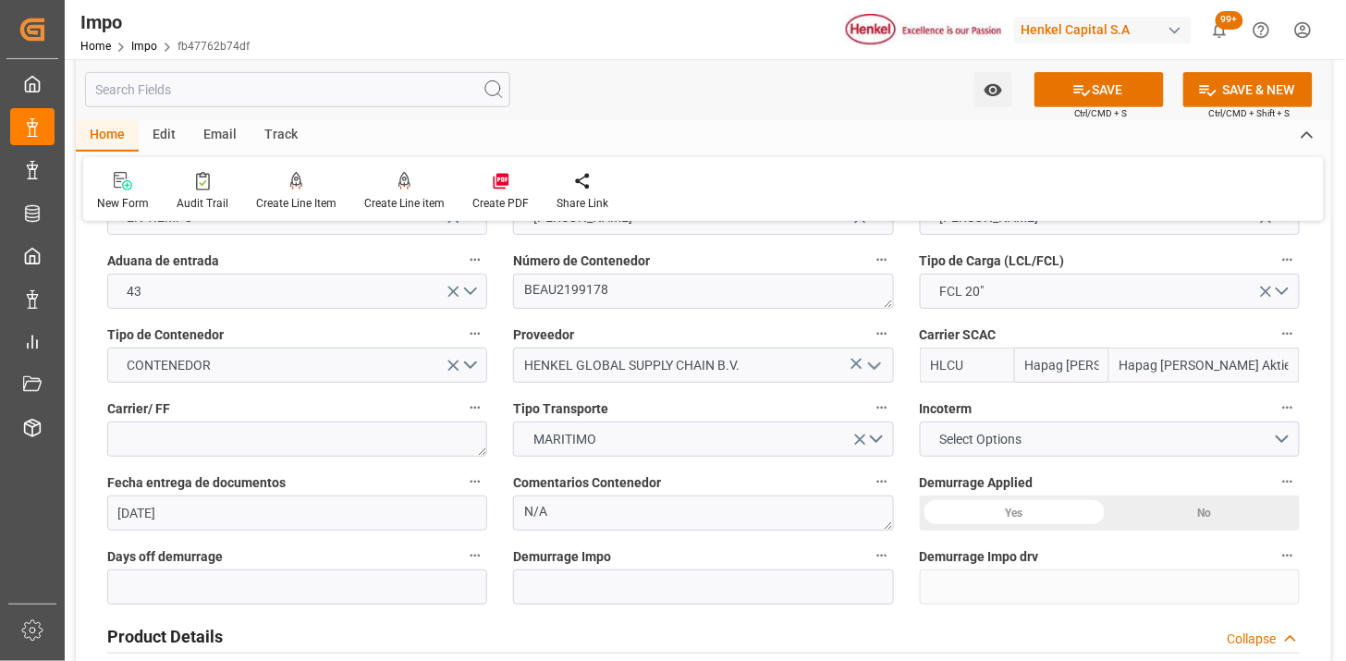
type input "HLCU"
click at [370, 435] on textarea at bounding box center [297, 439] width 380 height 35
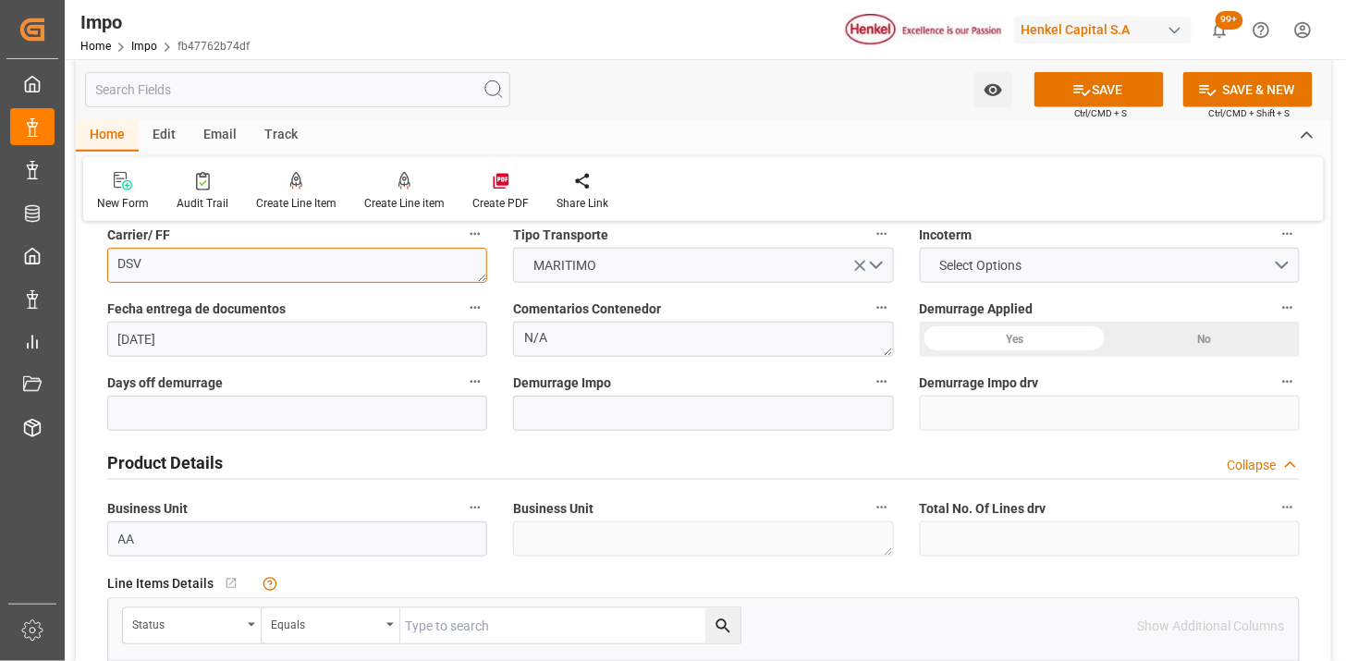
scroll to position [410, 0]
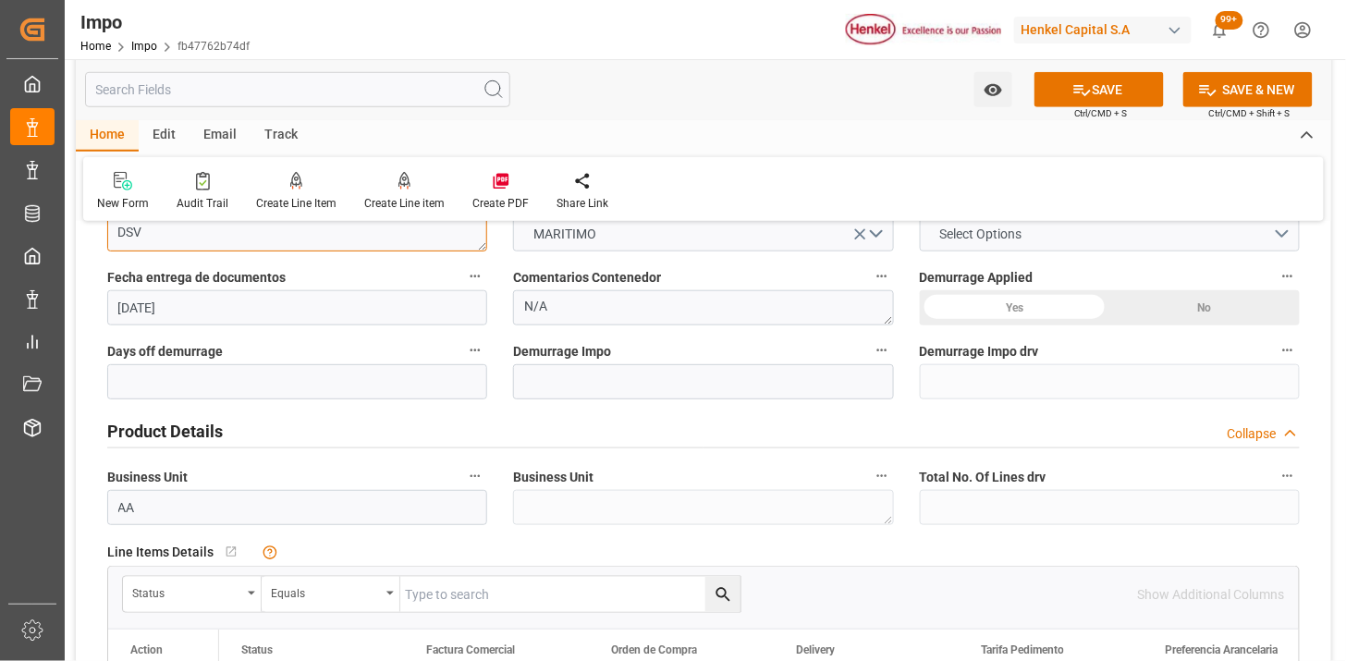
type textarea "DSV"
click at [986, 229] on span "Select Options" at bounding box center [980, 234] width 101 height 19
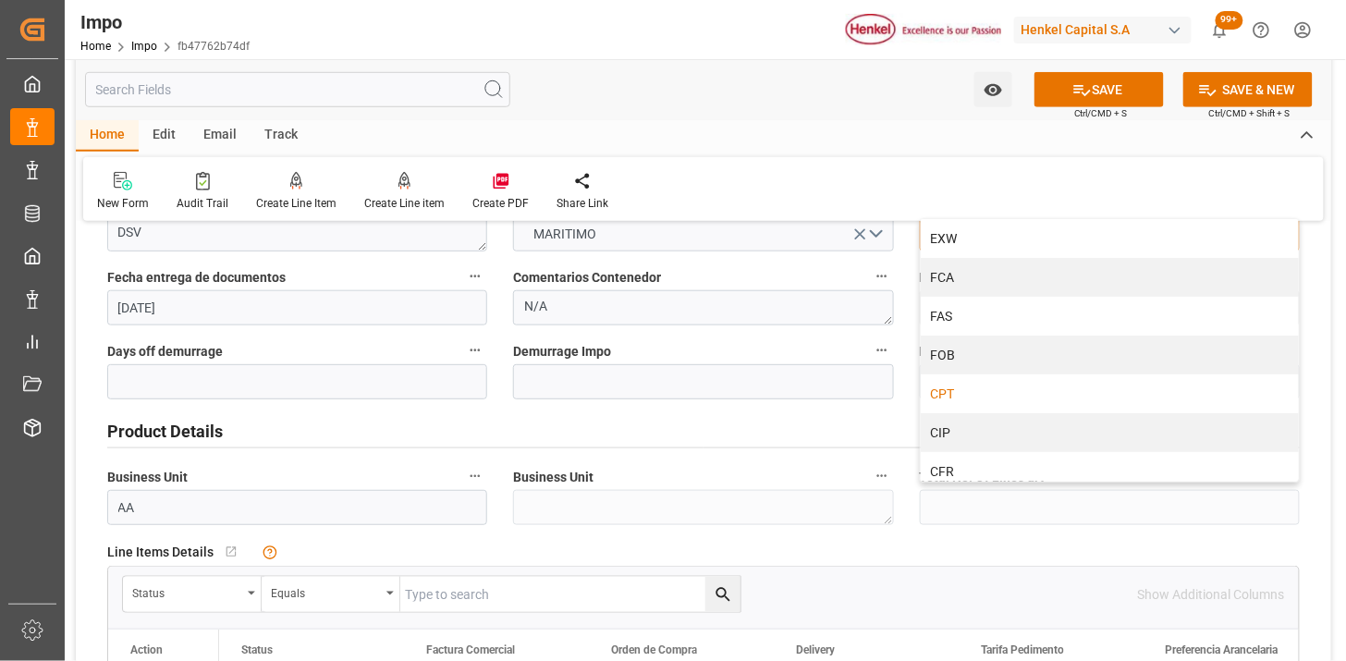
click at [965, 398] on div "CPT" at bounding box center [1110, 393] width 378 height 39
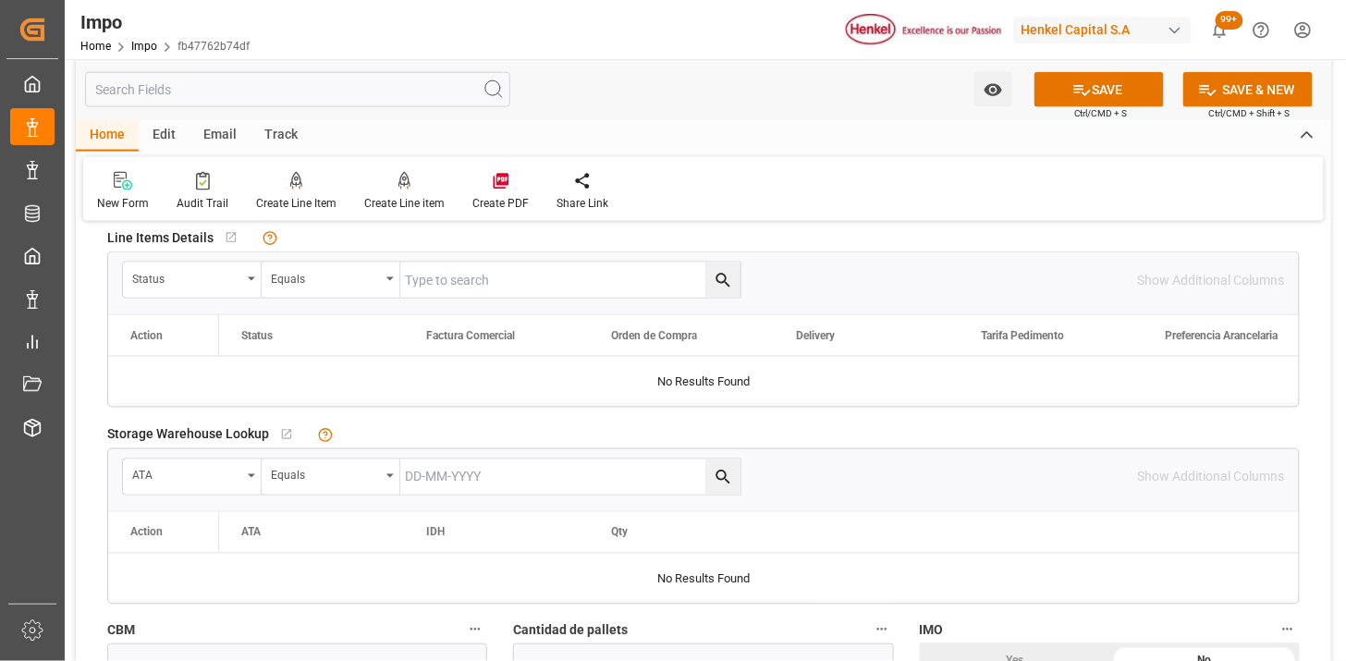
scroll to position [718, 0]
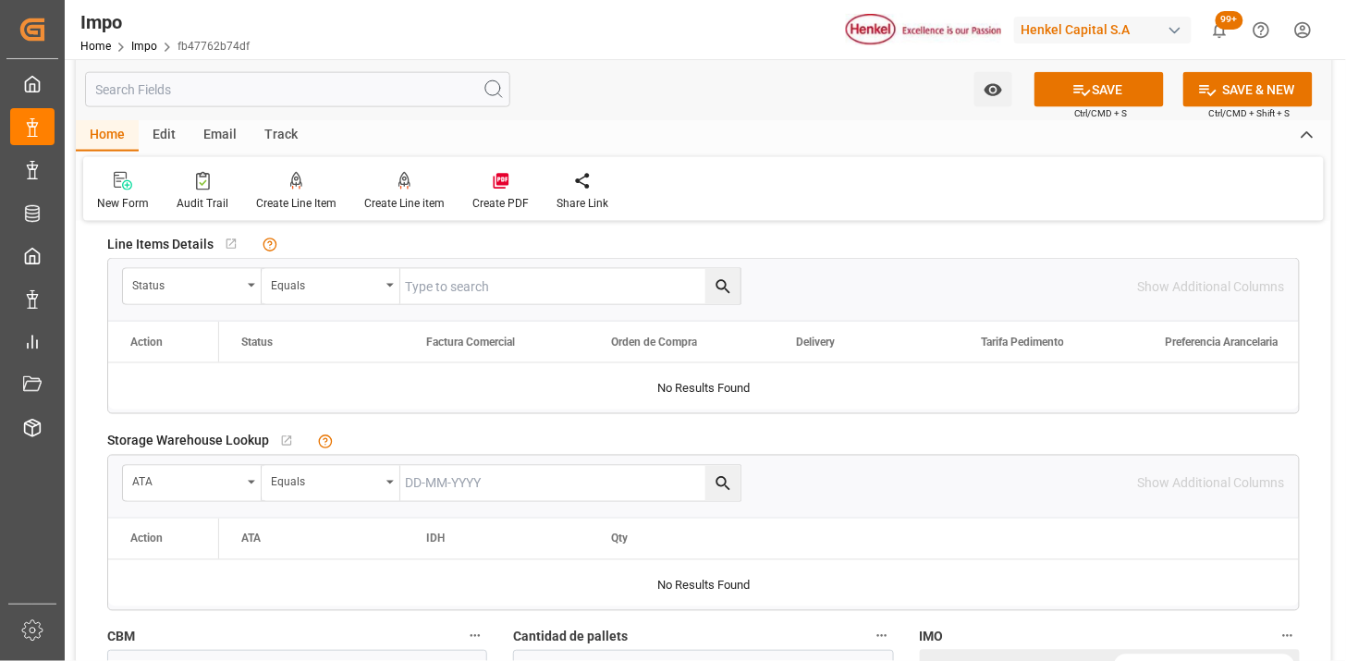
click at [205, 290] on div "Status" at bounding box center [186, 283] width 109 height 21
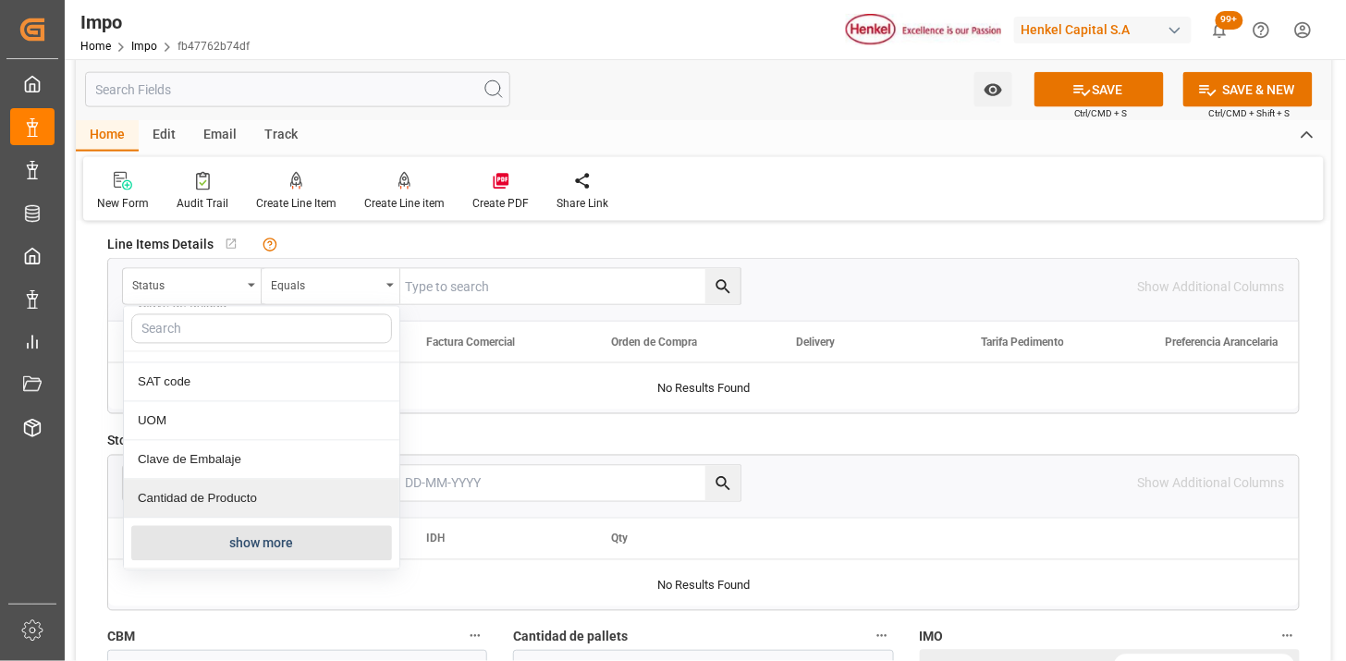
click at [266, 538] on button "show more" at bounding box center [261, 543] width 261 height 35
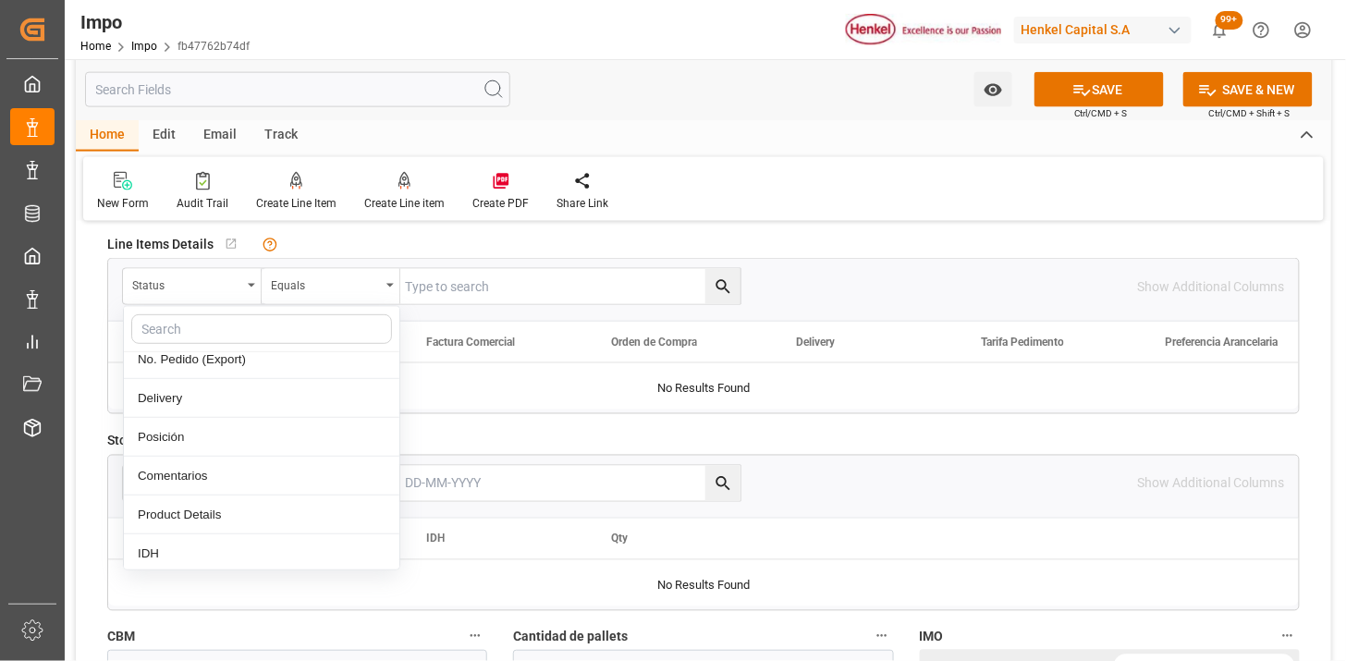
scroll to position [410, 0]
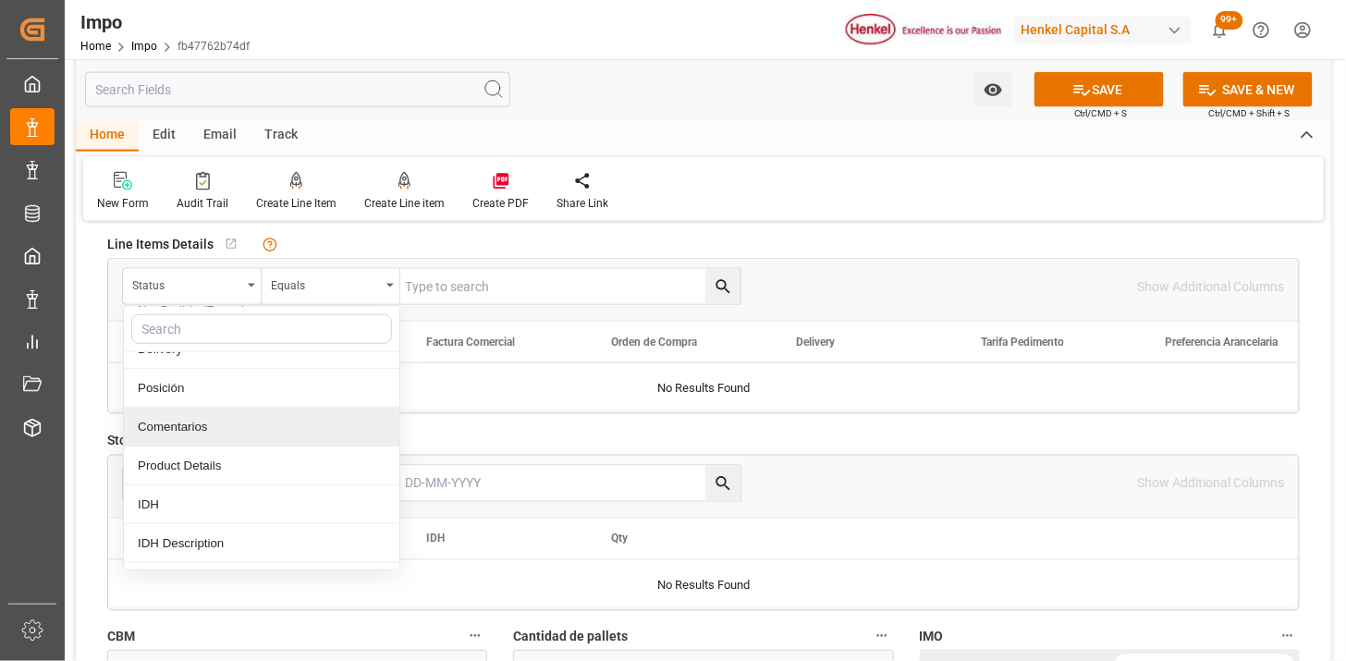
click at [244, 440] on div "Comentarios" at bounding box center [262, 427] width 276 height 39
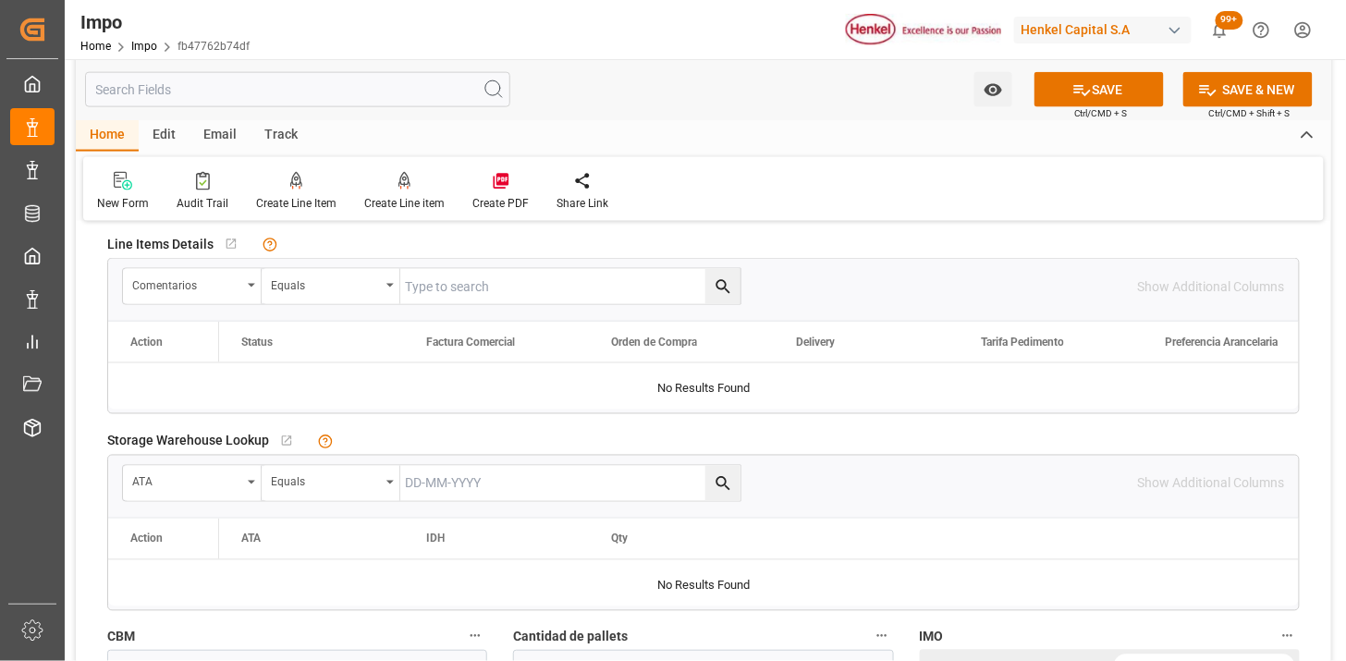
click at [529, 268] on div "Comentarios Equals" at bounding box center [431, 286] width 619 height 37
drag, startPoint x: 587, startPoint y: 287, endPoint x: 593, endPoint y: 297, distance: 11.6
click at [593, 297] on input "text" at bounding box center [570, 286] width 340 height 35
paste input "DUS0187383"
type input "DUS0187383"
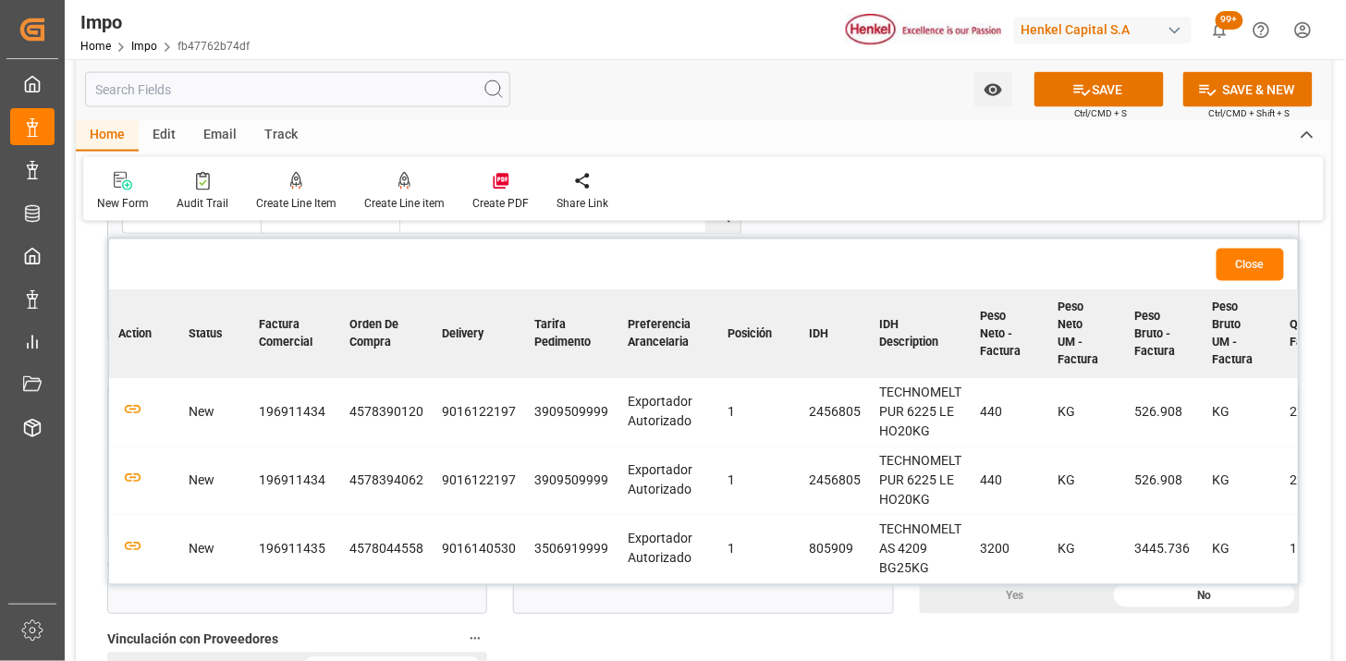
scroll to position [821, 0]
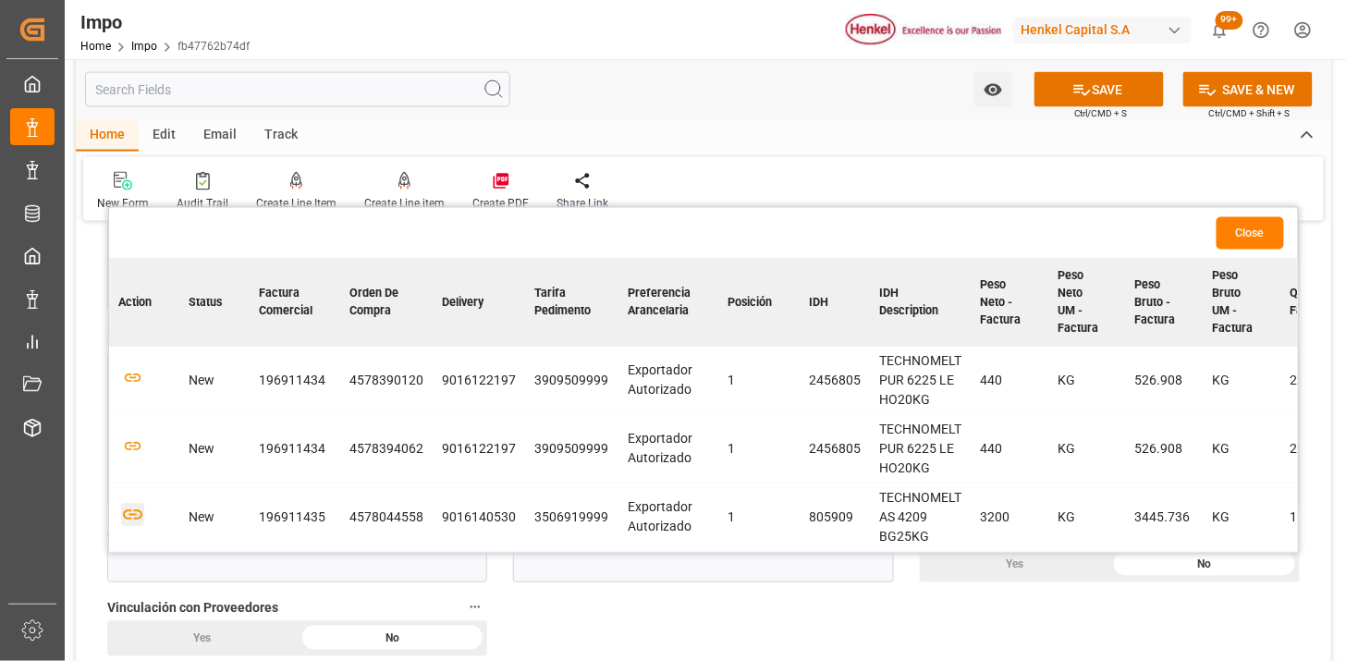
click at [137, 515] on icon "button" at bounding box center [132, 515] width 23 height 23
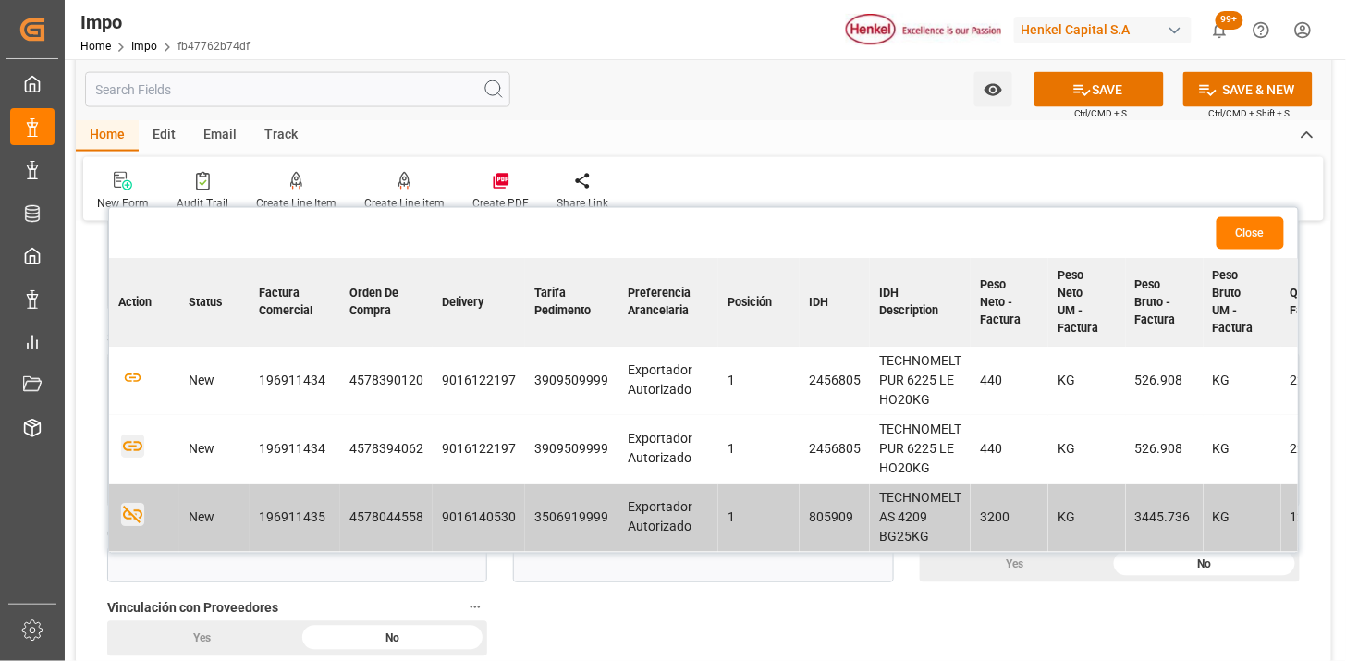
click at [133, 447] on icon "button" at bounding box center [132, 446] width 23 height 23
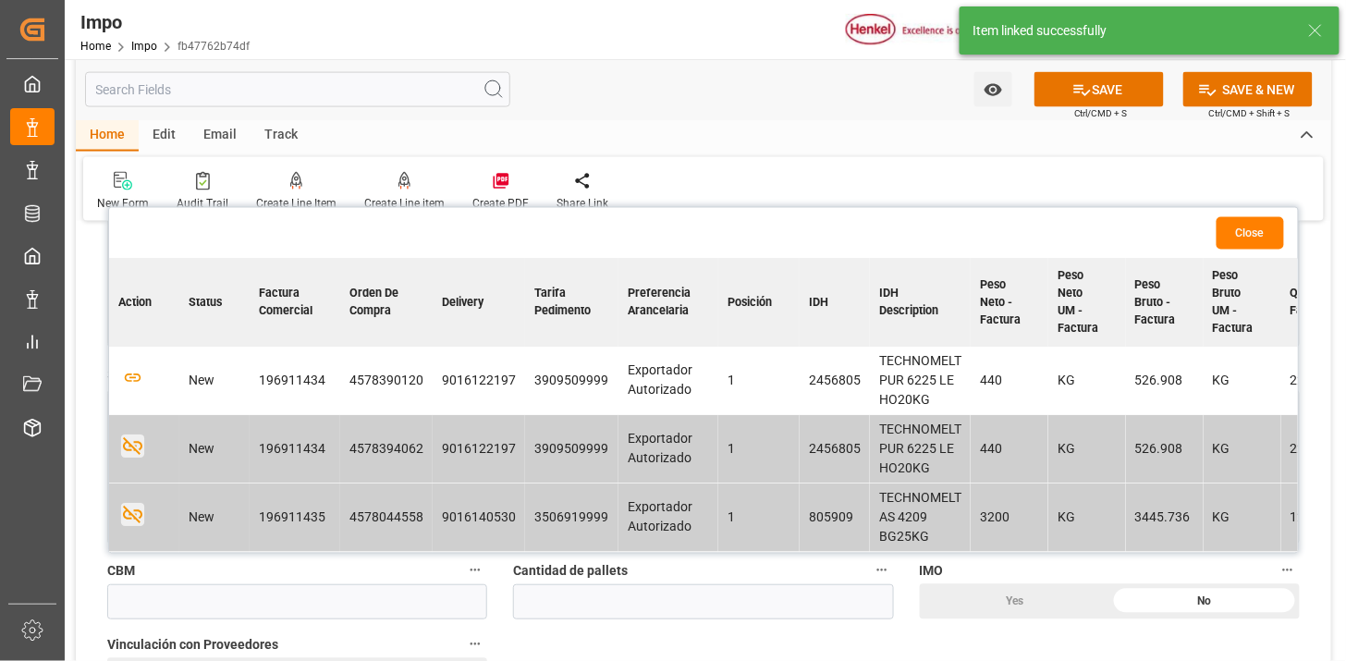
click at [134, 390] on td at bounding box center [144, 382] width 70 height 68
click at [134, 375] on icon "button" at bounding box center [132, 378] width 23 height 23
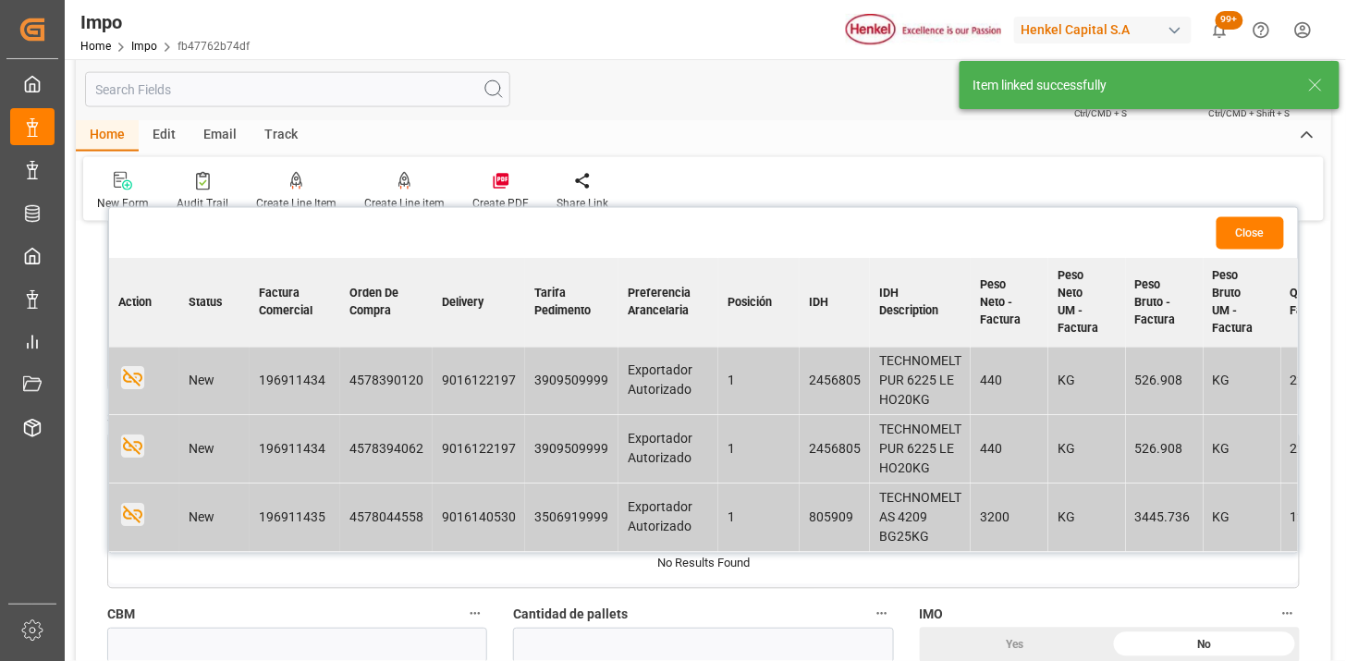
click at [1241, 232] on button "Close" at bounding box center [1250, 233] width 67 height 32
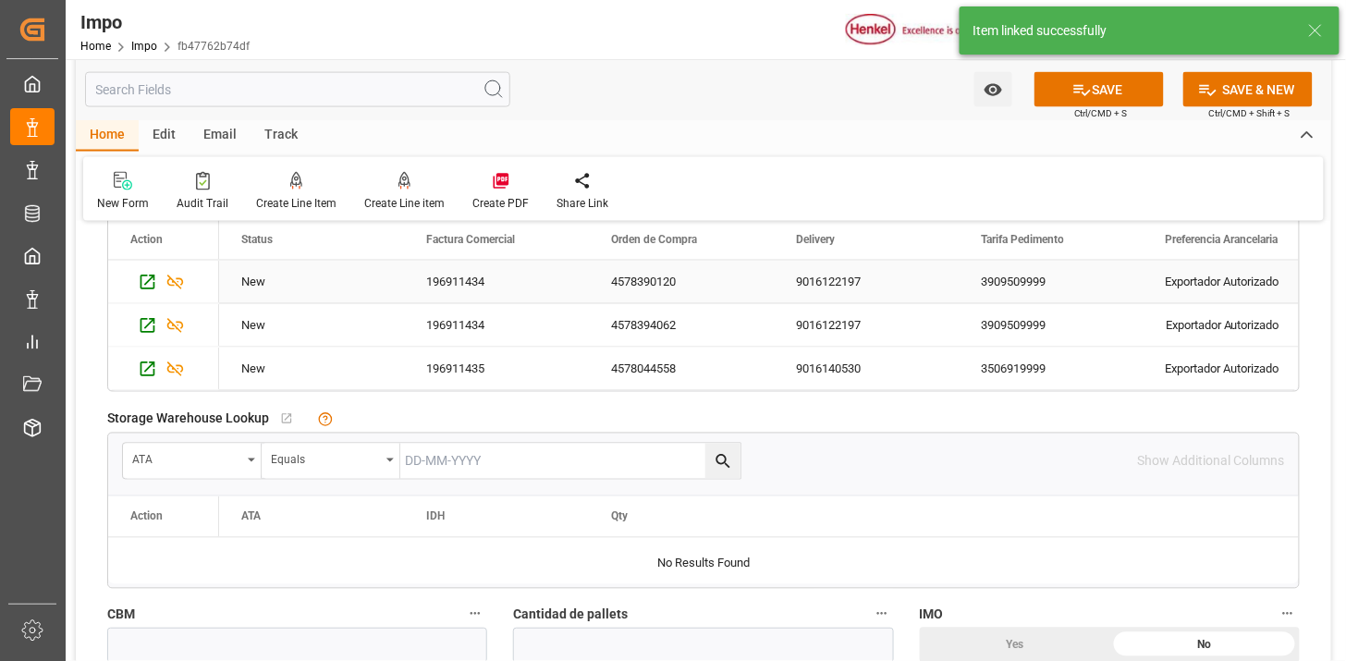
click at [998, 289] on div "3909509999" at bounding box center [1051, 282] width 185 height 43
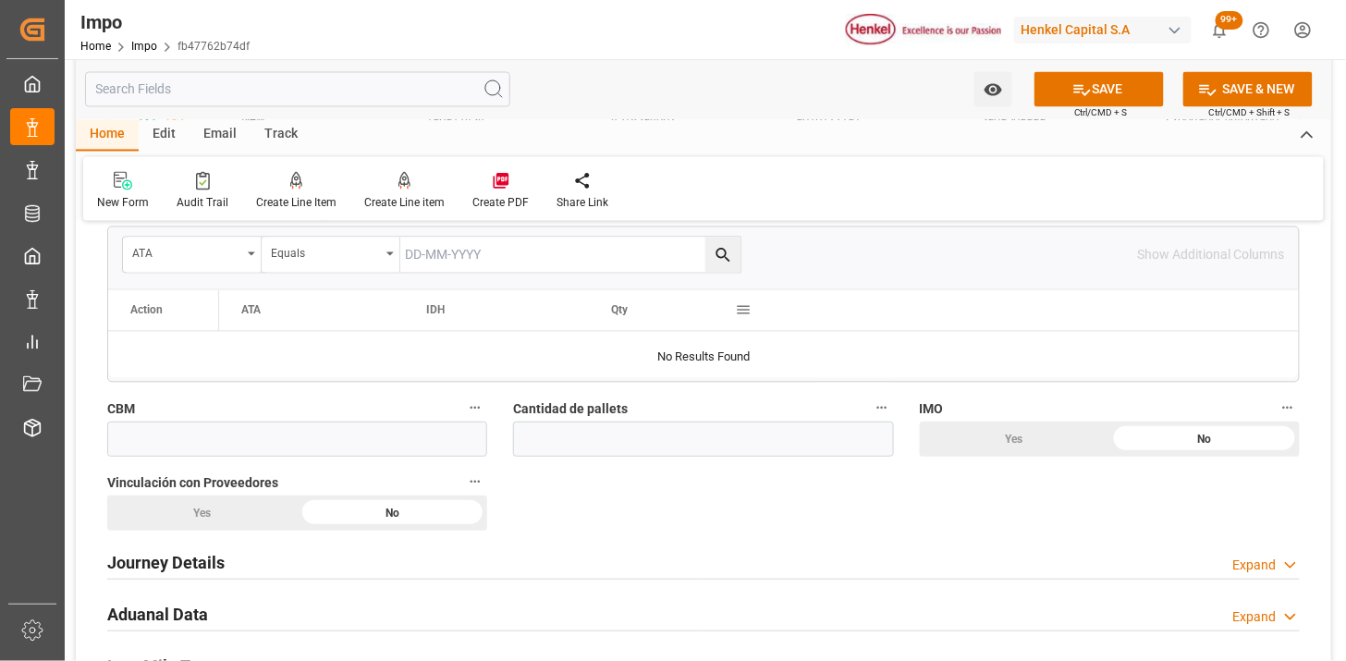
scroll to position [1130, 0]
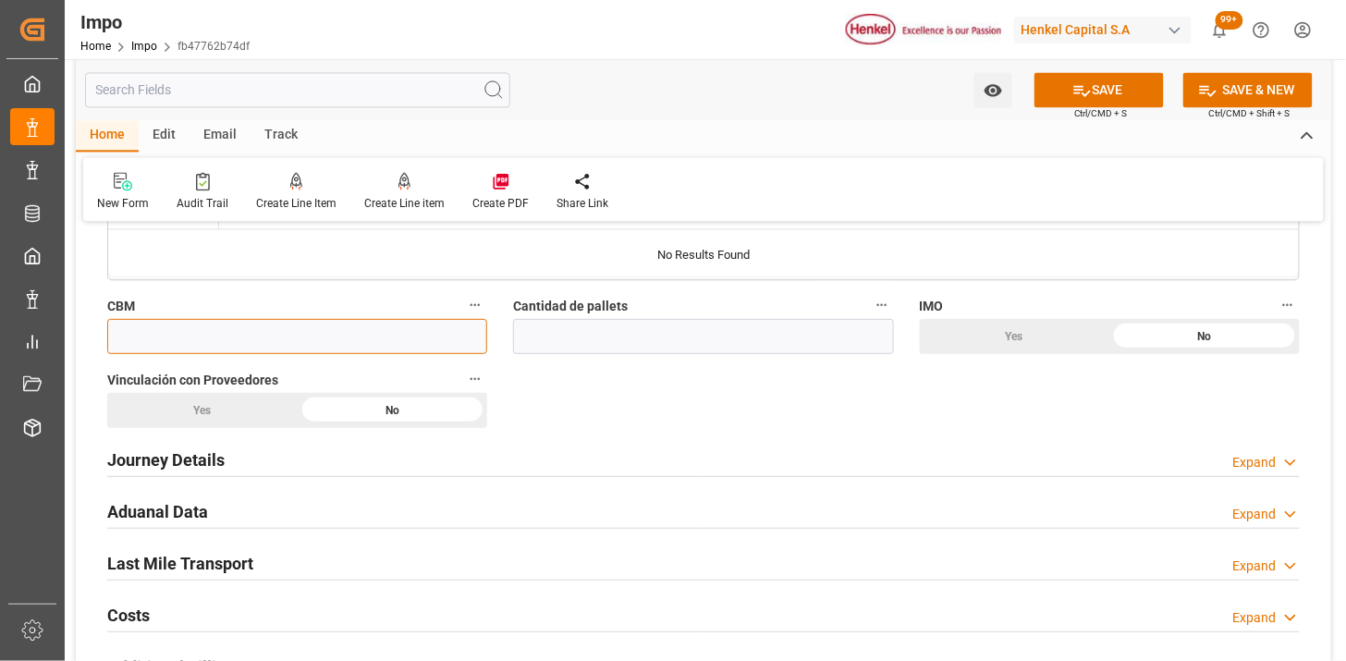
click at [386, 330] on input "text" at bounding box center [297, 336] width 380 height 35
paste input "20.000"
type input "20"
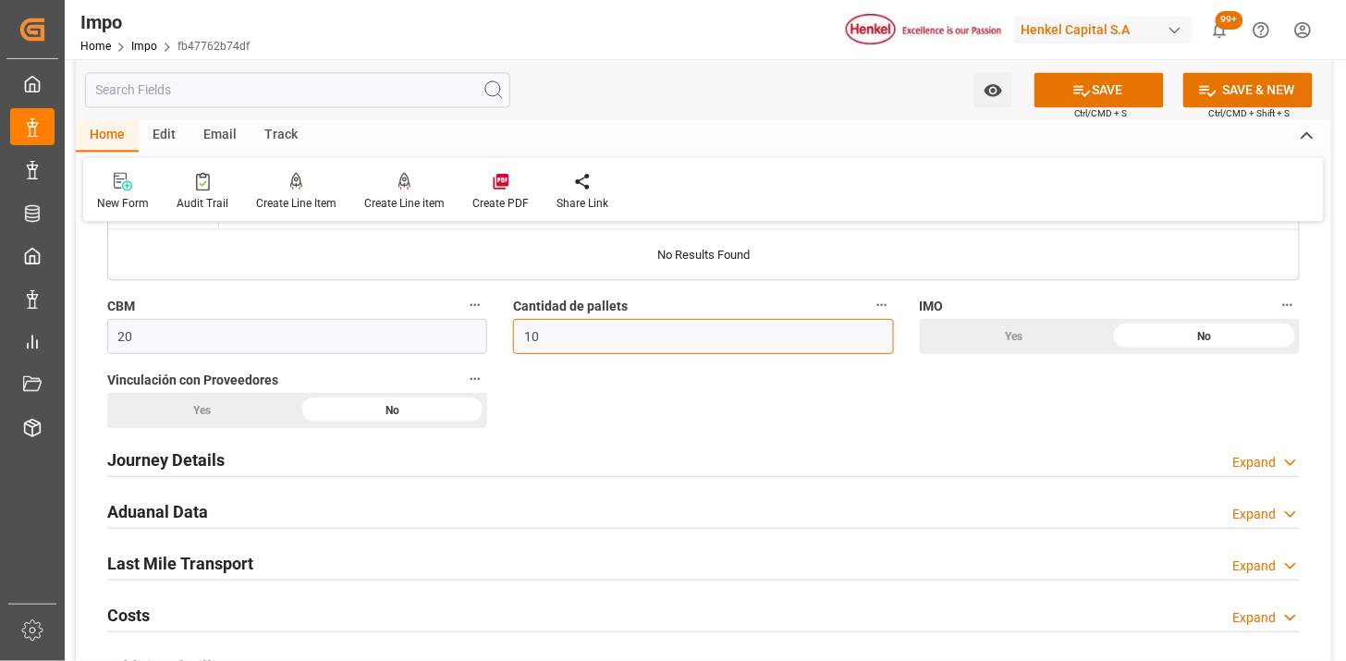
type input "10"
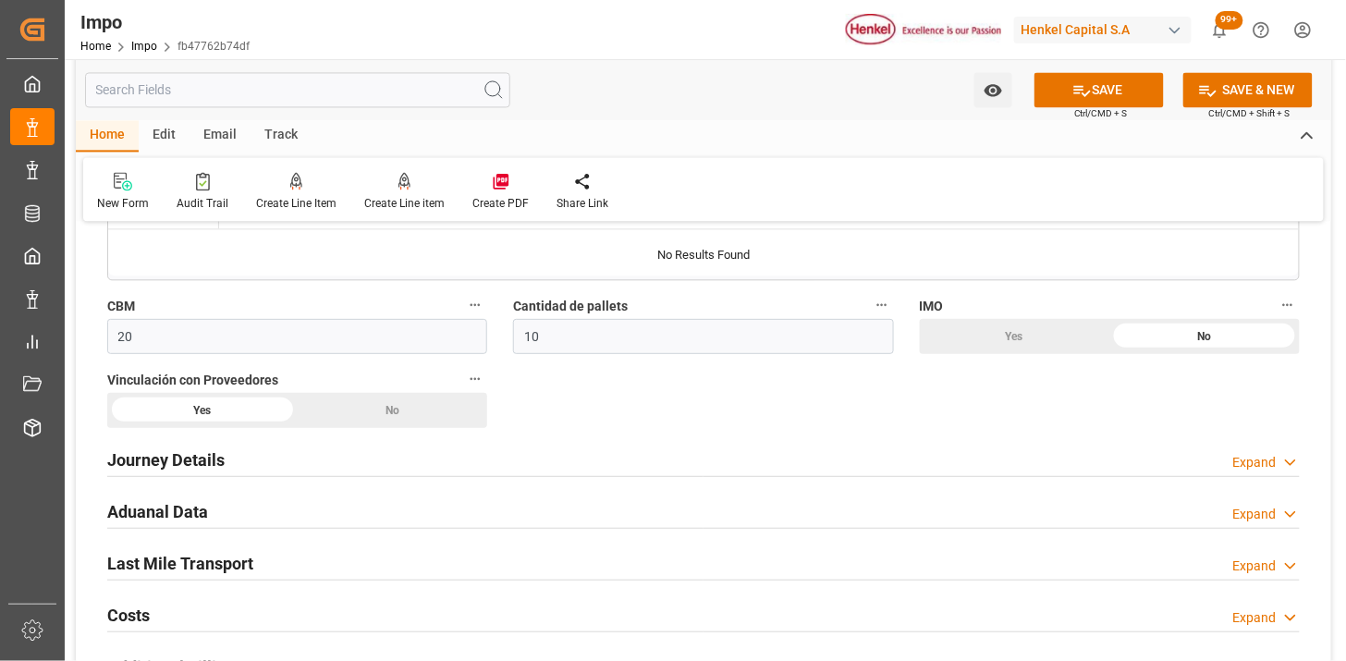
scroll to position [1232, 0]
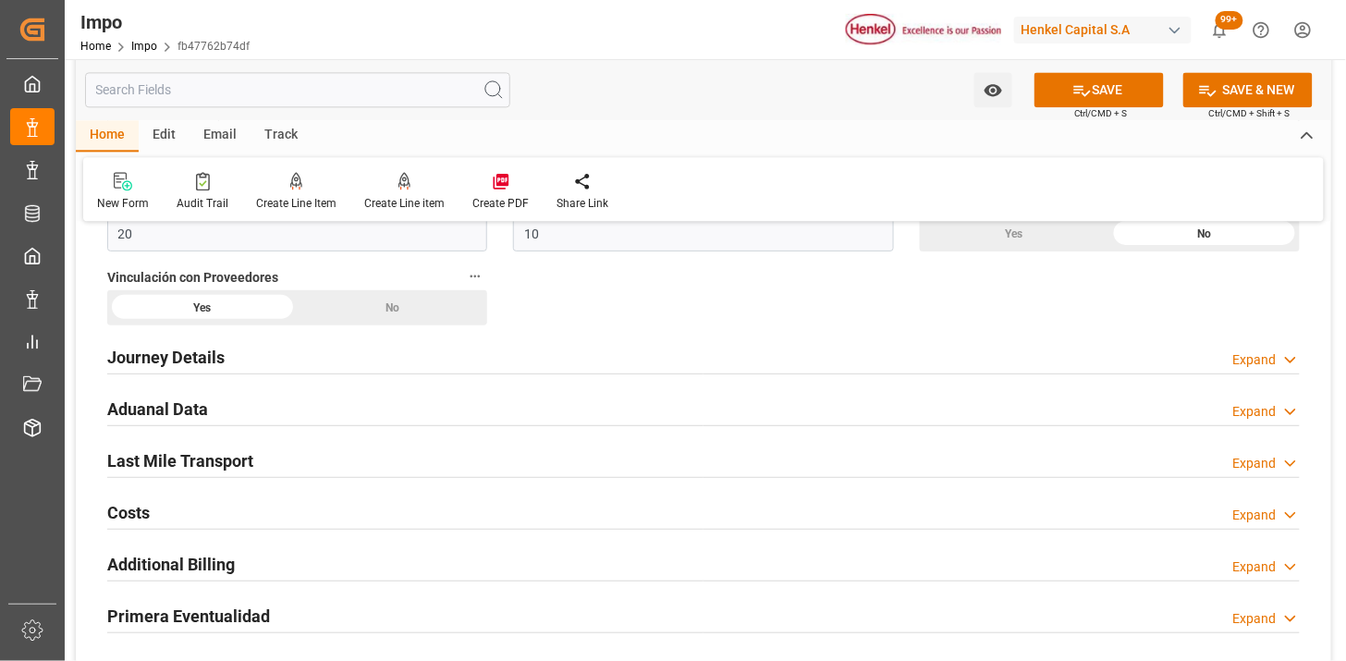
click at [261, 366] on div "Journey Details Expand" at bounding box center [703, 355] width 1193 height 35
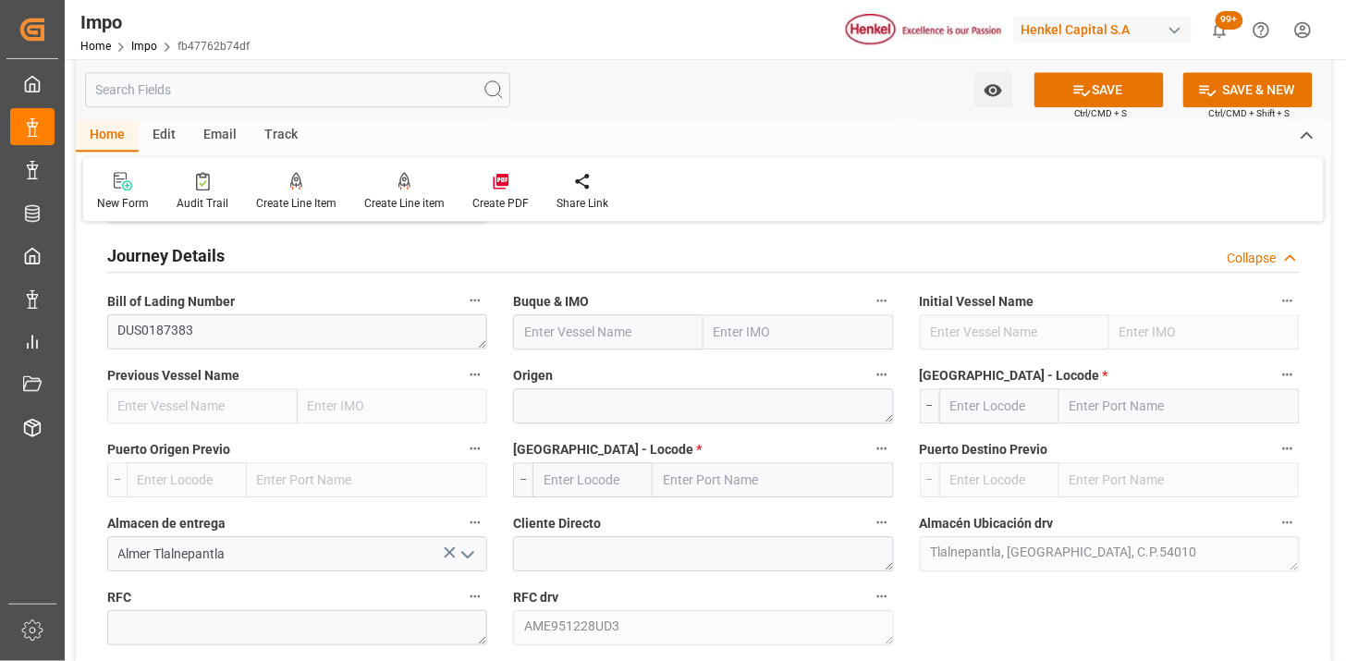
scroll to position [1335, 0]
click at [618, 338] on input "text" at bounding box center [608, 330] width 190 height 35
paste input "MAERSK SEMBAWANG"
type input "MAERSK SEMBAWANG"
type input "9315226"
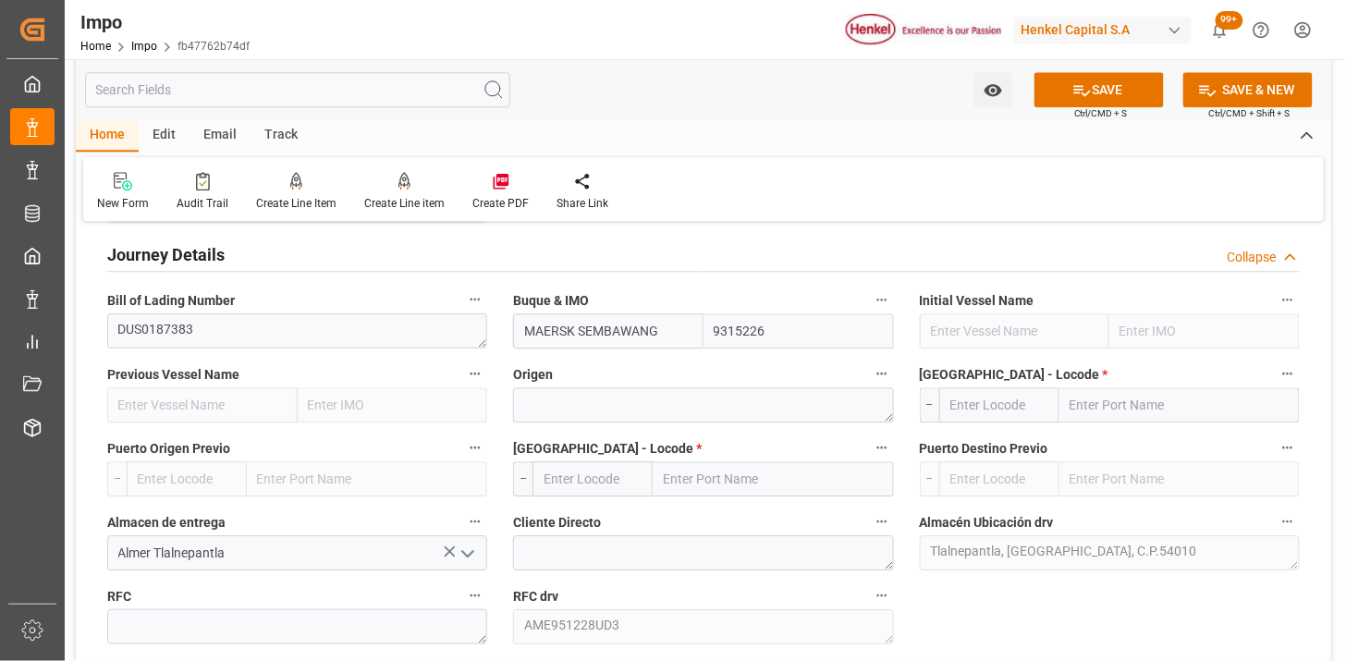
scroll to position [1438, 0]
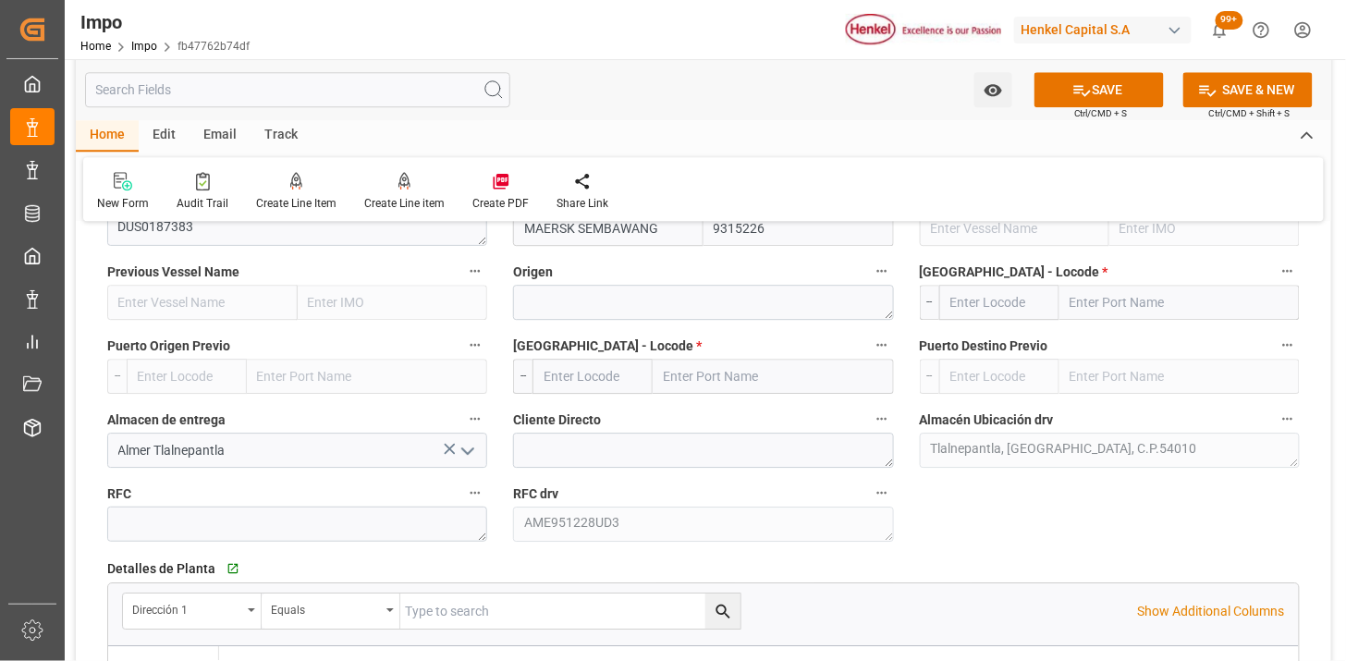
type input "MAERSK SEMBAWANG"
click at [627, 312] on textarea at bounding box center [703, 302] width 380 height 35
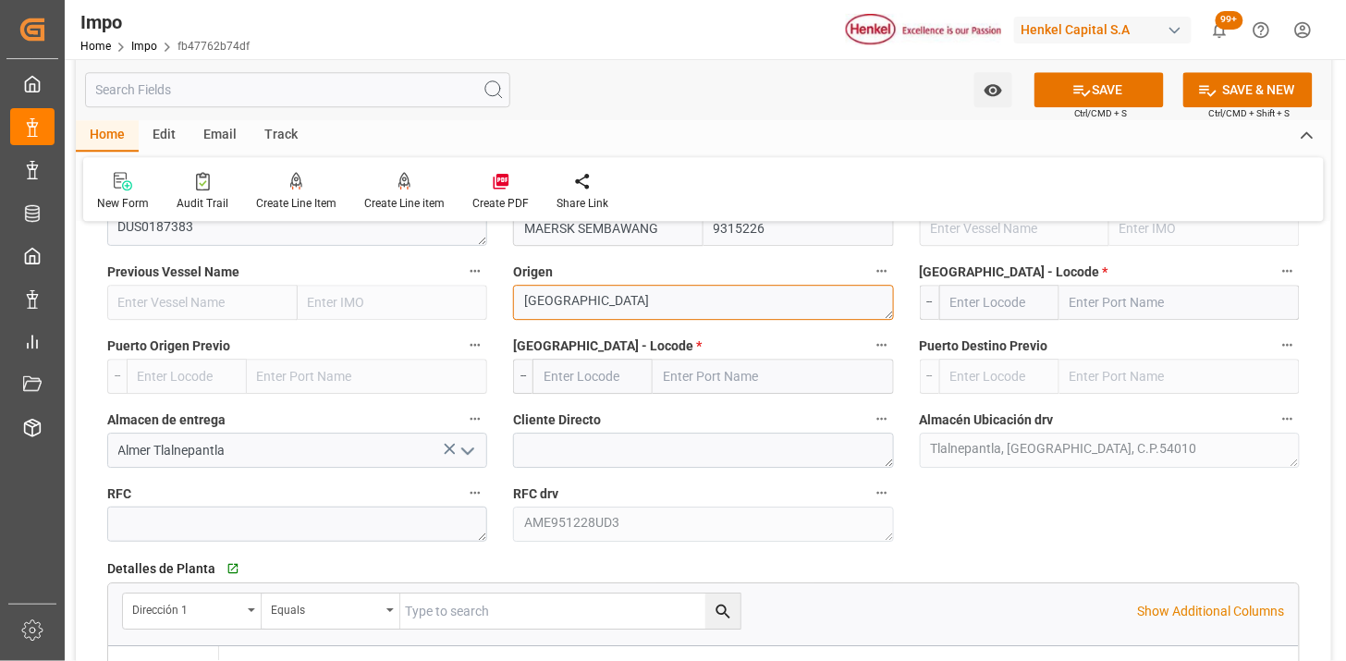
type textarea "[GEOGRAPHIC_DATA]"
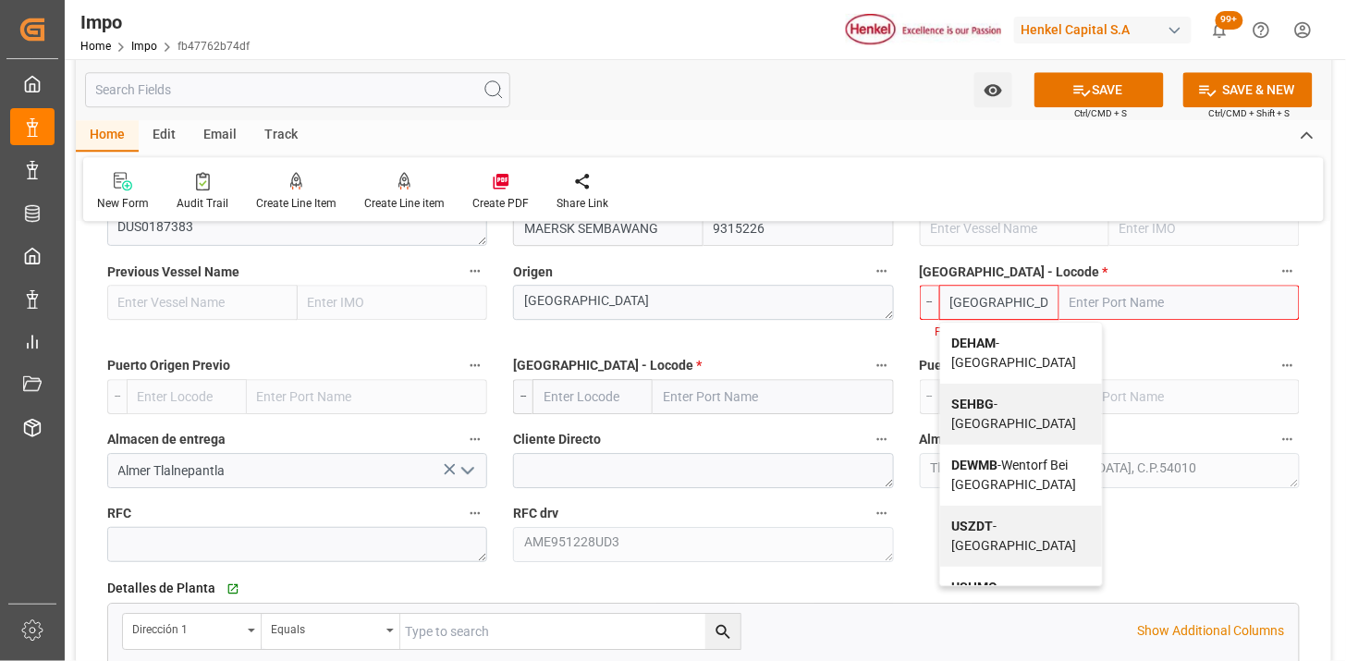
type input "DEHAM"
type input "[GEOGRAPHIC_DATA]"
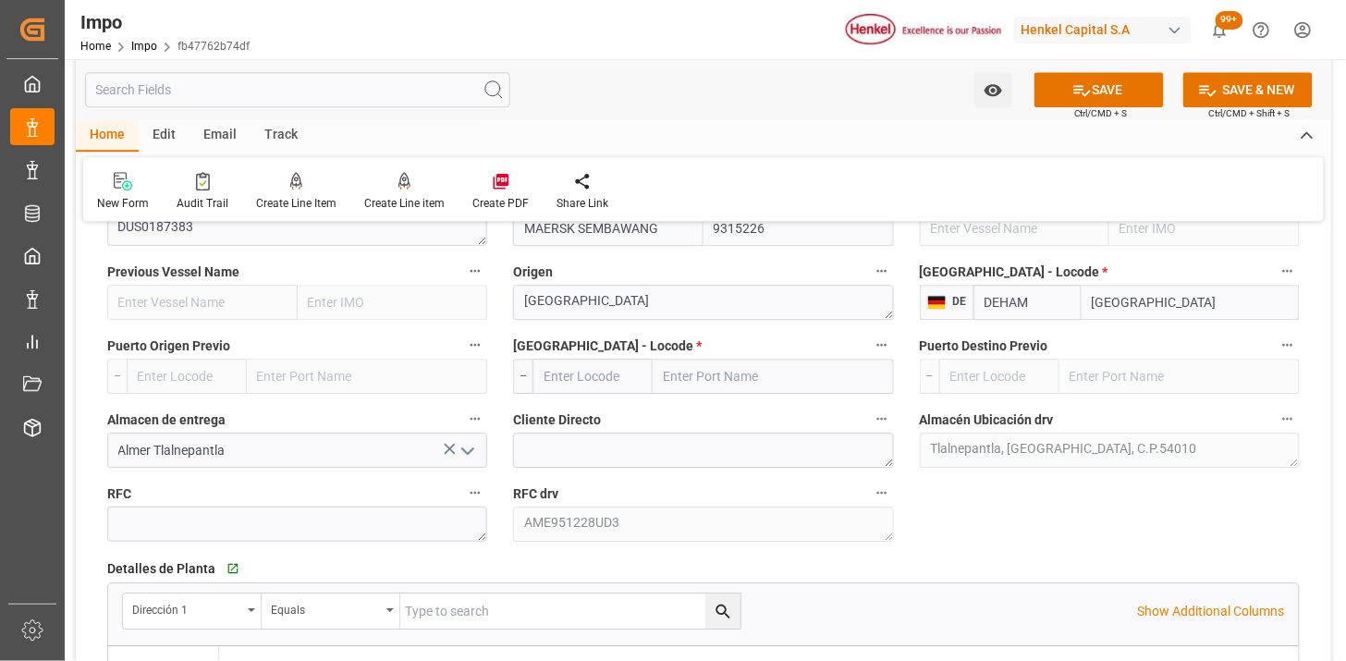
type input "DEHAM"
click at [605, 384] on input "text" at bounding box center [593, 376] width 120 height 35
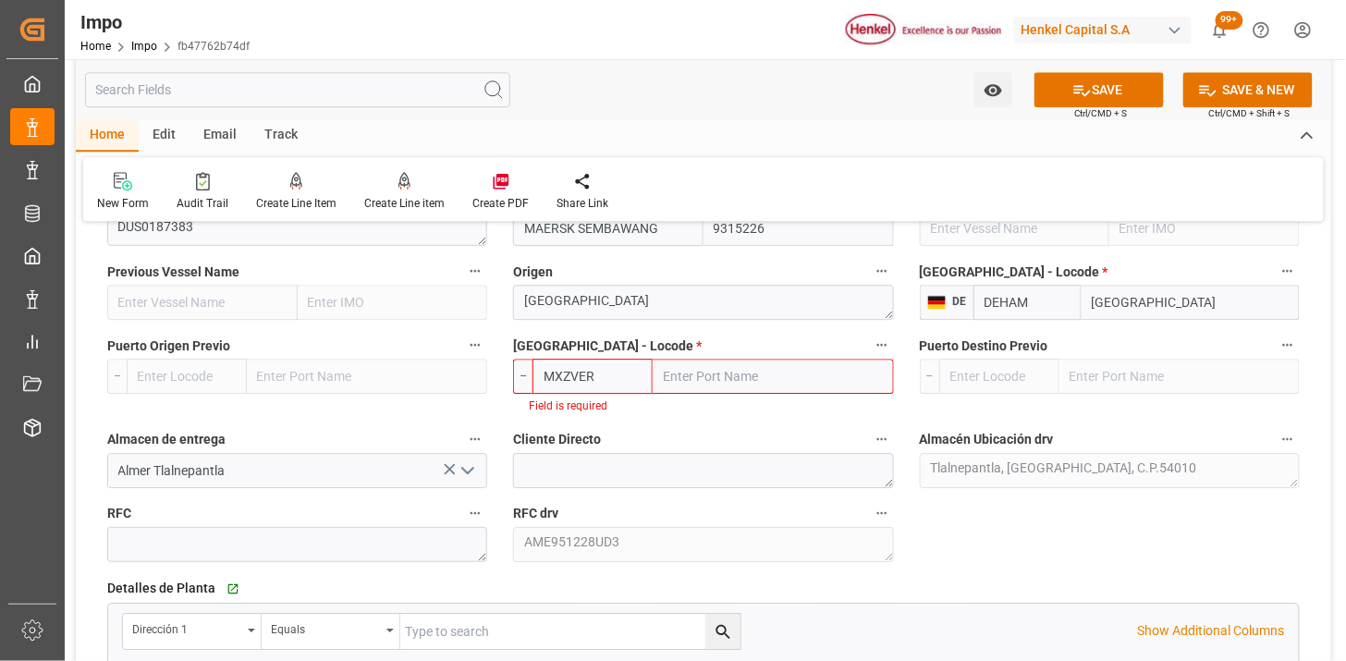
type input "MXVER"
type input "[GEOGRAPHIC_DATA]"
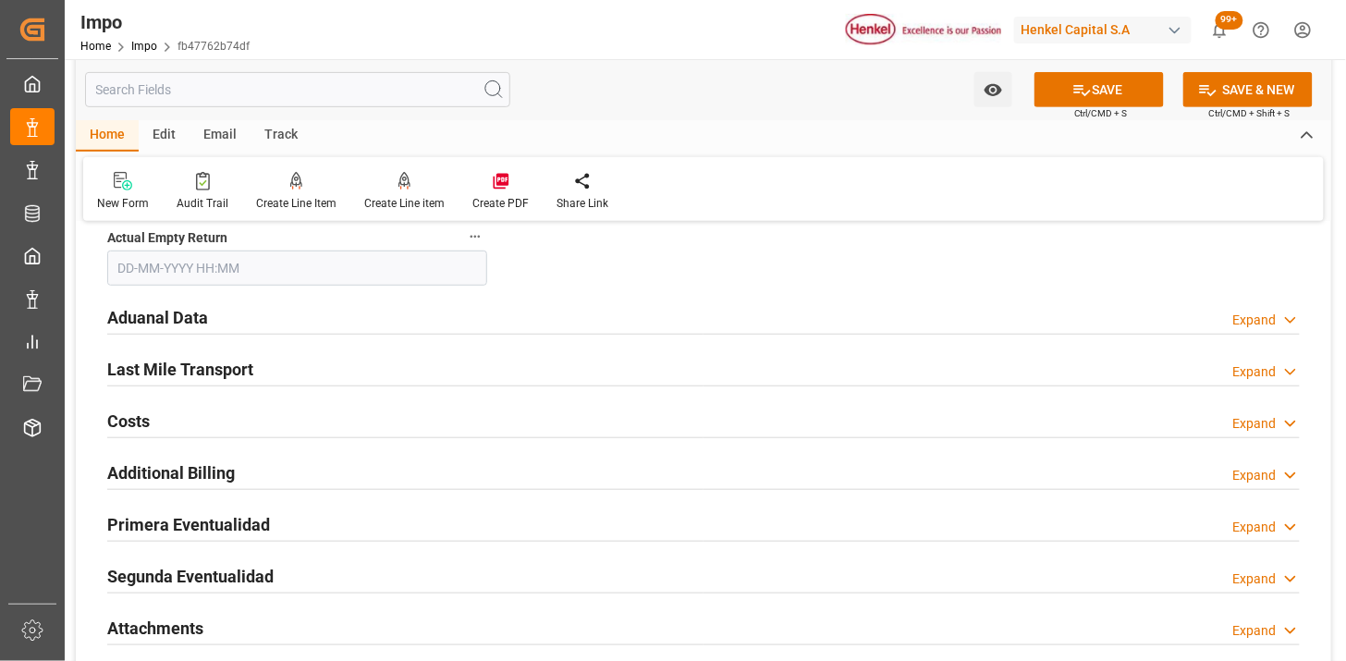
scroll to position [2259, 0]
type input "MXVER"
click at [293, 317] on div "Aduanal Data Expand" at bounding box center [703, 317] width 1193 height 35
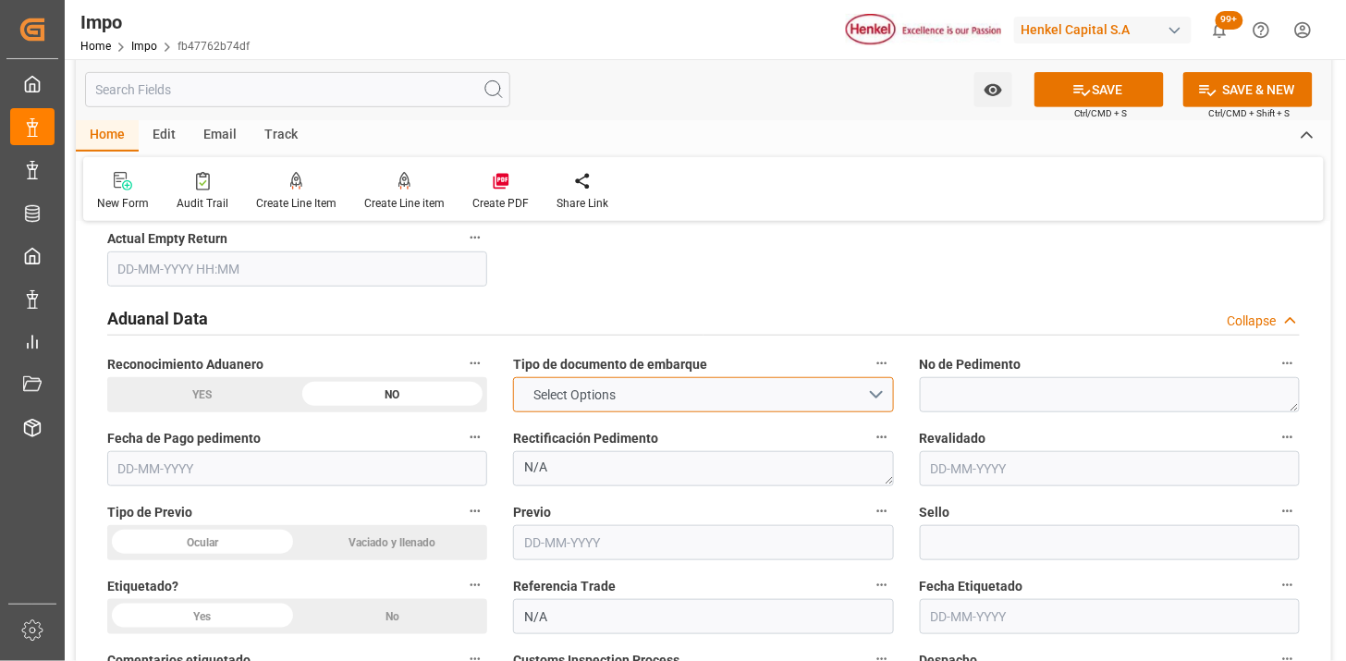
click at [648, 388] on button "Select Options" at bounding box center [703, 394] width 380 height 35
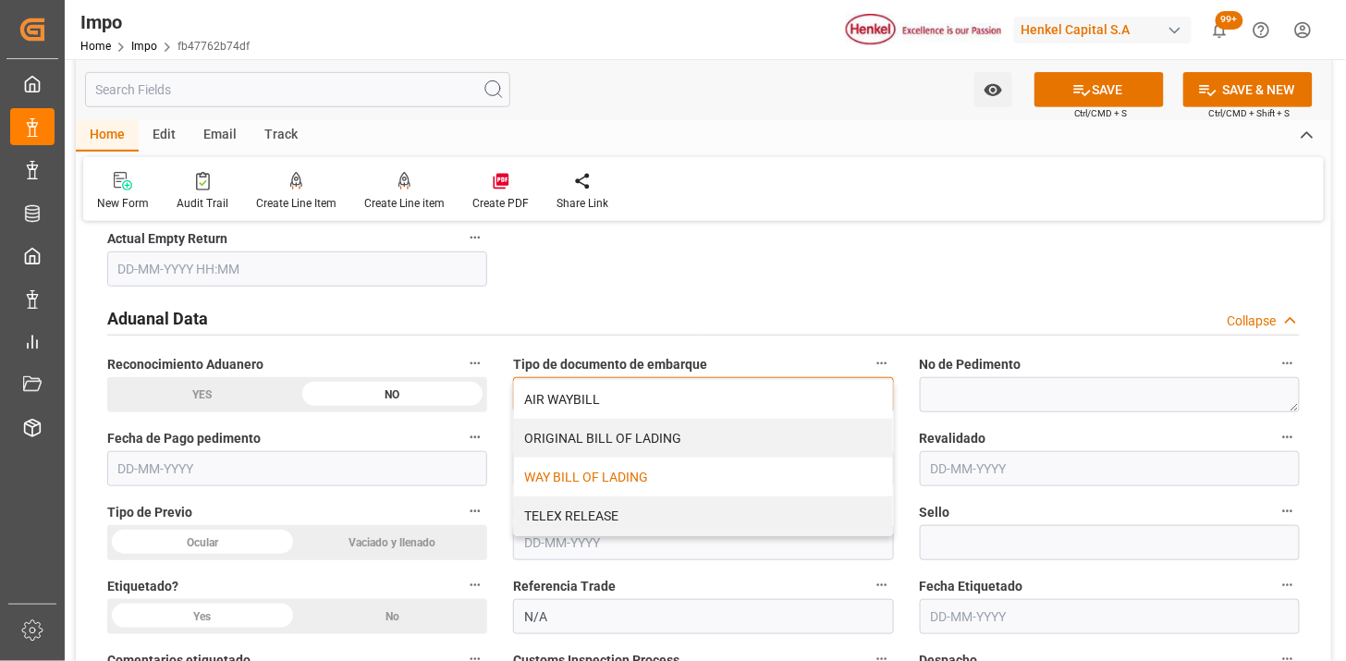
click at [638, 478] on div "WAY BILL OF LADING" at bounding box center [703, 477] width 378 height 39
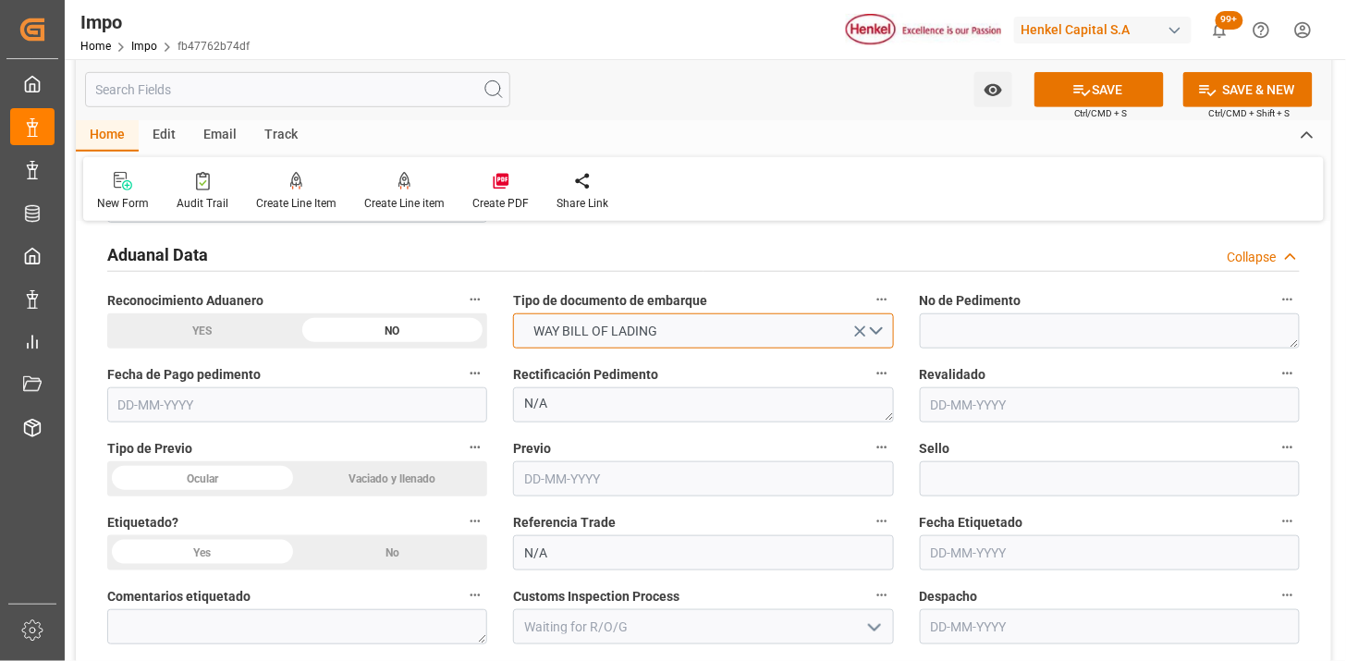
scroll to position [2465, 0]
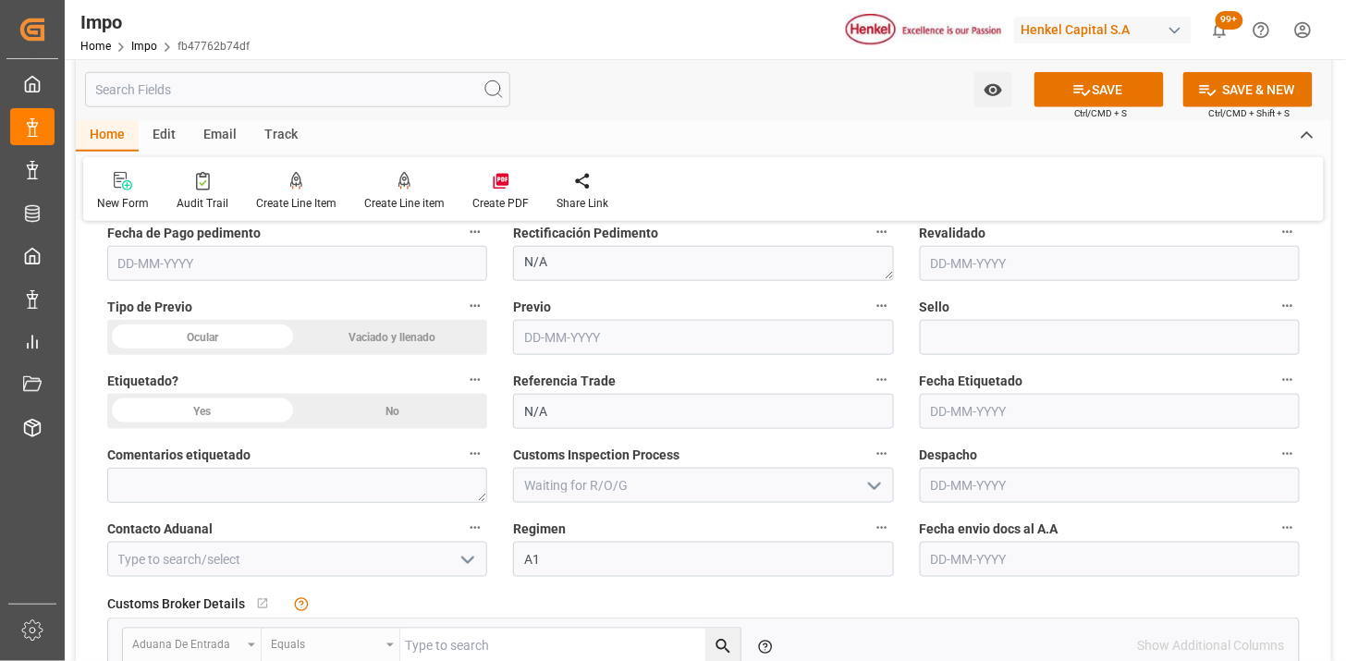
drag, startPoint x: 391, startPoint y: 425, endPoint x: 400, endPoint y: 422, distance: 9.7
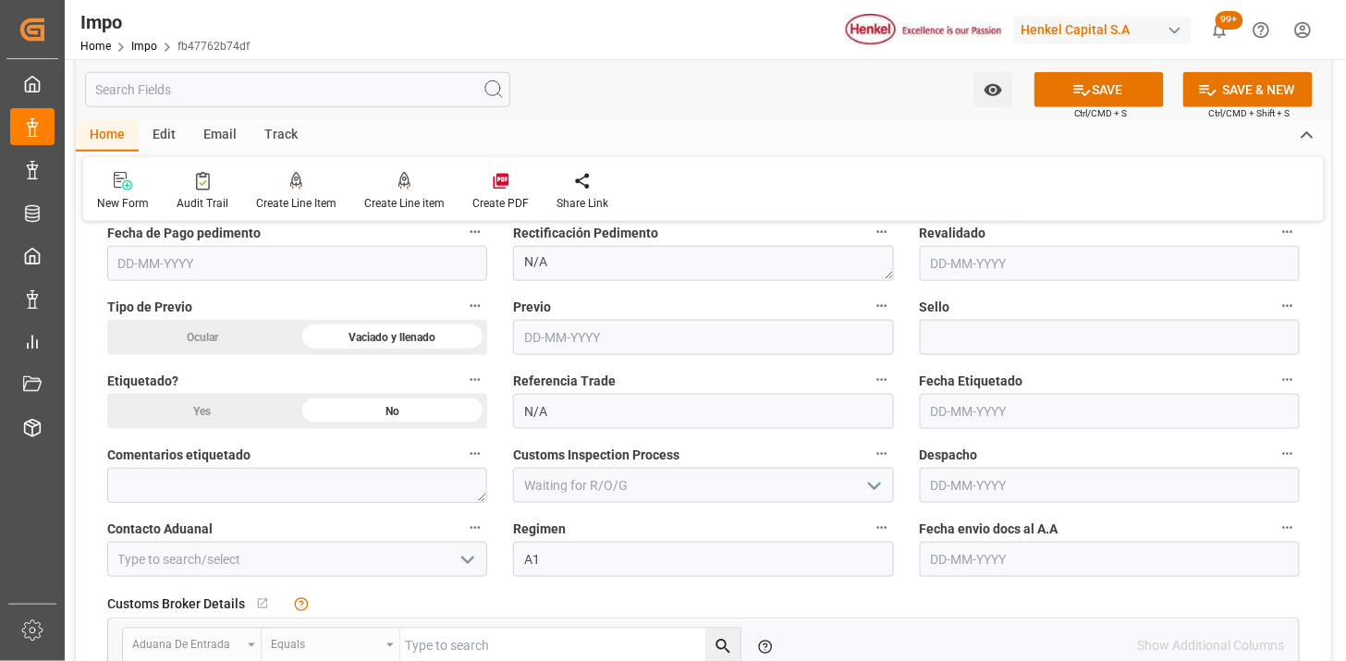
scroll to position [2567, 0]
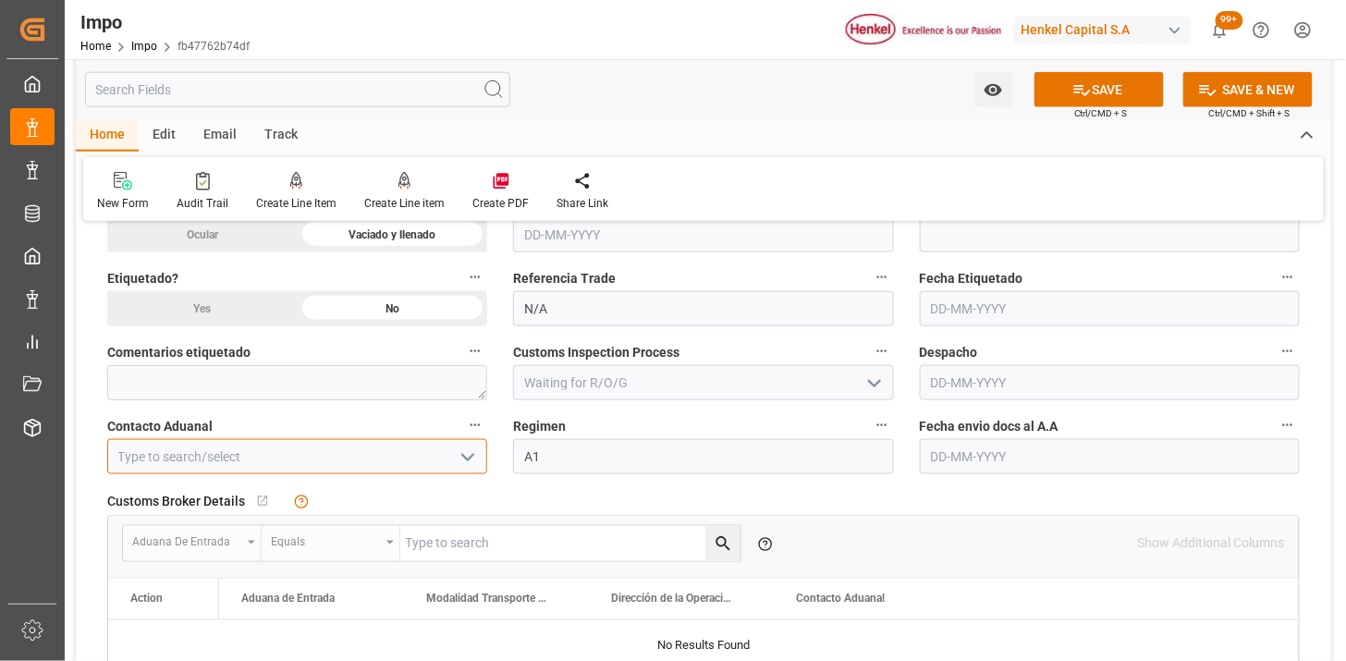
click at [342, 451] on input at bounding box center [297, 456] width 380 height 35
type input "[PERSON_NAME]"
click at [1015, 463] on input "text" at bounding box center [1110, 456] width 380 height 35
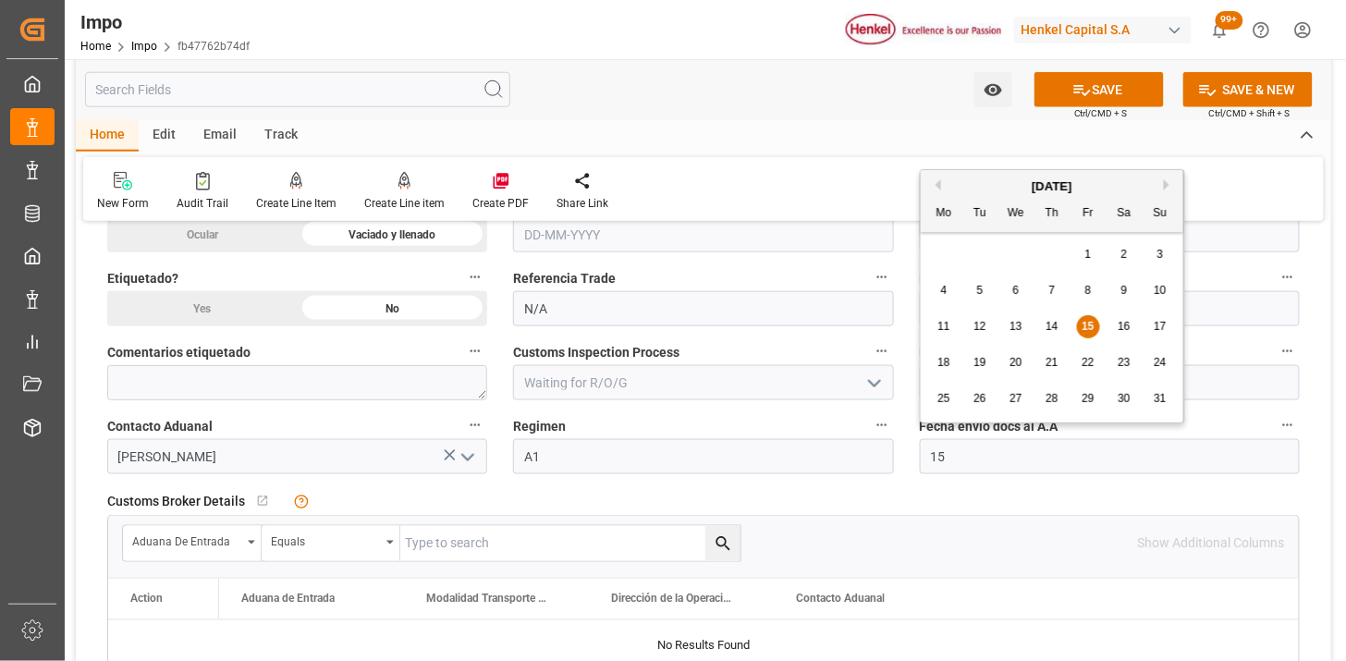
type input "[DATE]"
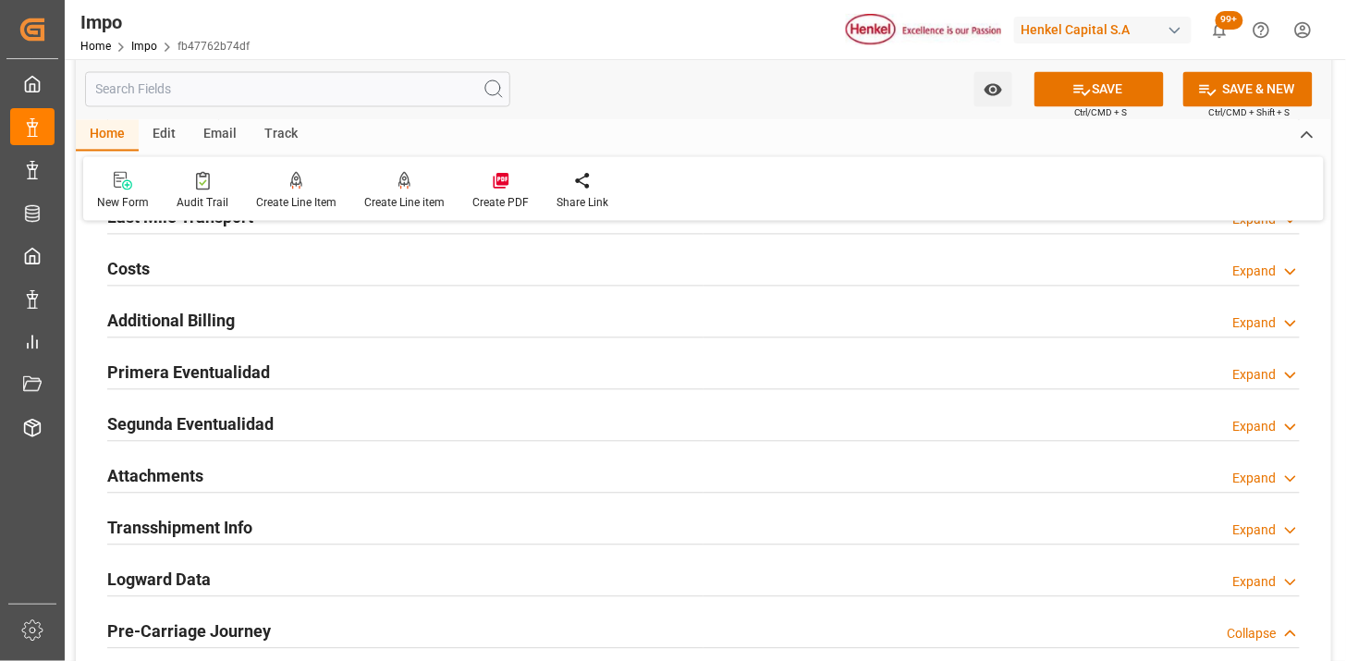
scroll to position [3184, 0]
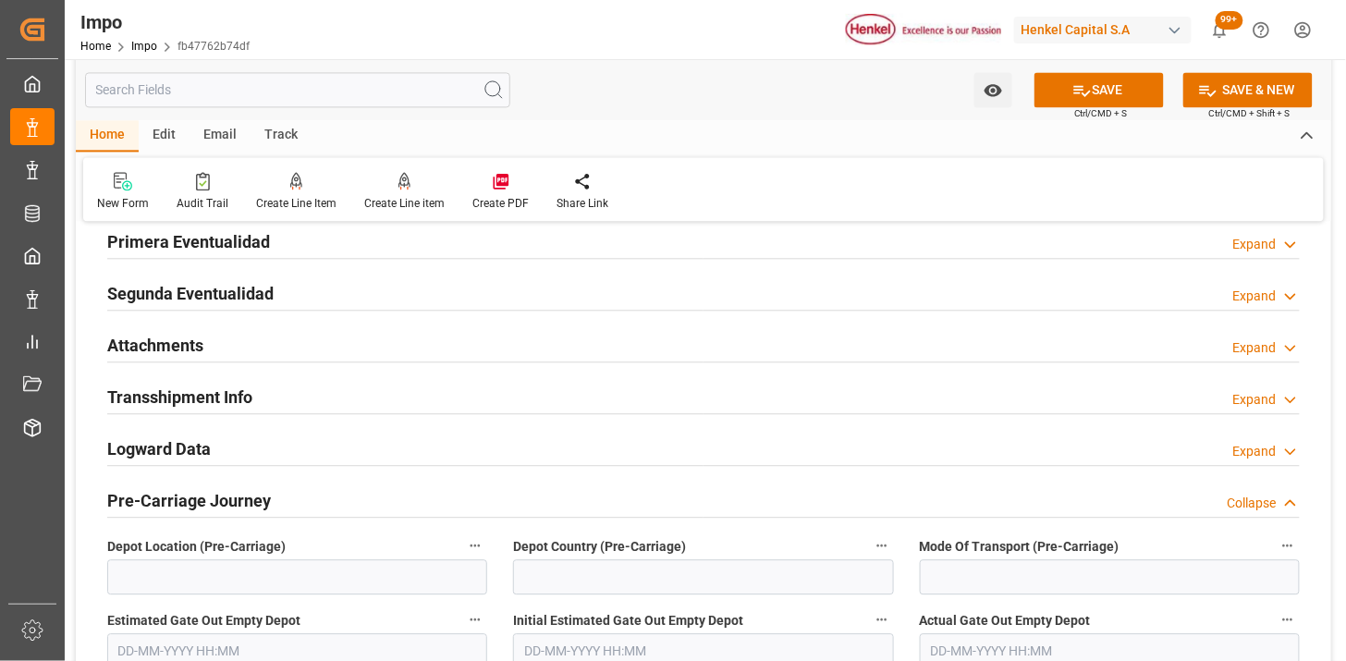
click at [343, 339] on div "Attachments Expand" at bounding box center [703, 343] width 1193 height 35
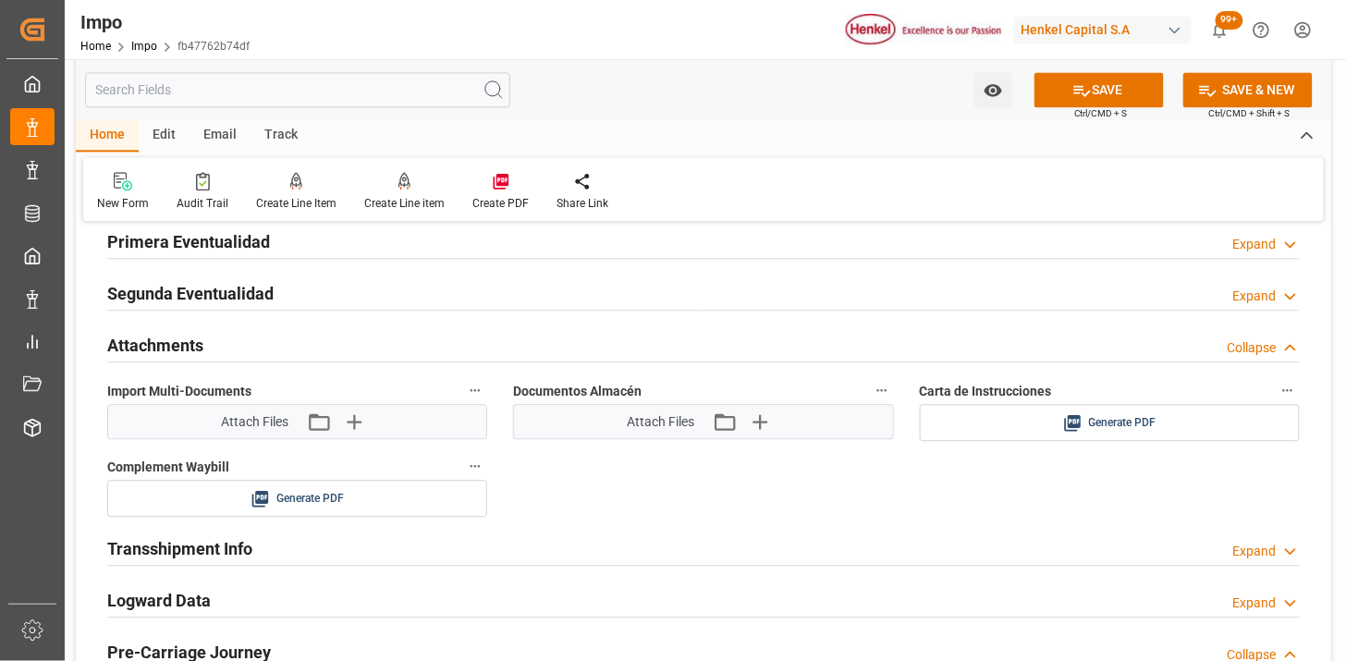
click at [363, 438] on div "Attach Files Attach existing file Upload new file" at bounding box center [297, 421] width 378 height 33
click at [359, 429] on icon "button" at bounding box center [353, 422] width 30 height 30
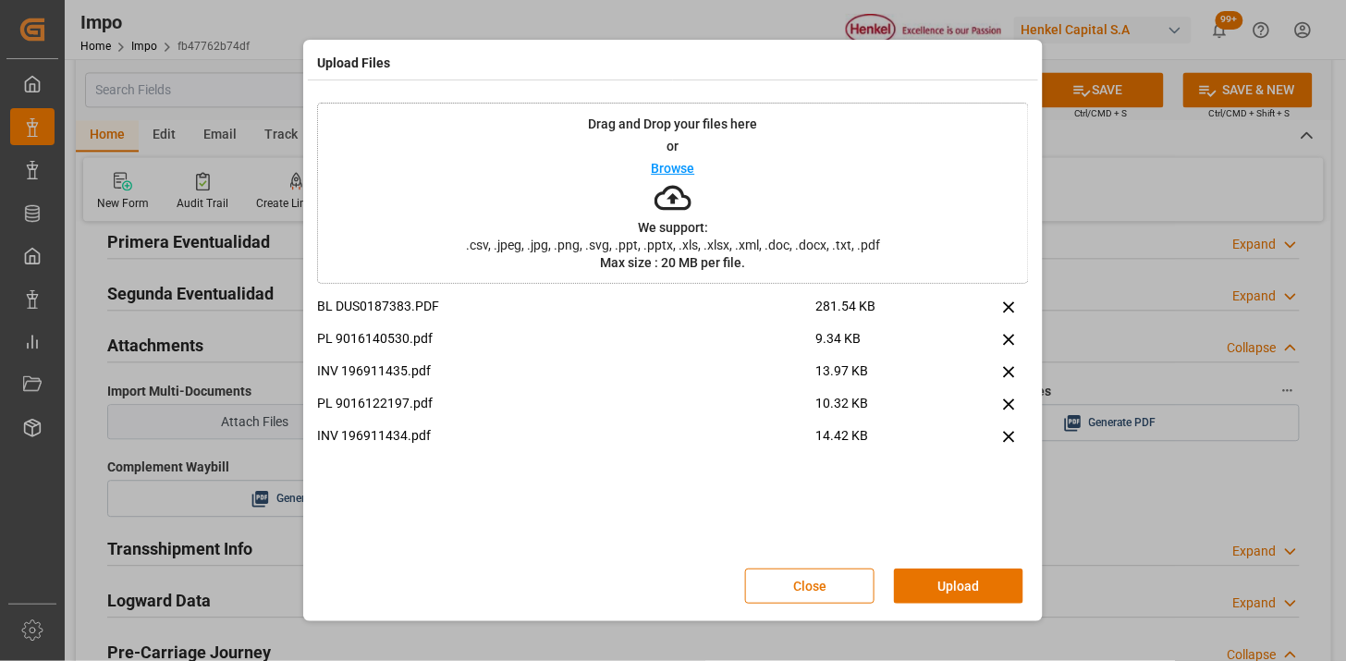
drag, startPoint x: 962, startPoint y: 583, endPoint x: 954, endPoint y: 565, distance: 20.3
click at [962, 581] on button "Upload" at bounding box center [958, 586] width 129 height 35
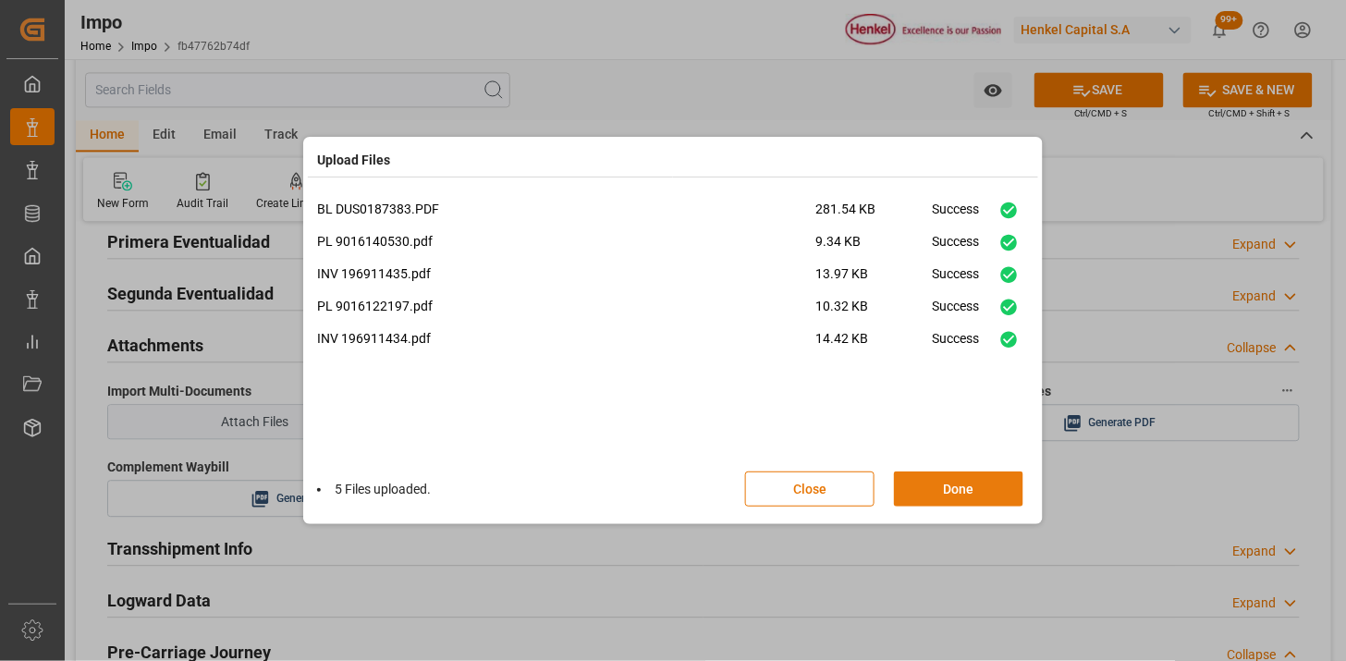
click at [986, 500] on button "Done" at bounding box center [958, 488] width 129 height 35
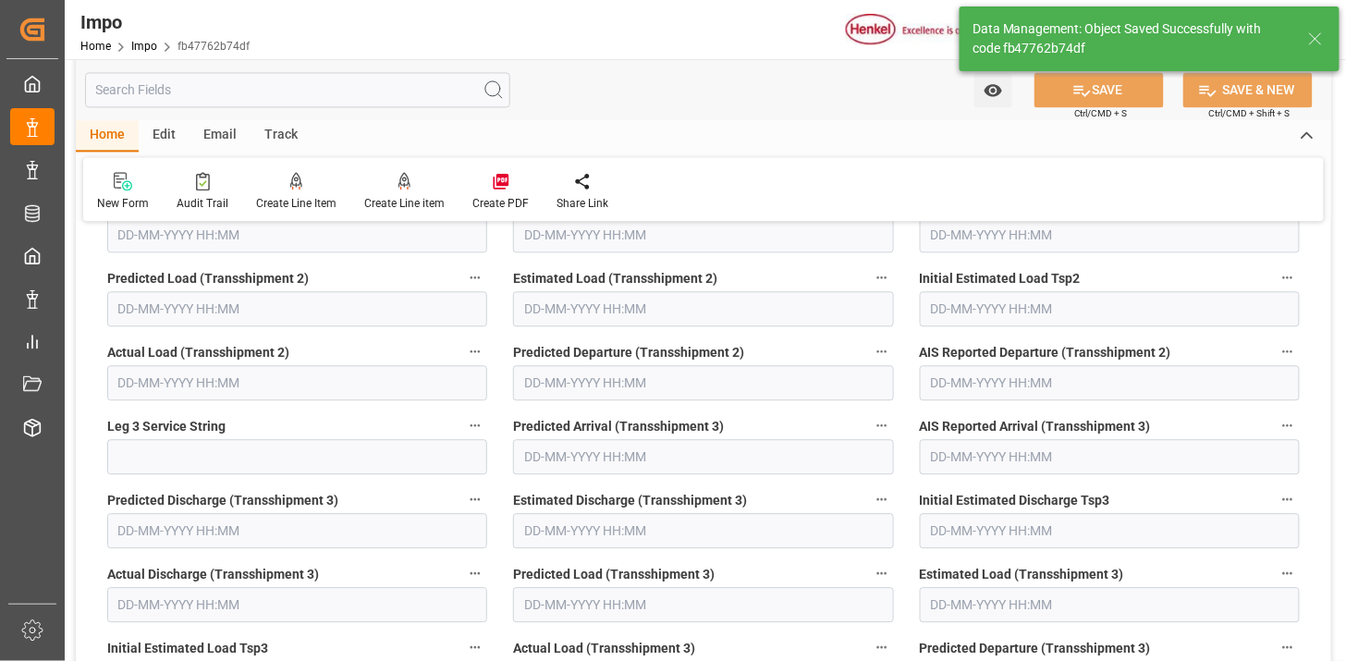
type textarea "AA"
type input "3"
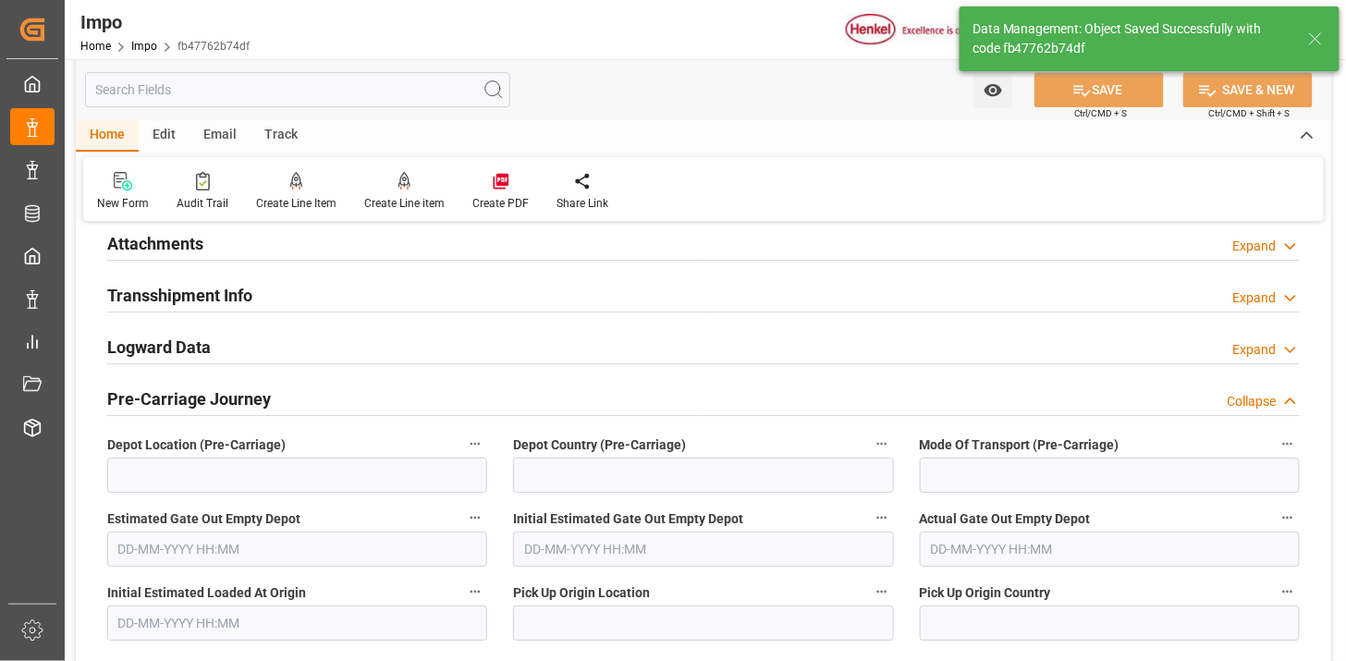
click at [389, 237] on div "Attachments Expand" at bounding box center [703, 242] width 1193 height 35
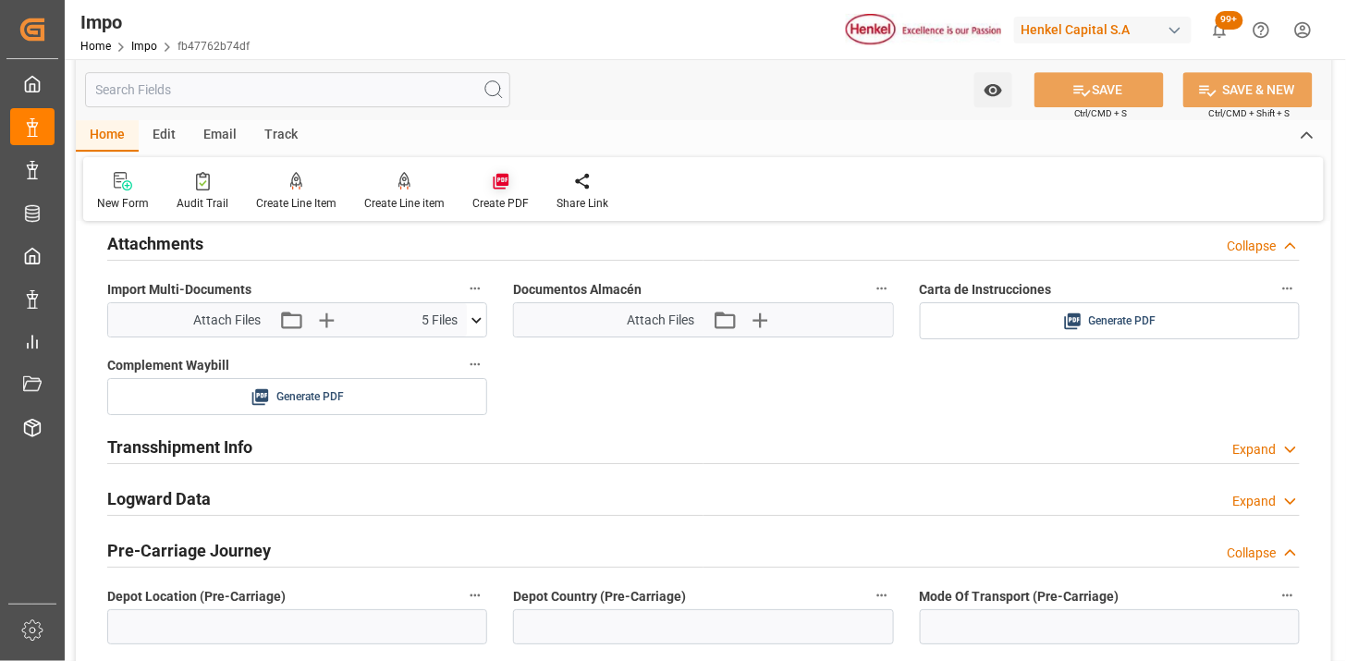
click at [495, 182] on icon at bounding box center [501, 182] width 16 height 16
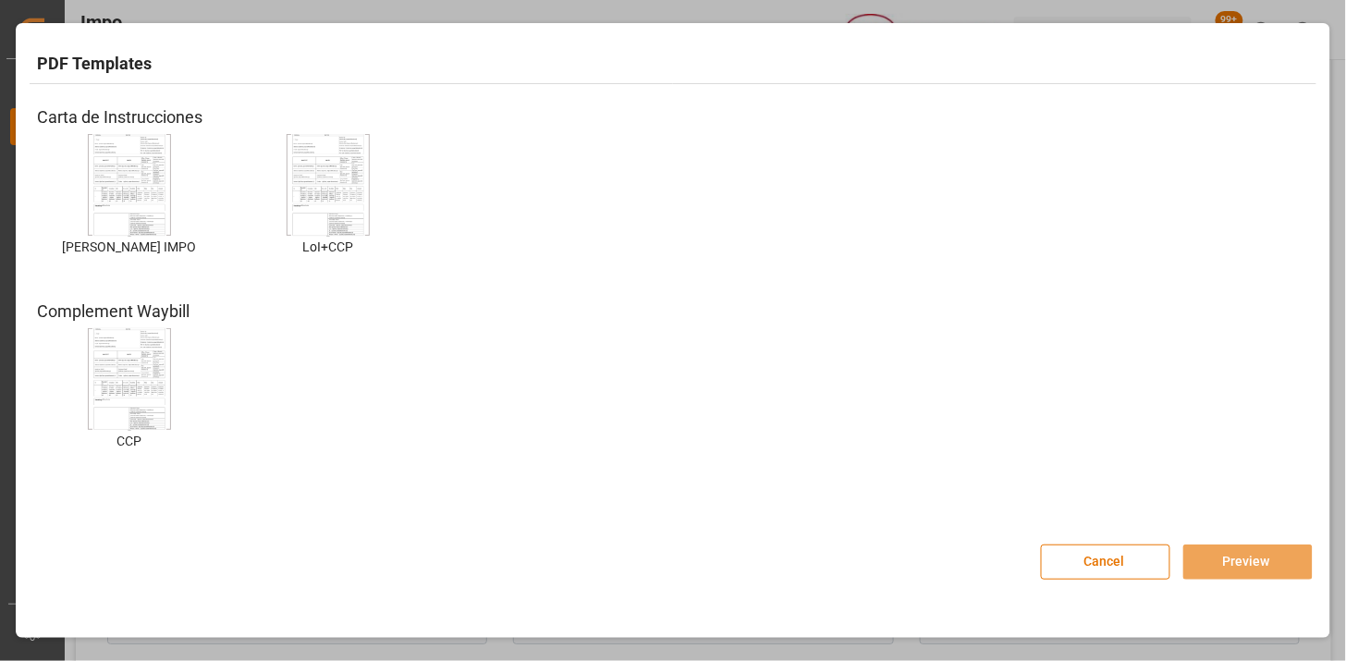
click at [135, 145] on img at bounding box center [129, 185] width 74 height 104
click at [146, 209] on img at bounding box center [129, 185] width 74 height 104
click at [1278, 566] on button "Preview" at bounding box center [1247, 562] width 129 height 35
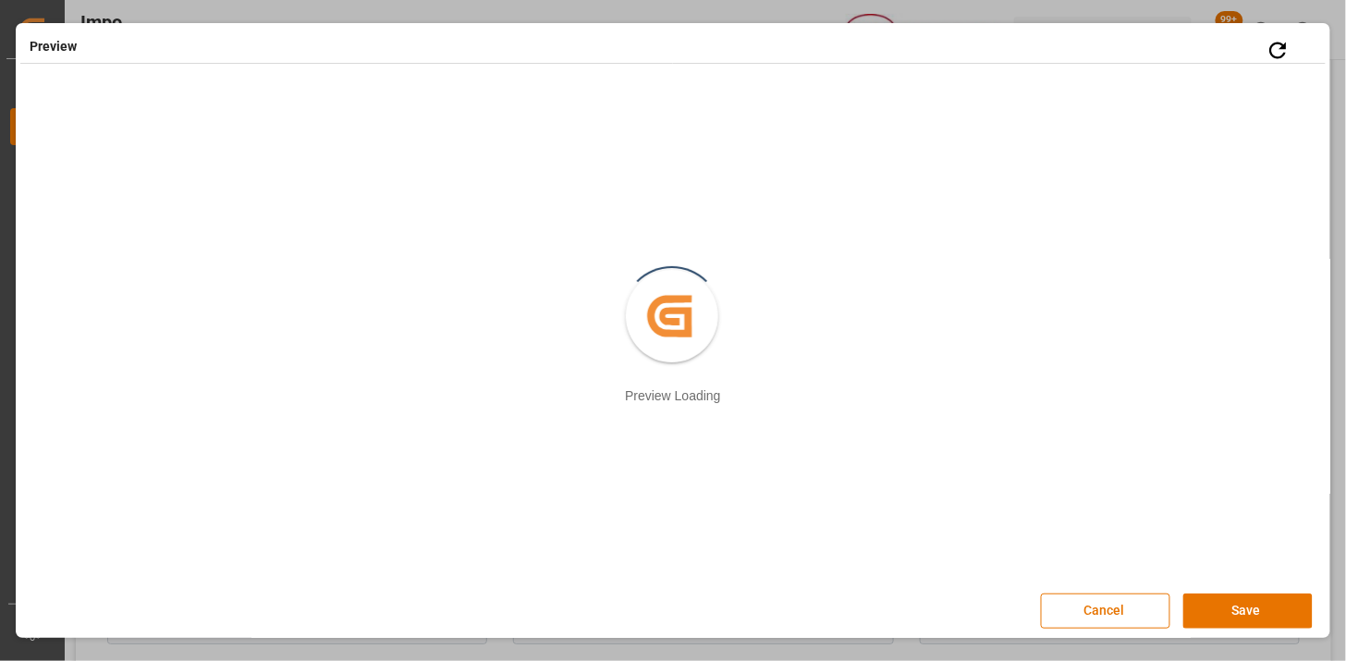
scroll to position [3, 0]
click at [1267, 618] on button "Save" at bounding box center [1247, 608] width 129 height 35
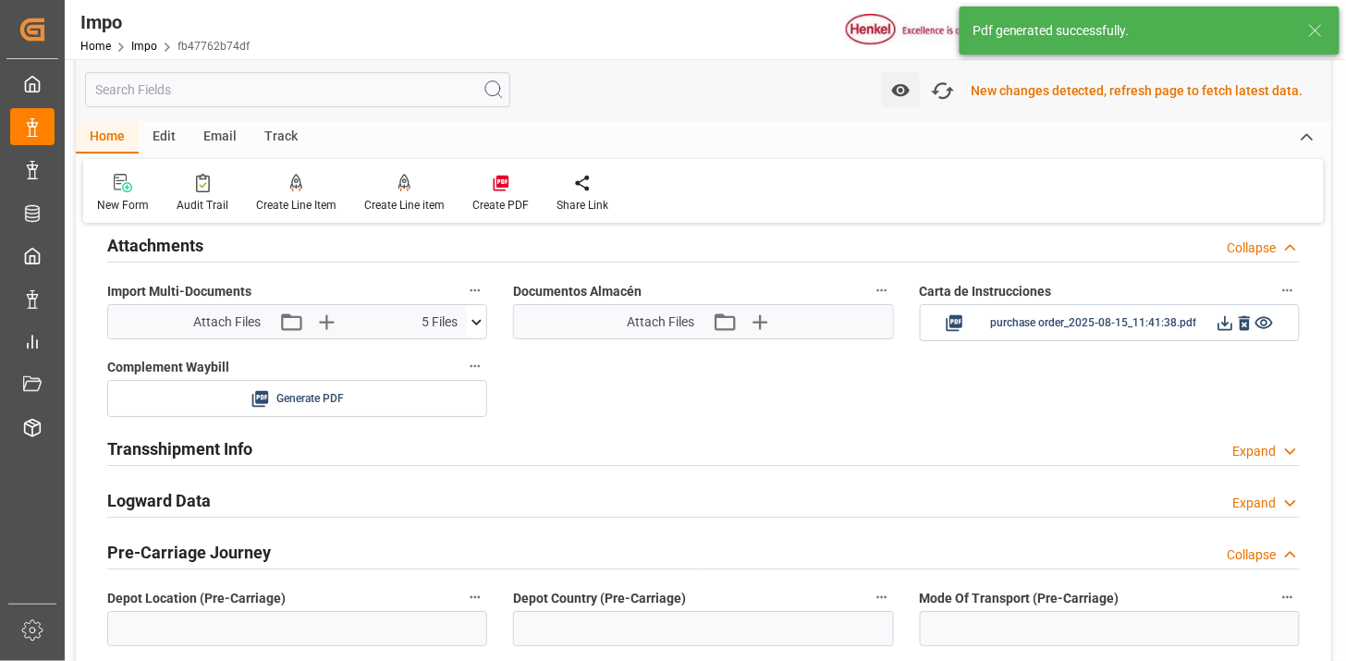
scroll to position [1711, 0]
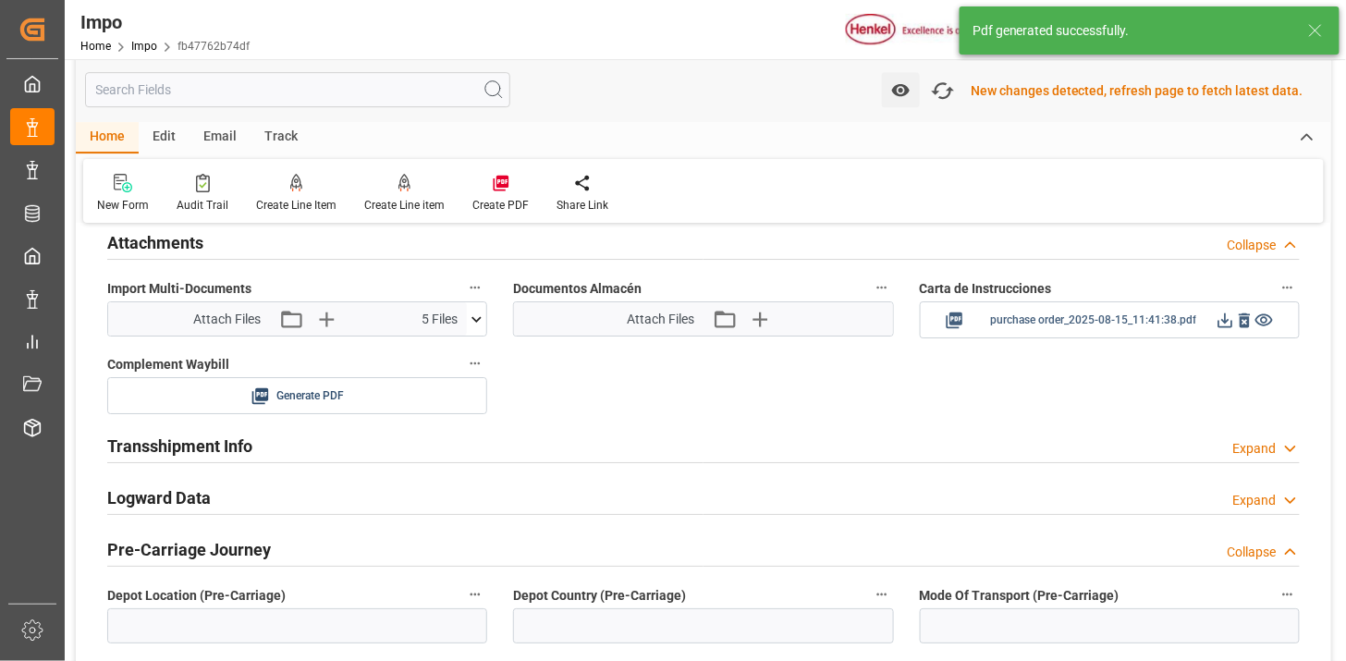
click at [1220, 324] on icon at bounding box center [1225, 320] width 19 height 19
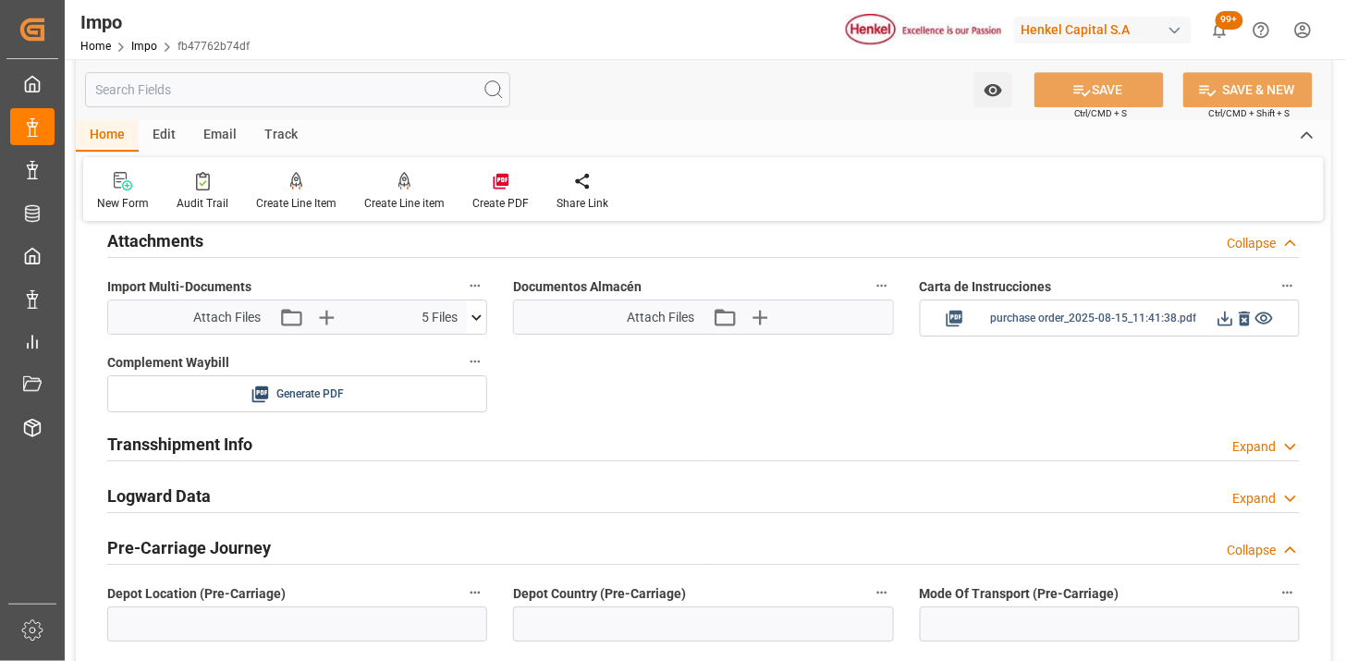
scroll to position [1708, 0]
